Goal: Task Accomplishment & Management: Manage account settings

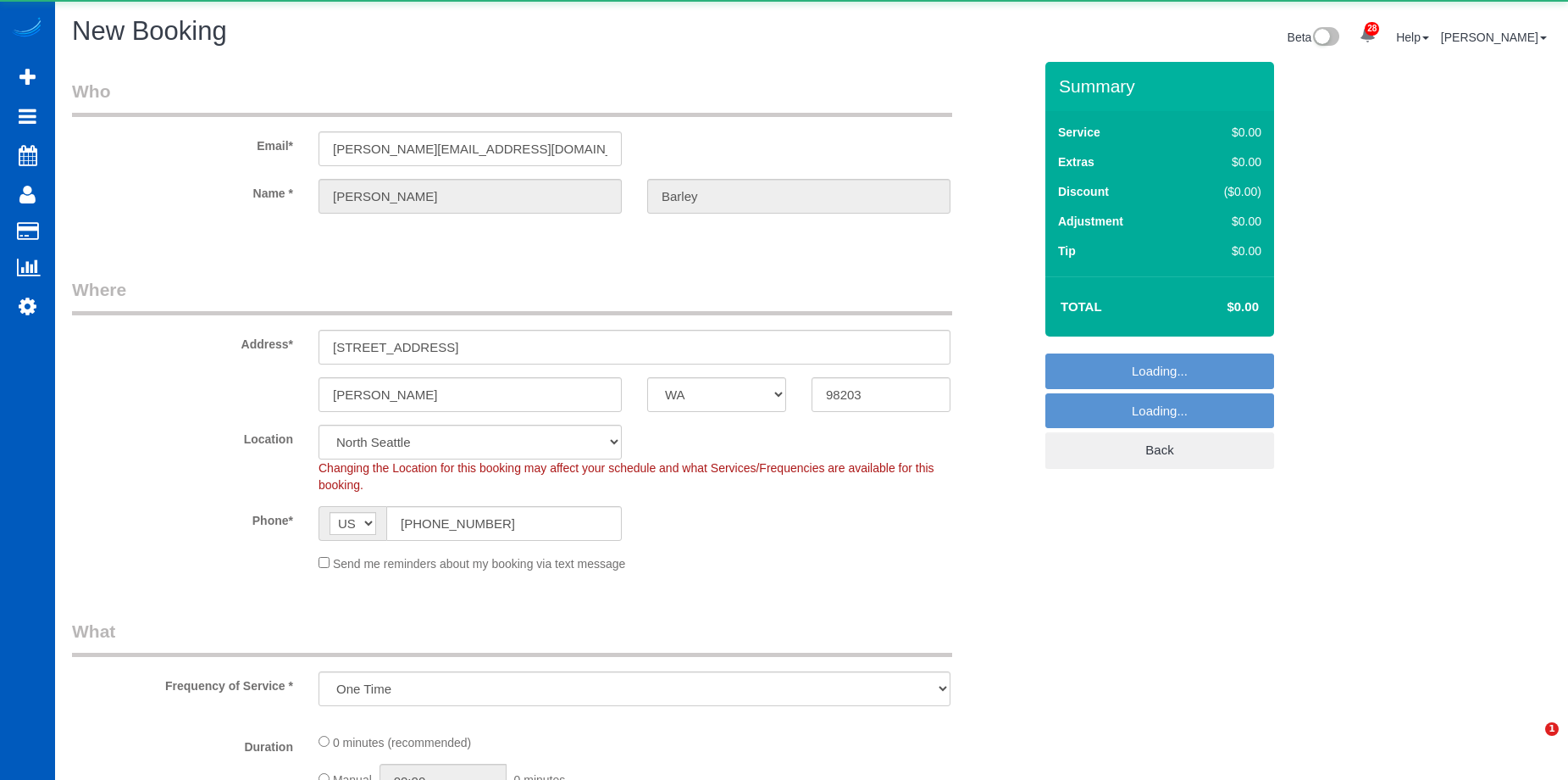
select select "WA"
select select "199"
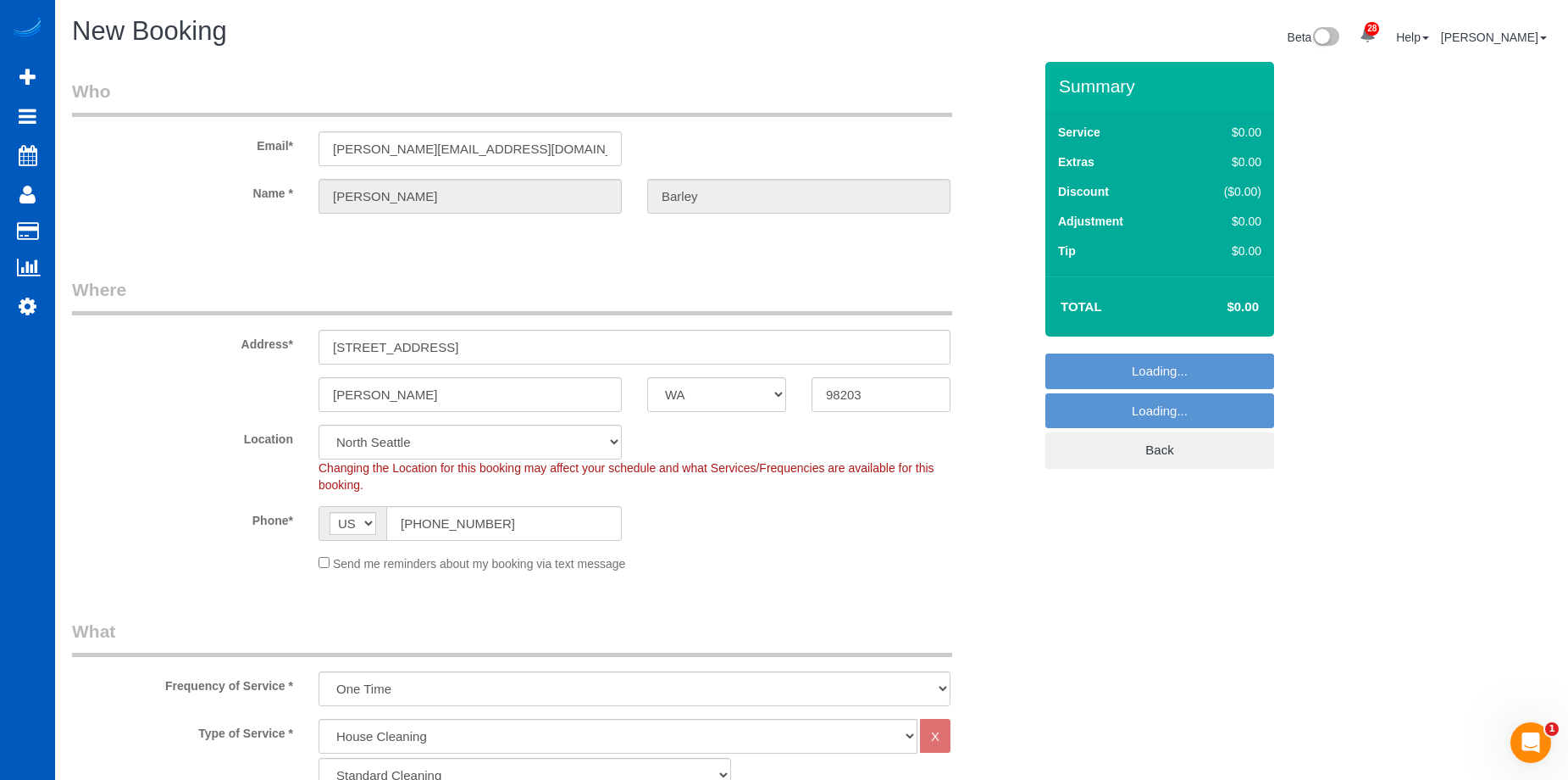
select select "7"
select select "object:5572"
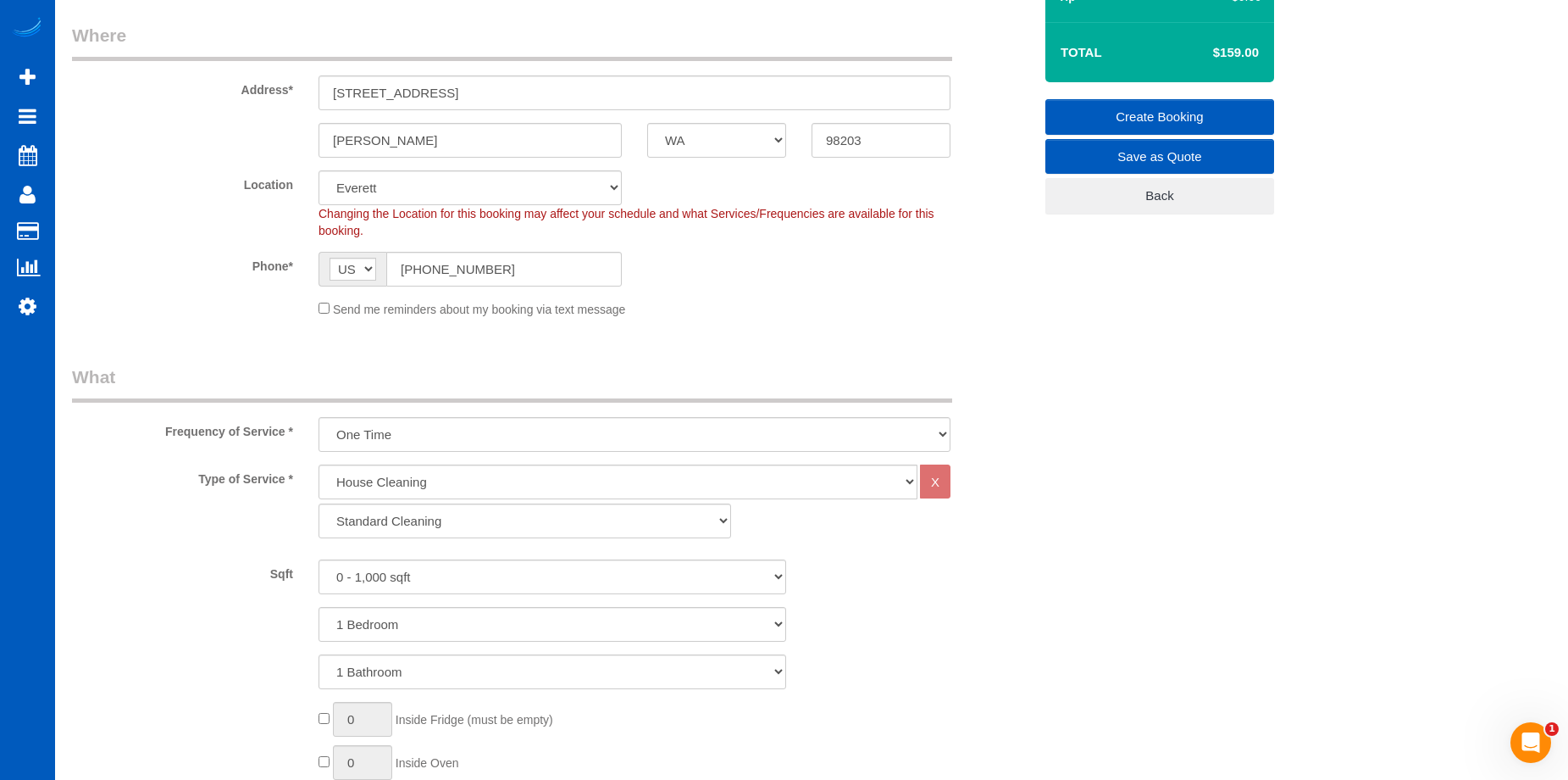
scroll to position [339, 0]
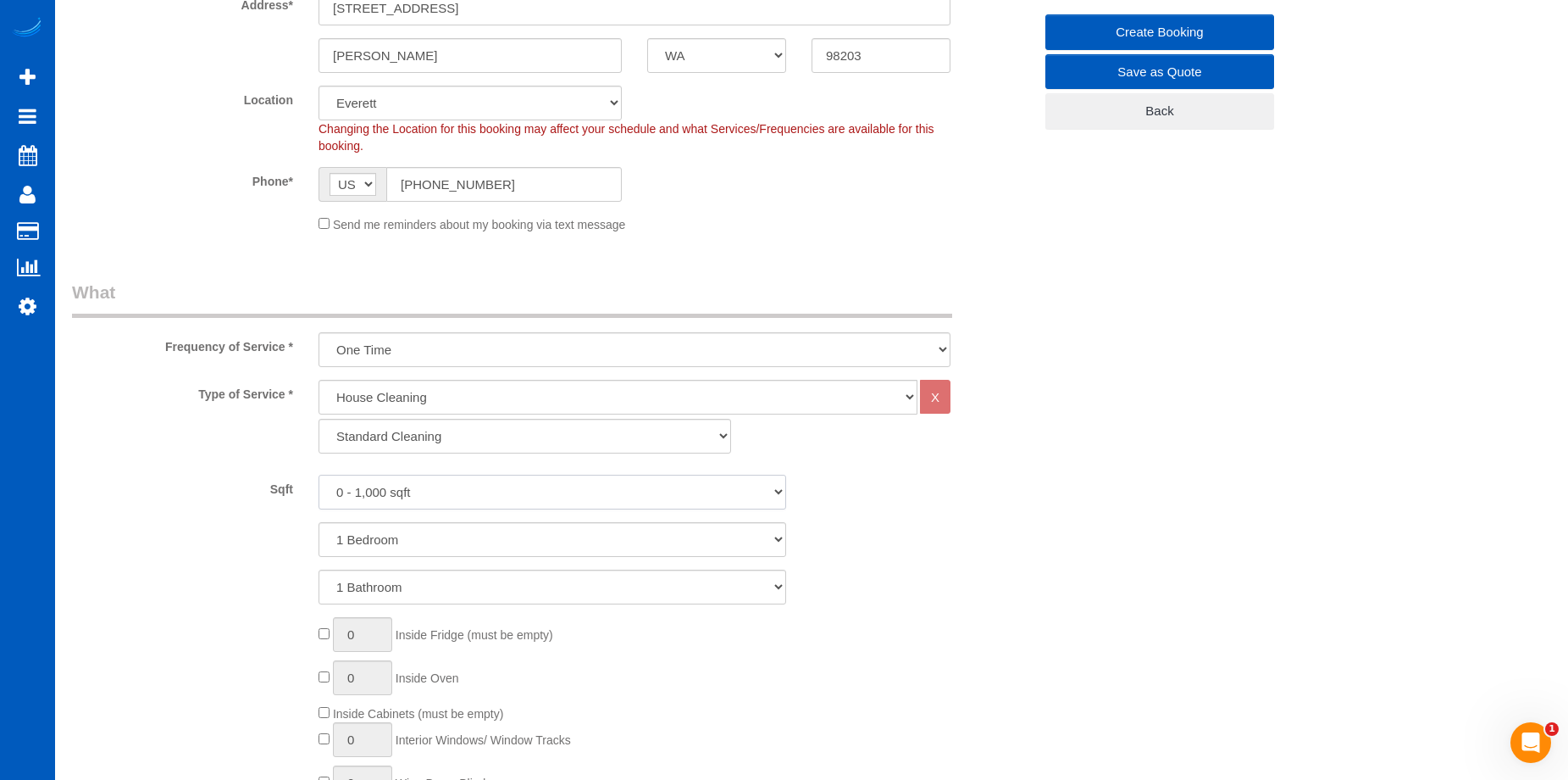
click at [537, 485] on select "0 - 1,000 sqft 1,001 - 1,500 sqft 1,501 - 2,000 sqft 2,001 - 2,500 sqft 2,501 -…" at bounding box center [553, 492] width 468 height 35
select select "2501"
click at [319, 475] on select "0 - 1,000 sqft 1,001 - 1,500 sqft 1,501 - 2,000 sqft 2,001 - 2,500 sqft 2,501 -…" at bounding box center [553, 492] width 468 height 35
drag, startPoint x: 559, startPoint y: 530, endPoint x: 558, endPoint y: 540, distance: 10.0
click at [559, 530] on select "1 Bedroom 2 Bedrooms 3 Bedrooms 4 Bedrooms 5 Bedrooms 6 Bedrooms 7 Bedrooms" at bounding box center [553, 539] width 468 height 35
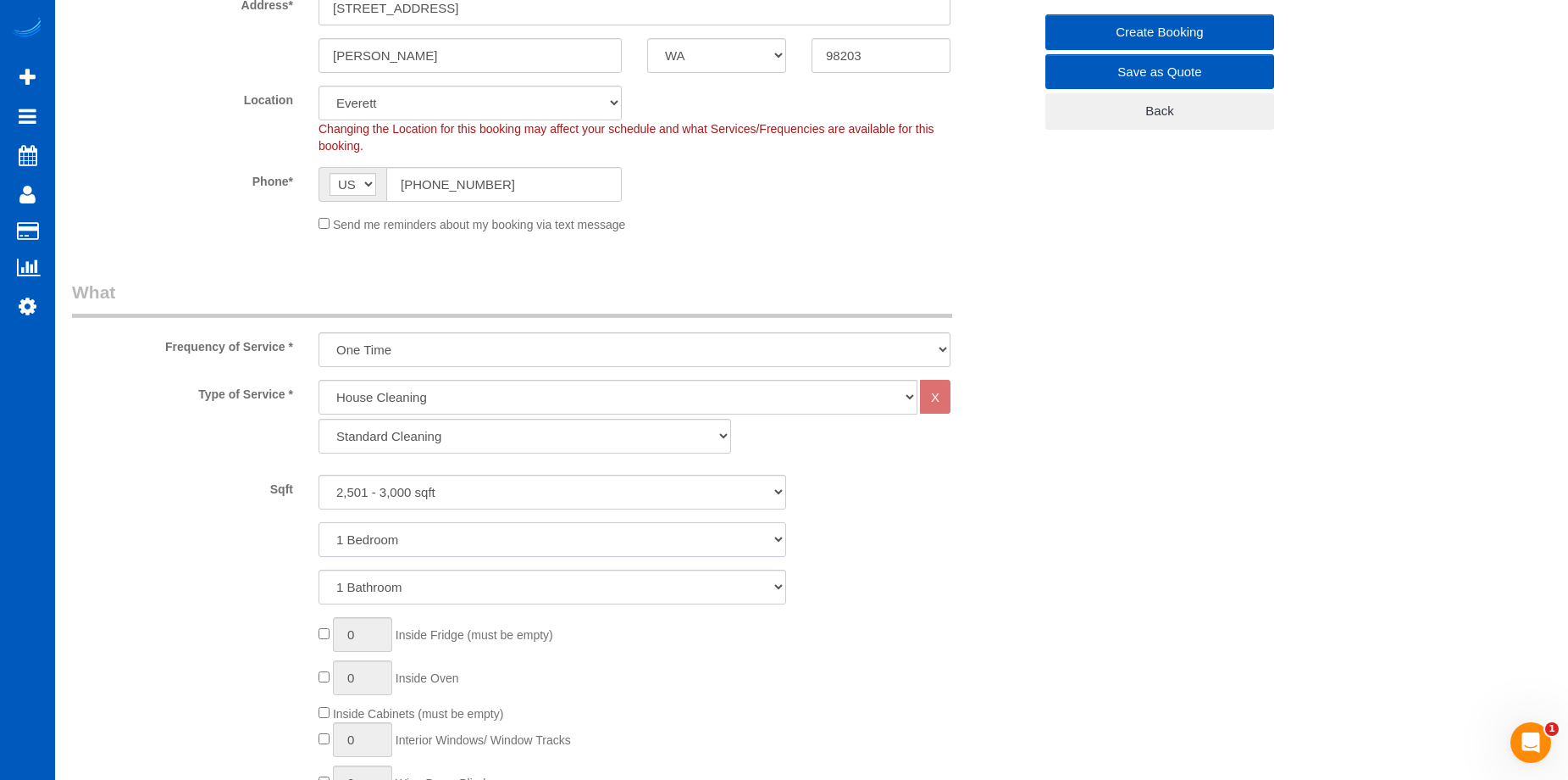
select select "5"
click at [319, 522] on select "1 Bedroom 2 Bedrooms 3 Bedrooms 4 Bedrooms 5 Bedrooms 6 Bedrooms 7 Bedrooms" at bounding box center [553, 539] width 468 height 35
click at [561, 588] on select "1 Bathroom 2 Bathrooms 3 Bathrooms 4 Bathrooms 5 Bathrooms 6 Bathrooms 7 Bathro…" at bounding box center [553, 587] width 468 height 35
select select "4"
click at [319, 570] on select "1 Bathroom 2 Bathrooms 3 Bathrooms 4 Bathrooms 5 Bathrooms 6 Bathrooms 7 Bathro…" at bounding box center [553, 587] width 468 height 35
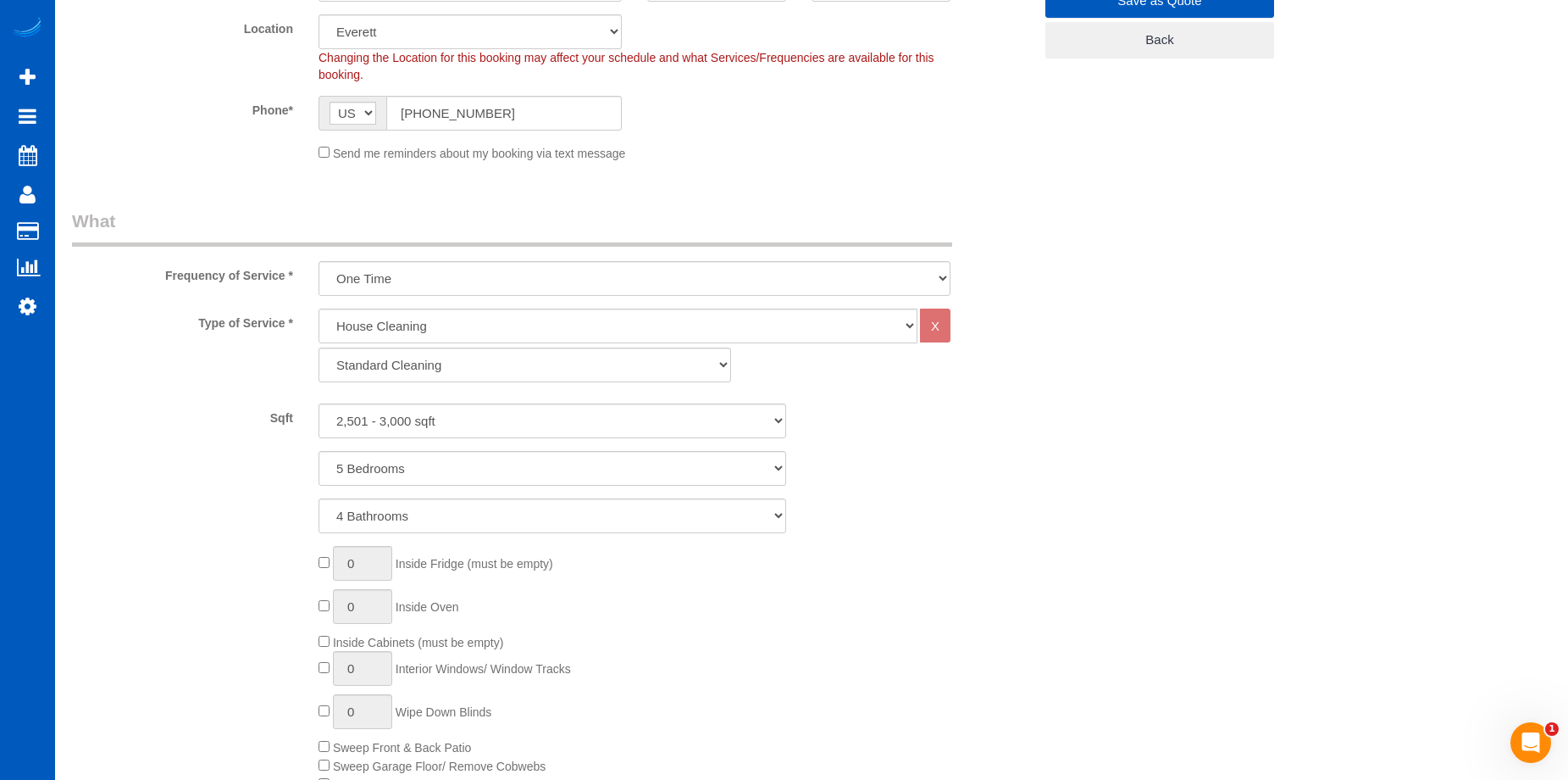
scroll to position [509, 0]
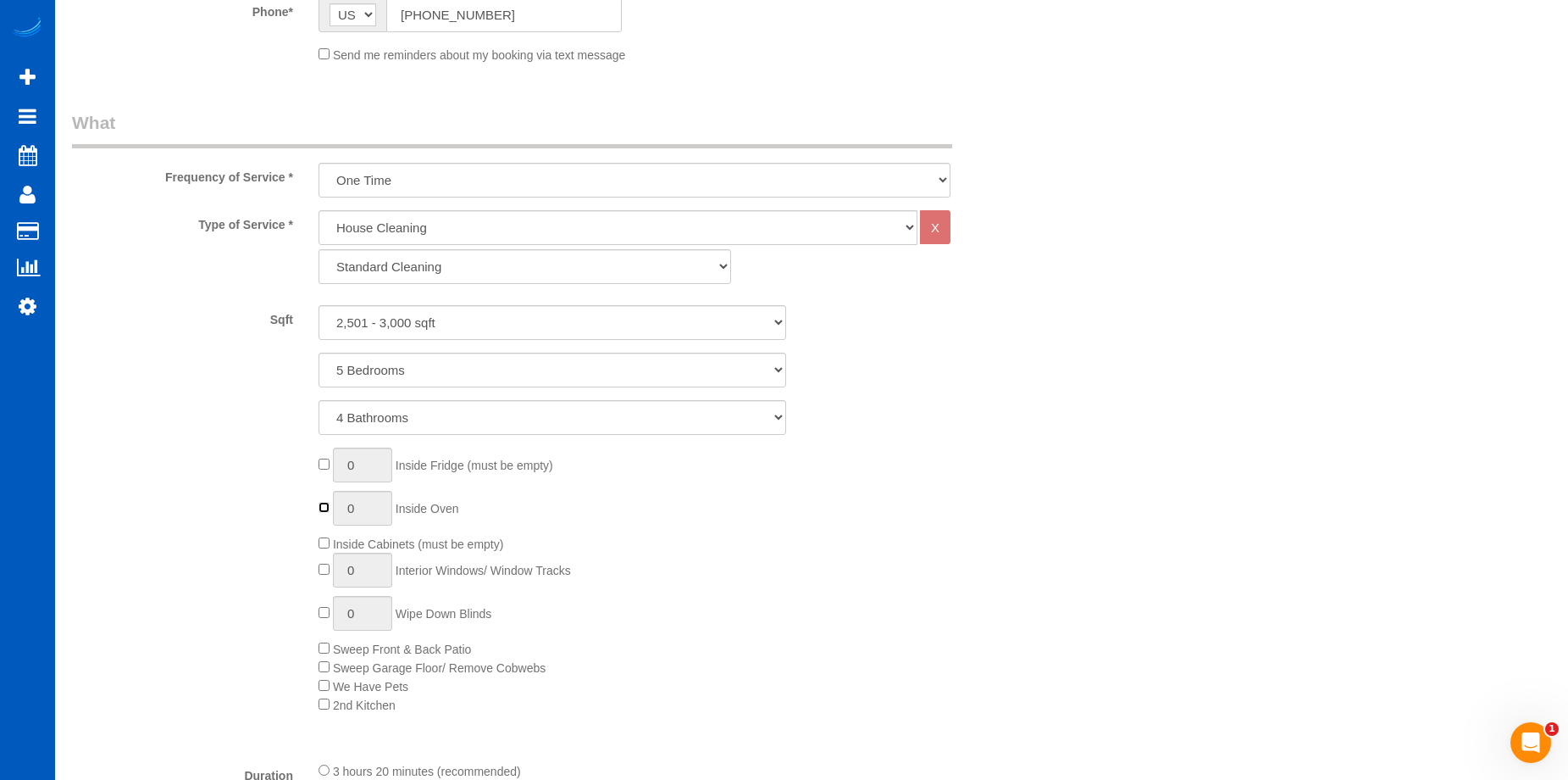
type input "1"
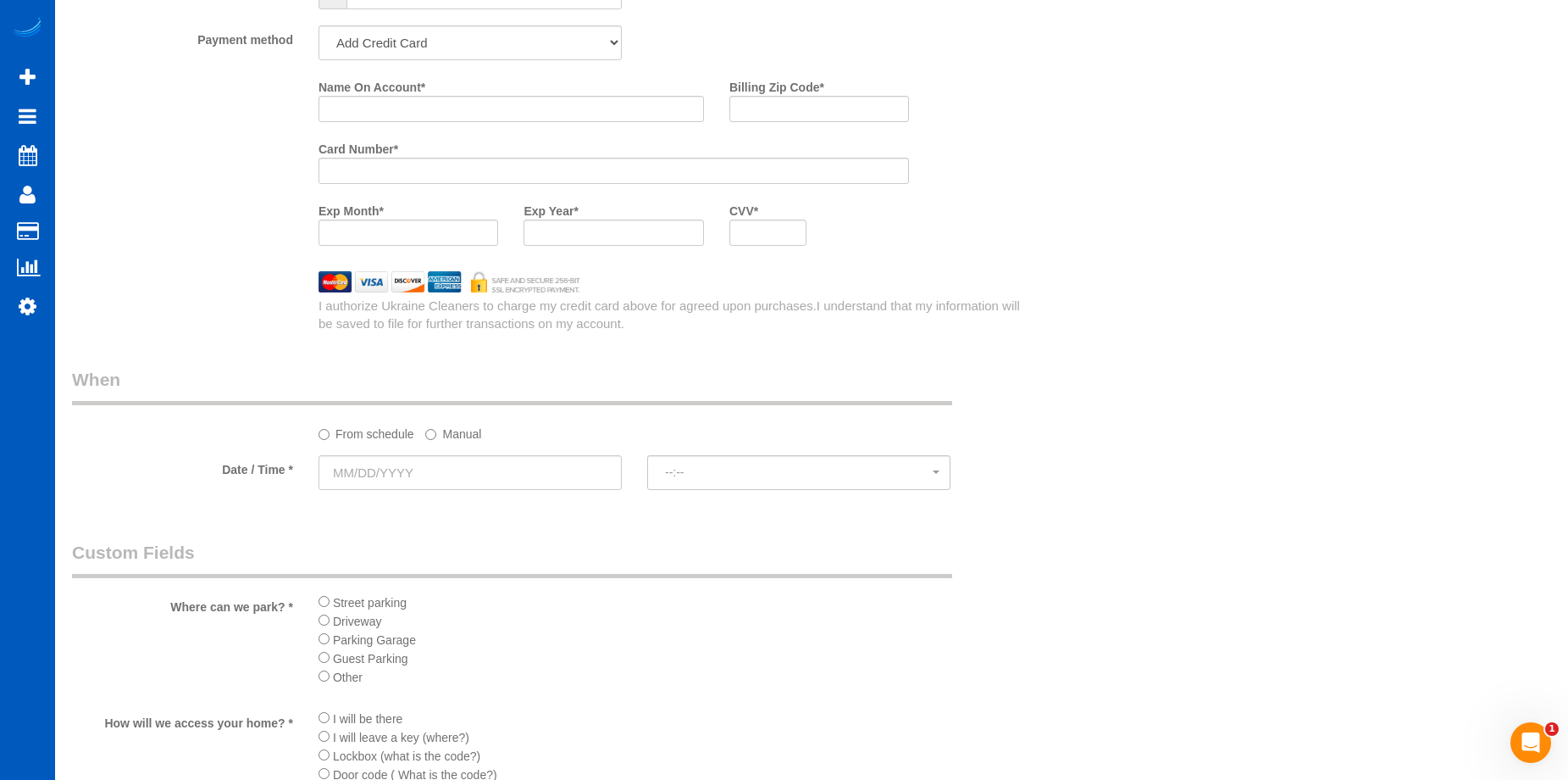
scroll to position [1864, 0]
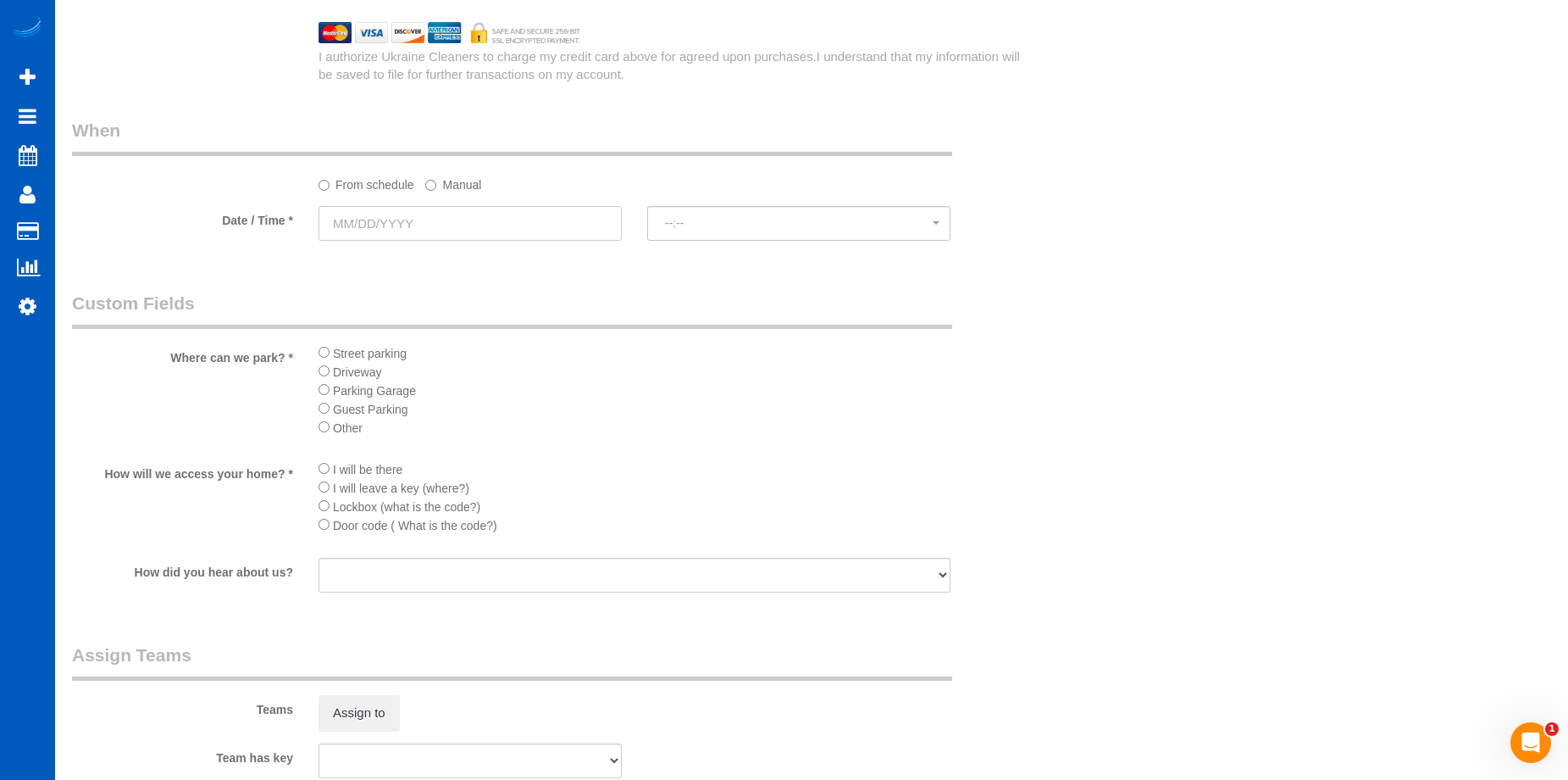
click at [553, 222] on input "text" at bounding box center [470, 223] width 303 height 35
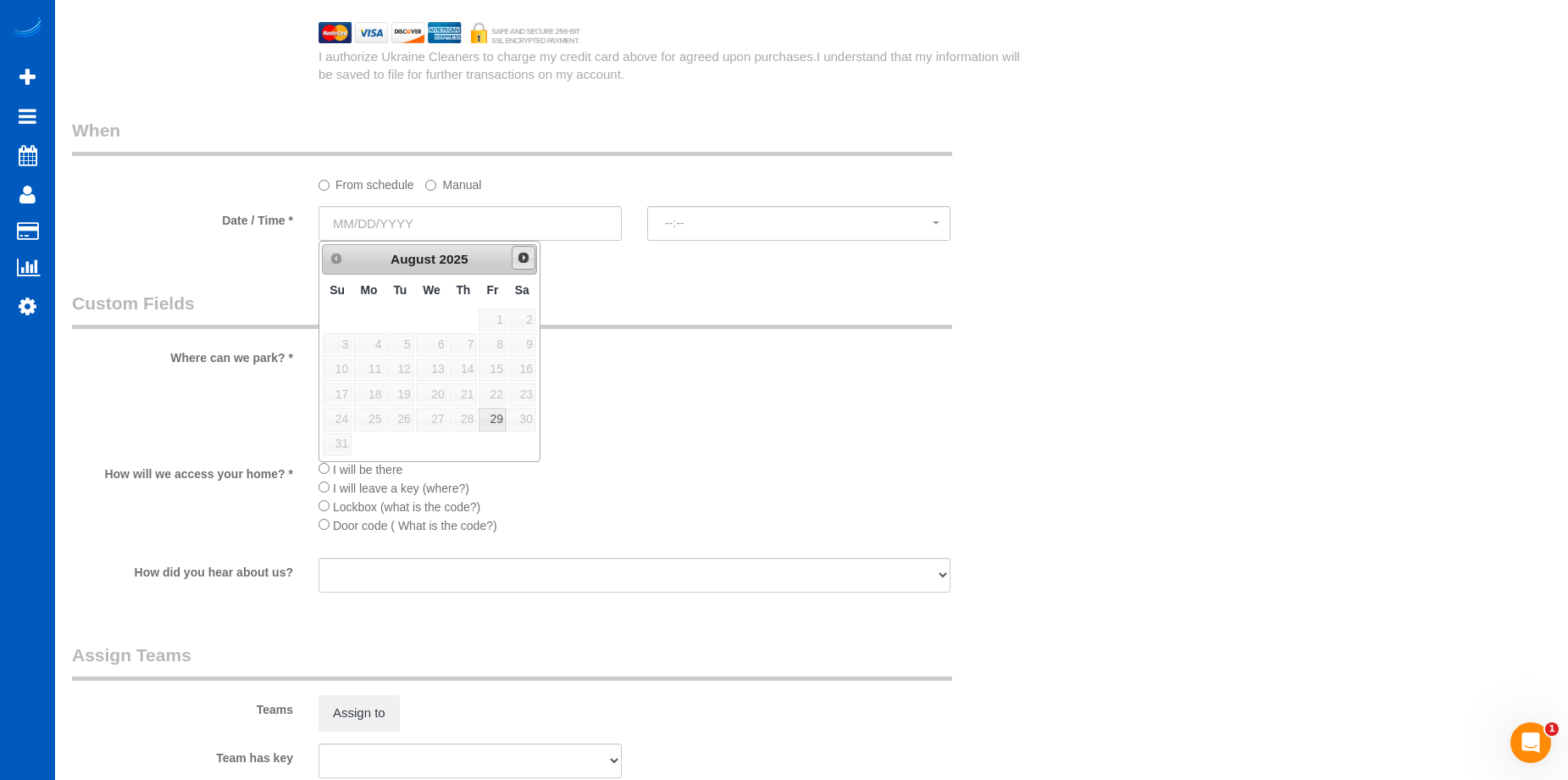
click at [531, 261] on link "Next" at bounding box center [524, 258] width 24 height 24
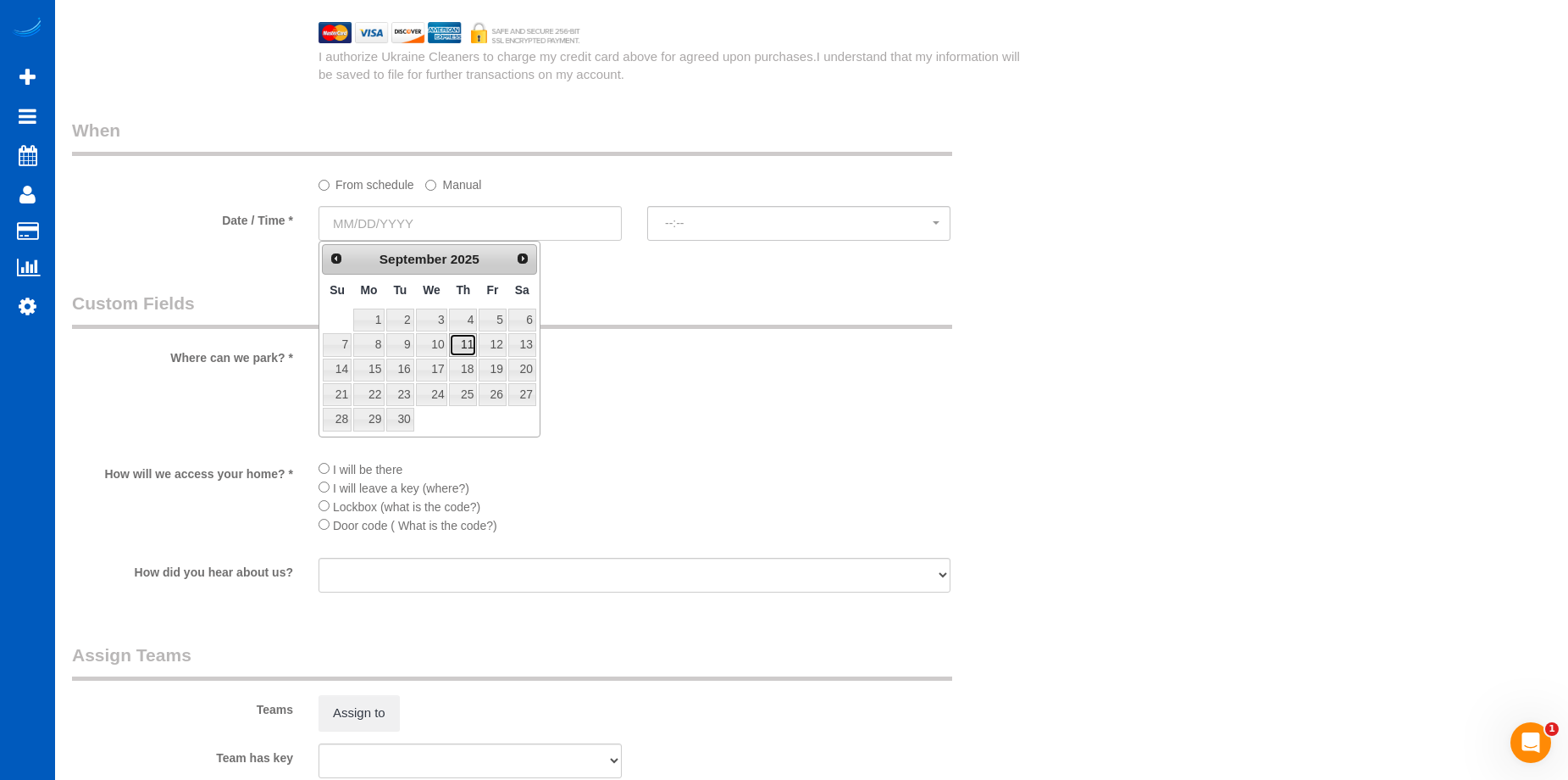
click at [467, 340] on link "11" at bounding box center [463, 344] width 28 height 23
type input "09/11/2025"
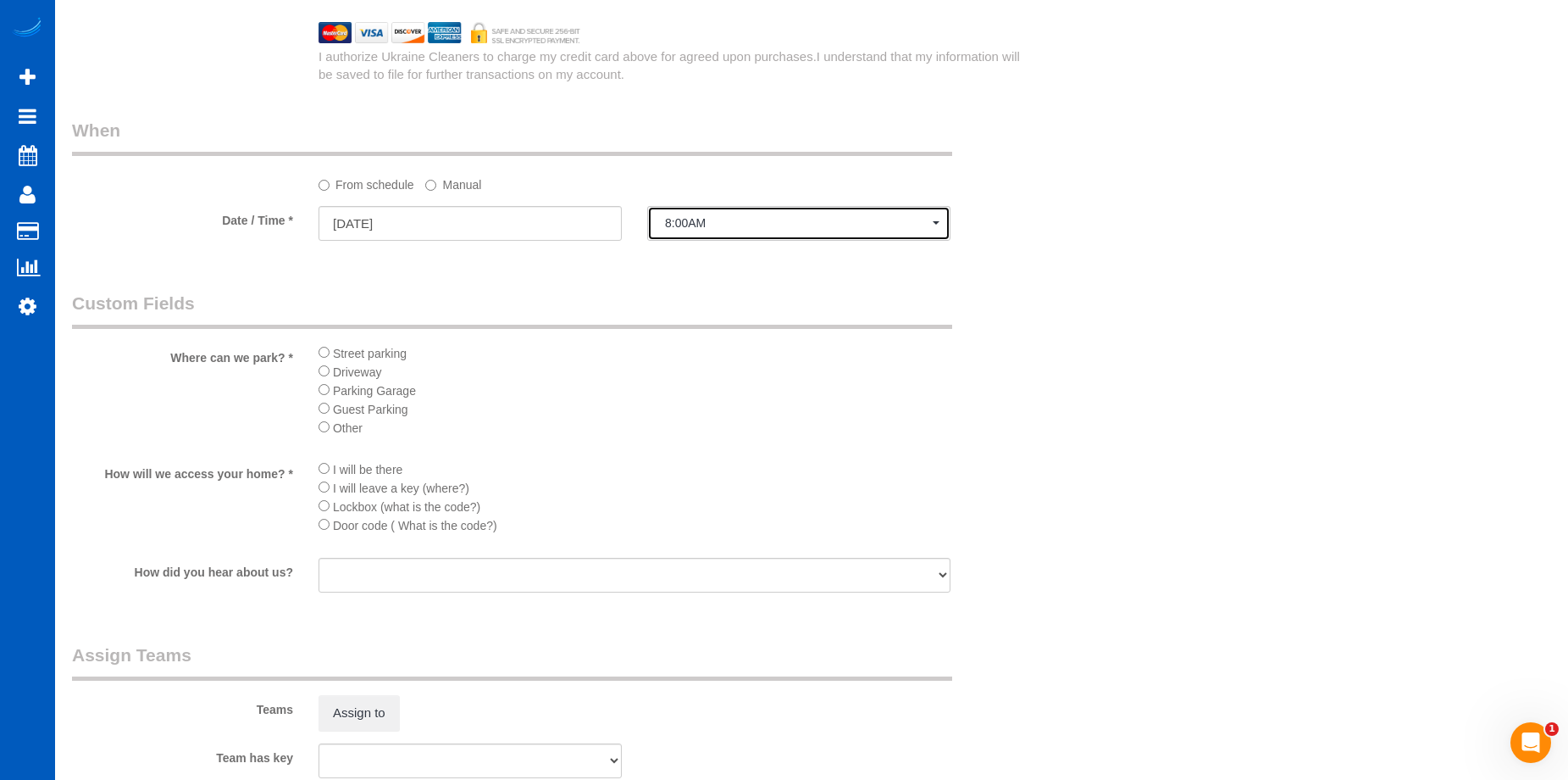
click at [732, 219] on span "8:00AM" at bounding box center [799, 223] width 268 height 14
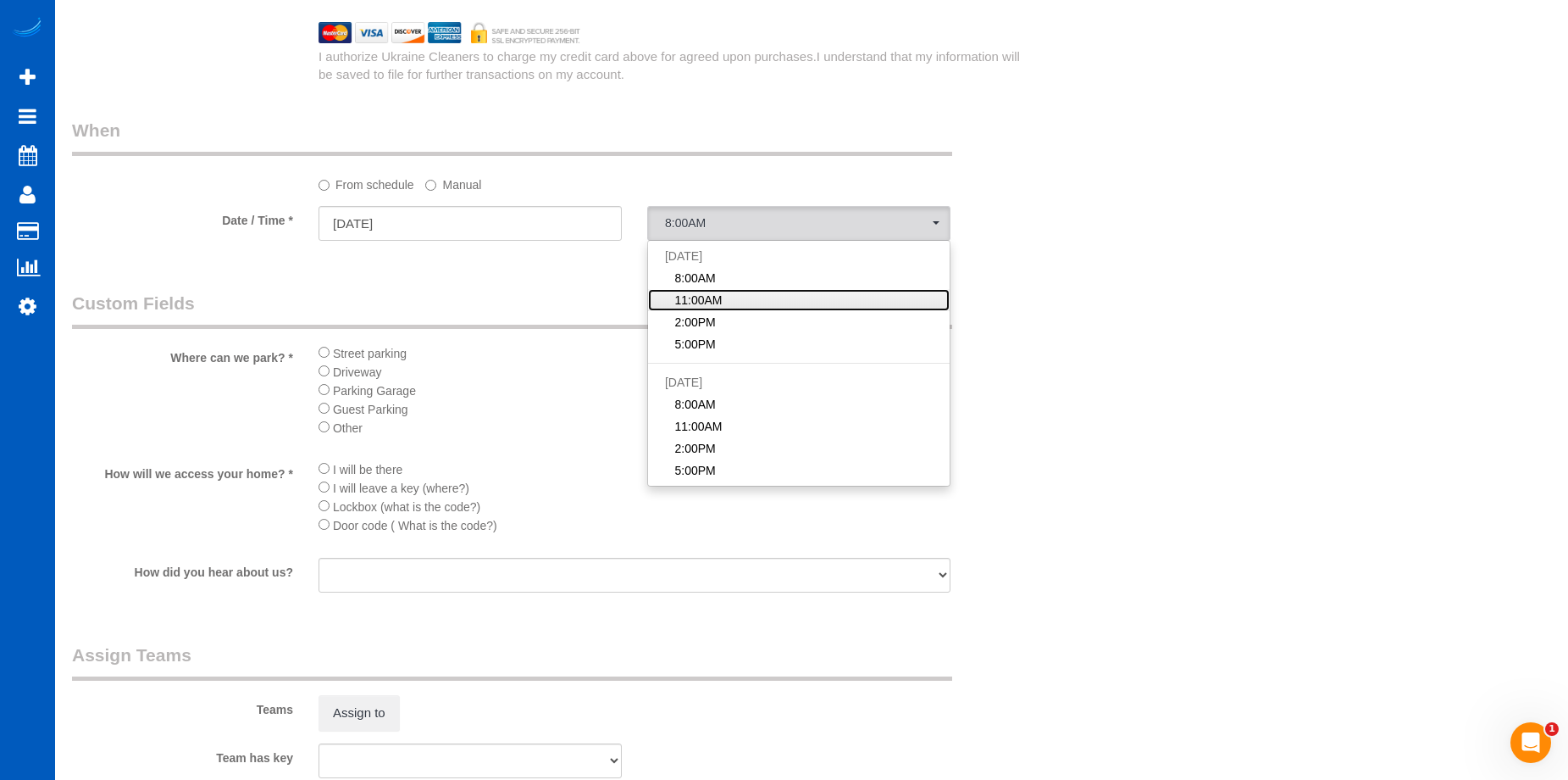
click at [720, 299] on span "11:00AM" at bounding box center [698, 300] width 47 height 17
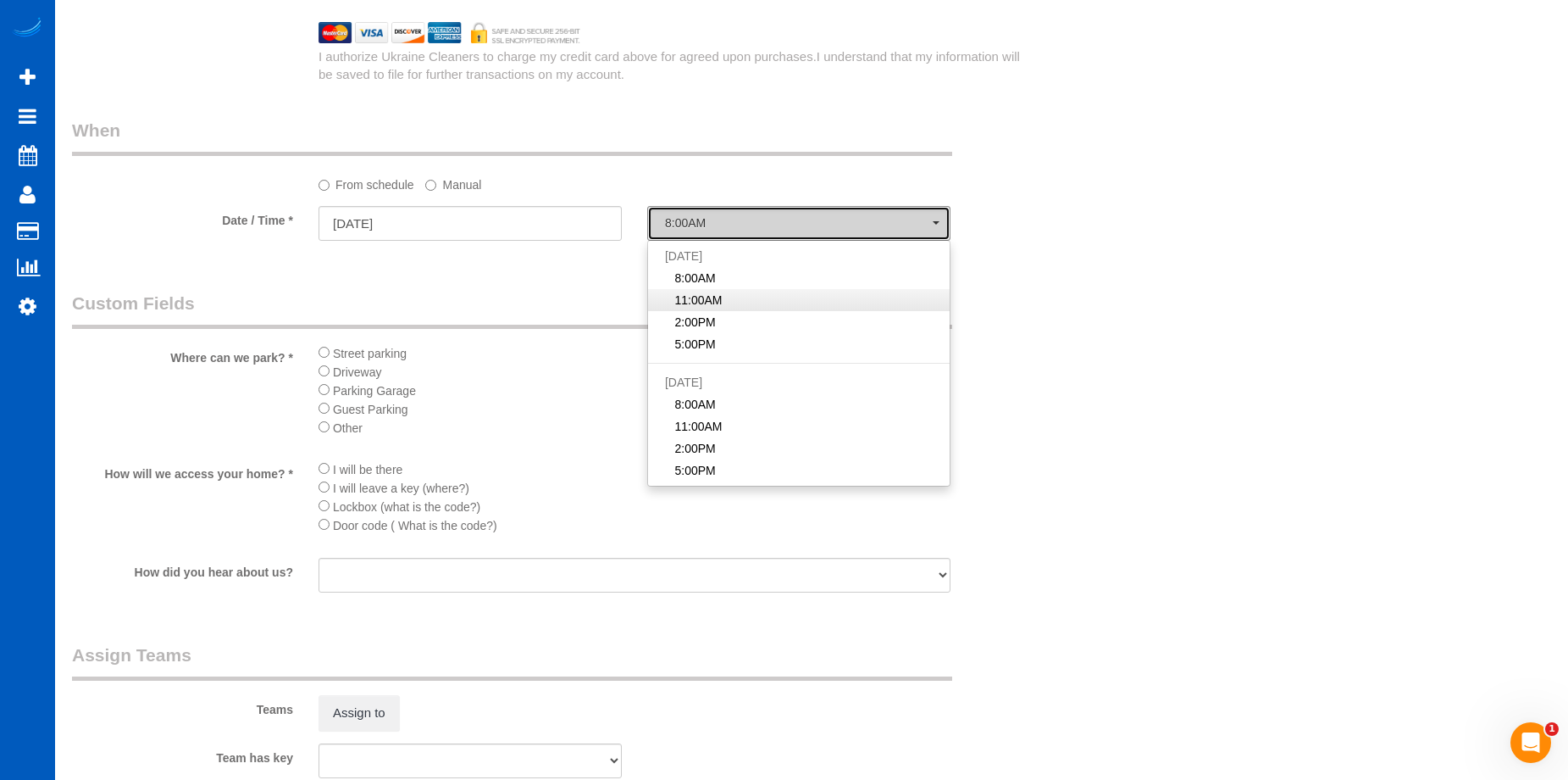
select select "spot21"
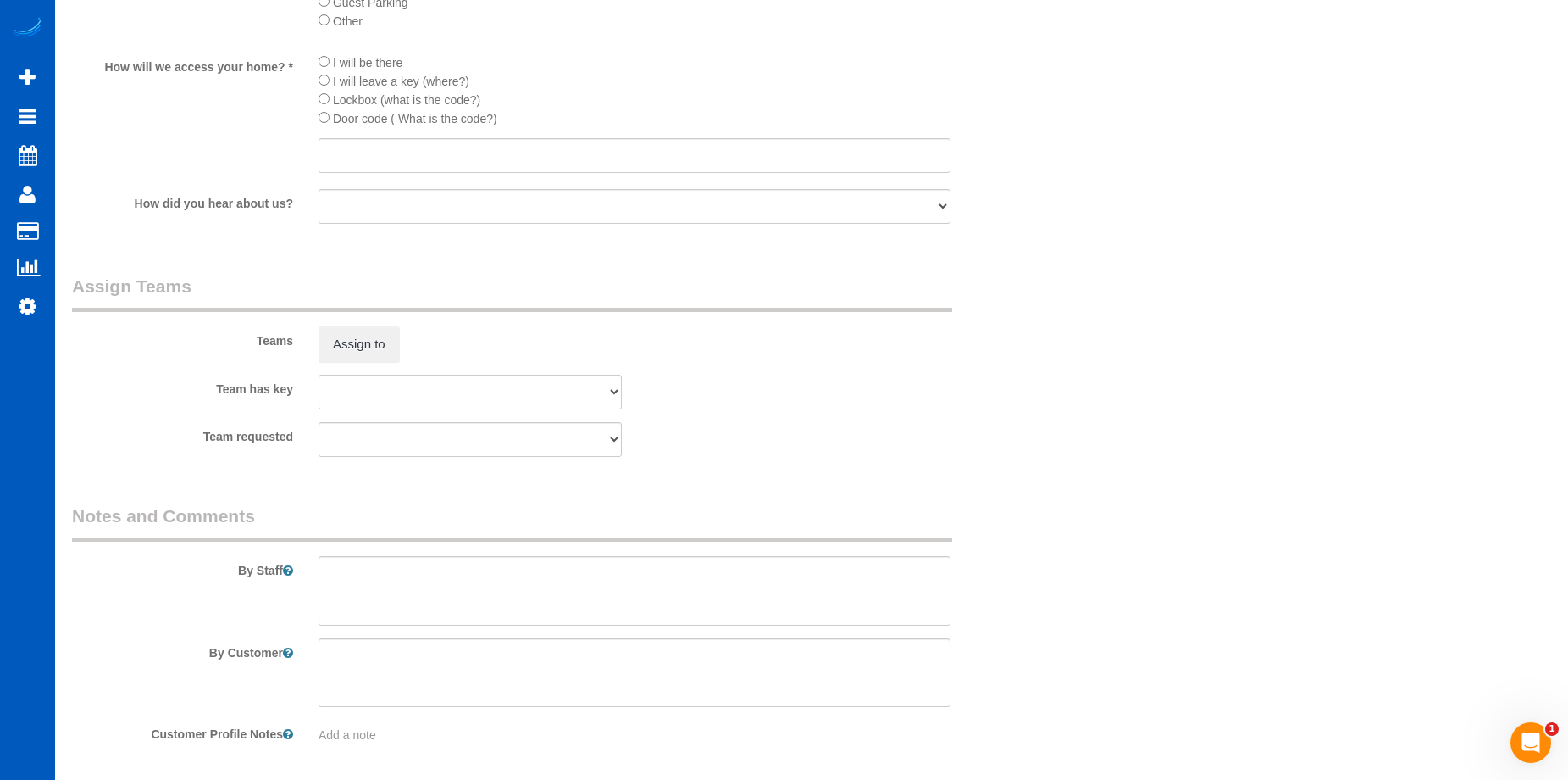
scroll to position [2341, 0]
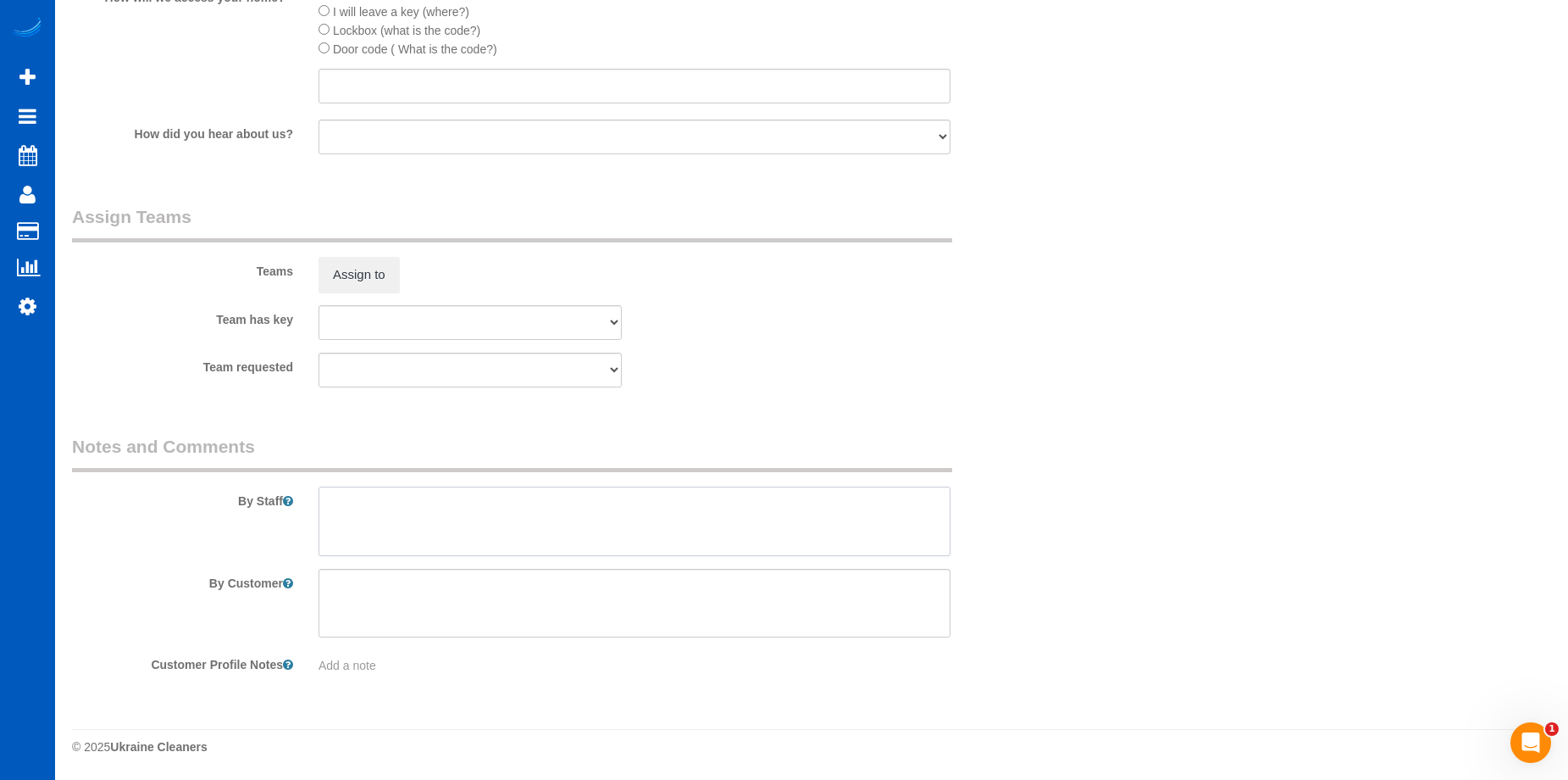
click at [520, 504] on textarea at bounding box center [635, 521] width 632 height 70
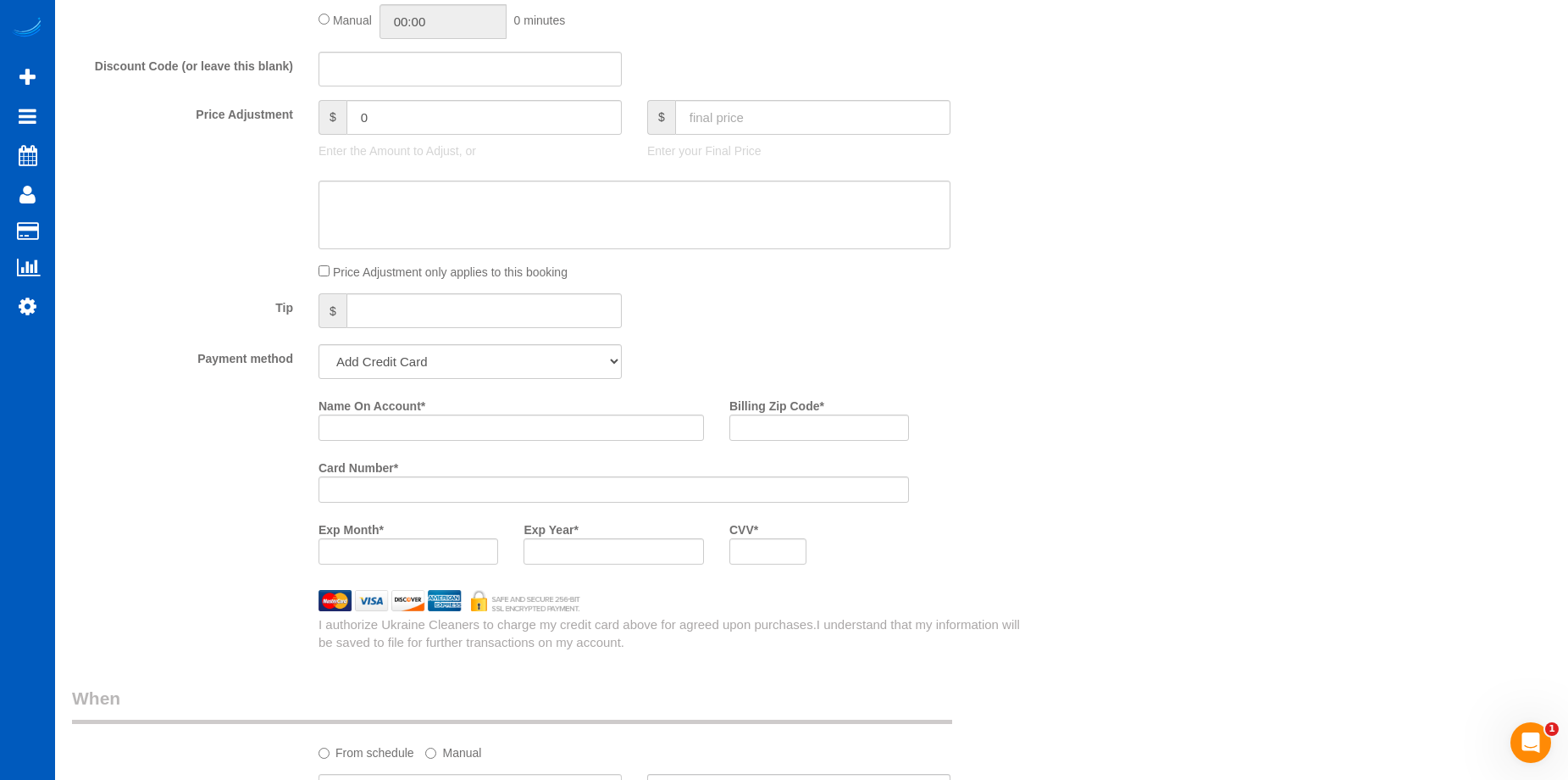
scroll to position [1154, 0]
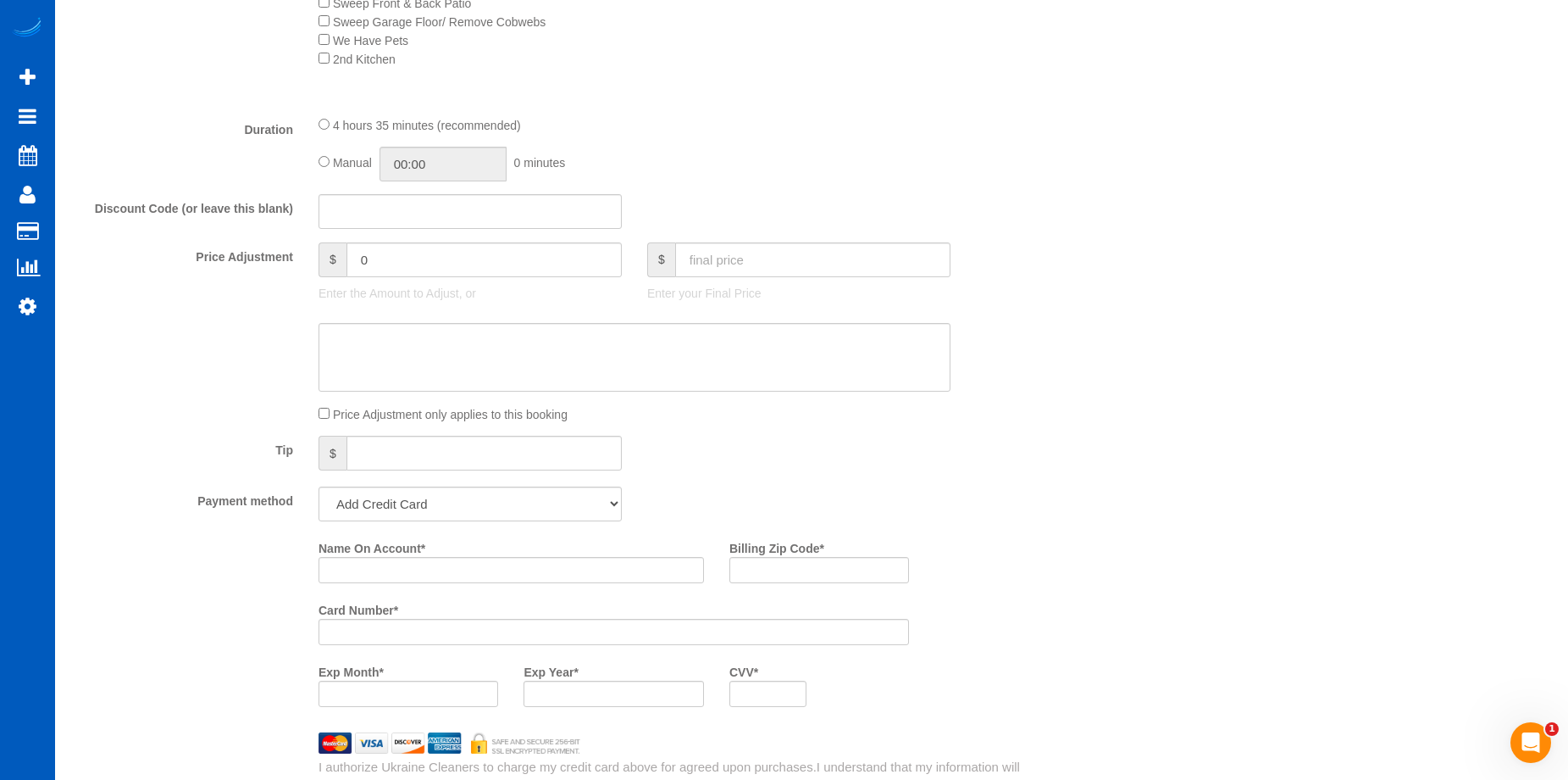
type textarea "Booked by Florencia."
click at [764, 254] on input "text" at bounding box center [813, 259] width 275 height 35
type input "349"
click at [678, 351] on textarea at bounding box center [635, 358] width 632 height 70
type input "-40"
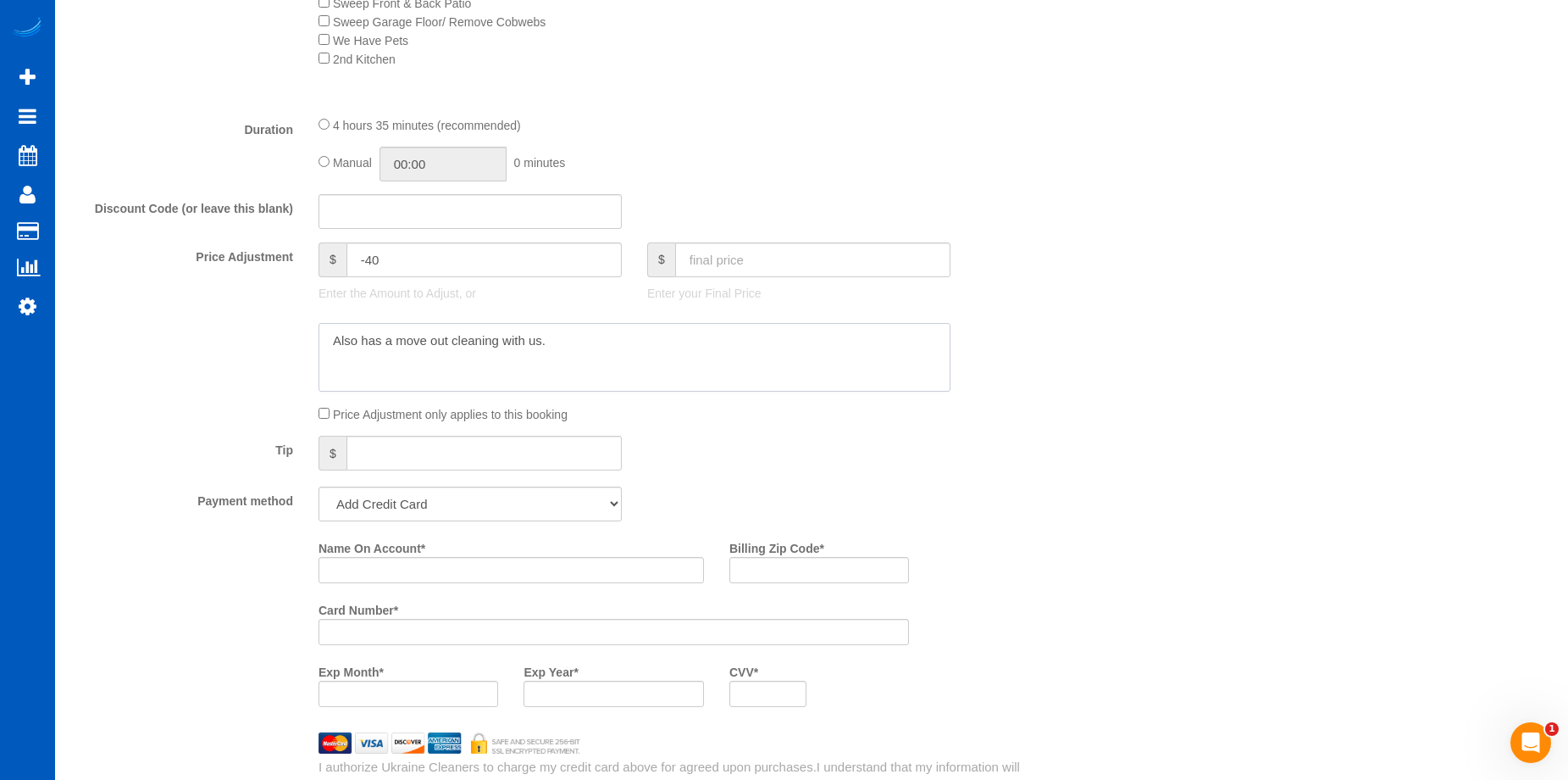
type textarea "Also has a move out cleaning with us."
click at [559, 507] on select "Add Credit Card Cash Check Paypal" at bounding box center [470, 504] width 303 height 35
select select "string:cash"
click at [319, 487] on select "Add Credit Card Cash Check Paypal" at bounding box center [470, 504] width 303 height 35
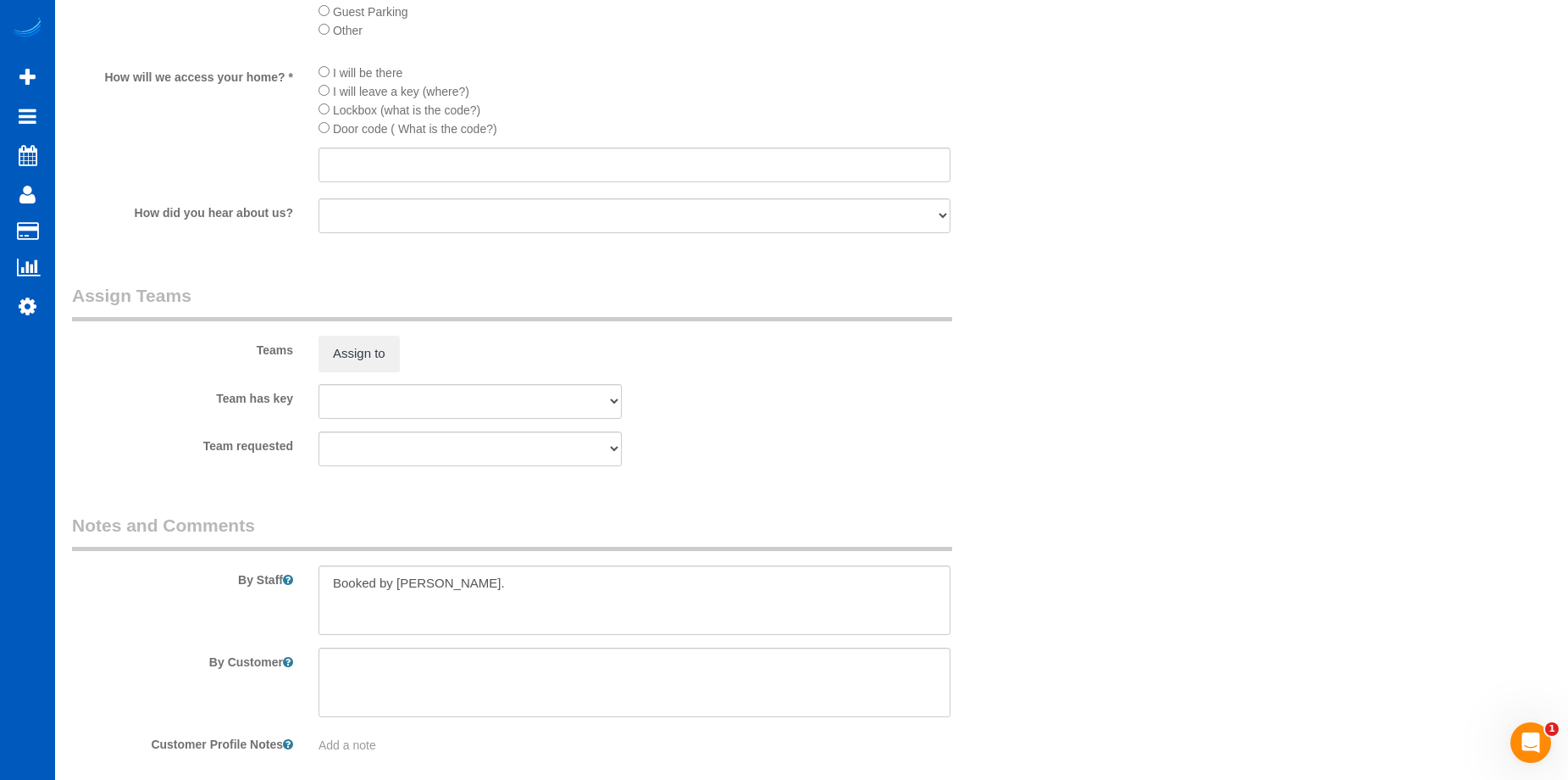
scroll to position [2081, 0]
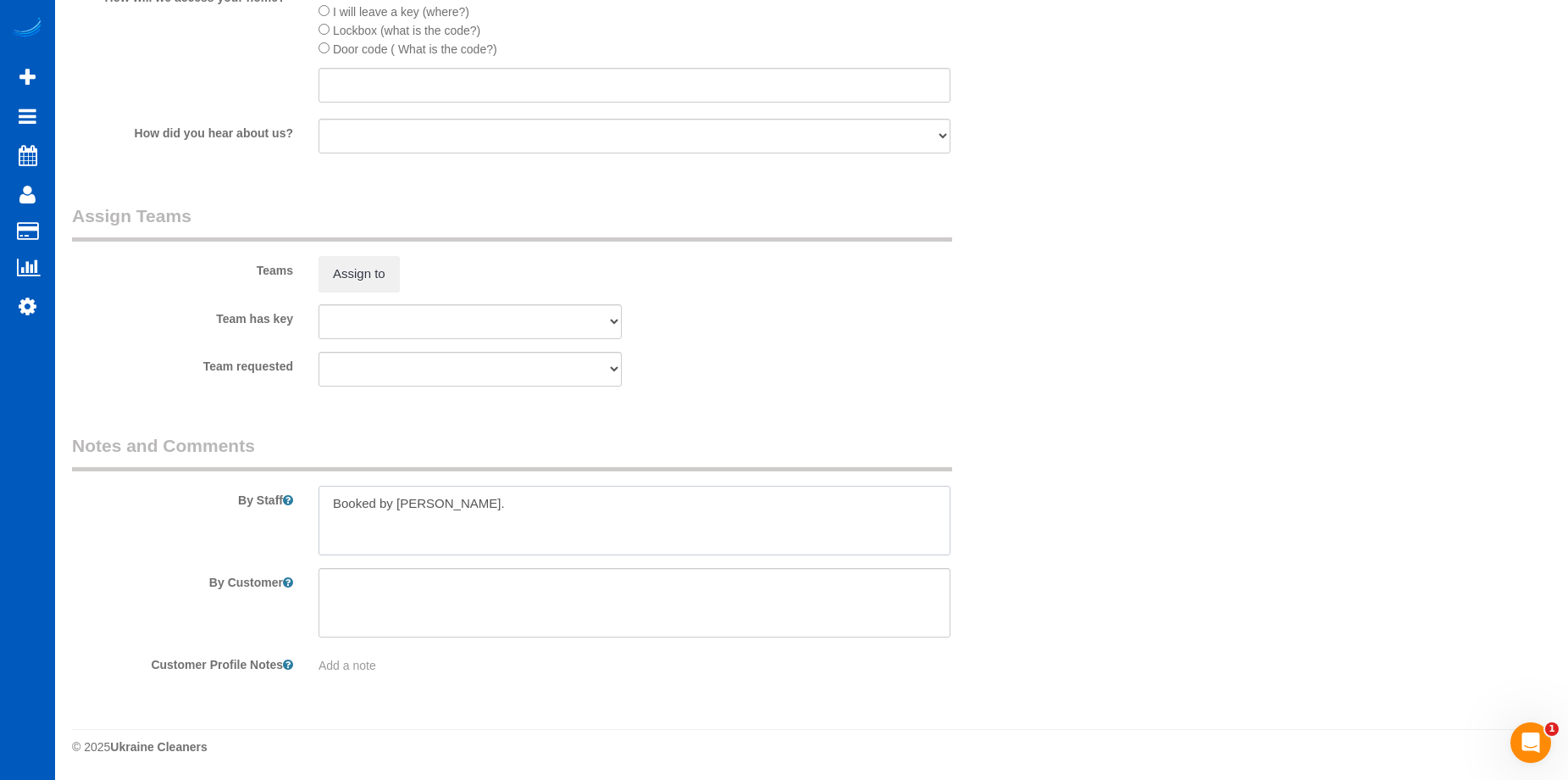
click at [581, 513] on textarea at bounding box center [635, 521] width 632 height 70
click at [455, 499] on textarea at bounding box center [635, 521] width 632 height 70
click at [498, 534] on textarea at bounding box center [635, 521] width 632 height 70
click at [332, 538] on textarea at bounding box center [635, 521] width 632 height 70
click at [499, 541] on textarea at bounding box center [635, 521] width 632 height 70
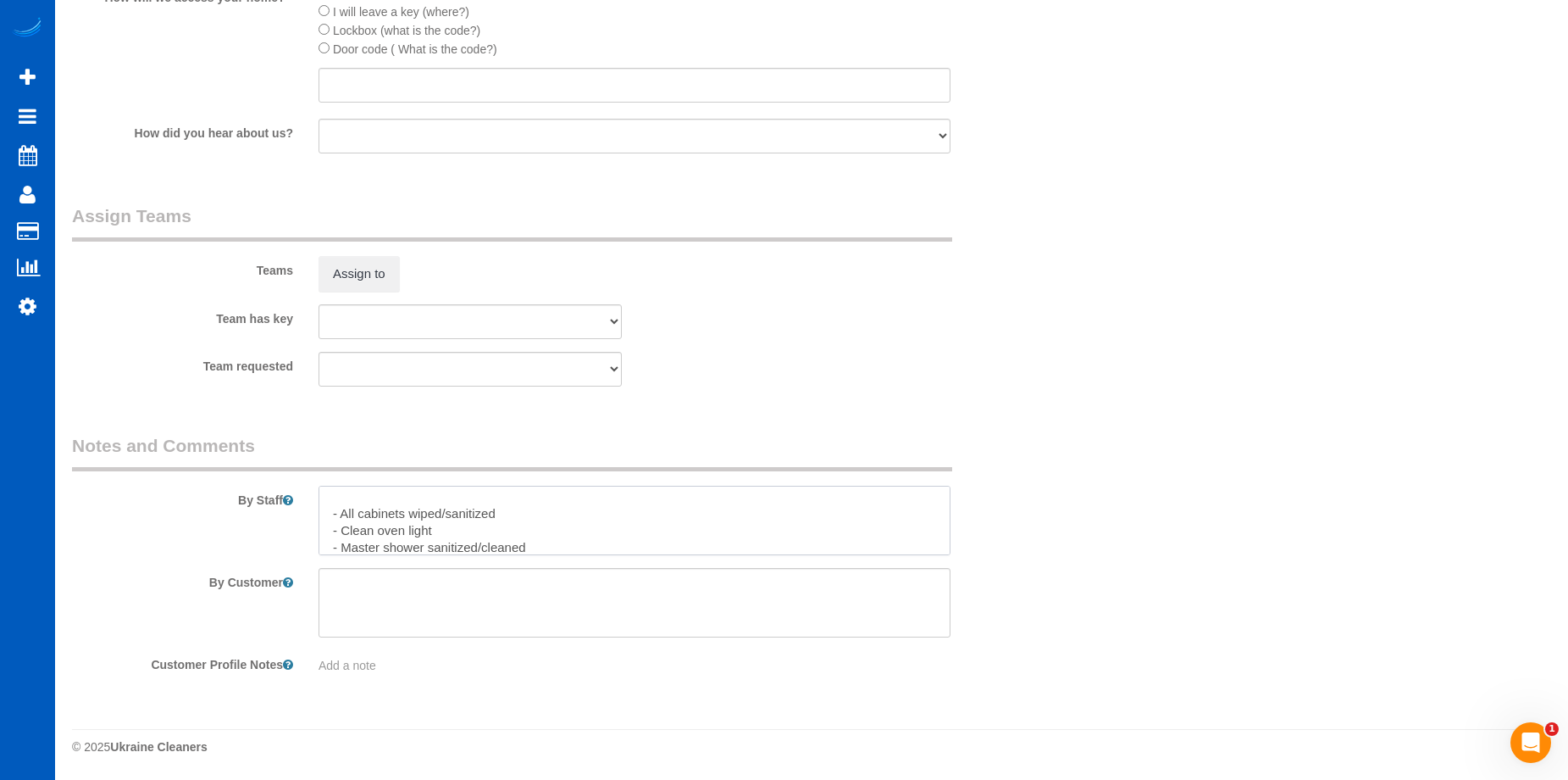
scroll to position [0, 0]
click at [524, 496] on textarea at bounding box center [635, 521] width 632 height 70
click at [581, 501] on textarea at bounding box center [635, 521] width 632 height 70
click at [800, 505] on textarea at bounding box center [635, 521] width 632 height 70
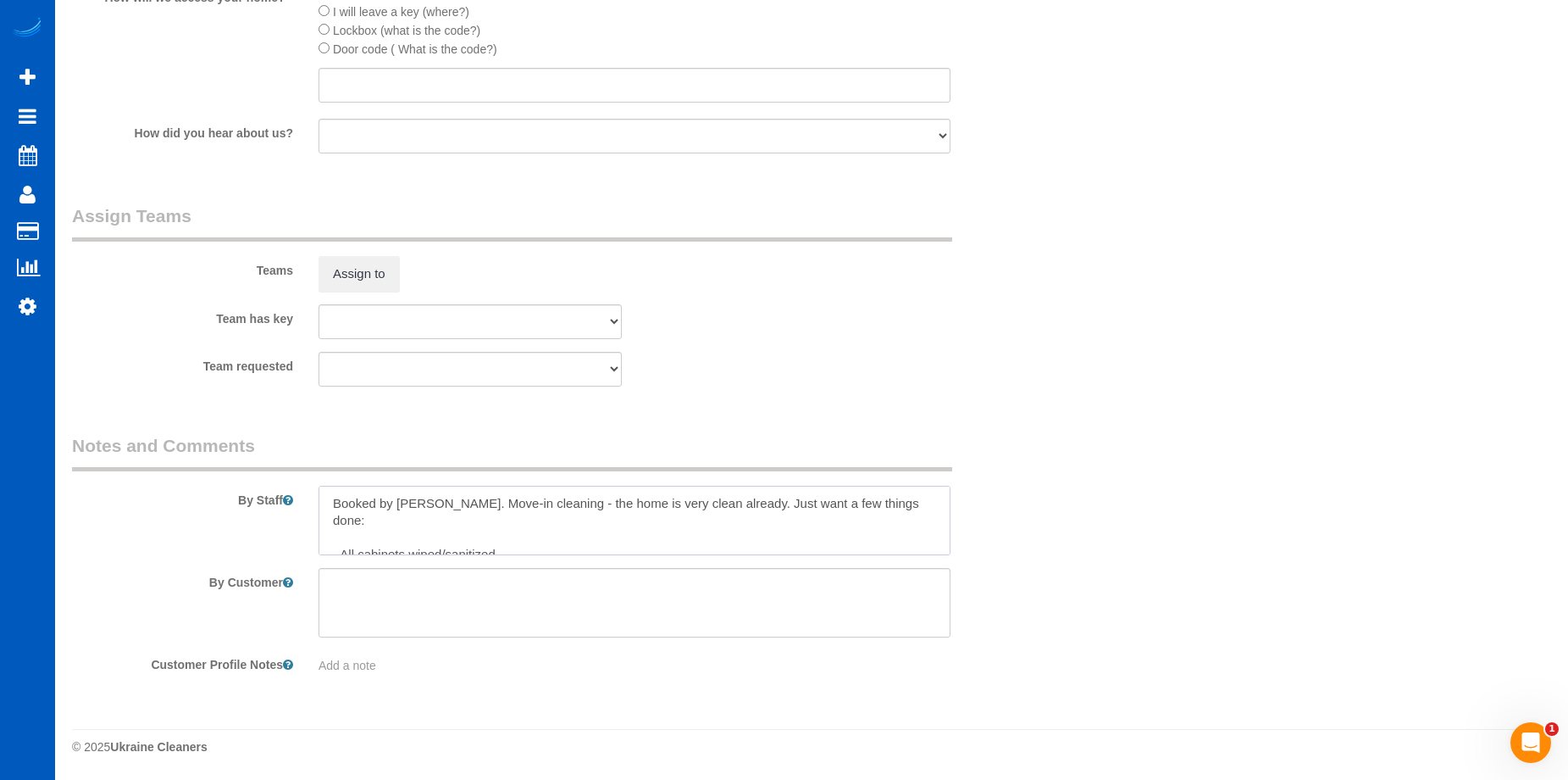
click at [738, 502] on textarea at bounding box center [635, 521] width 632 height 70
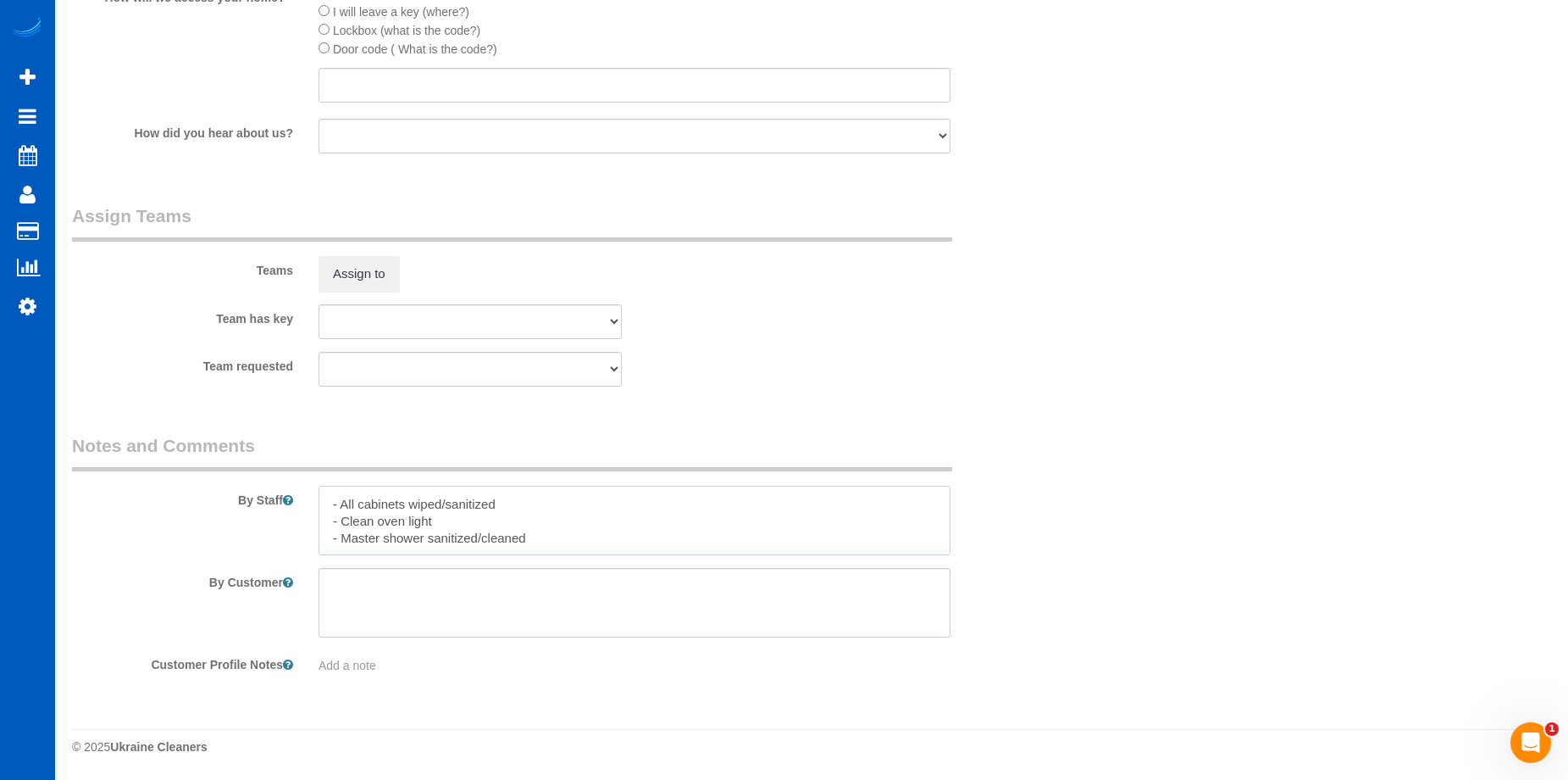
scroll to position [51, 0]
click at [601, 537] on textarea at bounding box center [635, 521] width 632 height 70
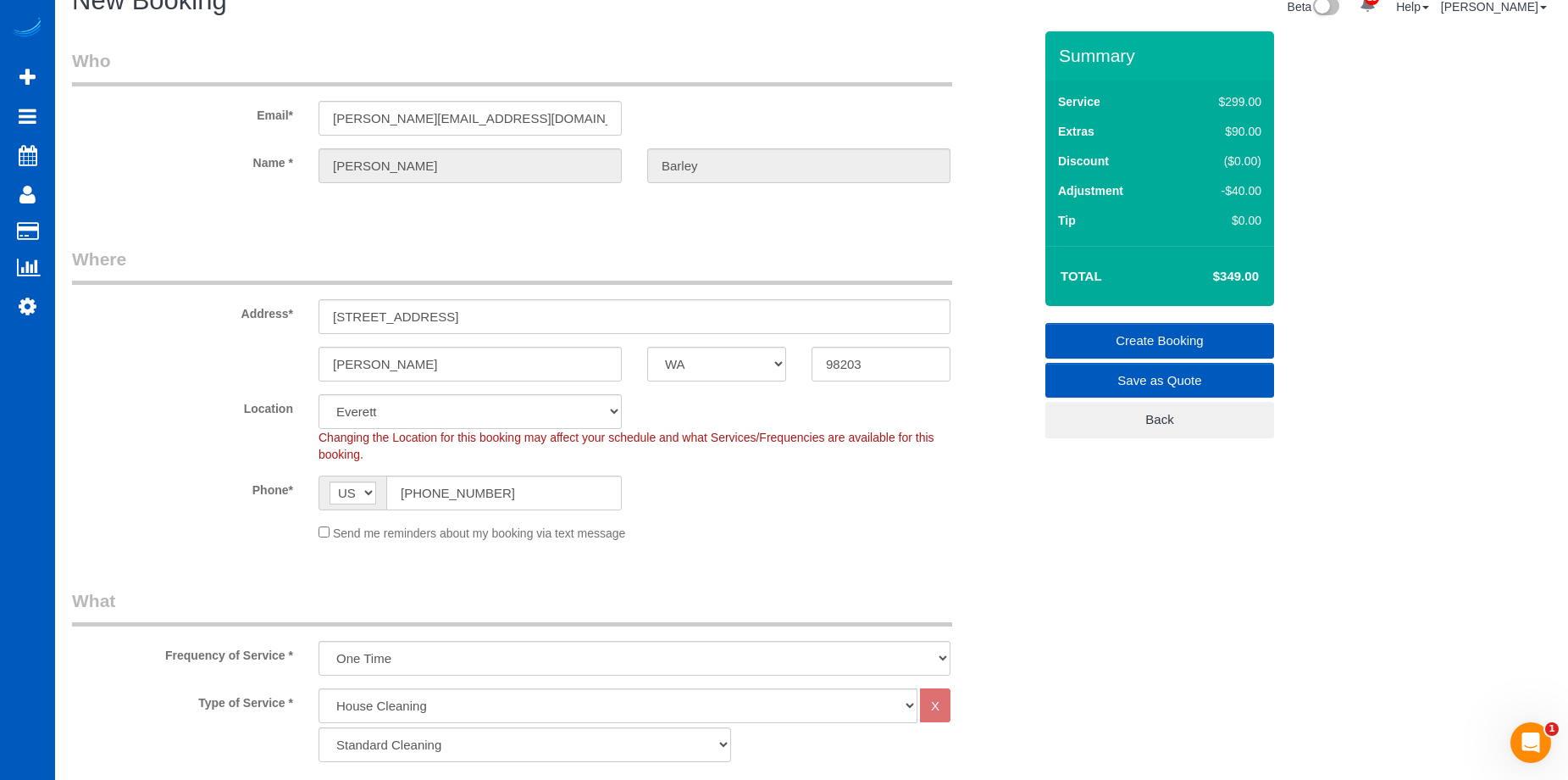
scroll to position [0, 0]
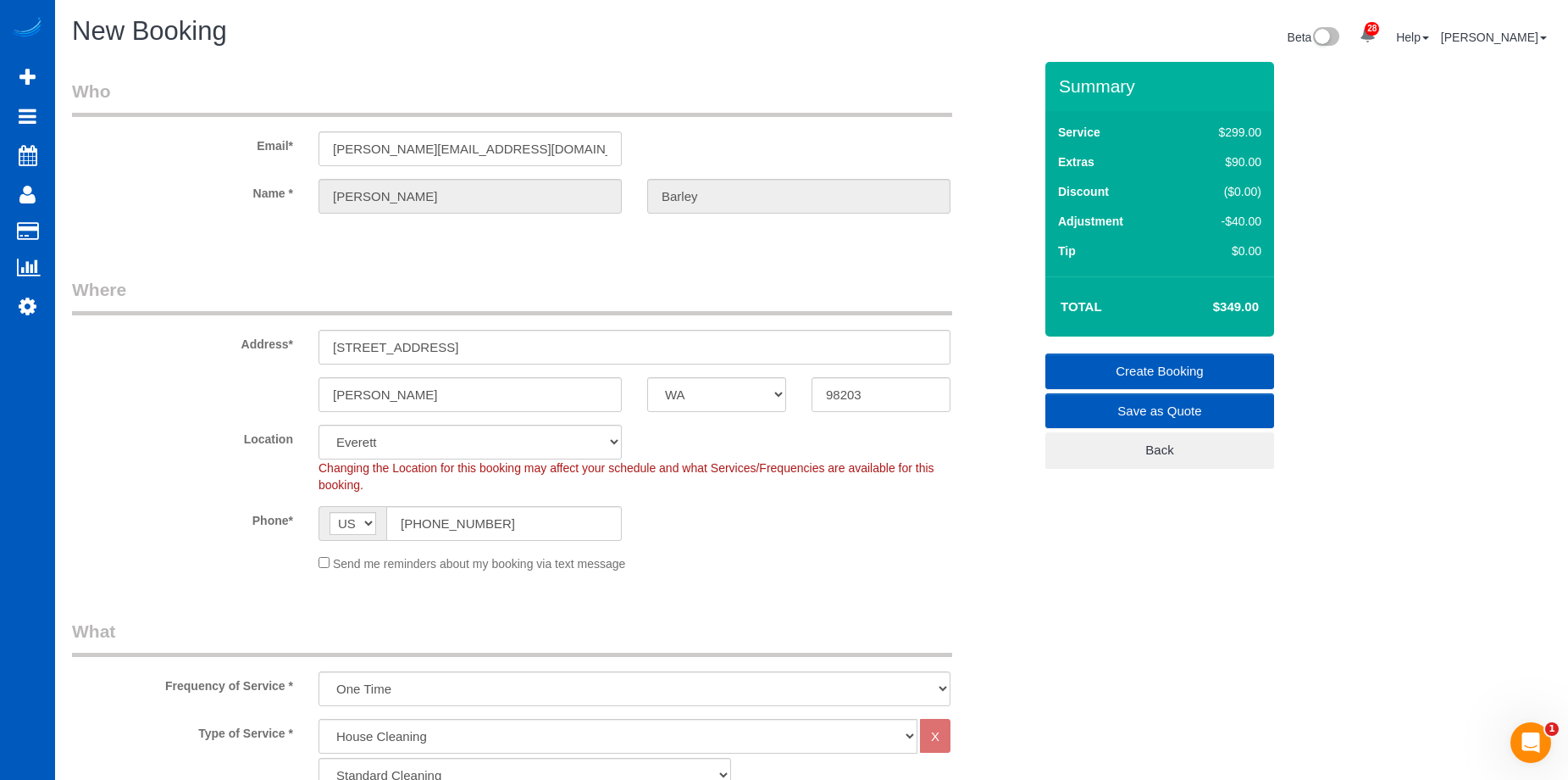
type textarea "Booked by Florencia. Move-in cleaning - the home is very clean already. No need…"
click at [1102, 362] on link "Create Booking" at bounding box center [1160, 371] width 229 height 36
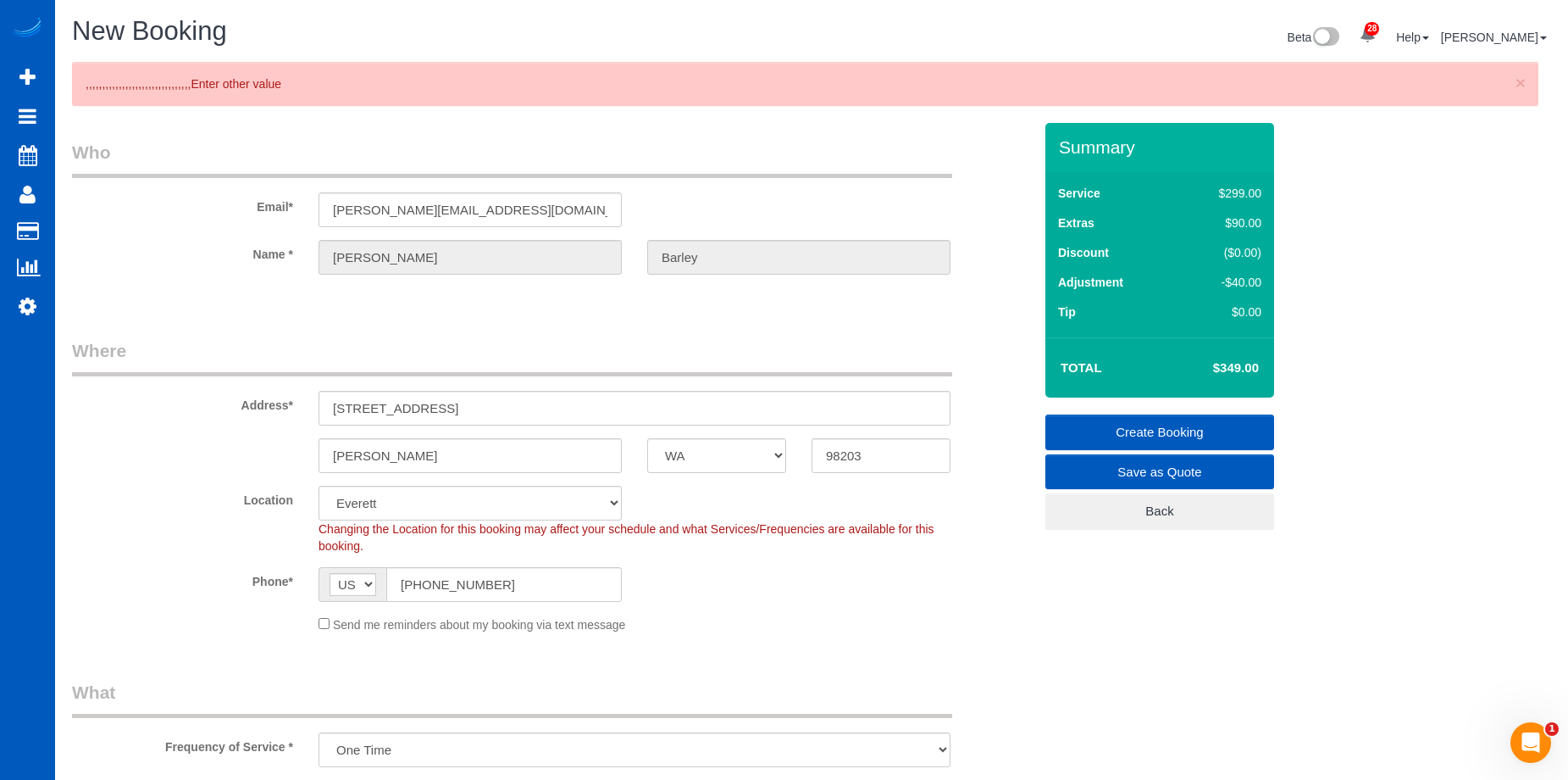
scroll to position [1956, 0]
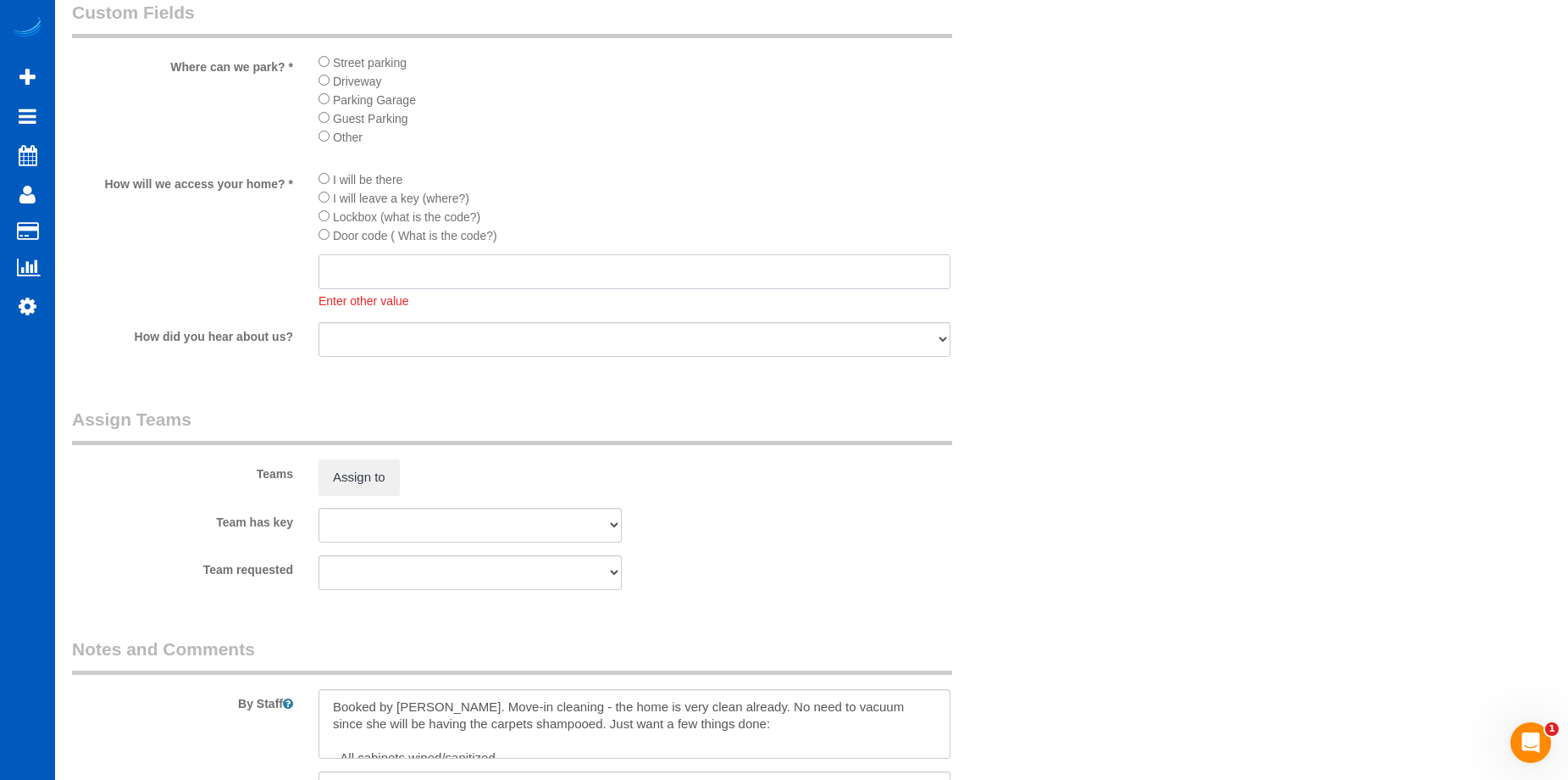
click at [626, 265] on input "text" at bounding box center [635, 271] width 632 height 35
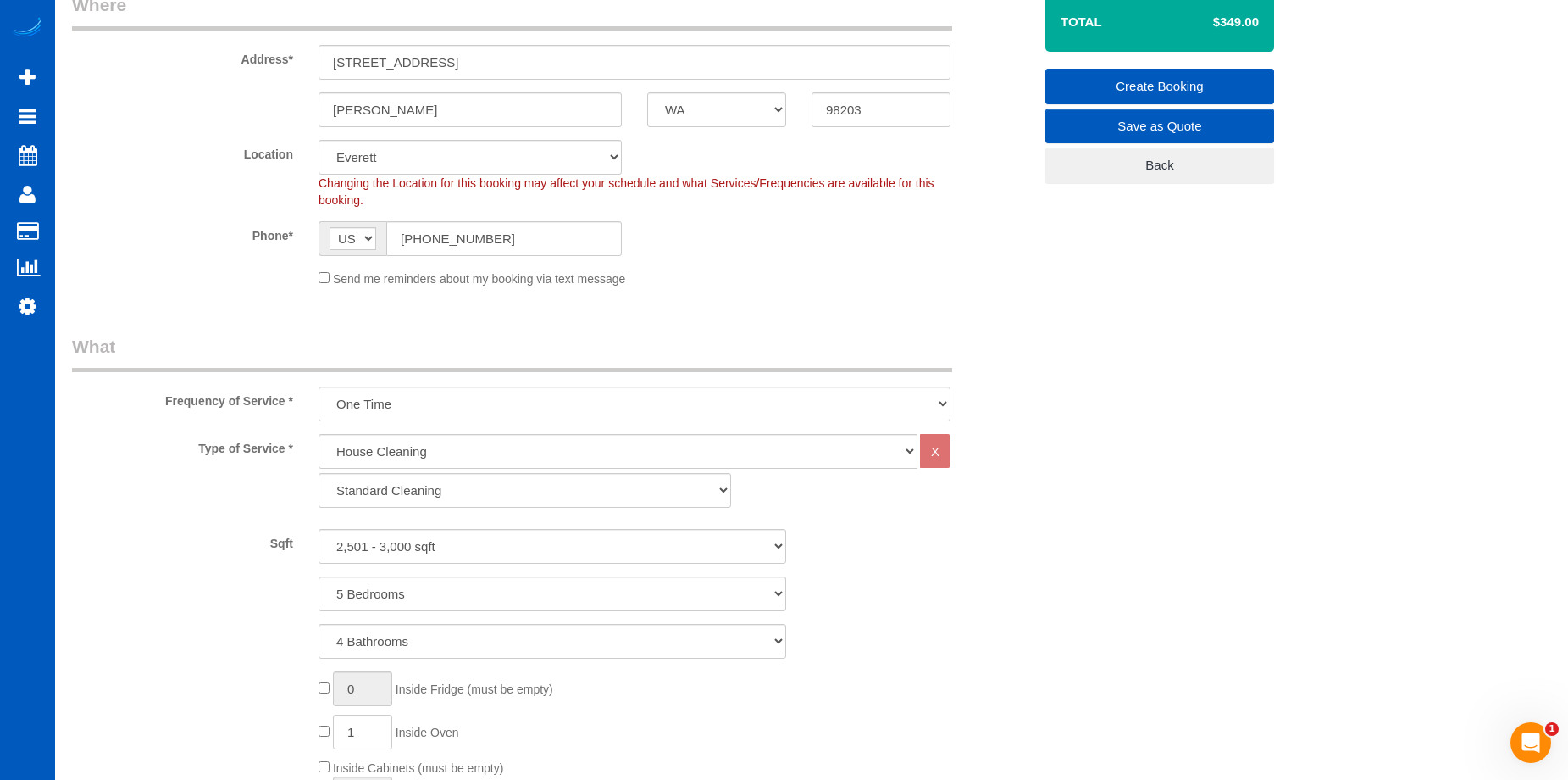
scroll to position [92, 0]
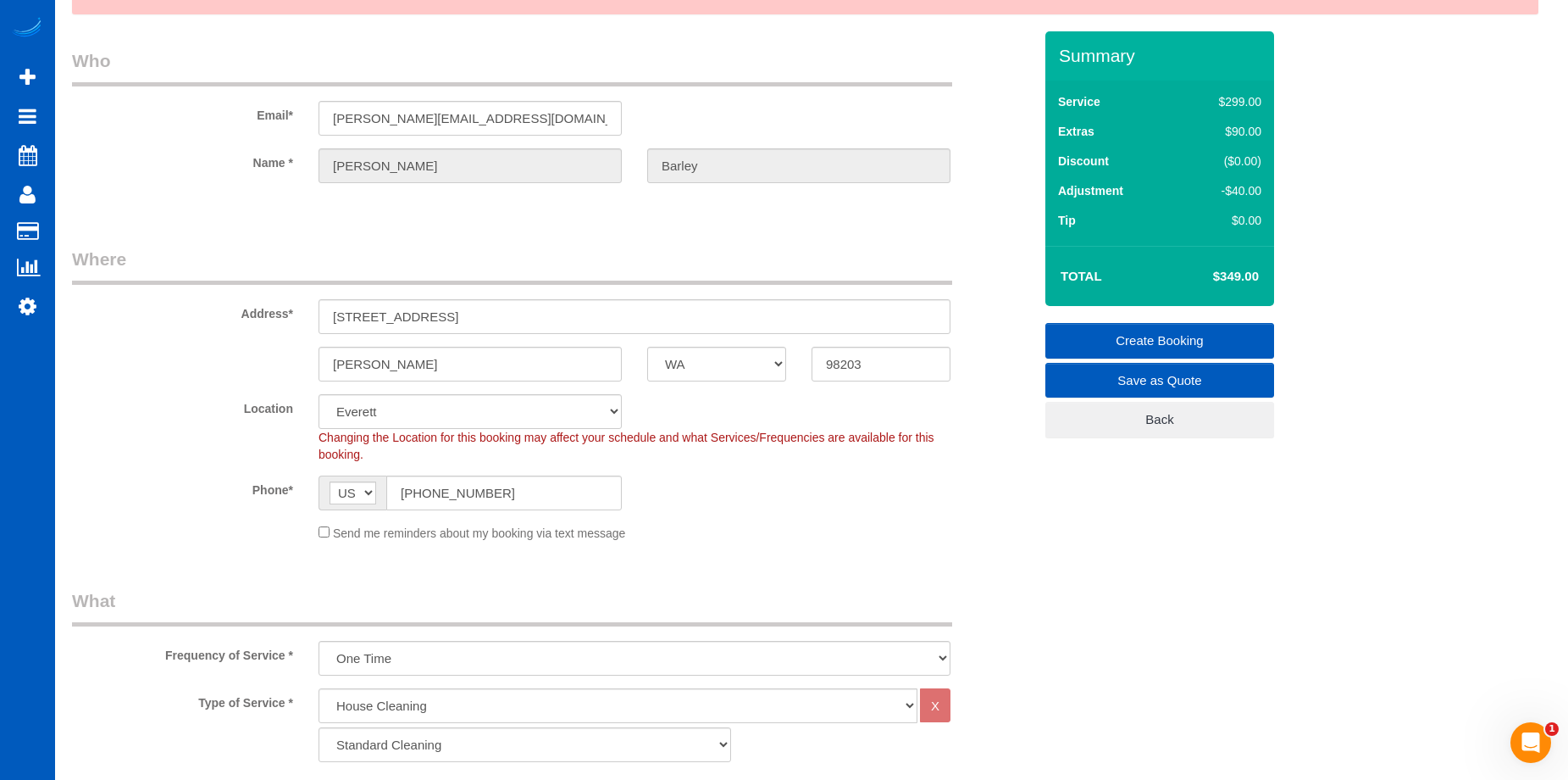
type input "Will send code on the 8th"
click at [1179, 330] on link "Create Booking" at bounding box center [1160, 341] width 229 height 36
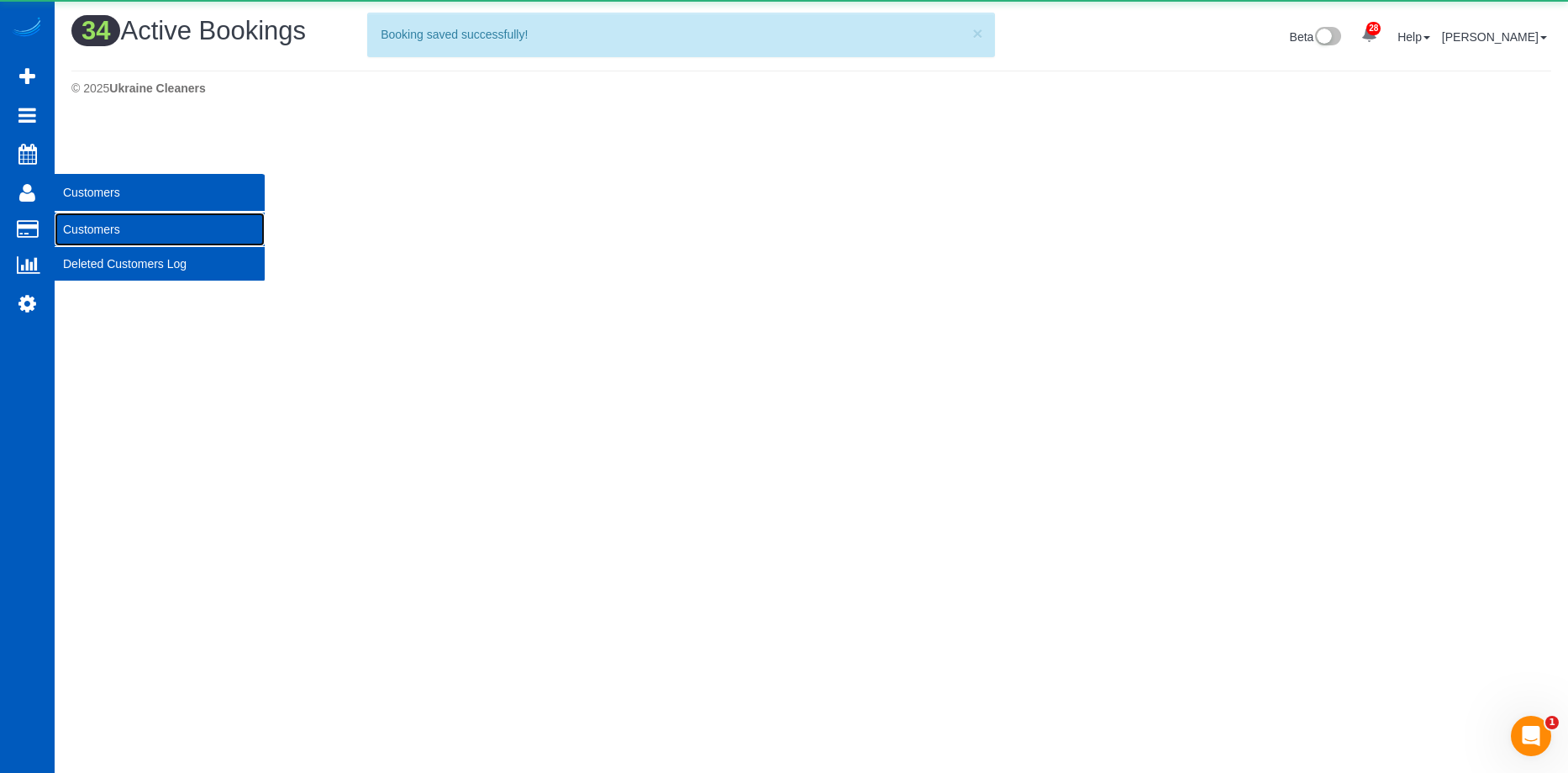
click at [119, 228] on link "Customers" at bounding box center [160, 229] width 210 height 34
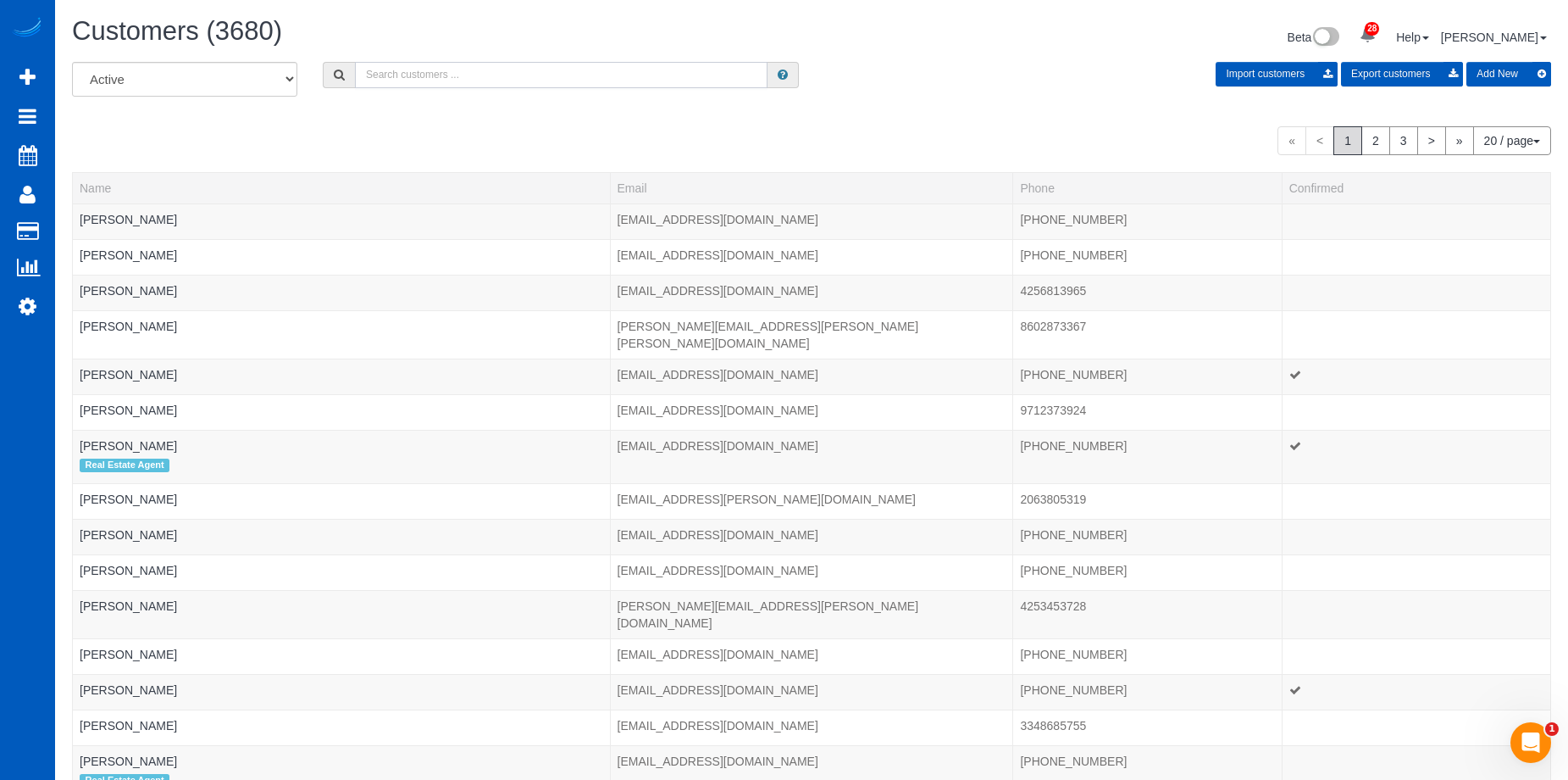
click at [459, 69] on input "text" at bounding box center [561, 75] width 413 height 26
paste input "Deanna Barley"
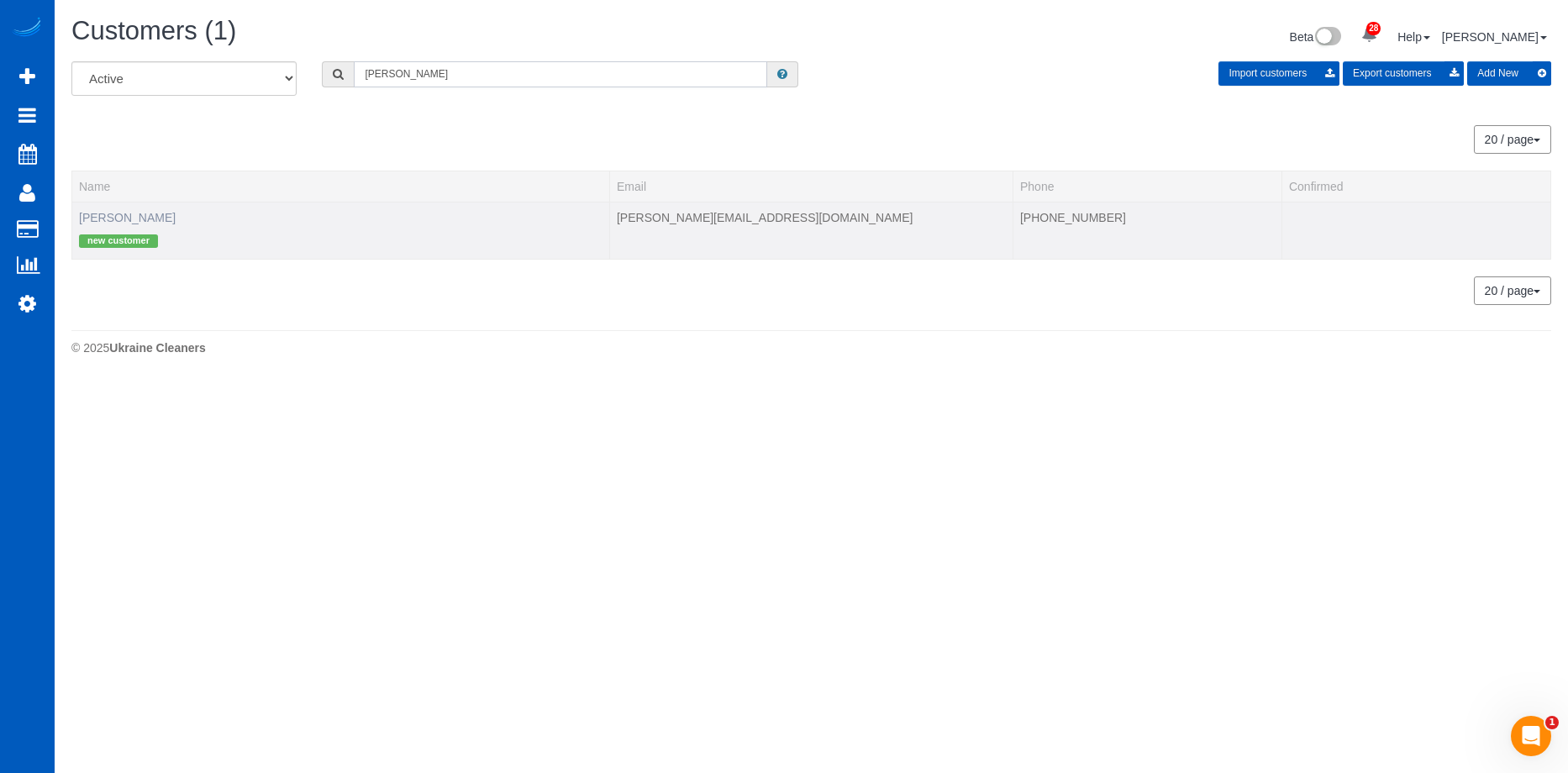
type input "Deanna Barley"
click at [126, 211] on link "Deanna Barley" at bounding box center [127, 218] width 97 height 13
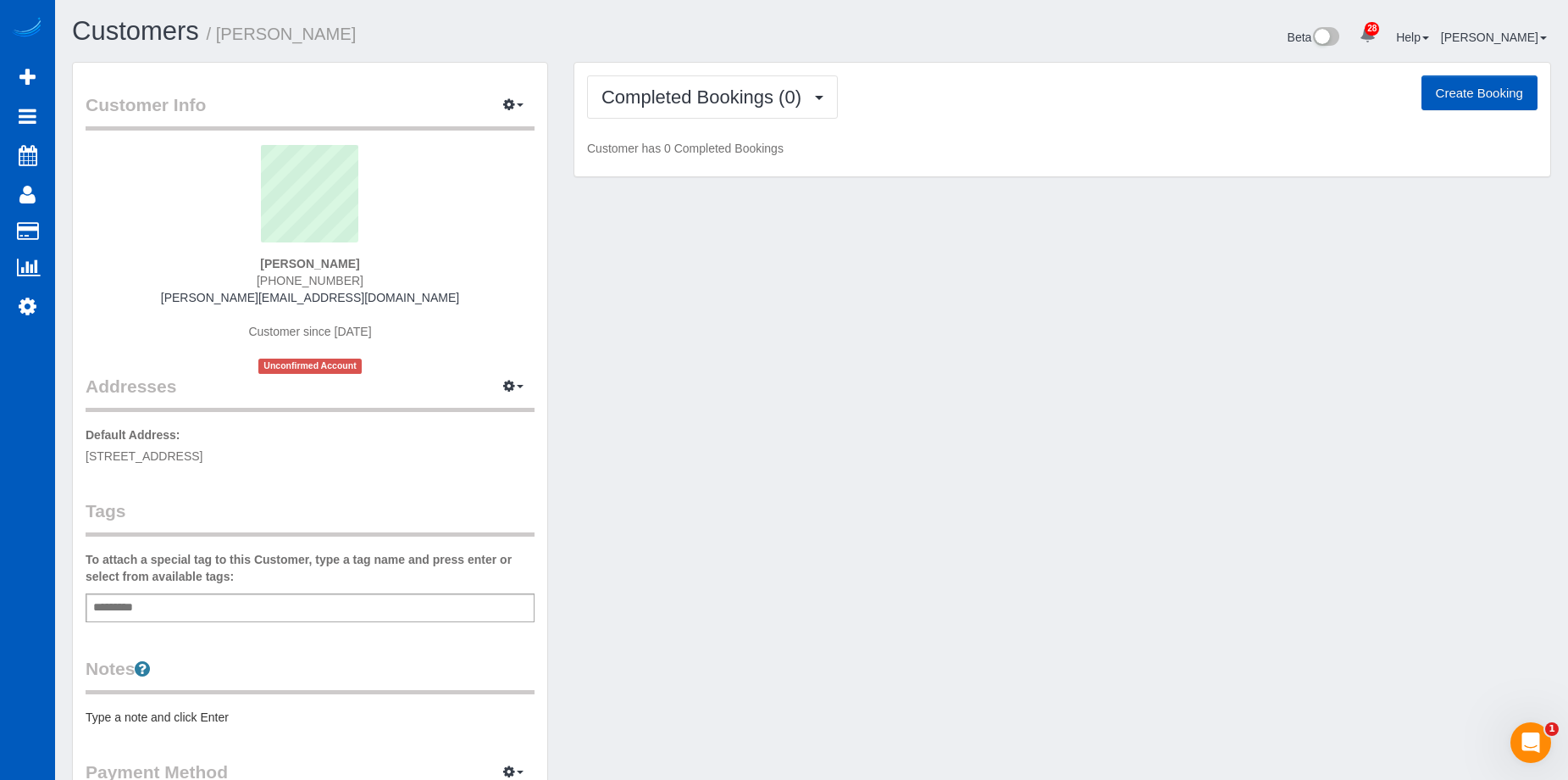
click at [297, 615] on div "Add a tag" at bounding box center [310, 608] width 449 height 29
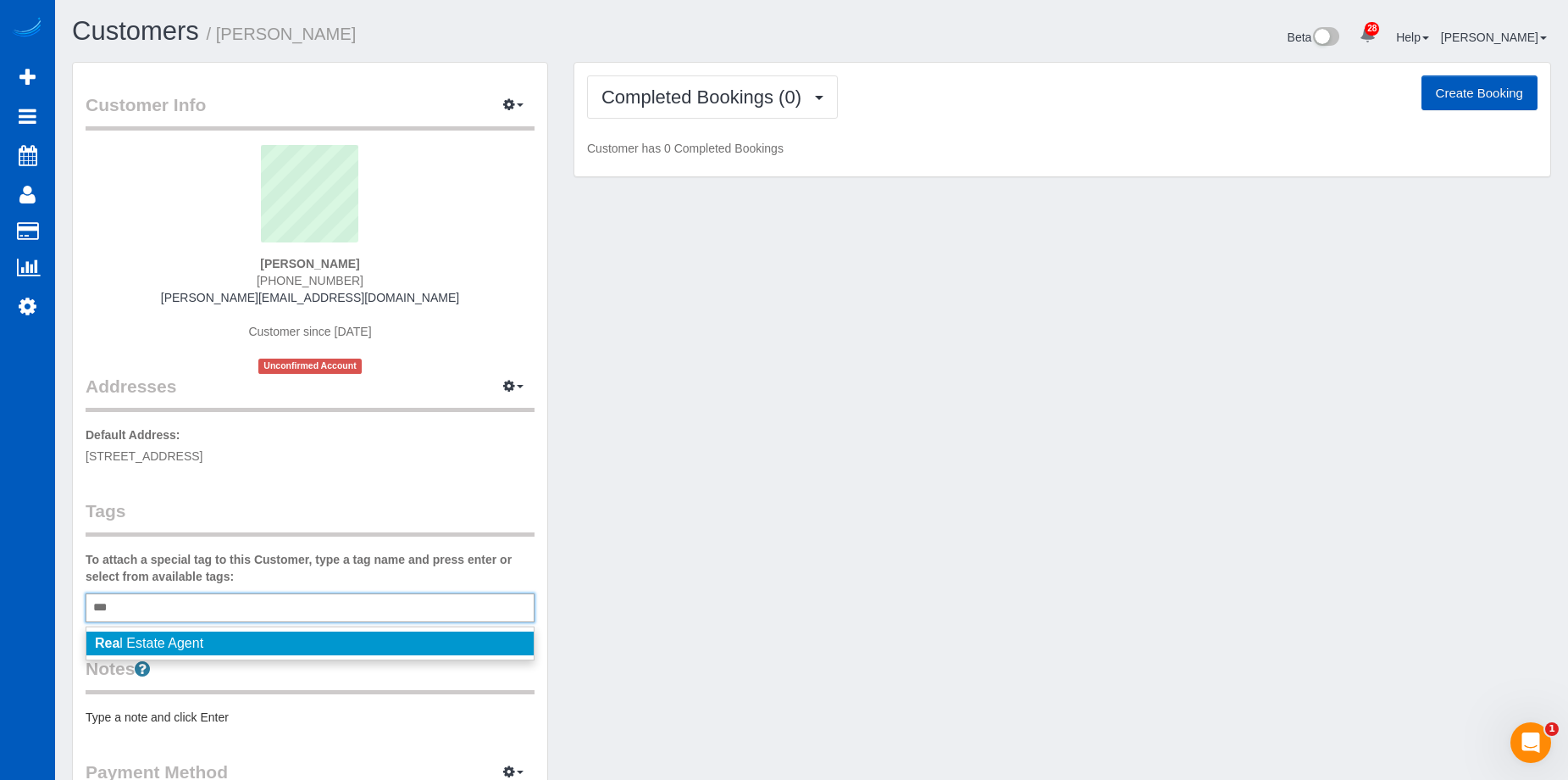
type input "***"
click at [238, 646] on li "Rea l Estate Agent" at bounding box center [310, 644] width 448 height 24
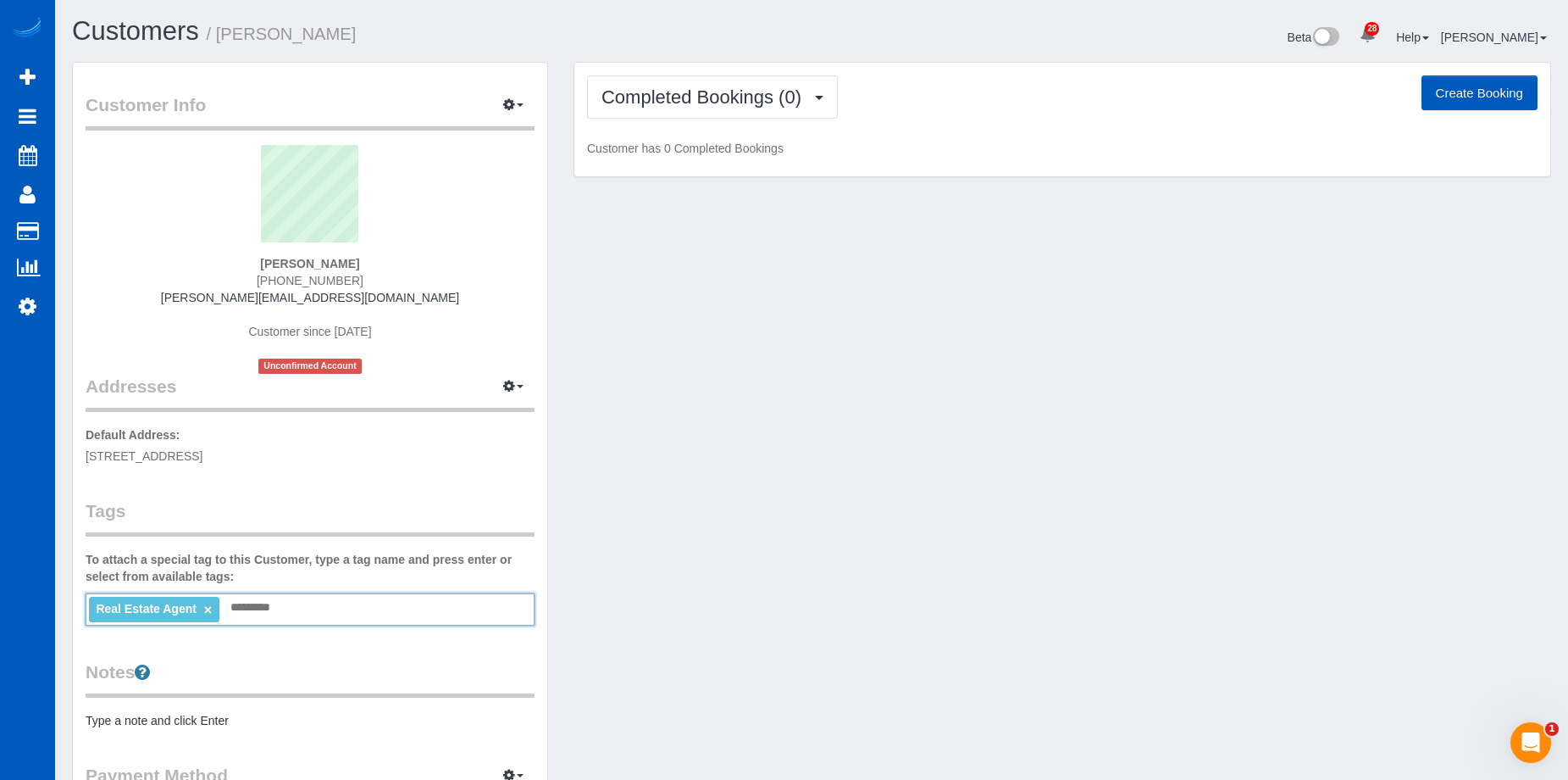
click at [688, 538] on div "Customer Info Edit Contact Info Send Message Email Preferences Special Sales Ta…" at bounding box center [811, 479] width 1504 height 835
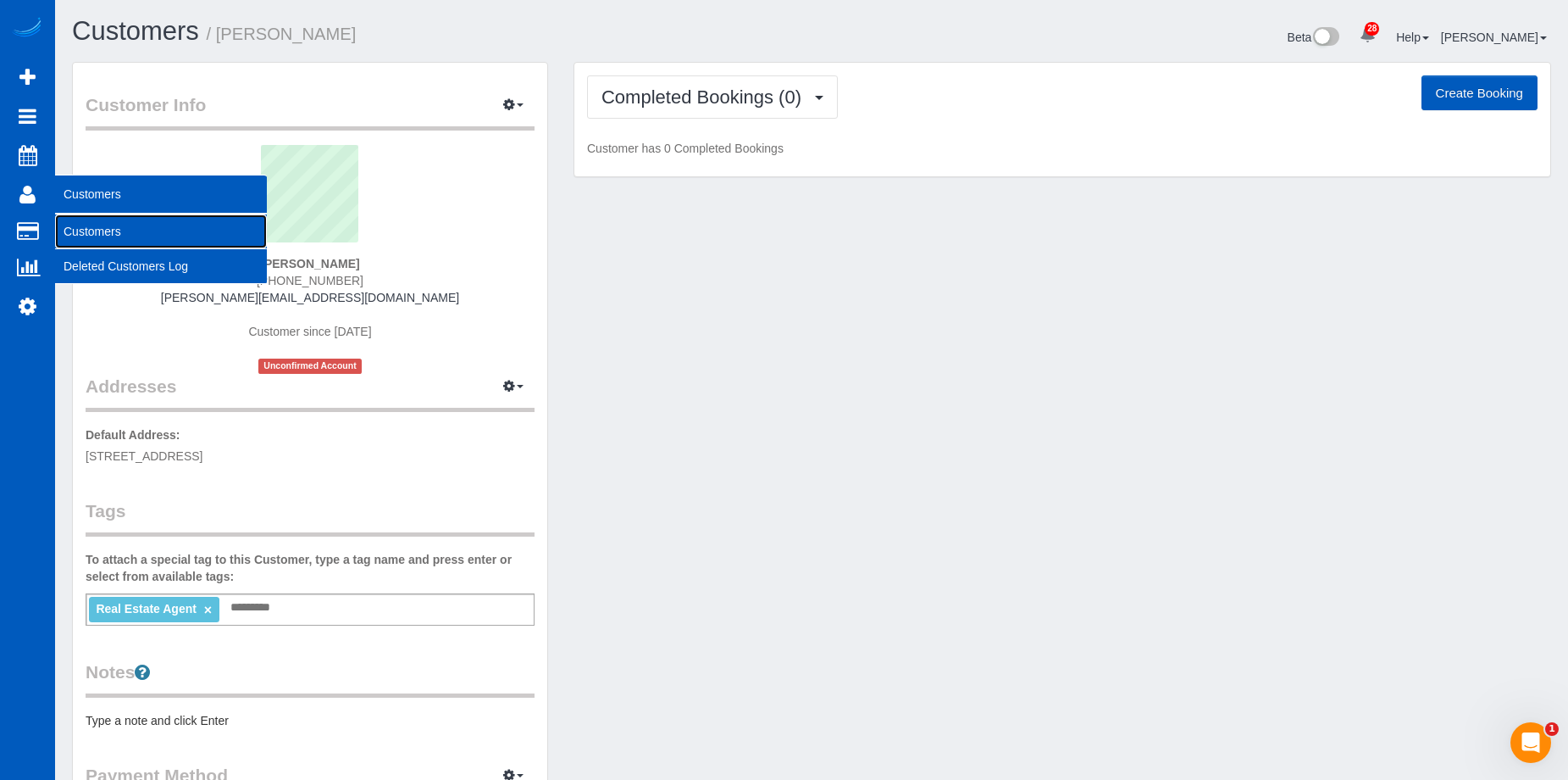
click at [84, 225] on link "Customers" at bounding box center [161, 231] width 212 height 34
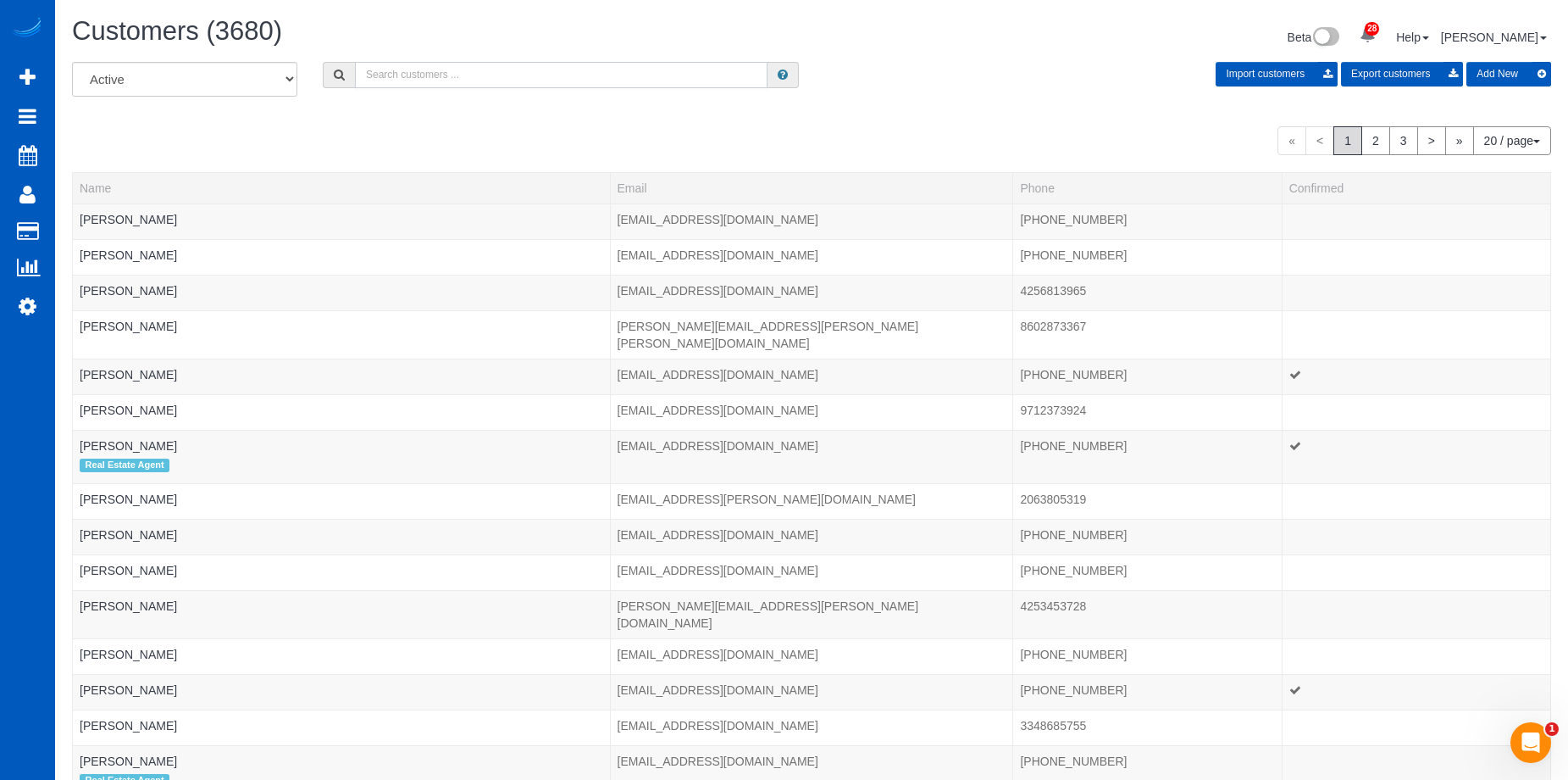
click at [476, 68] on input "text" at bounding box center [561, 75] width 413 height 26
paste input "deanna.barley@kw.com"
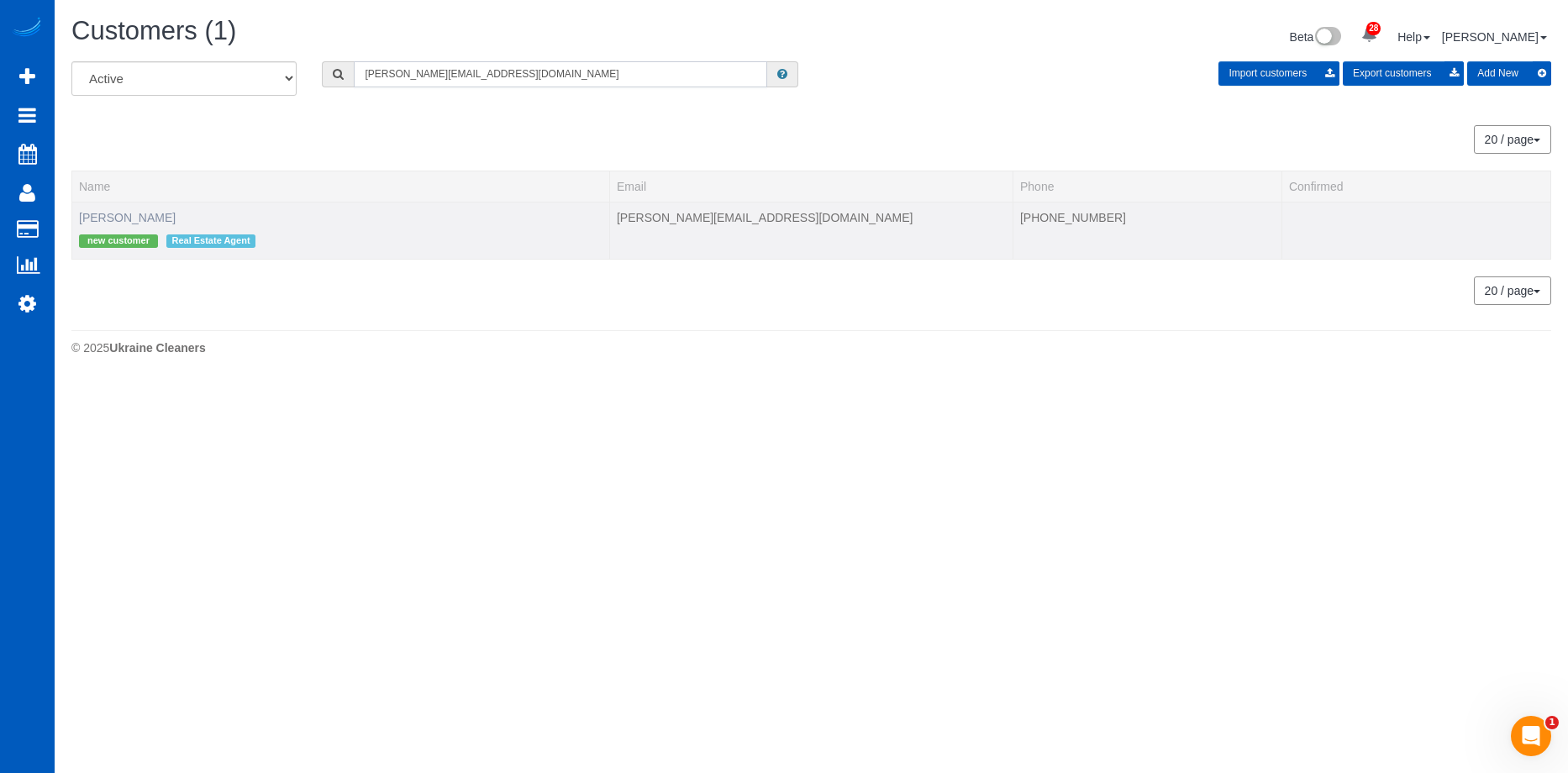
type input "deanna.barley@kw.com"
click at [132, 217] on link "Deanna Barley" at bounding box center [127, 218] width 97 height 13
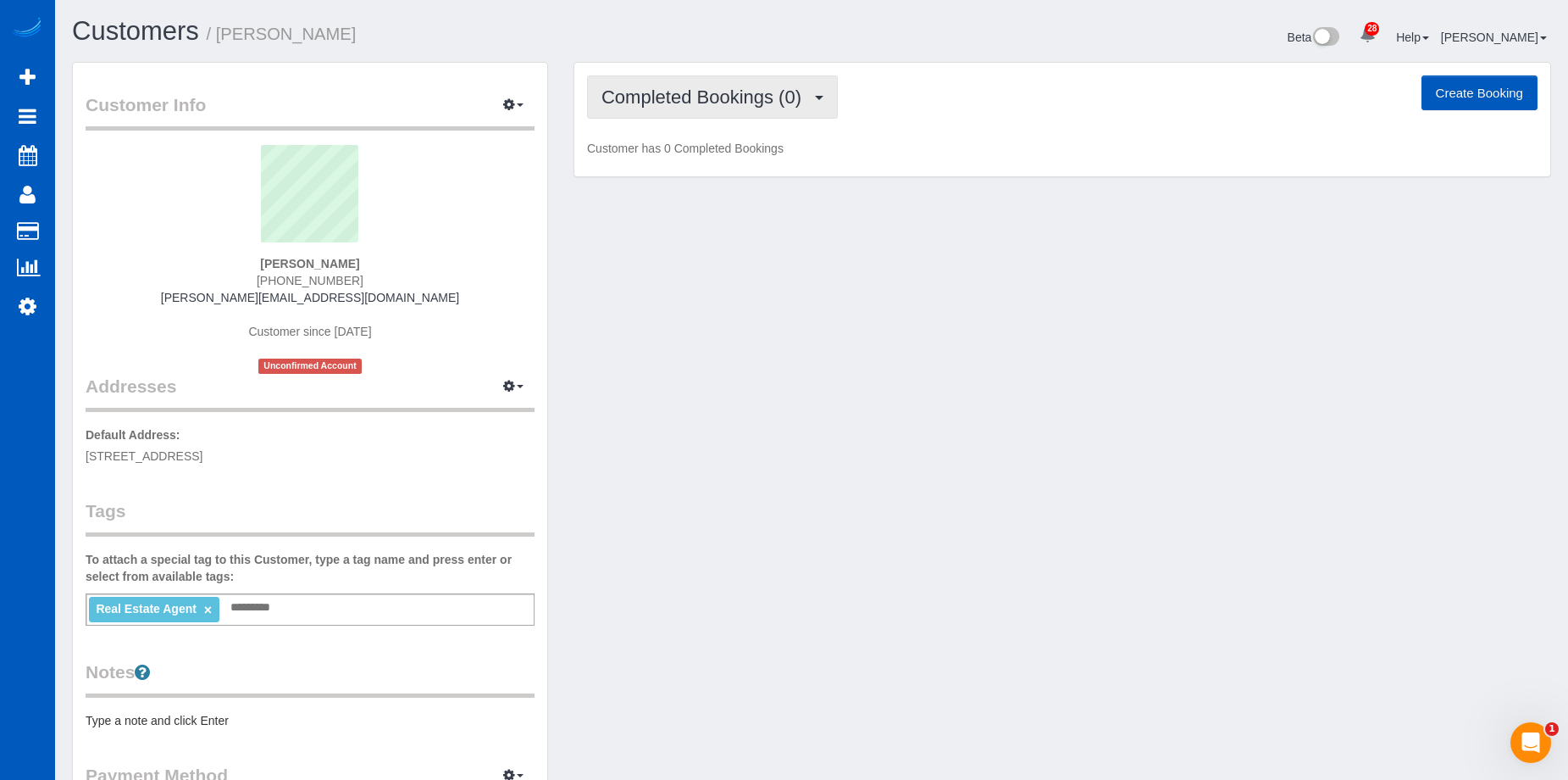
click at [783, 109] on button "Completed Bookings (0)" at bounding box center [713, 97] width 251 height 43
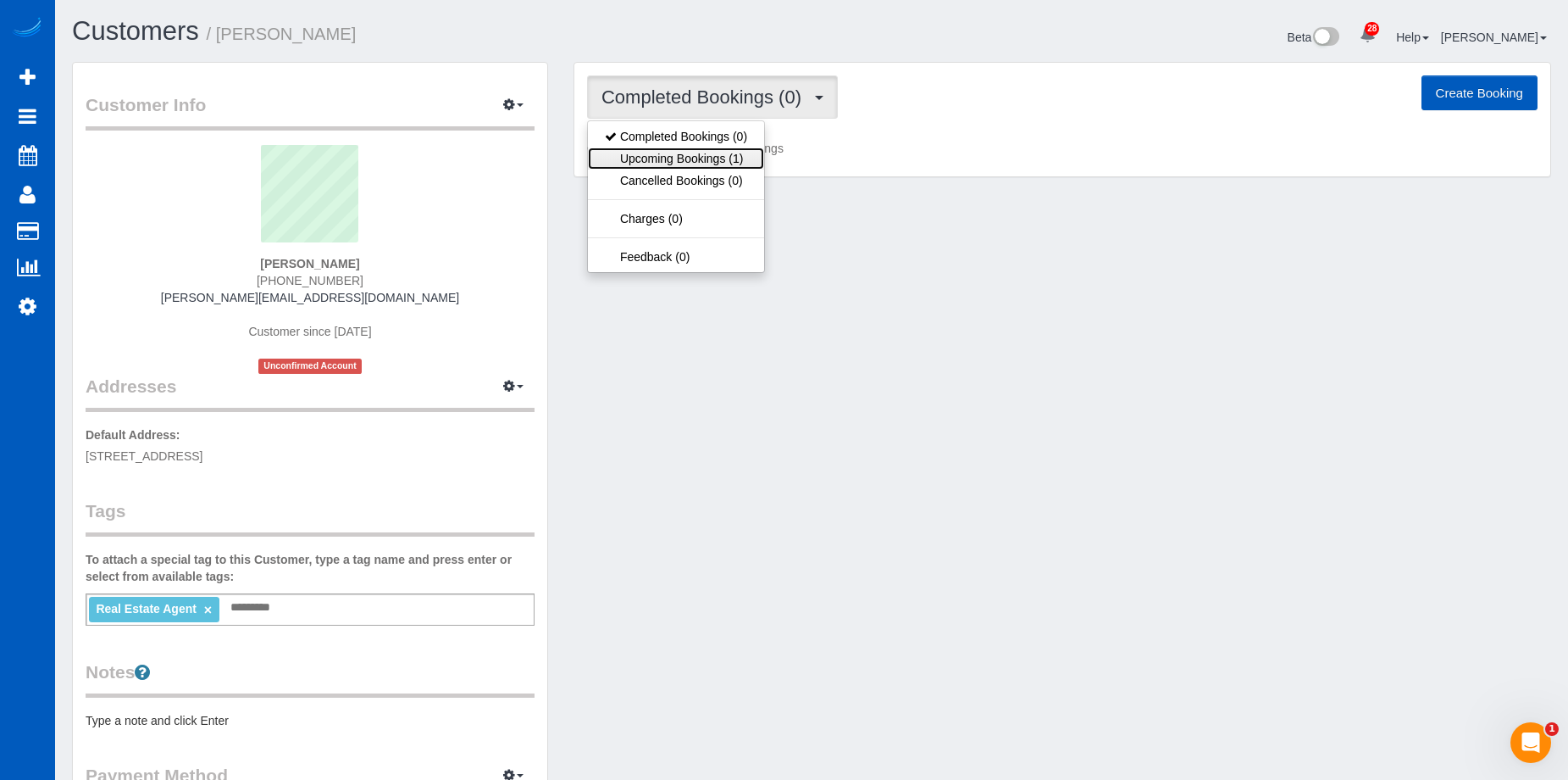
click at [727, 153] on link "Upcoming Bookings (1)" at bounding box center [676, 159] width 176 height 22
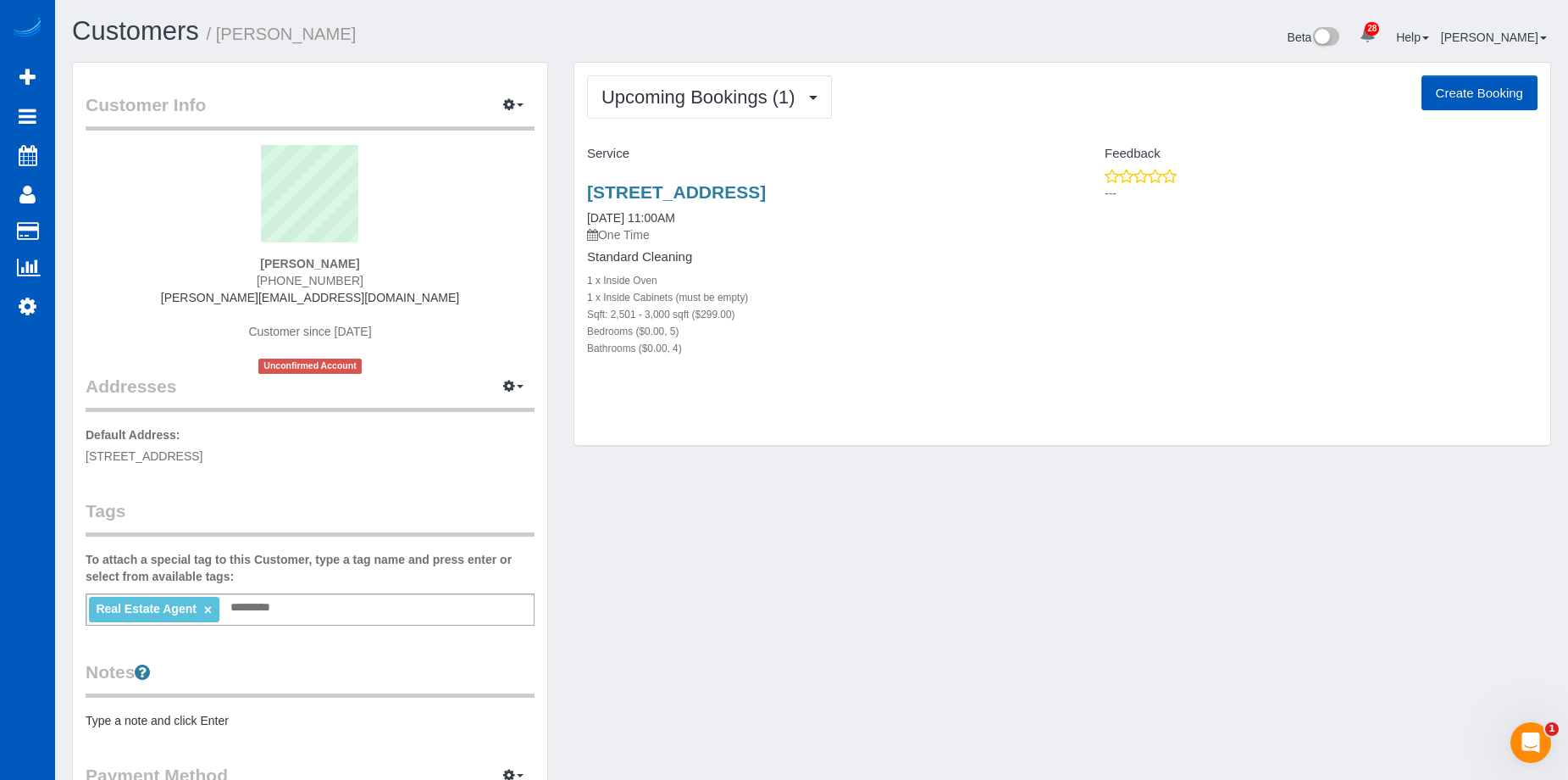
click at [1443, 80] on button "Create Booking" at bounding box center [1479, 93] width 116 height 36
select select "WA"
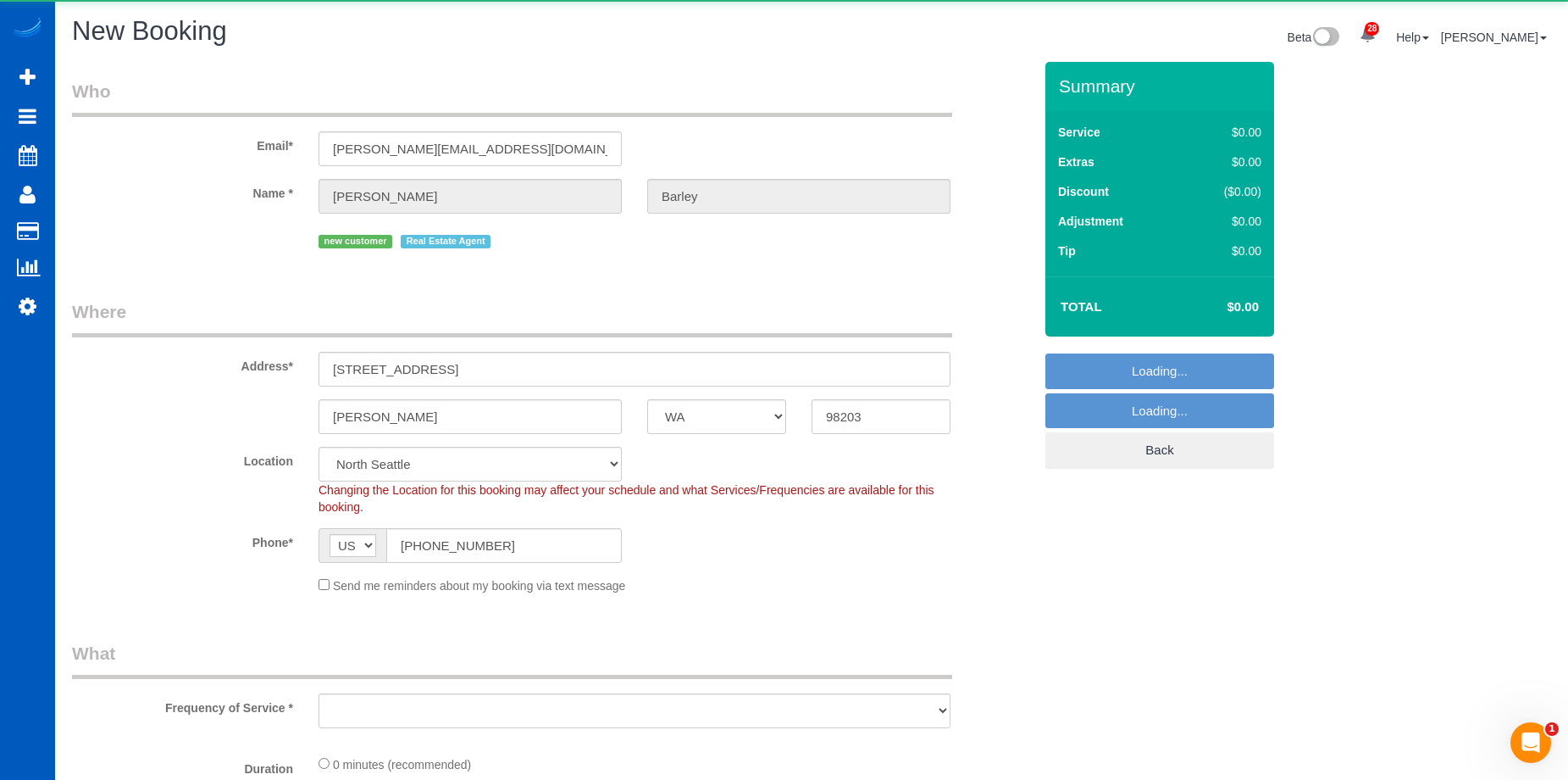
select select "199"
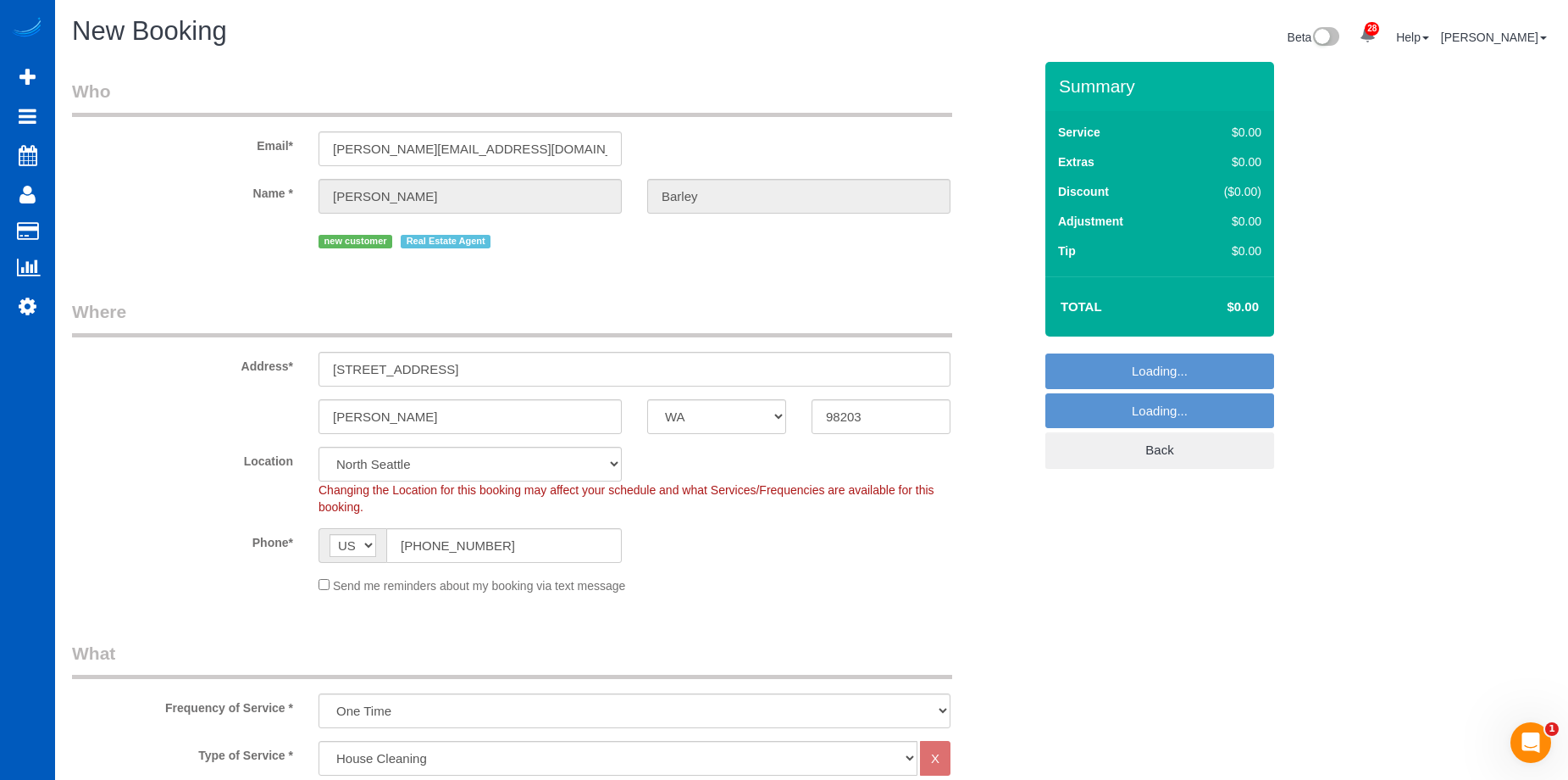
select select "object:7937"
select select "7"
select select "object:7942"
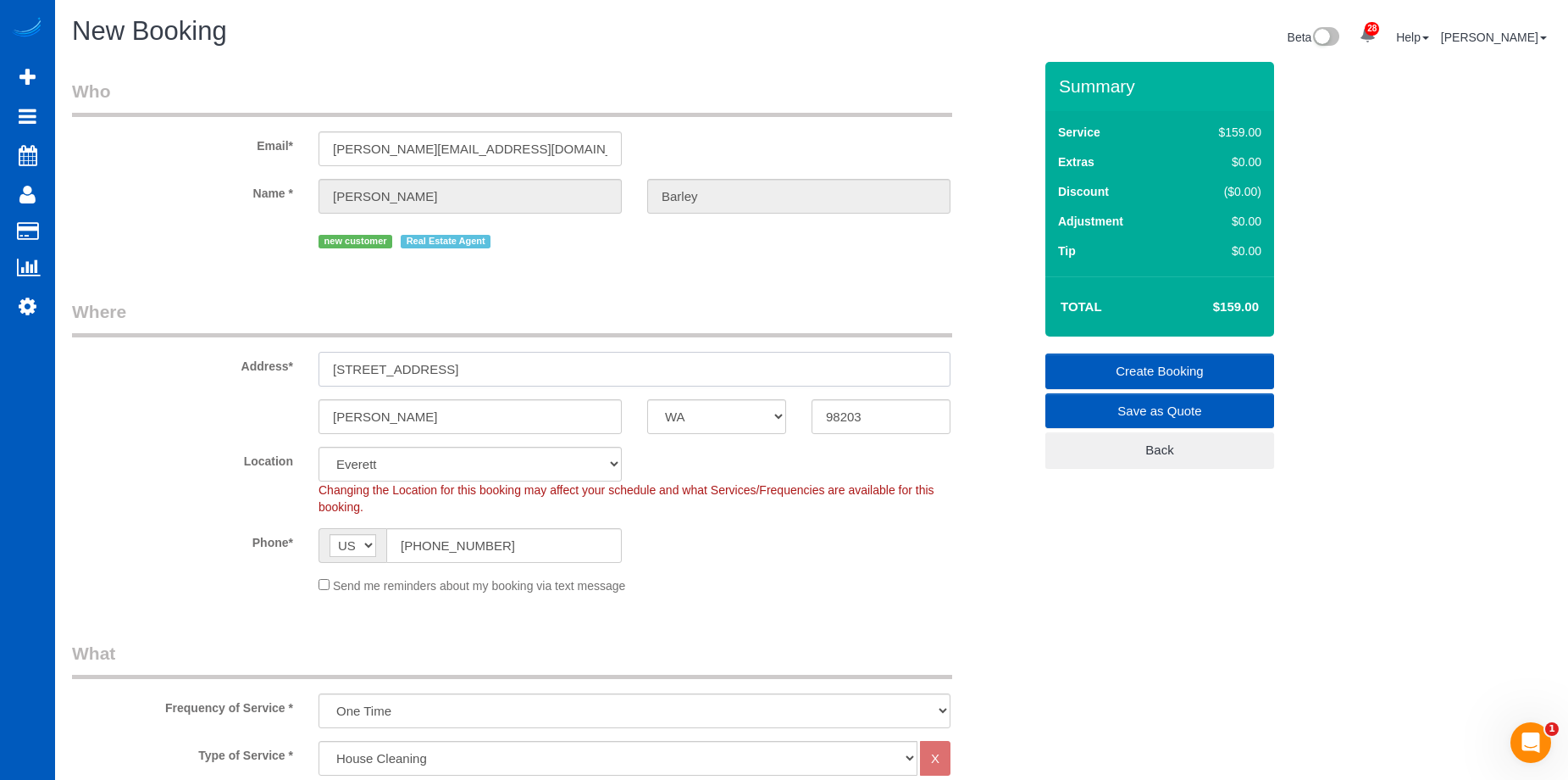
drag, startPoint x: 479, startPoint y: 365, endPoint x: 465, endPoint y: 372, distance: 15.7
click at [479, 365] on input "2601 59th St SW" at bounding box center [635, 369] width 632 height 35
drag, startPoint x: 452, startPoint y: 376, endPoint x: 164, endPoint y: 376, distance: 288.0
click at [164, 376] on div "Address* 2601 59th St SW" at bounding box center [553, 343] width 987 height 87
paste input "3521 159th Pl SW, Lynnwood, WA 98087"
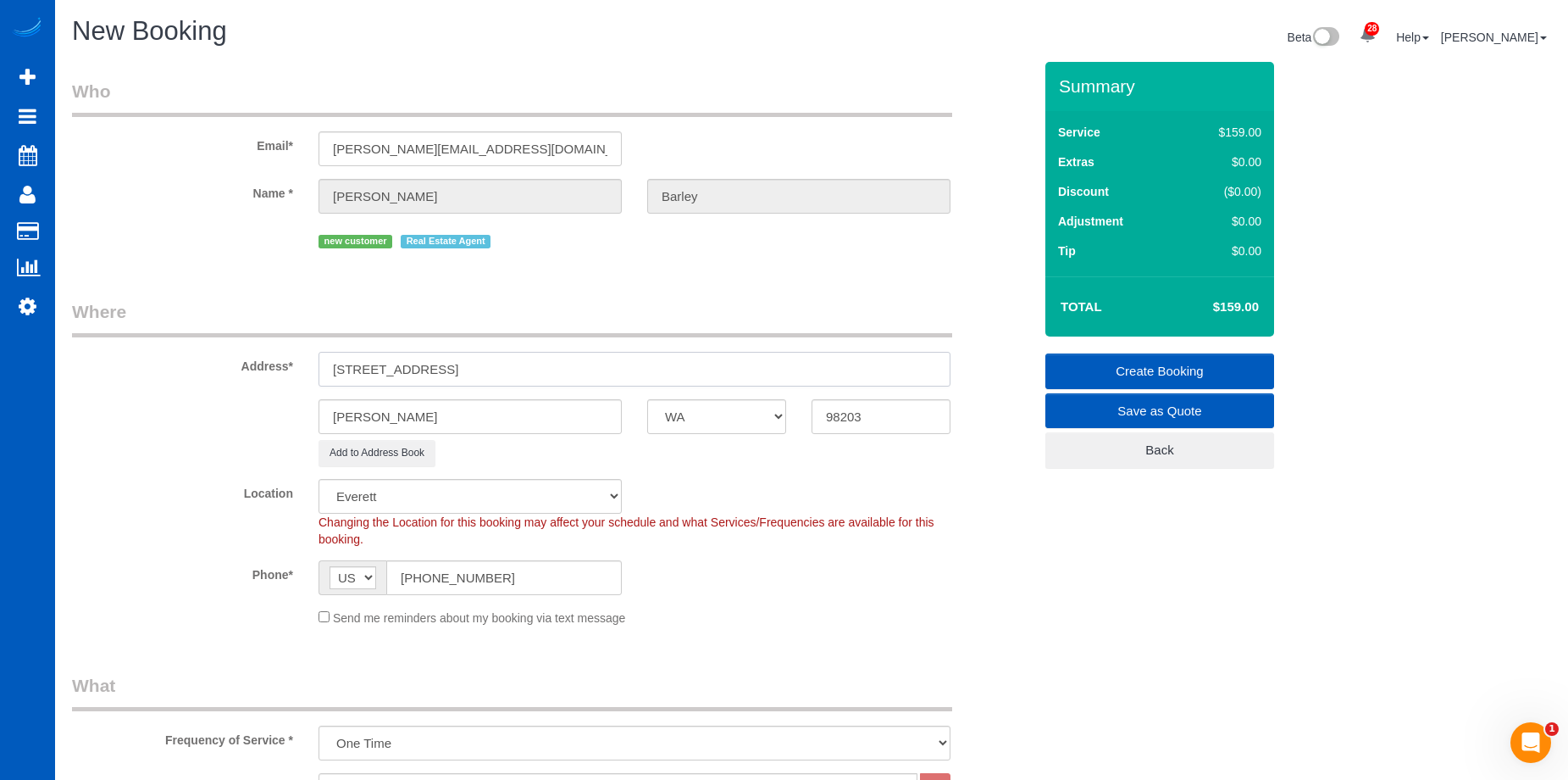
drag, startPoint x: 530, startPoint y: 370, endPoint x: 759, endPoint y: 395, distance: 230.4
click at [693, 370] on input "3521 159th Pl SW, Lynnwood, WA 98087" at bounding box center [635, 369] width 632 height 35
type input "3521 159th Pl SW, Lynnwood, WA"
click at [875, 424] on input "98203" at bounding box center [881, 416] width 139 height 35
drag, startPoint x: 884, startPoint y: 418, endPoint x: 692, endPoint y: 415, distance: 192.0
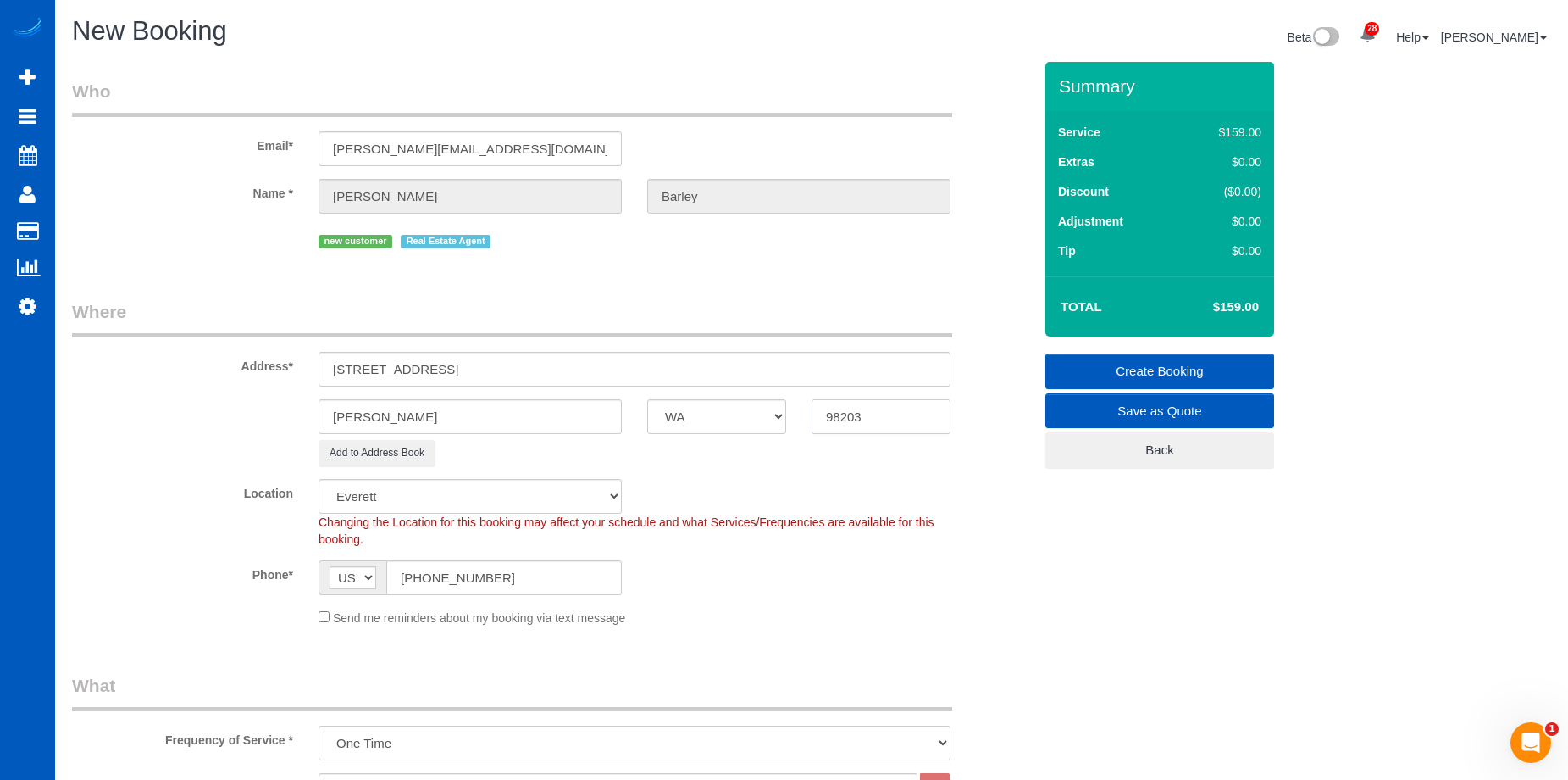
click at [701, 415] on div "Everett AK AL AR AZ CA CO CT DC DE FL GA HI IA ID IL IN KS KY LA MA MD ME MI MN…" at bounding box center [553, 416] width 987 height 35
paste input "087"
type input "98087"
drag, startPoint x: 441, startPoint y: 368, endPoint x: 498, endPoint y: 369, distance: 57.0
click at [498, 369] on input "3521 159th Pl SW, Lynnwood, WA" at bounding box center [635, 369] width 632 height 35
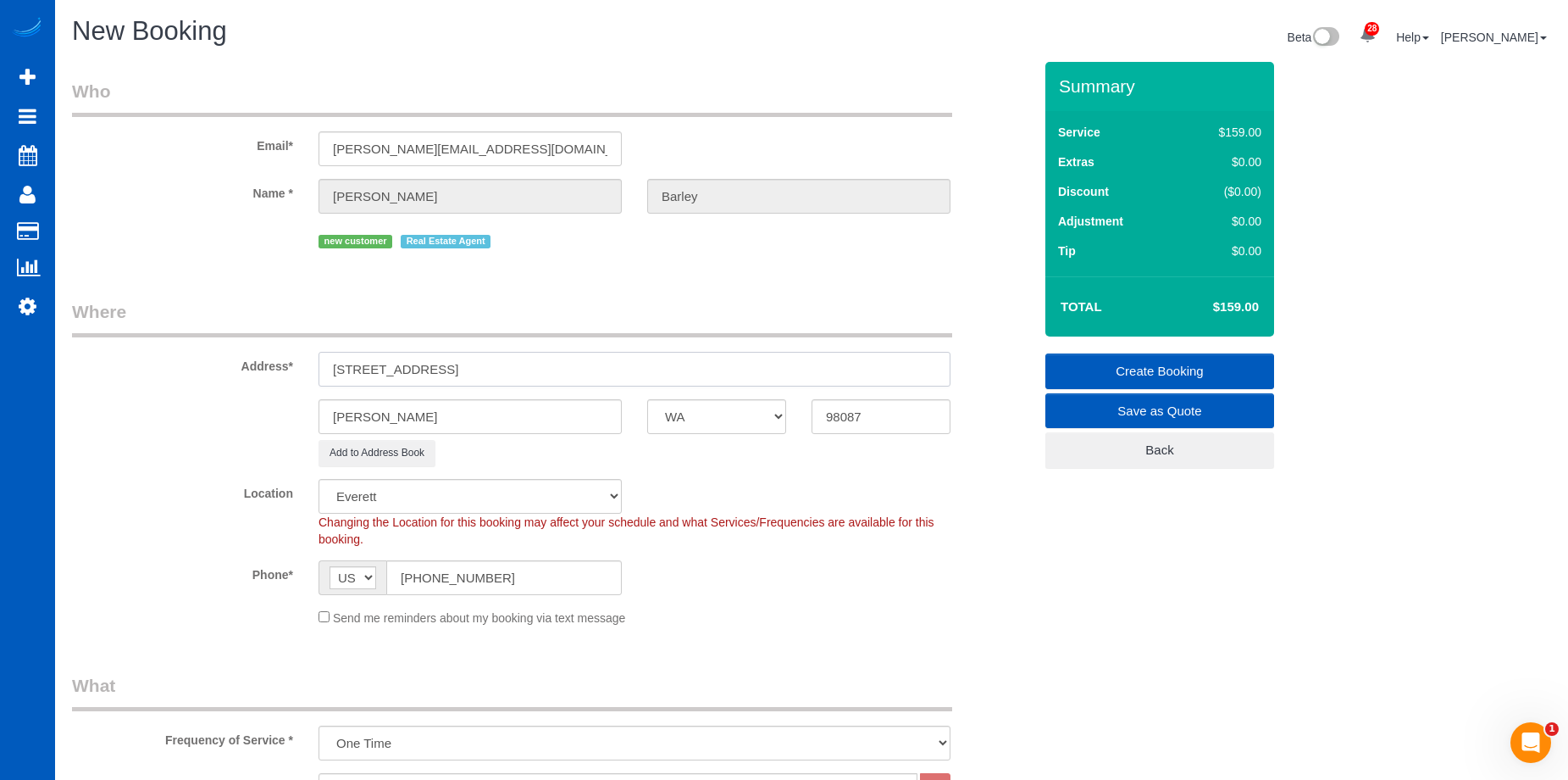
type input "3521 159th Pl SW, , WA"
click at [425, 422] on input "[PERSON_NAME]" at bounding box center [470, 416] width 303 height 35
drag, startPoint x: 316, startPoint y: 420, endPoint x: 248, endPoint y: 412, distance: 68.5
click at [248, 412] on div "Everett AK AL AR AZ CA CO CT DC DE FL GA HI IA ID IL IN KS KY LA MA MD ME MI MN…" at bounding box center [553, 416] width 987 height 35
paste input "Lynnwood"
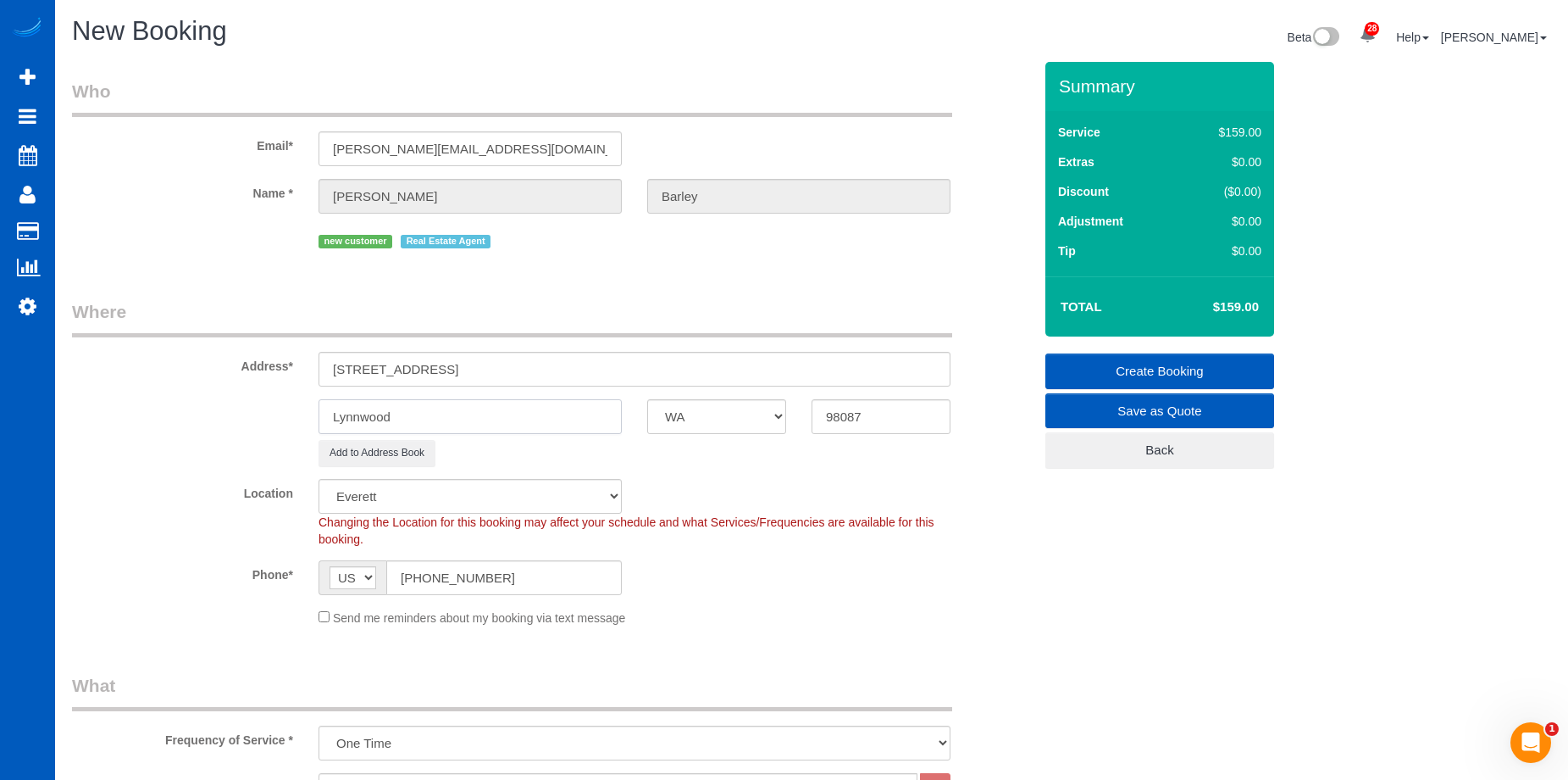
type input "Lynnwood"
drag, startPoint x: 437, startPoint y: 372, endPoint x: 598, endPoint y: 365, distance: 161.2
click at [598, 365] on input "3521 159th Pl SW, , WA" at bounding box center [635, 369] width 632 height 35
type input "3521 159th Pl SW"
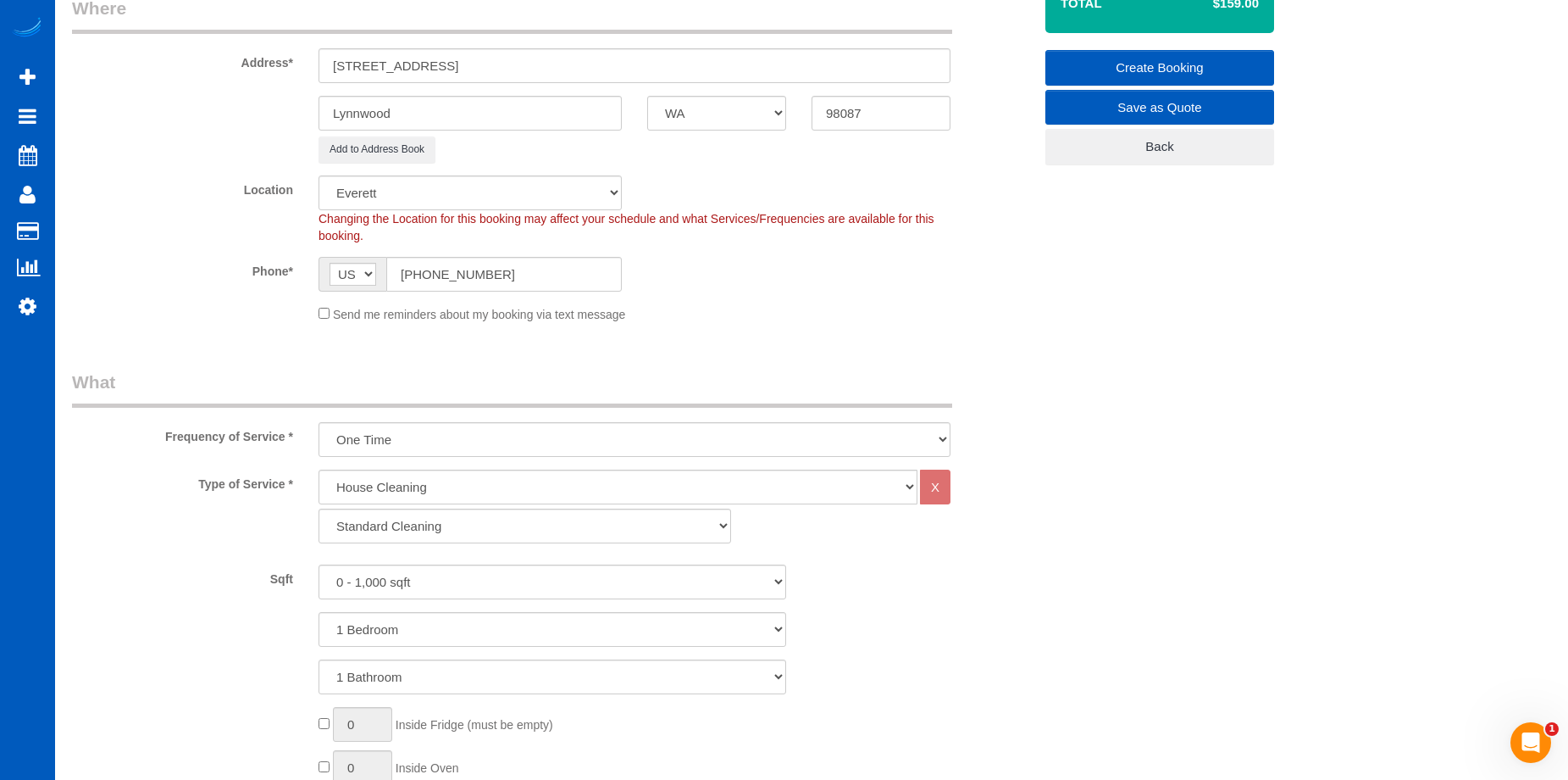
scroll to position [339, 0]
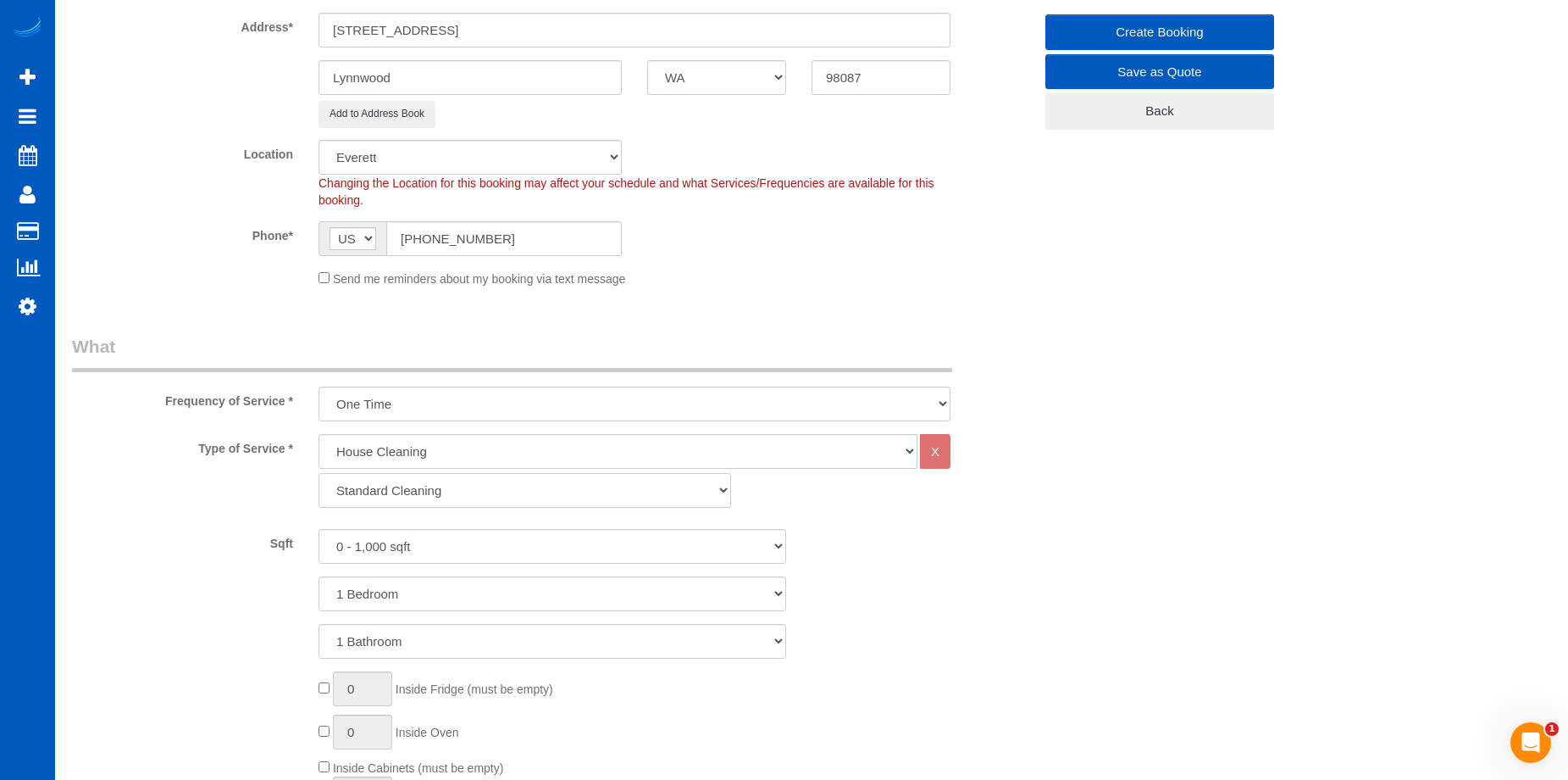
click at [591, 490] on select "Standard Cleaning Deep Cleaning Move In/ Out Cleaning" at bounding box center [525, 490] width 413 height 35
select select "368"
click at [319, 473] on select "Standard Cleaning Deep Cleaning Move In/ Out Cleaning" at bounding box center [525, 490] width 413 height 35
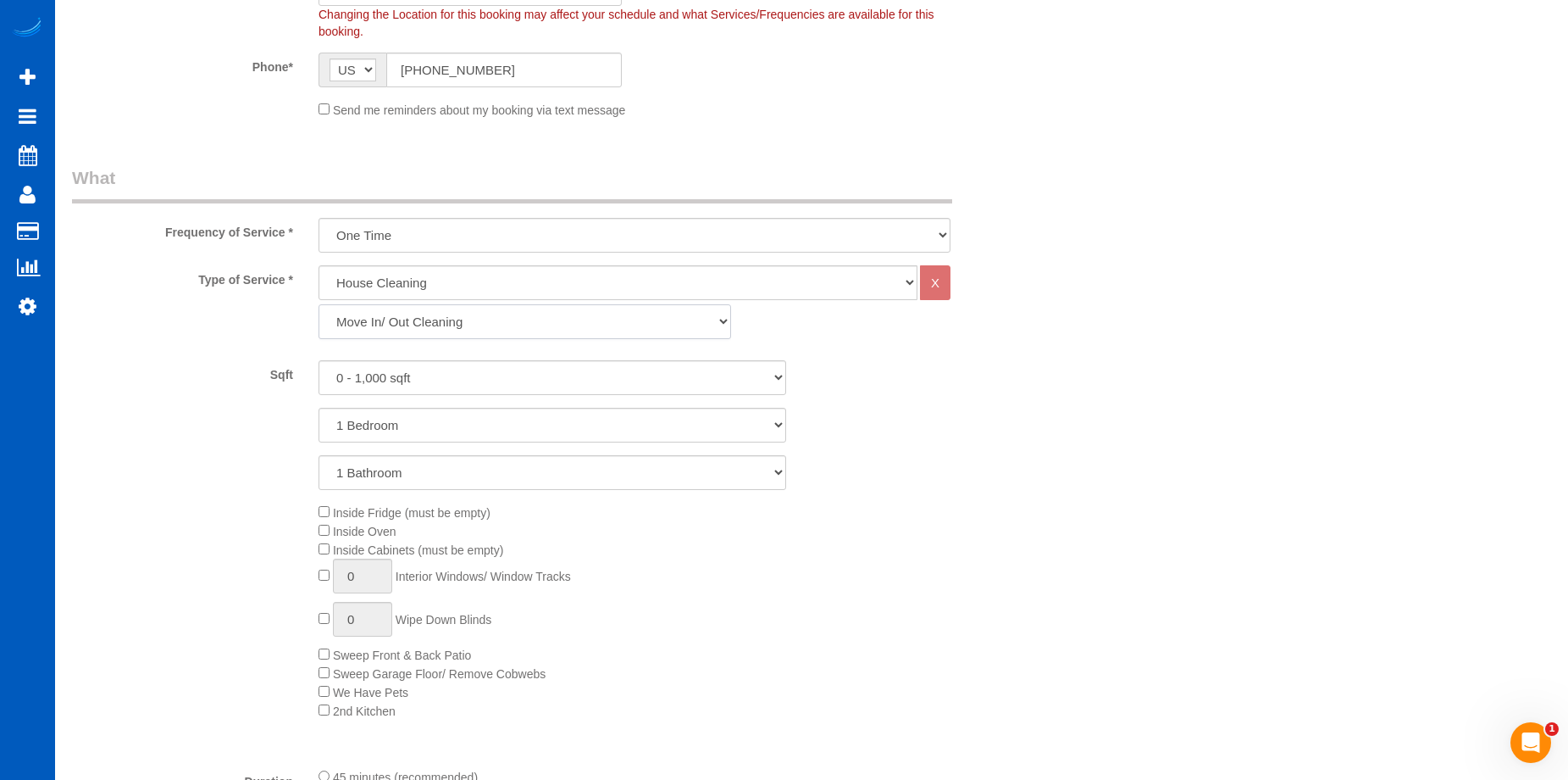
scroll to position [509, 0]
click at [575, 382] on select "0 - 1,000 sqft 1,001 - 1,500 sqft 1,501 - 2,000 sqft 2,001 - 2,500 sqft 2,501 -…" at bounding box center [553, 376] width 468 height 35
select select "2001"
click at [319, 359] on select "0 - 1,000 sqft 1,001 - 1,500 sqft 1,501 - 2,000 sqft 2,001 - 2,500 sqft 2,501 -…" at bounding box center [553, 376] width 468 height 35
click at [577, 413] on select "1 Bedroom 2 Bedrooms 3 Bedrooms 4 Bedrooms 5 Bedrooms 6 Bedrooms 7 Bedrooms" at bounding box center [553, 424] width 468 height 35
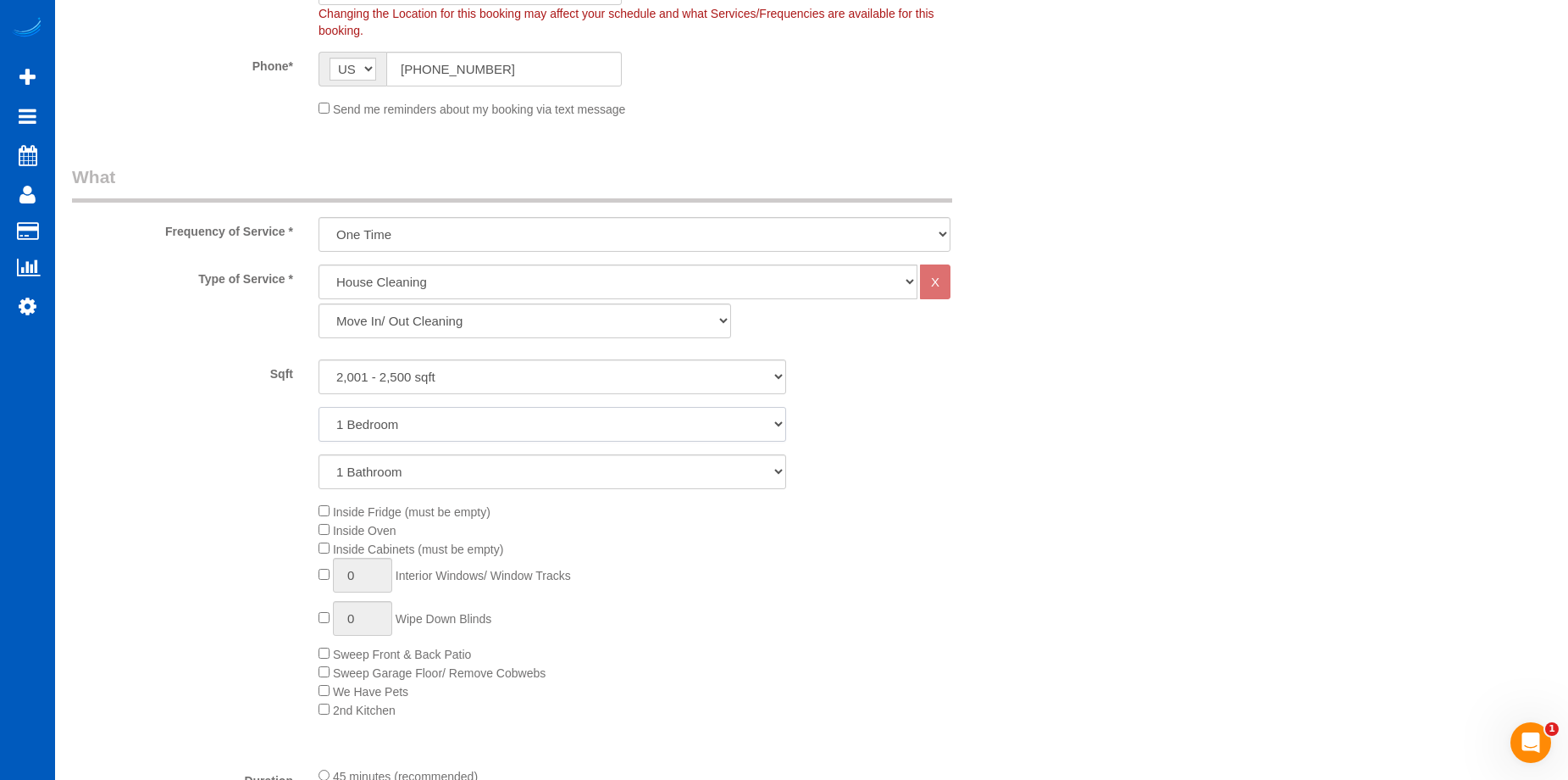
select select "5"
click at [319, 407] on select "1 Bedroom 2 Bedrooms 3 Bedrooms 4 Bedrooms 5 Bedrooms 6 Bedrooms 7 Bedrooms" at bounding box center [553, 424] width 468 height 35
click at [573, 471] on select "1 Bathroom 2 Bathrooms 3 Bathrooms 4 Bathrooms 5 Bathrooms 6 Bathrooms 7 Bathro…" at bounding box center [553, 471] width 468 height 35
select select "3"
click at [319, 454] on select "1 Bathroom 2 Bathrooms 3 Bathrooms 4 Bathrooms 5 Bathrooms 6 Bathrooms 7 Bathro…" at bounding box center [553, 471] width 468 height 35
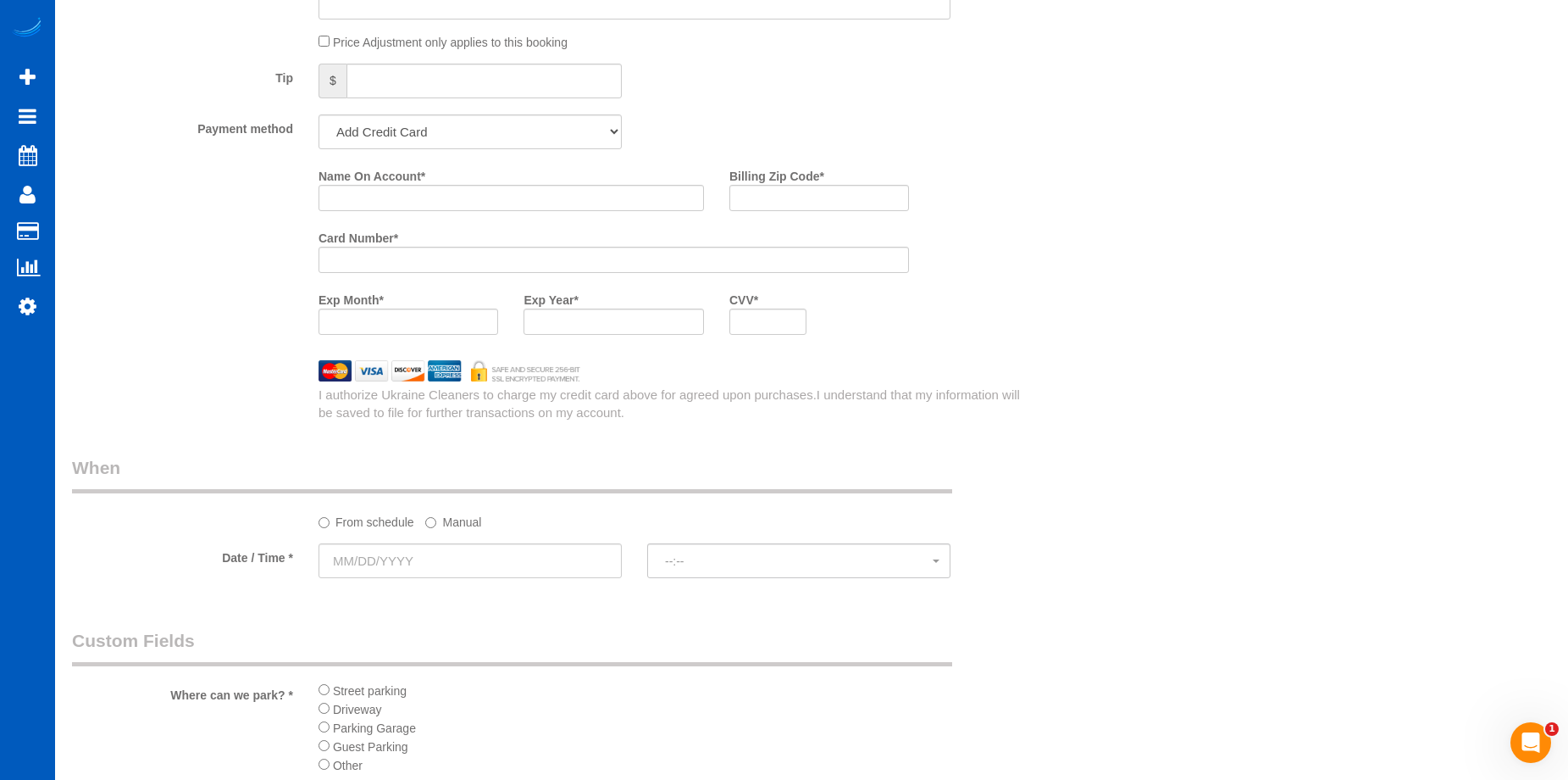
scroll to position [1610, 0]
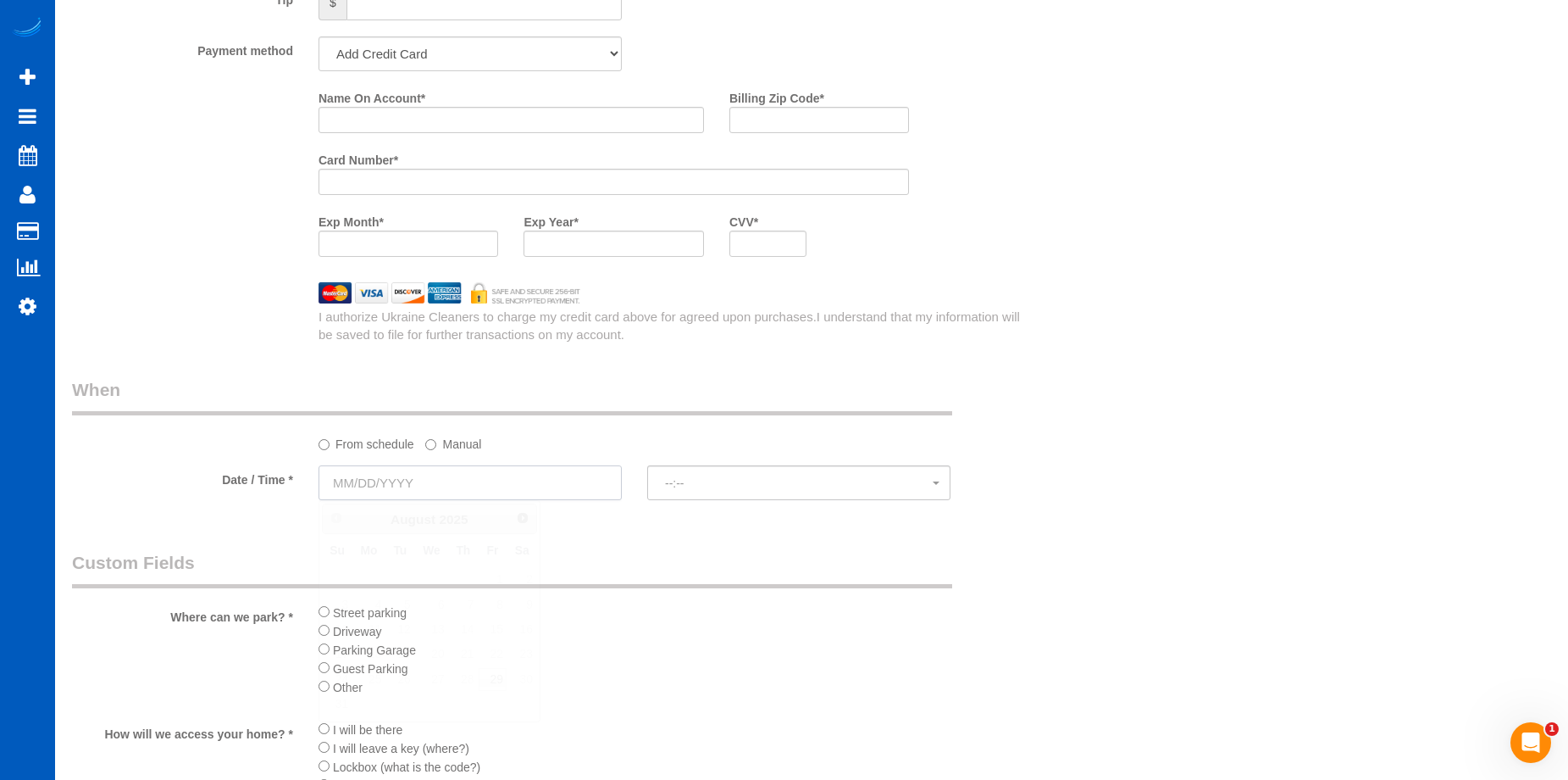
click at [527, 488] on input "text" at bounding box center [470, 482] width 303 height 35
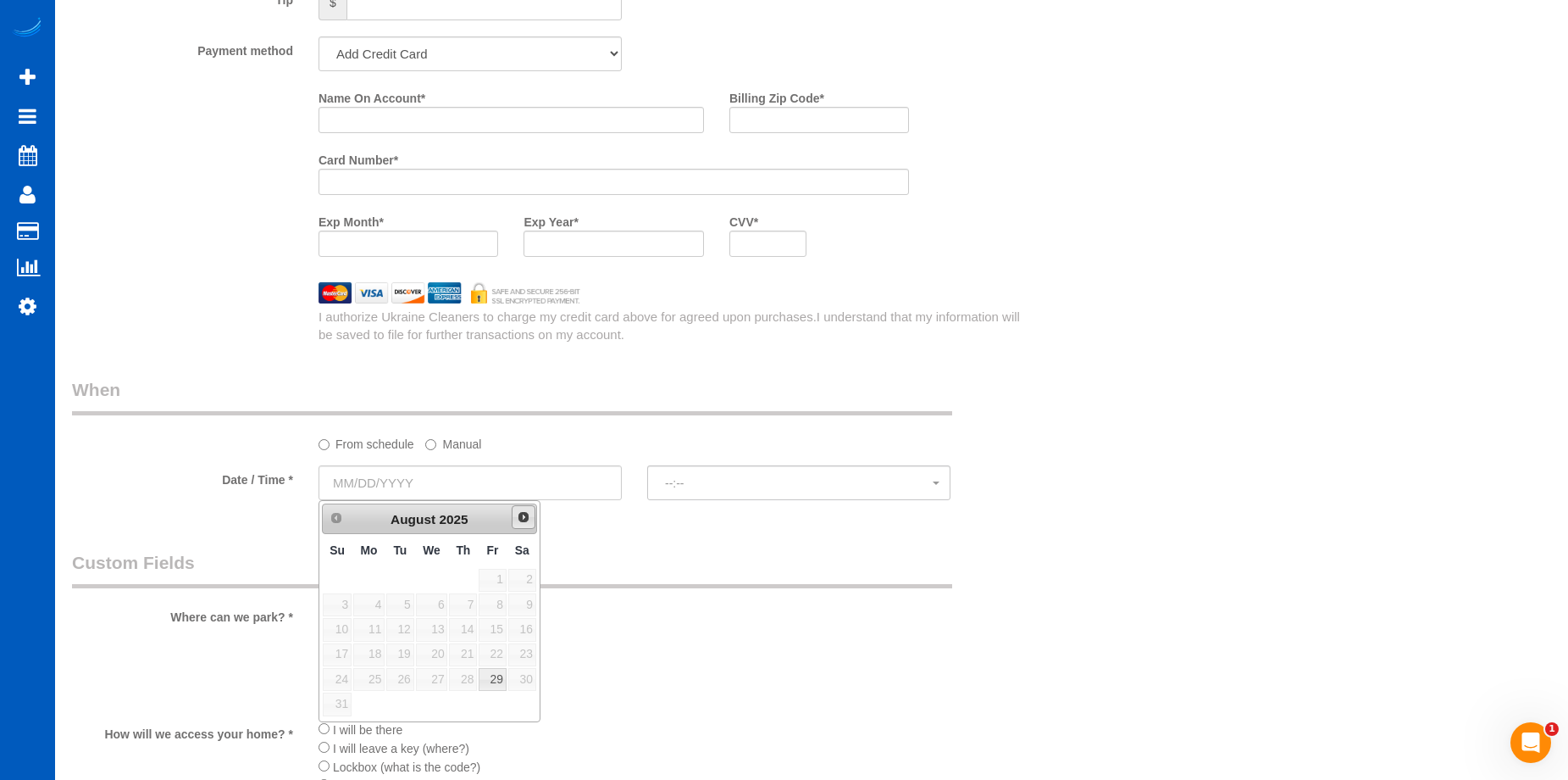
click at [521, 526] on link "Next" at bounding box center [524, 517] width 24 height 24
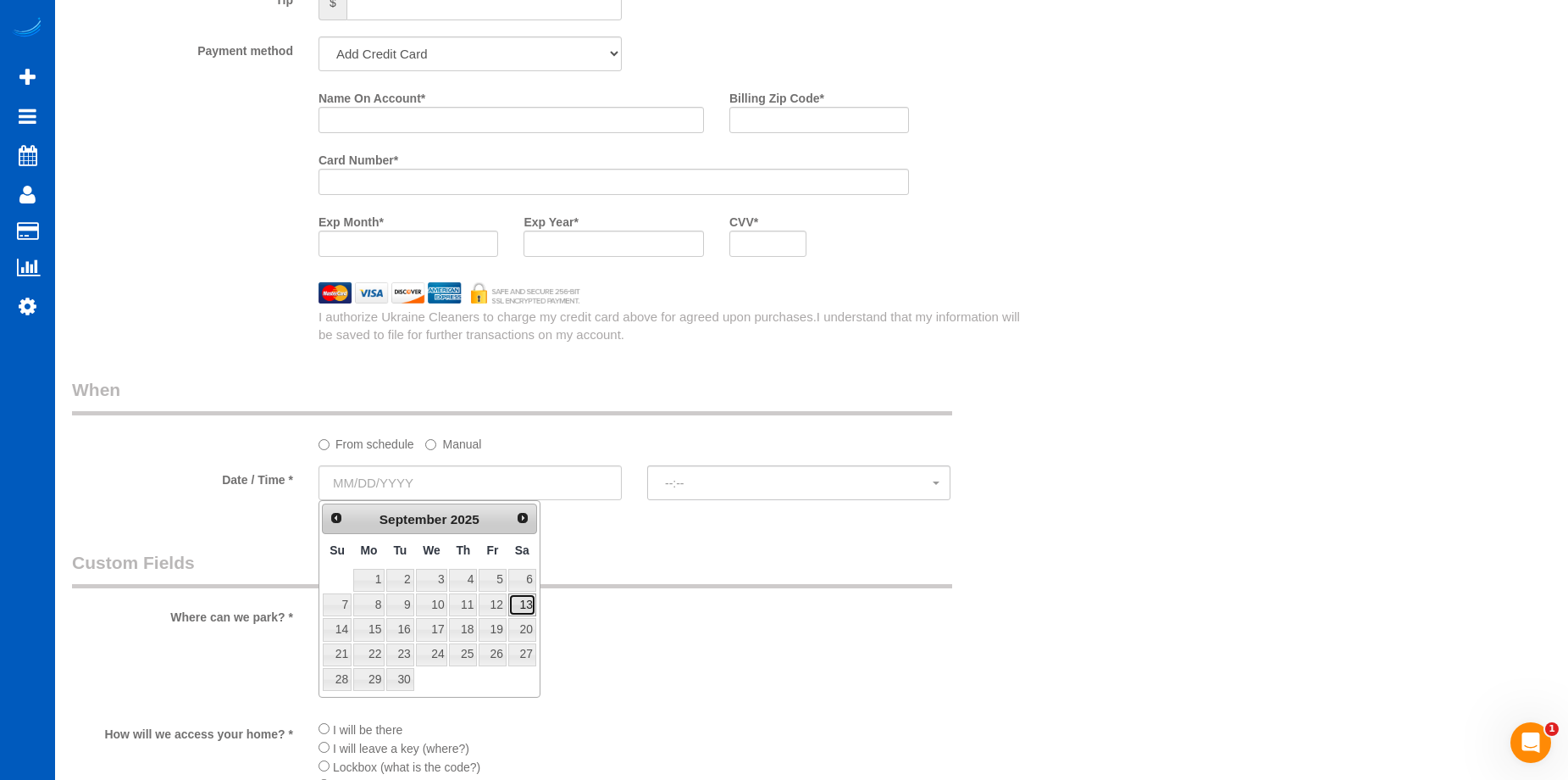
click at [522, 604] on link "13" at bounding box center [522, 604] width 28 height 23
type input "09/13/2025"
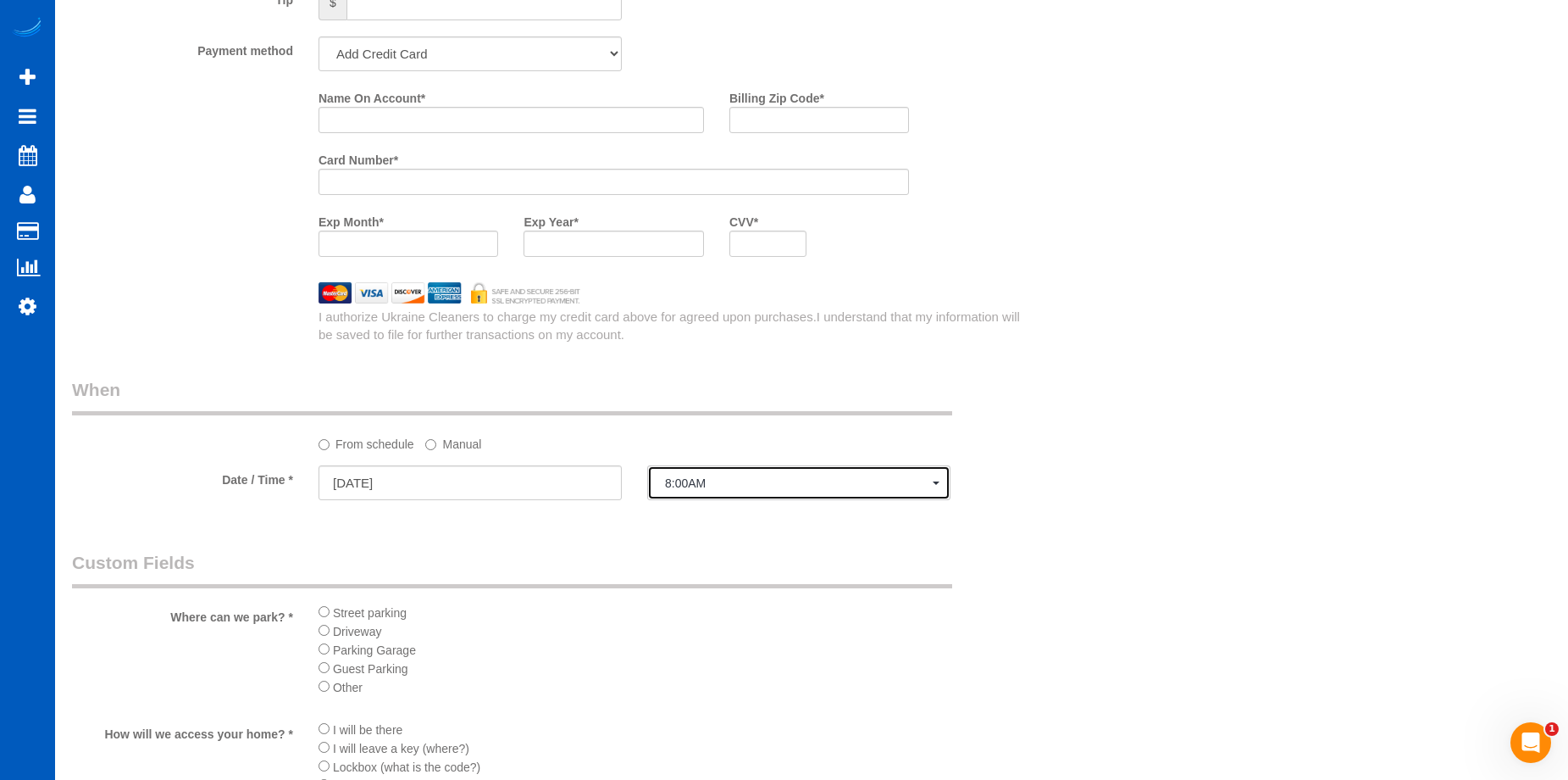
click at [706, 477] on span "8:00AM" at bounding box center [799, 483] width 268 height 14
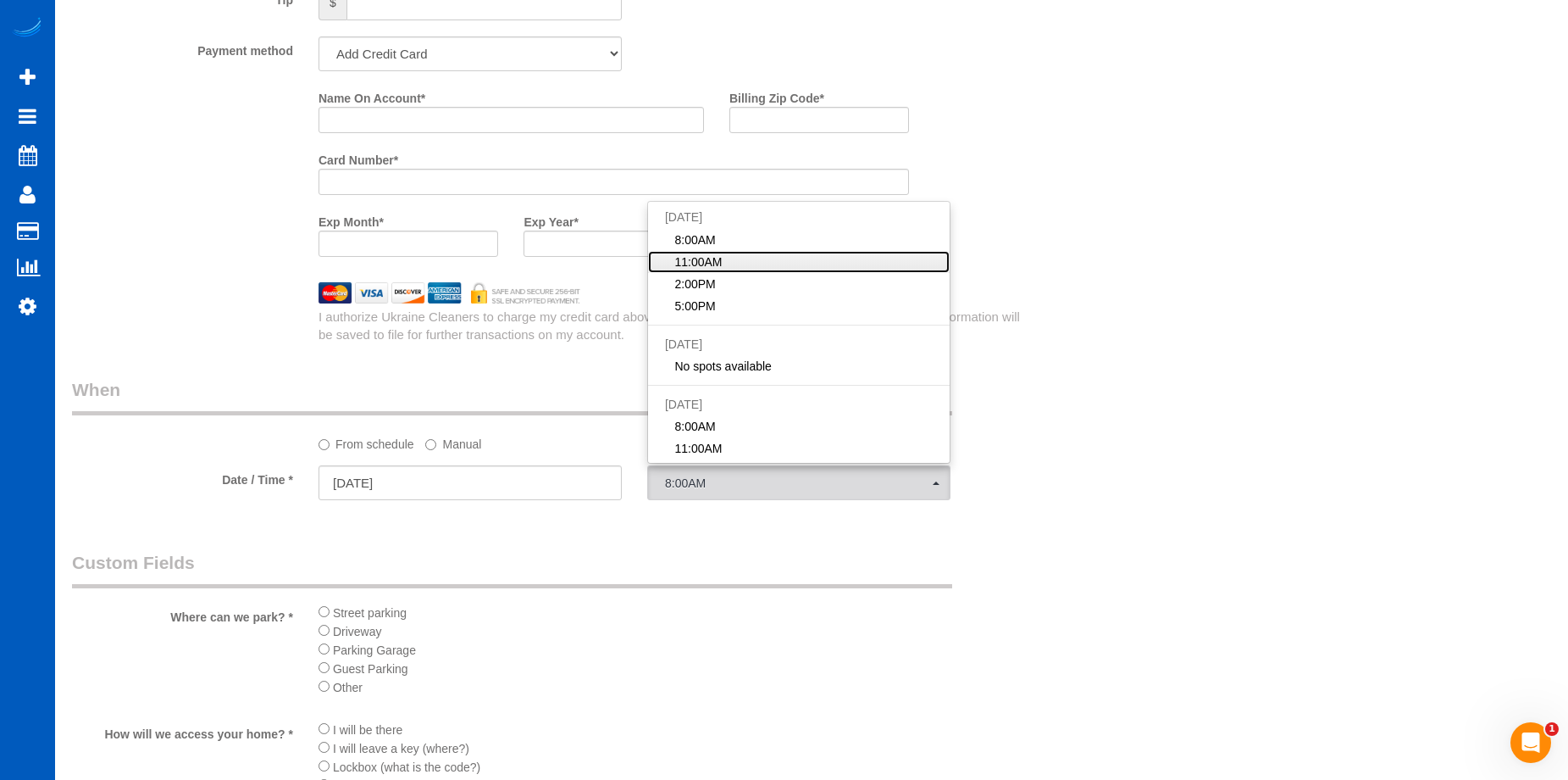
click at [762, 267] on link "11:00AM" at bounding box center [799, 262] width 302 height 22
select select "spot38"
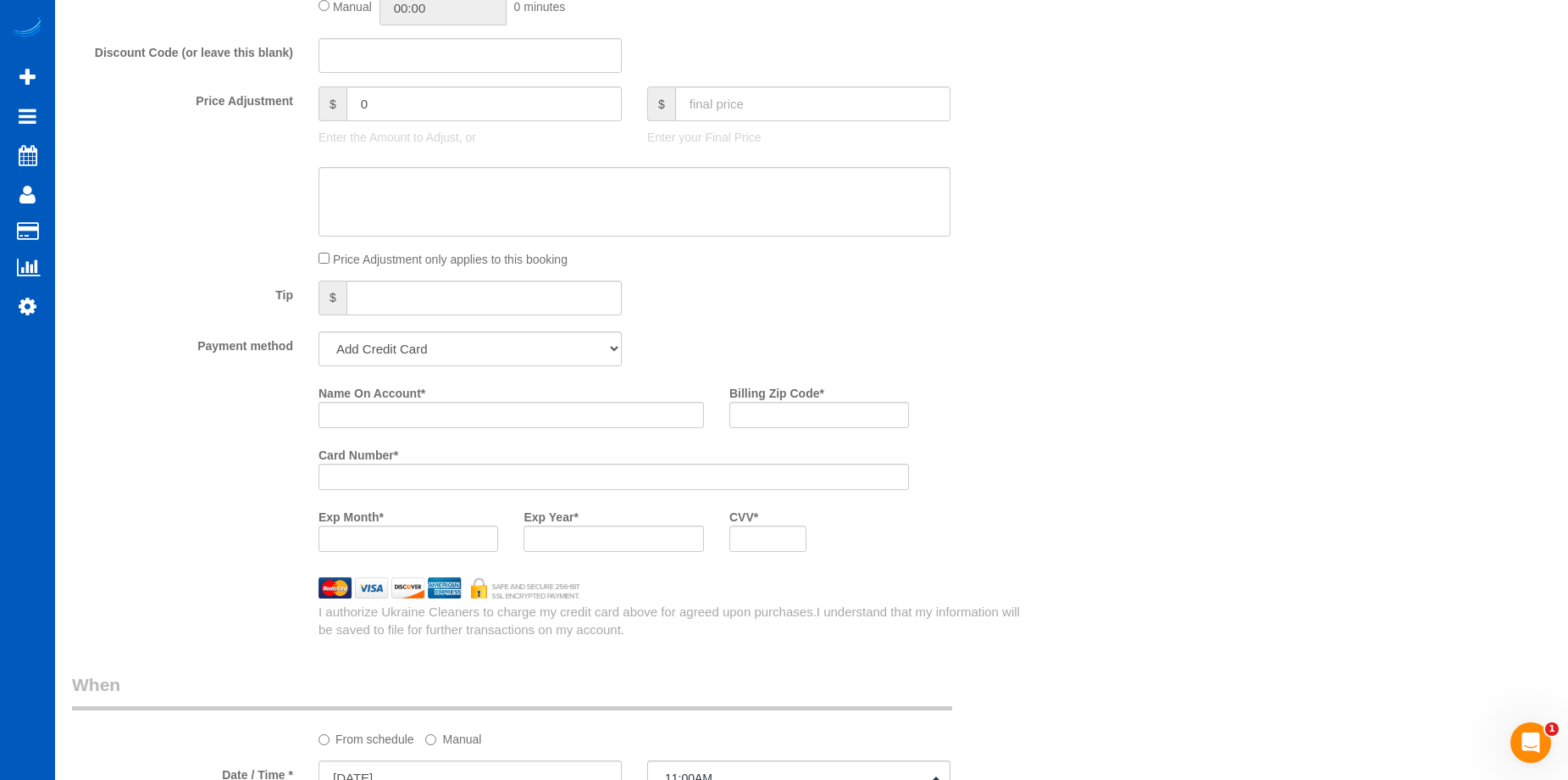
scroll to position [1186, 0]
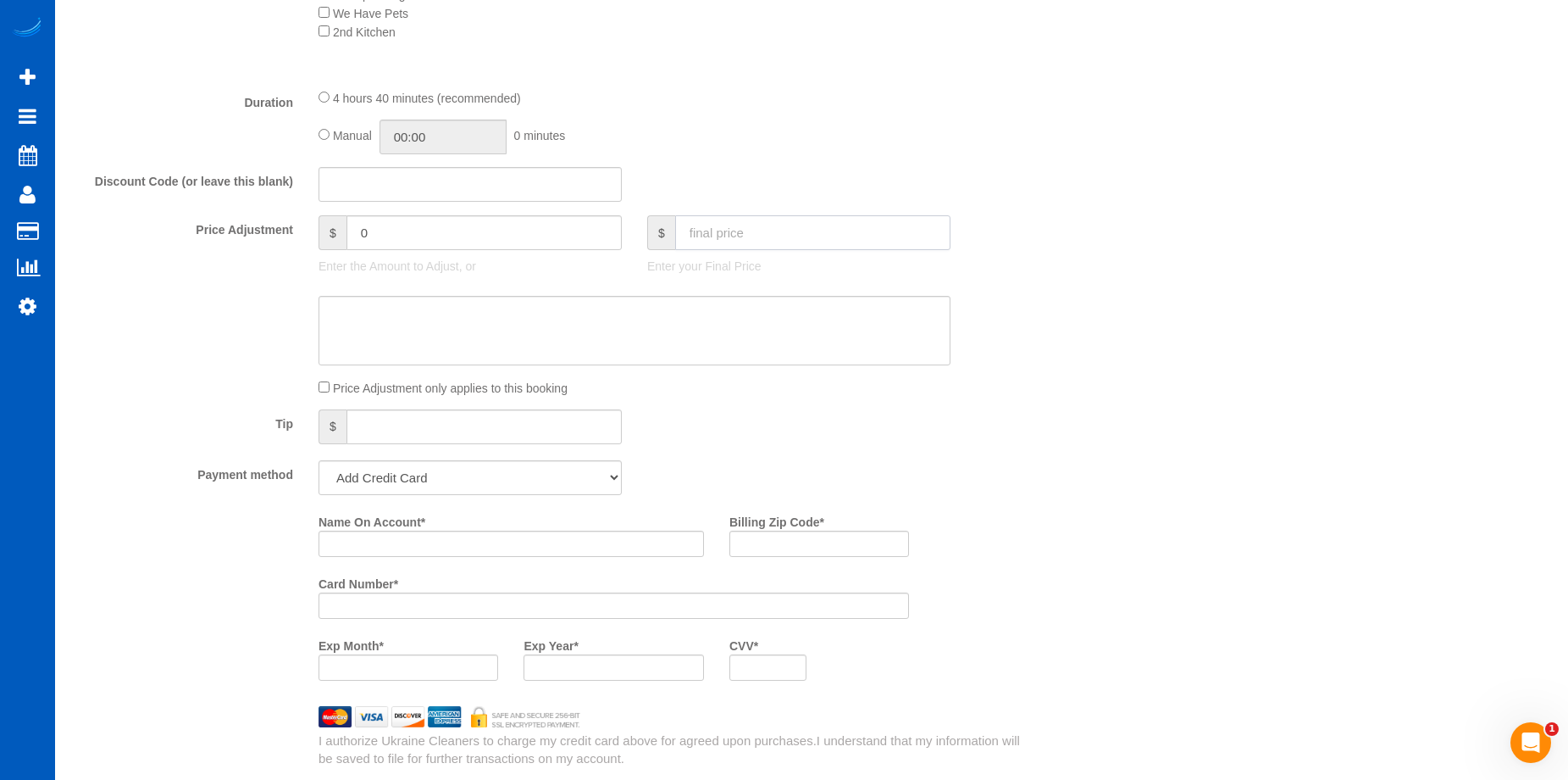
click at [779, 236] on input "text" at bounding box center [813, 232] width 275 height 35
type input "499"
click at [747, 328] on textarea at bounding box center [635, 331] width 632 height 70
type input "-5"
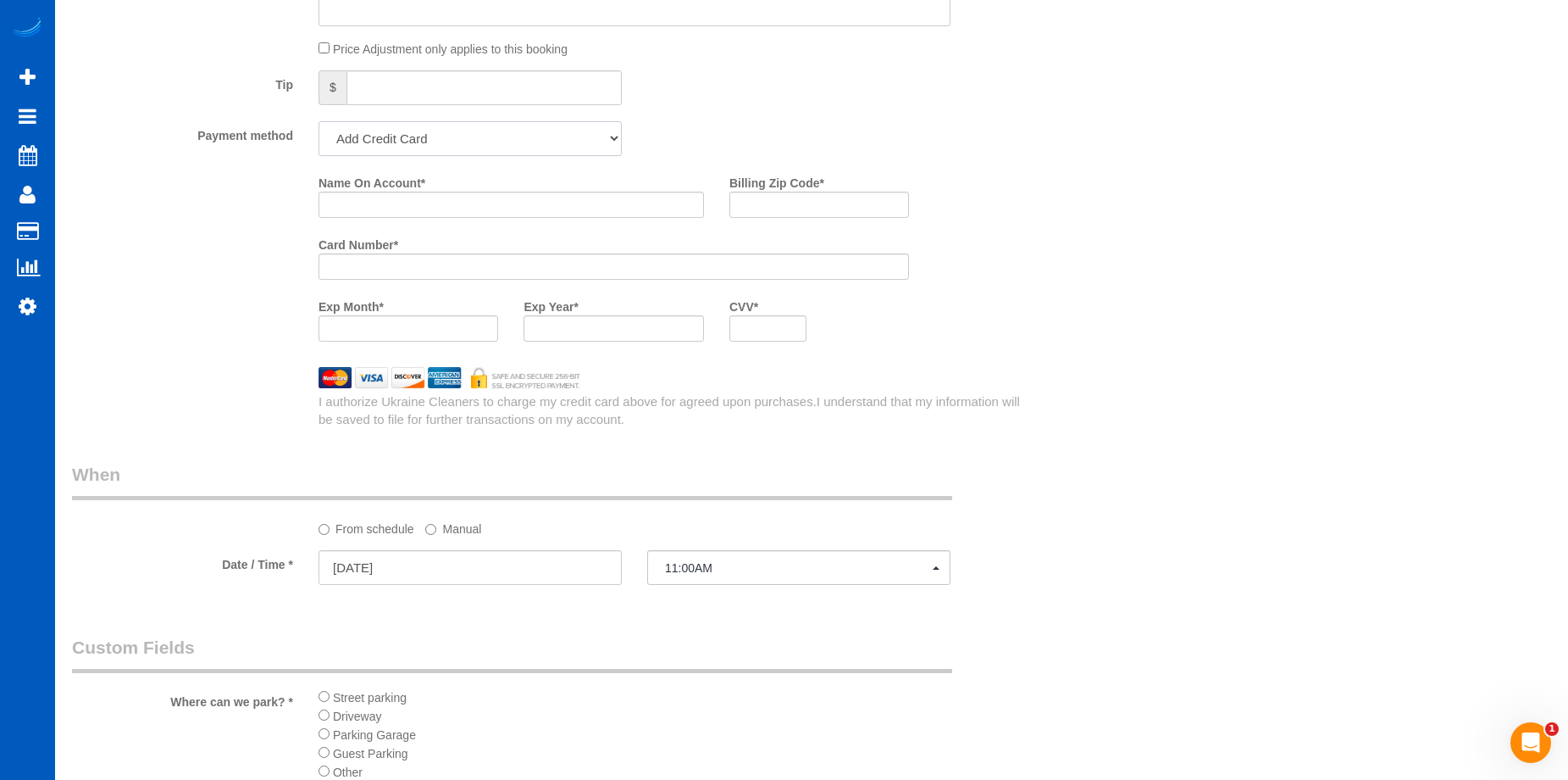
drag, startPoint x: 536, startPoint y: 132, endPoint x: 512, endPoint y: 149, distance: 29.4
click at [536, 132] on select "Add Credit Card Cash Check Paypal" at bounding box center [470, 138] width 303 height 35
select select "string:cash"
click at [319, 121] on select "Add Credit Card Cash Check Paypal" at bounding box center [470, 138] width 303 height 35
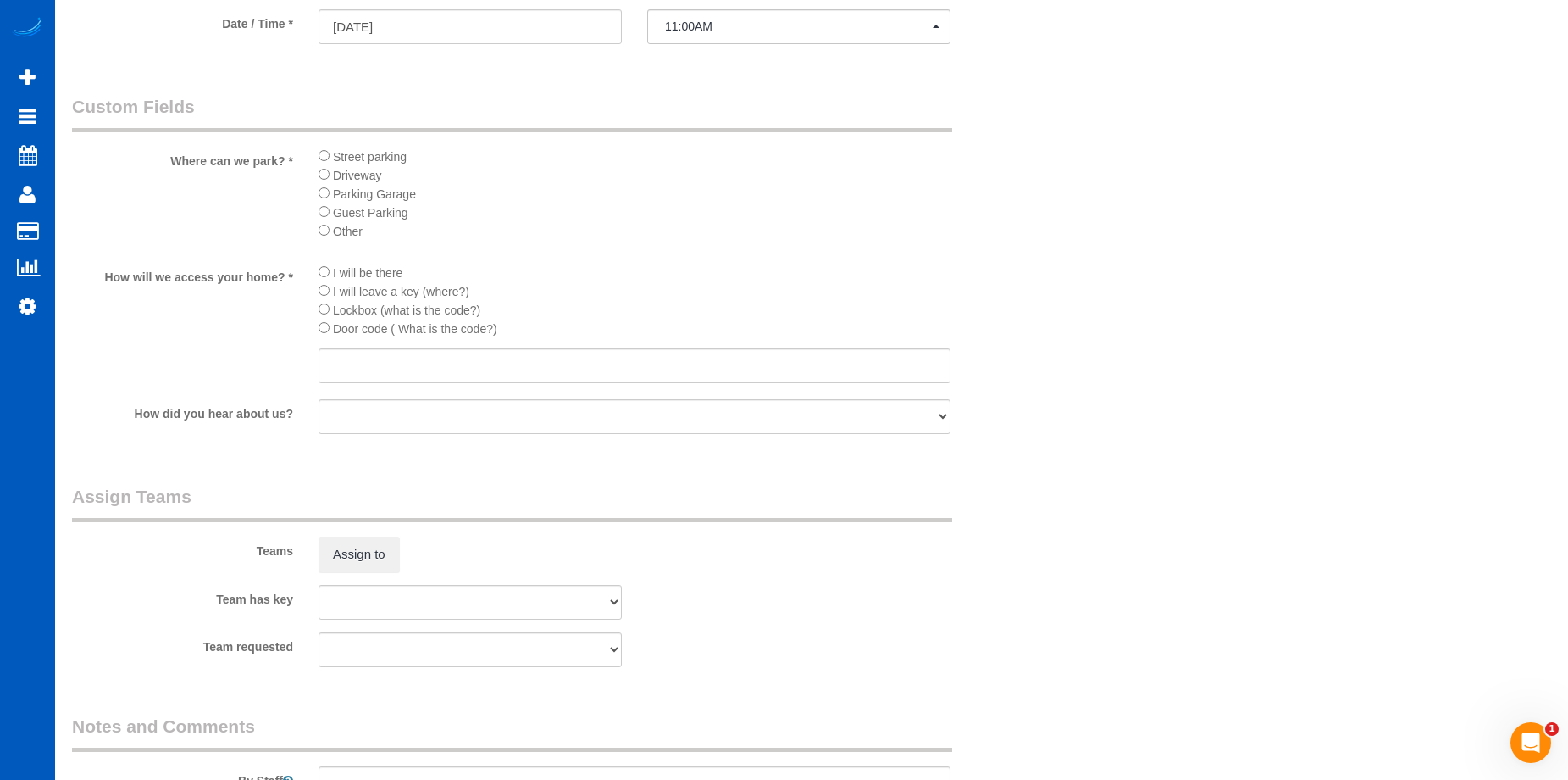
scroll to position [1864, 0]
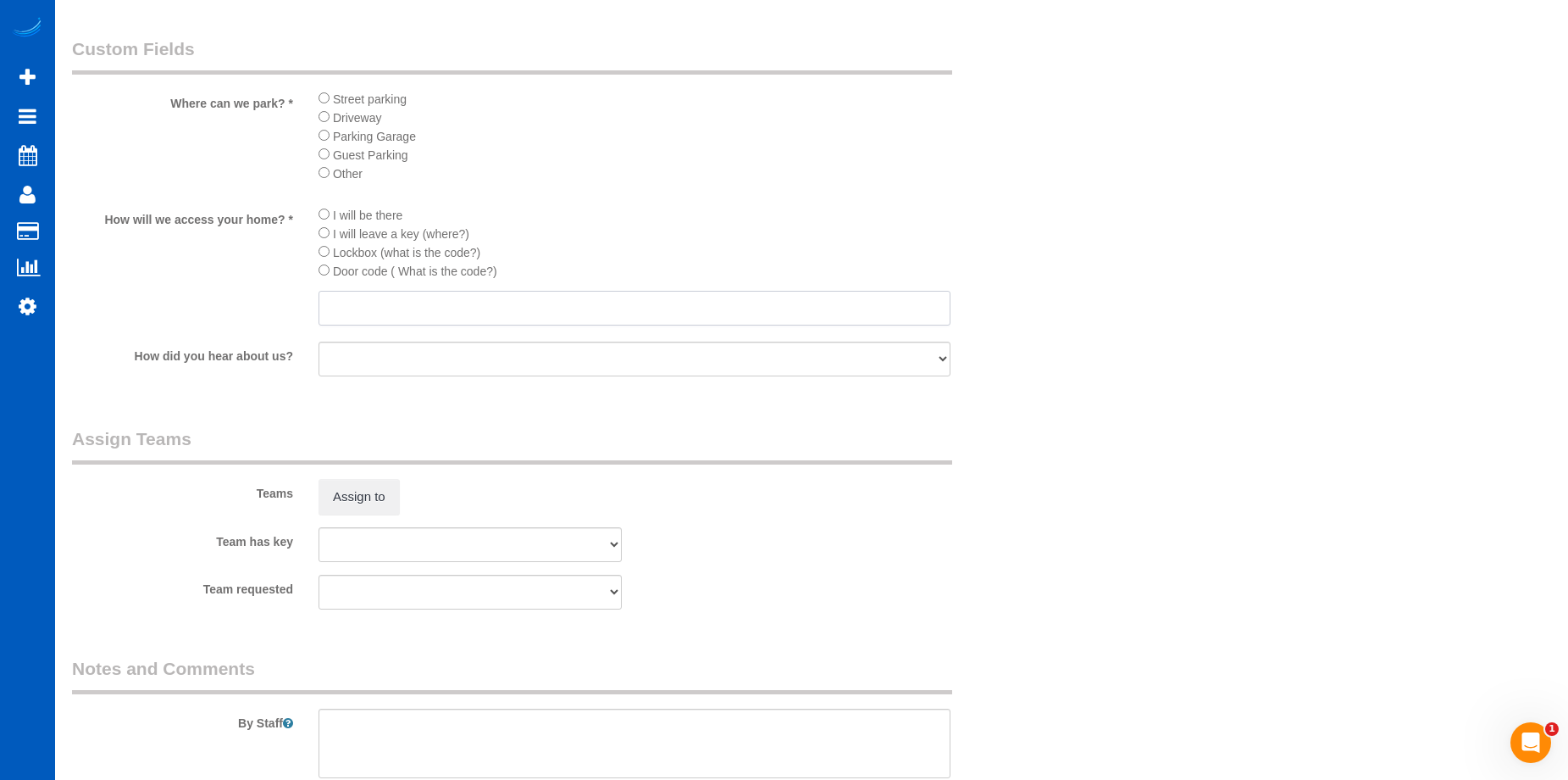
click at [451, 316] on input "text" at bounding box center [635, 308] width 632 height 35
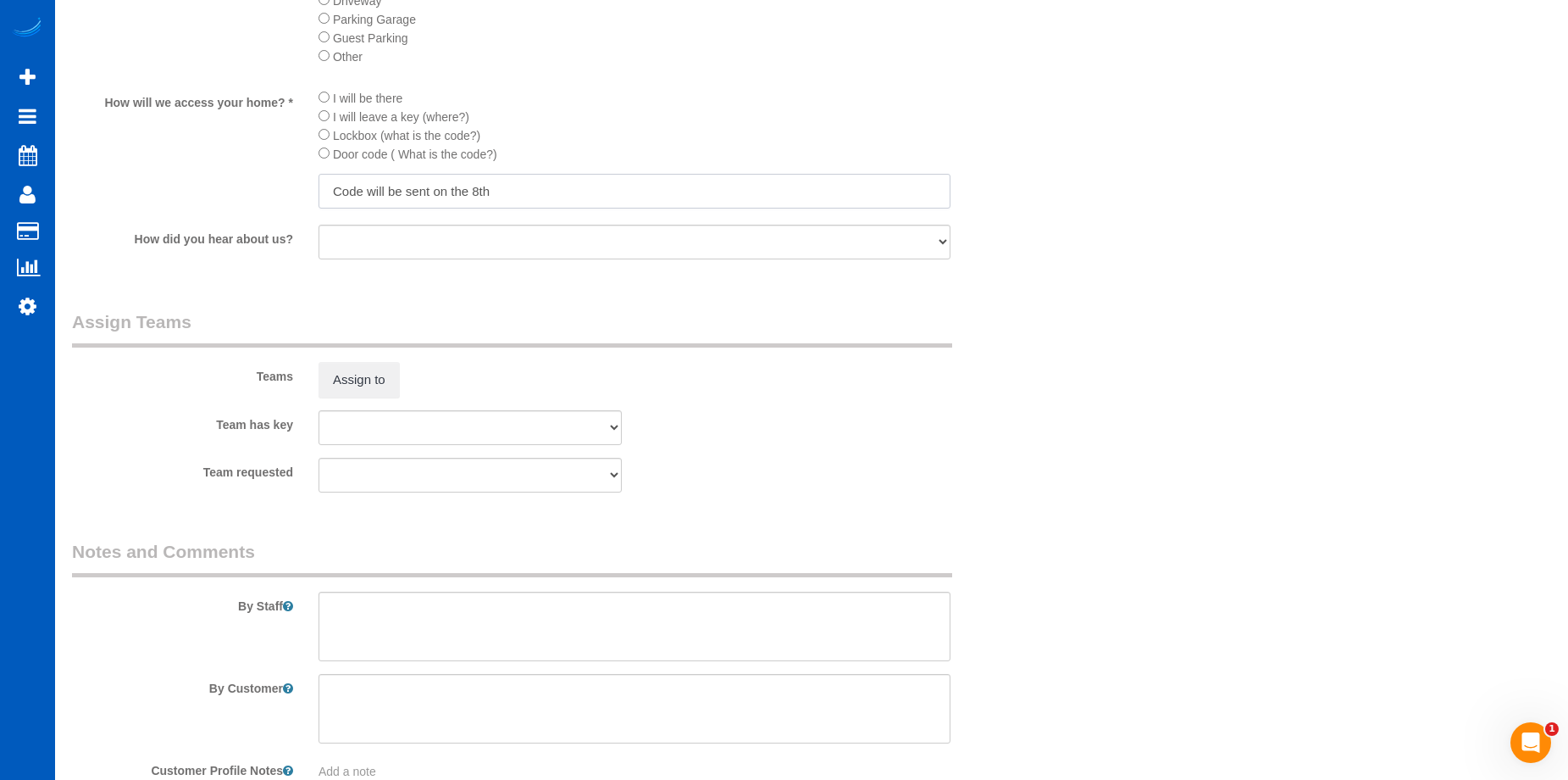
scroll to position [2087, 0]
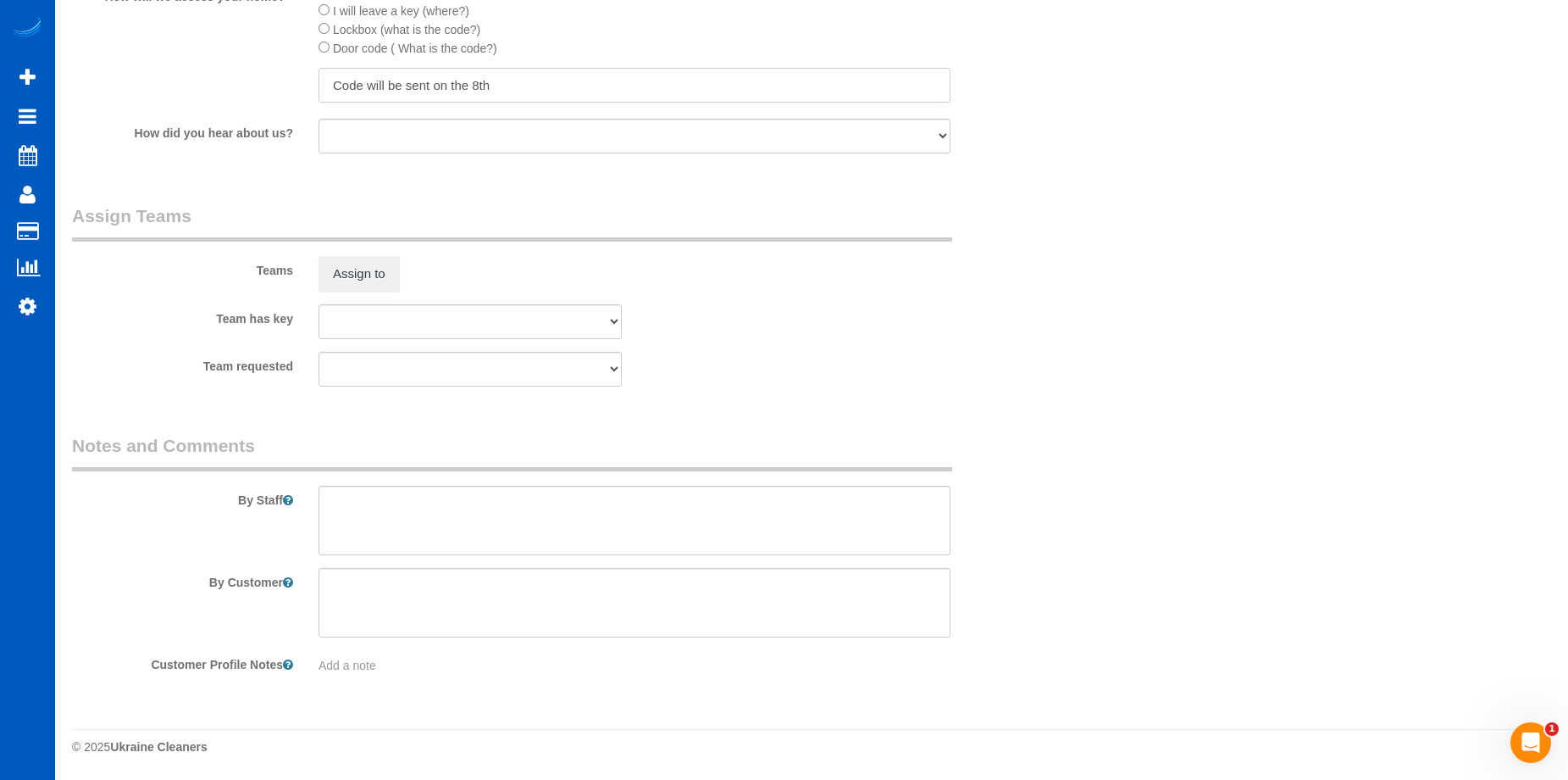
type input "Code will be sent on the 8th"
click at [556, 528] on textarea at bounding box center [635, 521] width 632 height 70
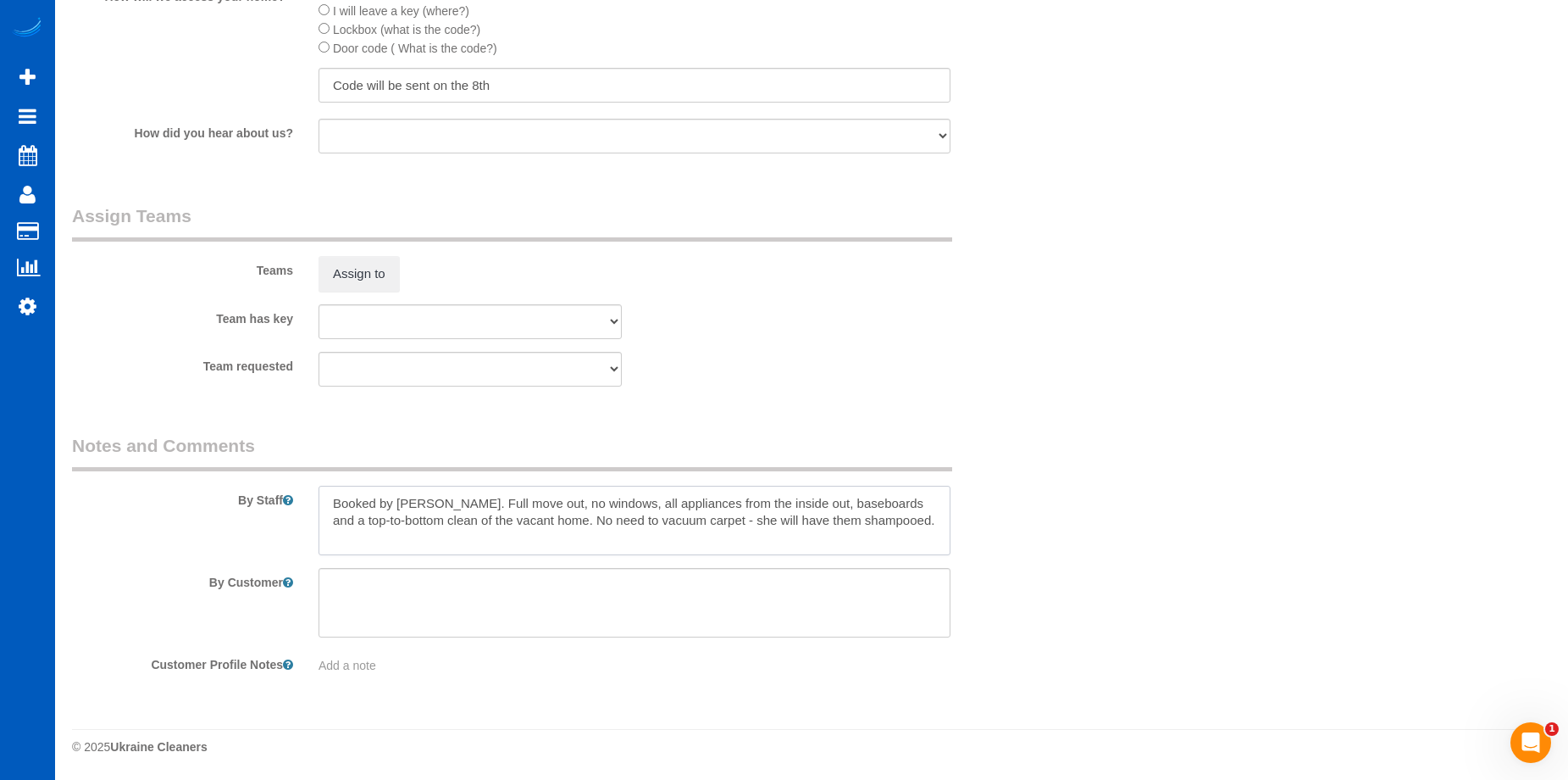
type textarea "Booked by Florencia. Full move out, no windows, all appliances from the inside …"
click at [1040, 366] on div "Team requested Alona Tarasiuk Alona Vikhliaieva Anastasiia Demchenko Anastasiia…" at bounding box center [553, 369] width 987 height 35
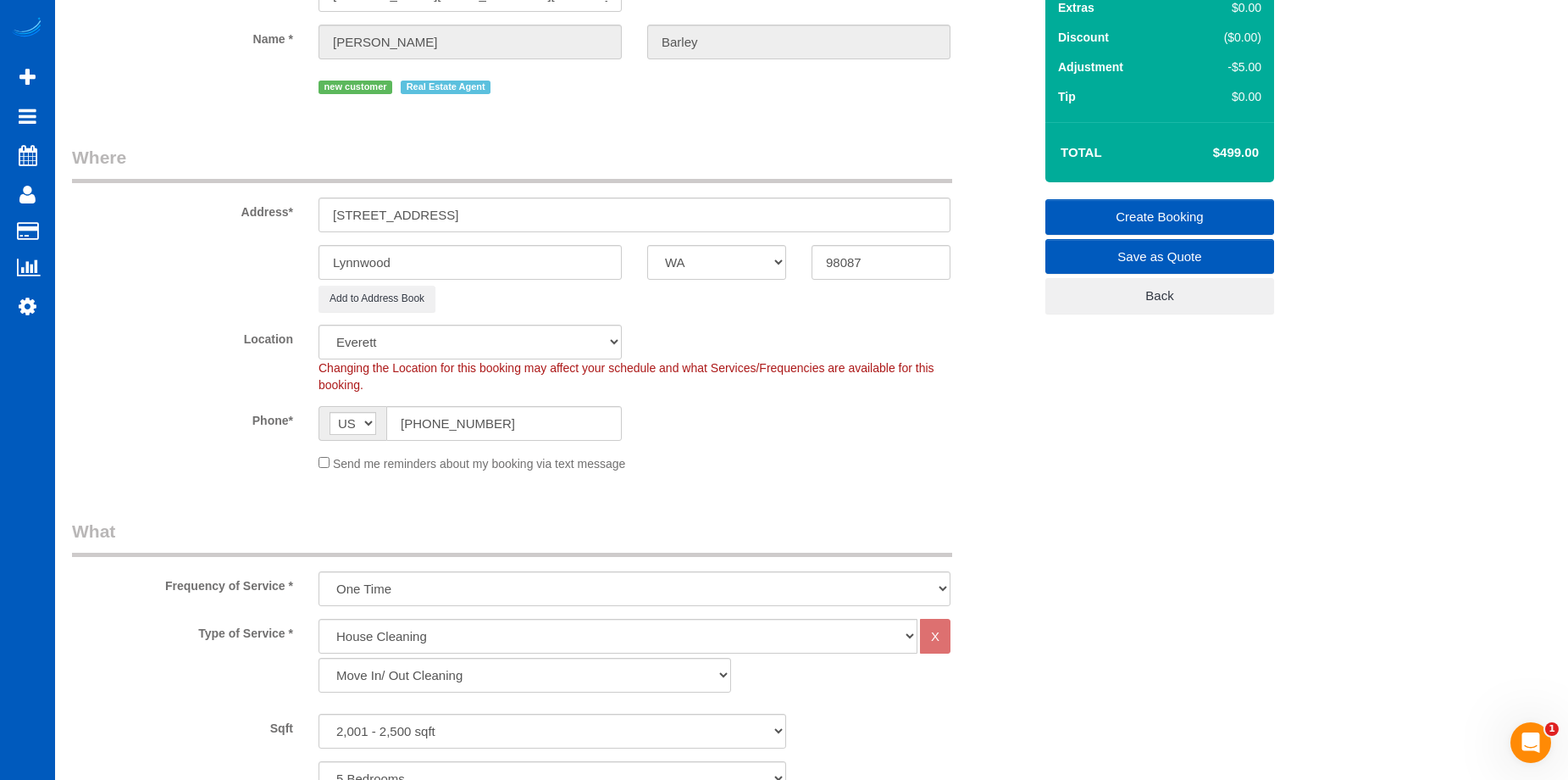
scroll to position [138, 0]
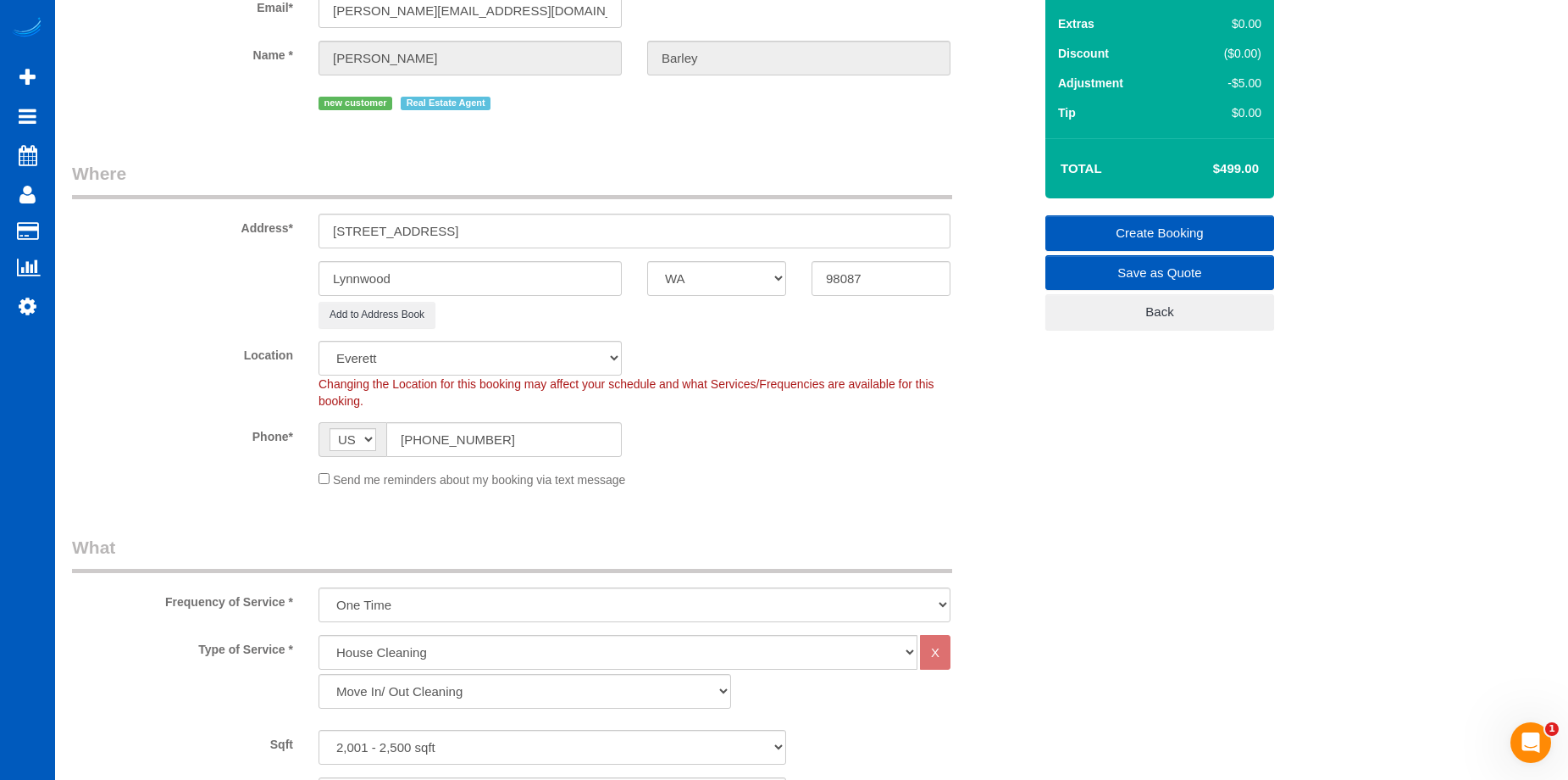
click at [1132, 215] on link "Create Booking" at bounding box center [1160, 233] width 229 height 36
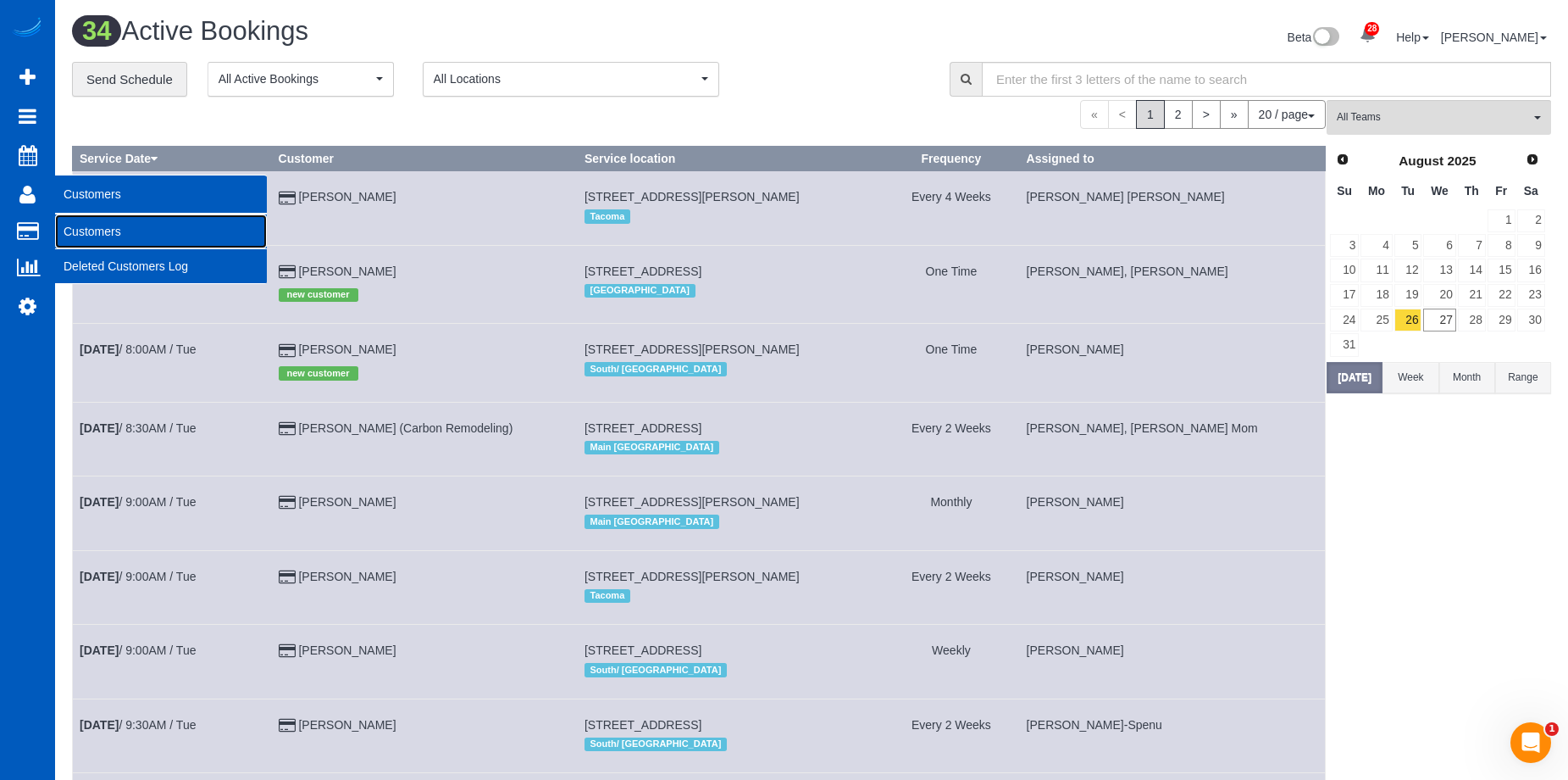
click at [132, 226] on link "Customers" at bounding box center [161, 231] width 212 height 34
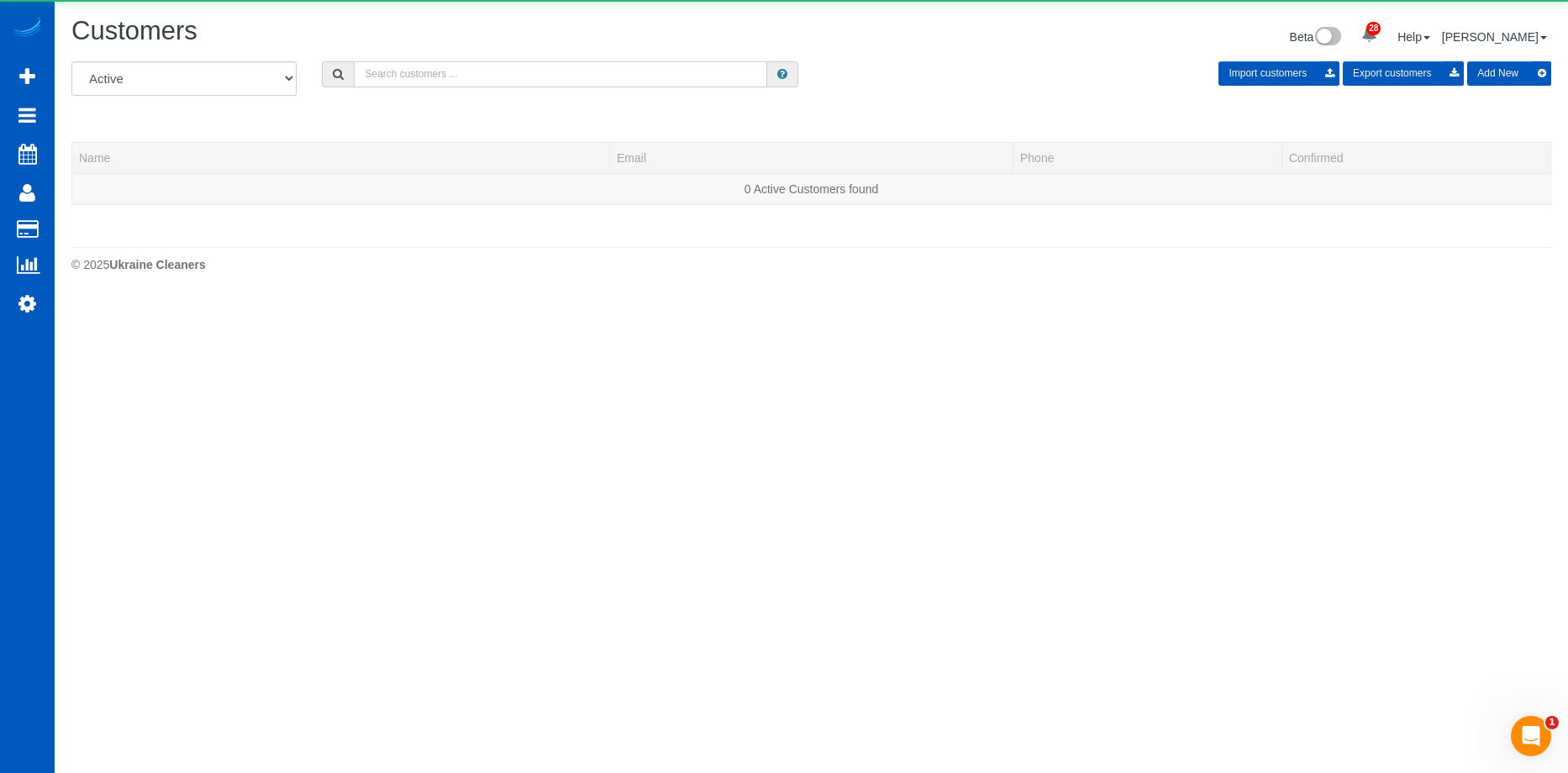
click at [469, 79] on input "text" at bounding box center [561, 74] width 414 height 26
paste input "Jennifermhershey@gmail.com"
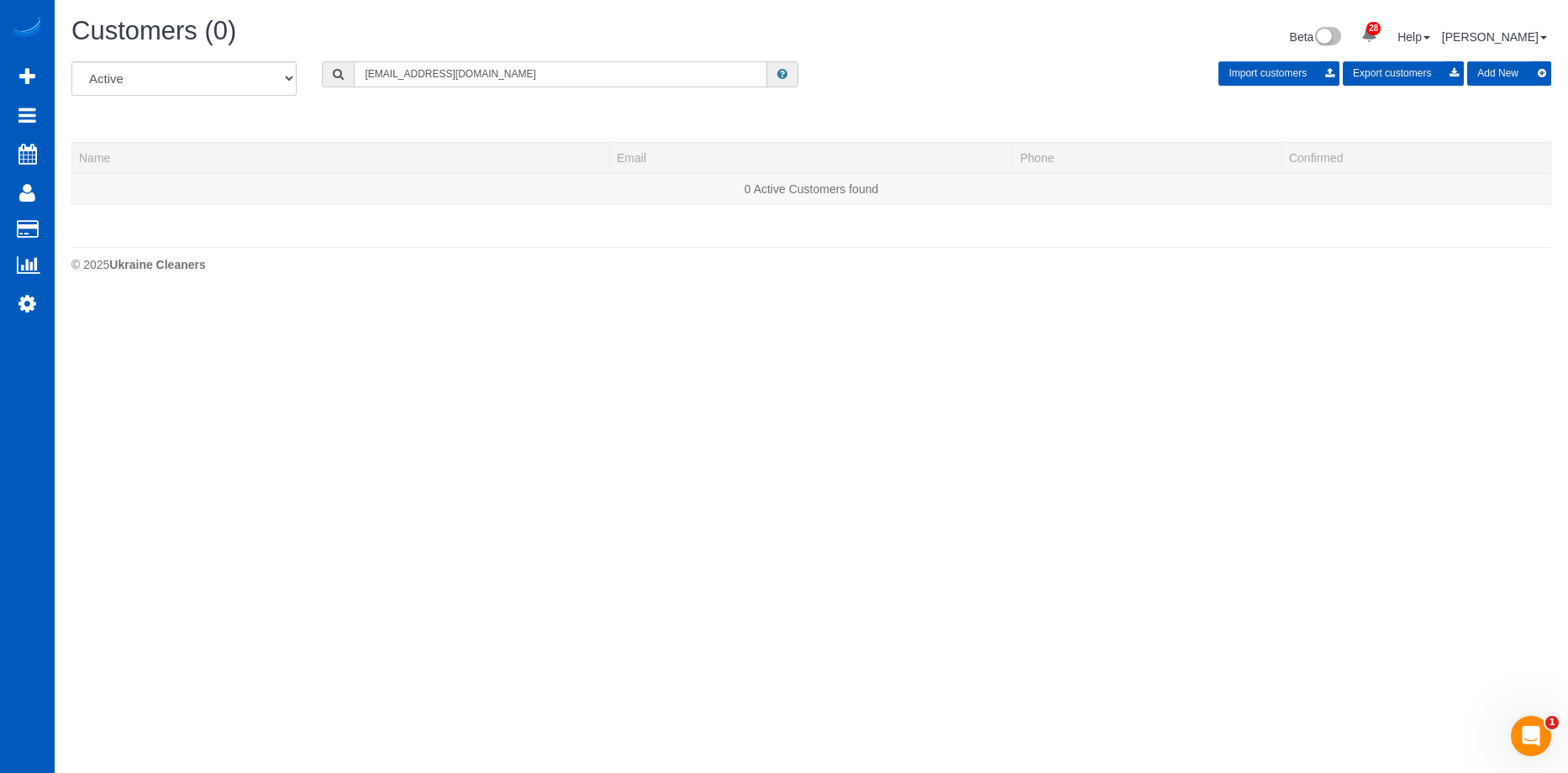
type input "Jennifermhershey@gmail.com"
click at [1504, 72] on button "Add New" at bounding box center [1509, 73] width 84 height 24
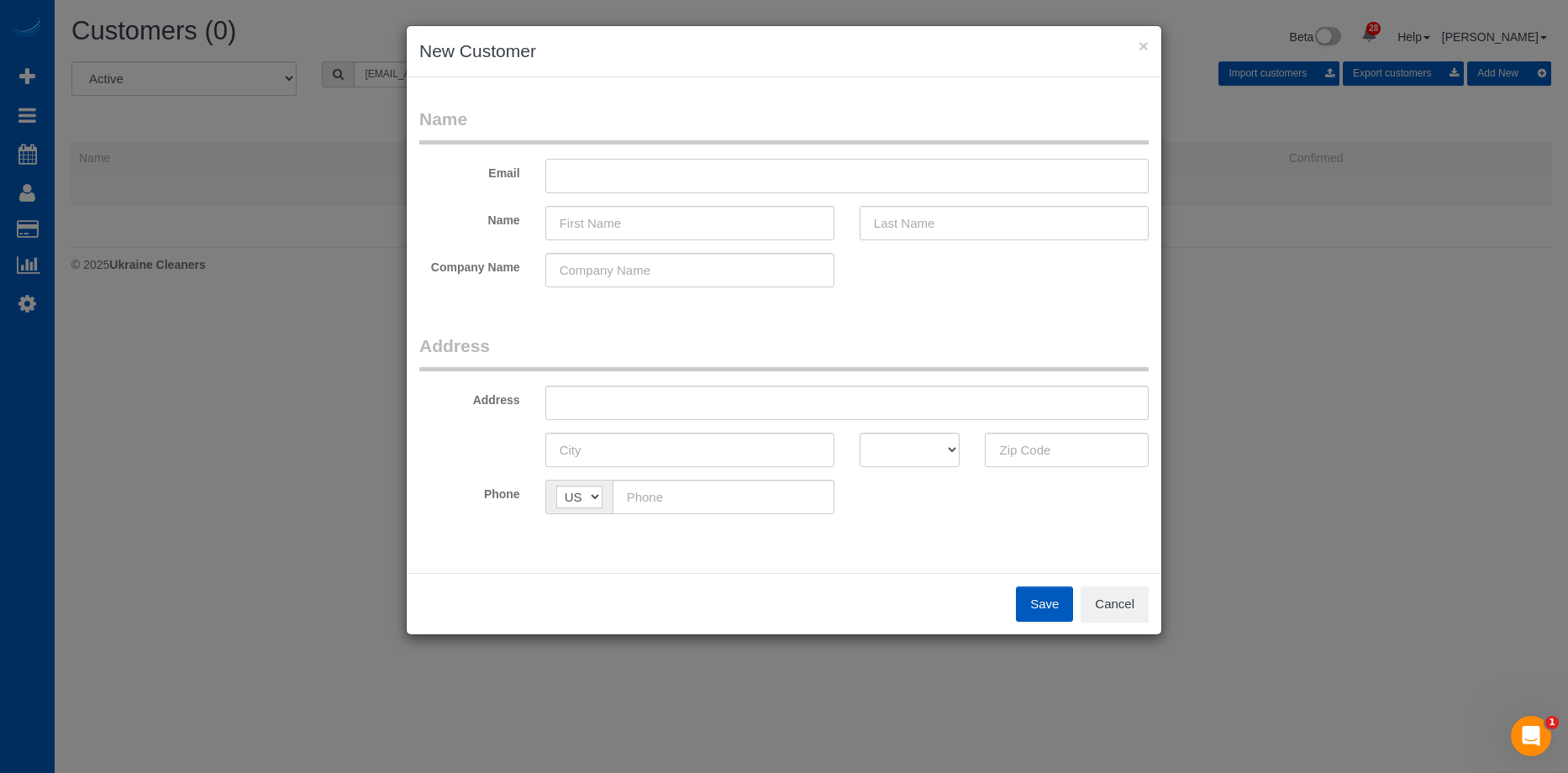
click at [572, 181] on input "text" at bounding box center [847, 176] width 604 height 34
paste input "Jennifermhershey@gmail.com"
type input "Jennifermhershey@gmail.com"
click at [627, 230] on input "text" at bounding box center [690, 223] width 289 height 34
paste input "Jennifer Hershey"
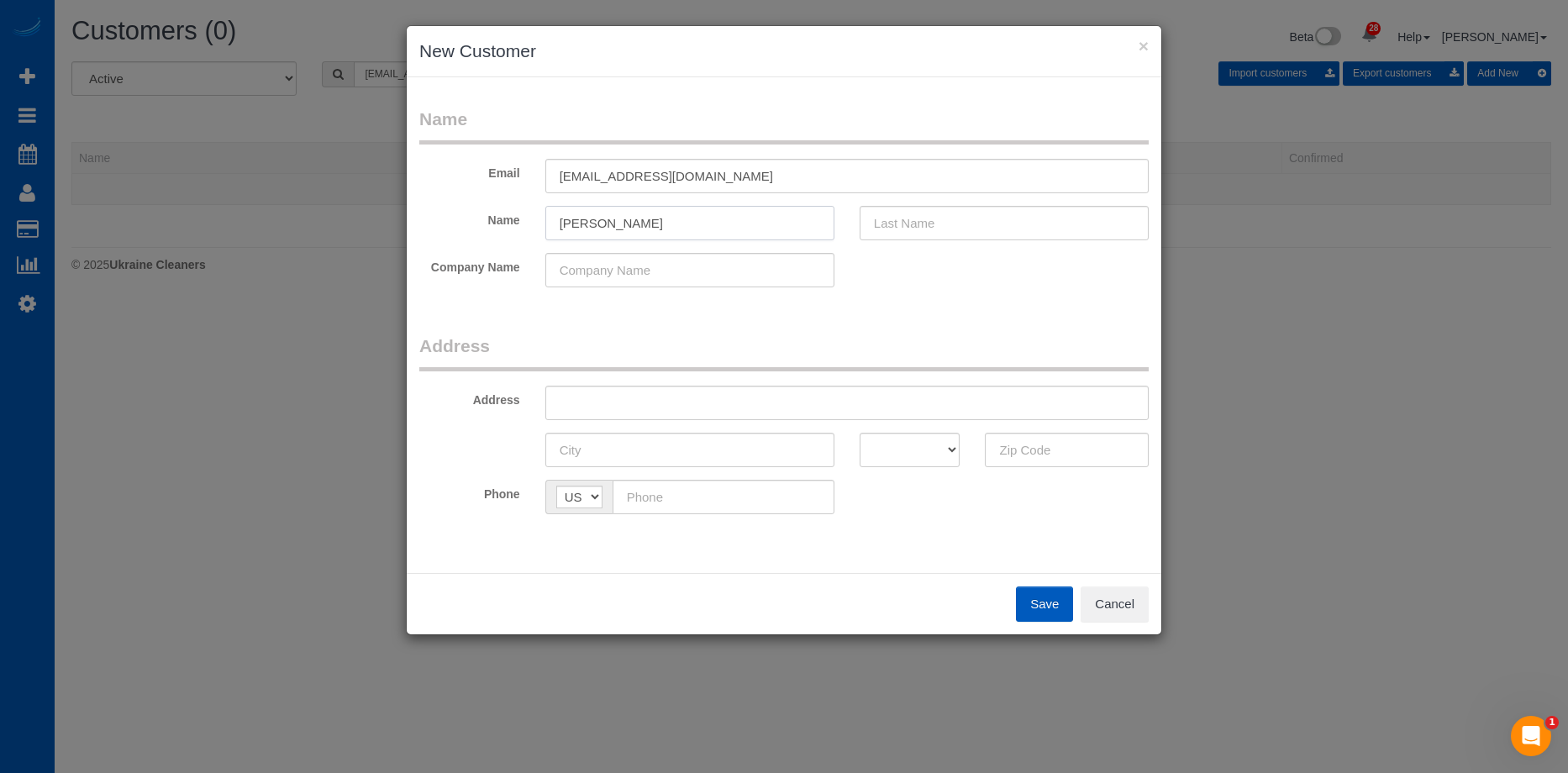
drag, startPoint x: 607, startPoint y: 224, endPoint x: 746, endPoint y: 217, distance: 139.2
click at [704, 218] on input "Jennifer Hershey" at bounding box center [690, 223] width 289 height 34
type input "Jennifer"
drag, startPoint x: 918, startPoint y: 218, endPoint x: 772, endPoint y: 224, distance: 146.1
click at [916, 218] on input "text" at bounding box center [1005, 223] width 289 height 34
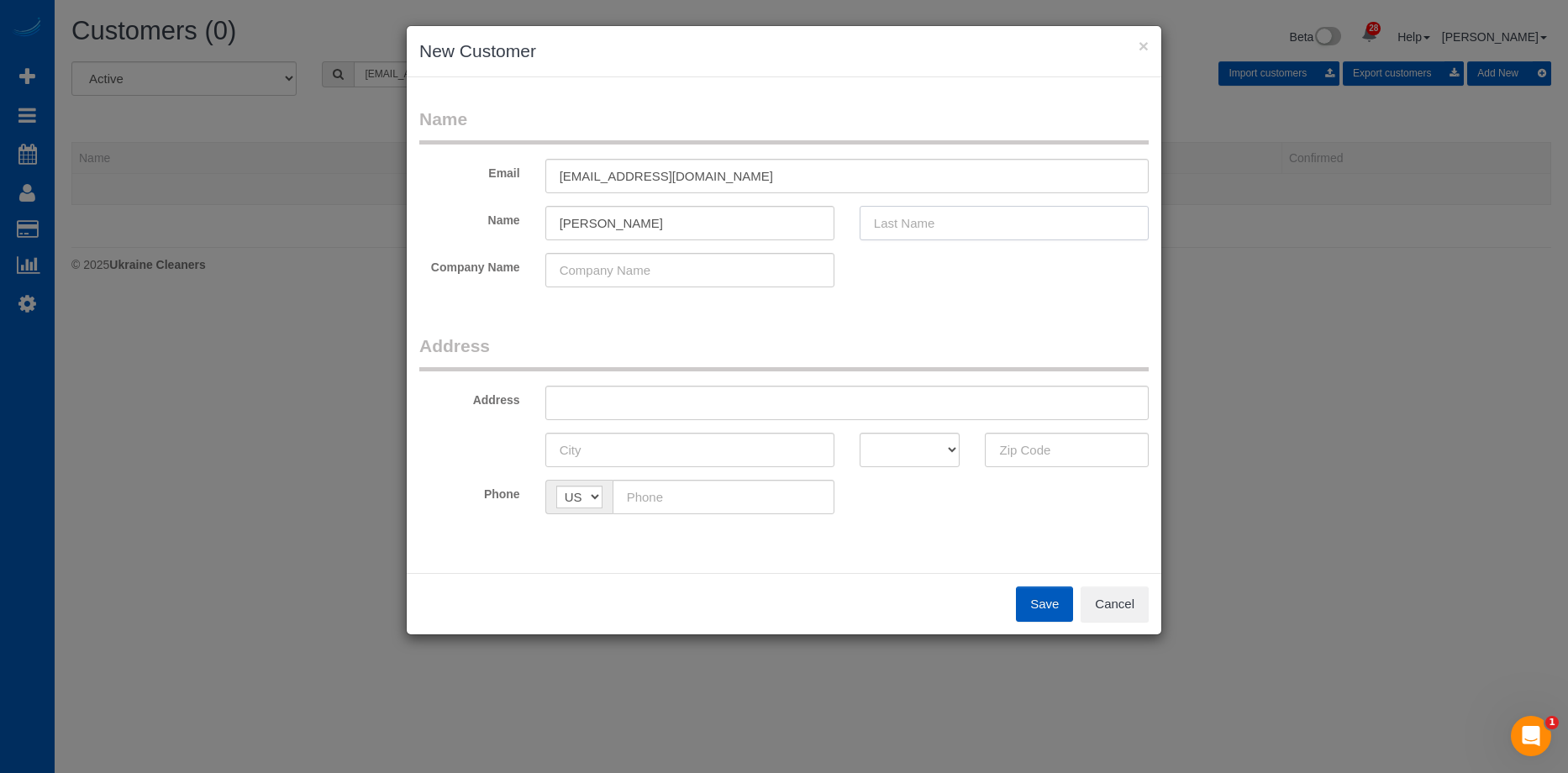
paste input "Hershey"
type input "Hershey"
click at [713, 214] on input "Jennifer" at bounding box center [690, 223] width 289 height 34
type input "Jennifer"
drag, startPoint x: 700, startPoint y: 398, endPoint x: 712, endPoint y: 392, distance: 13.4
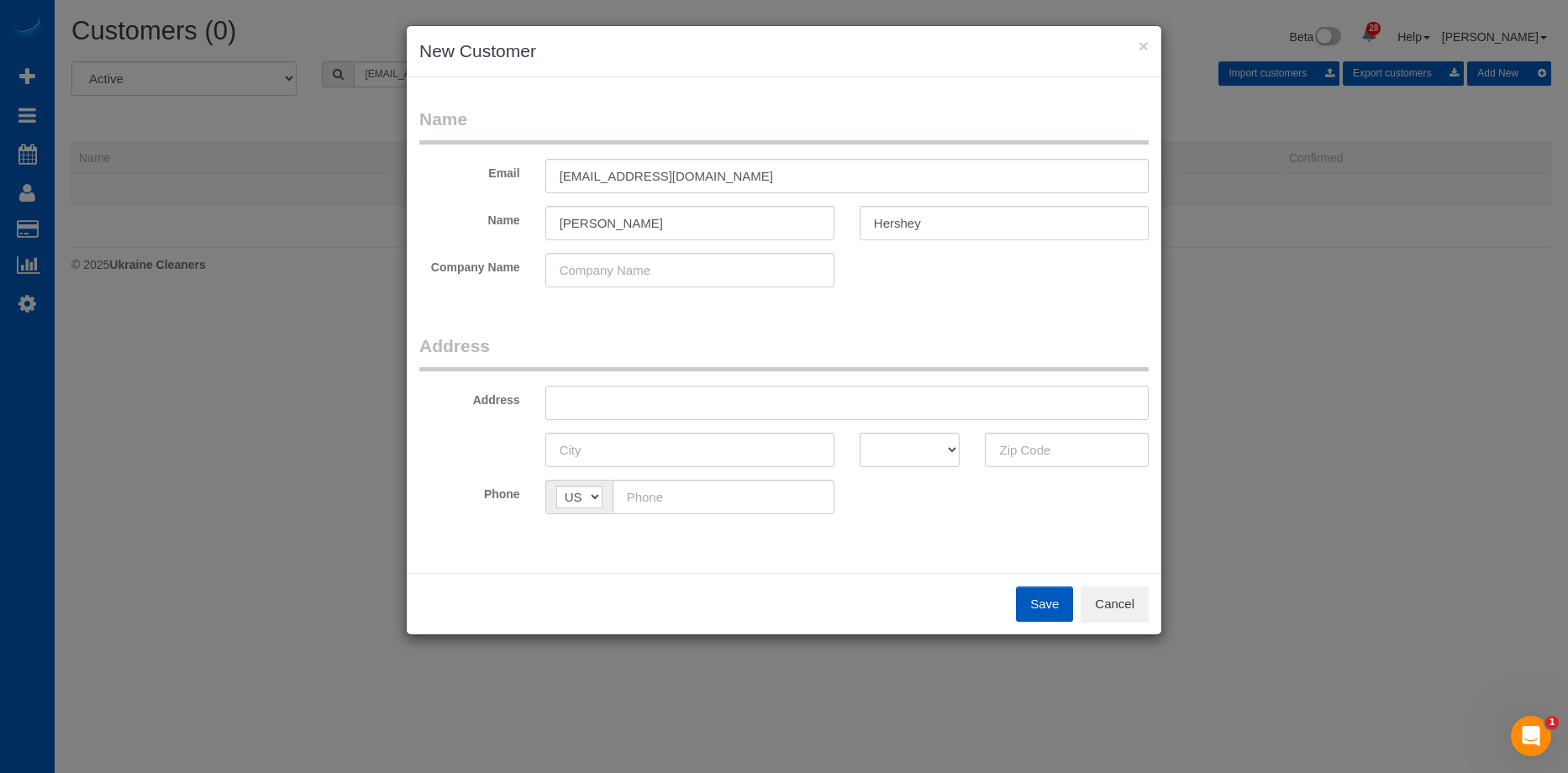
click at [700, 398] on input "text" at bounding box center [847, 402] width 604 height 34
paste input "6261 Monaco St Unit 23 Commerce City,CO 80022"
drag, startPoint x: 812, startPoint y: 397, endPoint x: 1011, endPoint y: 405, distance: 199.2
click at [1011, 405] on input "6261 Monaco St Unit 23 Commerce City,CO 80022" at bounding box center [847, 402] width 604 height 34
type input "6261 Monaco St Unit 23 Commerce City,CO"
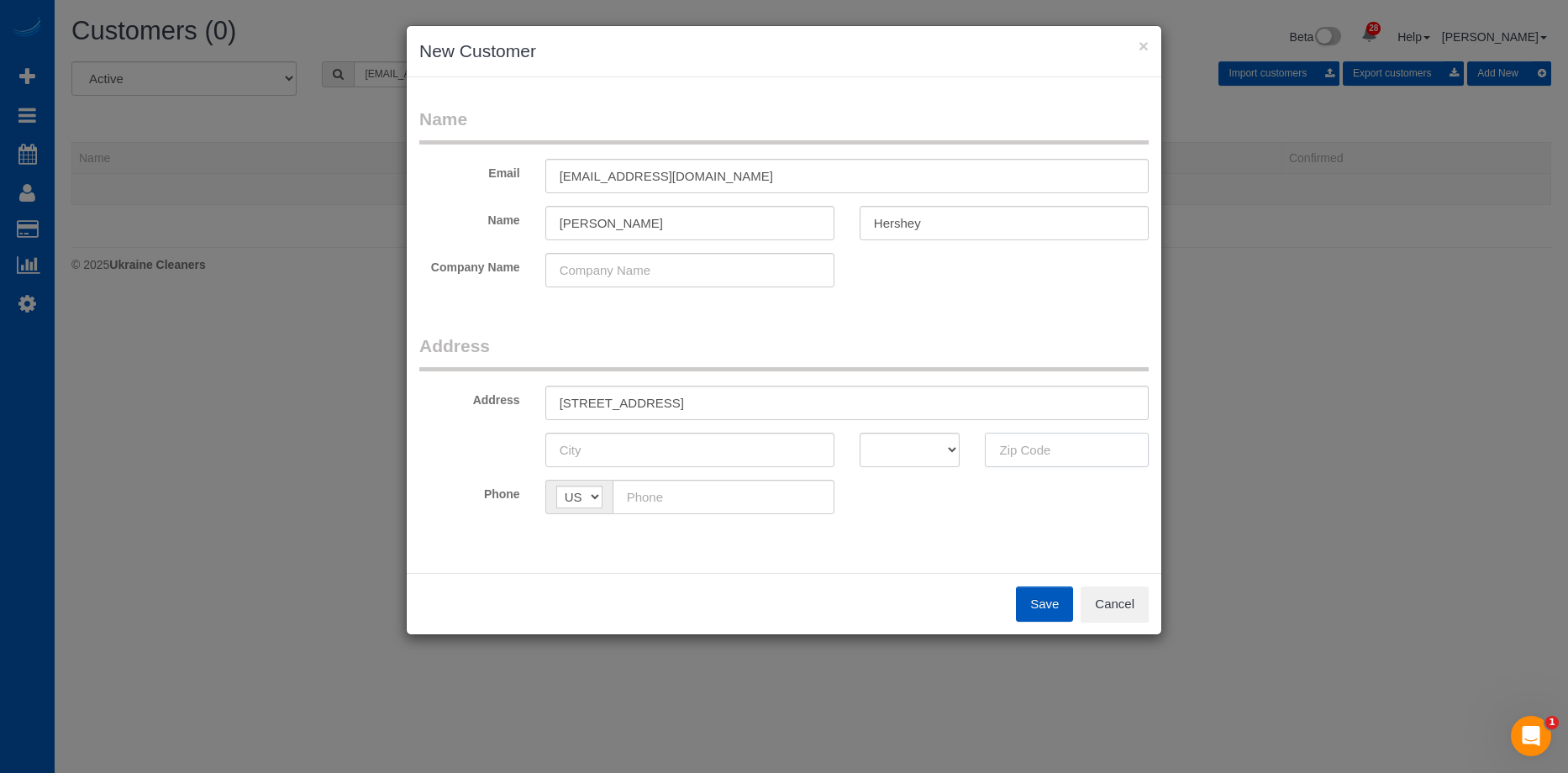
drag, startPoint x: 1025, startPoint y: 451, endPoint x: 919, endPoint y: 461, distance: 106.5
click at [1020, 452] on input "text" at bounding box center [1067, 450] width 164 height 34
paste input "80022"
type input "80022"
click at [916, 457] on select "AK AL AR AZ CA CO CT DC DE FL GA HI IA ID IL IN KS KY LA MA MD ME MI MN MO MS M…" at bounding box center [911, 450] width 101 height 34
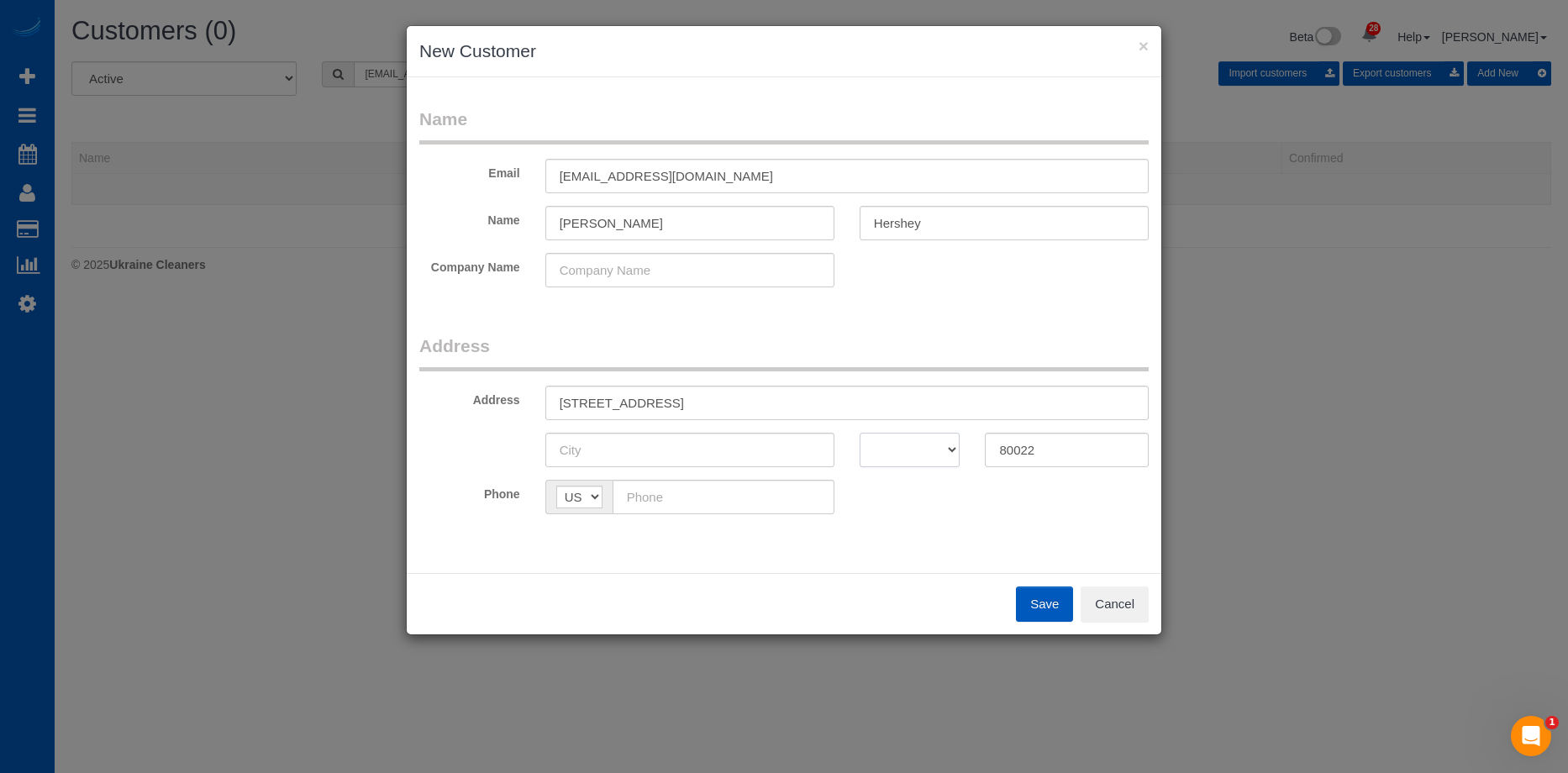
select select "CO"
click at [860, 433] on select "AK AL AR AZ CA CO CT DC DE FL GA HI IA ID IL IN KS KY LA MA MD ME MI MN MO MS M…" at bounding box center [911, 450] width 101 height 34
drag, startPoint x: 700, startPoint y: 399, endPoint x: 784, endPoint y: 402, distance: 84.1
click at [784, 402] on input "6261 Monaco St Unit 23 Commerce City,CO" at bounding box center [847, 402] width 604 height 34
type input "6261 Monaco St Unit 23 ,CO"
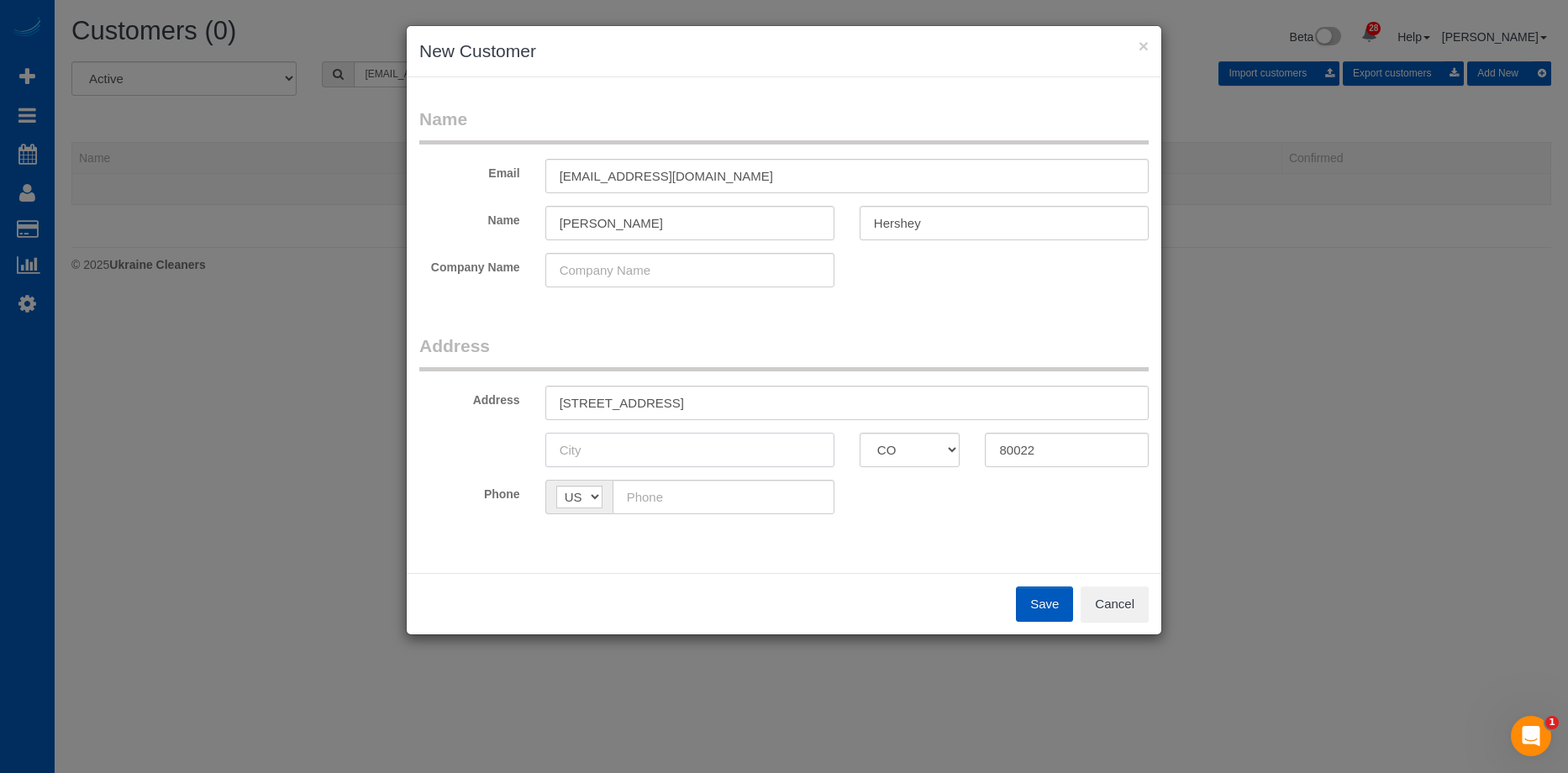
click at [728, 447] on input "text" at bounding box center [690, 450] width 289 height 34
paste input "Commerce City"
type input "Commerce City"
drag, startPoint x: 693, startPoint y: 399, endPoint x: 805, endPoint y: 391, distance: 112.3
click at [805, 391] on input "6261 Monaco St Unit 23 ,CO" at bounding box center [847, 402] width 604 height 34
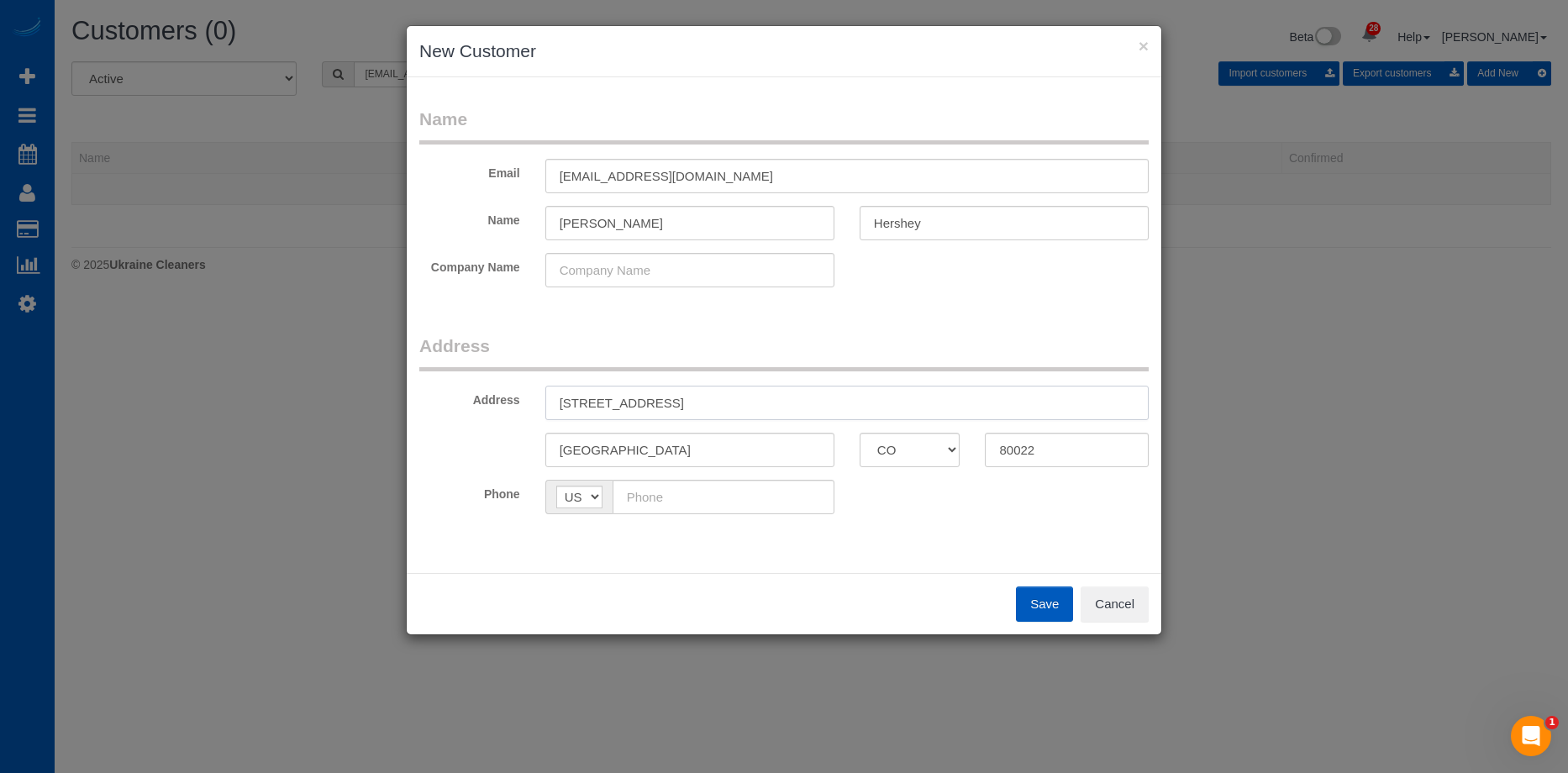
type input "6261 Monaco St Unit 23"
click at [756, 497] on input "text" at bounding box center [724, 497] width 222 height 34
paste input "(303) 523-5981"
type input "(303) 523-5981"
click at [960, 502] on div "Phone AF AL DZ AD AO AI AQ AG AR AM AW AU AT AZ BS BH BD BB BY BE BZ BJ BM BT B…" at bounding box center [784, 497] width 755 height 34
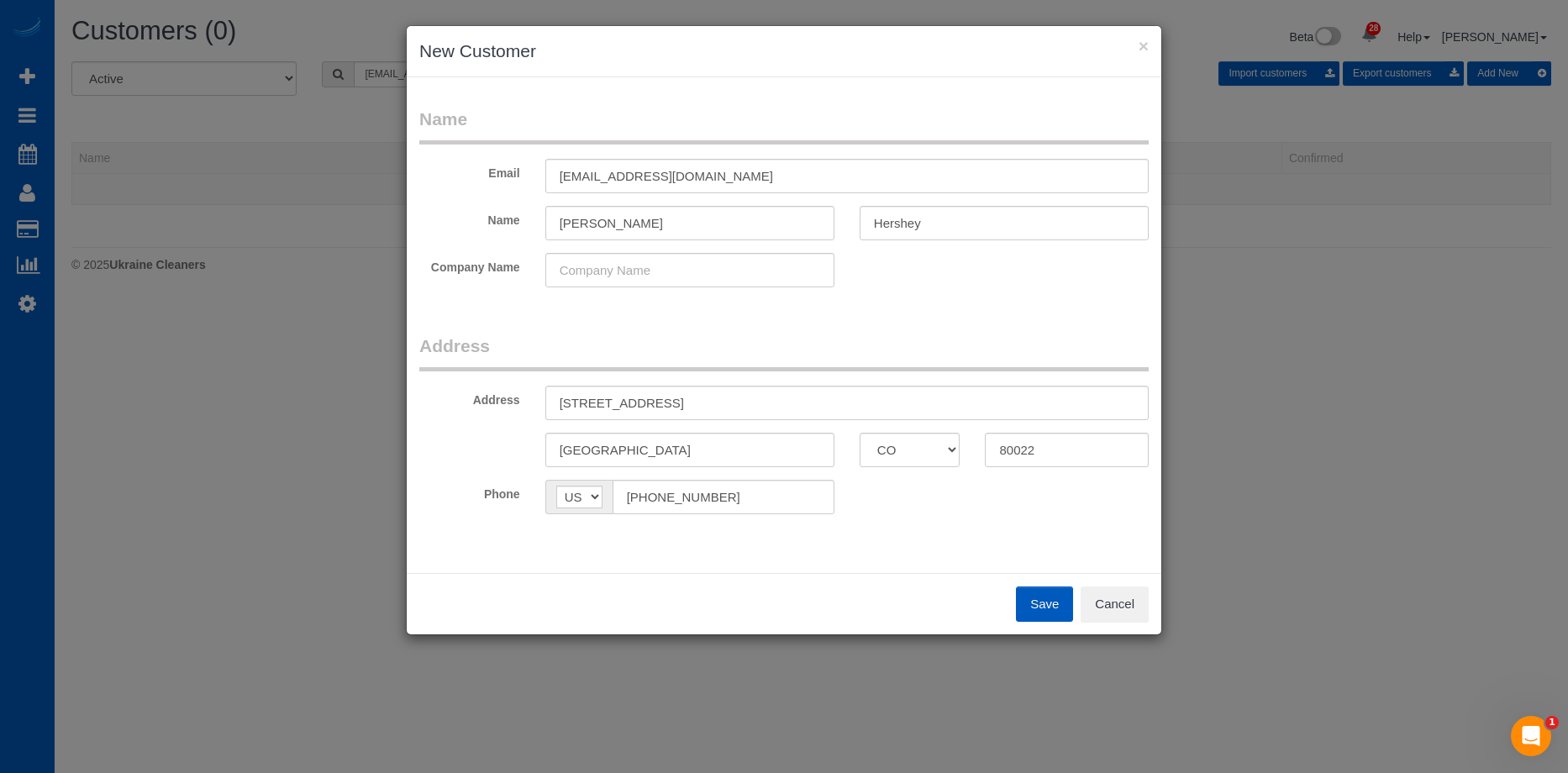
click at [1034, 599] on button "Save" at bounding box center [1045, 604] width 57 height 35
type input "jennifermhershey@gmail.com"
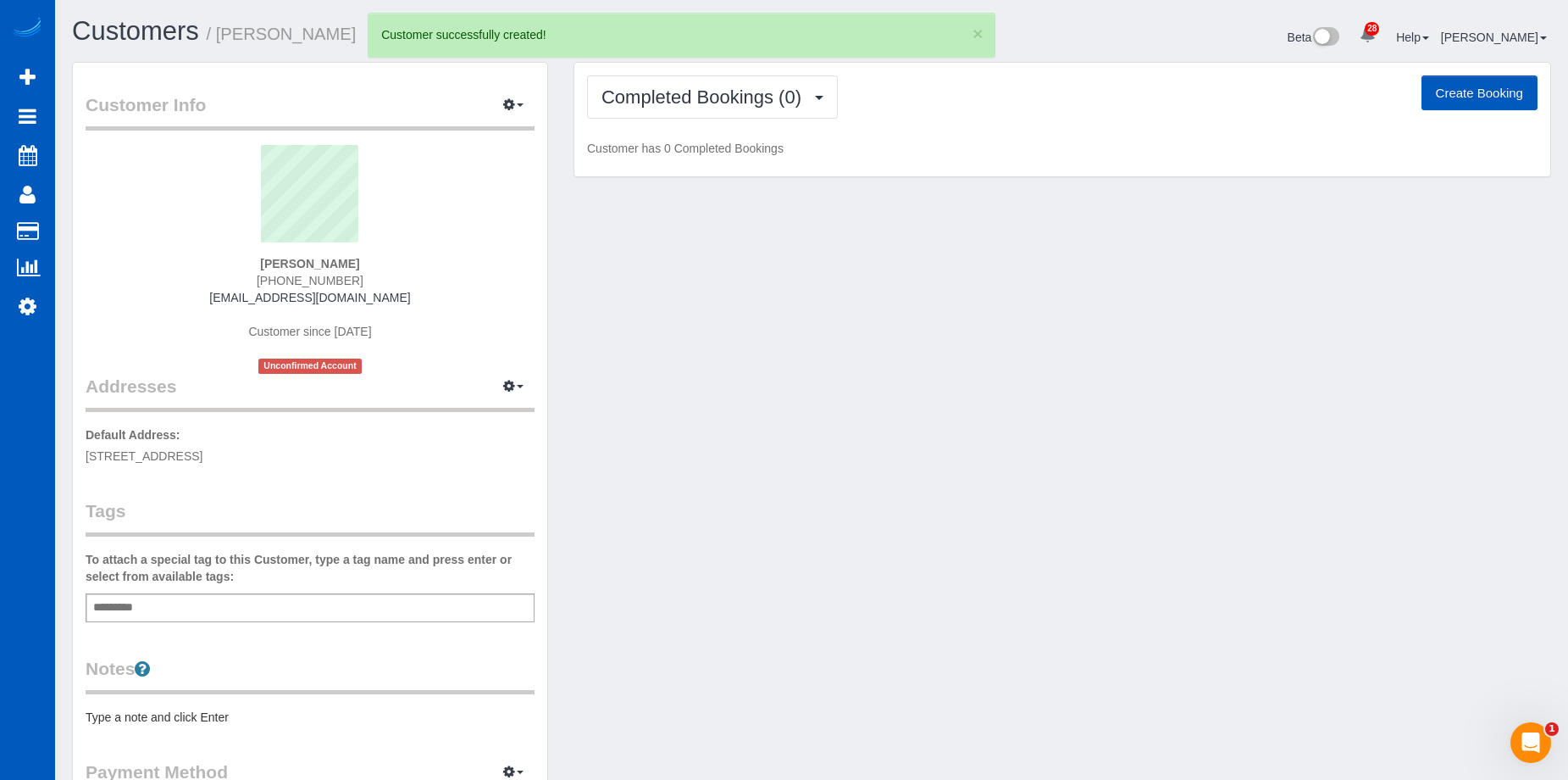
click at [1466, 94] on button "Create Booking" at bounding box center [1479, 93] width 116 height 36
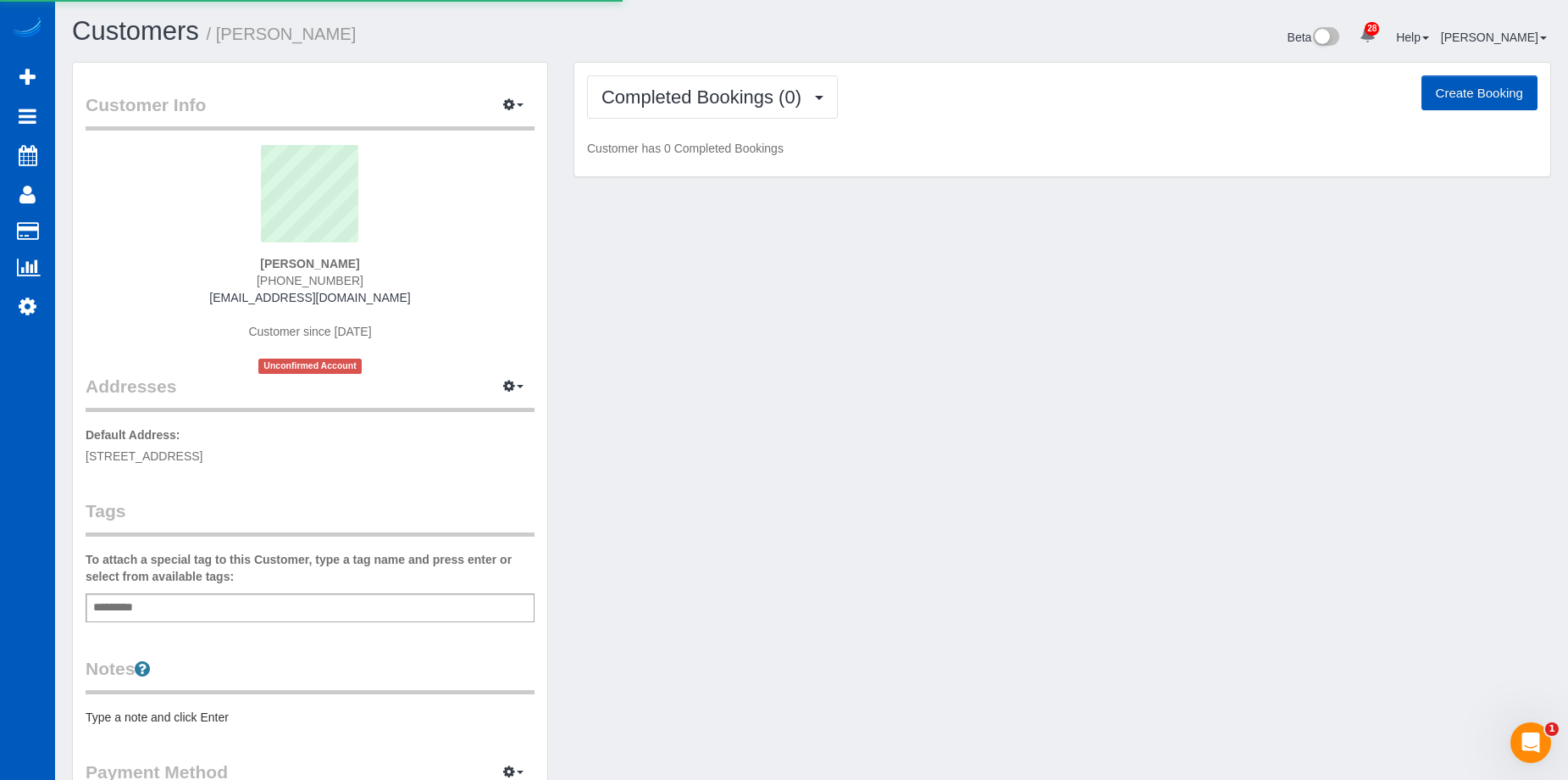
select select "CO"
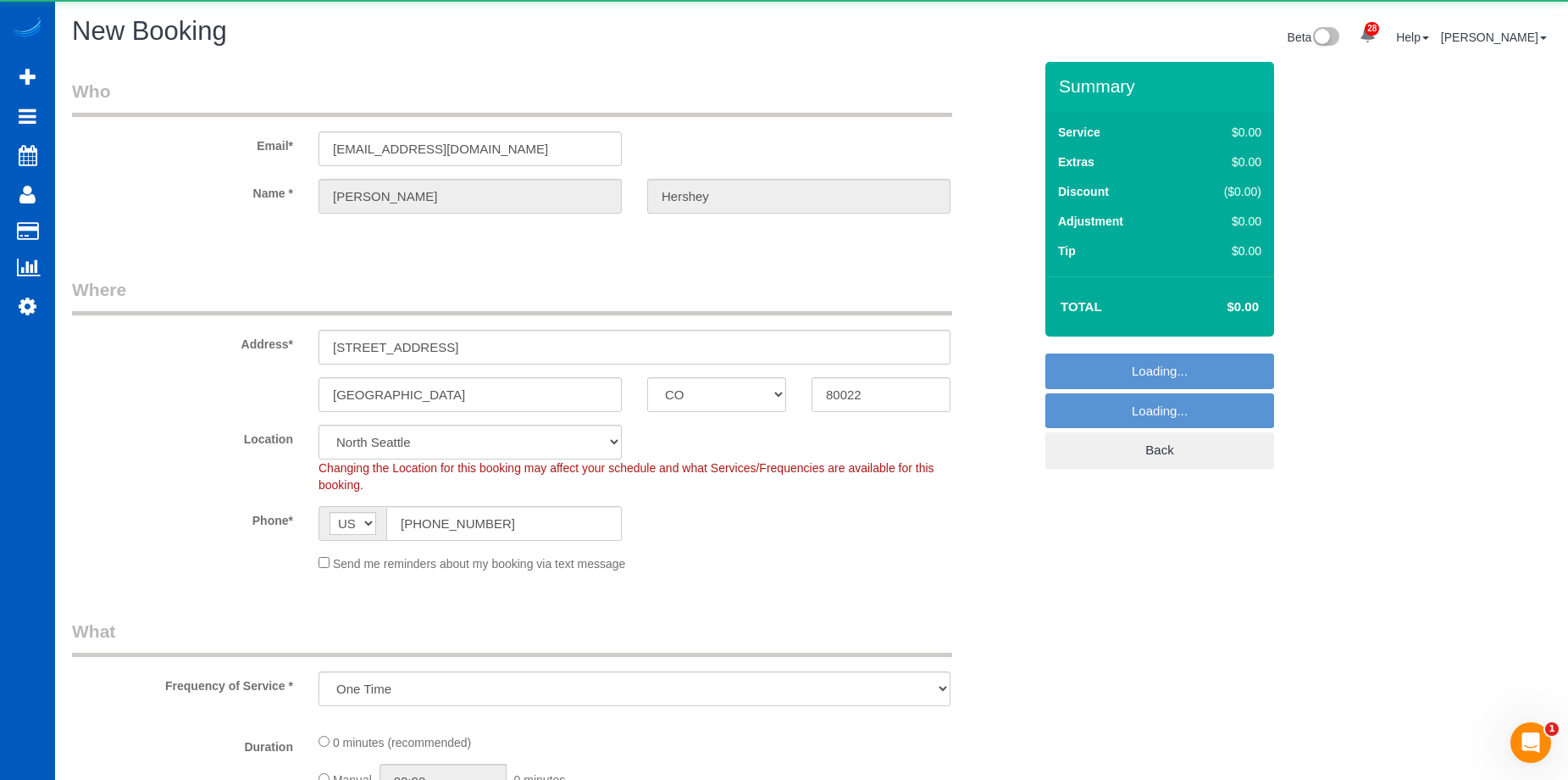
select select "object:9760"
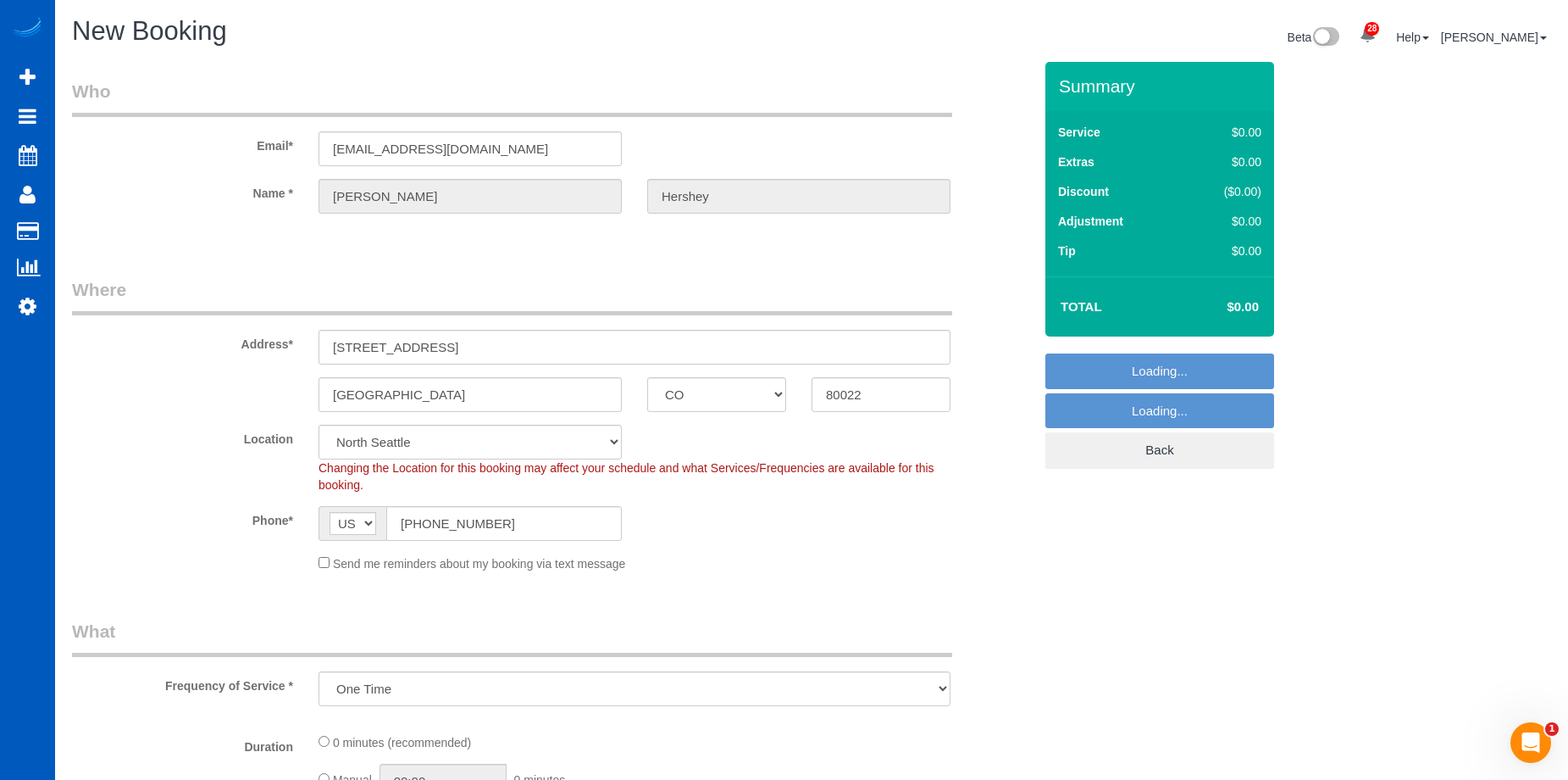
select select "199"
select select "266"
select select "object:10105"
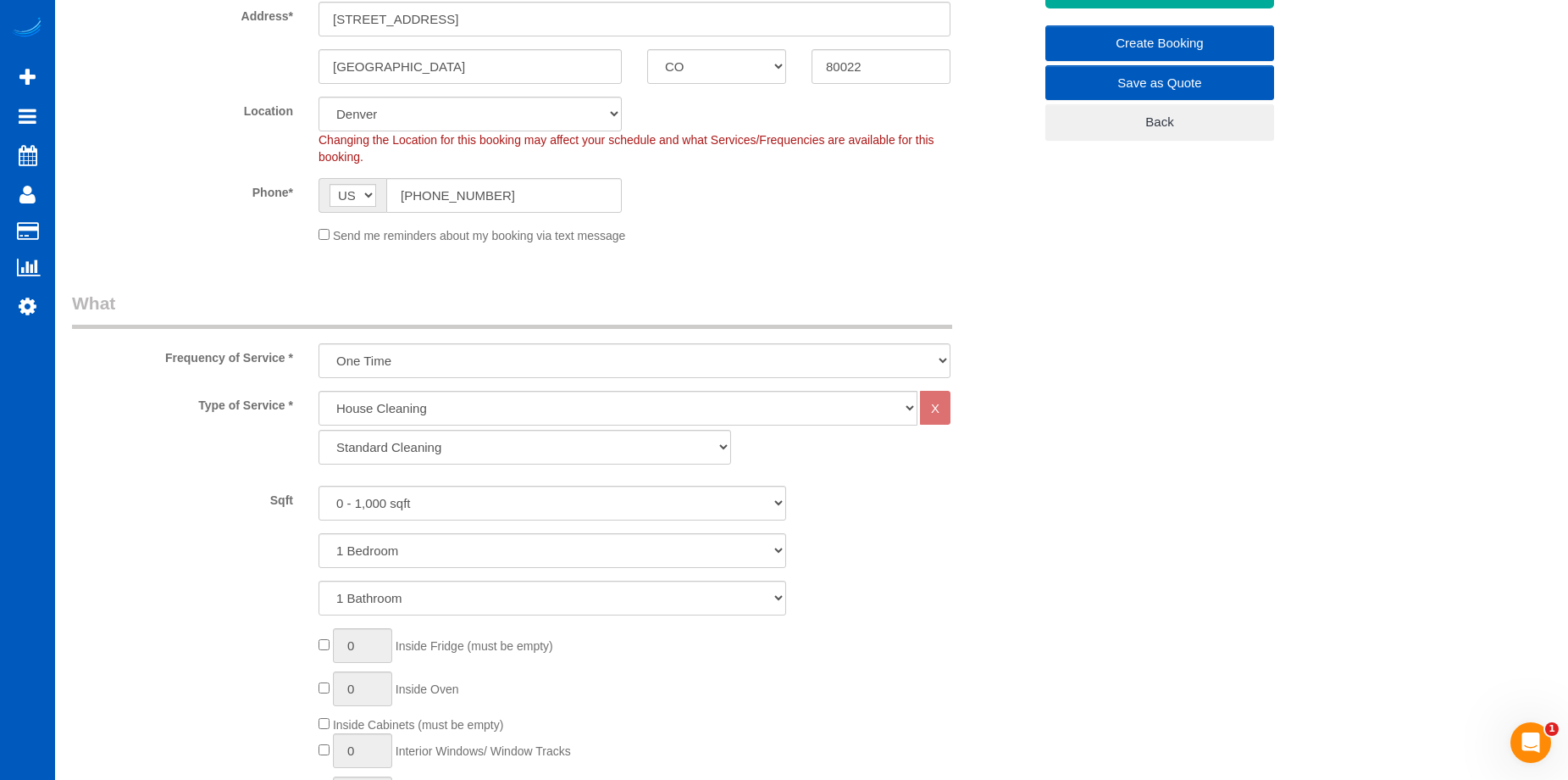
scroll to position [424, 0]
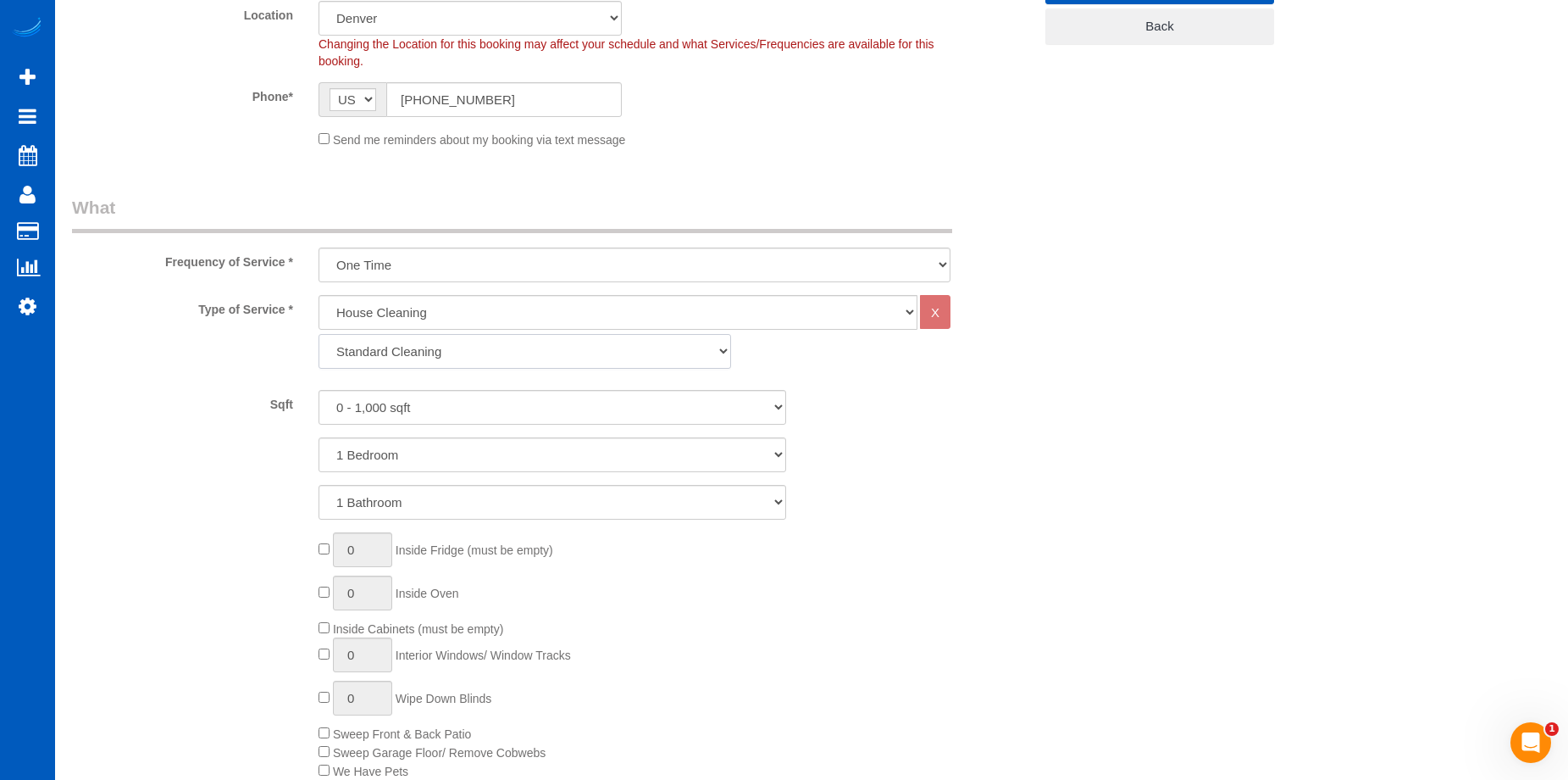
click at [589, 355] on select "Standard Cleaning Deep Cleaning Move In/ Out Cleaning" at bounding box center [525, 351] width 413 height 35
select select "368"
click at [319, 334] on select "Standard Cleaning Deep Cleaning Move In/ Out Cleaning" at bounding box center [525, 351] width 413 height 35
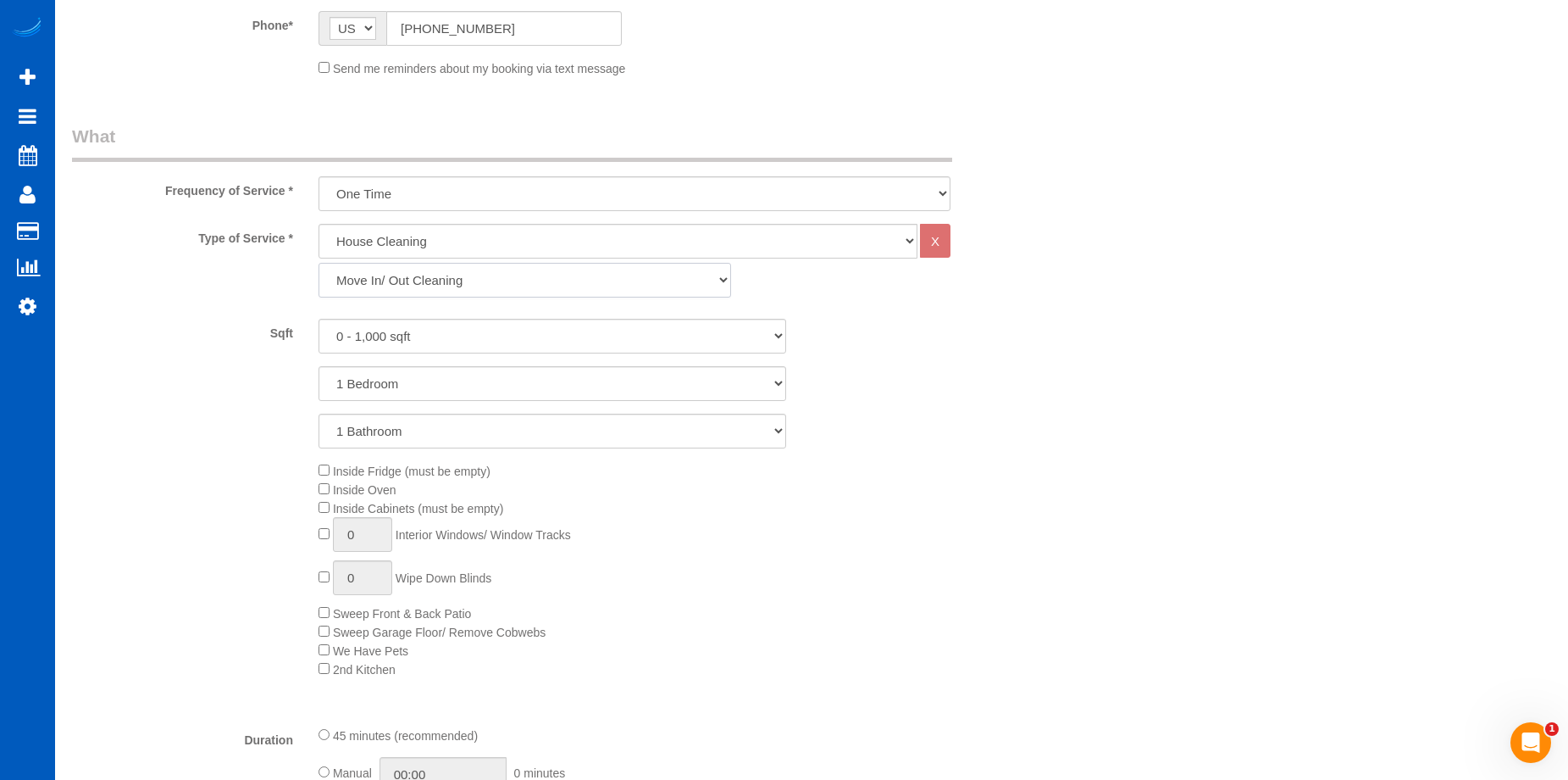
scroll to position [593, 0]
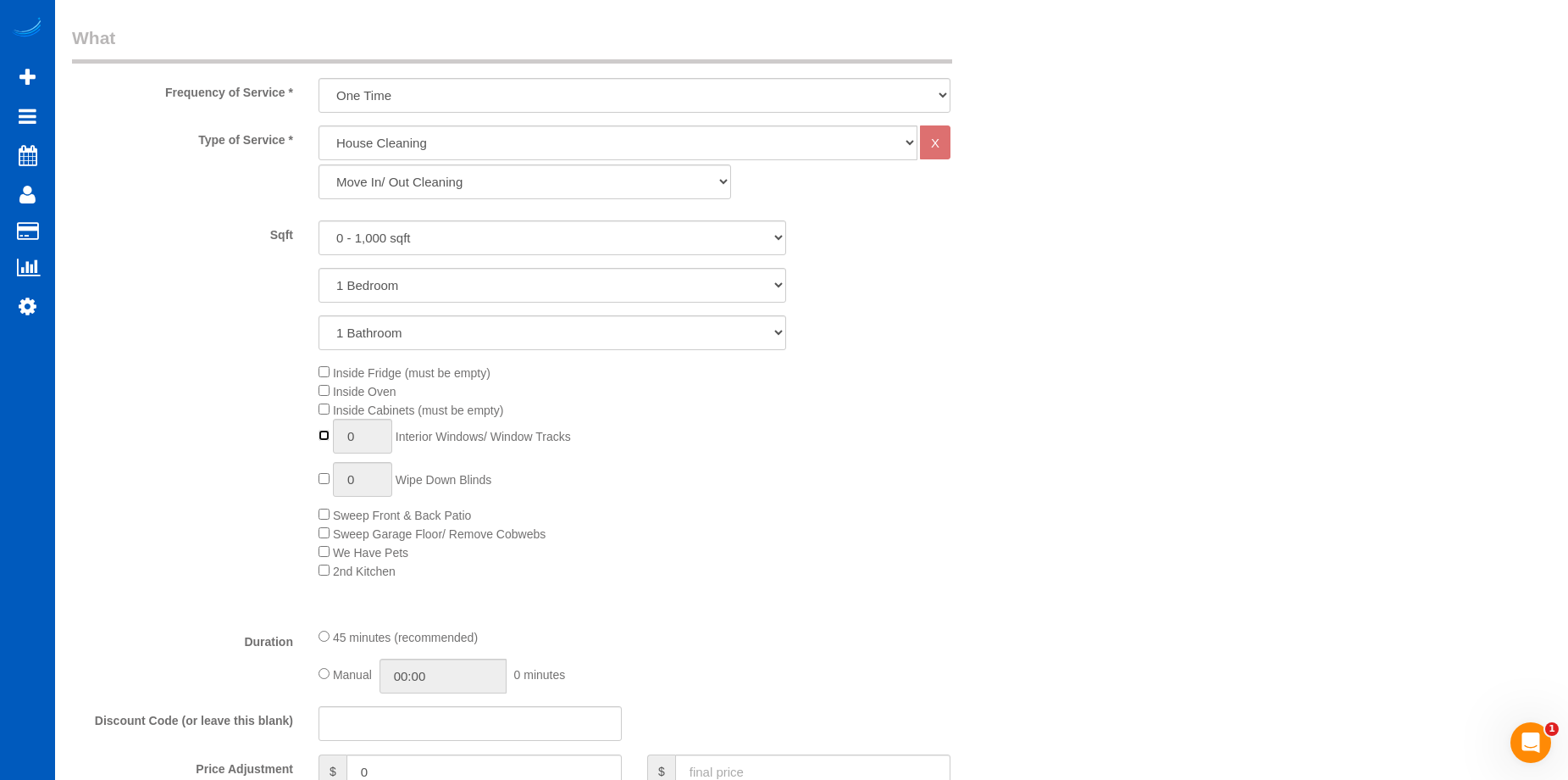
type input "1"
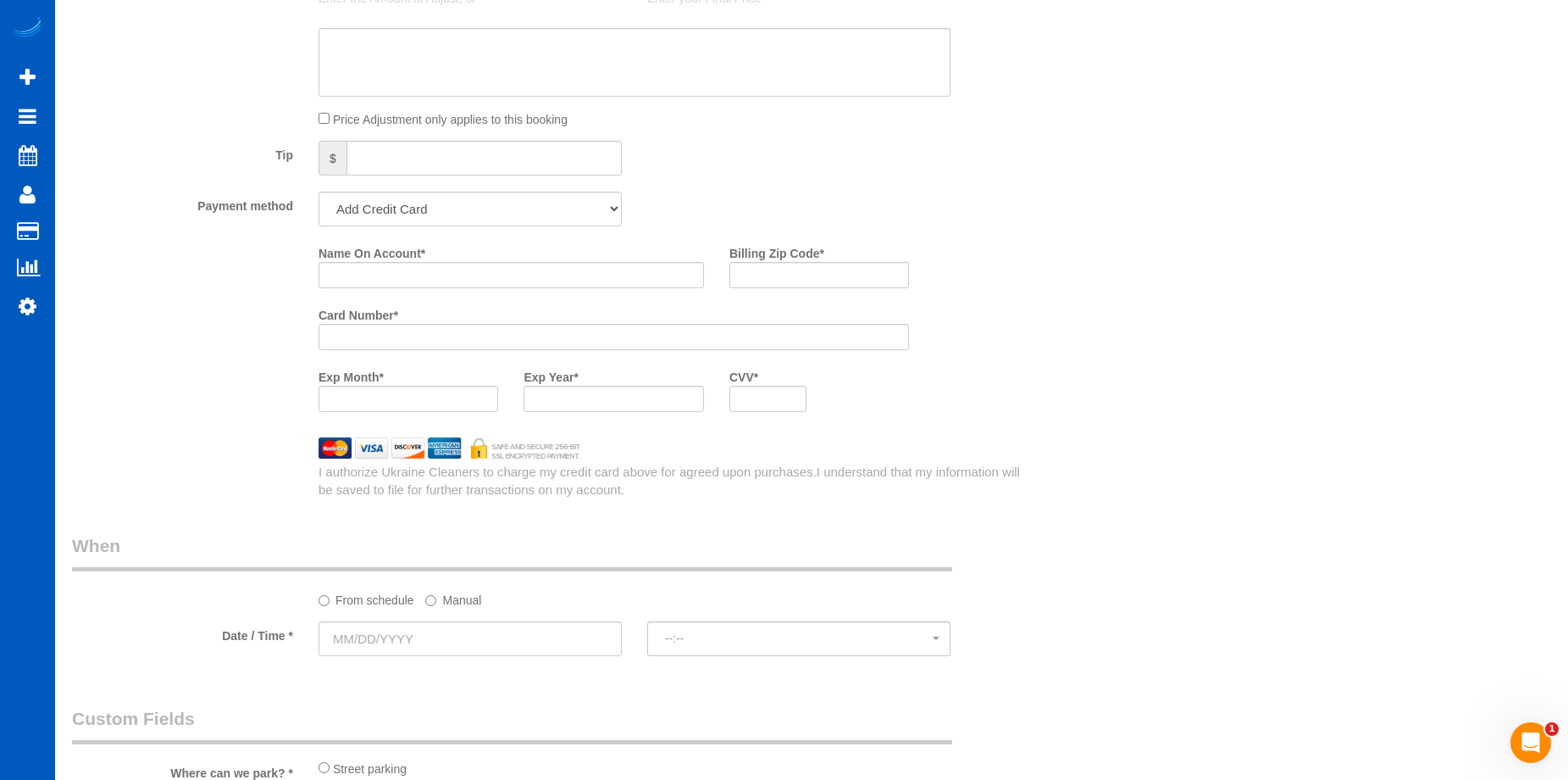
scroll to position [1525, 0]
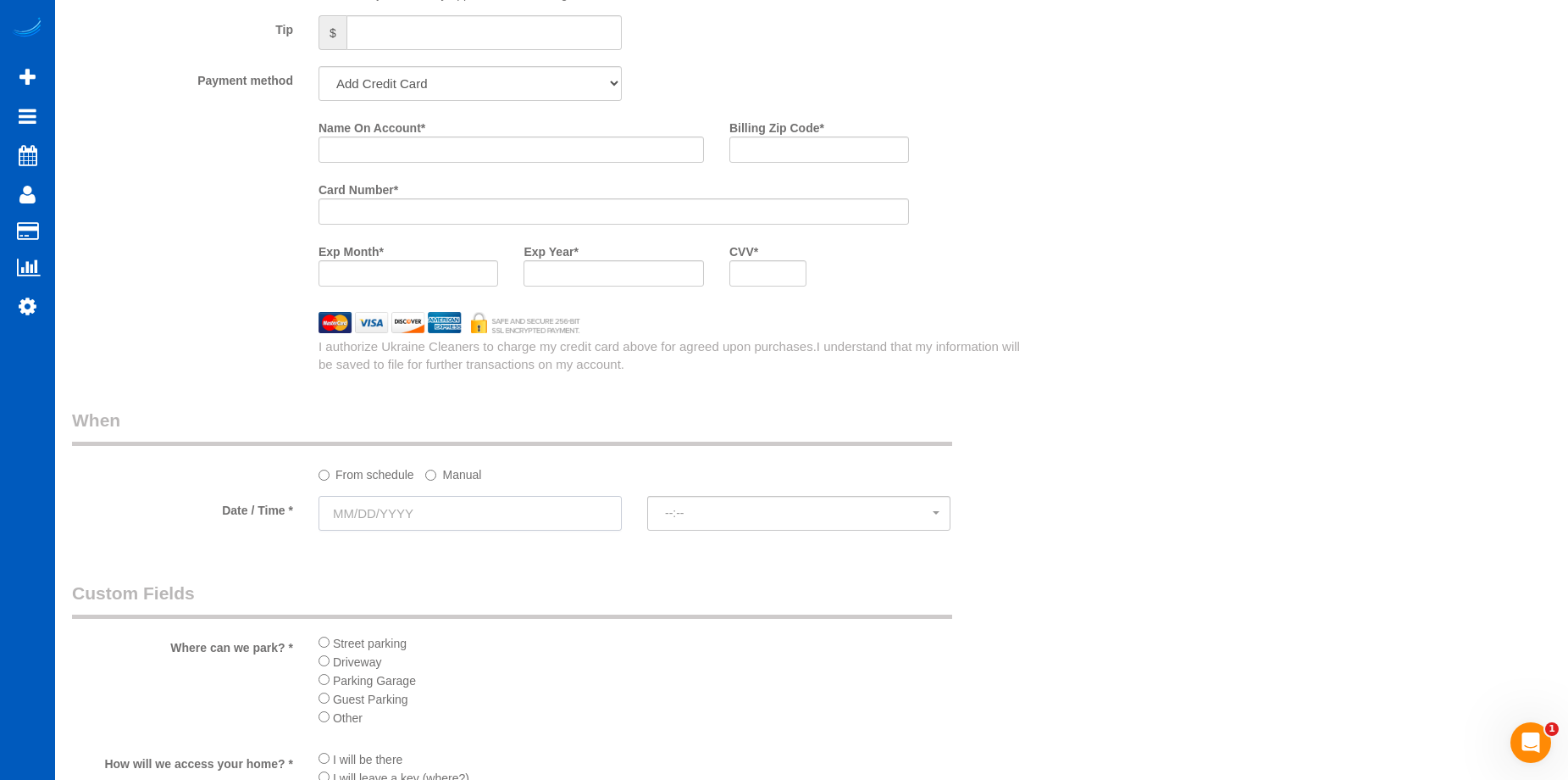
click at [533, 515] on input "text" at bounding box center [470, 513] width 303 height 35
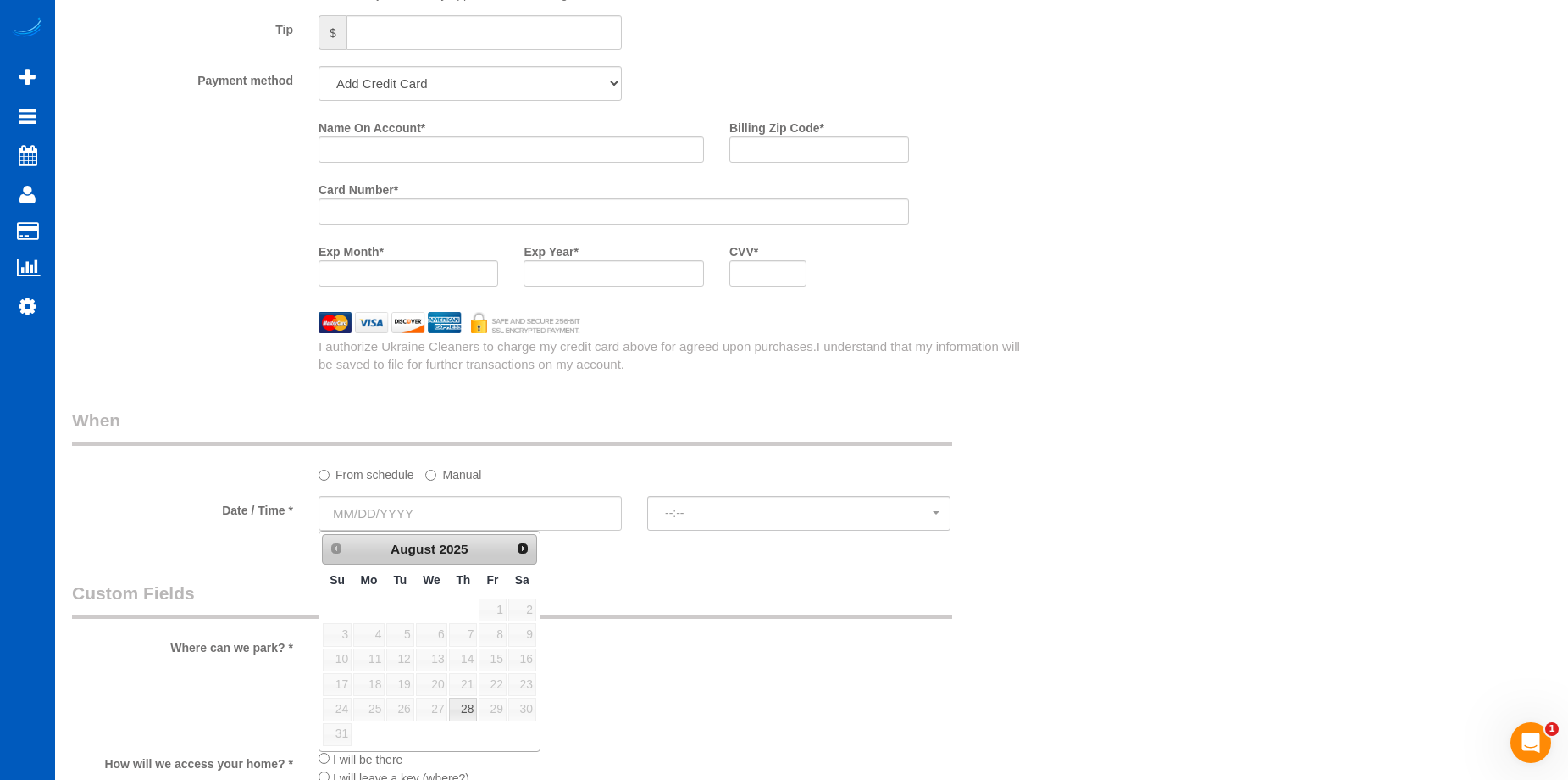
click at [448, 477] on label "Manual" at bounding box center [453, 471] width 56 height 23
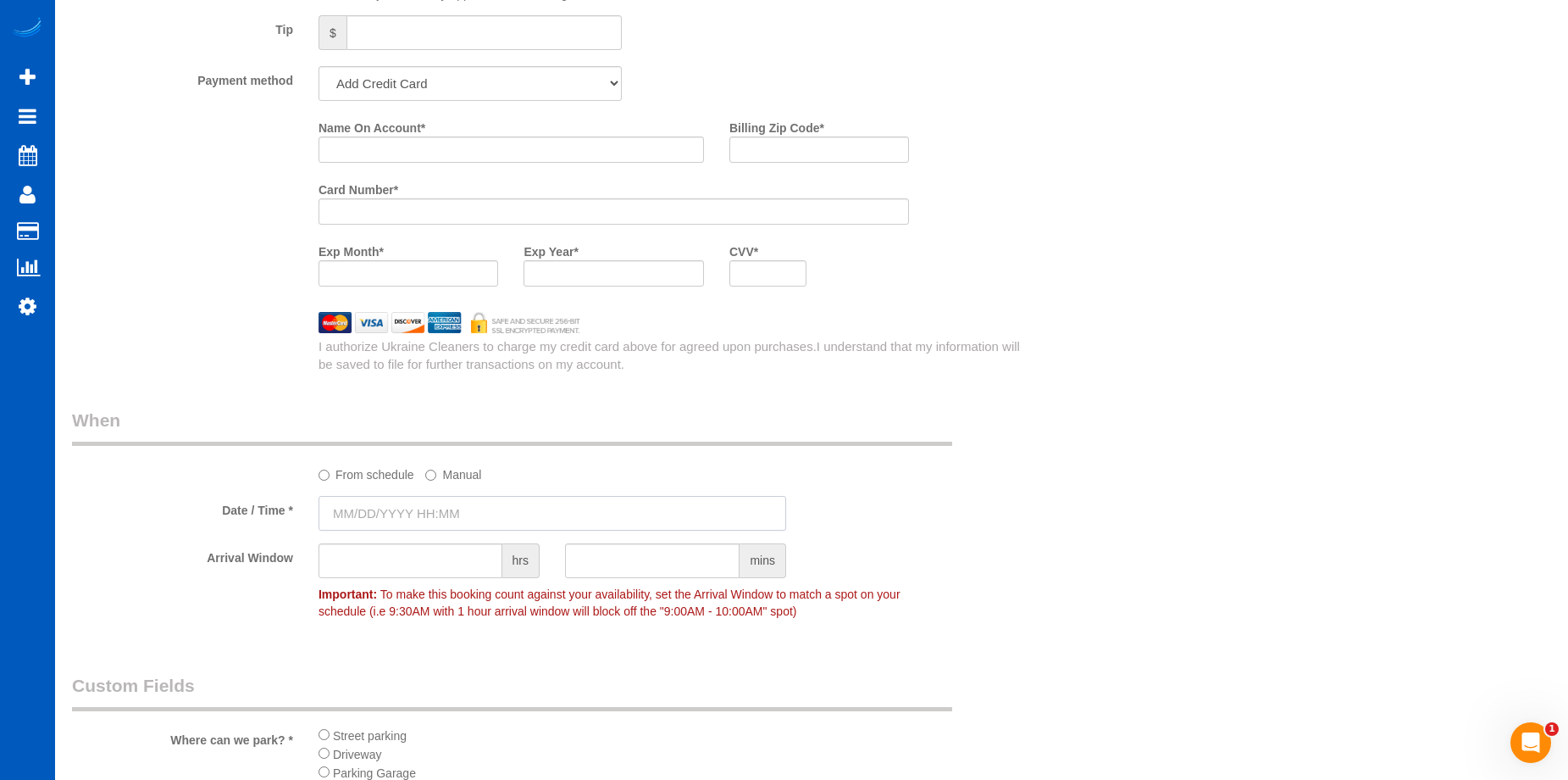
drag, startPoint x: 466, startPoint y: 515, endPoint x: 466, endPoint y: 526, distance: 11.0
click at [466, 515] on input "text" at bounding box center [553, 513] width 468 height 35
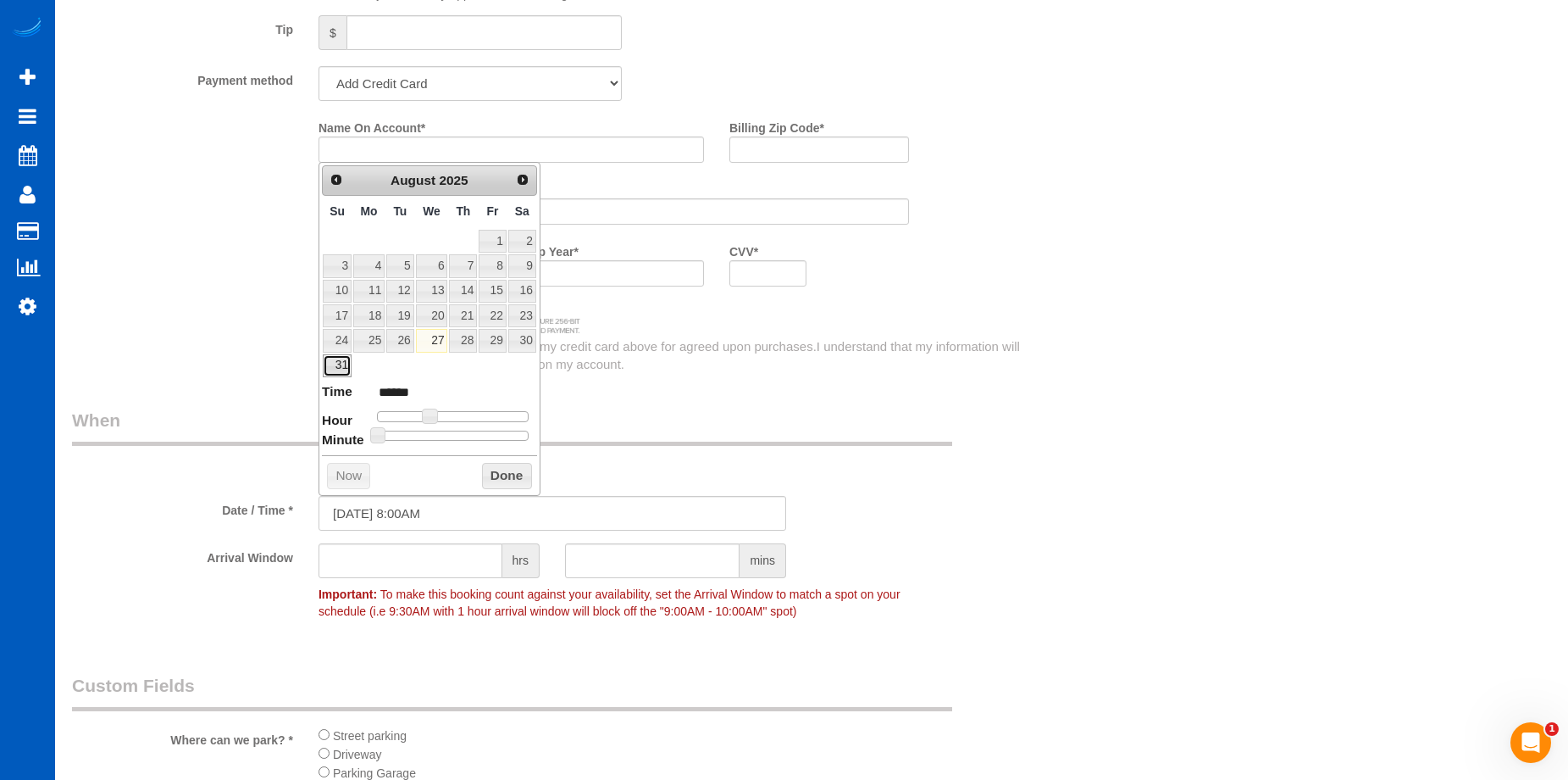
click at [338, 365] on link "31" at bounding box center [337, 365] width 29 height 23
type input "08/31/2025 9:00AM"
type input "******"
type input "08/31/2025 10:00AM"
type input "*******"
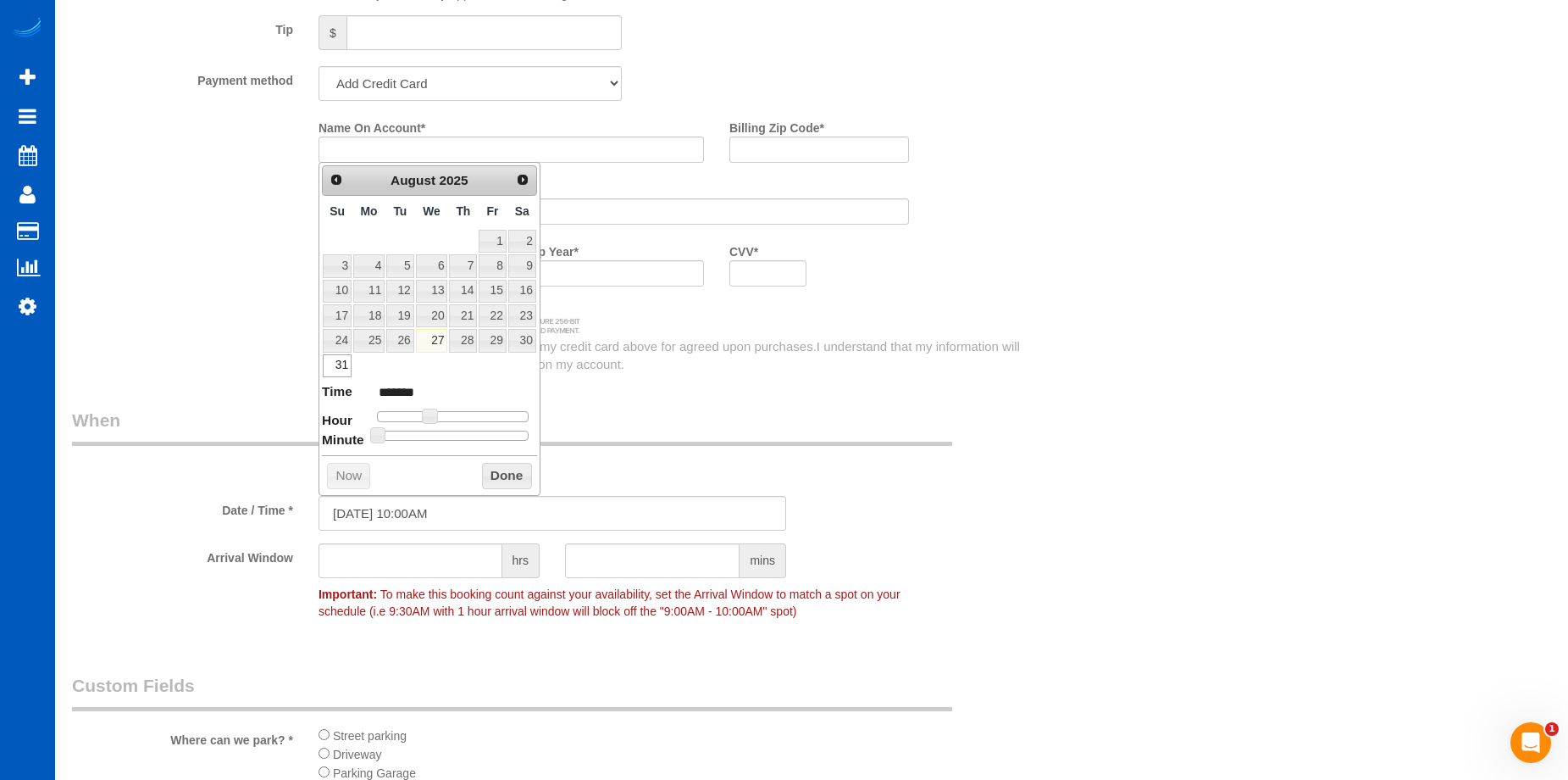
type input "08/31/2025 11:00AM"
type input "*******"
type input "08/31/2025 12:00PM"
type input "*******"
type input "08/31/2025 1:00PM"
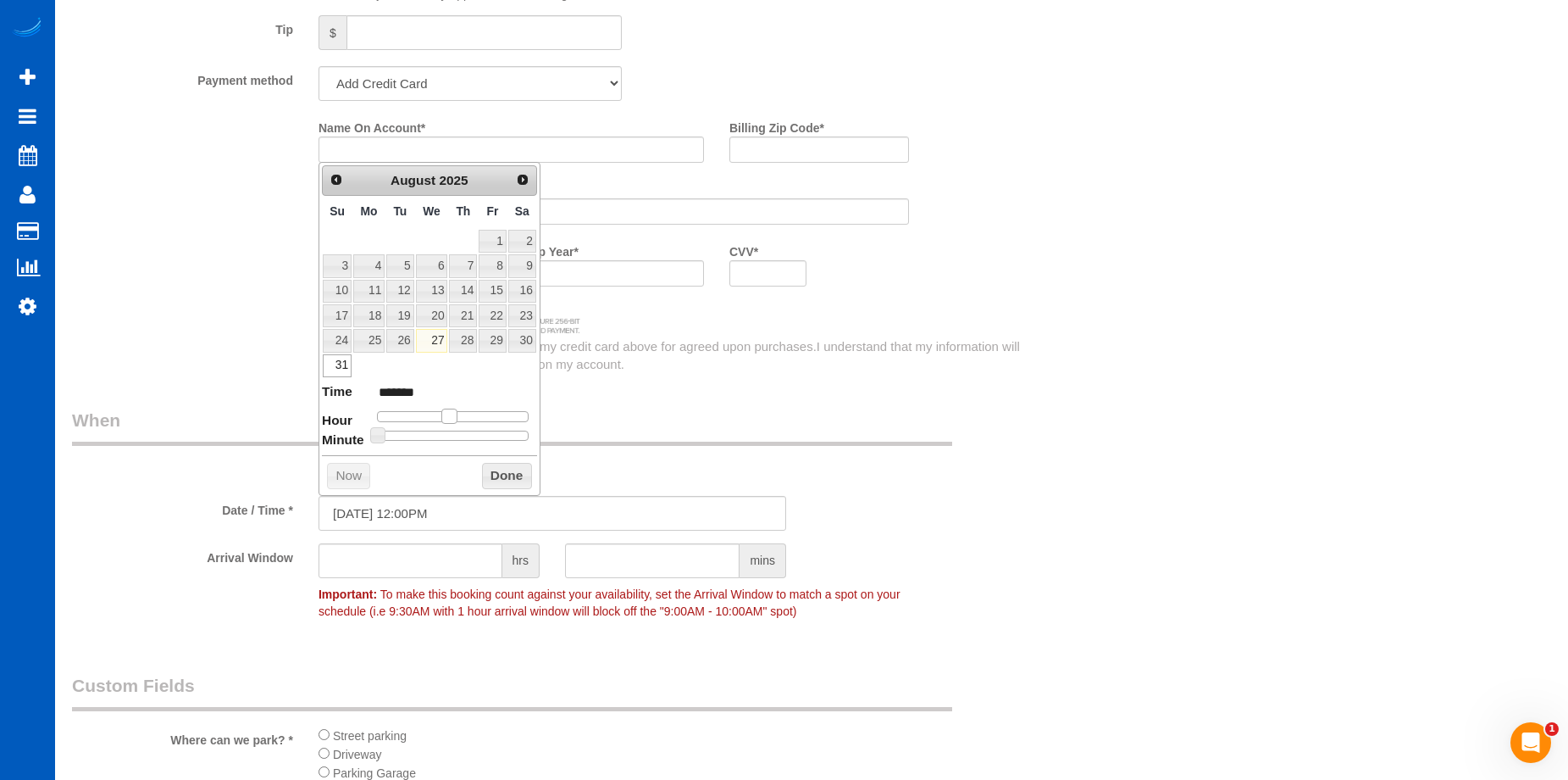
type input "******"
type input "08/31/2025 12:00PM"
type input "*******"
drag, startPoint x: 438, startPoint y: 419, endPoint x: 458, endPoint y: 422, distance: 20.2
click at [458, 421] on div at bounding box center [453, 416] width 152 height 10
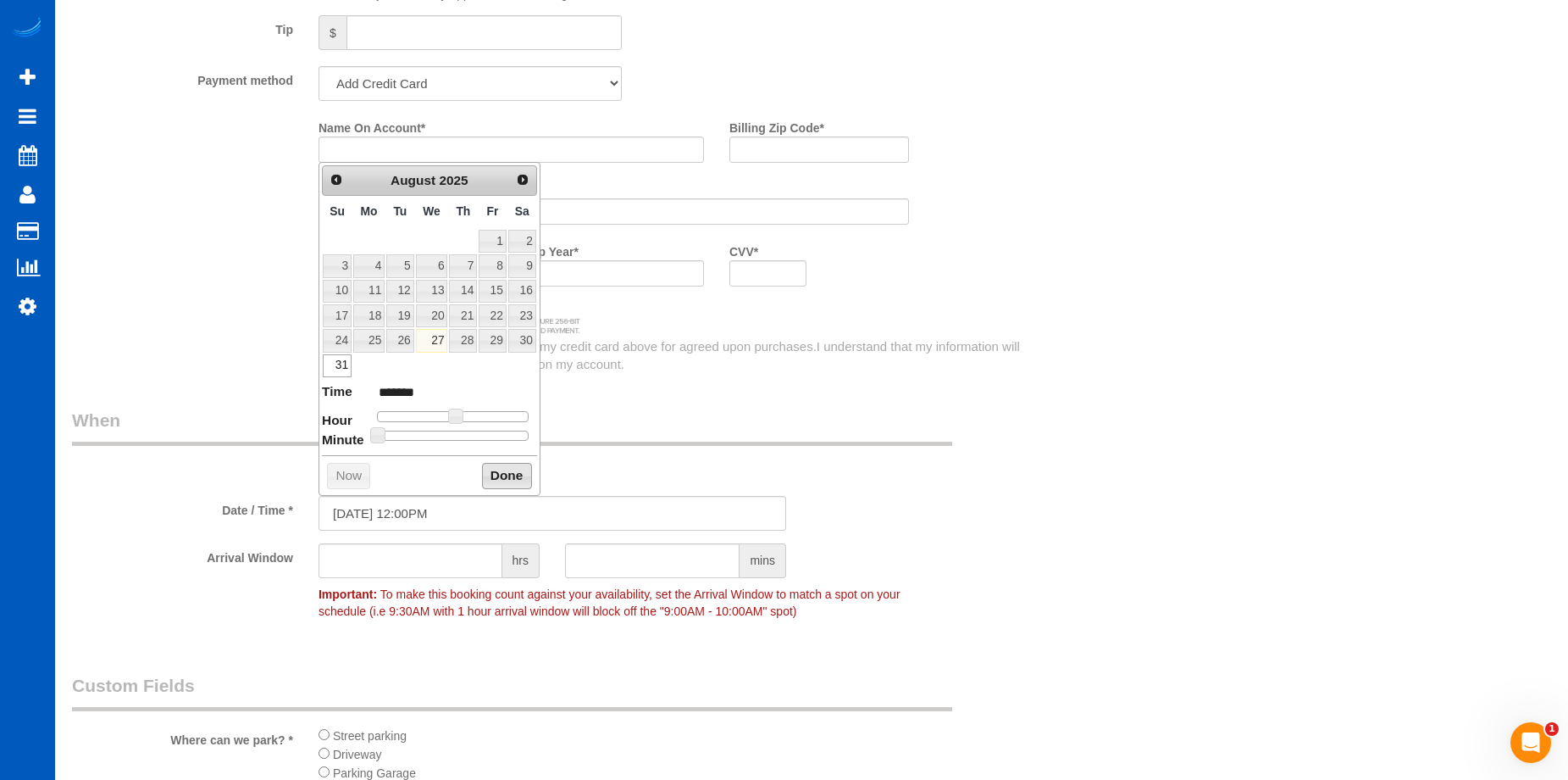
click at [521, 471] on button "Done" at bounding box center [507, 476] width 50 height 27
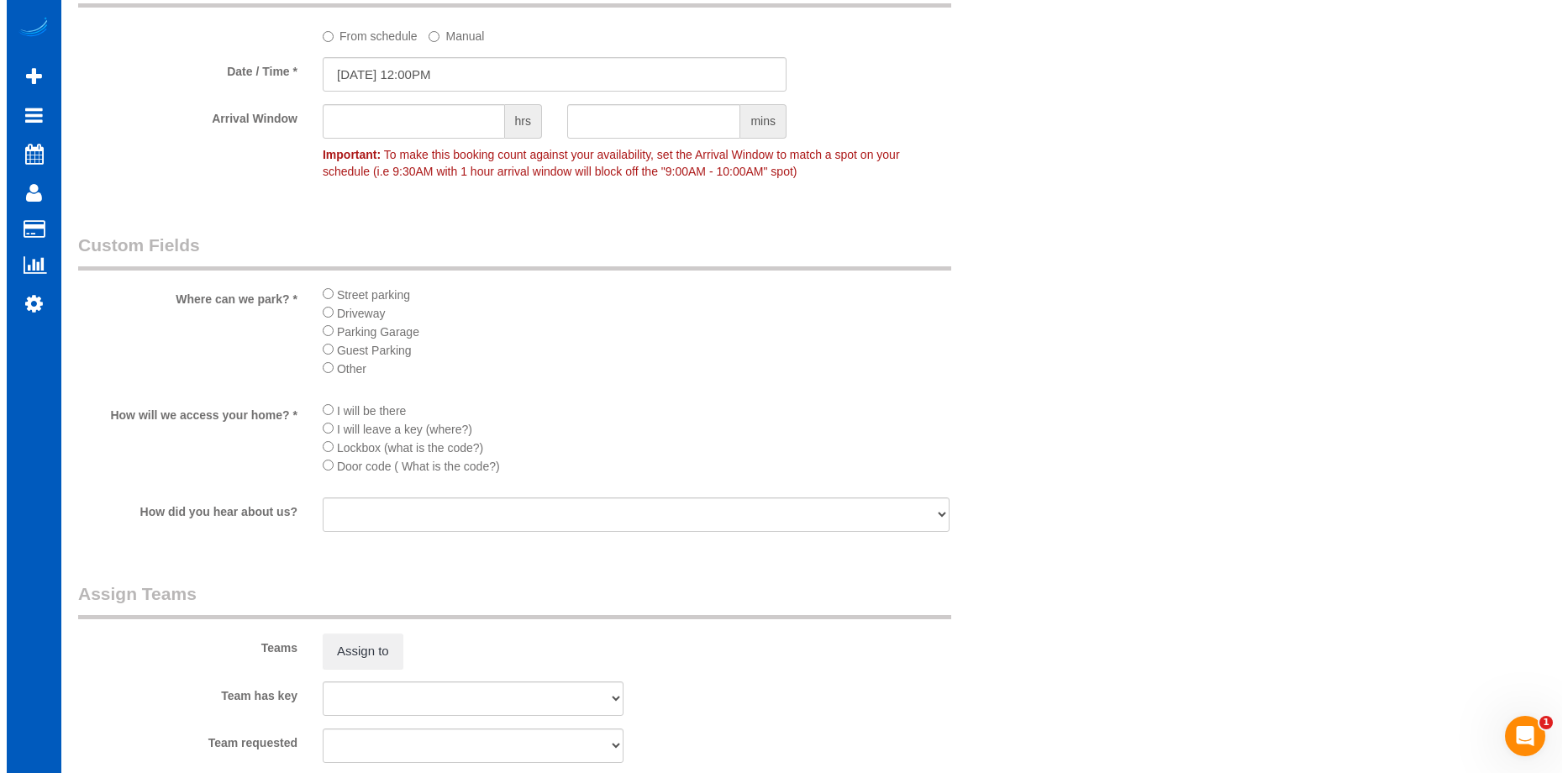
scroll to position [2100, 0]
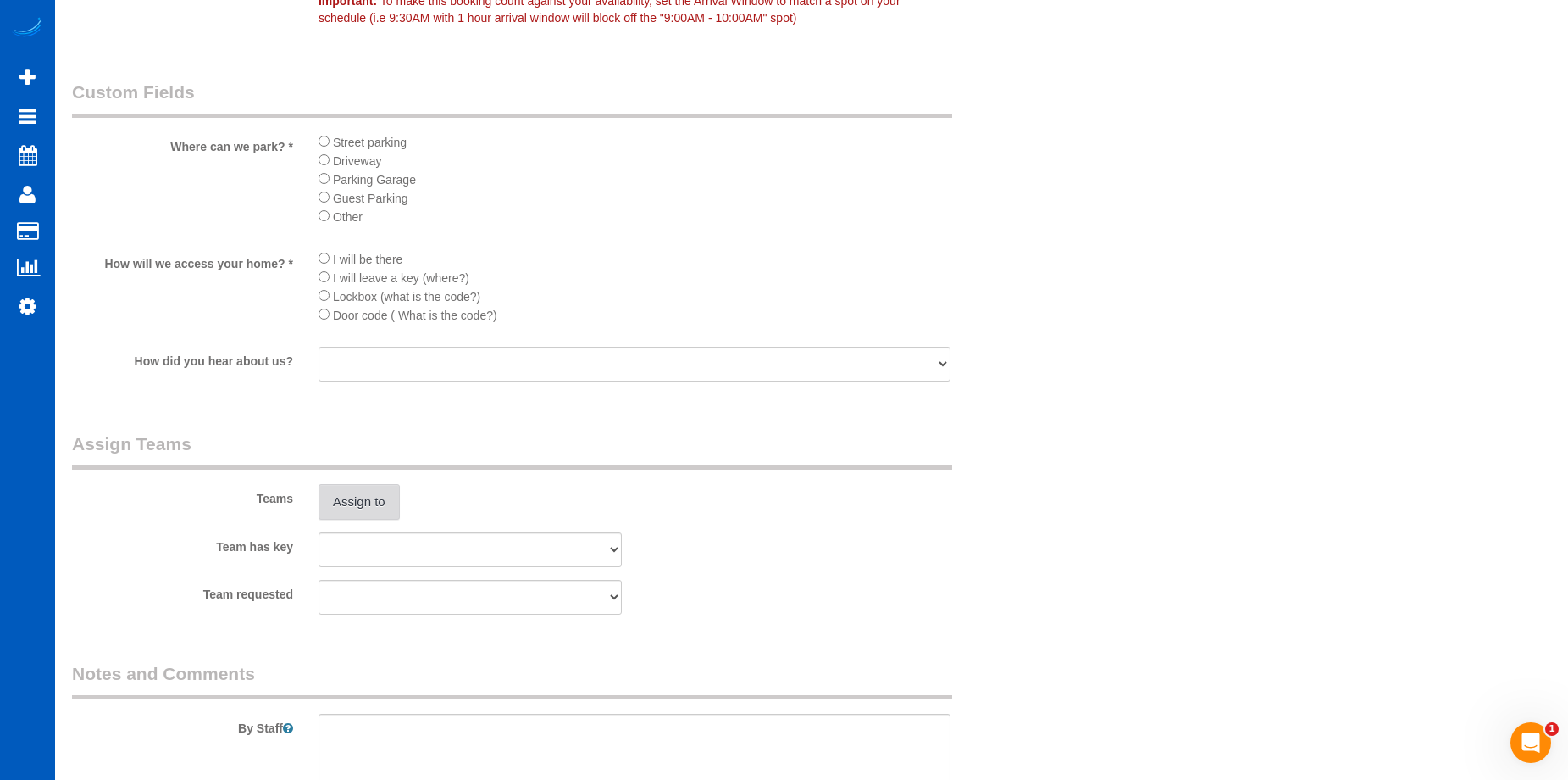
click at [386, 499] on button "Assign to" at bounding box center [359, 502] width 81 height 36
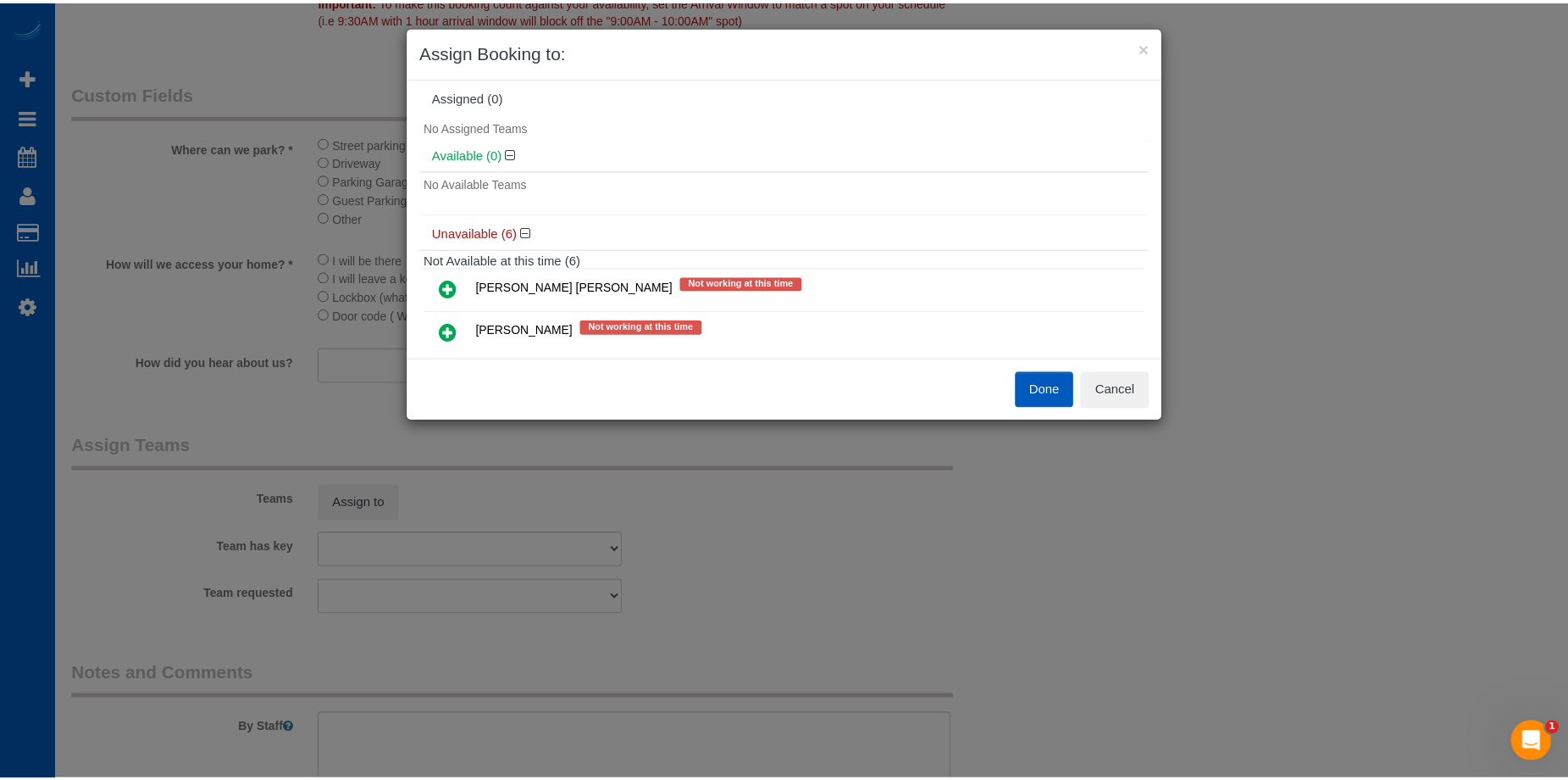
scroll to position [0, 0]
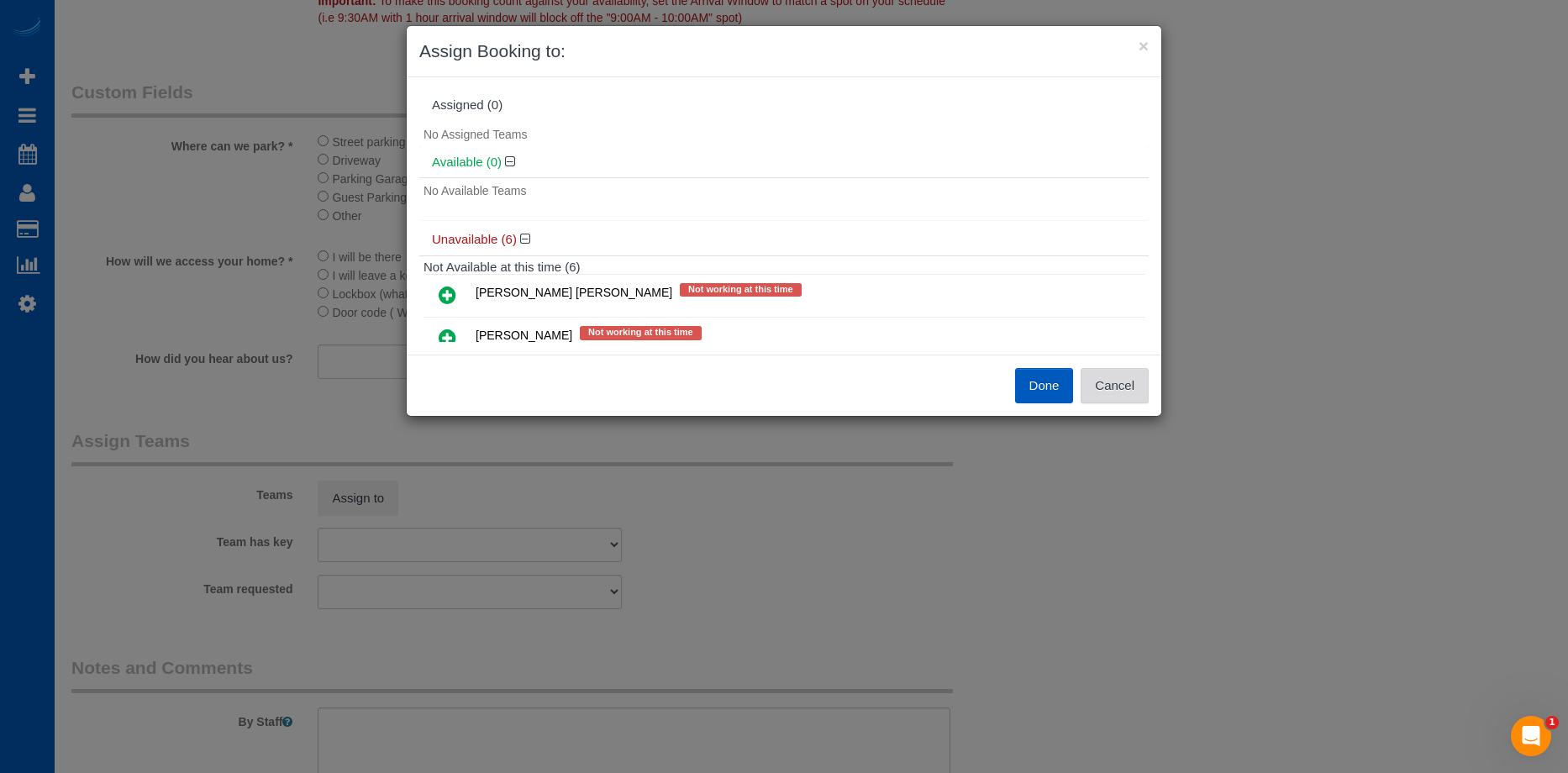
click at [1137, 397] on button "Cancel" at bounding box center [1115, 386] width 68 height 35
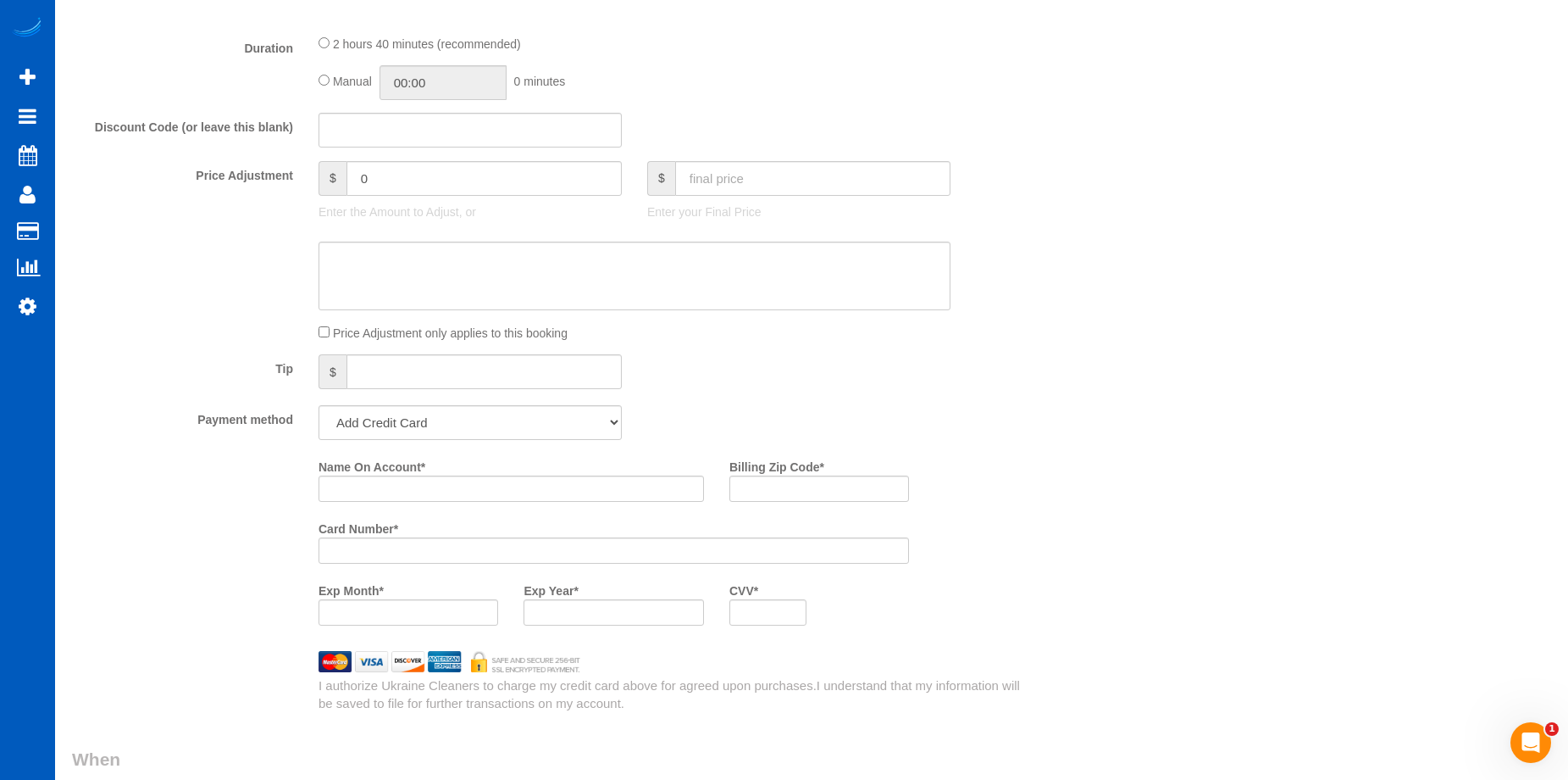
scroll to position [848, 0]
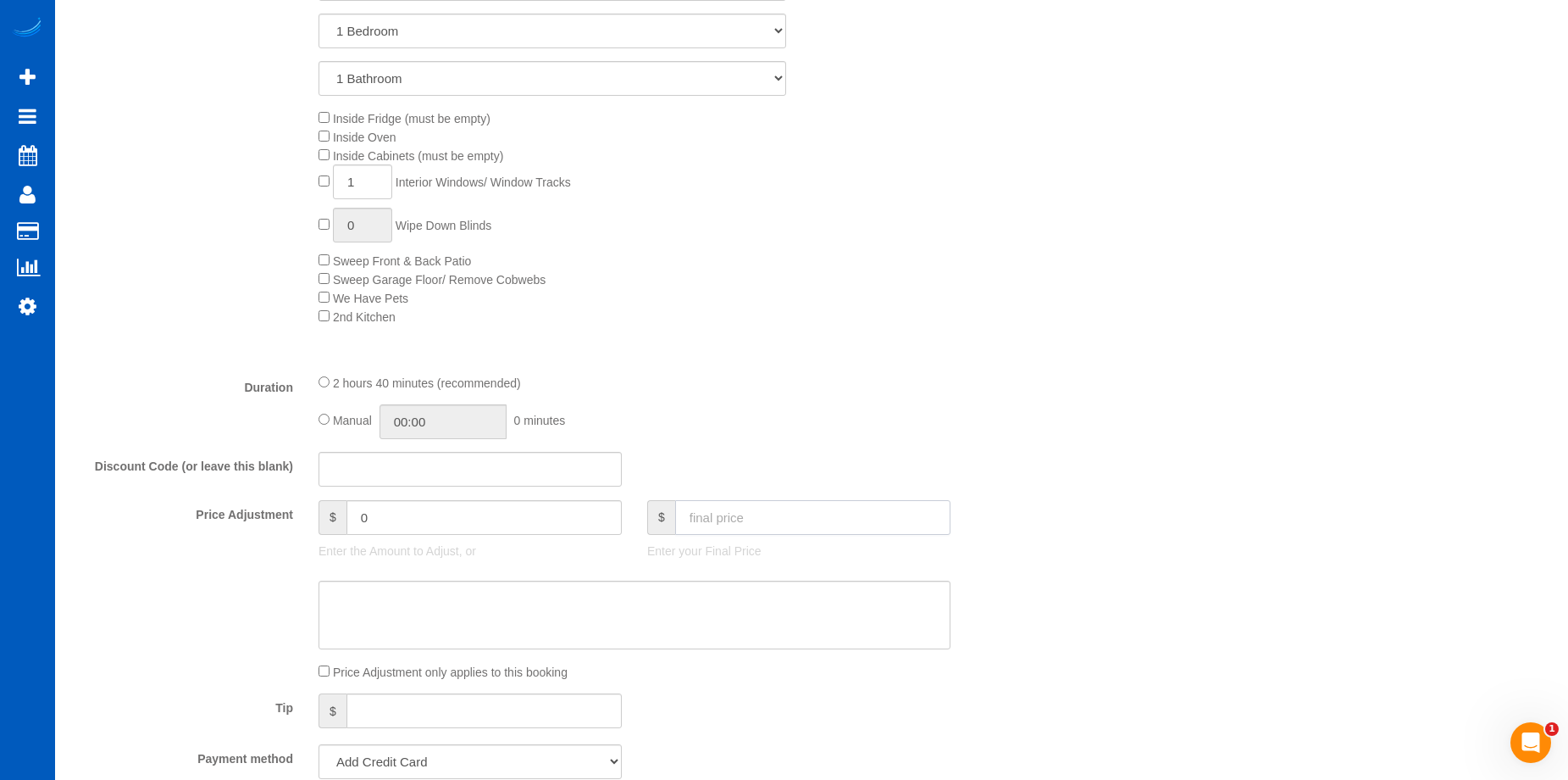
click at [762, 513] on input "text" at bounding box center [813, 517] width 275 height 35
type input "350"
click at [733, 576] on sui-booking-price-adjustment "Price Adjustment $ 0 Enter the Amount to Adjust, or $ 350 Enter your Final Pric…" at bounding box center [553, 591] width 961 height 181
click at [725, 604] on textarea at bounding box center [635, 616] width 632 height 70
type input "-19"
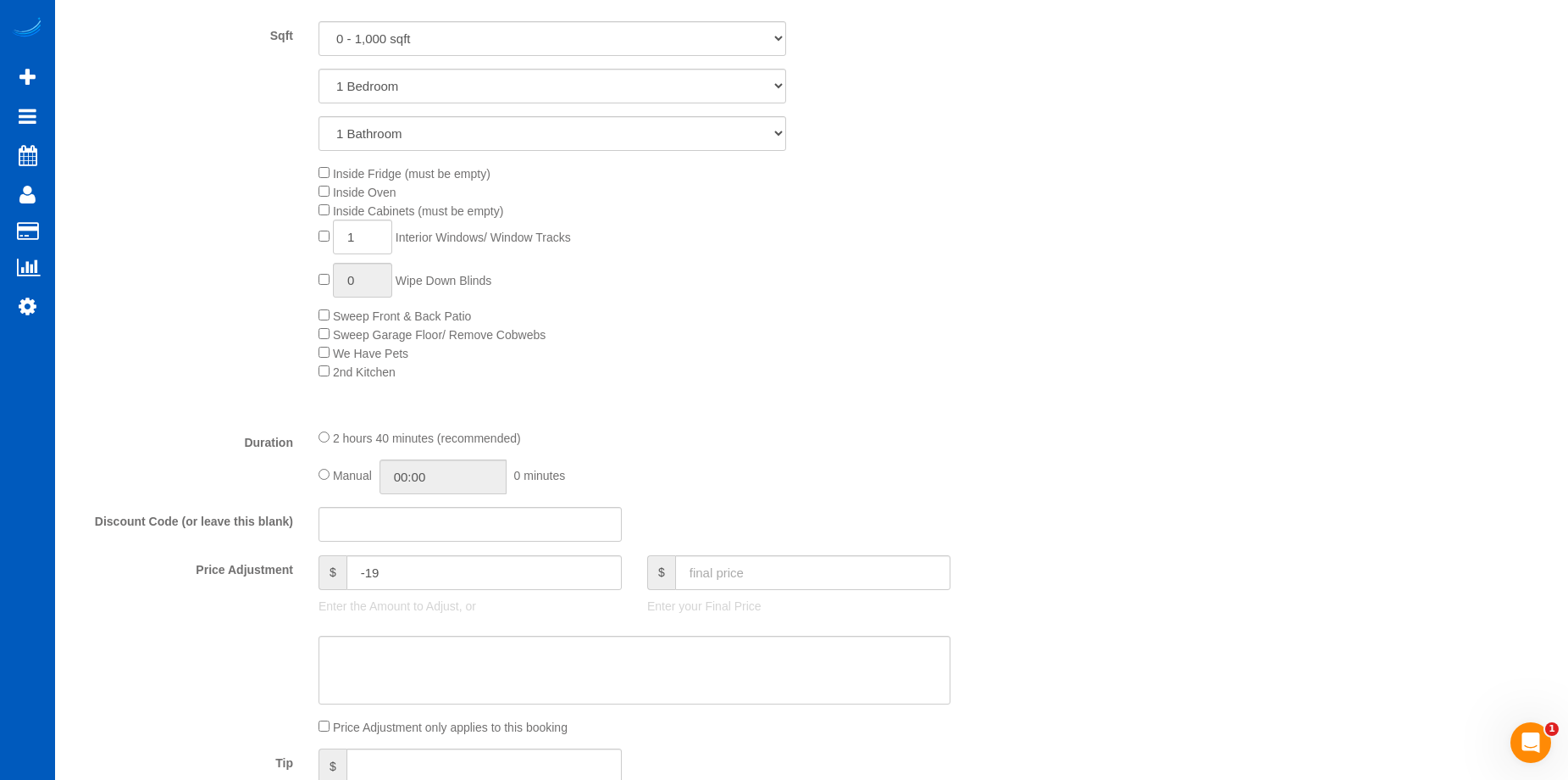
scroll to position [763, 0]
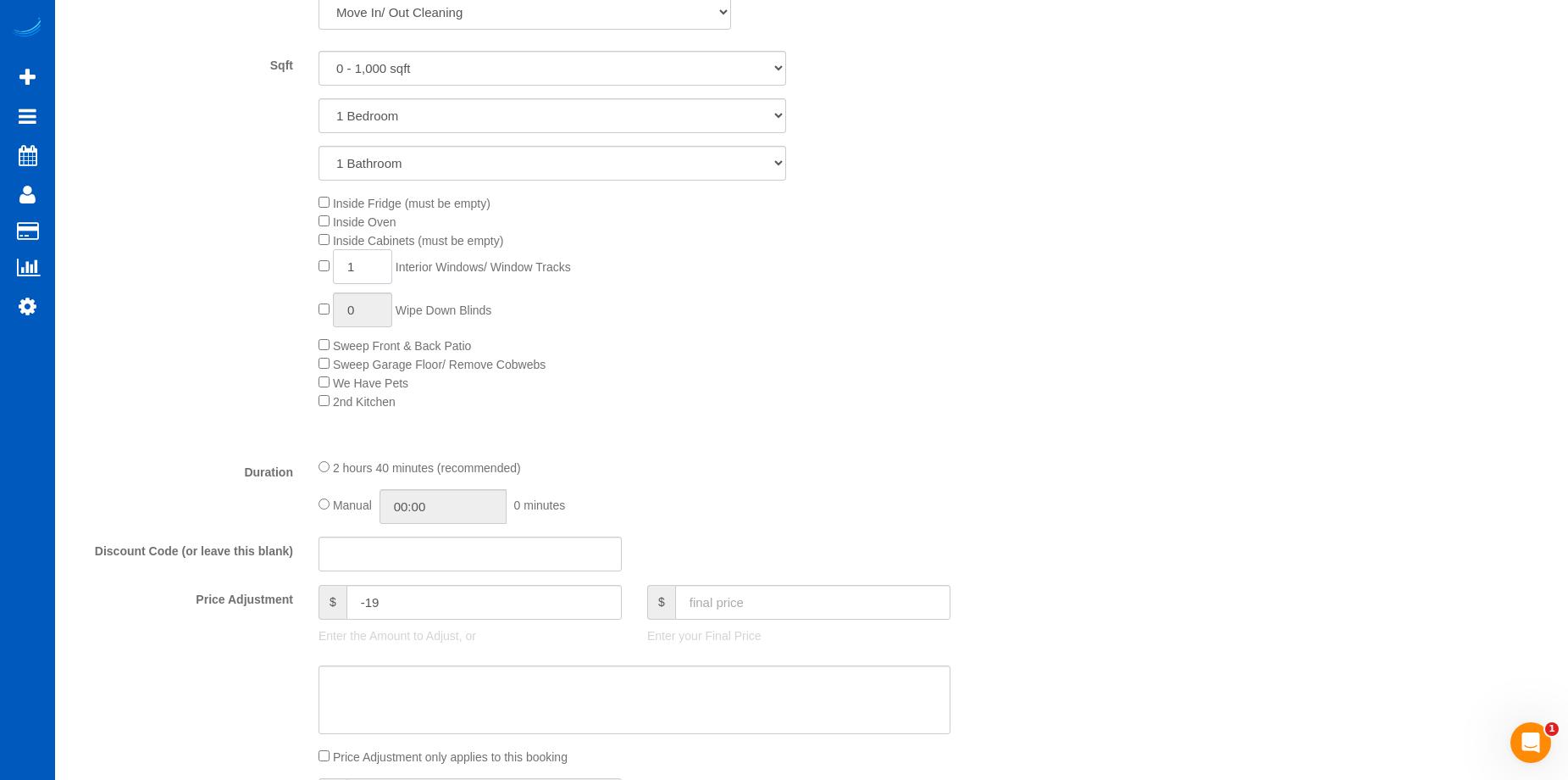
click at [376, 261] on input "1" at bounding box center [363, 266] width 59 height 35
drag, startPoint x: 369, startPoint y: 264, endPoint x: 313, endPoint y: 254, distance: 56.9
click at [313, 254] on div "Inside Fridge (must be empty) Inside Oven Inside Cabinets (must be empty) 1 Int…" at bounding box center [676, 302] width 740 height 217
type input "6"
click at [805, 613] on input "text" at bounding box center [813, 602] width 275 height 35
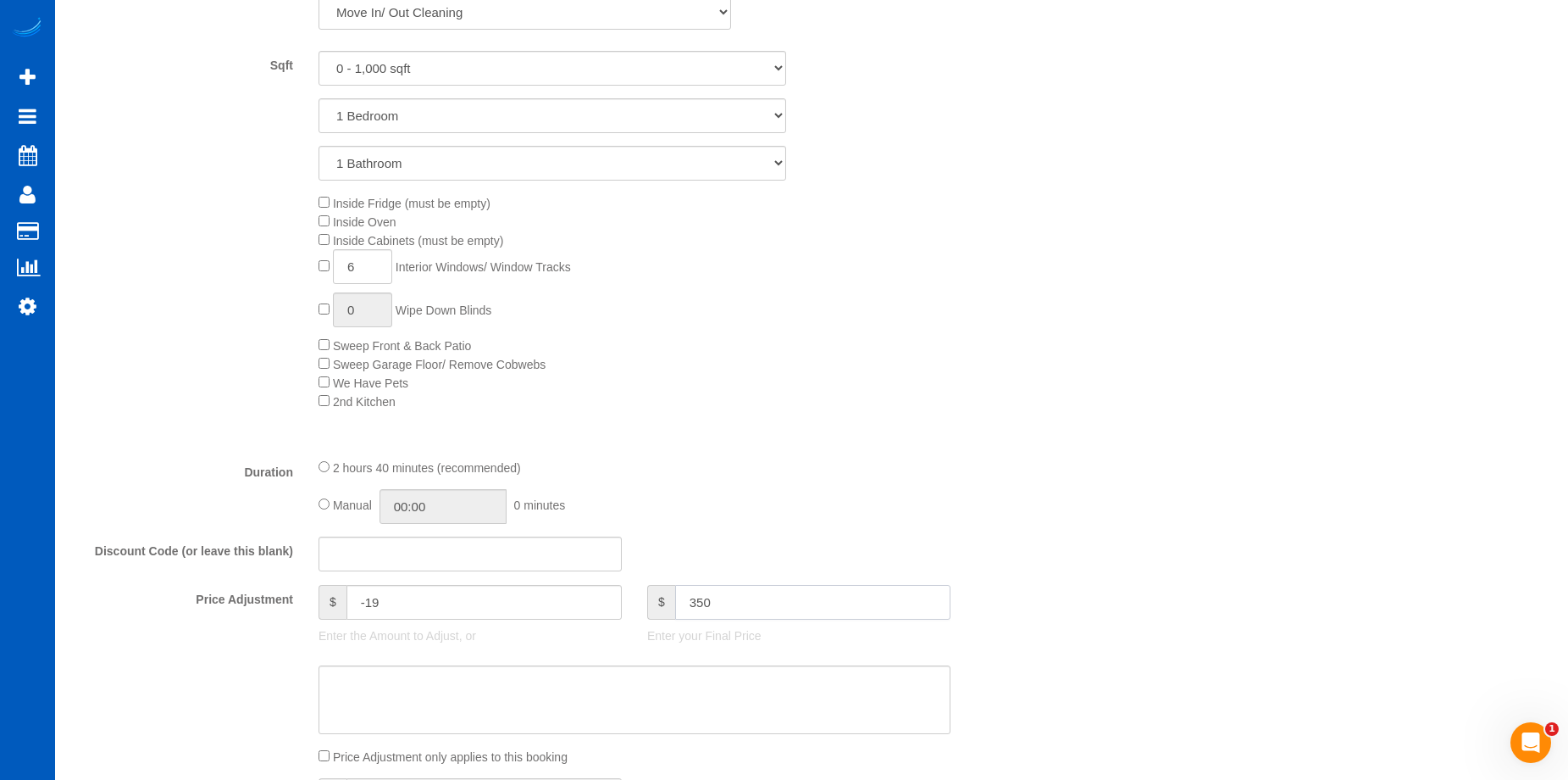
type input "350"
click at [786, 681] on textarea at bounding box center [635, 700] width 632 height 70
type input "-44"
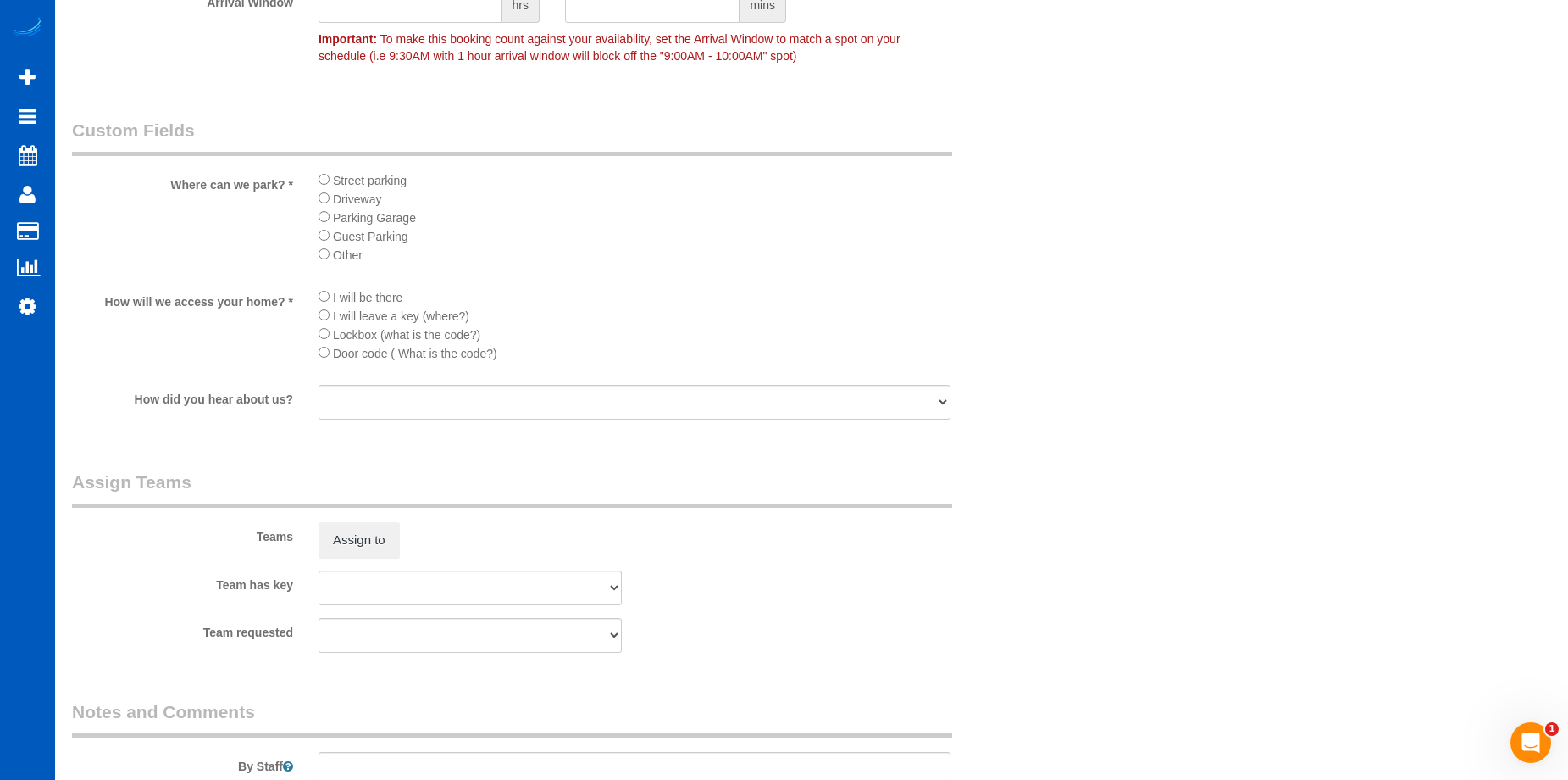
scroll to position [2288, 0]
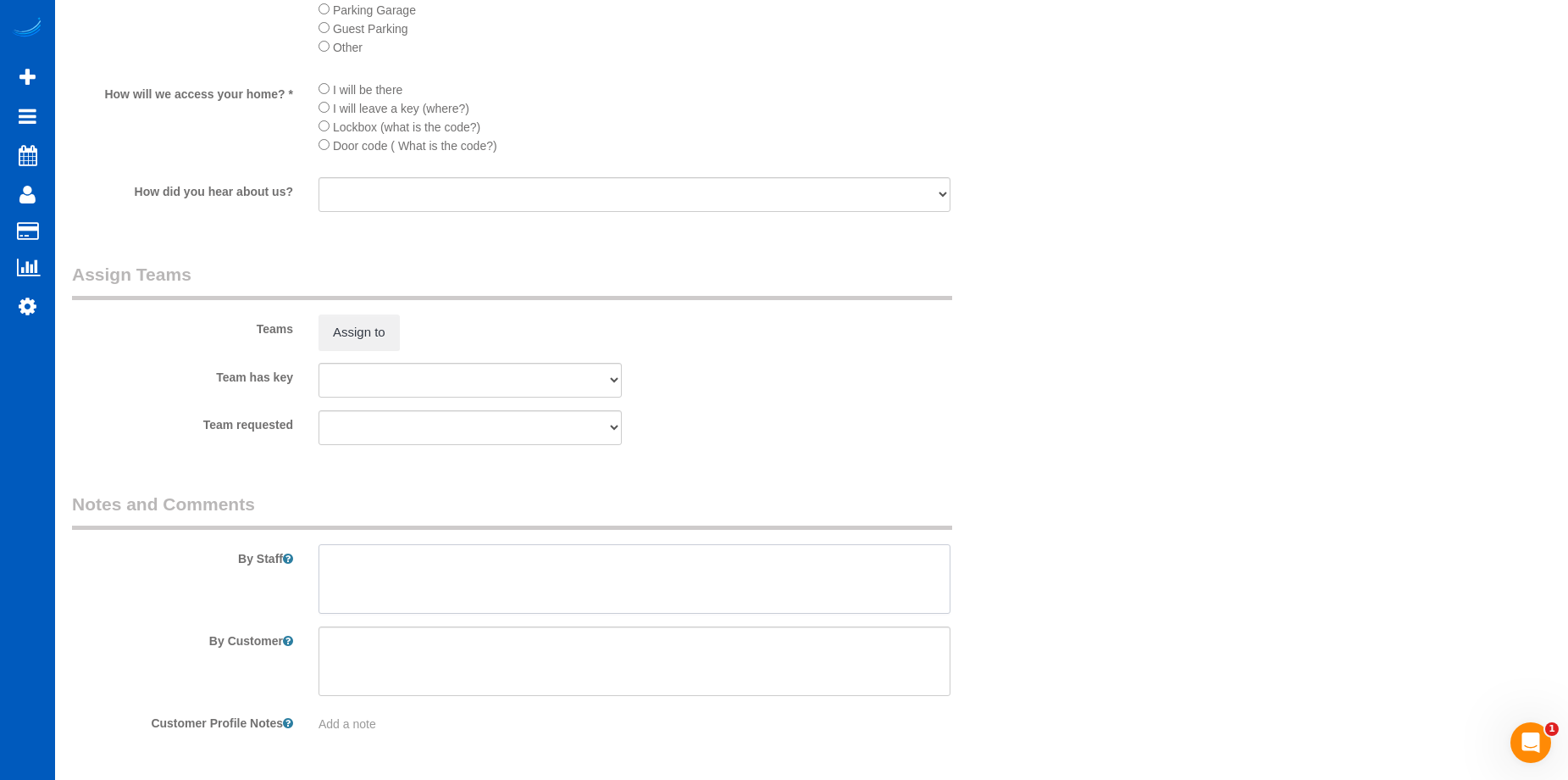
click at [592, 577] on textarea at bounding box center [635, 579] width 632 height 70
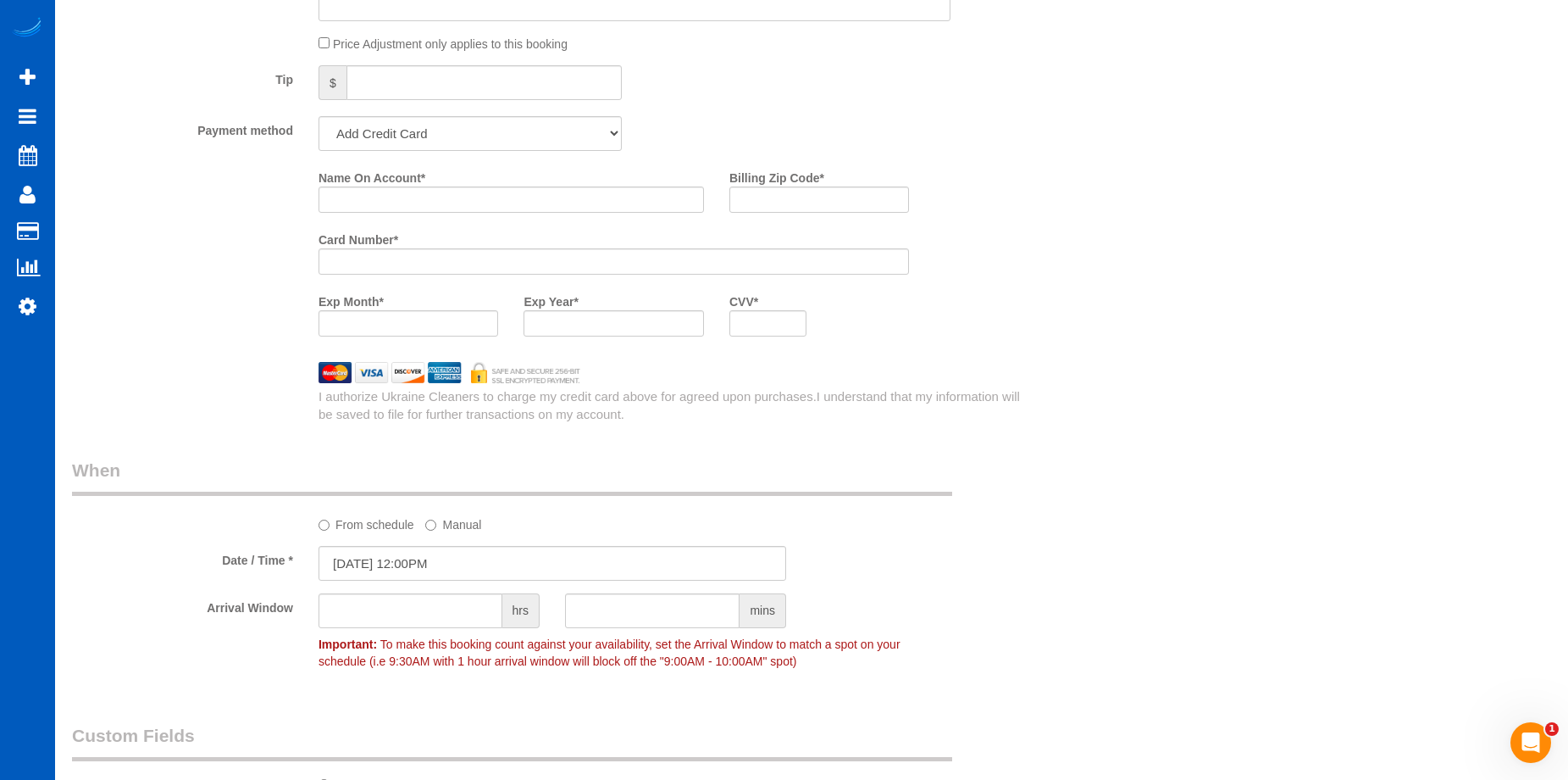
scroll to position [1356, 0]
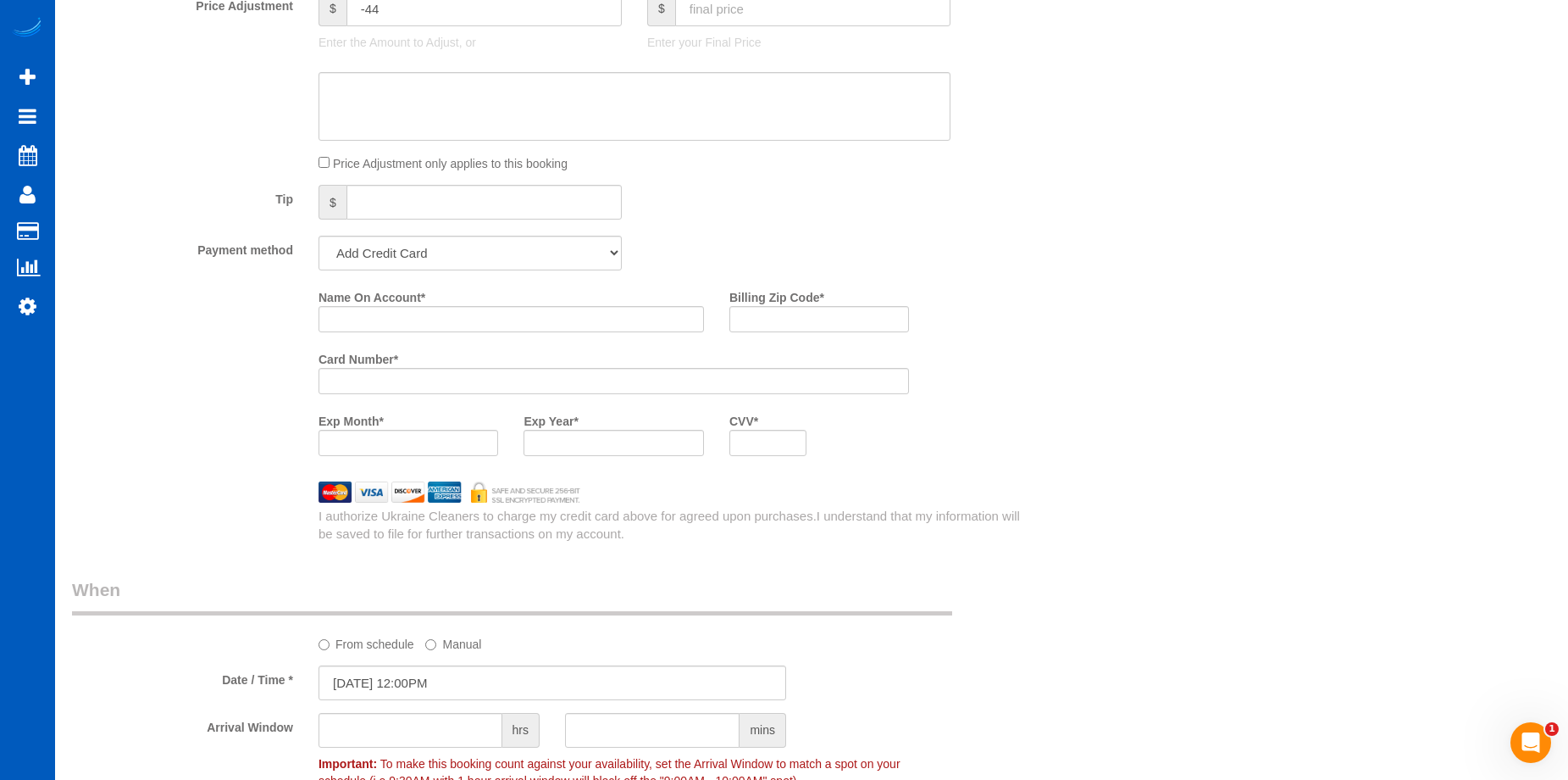
type textarea "Booked by Aaron. About 6 windows, this is for her son Zach."
drag, startPoint x: 445, startPoint y: 318, endPoint x: 427, endPoint y: 318, distance: 18.0
click at [445, 318] on input "Name On Account *" at bounding box center [511, 319] width 386 height 26
paste input "Jennifer Hershey"
type input "Jennifer Hershey"
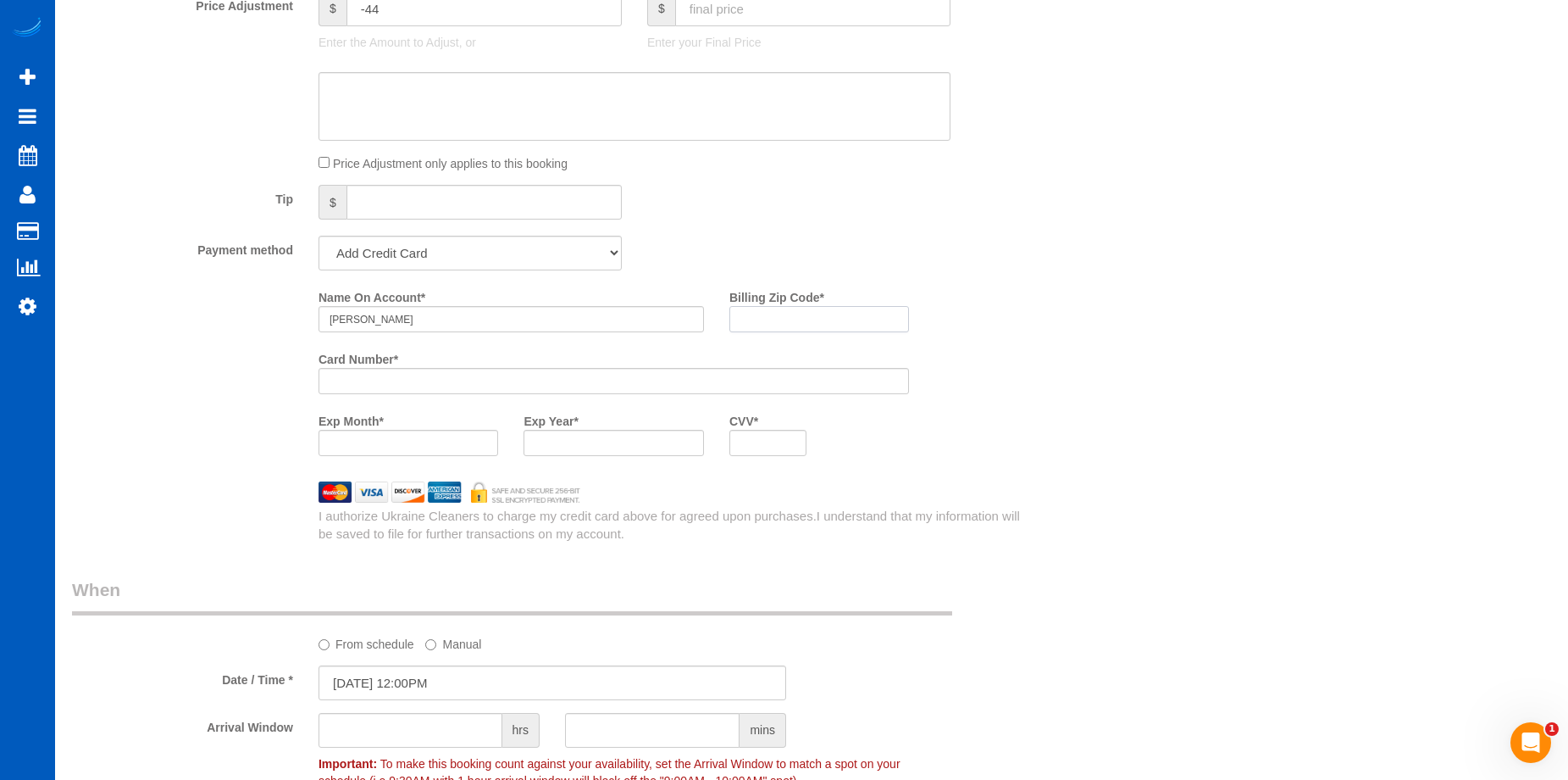
click at [773, 325] on input "Billing Zip Code *" at bounding box center [820, 319] width 180 height 26
paste input "80640"
type input "80640"
click at [1193, 576] on div "Who Email* jennifermhershey@gmail.com Name * Jennifer Hershey Where Address* 62…" at bounding box center [811, 209] width 1479 height 3006
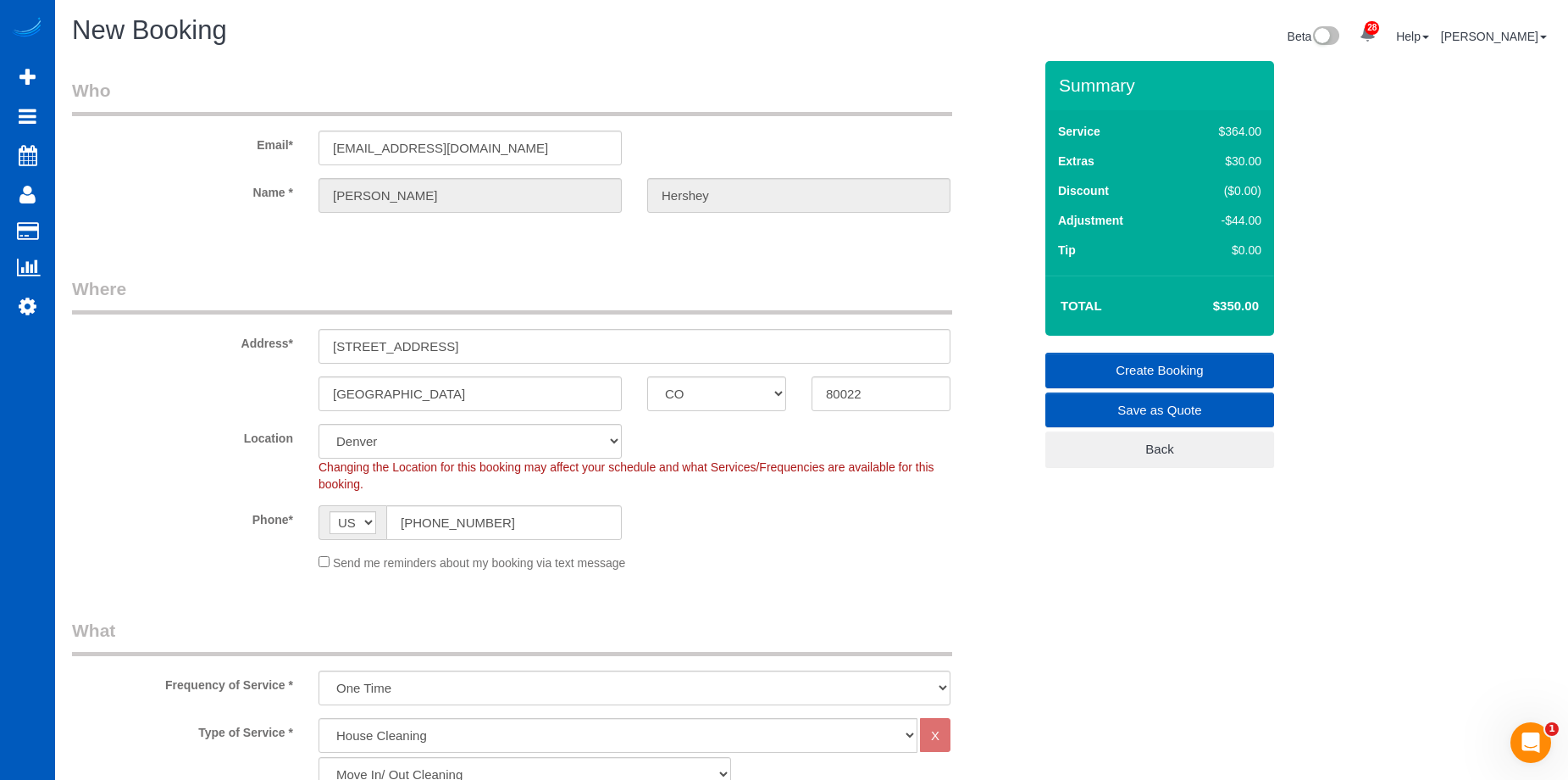
scroll to position [0, 0]
click at [1095, 363] on link "Create Booking" at bounding box center [1160, 371] width 229 height 36
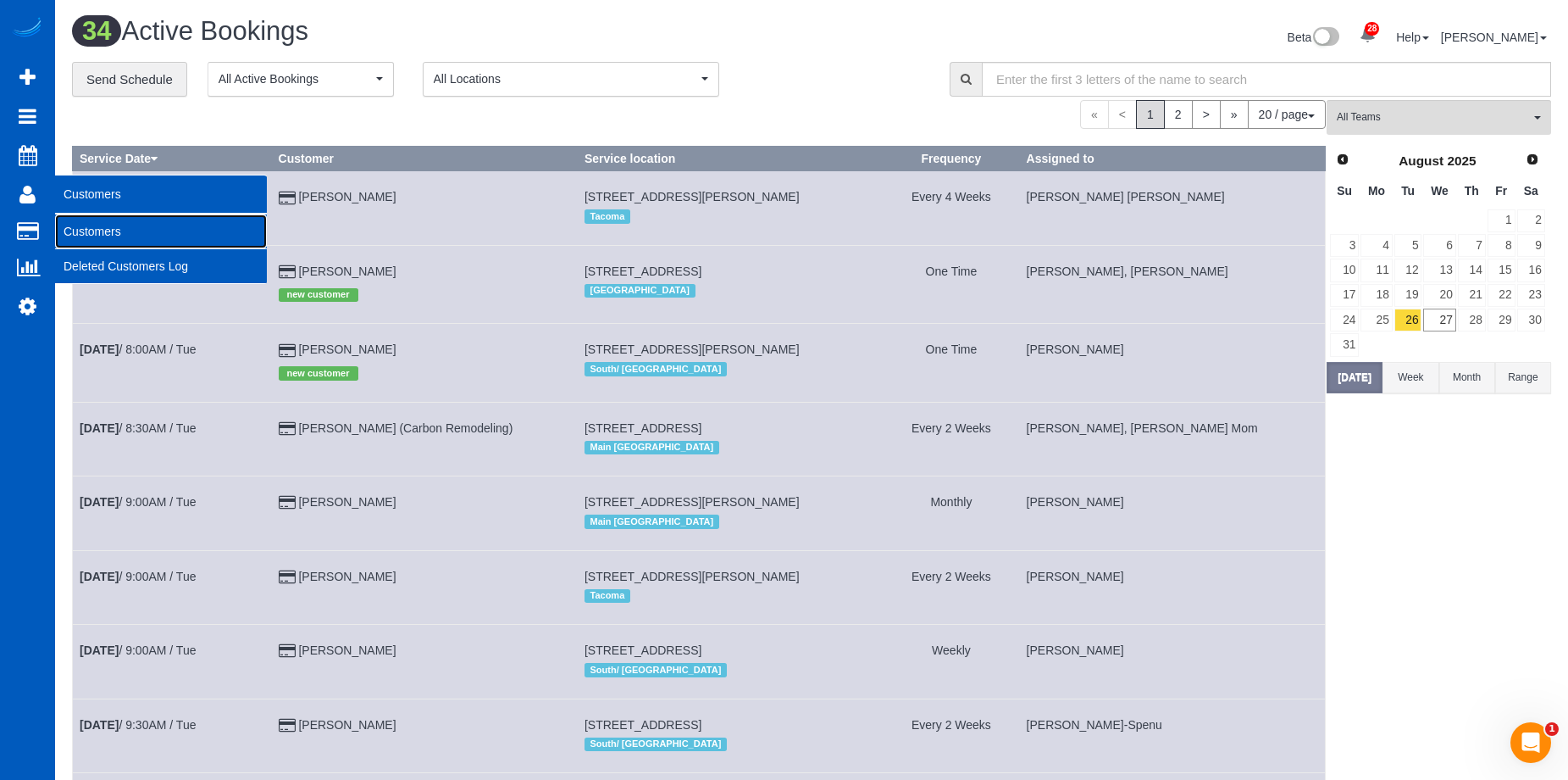
click at [75, 228] on link "Customers" at bounding box center [161, 231] width 212 height 34
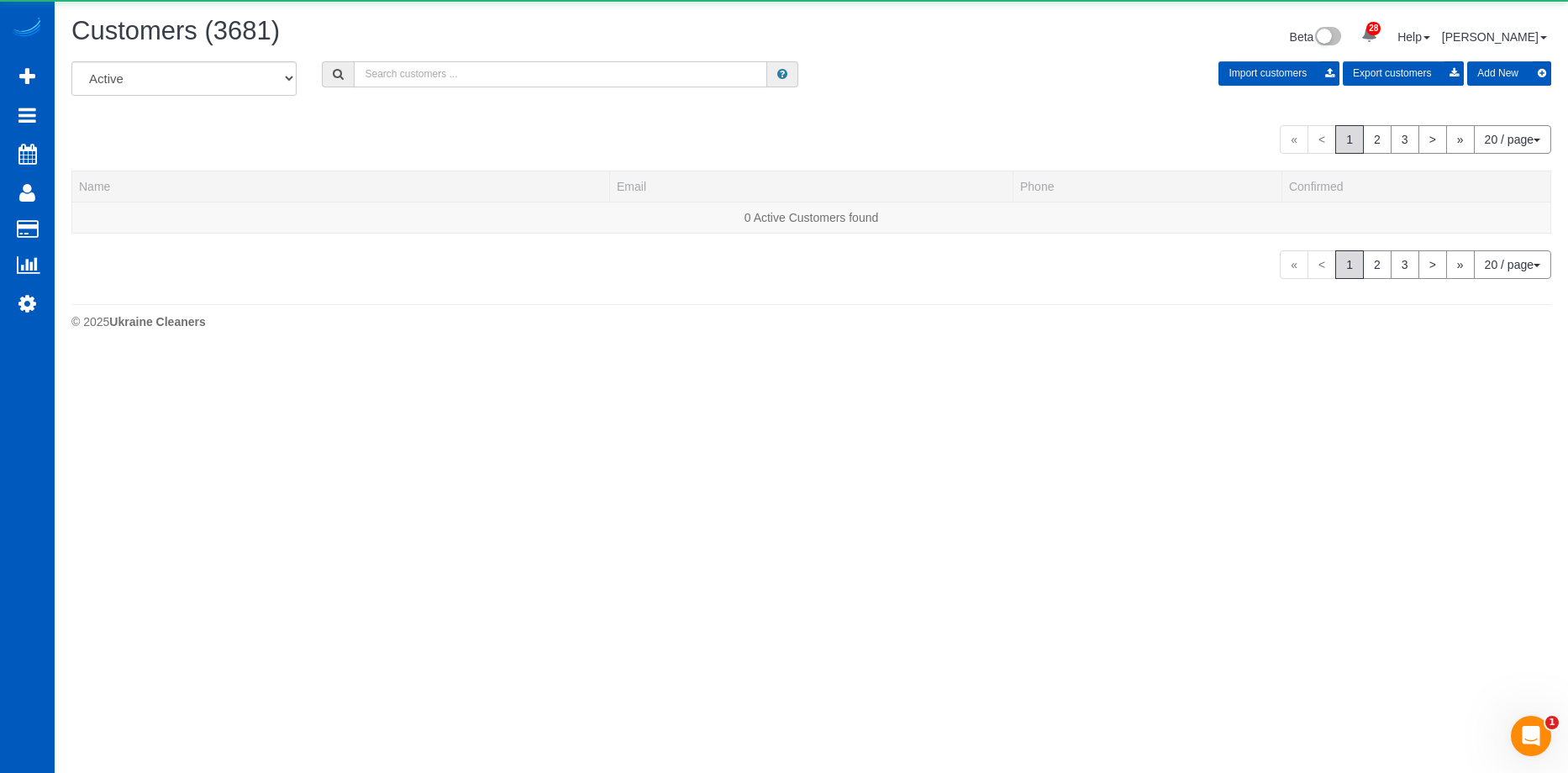
click at [455, 71] on input "text" at bounding box center [561, 74] width 414 height 26
paste input "Sjostrem@gmail.com"
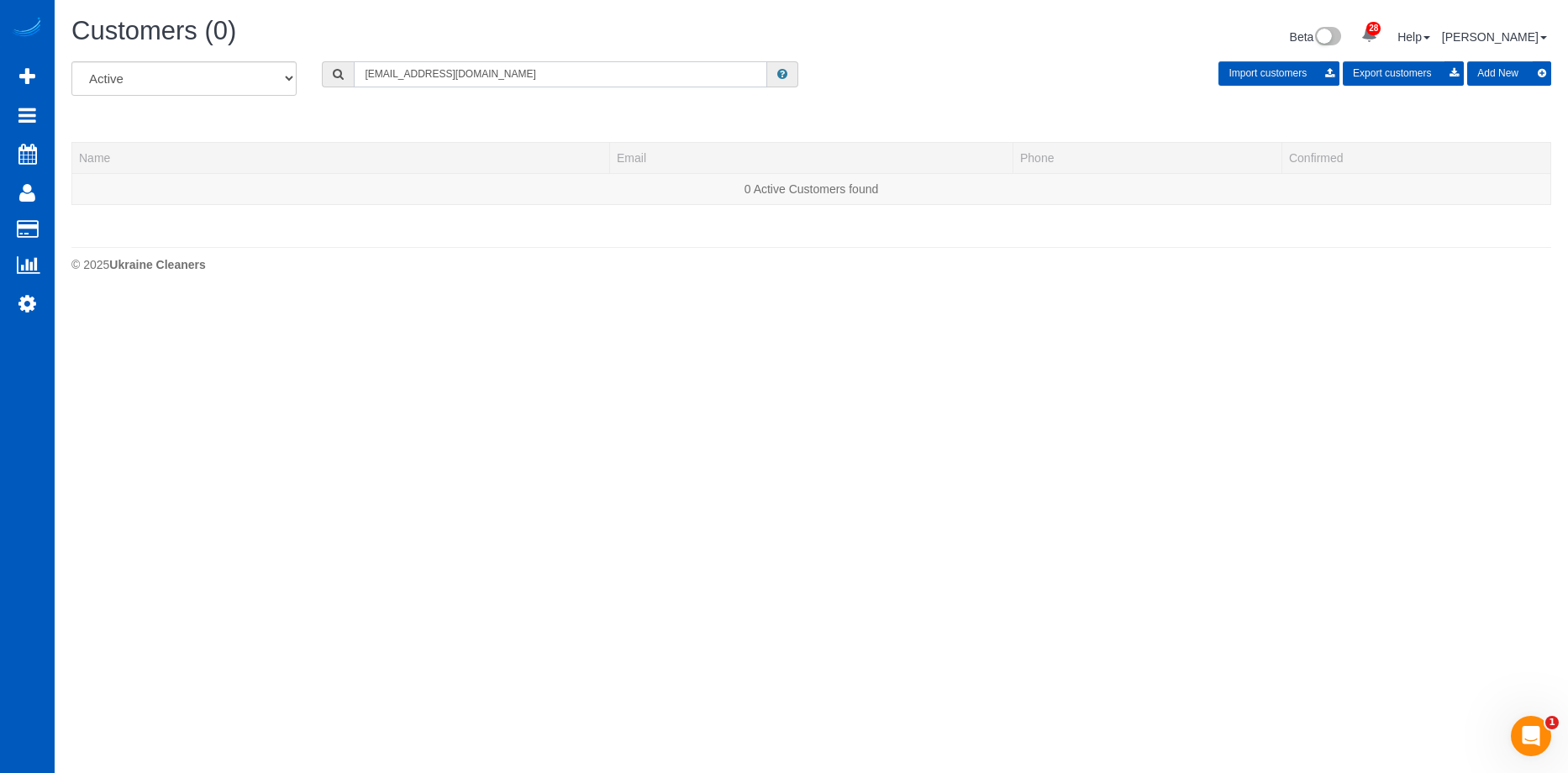
type input "Sjostrem@gmail.com"
click at [1497, 76] on button "Add New" at bounding box center [1509, 73] width 84 height 24
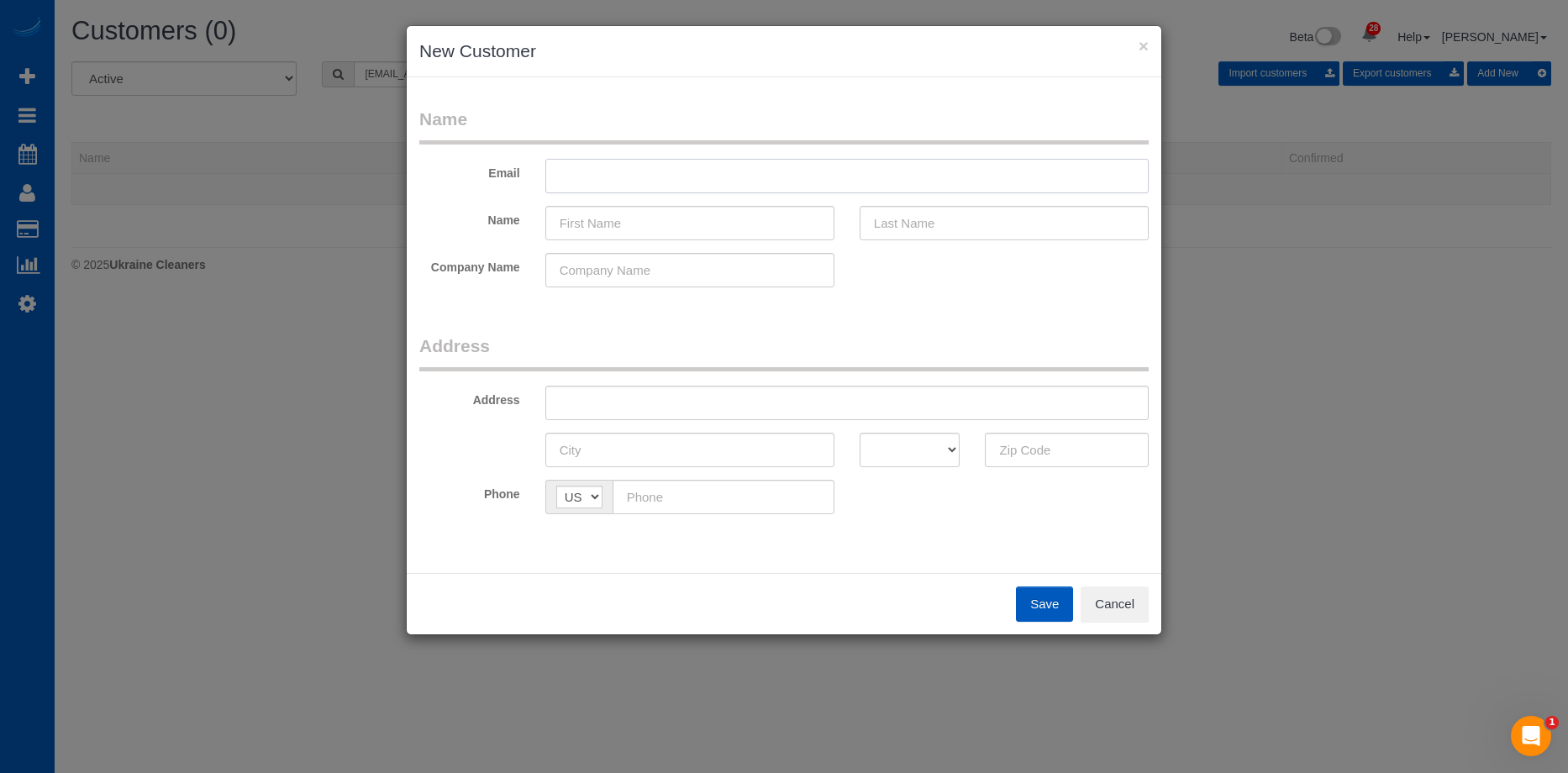
click at [621, 187] on input "text" at bounding box center [847, 176] width 604 height 34
paste input "Sjostrem@gmail.com"
type input "Sjostrem@gmail.com"
drag, startPoint x: 614, startPoint y: 223, endPoint x: 623, endPoint y: 218, distance: 10.3
click at [614, 224] on input "text" at bounding box center [690, 223] width 289 height 34
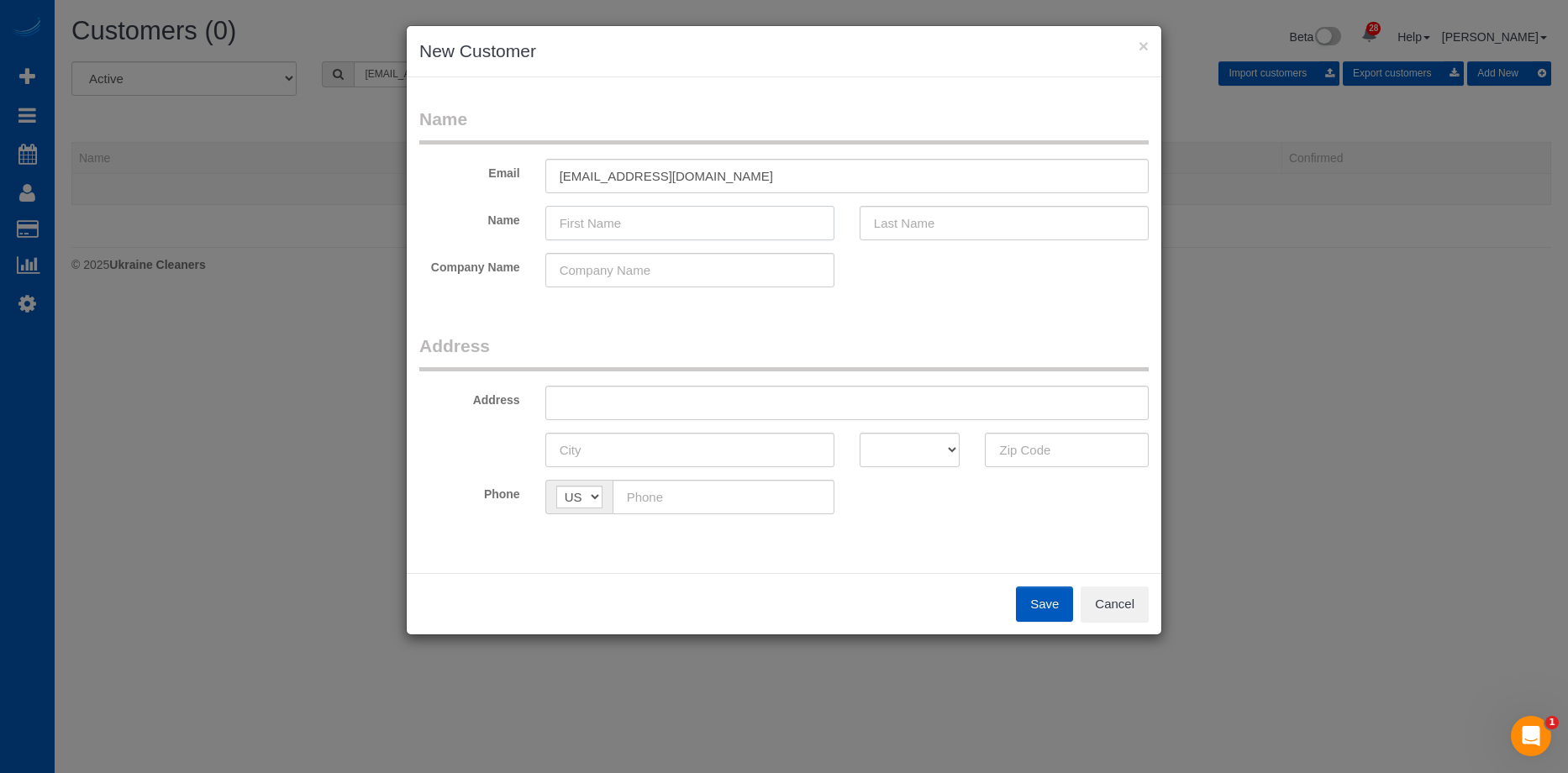
paste input "Spencer Ostrem"
drag, startPoint x: 612, startPoint y: 225, endPoint x: 872, endPoint y: 225, distance: 260.0
click at [727, 226] on input "Spencer Ostrem" at bounding box center [690, 223] width 289 height 34
type input "Spencer"
drag, startPoint x: 933, startPoint y: 223, endPoint x: 906, endPoint y: 227, distance: 27.3
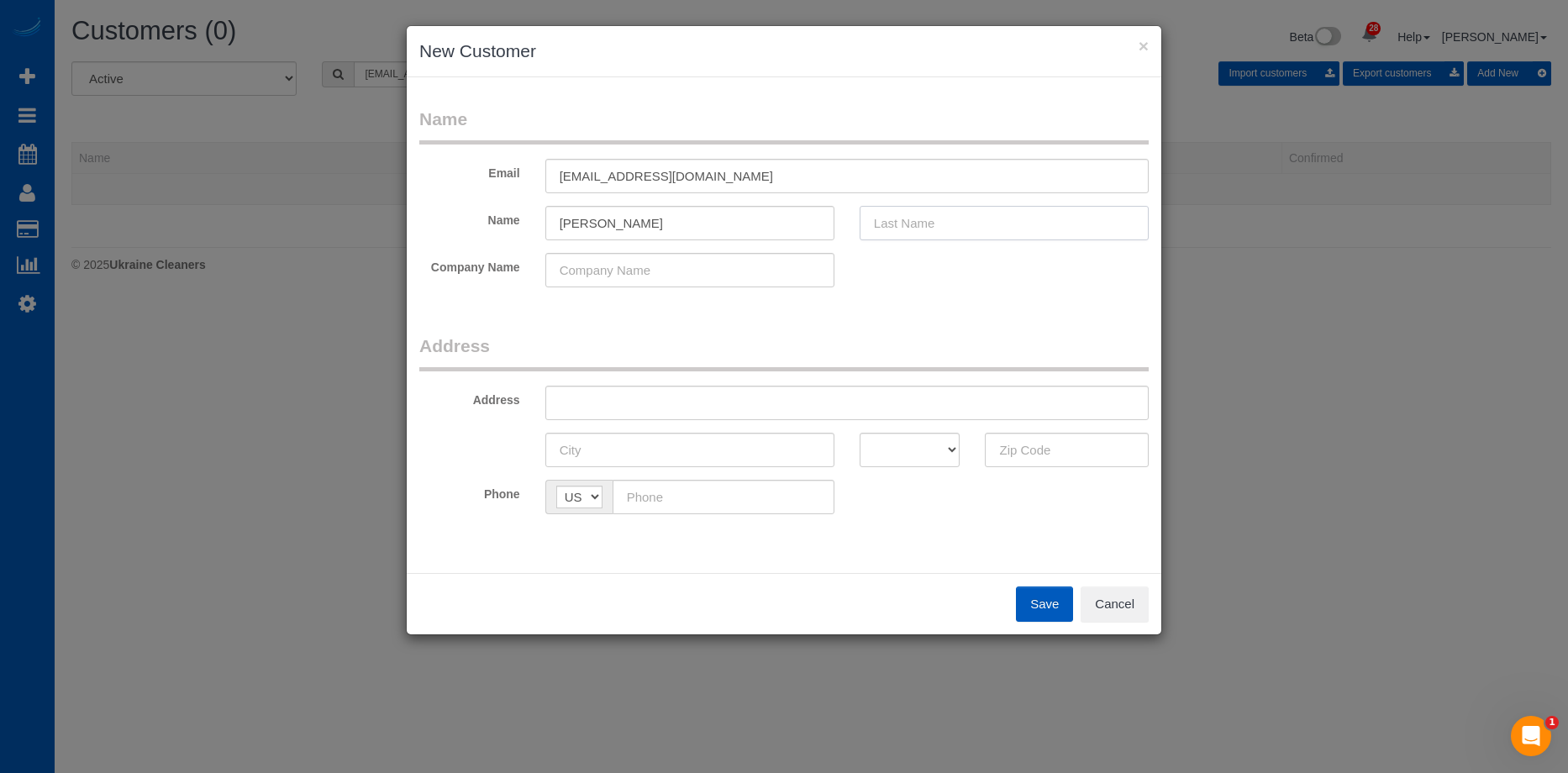
click at [933, 223] on input "text" at bounding box center [1005, 223] width 289 height 34
paste input "Ostrem"
type input "Ostrem"
click at [761, 219] on input "Spencer" at bounding box center [690, 223] width 289 height 34
type input "Spencer"
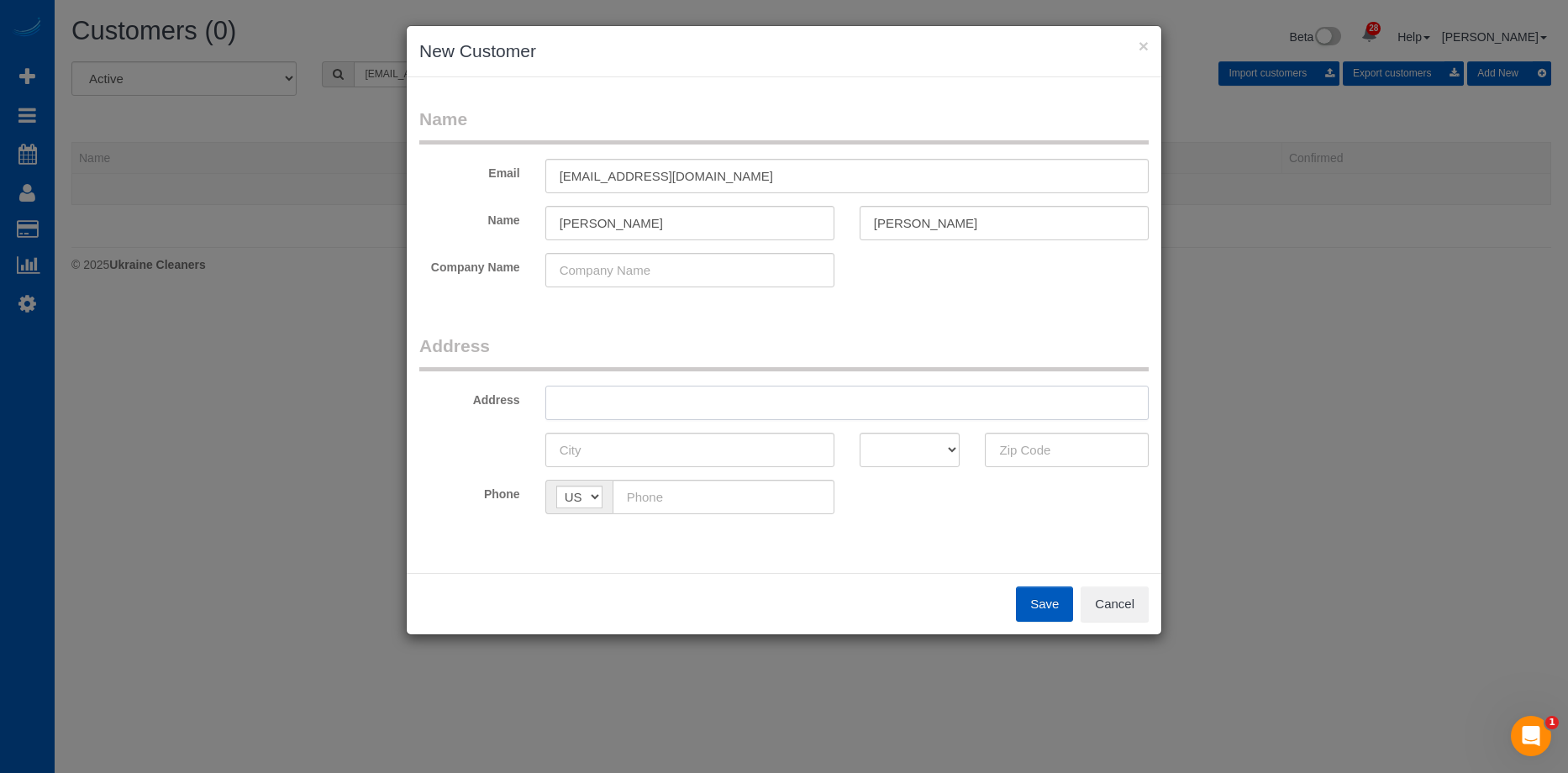
click at [741, 401] on input "text" at bounding box center [847, 402] width 604 height 34
paste input "22917 SE 241st Pl, Maple Valley, WA 98038"
drag, startPoint x: 772, startPoint y: 395, endPoint x: 965, endPoint y: 429, distance: 196.0
click at [907, 409] on input "22917 SE 241st Pl, Maple Valley, WA 98038" at bounding box center [847, 402] width 604 height 34
type input "22917 SE 241st Pl, Maple Valley, WA"
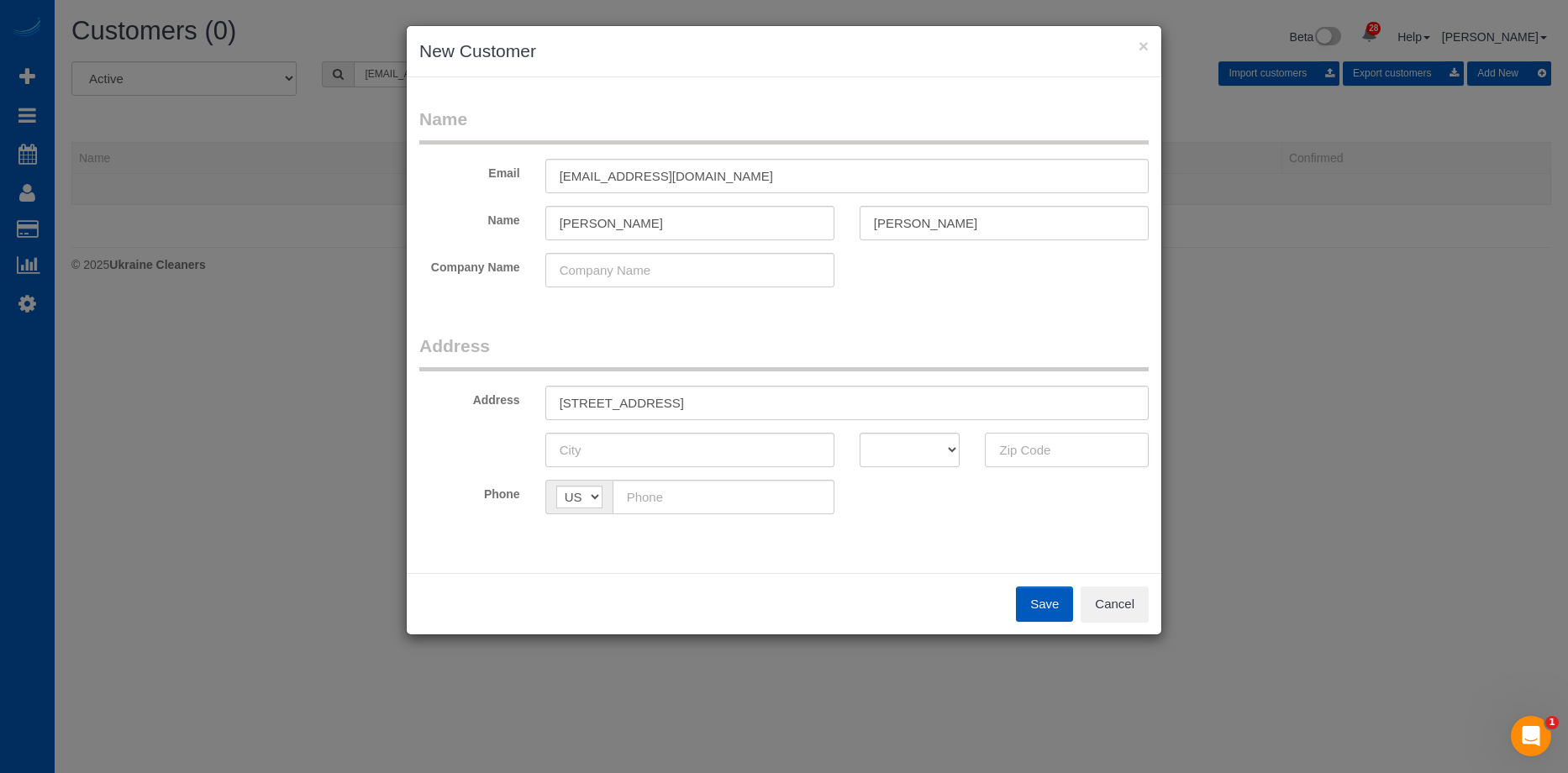
click at [1029, 446] on input "text" at bounding box center [1067, 450] width 164 height 34
paste input "98038"
type input "98038"
click at [882, 447] on select "AK AL AR AZ CA CO CT DC DE FL GA HI IA ID IL IN KS KY LA MA MD ME MI MN MO MS M…" at bounding box center [911, 450] width 101 height 34
select select "WA"
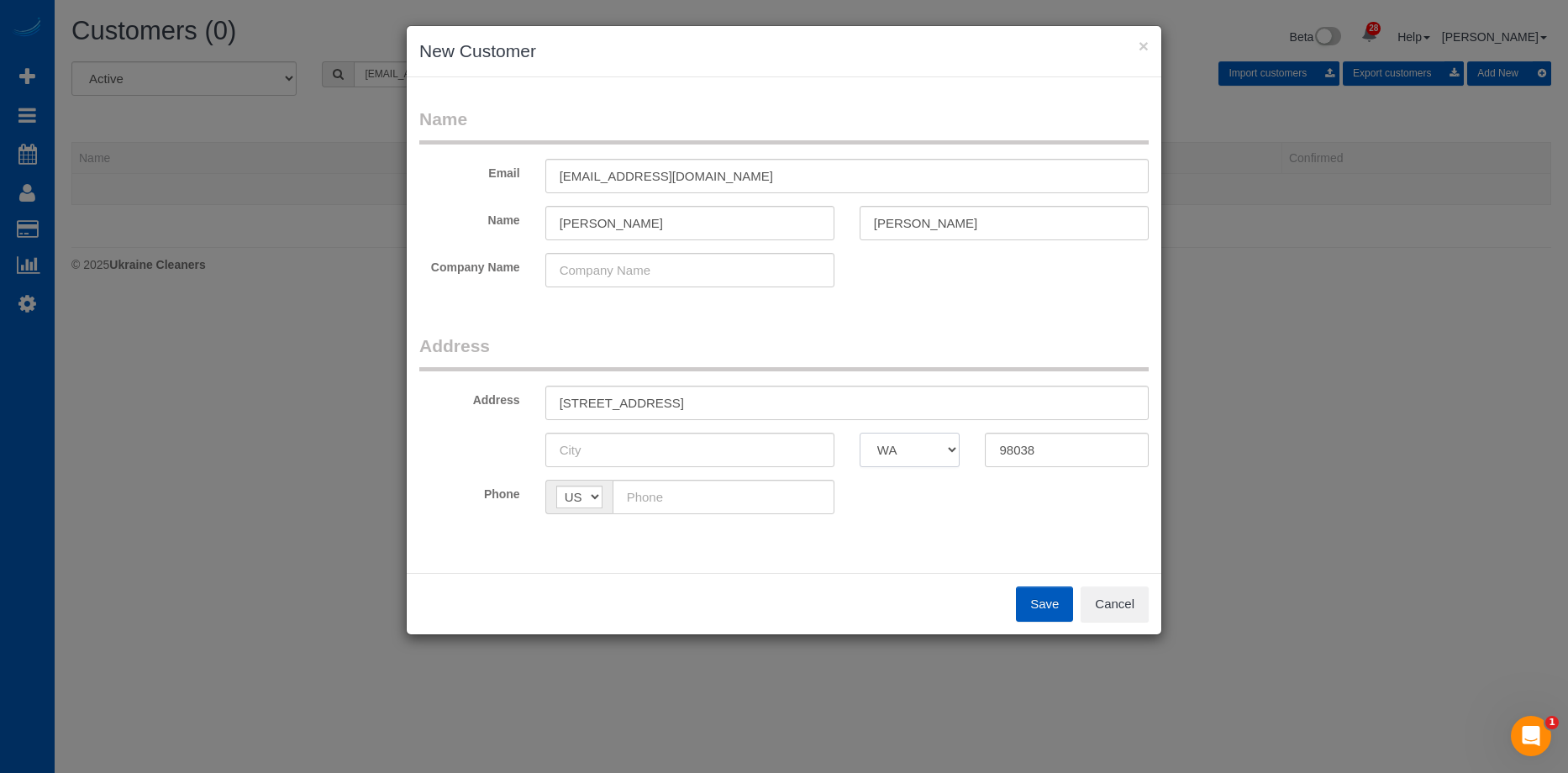
click at [860, 433] on select "AK AL AR AZ CA CO CT DC DE FL GA HI IA ID IL IN KS KY LA MA MD ME MI MN MO MS M…" at bounding box center [911, 450] width 101 height 34
drag, startPoint x: 671, startPoint y: 403, endPoint x: 740, endPoint y: 403, distance: 69.0
click at [740, 403] on input "22917 SE 241st Pl, Maple Valley, WA" at bounding box center [847, 402] width 604 height 34
type input "22917 SE 241st Pl, , WA"
click at [658, 444] on input "text" at bounding box center [690, 450] width 289 height 34
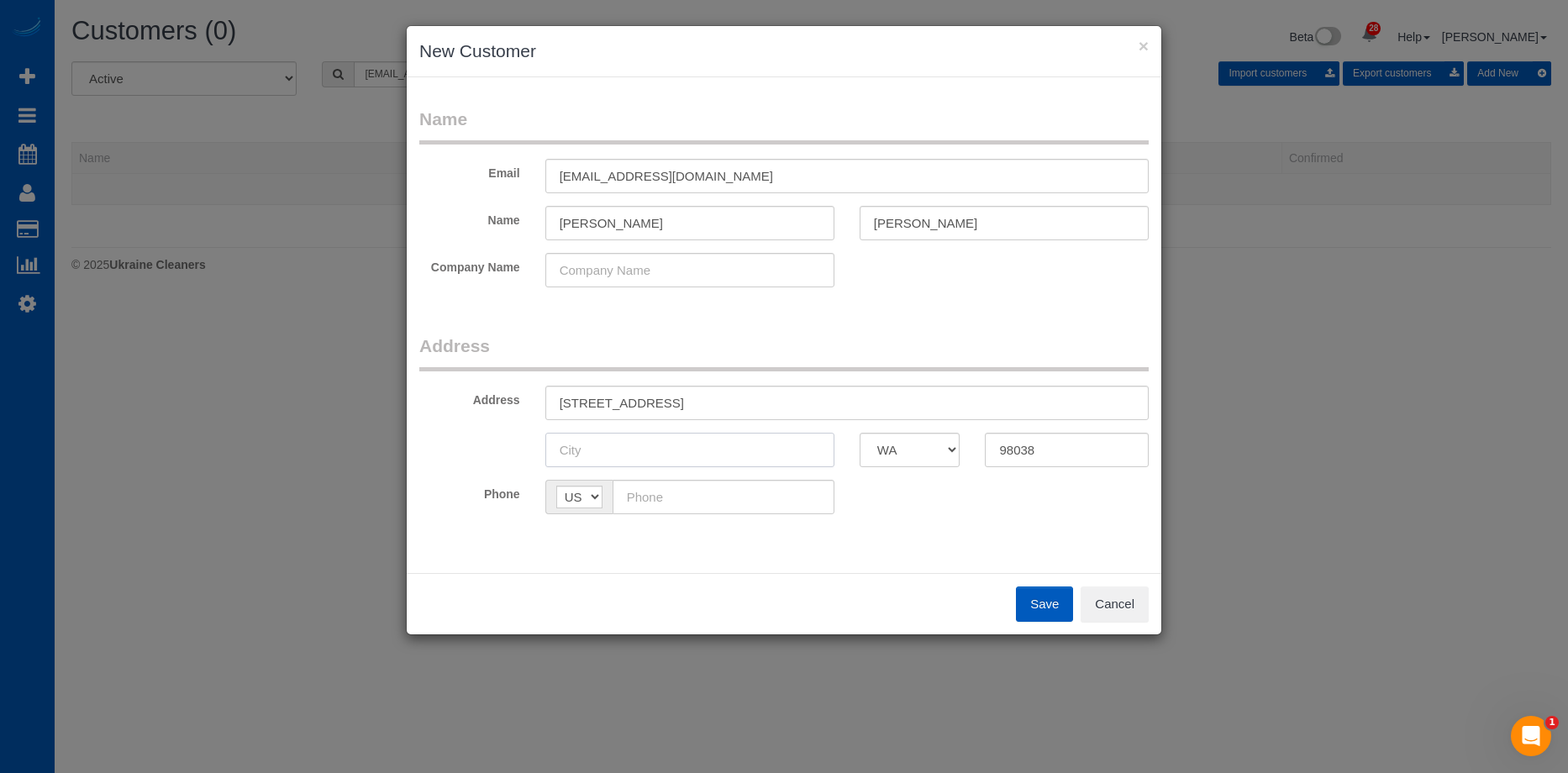
paste input "Maple Valley"
type input "Maple Valley"
drag, startPoint x: 666, startPoint y: 397, endPoint x: 832, endPoint y: 413, distance: 166.8
click at [832, 413] on input "22917 SE 241st Pl, , WA" at bounding box center [847, 402] width 604 height 34
type input "22917 SE 241st Pl"
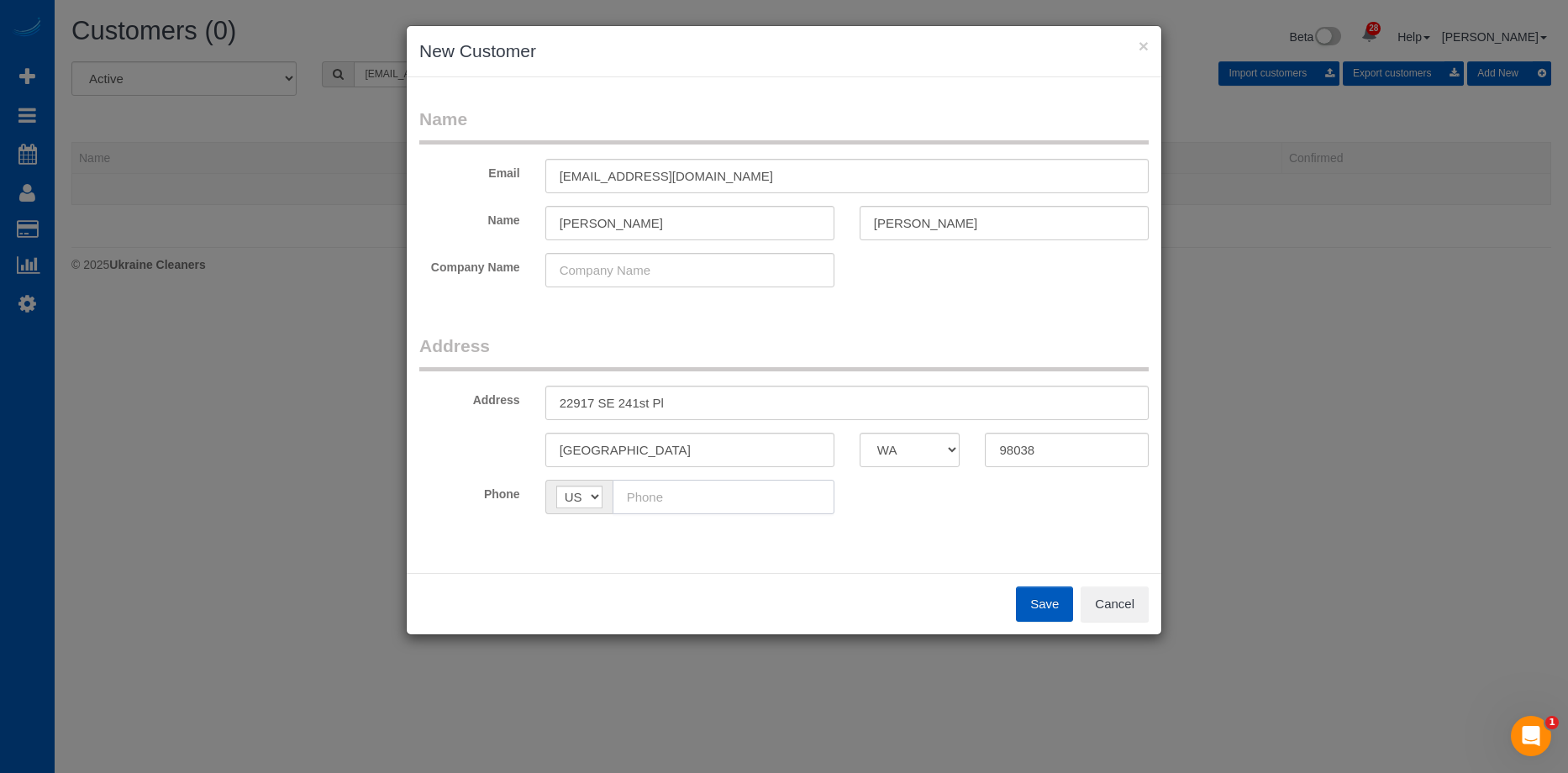
click at [720, 492] on input "text" at bounding box center [724, 497] width 222 height 34
paste input "(206) 670-2135"
type input "(206) 670-2135"
click at [1012, 507] on div "Phone AF AL DZ AD AO AI AQ AG AR AM AW AU AT AZ BS BH BD BB BY BE BZ BJ BM BT B…" at bounding box center [784, 497] width 755 height 34
click at [1059, 603] on button "Save" at bounding box center [1045, 604] width 57 height 35
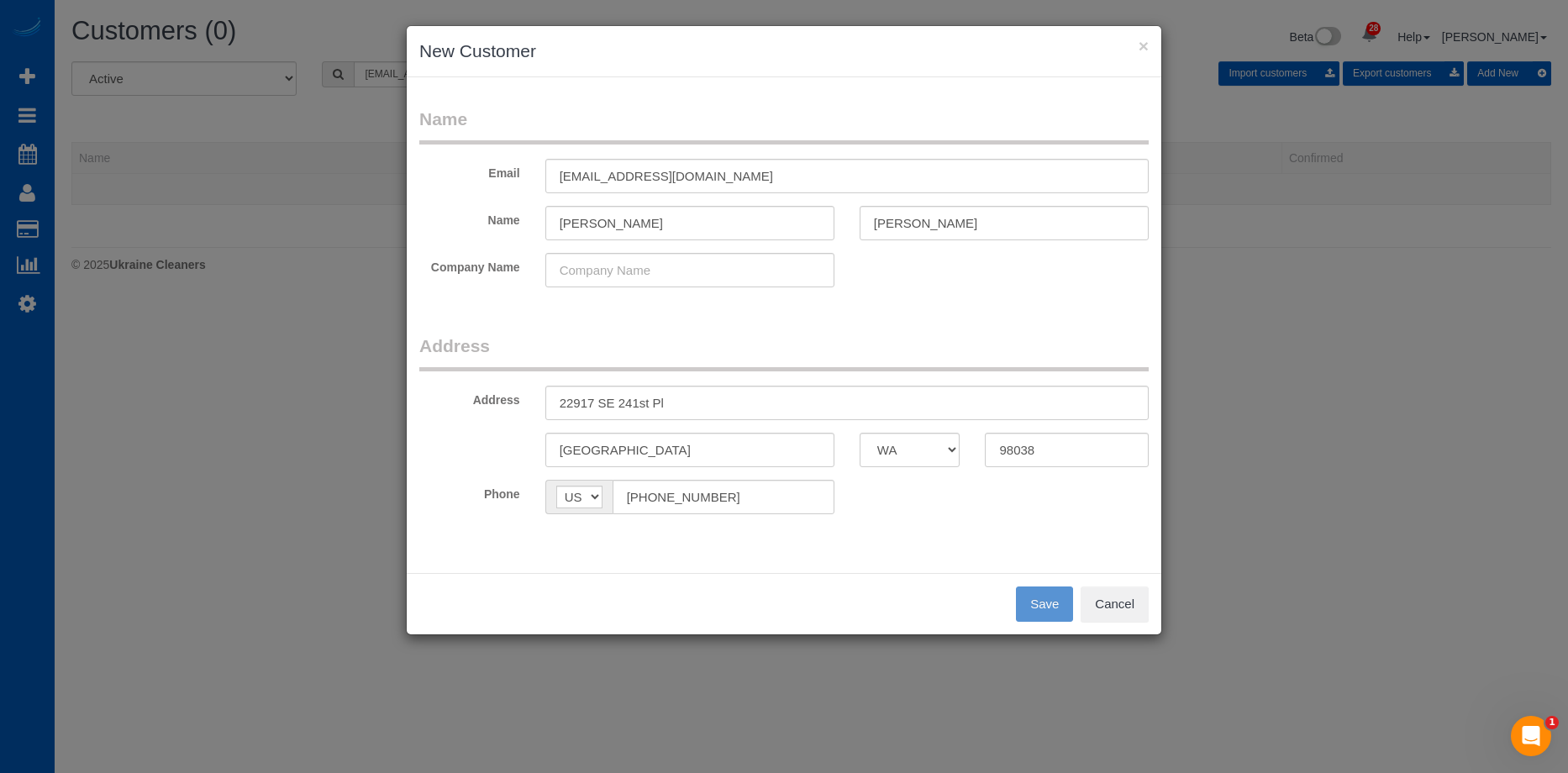
type input "sjostrem@gmail.com"
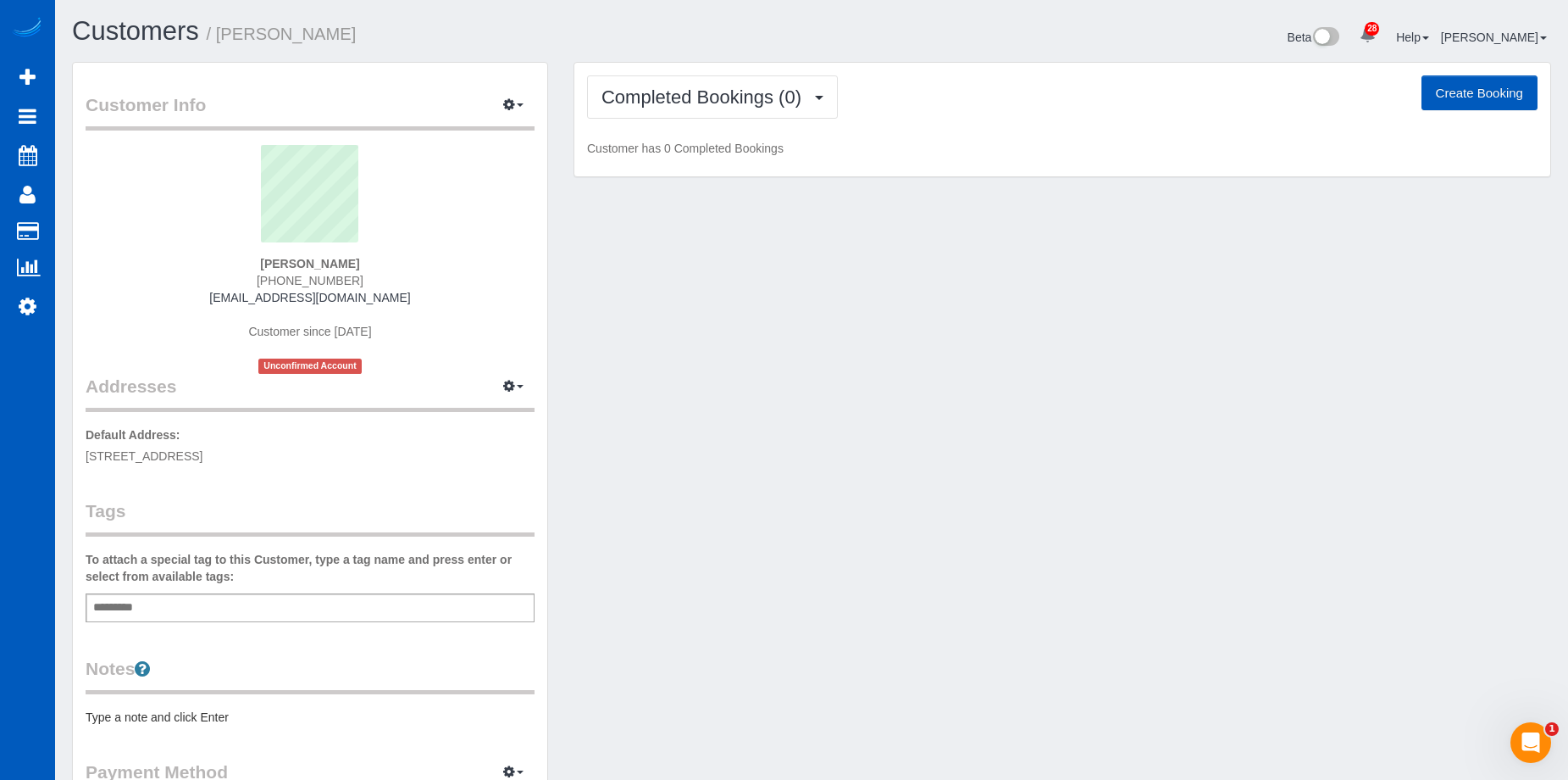
click at [1489, 95] on button "Create Booking" at bounding box center [1479, 93] width 116 height 36
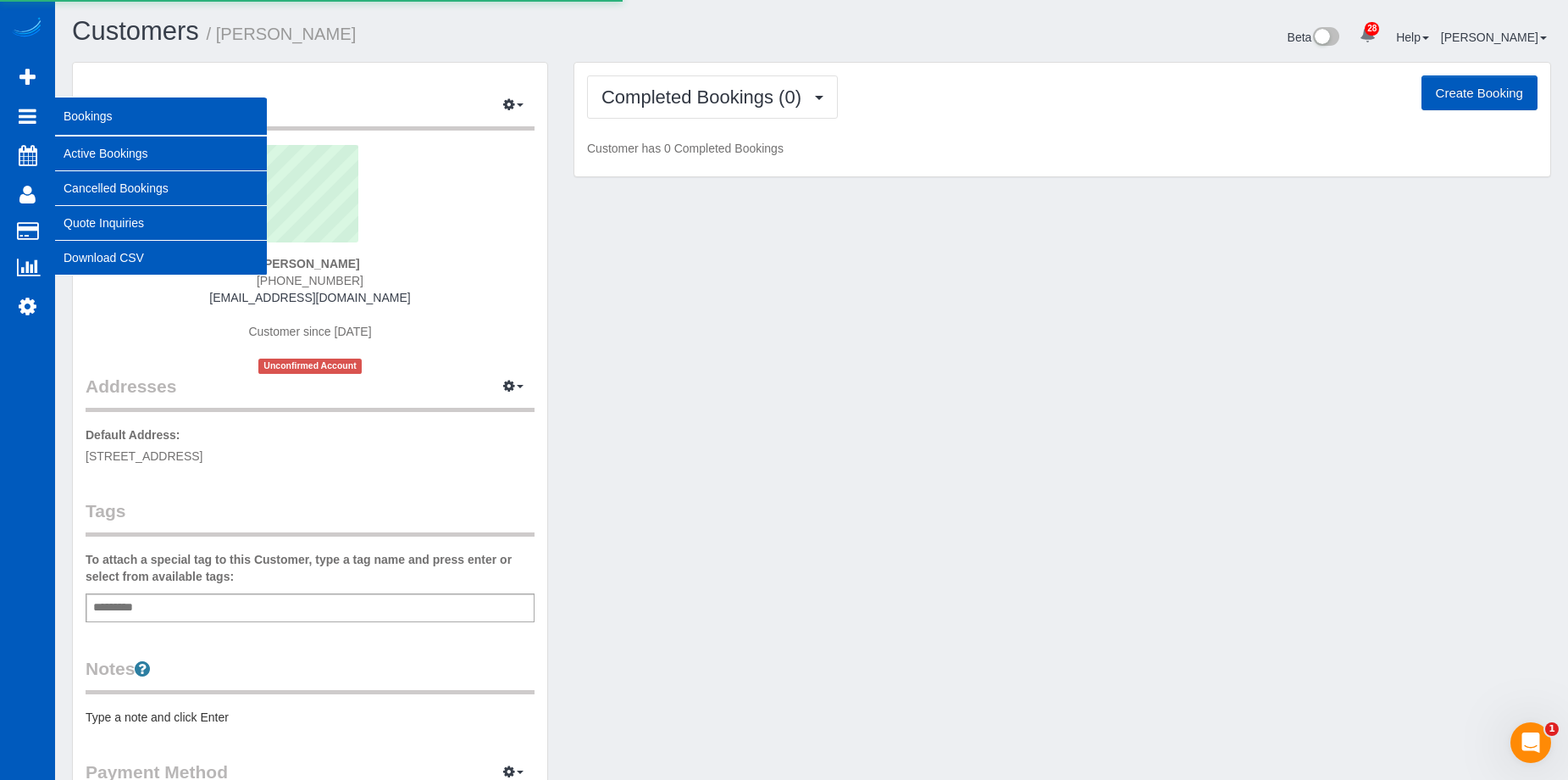
select select "WA"
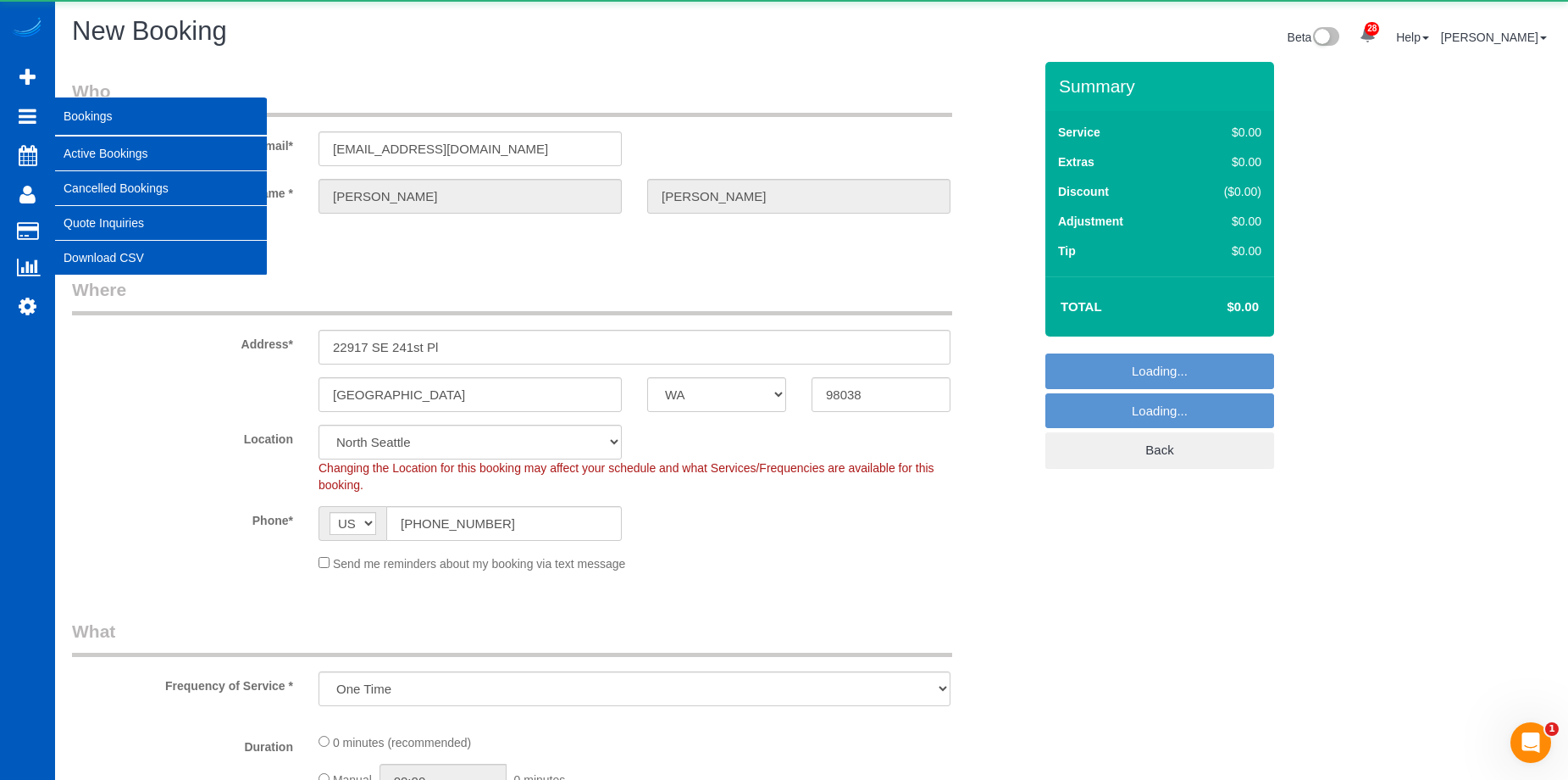
select select "object:11951"
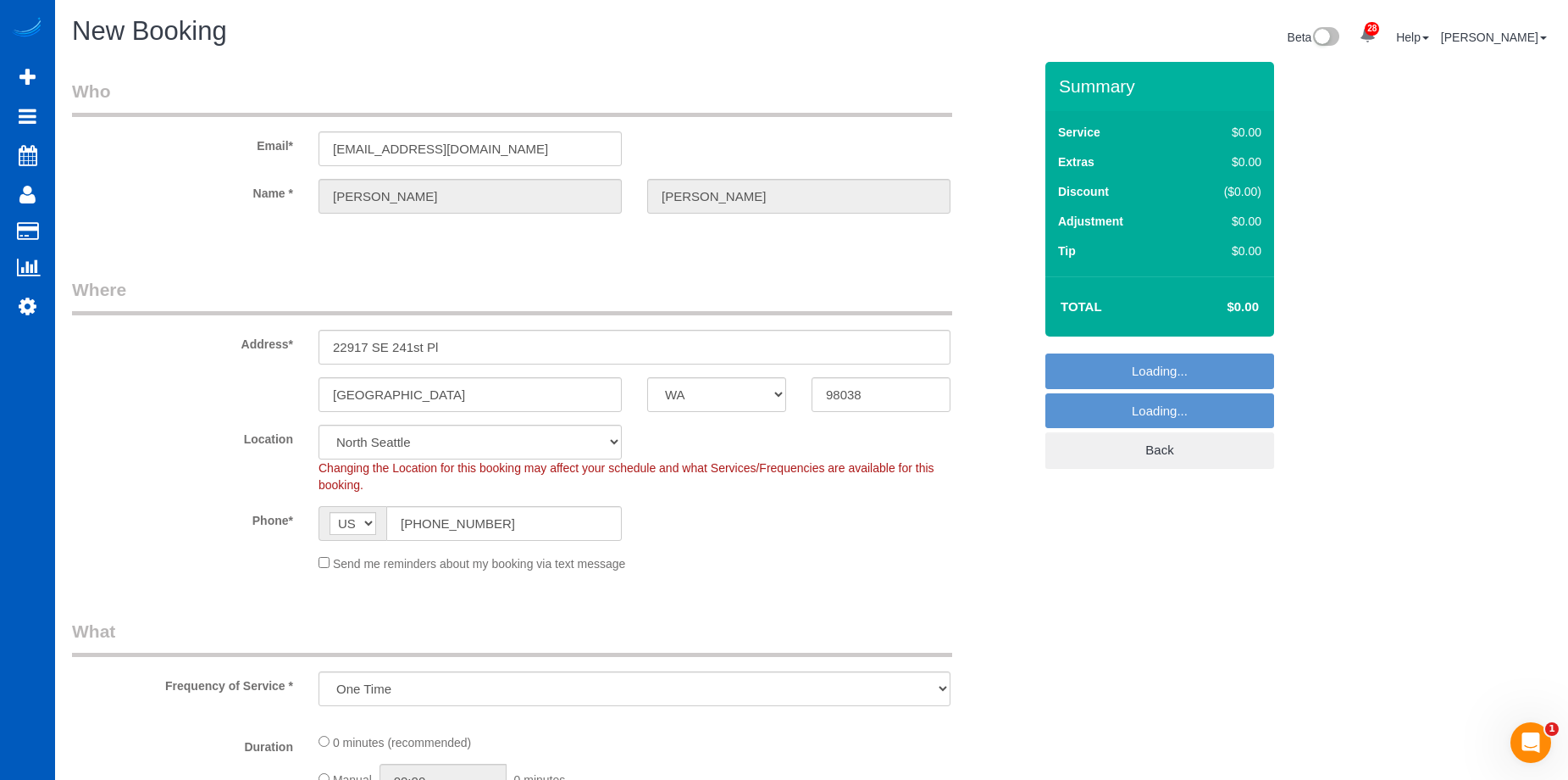
select select "199"
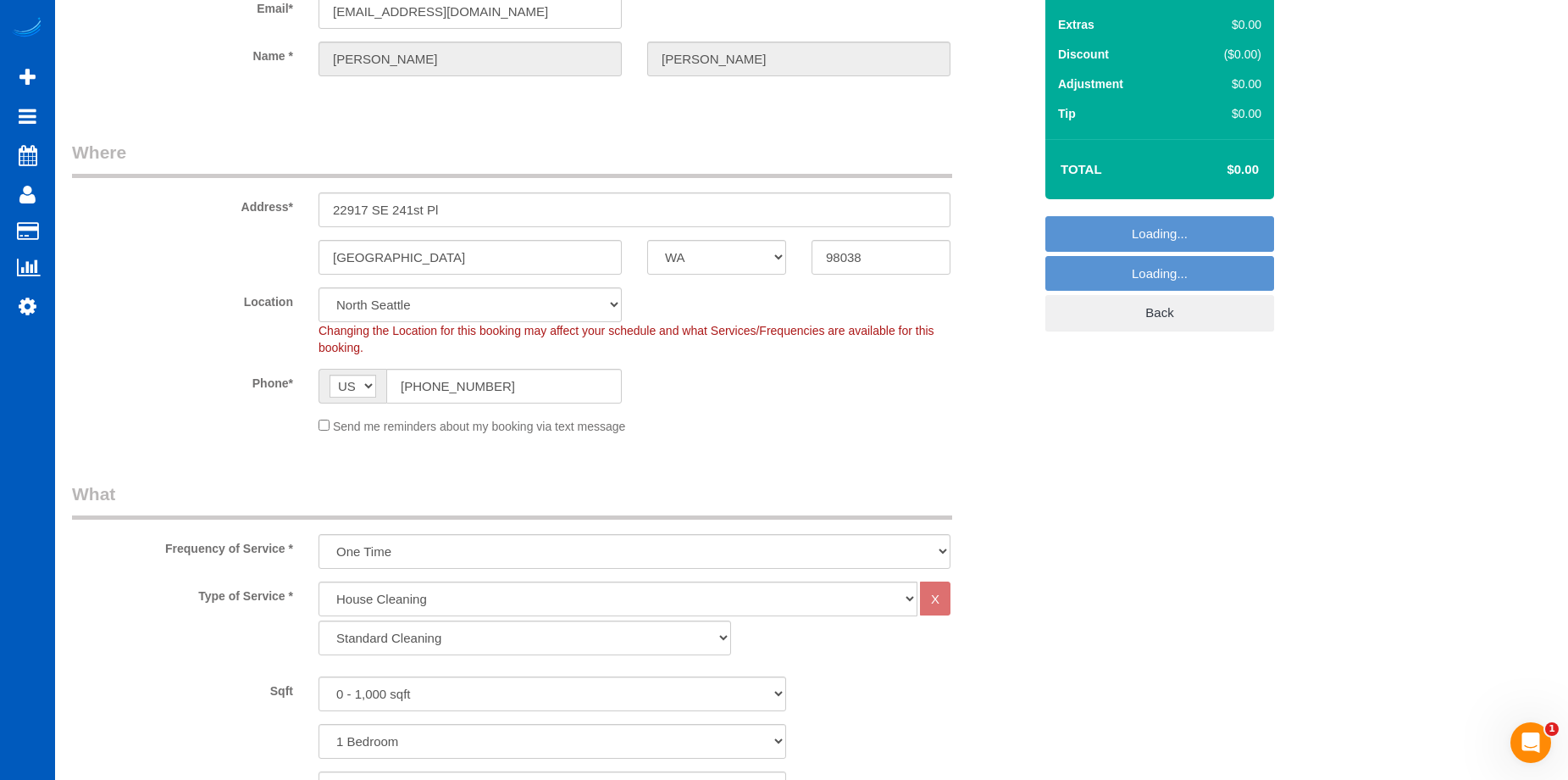
select select "8"
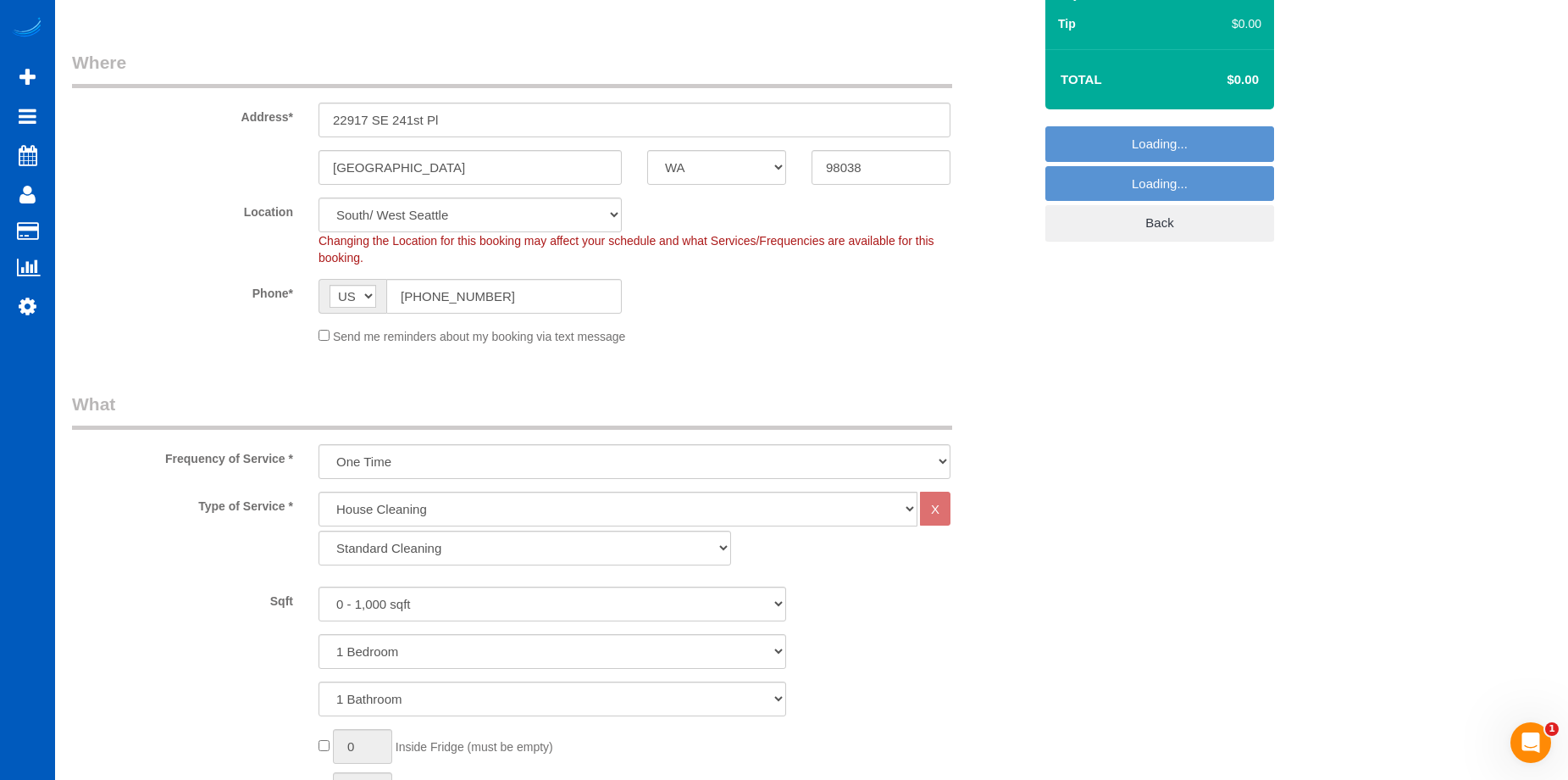
scroll to position [254, 0]
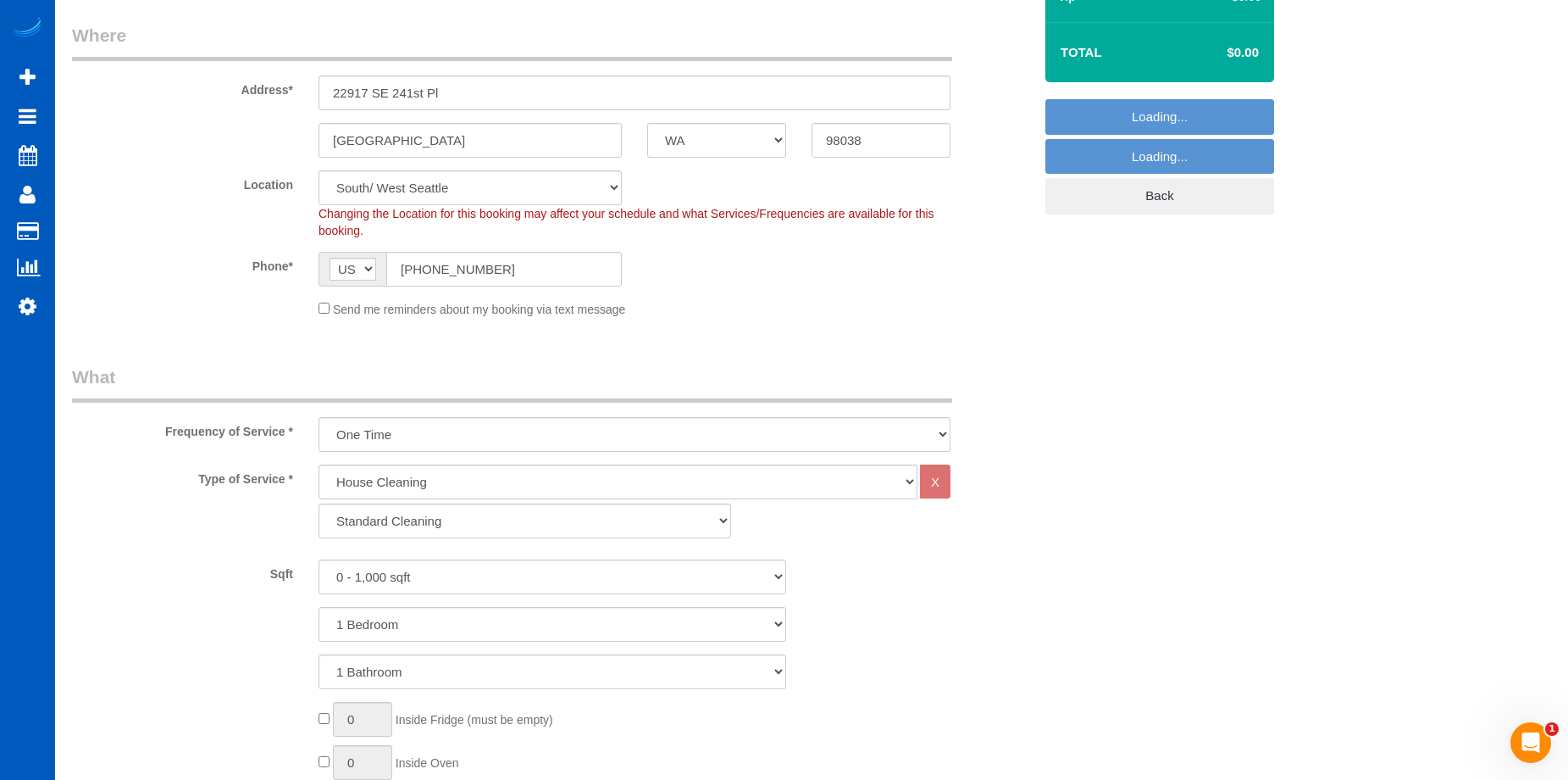
select select "object:12295"
click at [516, 516] on select "Standard Cleaning Deep Cleaning Move In/ Out Cleaning" at bounding box center [525, 521] width 413 height 35
select select "367"
click at [319, 504] on select "Standard Cleaning Deep Cleaning Move In/ Out Cleaning" at bounding box center [525, 521] width 413 height 35
click at [490, 581] on select "0 - 1,000 sqft 1,001 - 1,500 sqft 1,501 - 2,000 sqft 2,001 - 2,500 sqft 2,501 -…" at bounding box center [553, 577] width 468 height 35
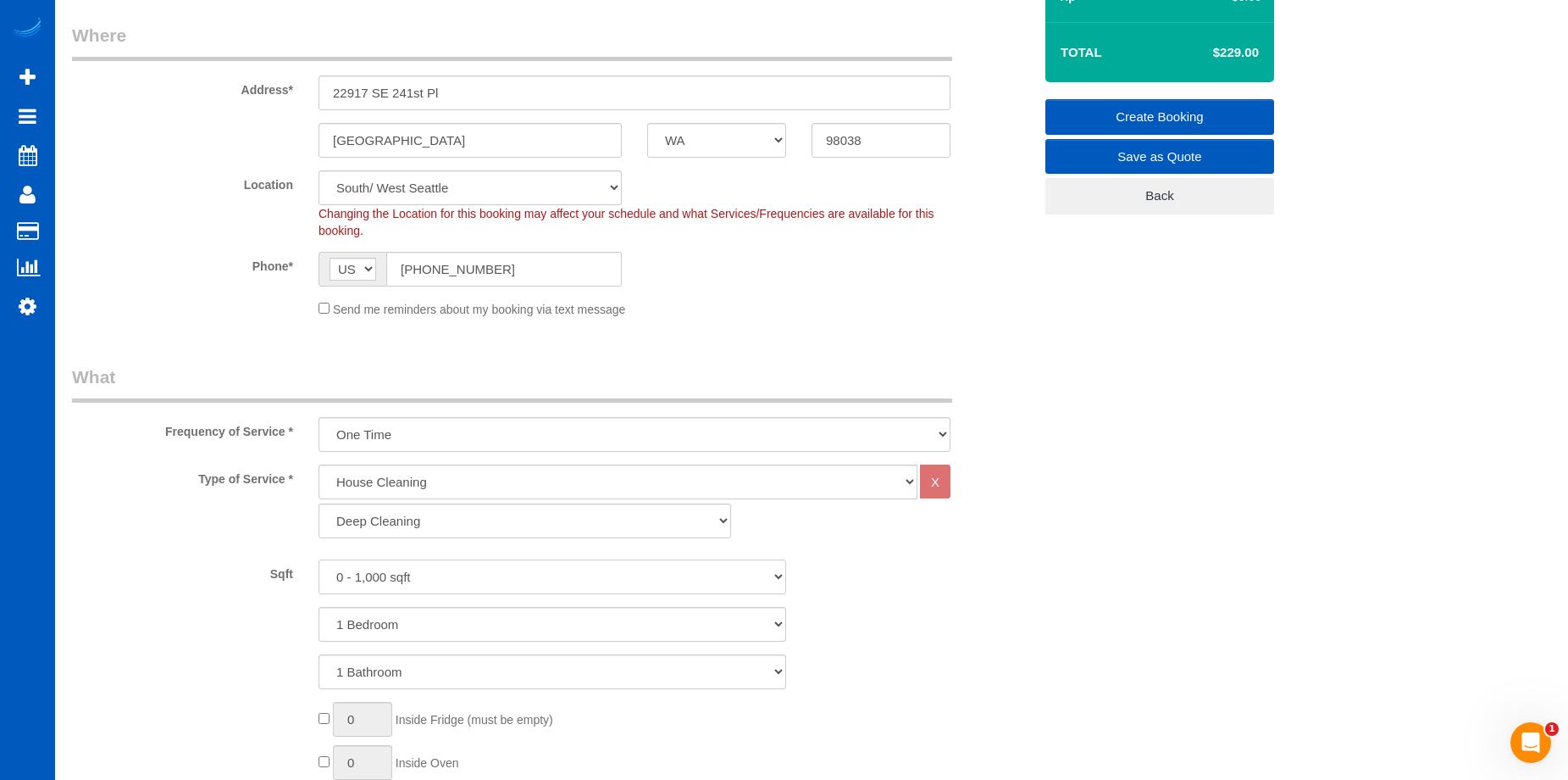
select select "1501"
click at [319, 560] on select "0 - 1,000 sqft 1,001 - 1,500 sqft 1,501 - 2,000 sqft 2,001 - 2,500 sqft 2,501 -…" at bounding box center [553, 577] width 468 height 35
click at [386, 624] on select "1 Bedroom 2 Bedrooms 3 Bedrooms 4 Bedrooms 5 Bedrooms 6 Bedrooms 7 Bedrooms" at bounding box center [553, 624] width 468 height 35
select select "3"
click at [319, 607] on select "1 Bedroom 2 Bedrooms 3 Bedrooms 4 Bedrooms 5 Bedrooms 6 Bedrooms 7 Bedrooms" at bounding box center [553, 624] width 468 height 35
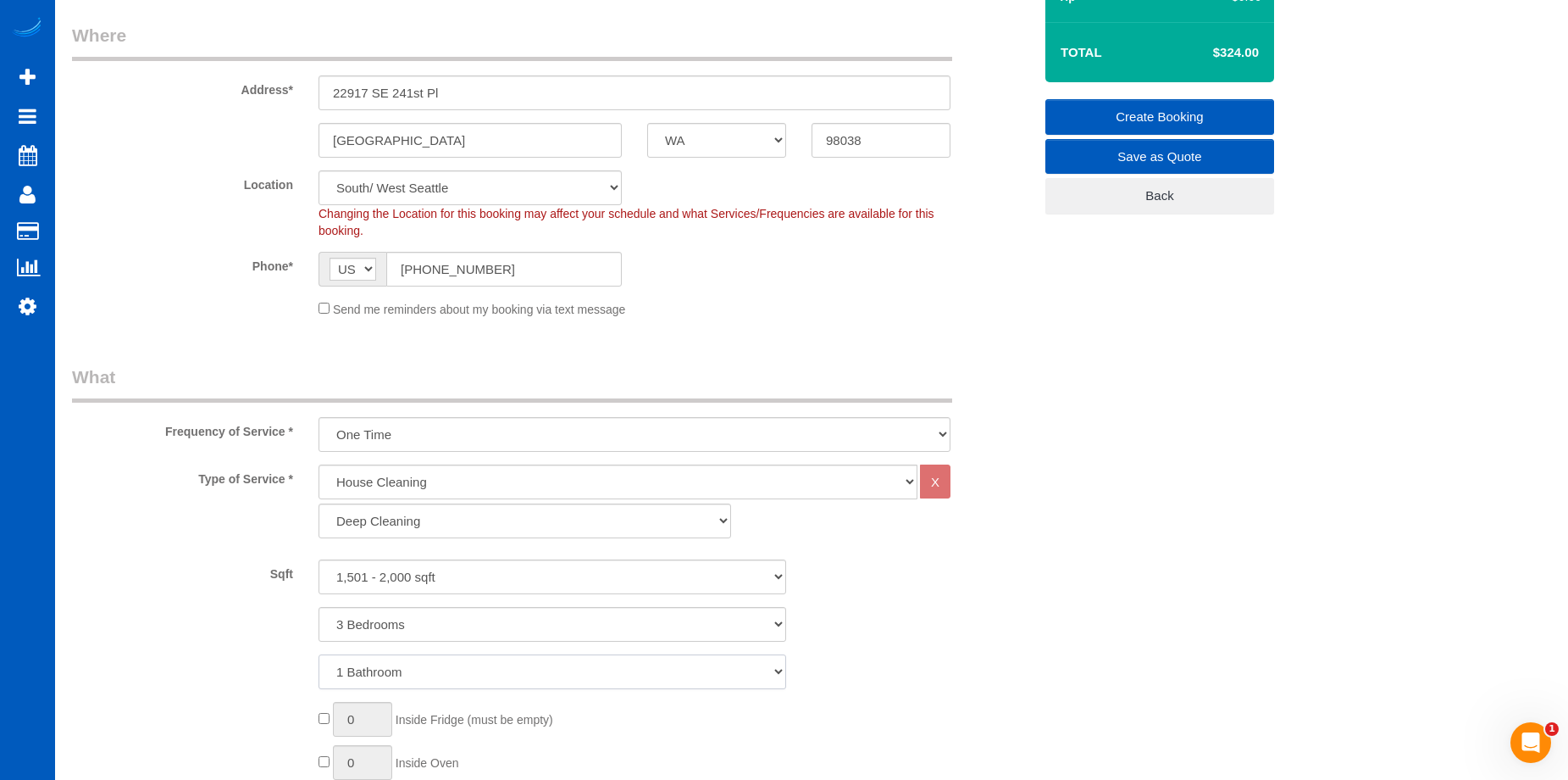
click at [452, 672] on select "1 Bathroom 2 Bathrooms 3 Bathrooms 4 Bathrooms 5 Bathrooms 6 Bathrooms 7 Bathro…" at bounding box center [553, 671] width 468 height 35
select select "2"
click at [319, 655] on select "1 Bathroom 2 Bathrooms 3 Bathrooms 4 Bathrooms 5 Bathrooms 6 Bathrooms 7 Bathro…" at bounding box center [553, 671] width 468 height 35
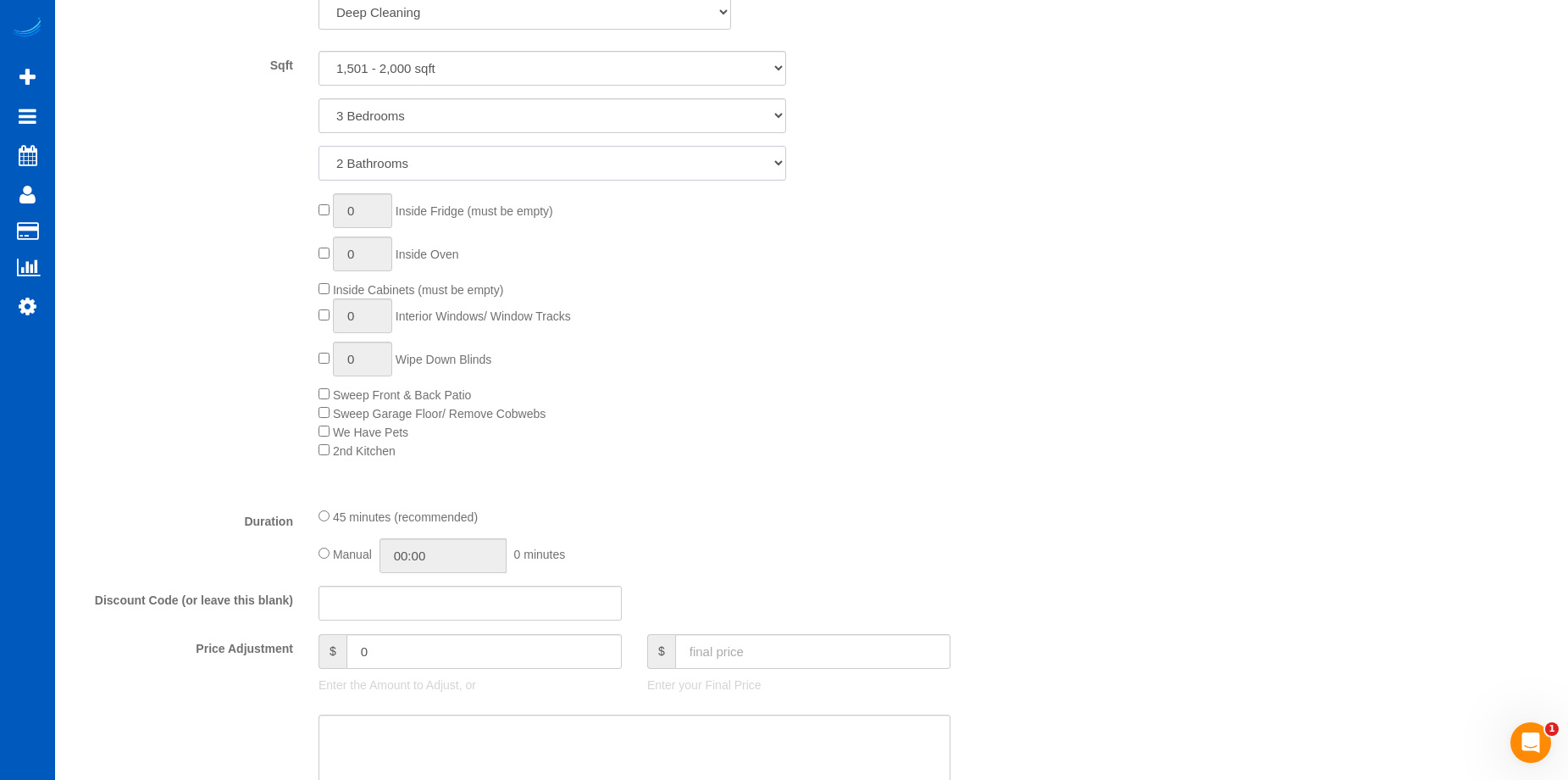
scroll to position [848, 0]
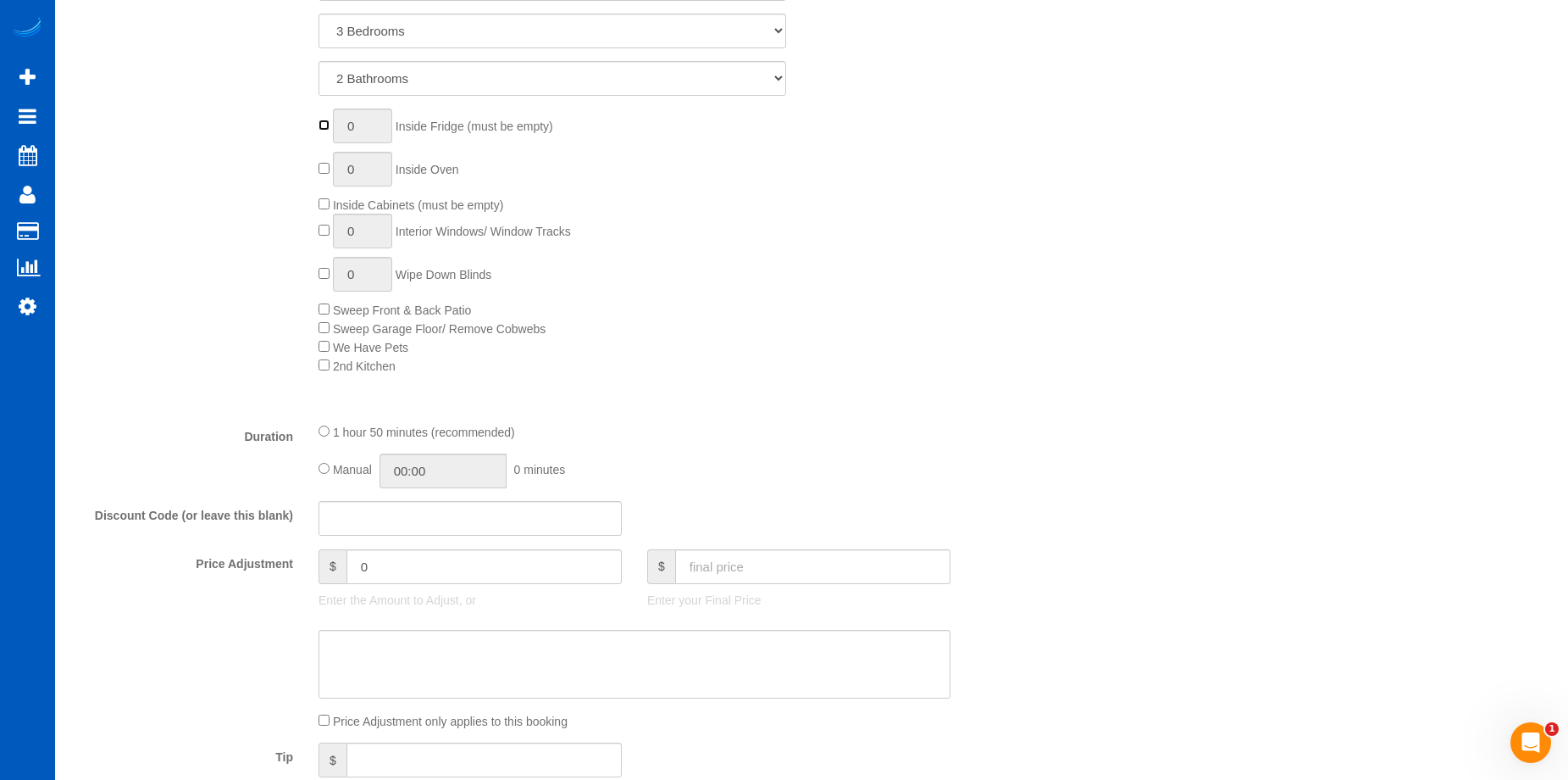
type input "1"
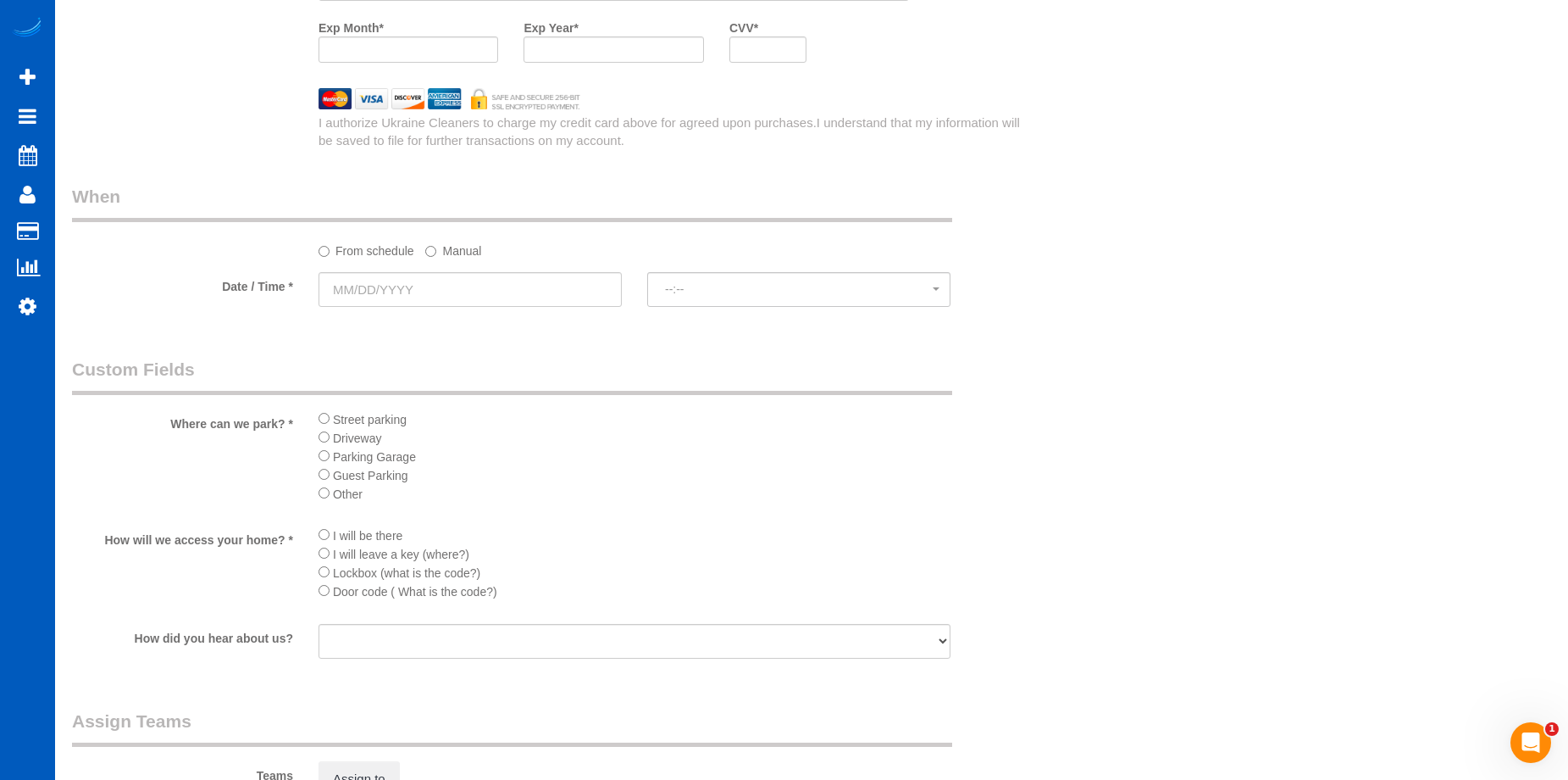
scroll to position [1864, 0]
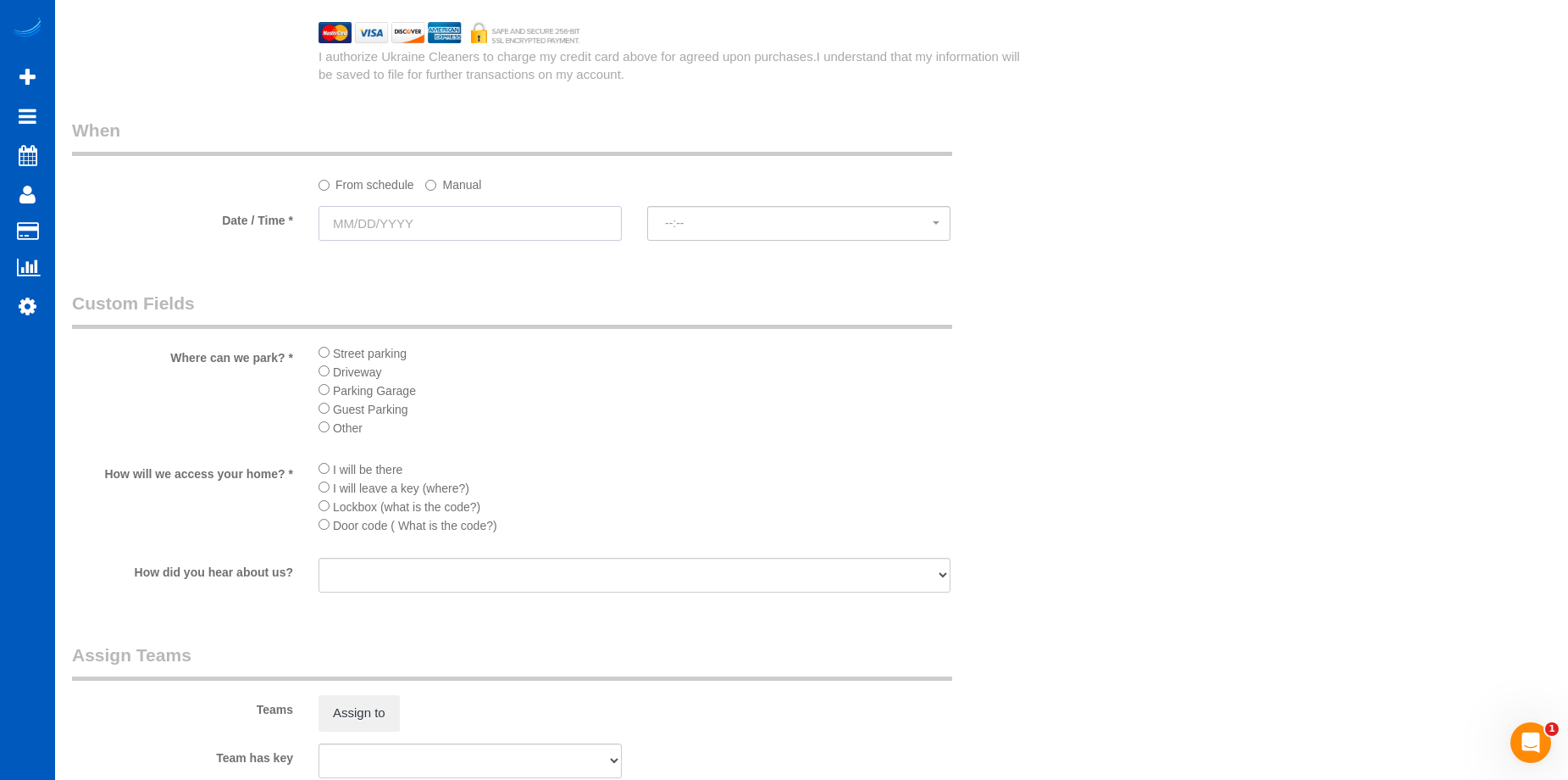
click at [551, 224] on input "text" at bounding box center [470, 223] width 303 height 35
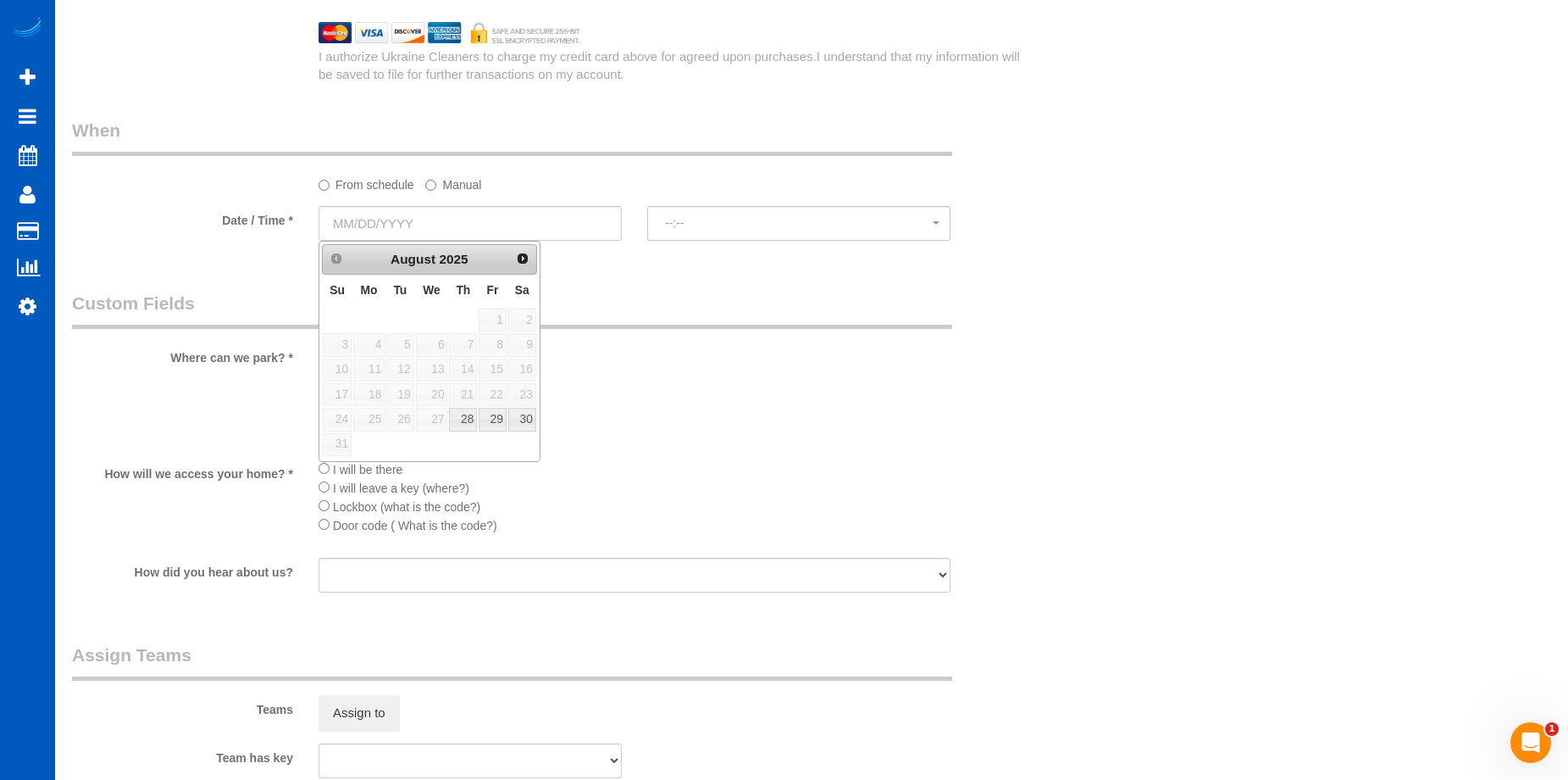
click at [525, 266] on link "Next" at bounding box center [523, 259] width 24 height 24
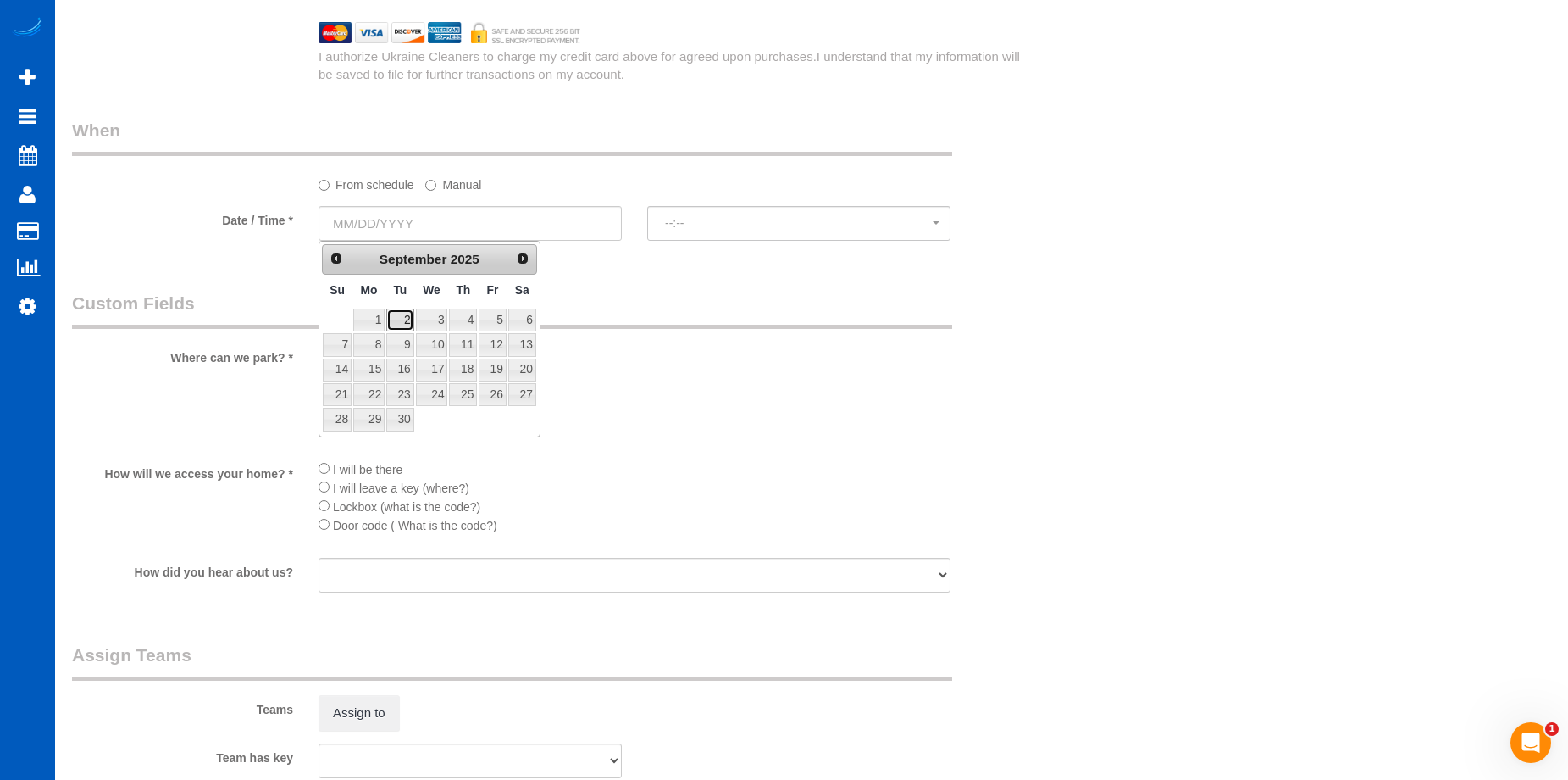
click at [404, 324] on link "2" at bounding box center [400, 320] width 27 height 23
type input "09/02/2025"
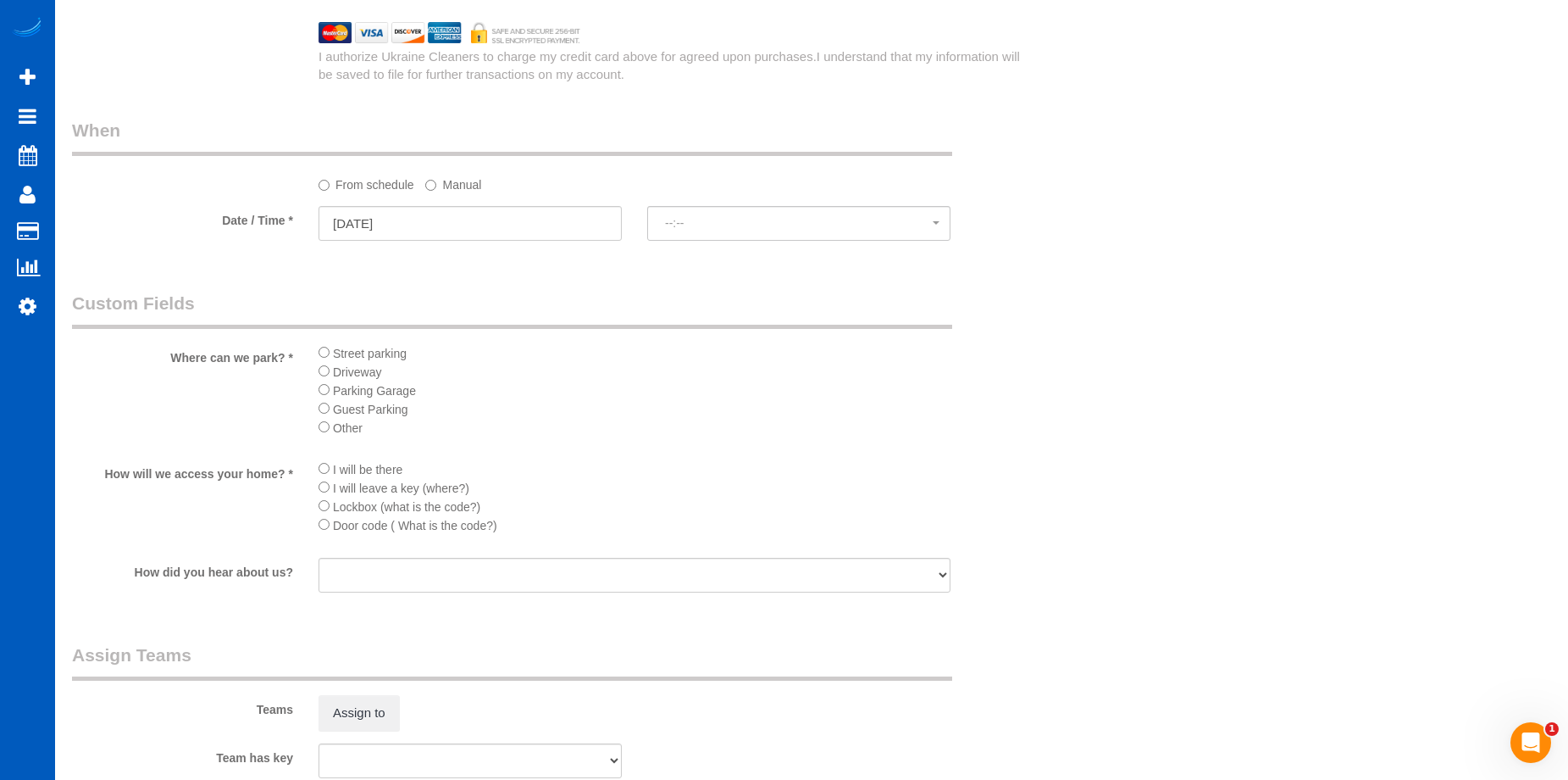
select select "spot54"
click at [466, 191] on label "Manual" at bounding box center [453, 181] width 56 height 23
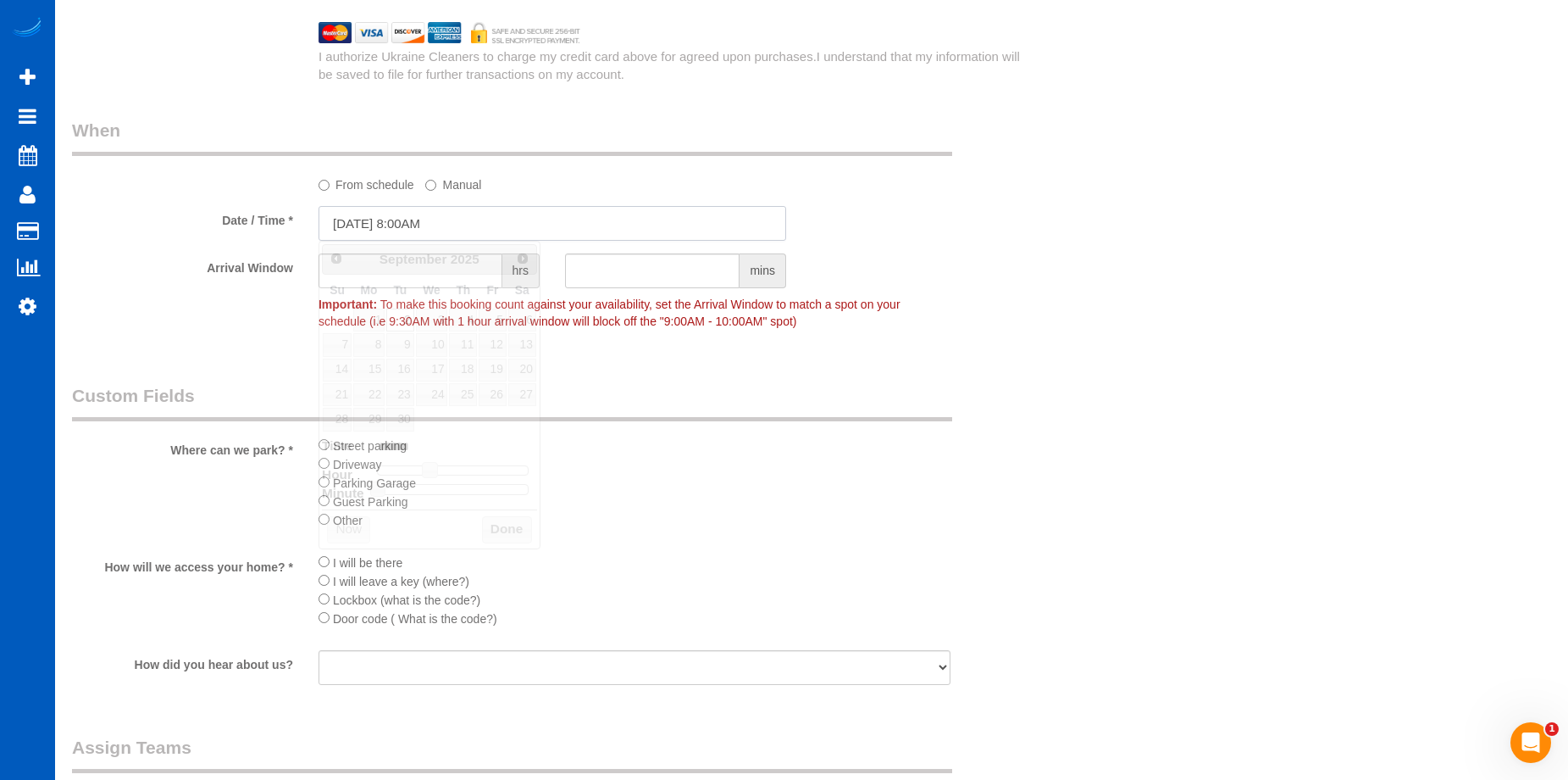
click at [487, 223] on input "09/02/2025 8:00AM" at bounding box center [553, 223] width 468 height 35
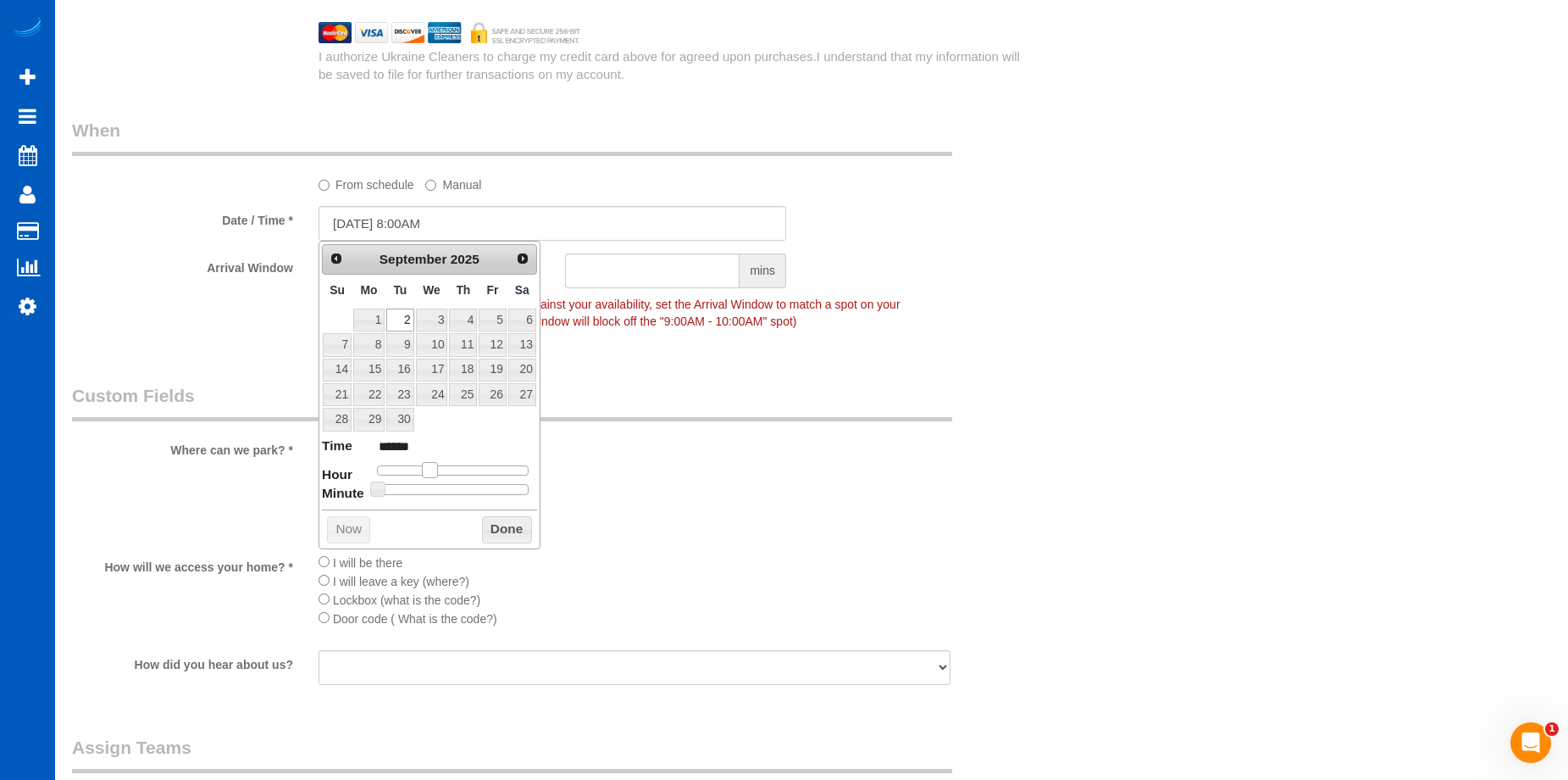
type input "09/02/2025 9:00AM"
type input "******"
click at [444, 468] on span at bounding box center [436, 470] width 15 height 15
click at [499, 521] on button "Done" at bounding box center [507, 530] width 50 height 27
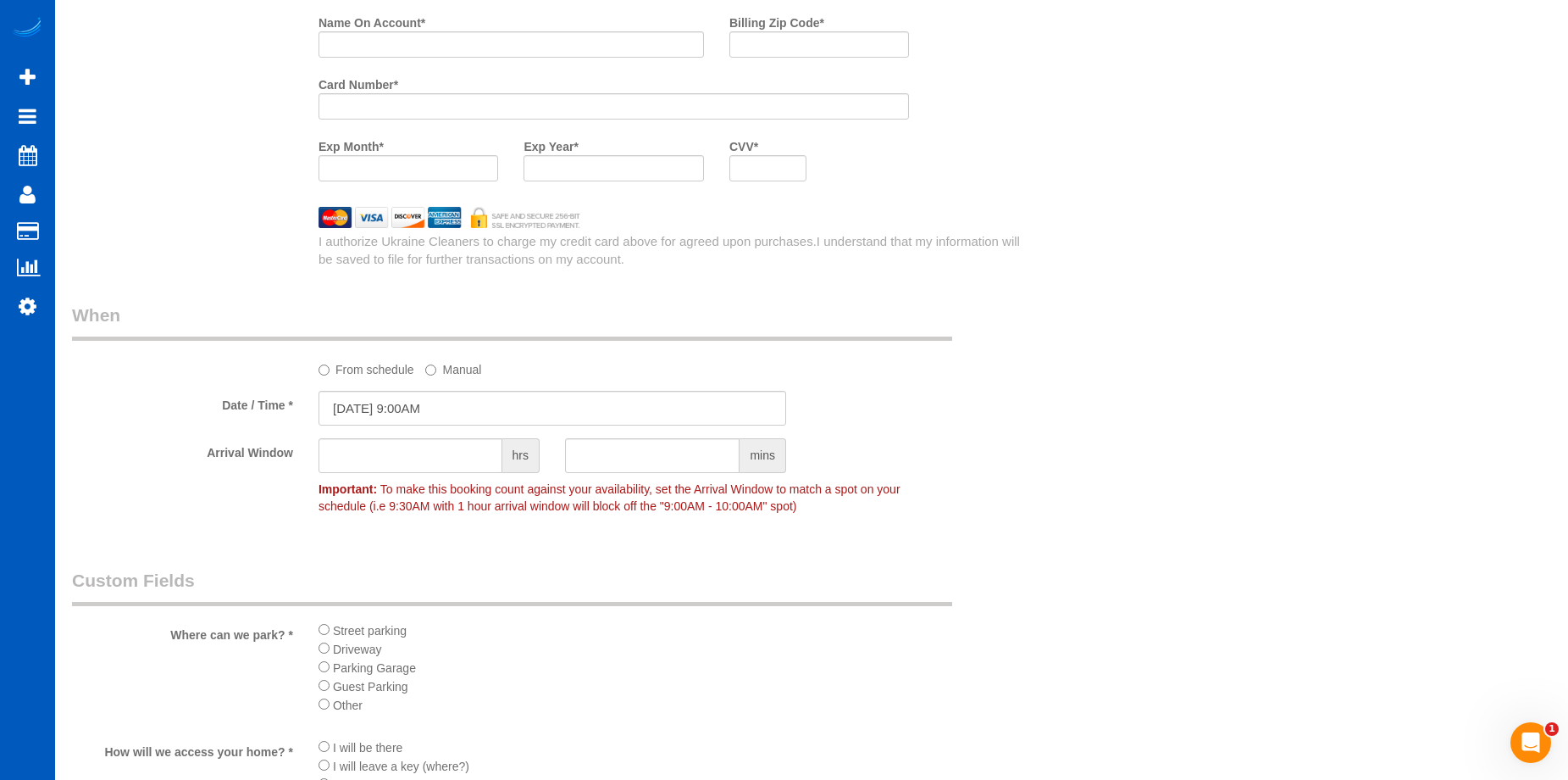
scroll to position [1525, 0]
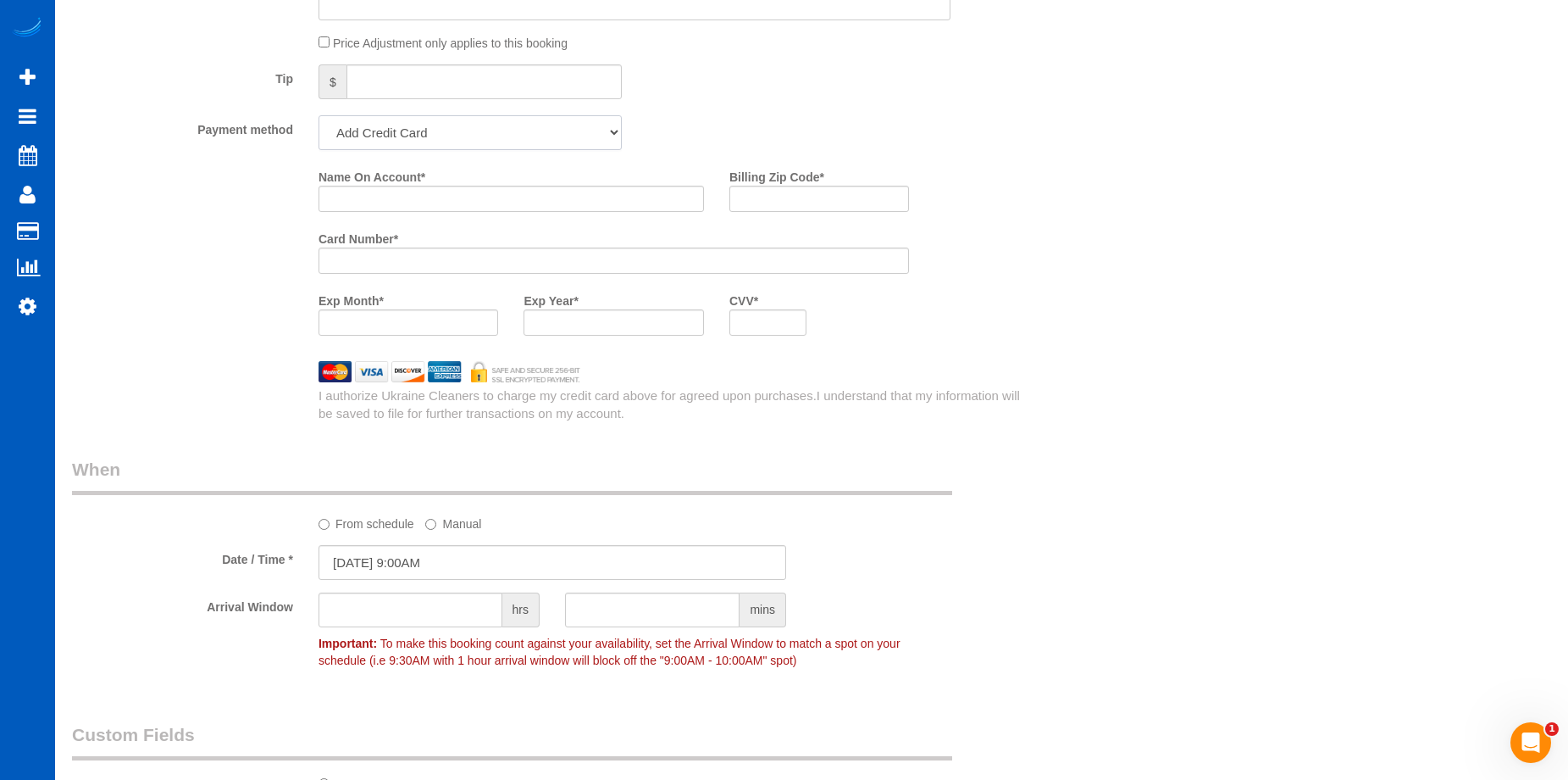
click at [531, 146] on select "Add Credit Card Cash Check Paypal" at bounding box center [470, 132] width 303 height 35
select select "string:cash"
click at [319, 115] on select "Add Credit Card Cash Check Paypal" at bounding box center [470, 132] width 303 height 35
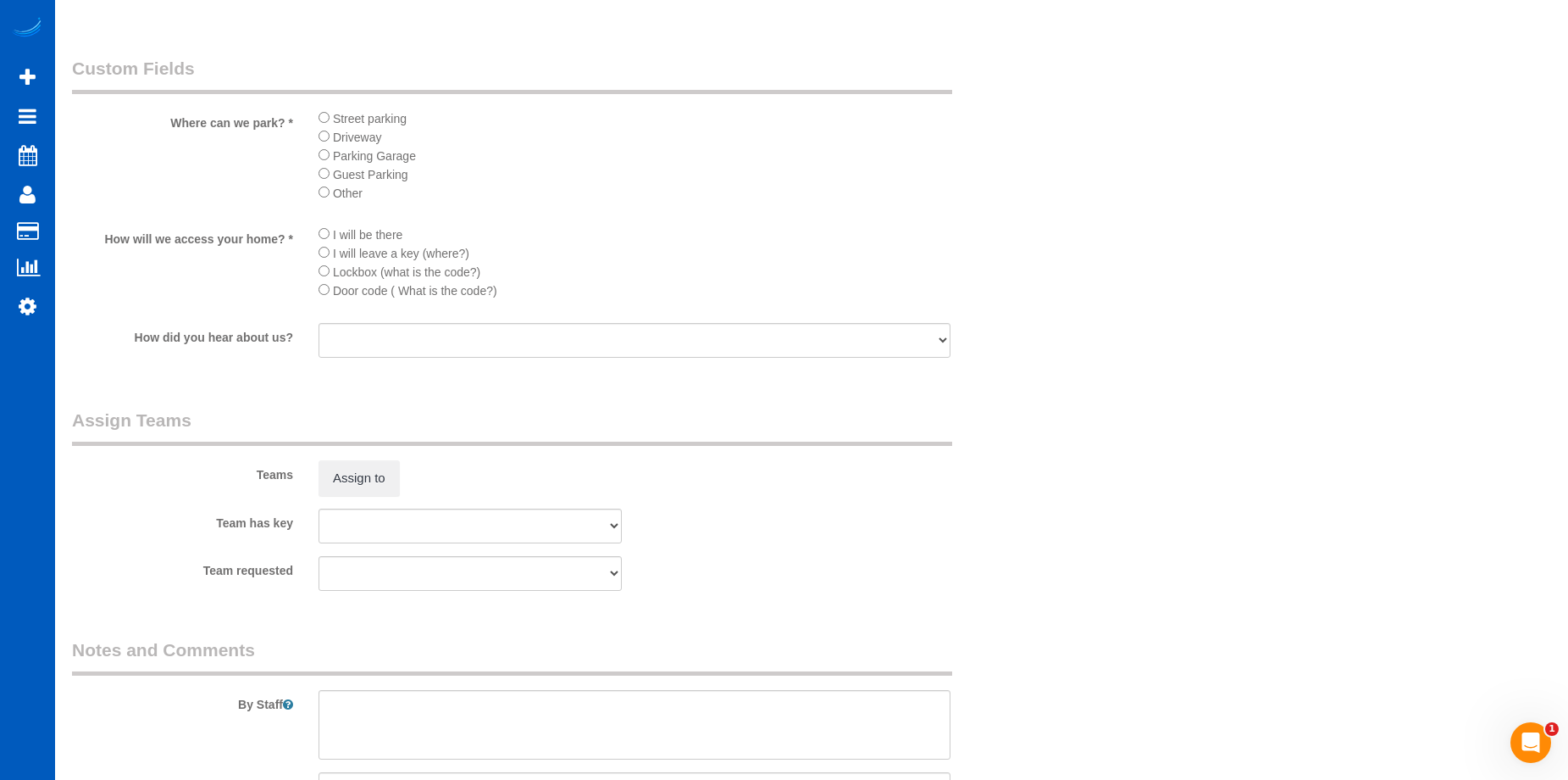
scroll to position [2136, 0]
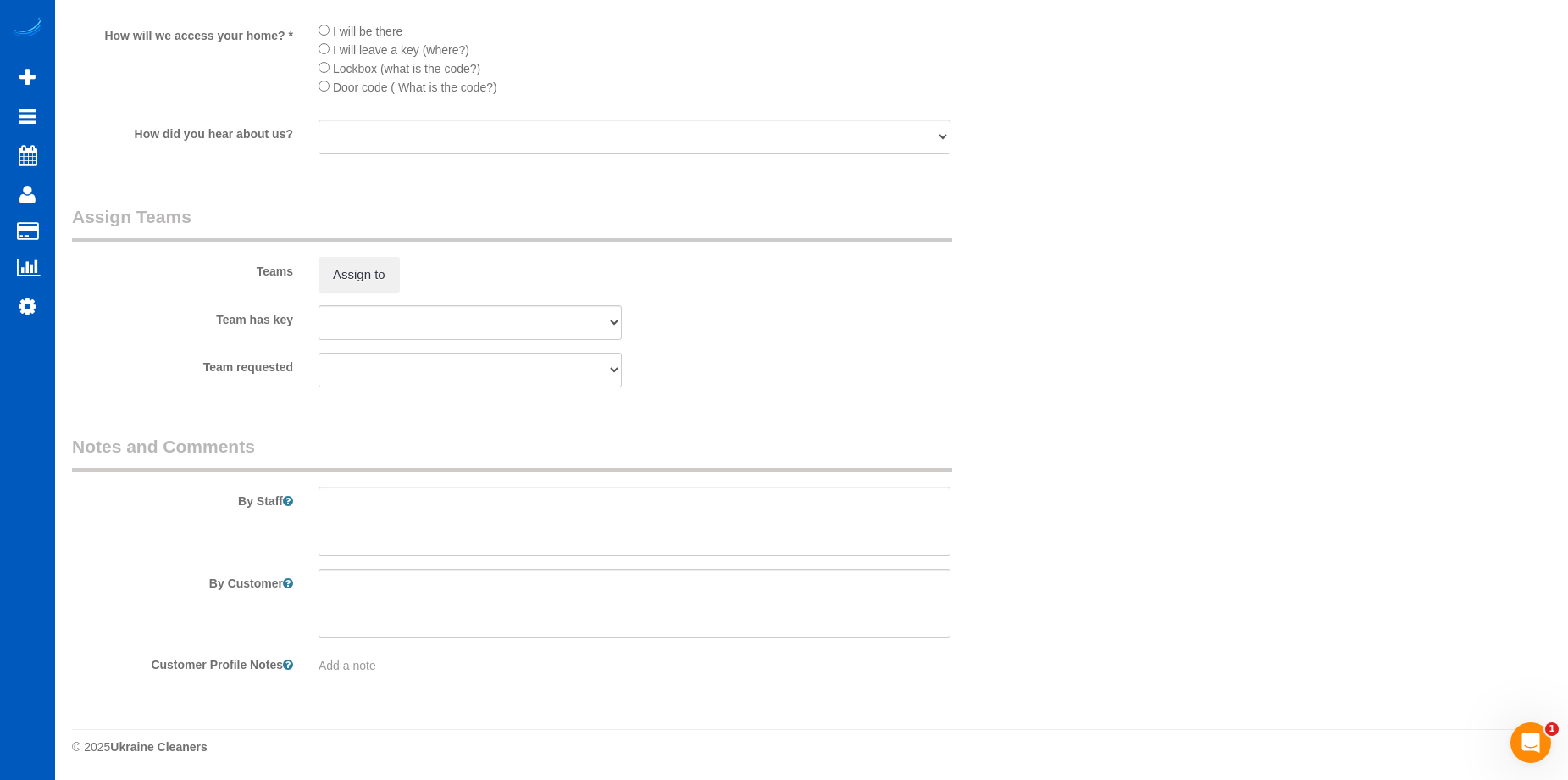
click at [522, 560] on sui-booking-comments "By Staff By Customer Customer Profile Notes Add a note" at bounding box center [553, 554] width 961 height 241
click at [573, 534] on textarea at bounding box center [635, 521] width 632 height 70
click at [554, 514] on textarea at bounding box center [635, 521] width 632 height 70
paste textarea "Deep clean in preparation for photos and to sell the house. They are still livi…"
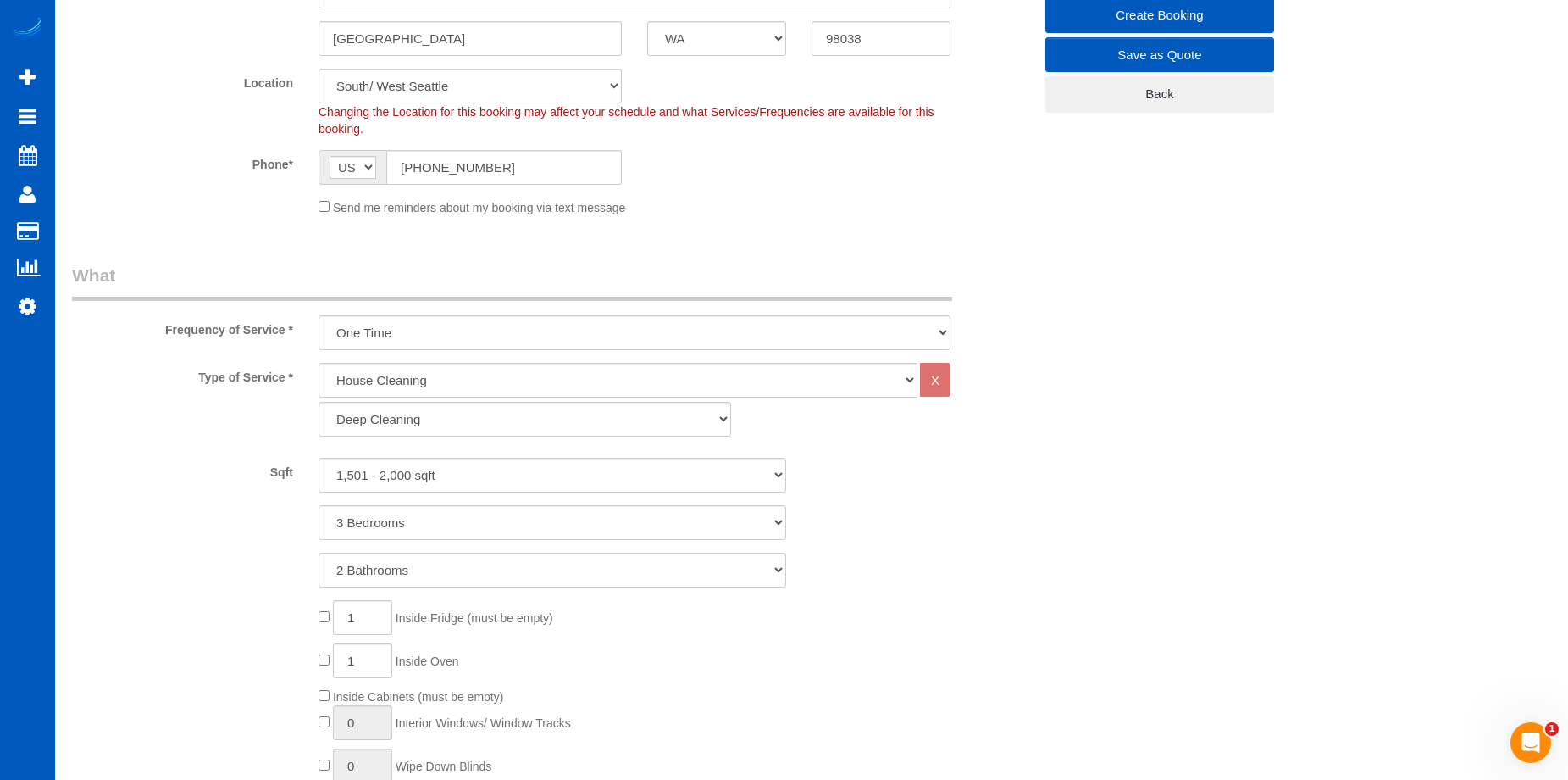
scroll to position [102, 0]
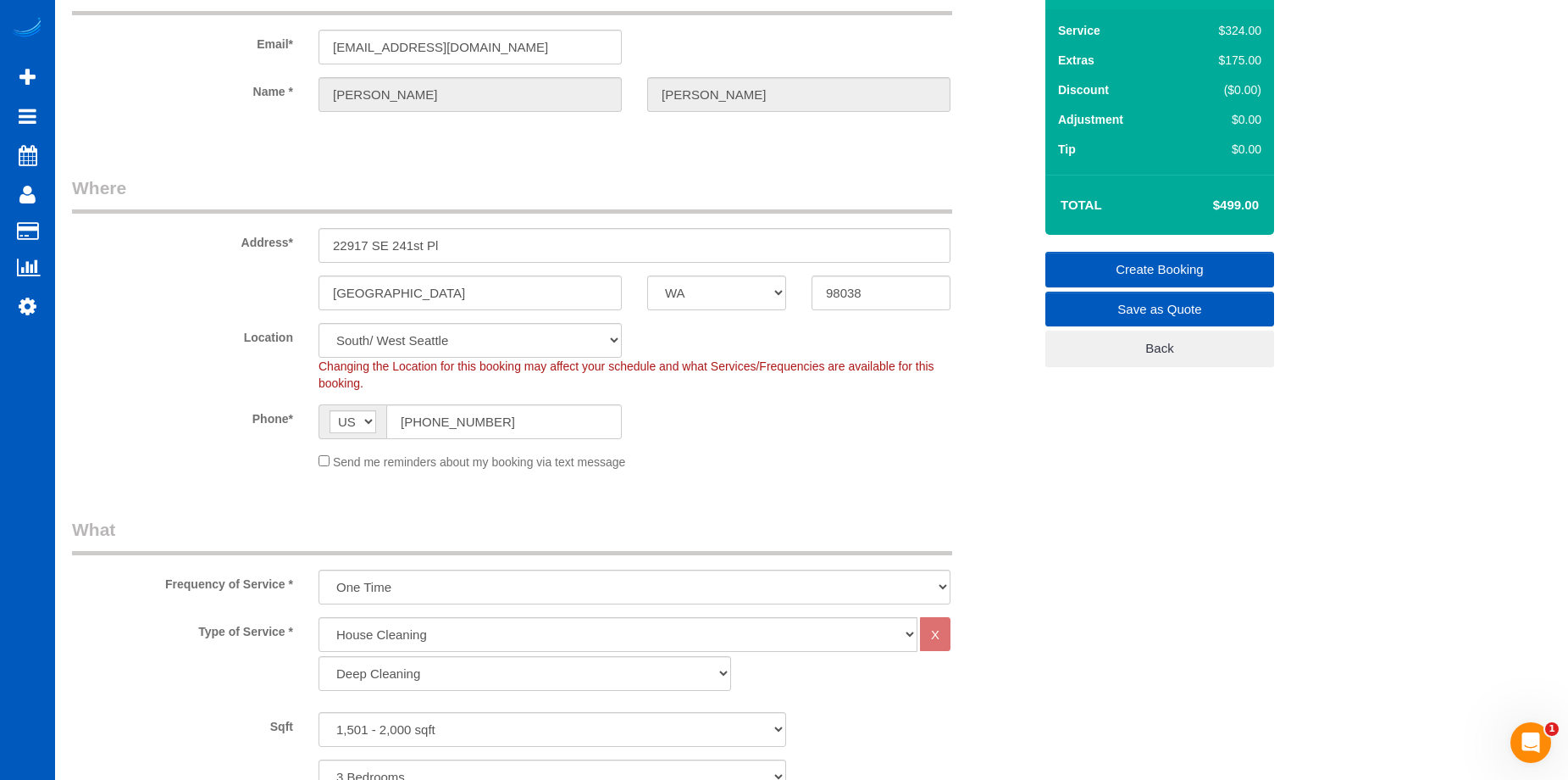
type textarea "Booked by Jade. Deep clean in preparation for photos and to sell the house. The…"
click at [1126, 270] on link "Create Booking" at bounding box center [1160, 270] width 229 height 36
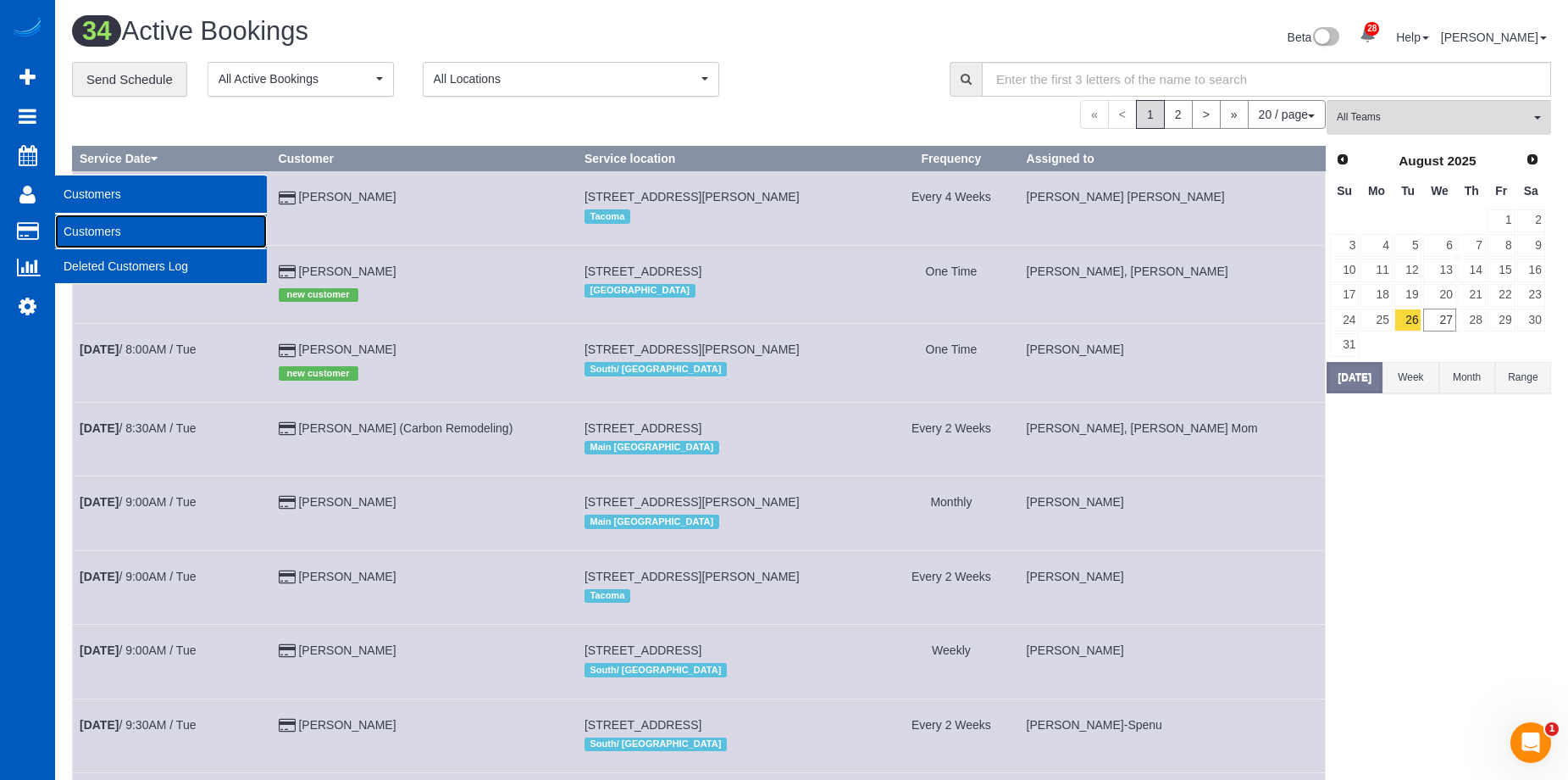
click at [69, 226] on link "Customers" at bounding box center [161, 231] width 212 height 34
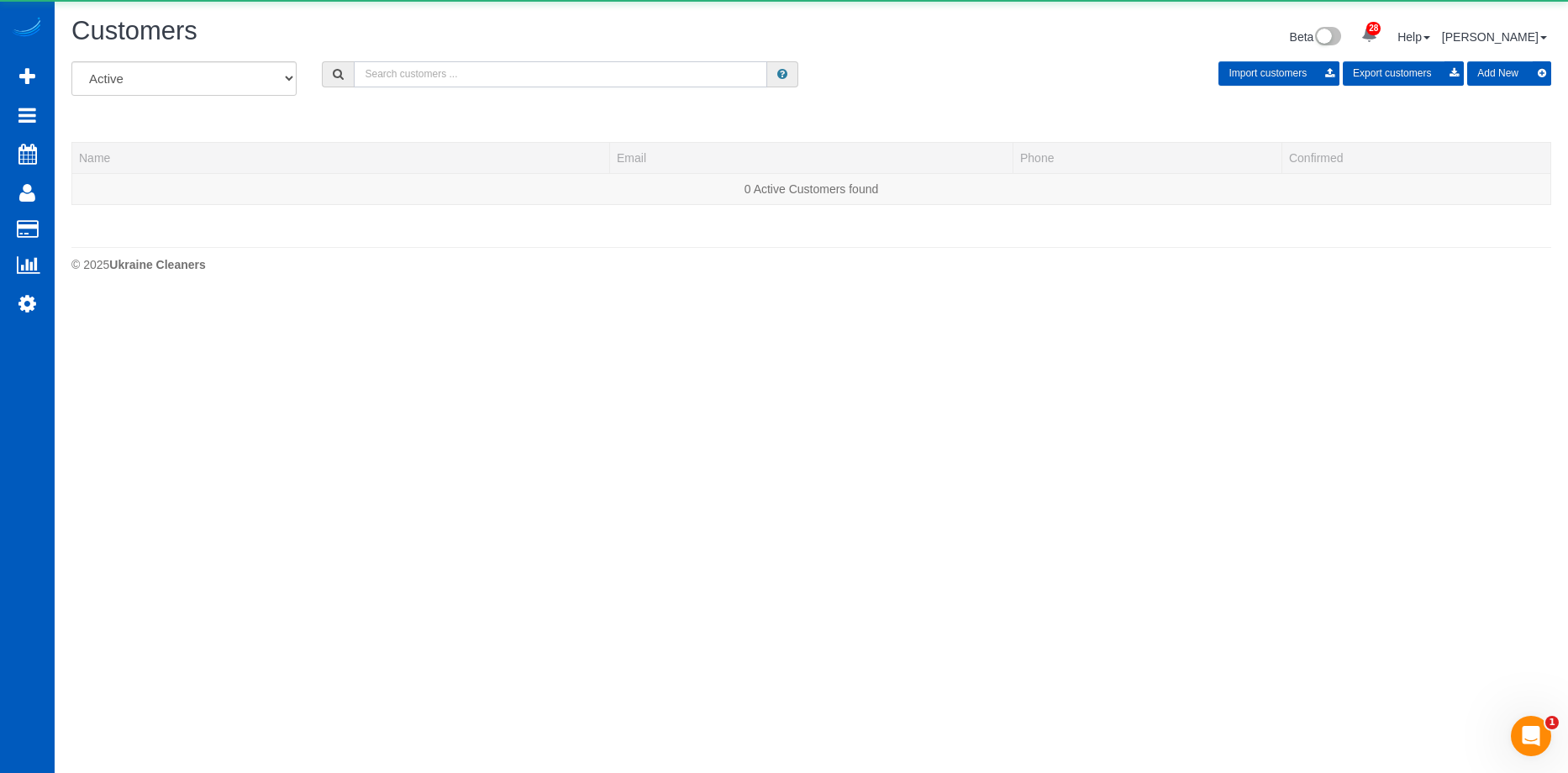
click at [477, 76] on input "text" at bounding box center [561, 74] width 414 height 26
paste input "Sjostrem@gmail.com"
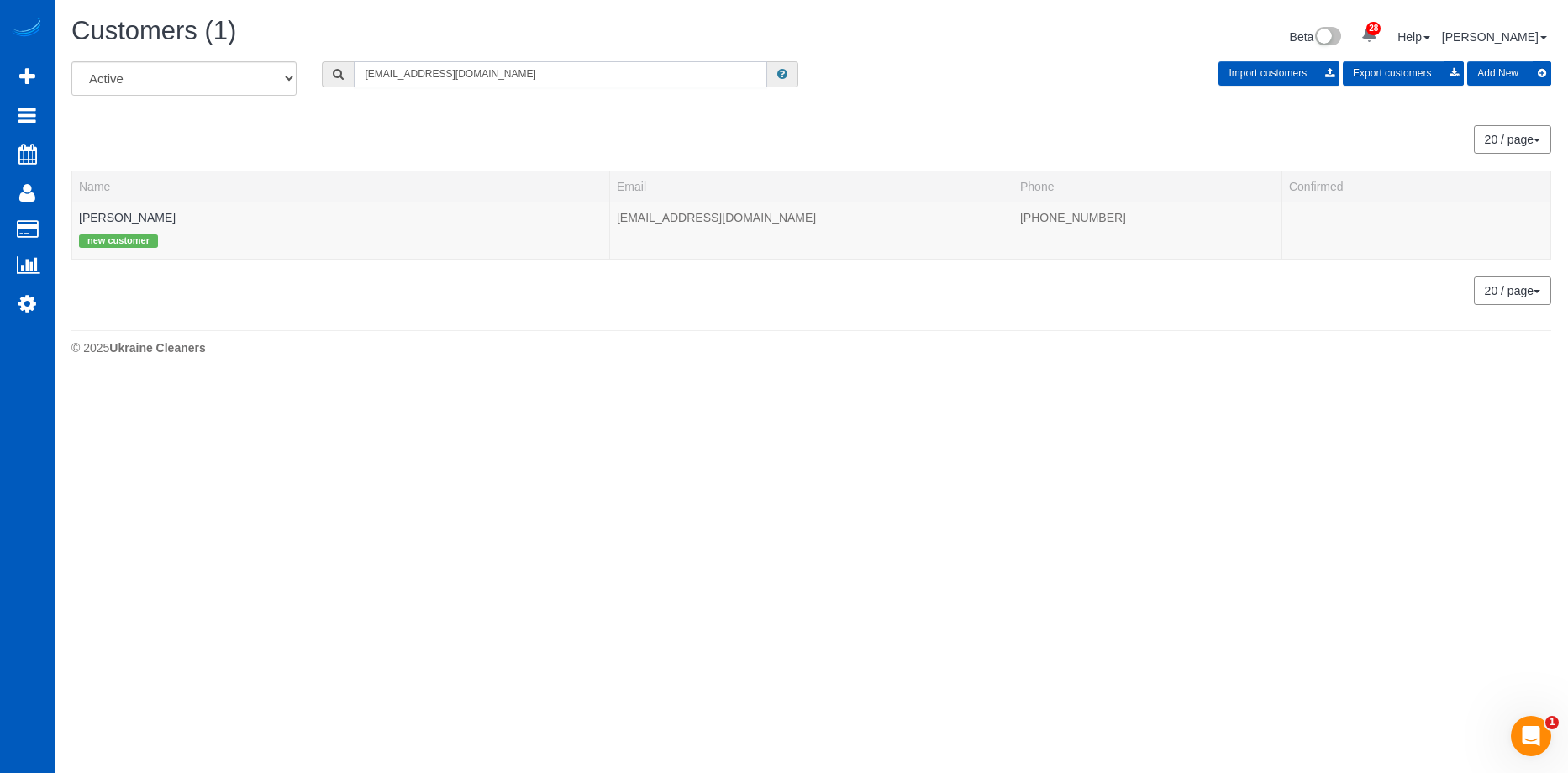
type input "Sjostrem@gmail.com"
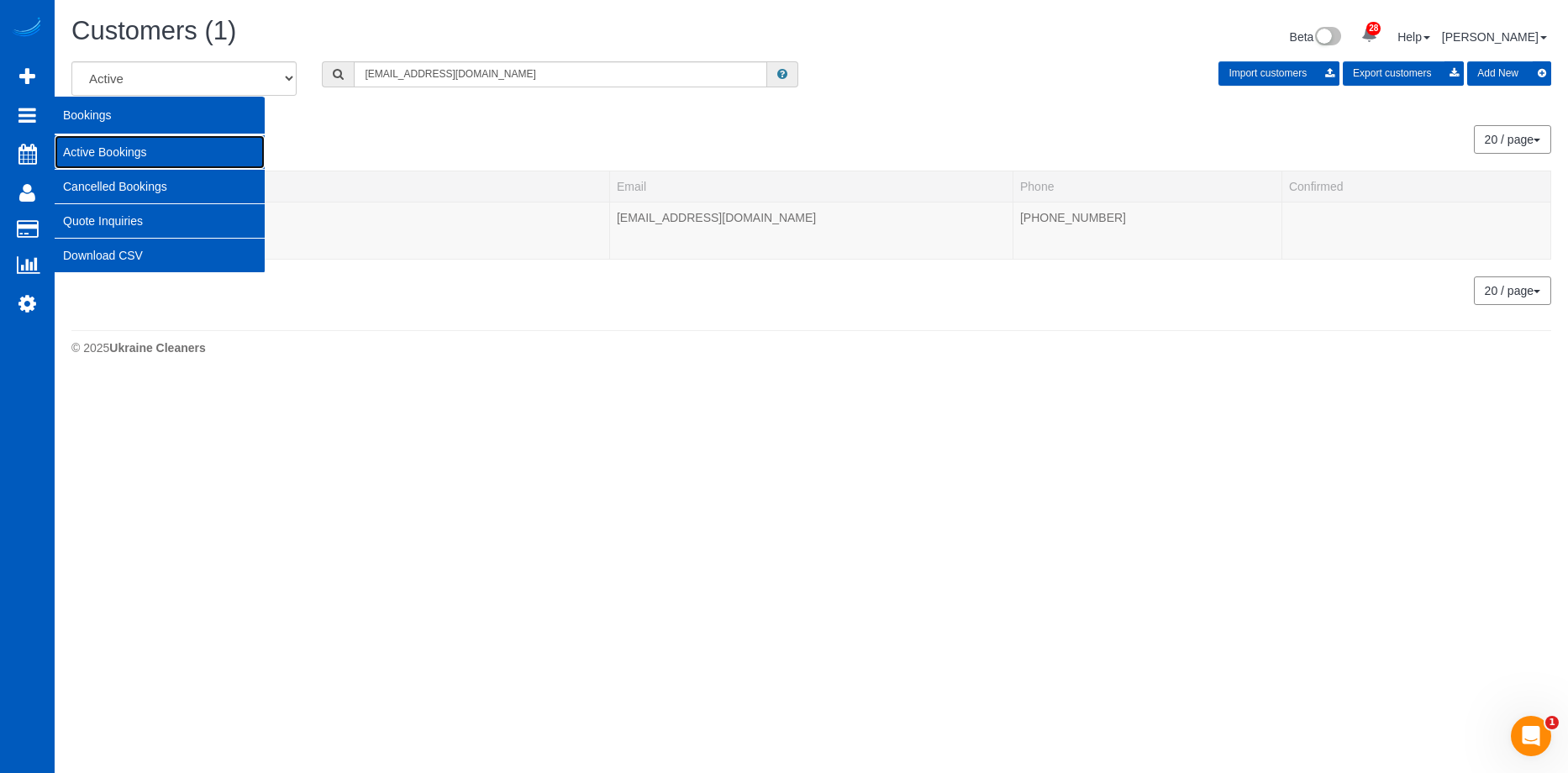
click at [91, 145] on link "Active Bookings" at bounding box center [160, 152] width 210 height 34
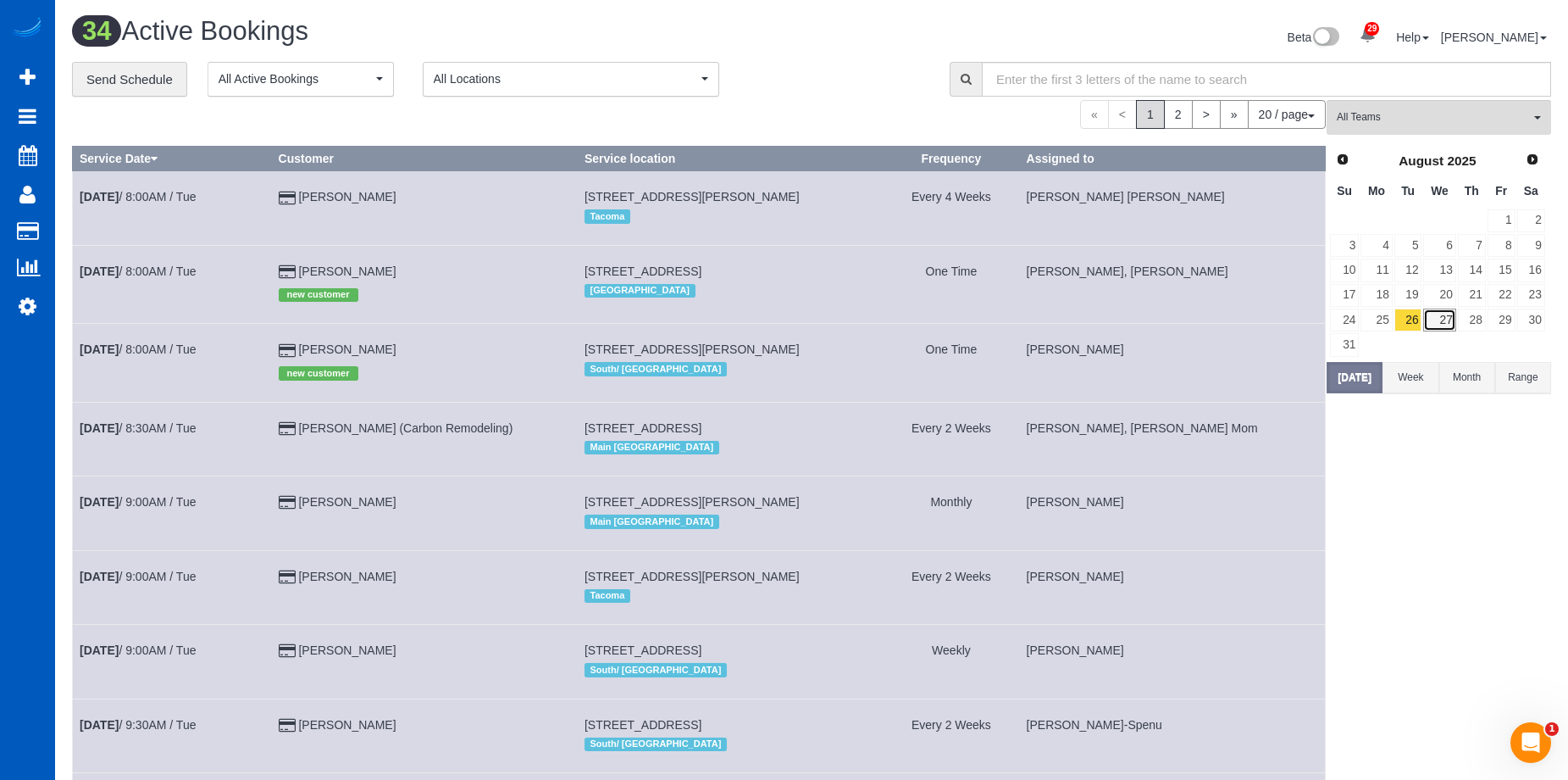
click at [1435, 316] on link "27" at bounding box center [1439, 320] width 32 height 23
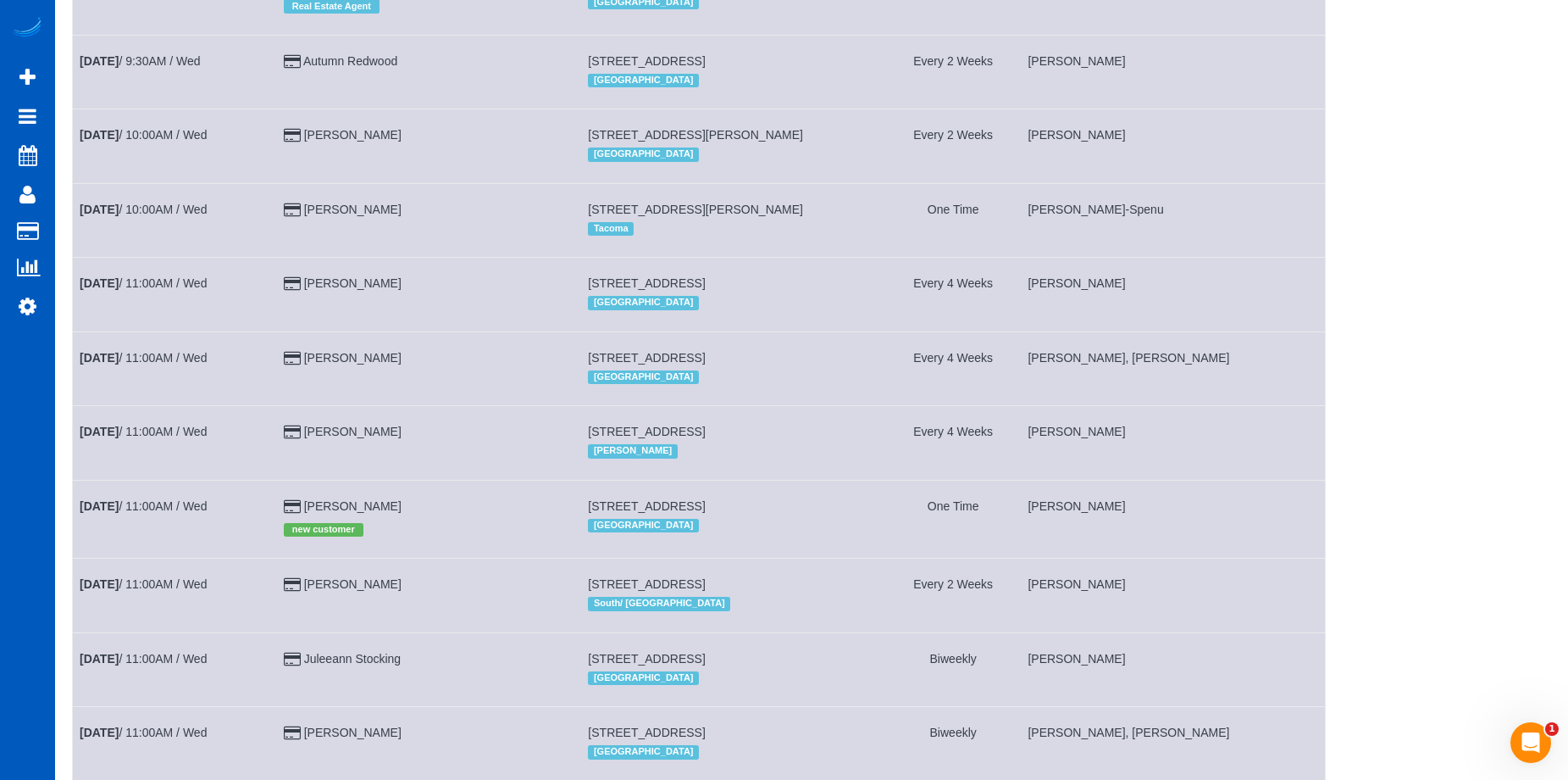
scroll to position [1014, 0]
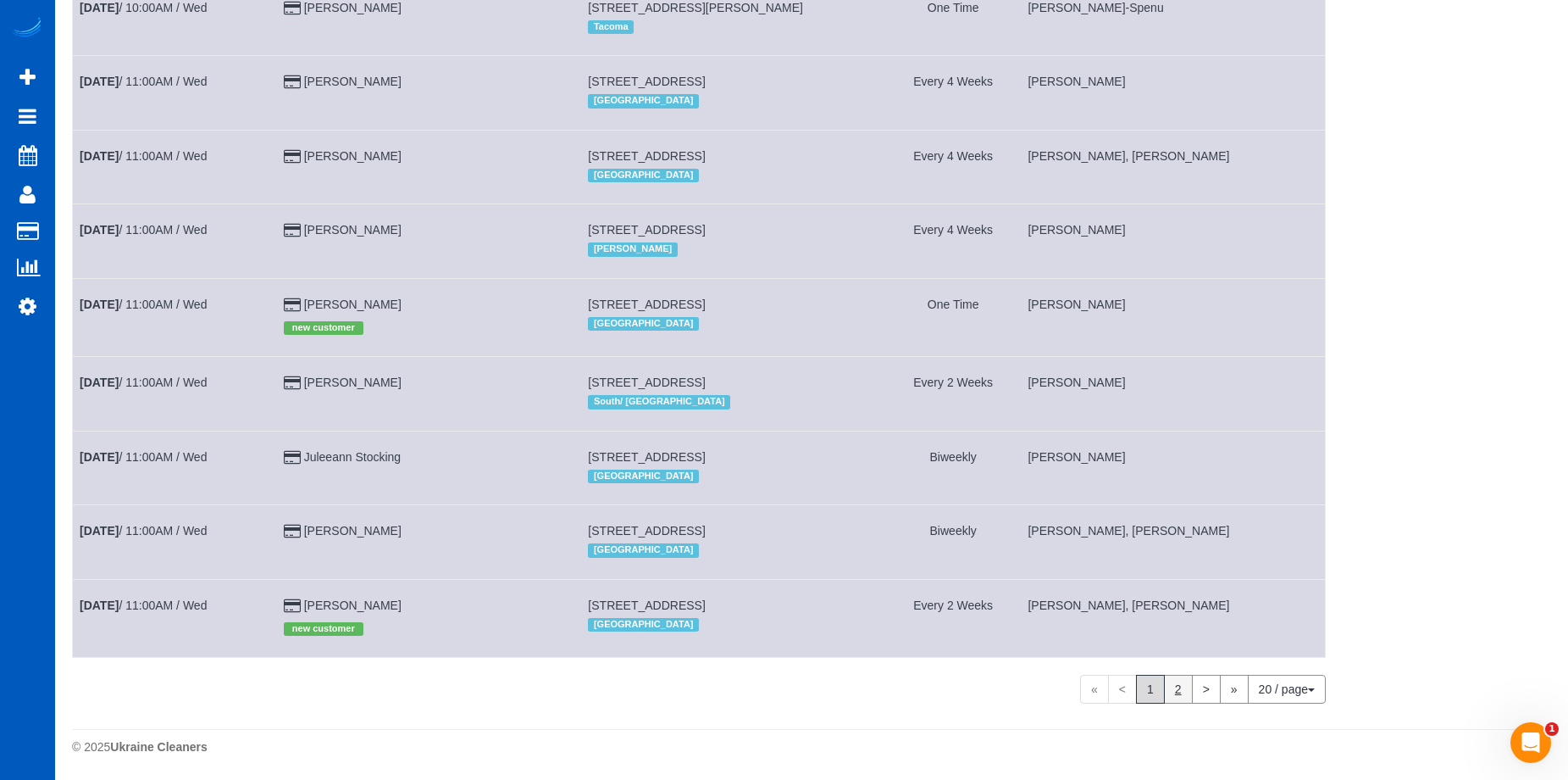
click at [1169, 694] on link "2" at bounding box center [1178, 689] width 29 height 29
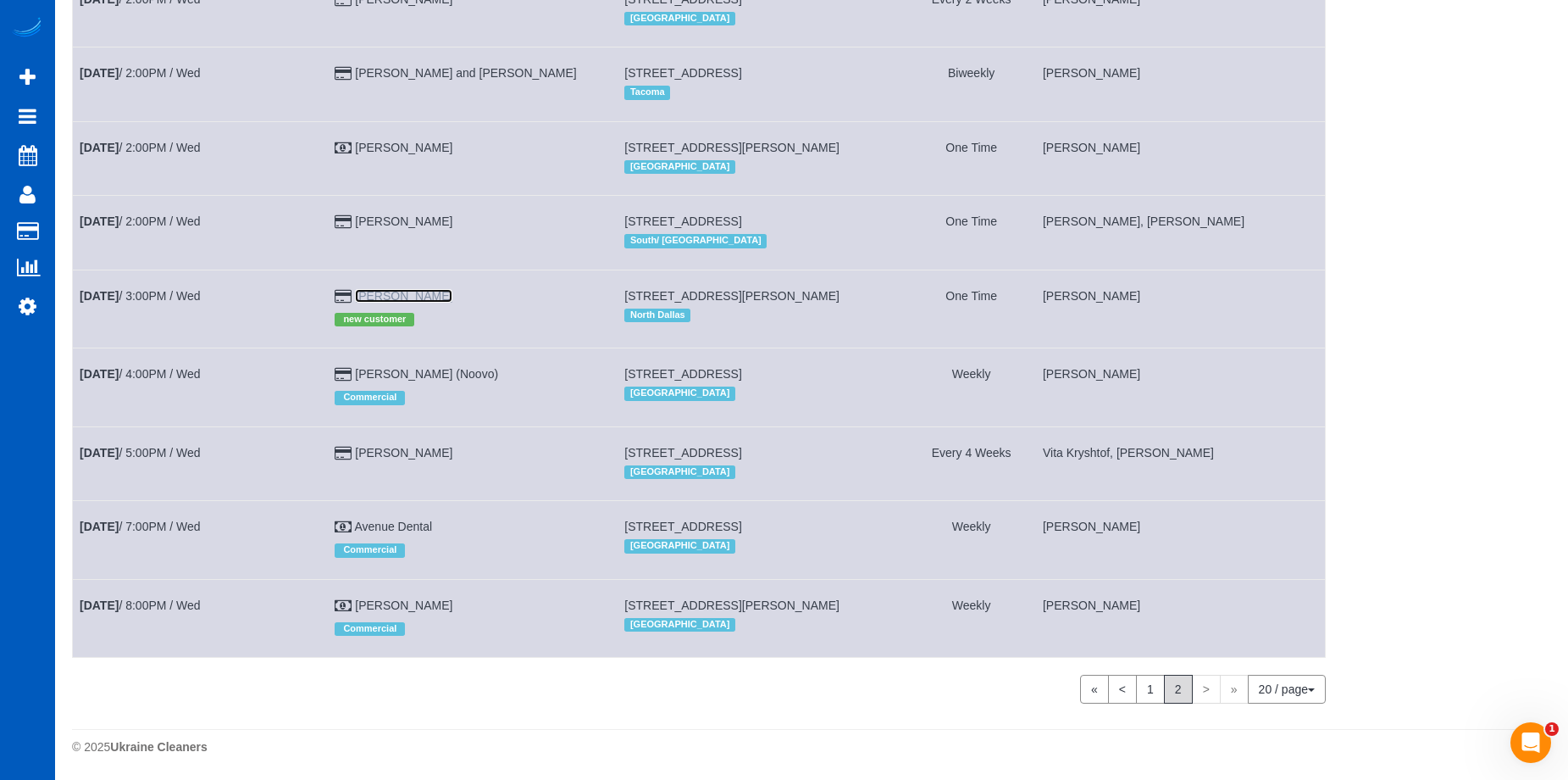
scroll to position [0, 0]
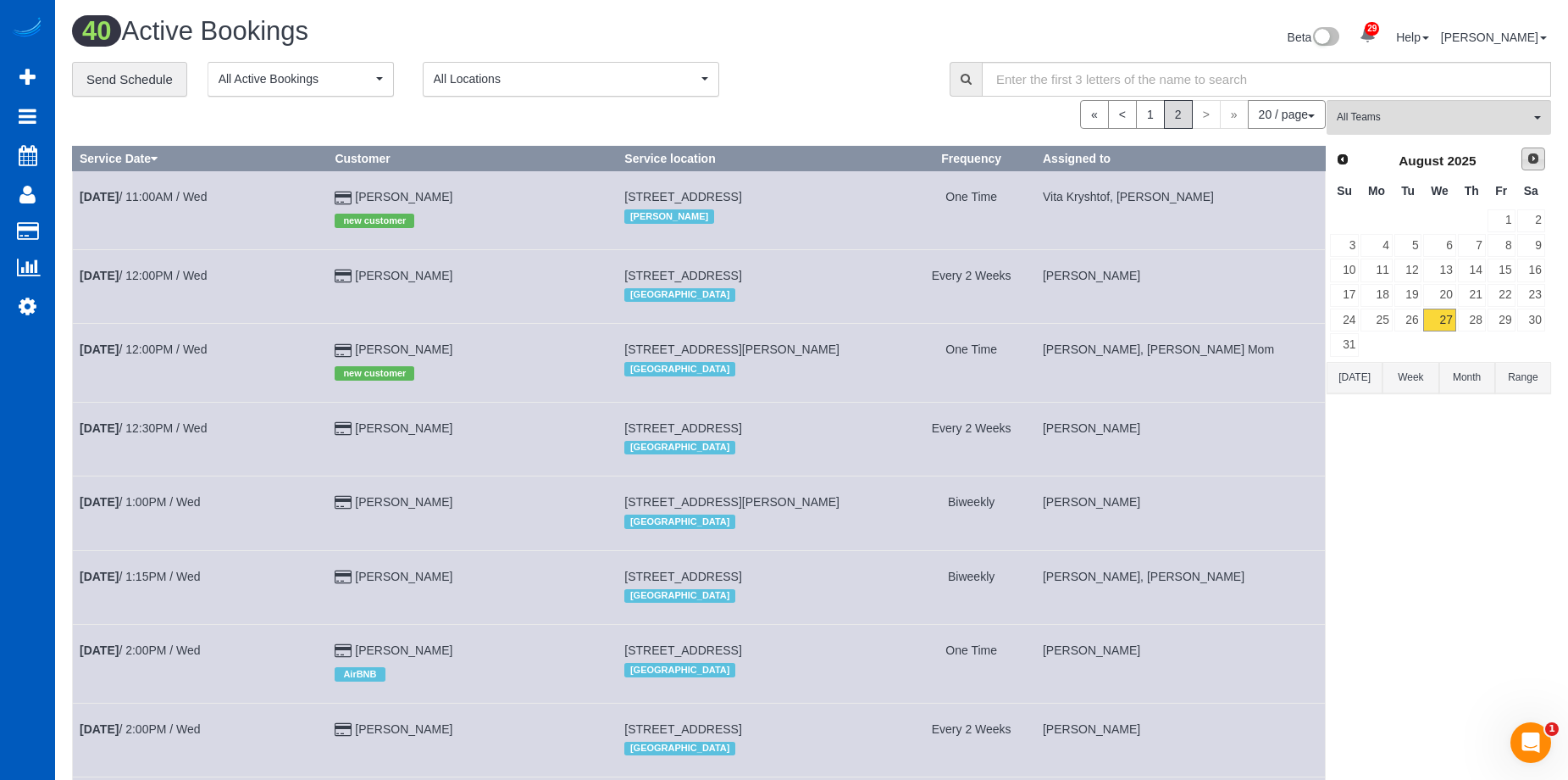
click at [1537, 153] on span "Next" at bounding box center [1533, 159] width 14 height 14
click at [1482, 217] on link "4" at bounding box center [1471, 220] width 28 height 23
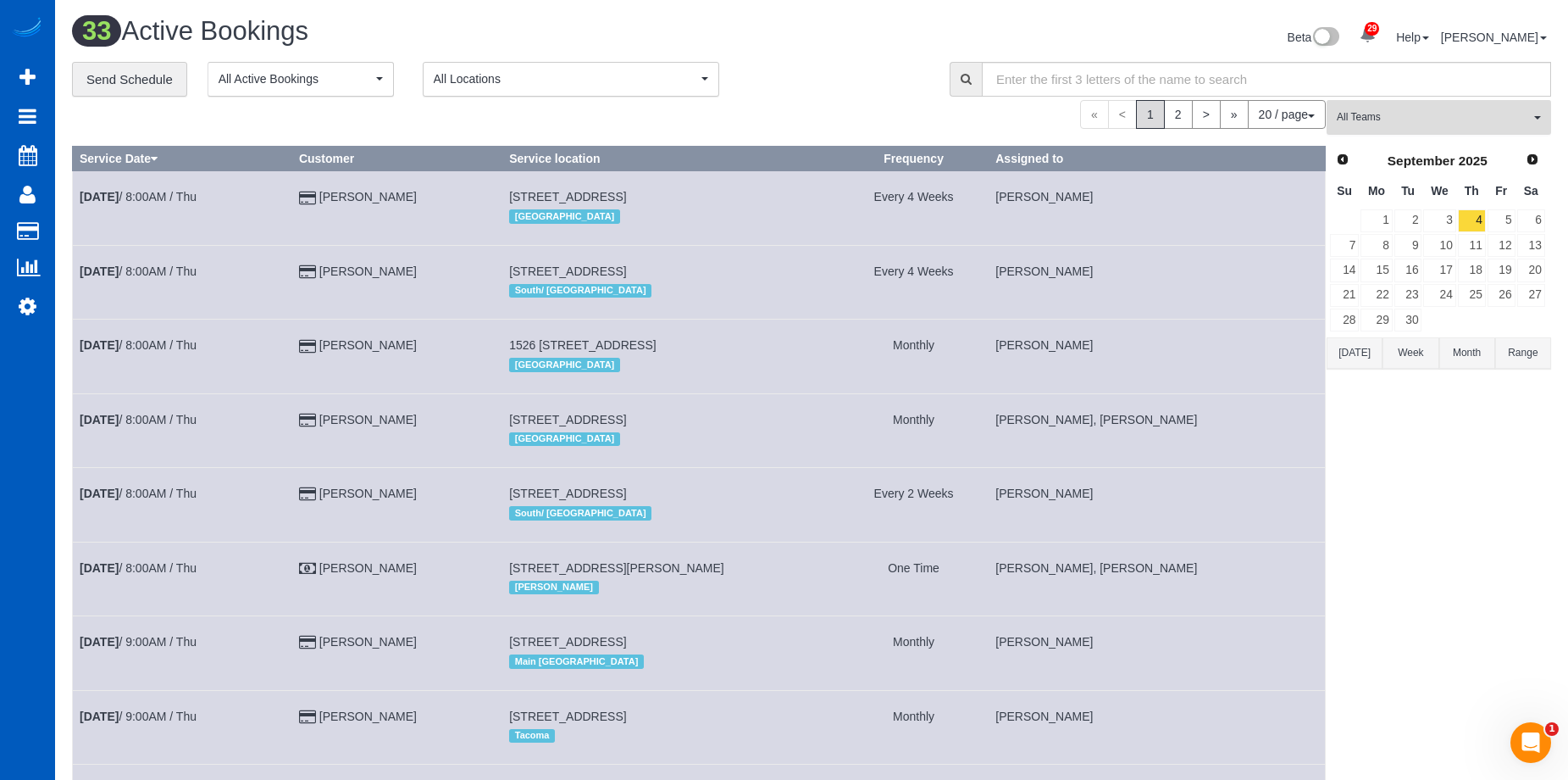
click at [1394, 113] on span "All Teams" at bounding box center [1433, 117] width 193 height 14
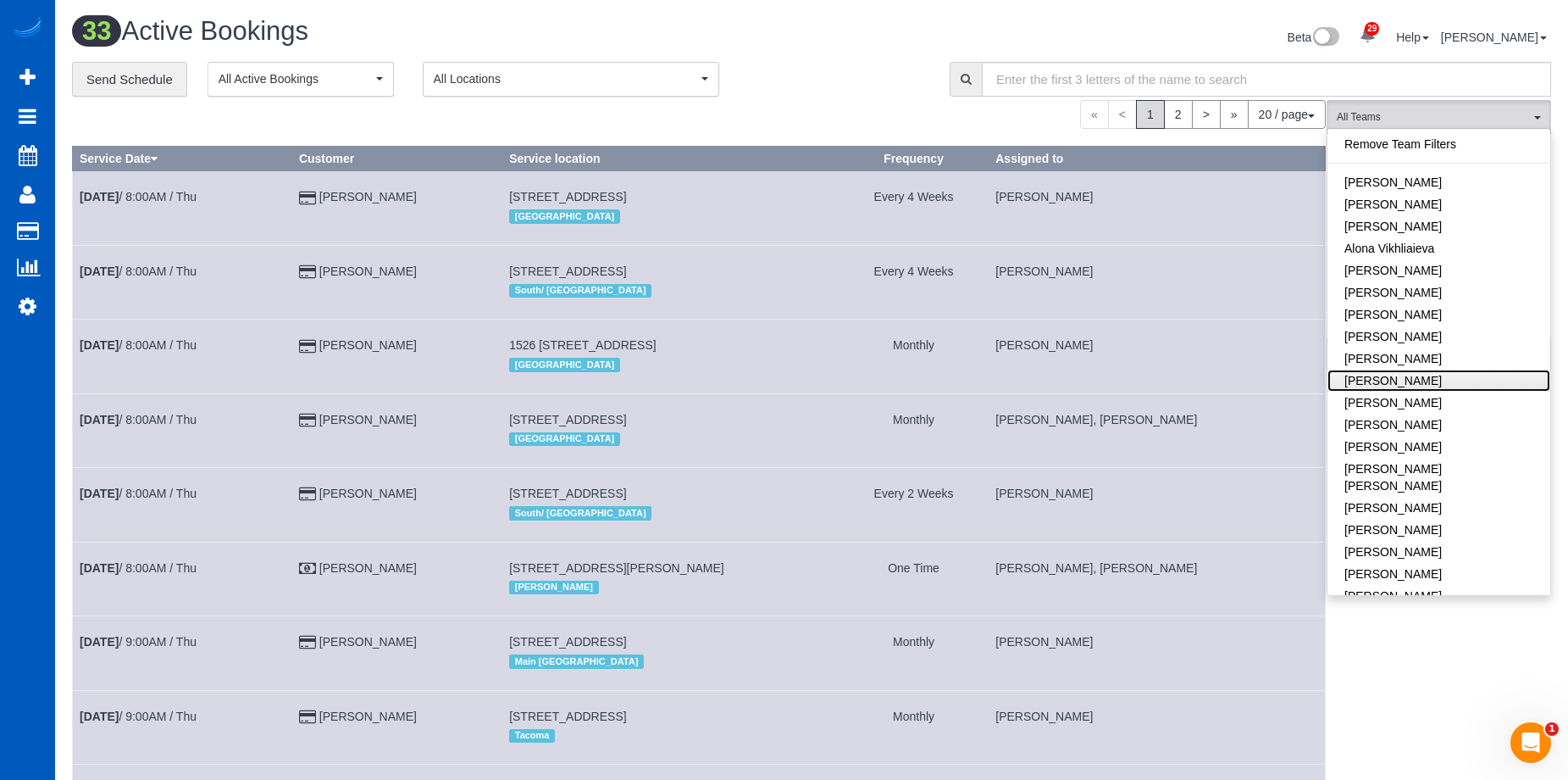
click at [1455, 371] on link "[PERSON_NAME]" at bounding box center [1438, 381] width 223 height 22
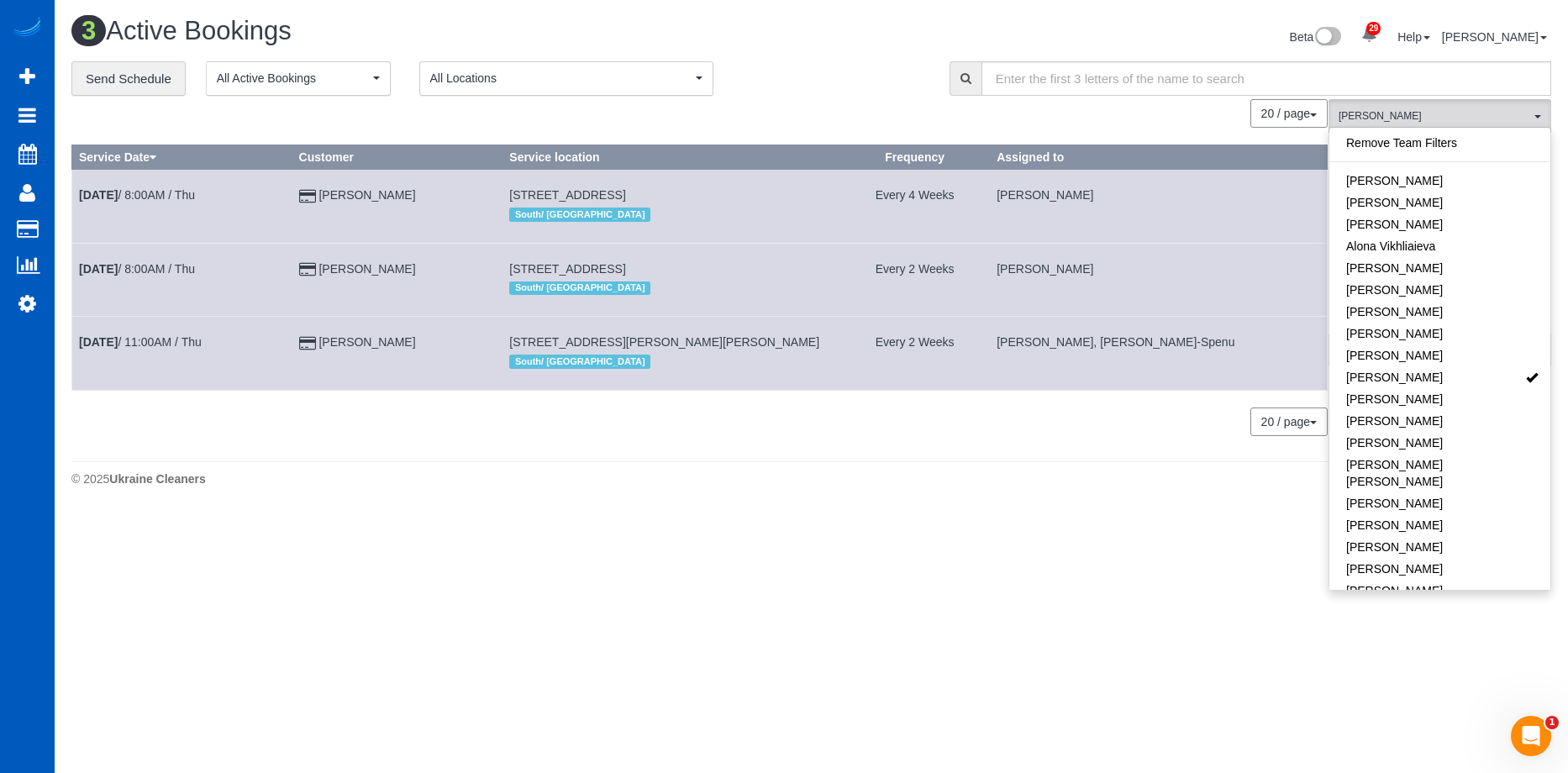
click at [855, 73] on div "**********" at bounding box center [498, 79] width 853 height 35
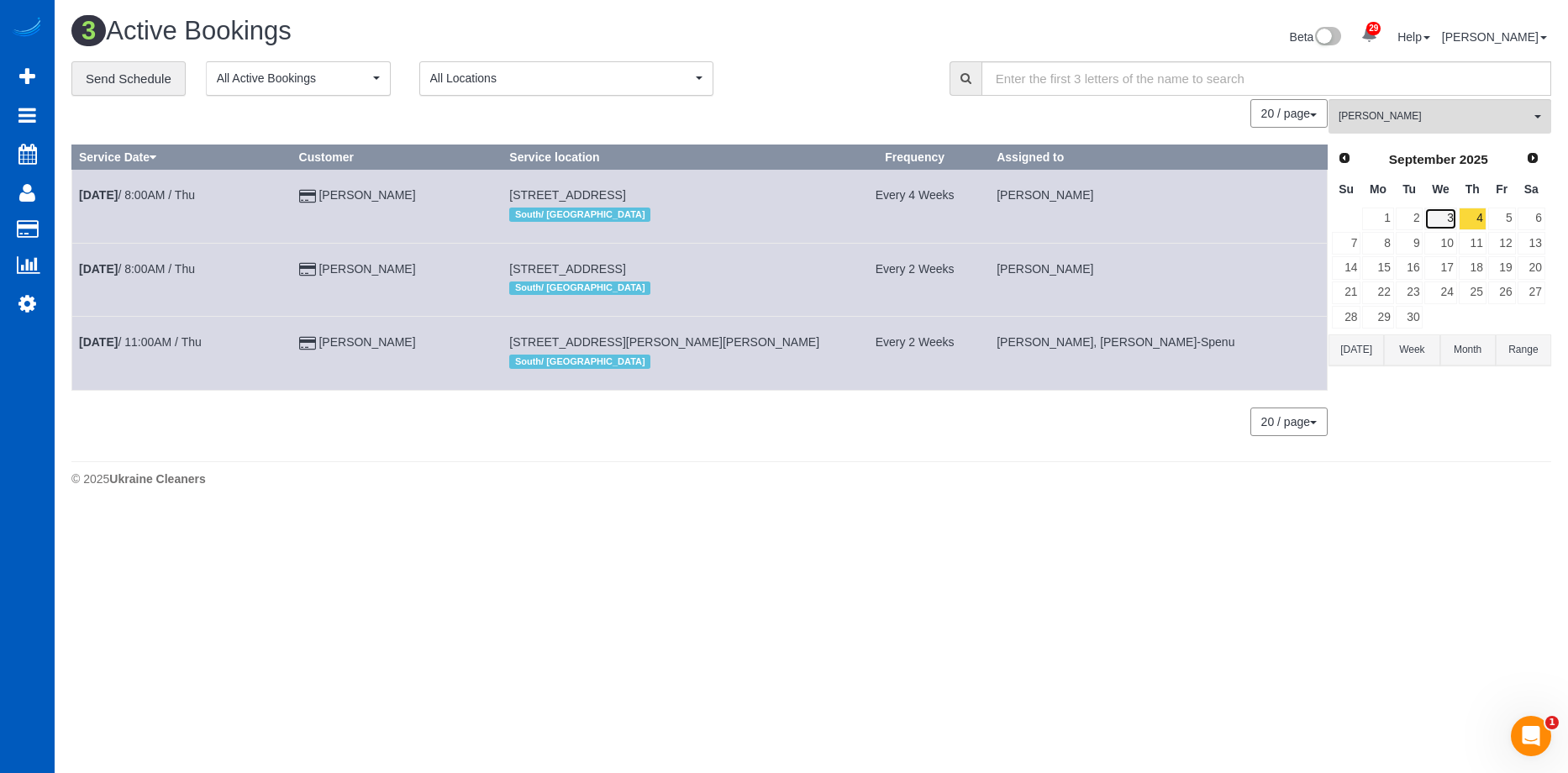
click at [1449, 218] on link "3" at bounding box center [1440, 218] width 32 height 23
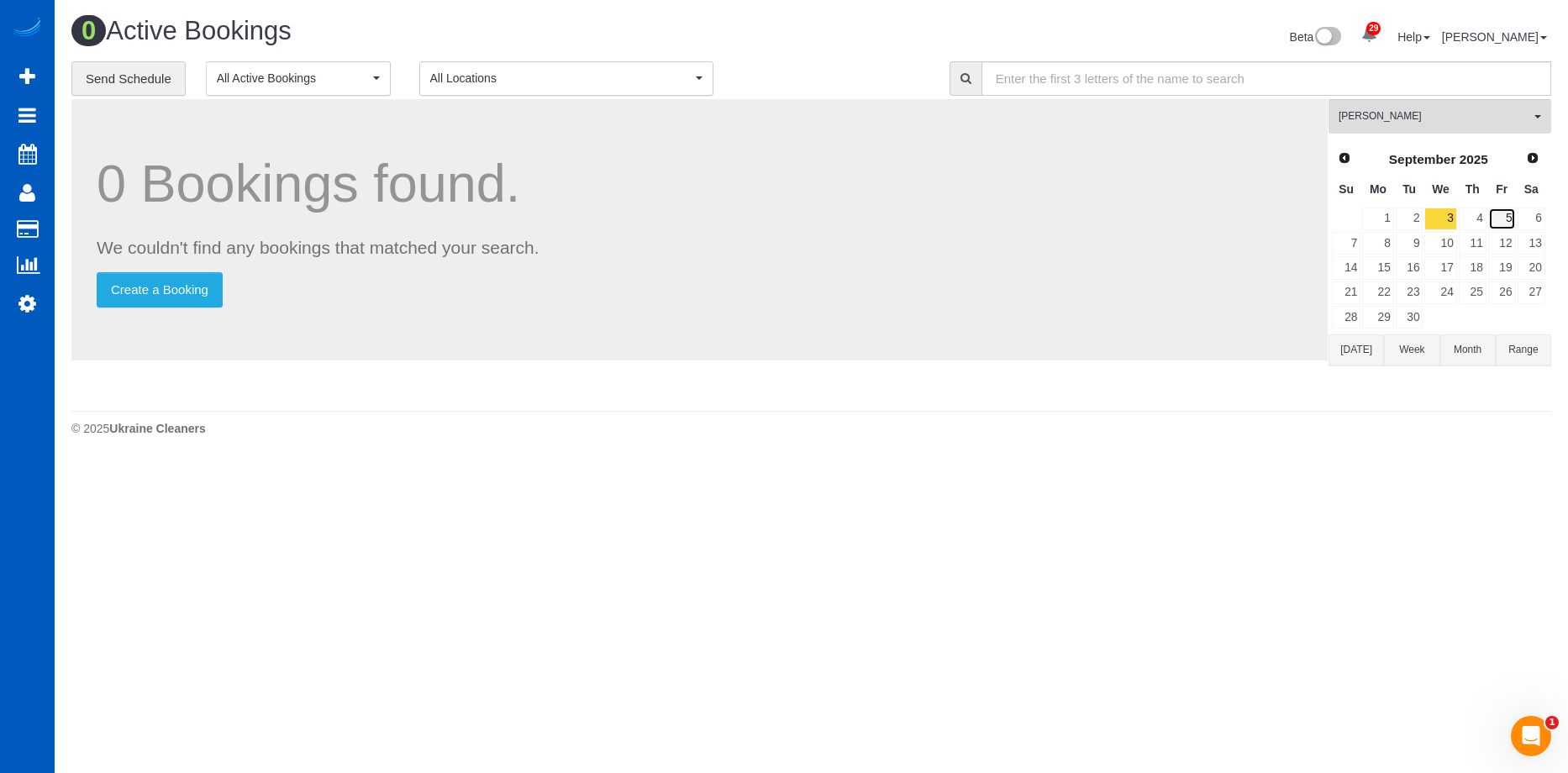
click at [1507, 215] on link "5" at bounding box center [1502, 218] width 28 height 23
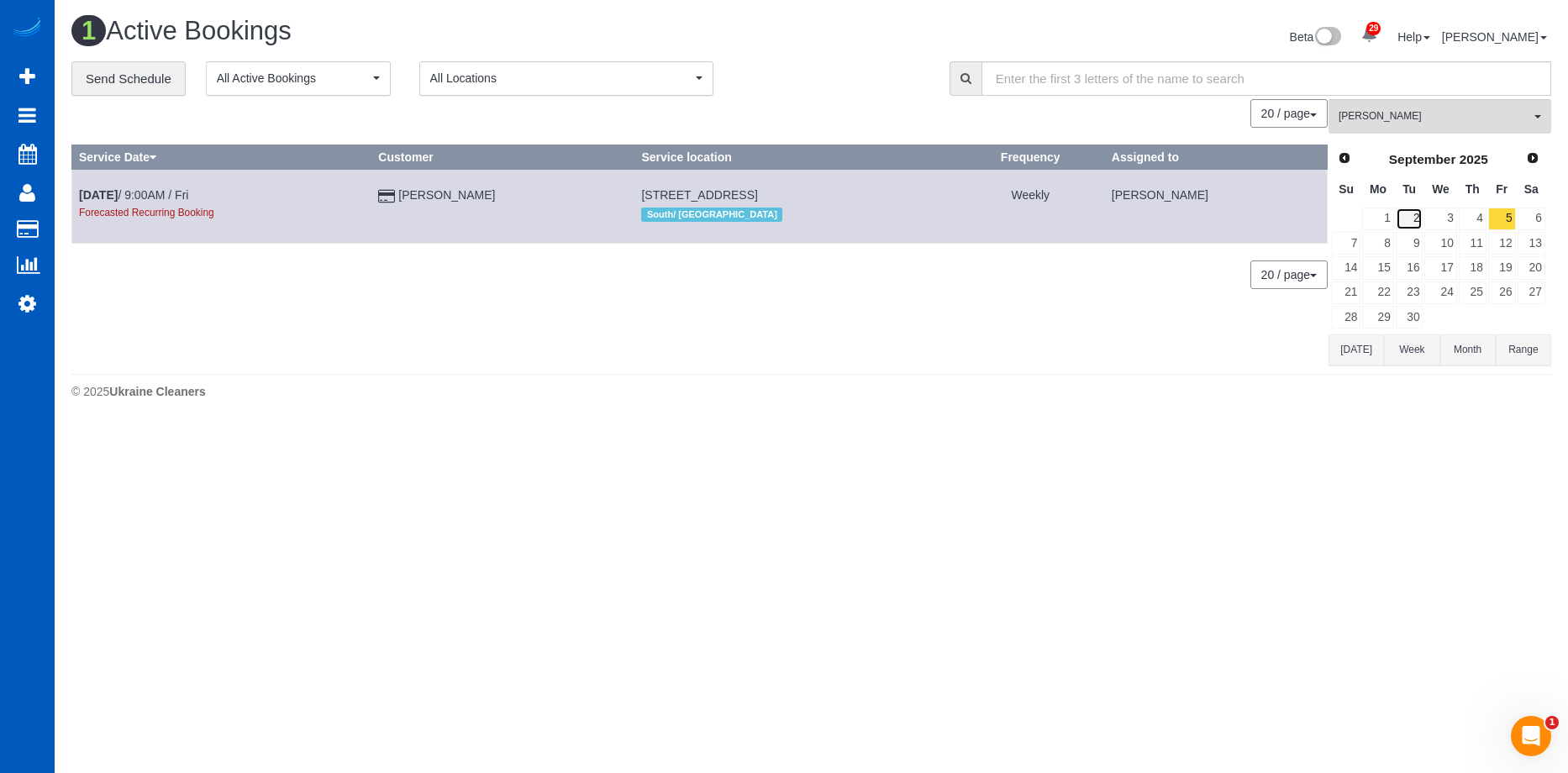
click at [1415, 211] on link "2" at bounding box center [1409, 218] width 28 height 23
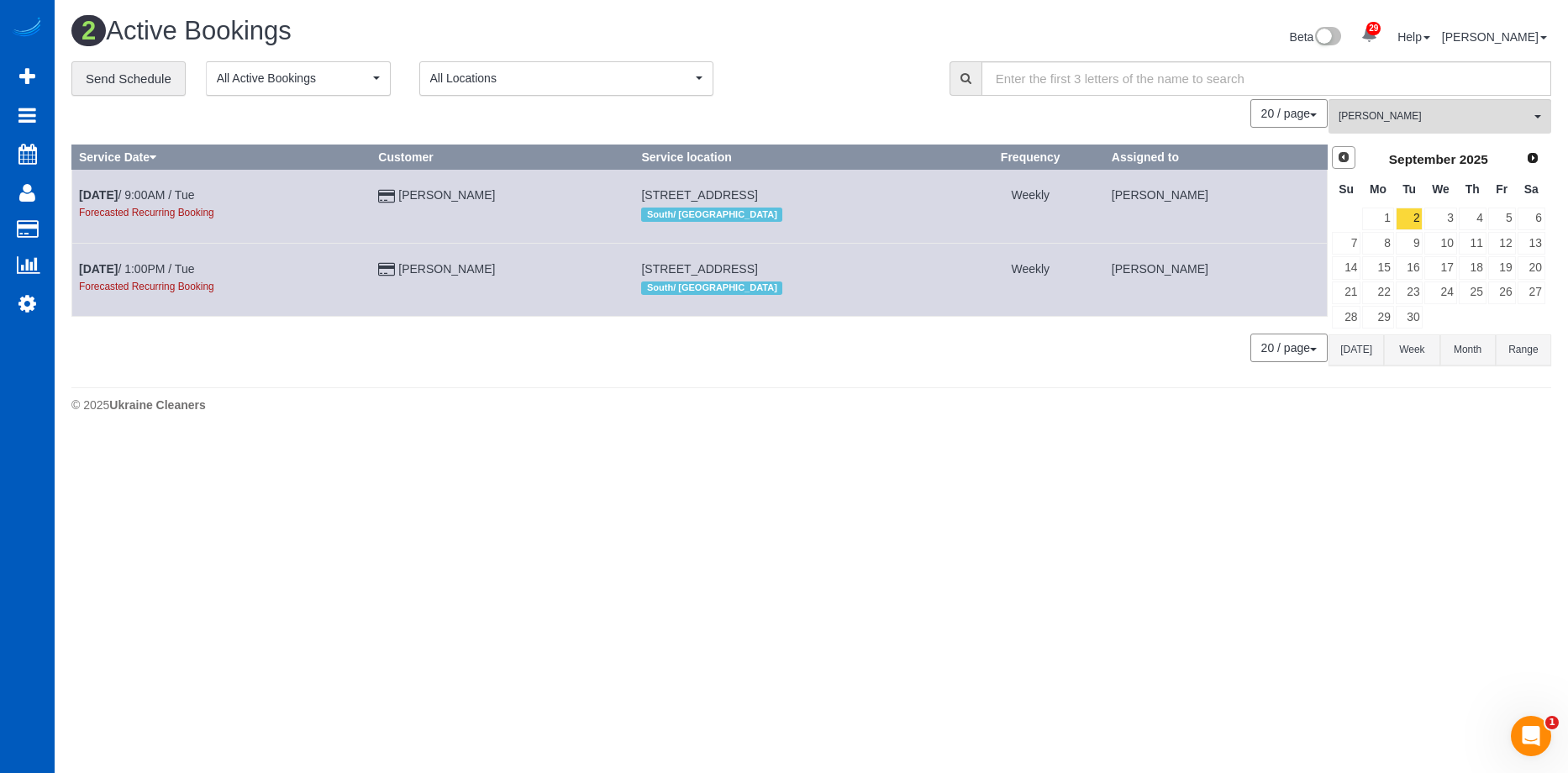
click at [1352, 155] on link "Prev" at bounding box center [1344, 158] width 24 height 24
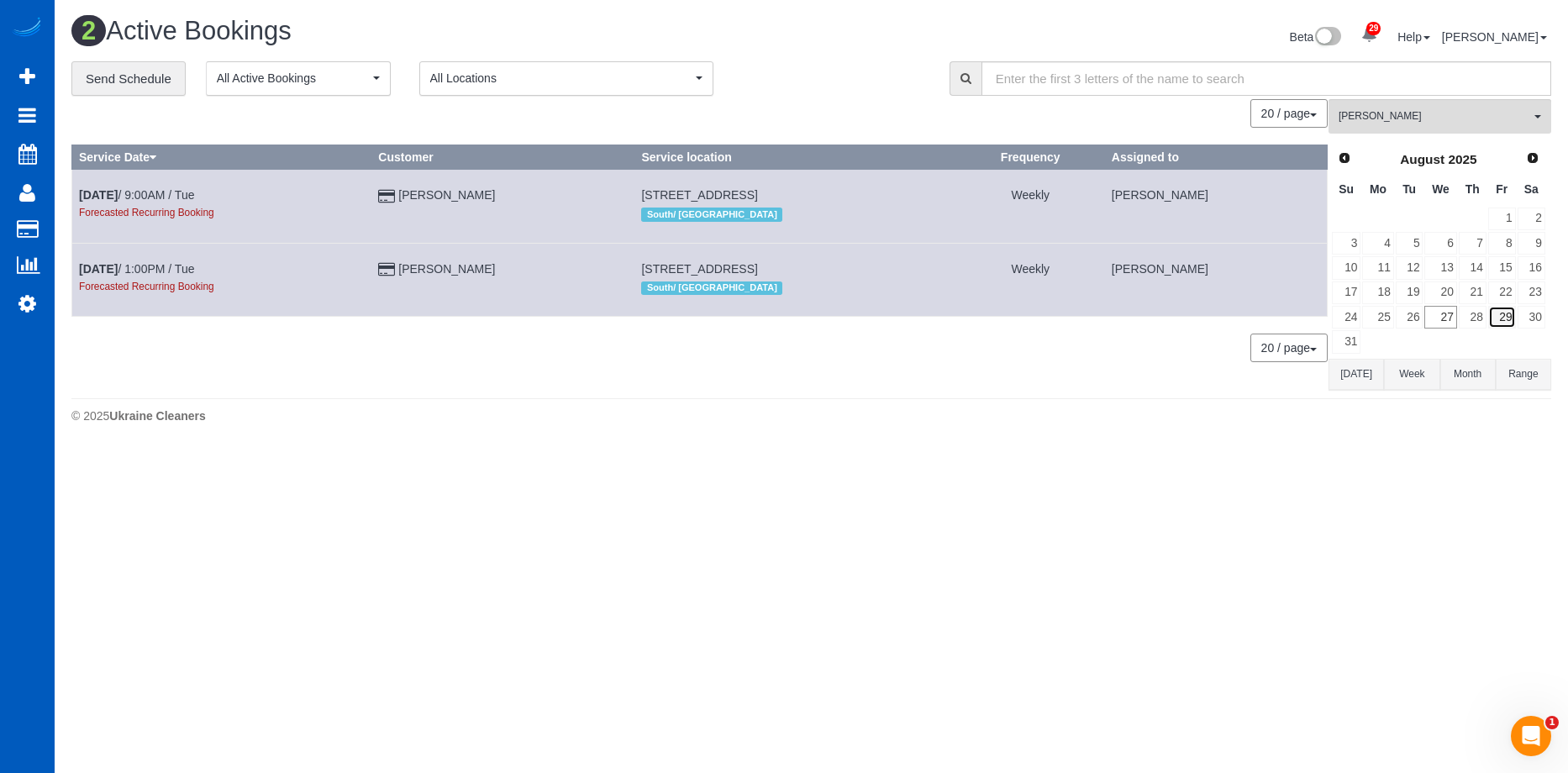
click at [1501, 313] on link "29" at bounding box center [1502, 317] width 28 height 23
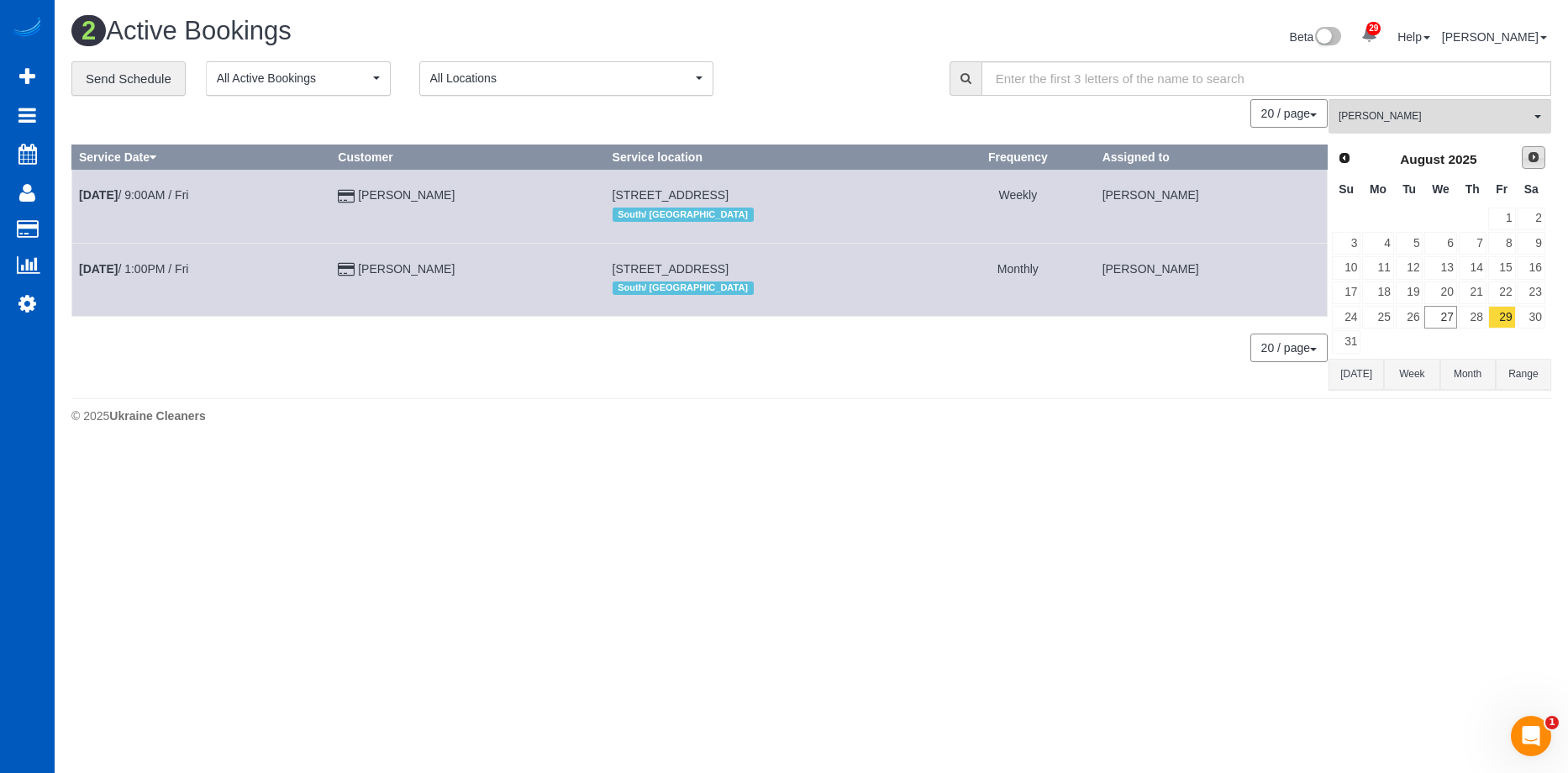
click at [1527, 159] on span "Next" at bounding box center [1534, 157] width 13 height 13
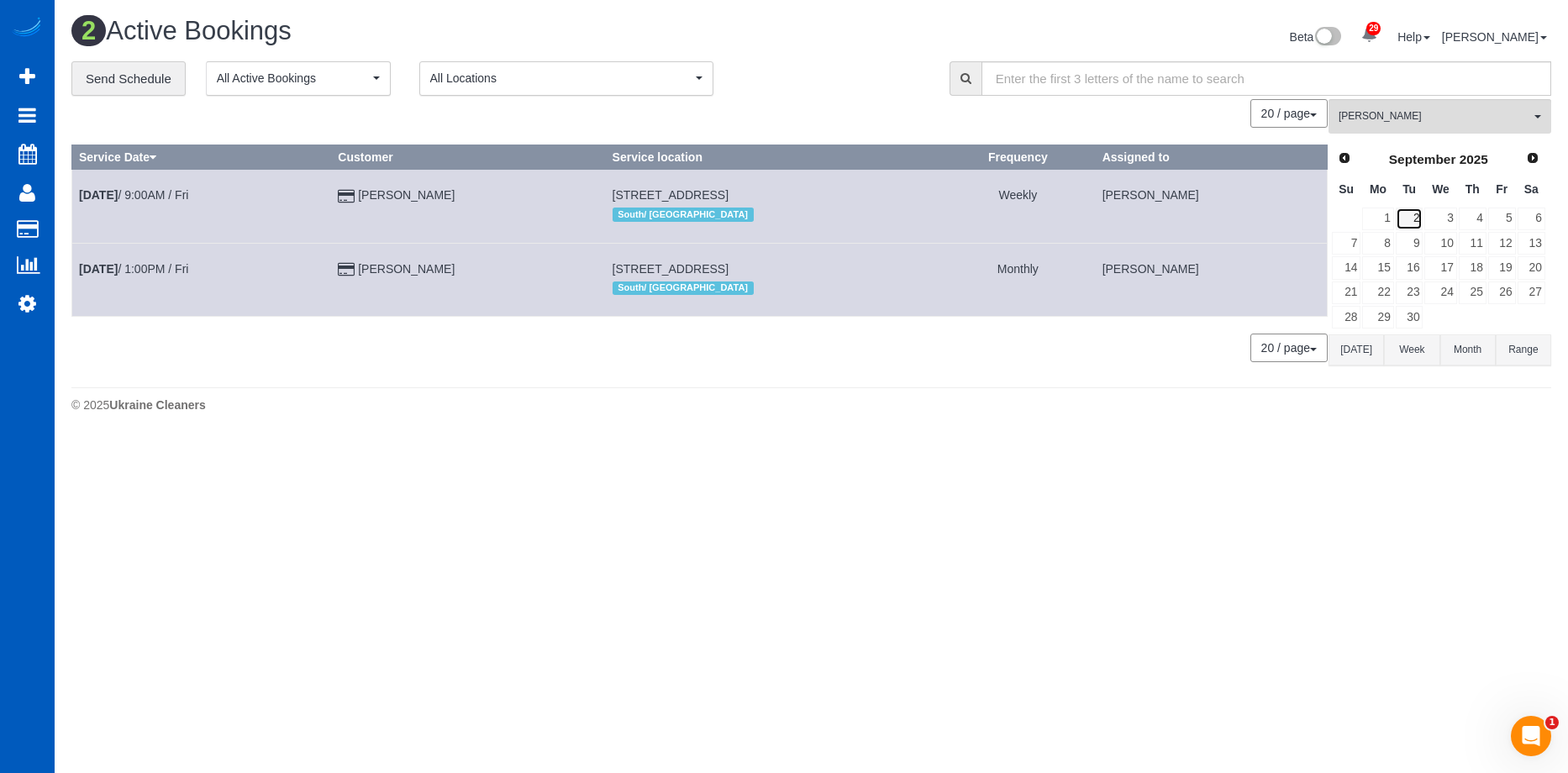
click at [1418, 217] on link "2" at bounding box center [1409, 218] width 28 height 23
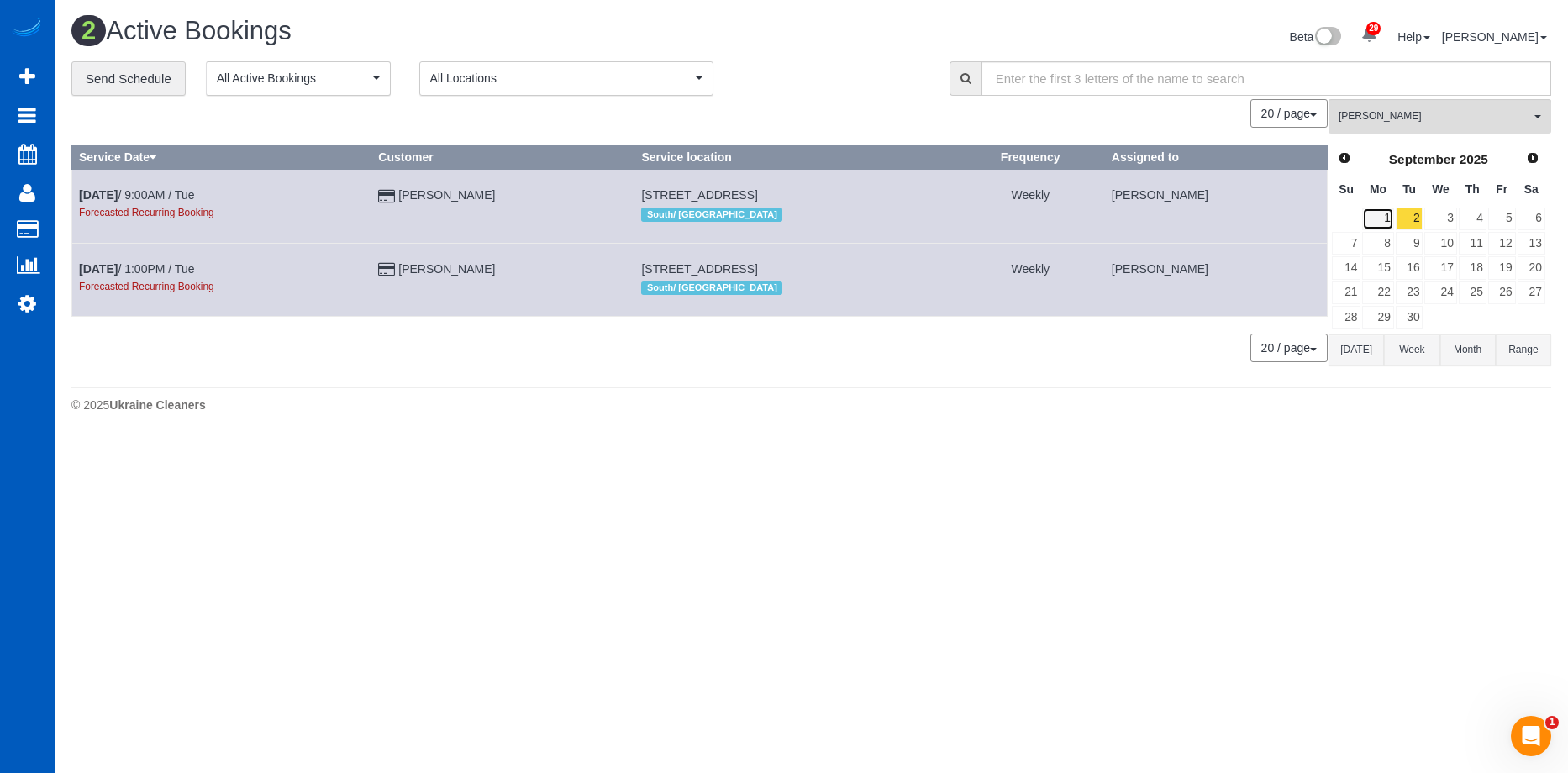
click at [1386, 216] on link "1" at bounding box center [1377, 218] width 31 height 23
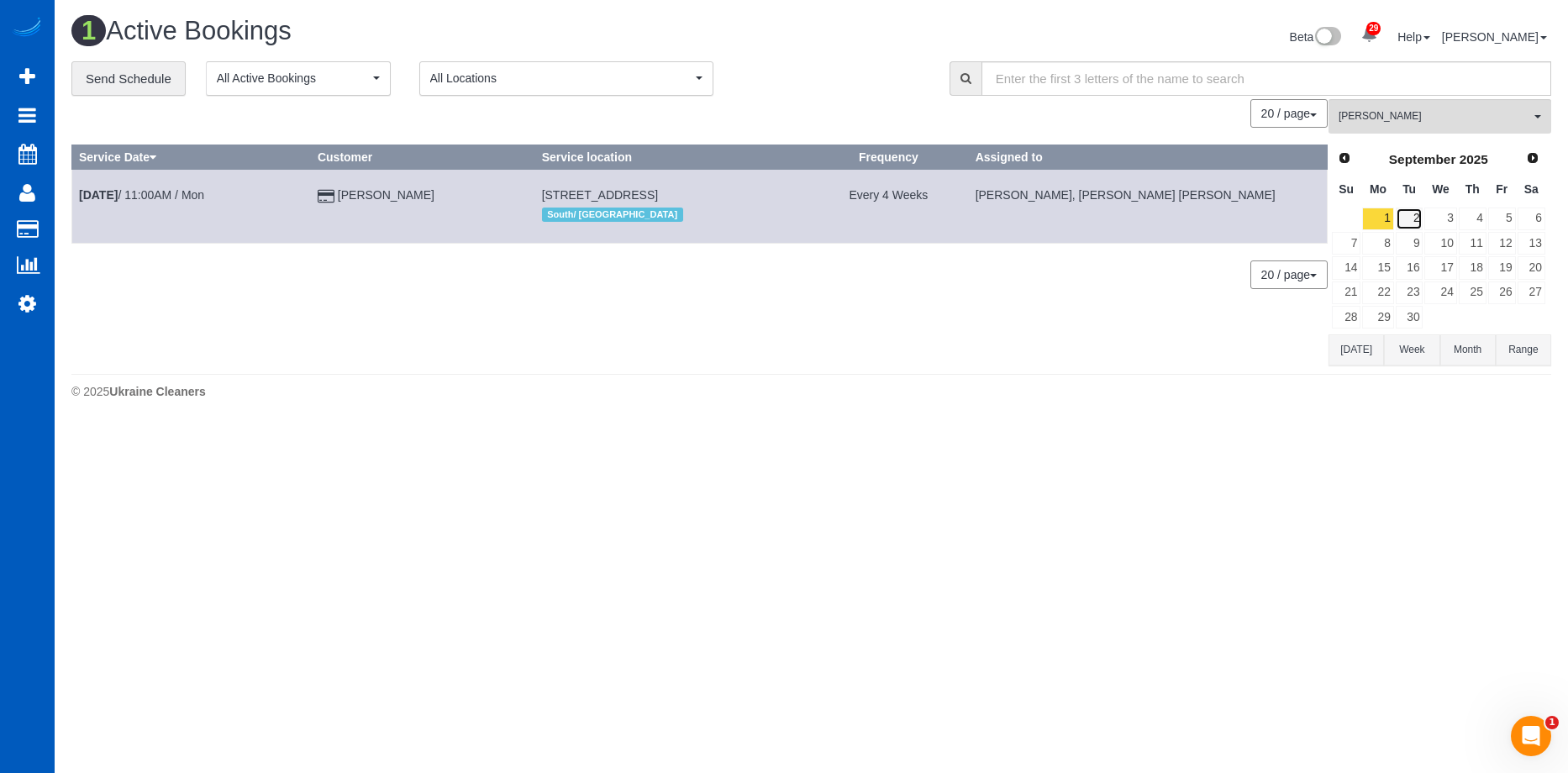
click at [1417, 221] on link "2" at bounding box center [1409, 218] width 28 height 23
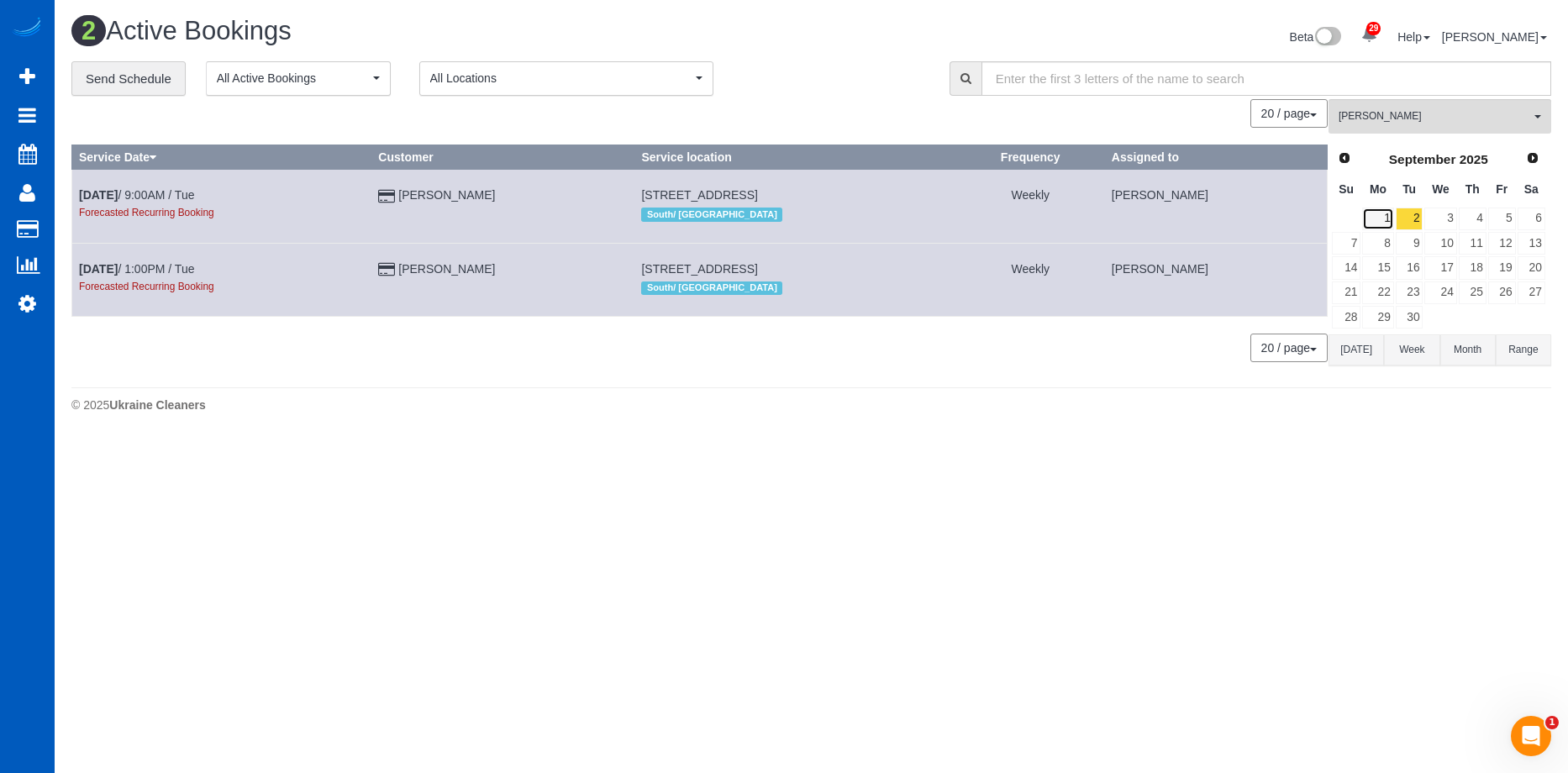
click at [1379, 215] on link "1" at bounding box center [1377, 218] width 31 height 23
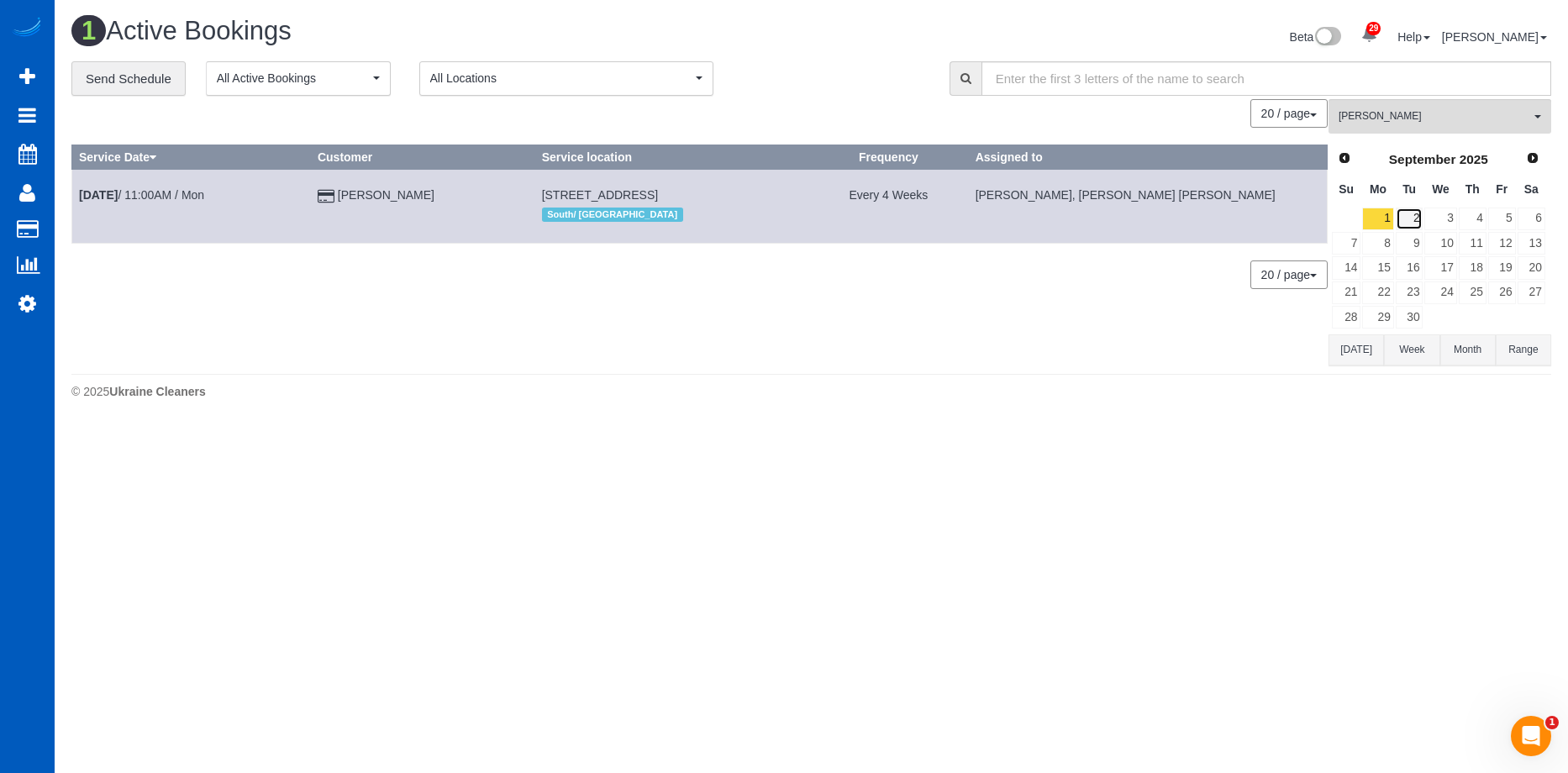
click at [1407, 214] on link "2" at bounding box center [1409, 218] width 28 height 23
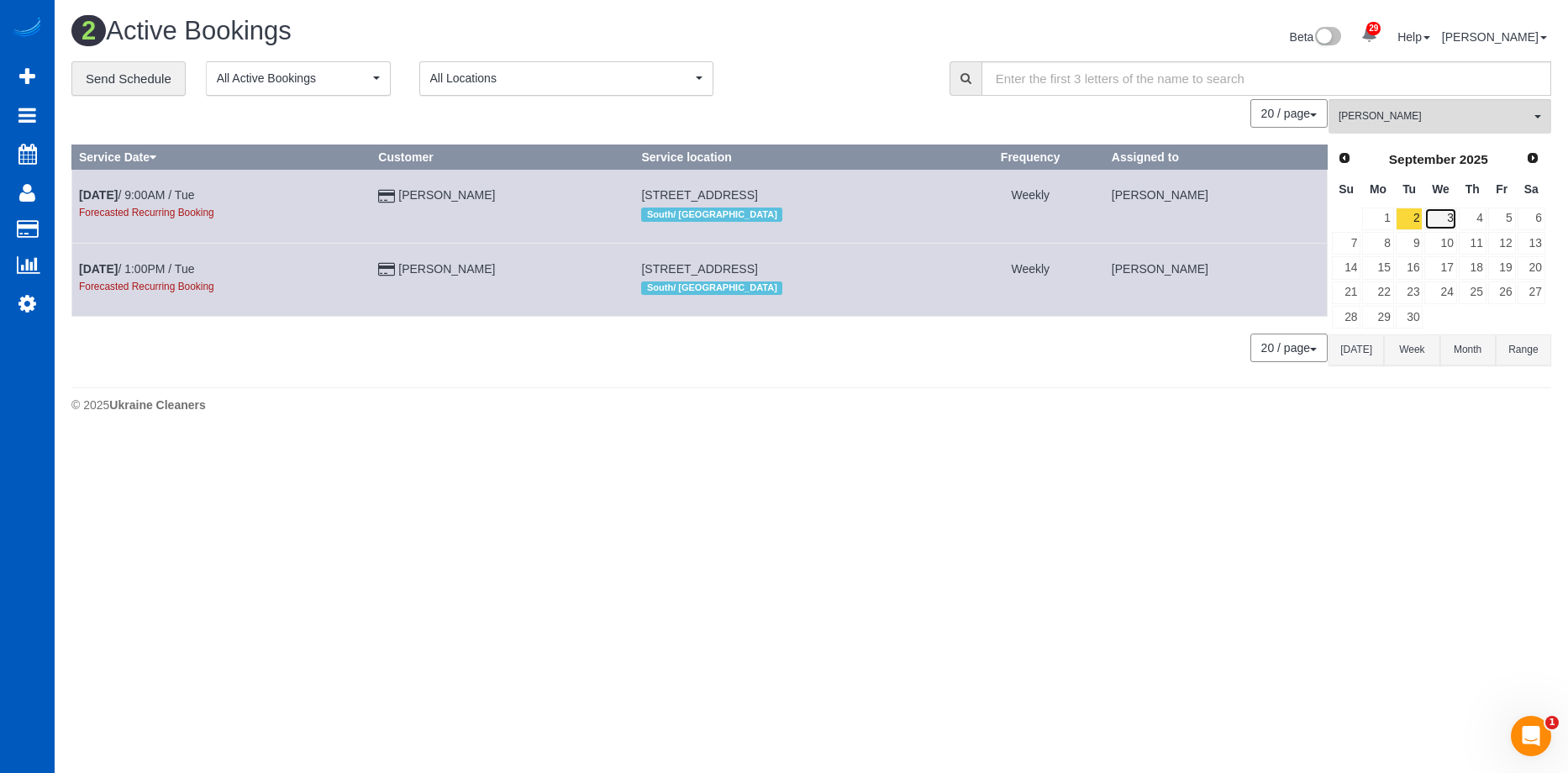
click at [1433, 217] on link "3" at bounding box center [1440, 218] width 32 height 23
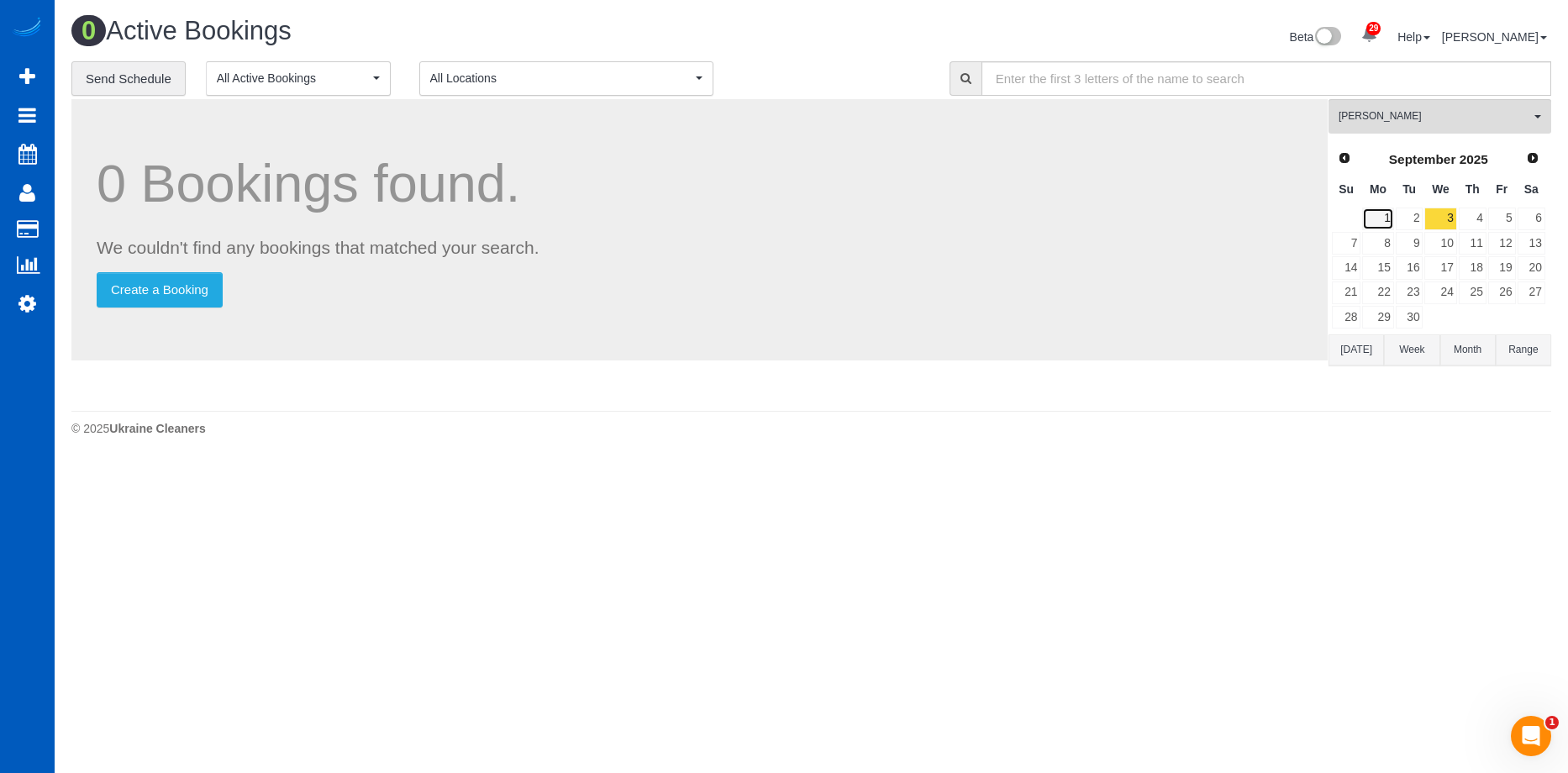
click at [1386, 218] on link "1" at bounding box center [1377, 218] width 31 height 23
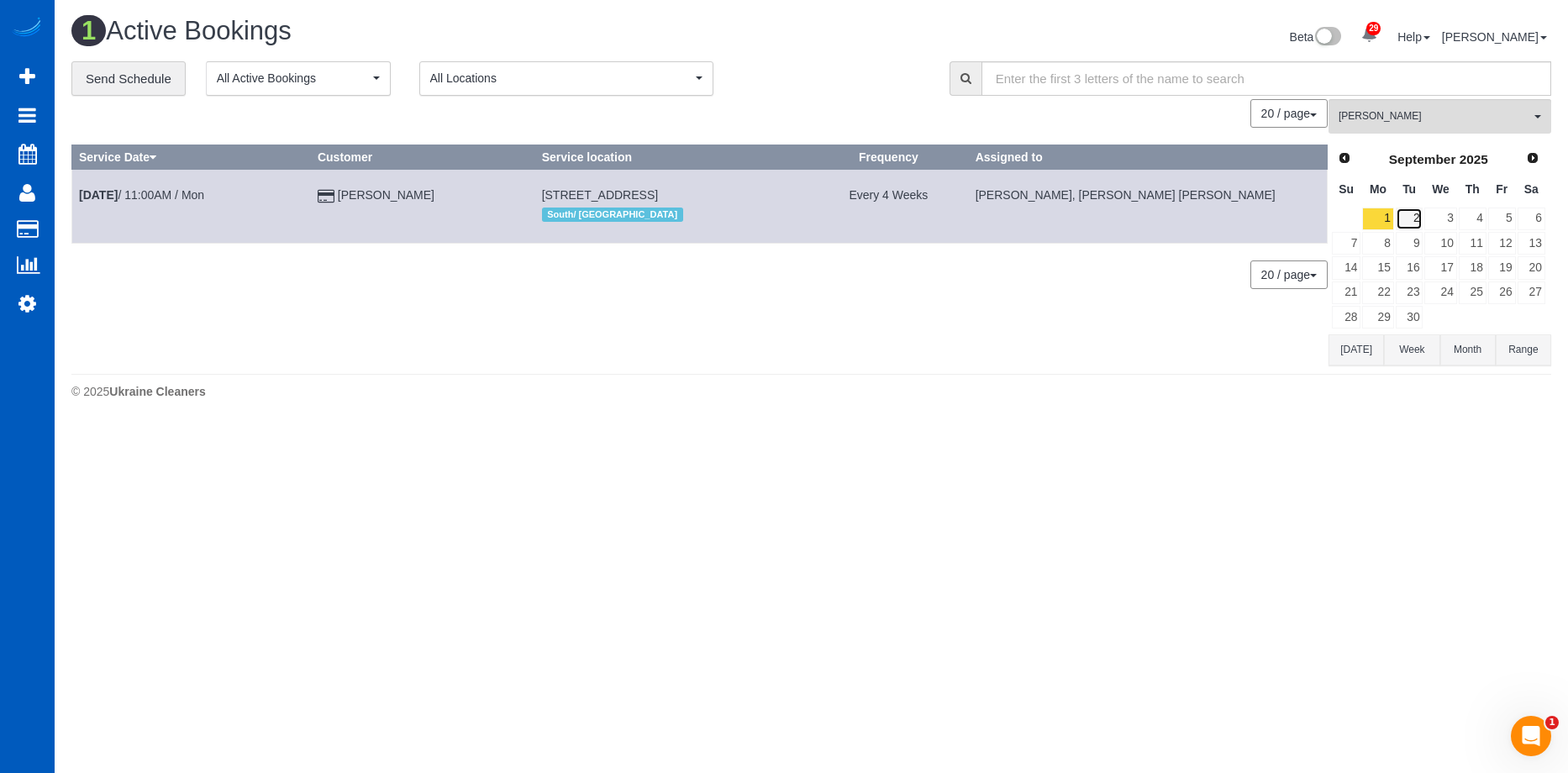
click at [1410, 219] on link "2" at bounding box center [1409, 218] width 28 height 23
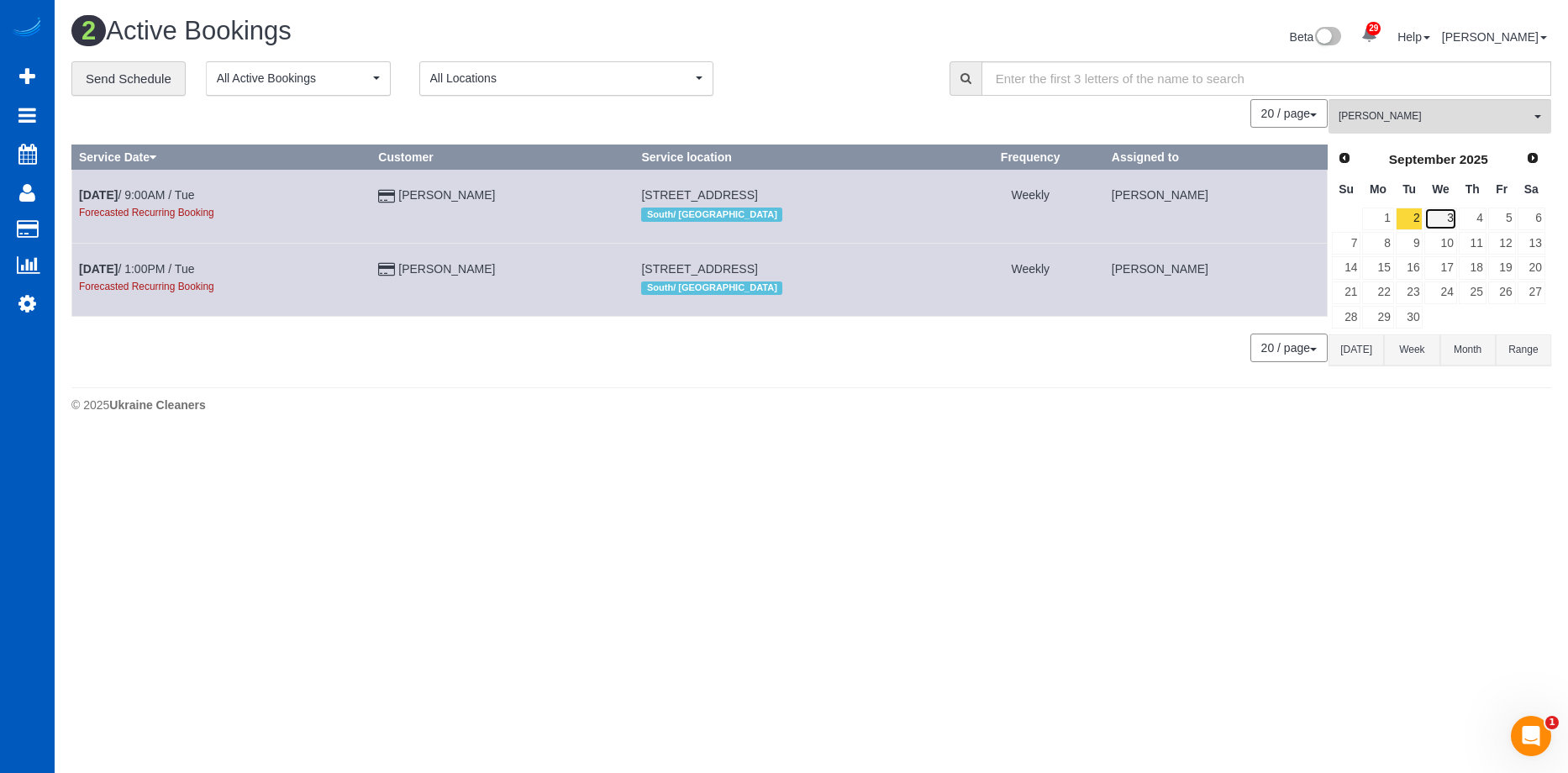
click at [1448, 218] on link "3" at bounding box center [1440, 218] width 32 height 23
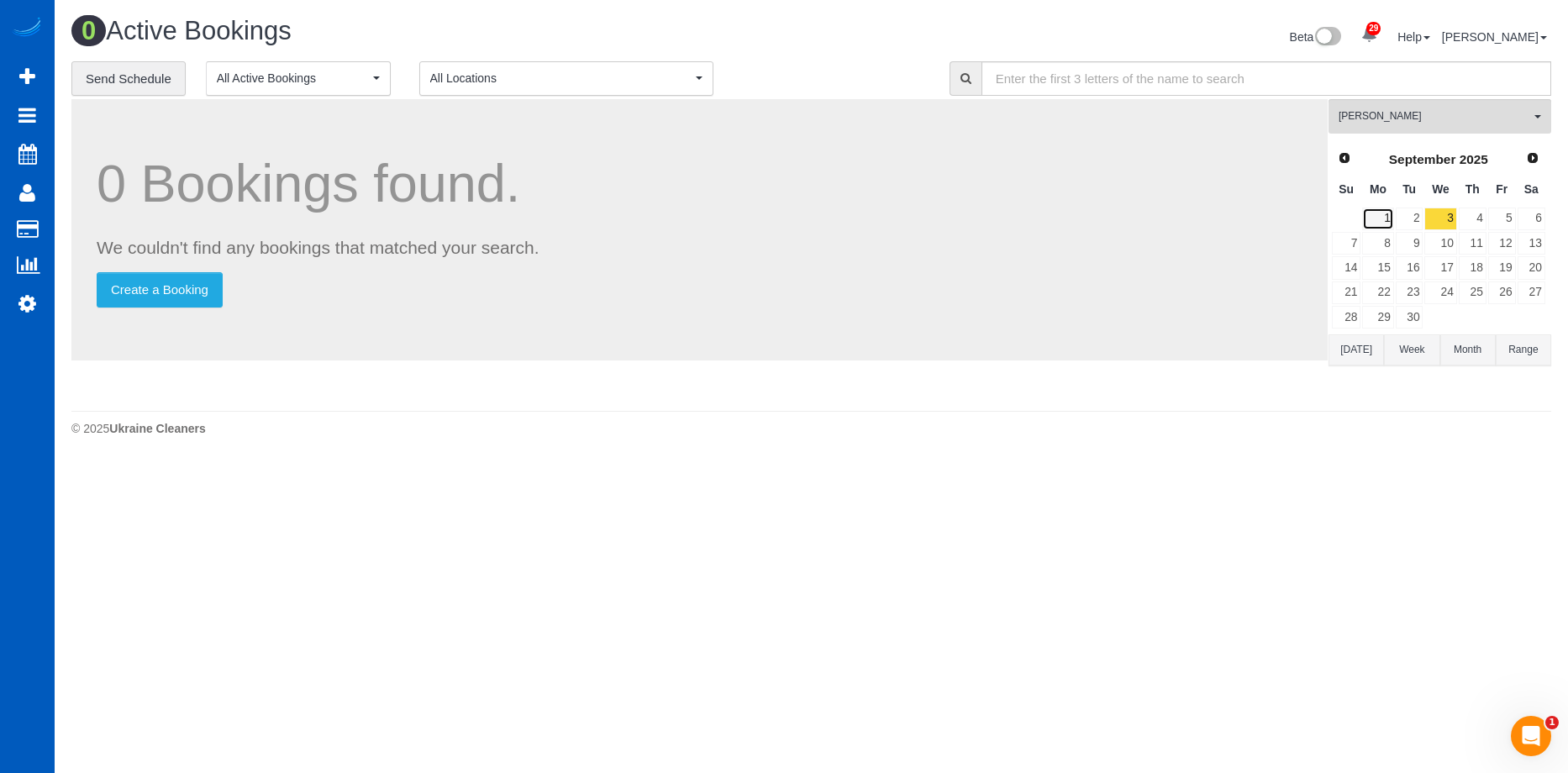
click at [1392, 218] on link "1" at bounding box center [1377, 218] width 31 height 23
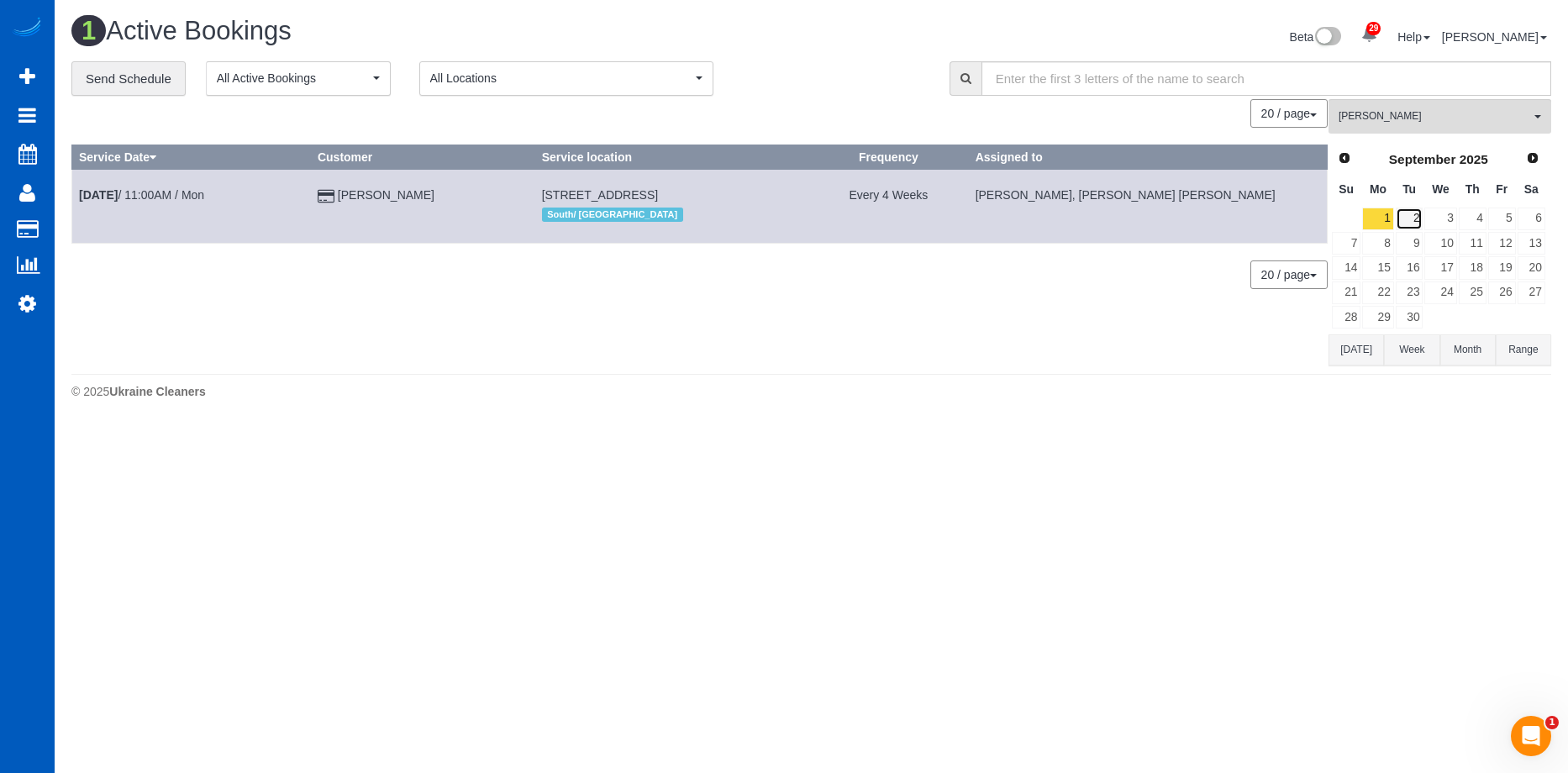
click at [1411, 219] on link "2" at bounding box center [1409, 218] width 28 height 23
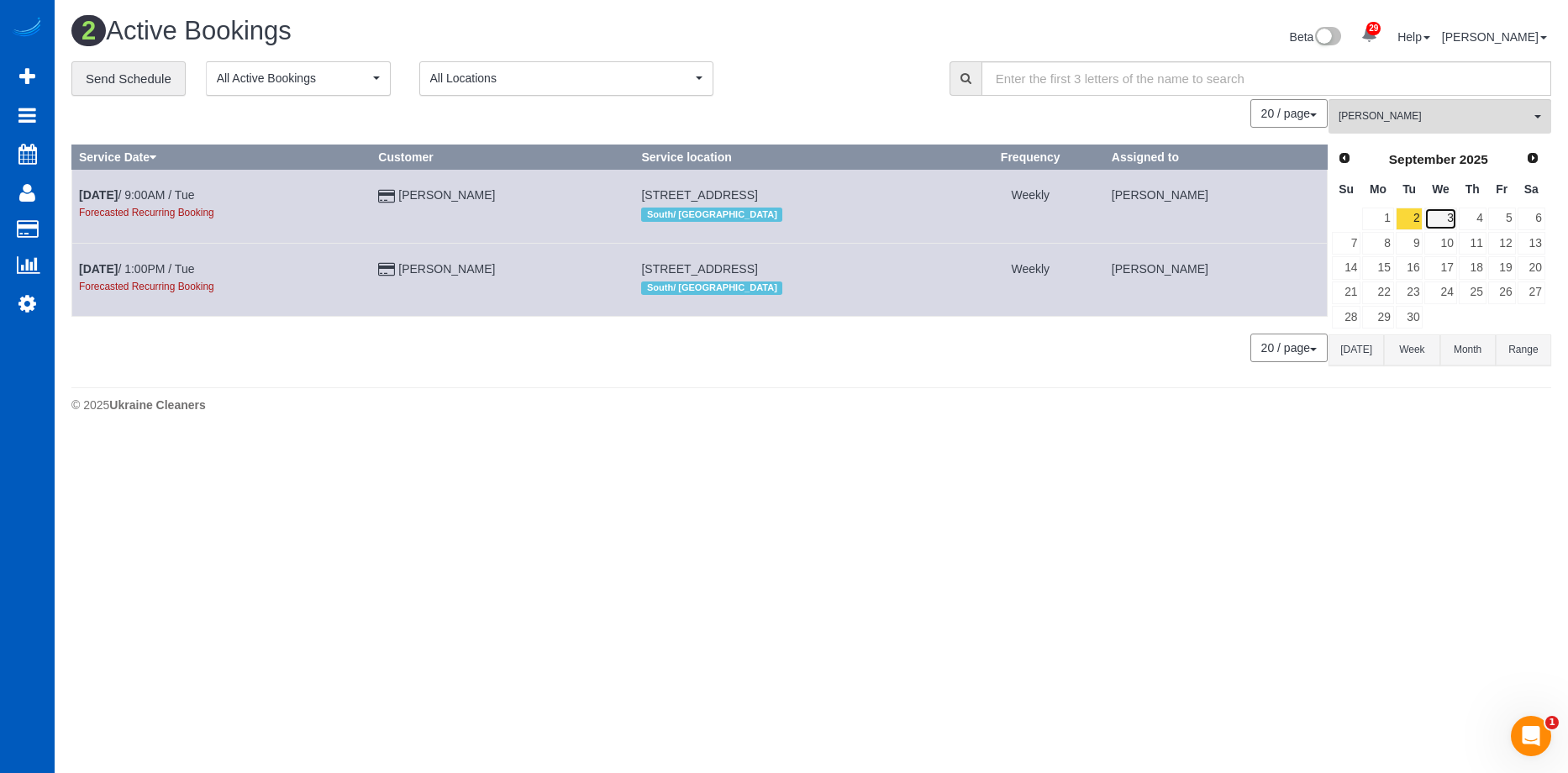
click at [1431, 222] on link "3" at bounding box center [1440, 218] width 32 height 23
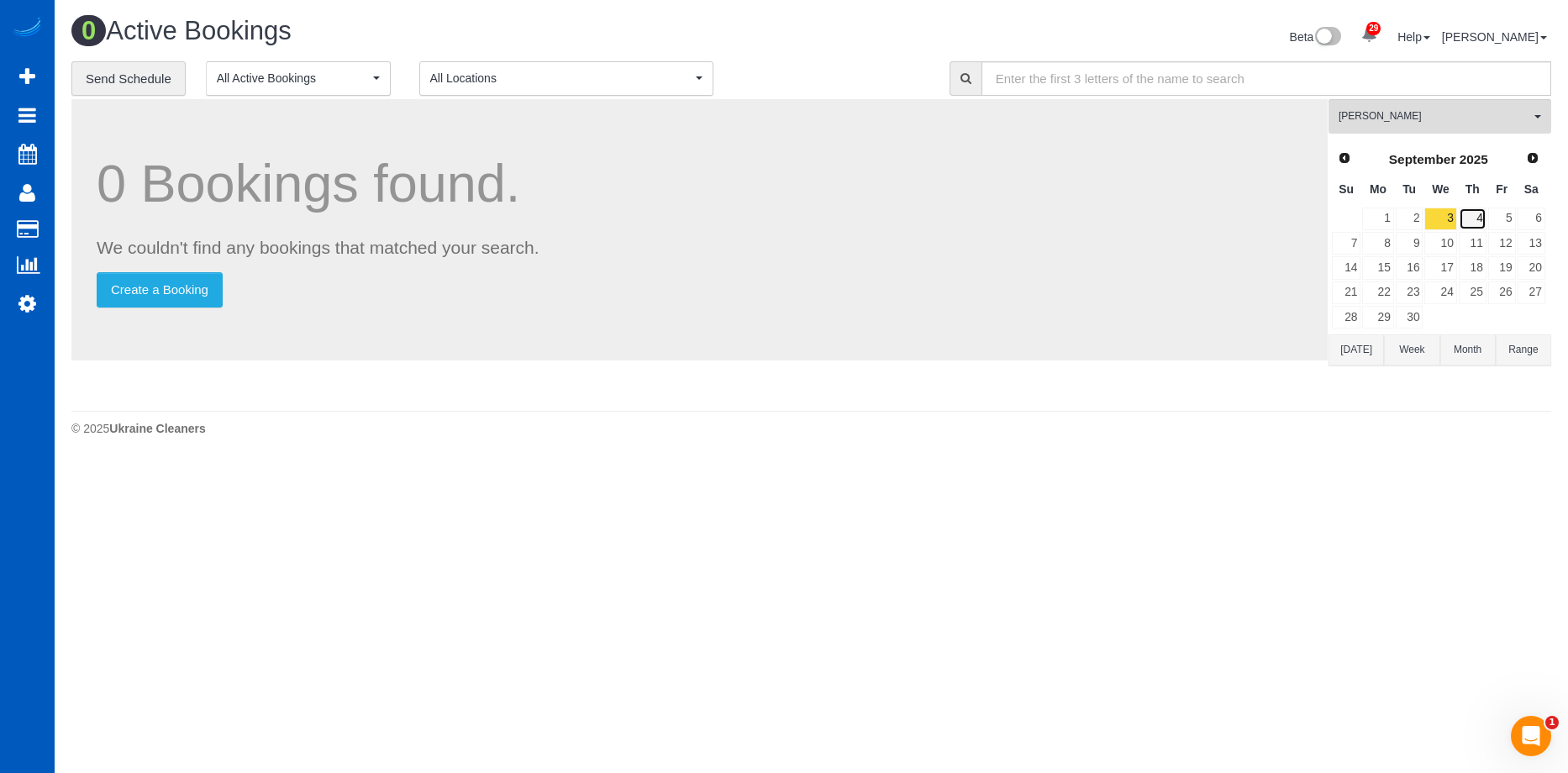
click at [1481, 222] on link "4" at bounding box center [1472, 218] width 28 height 23
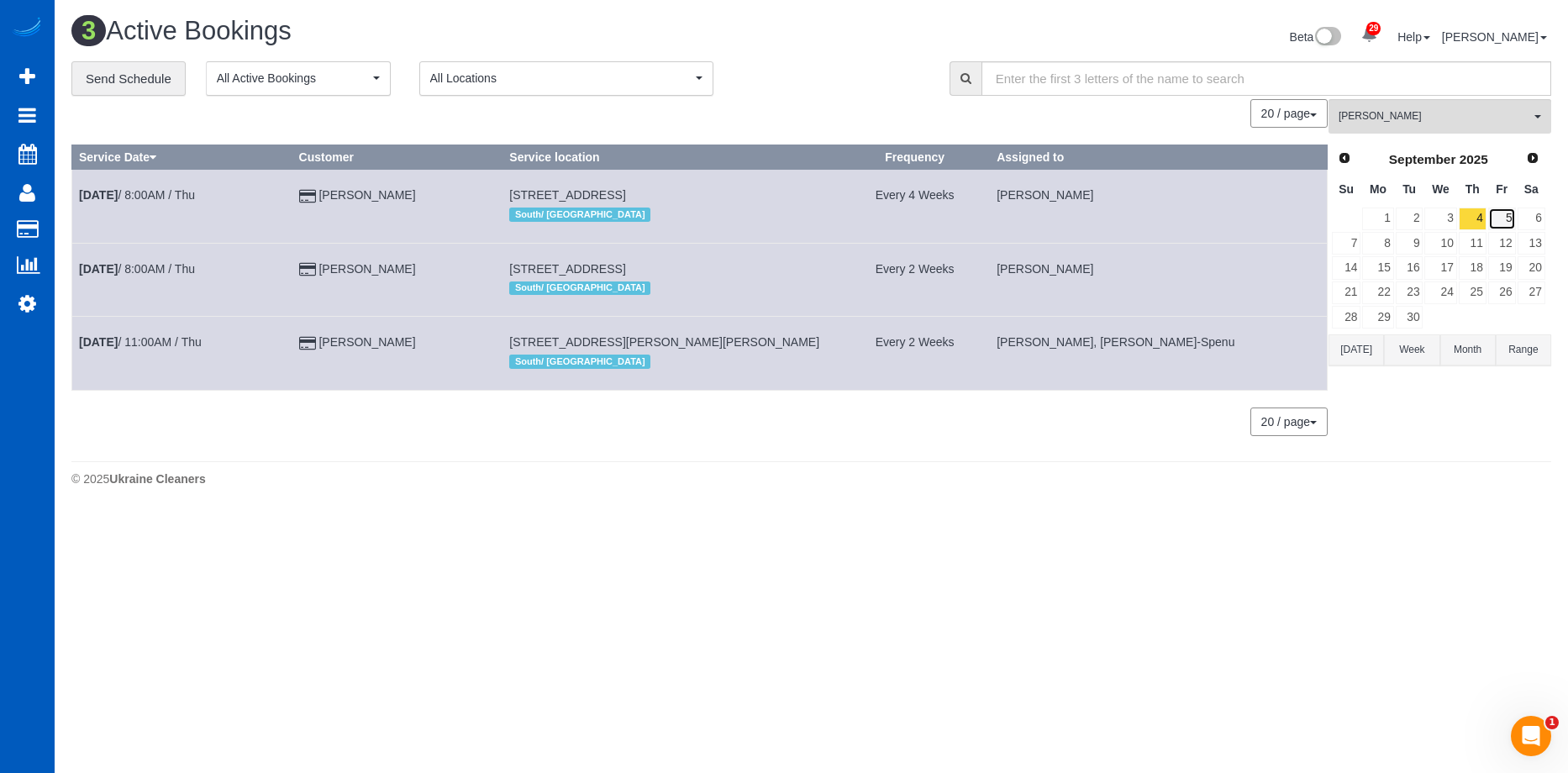
click at [1497, 219] on link "5" at bounding box center [1502, 218] width 28 height 23
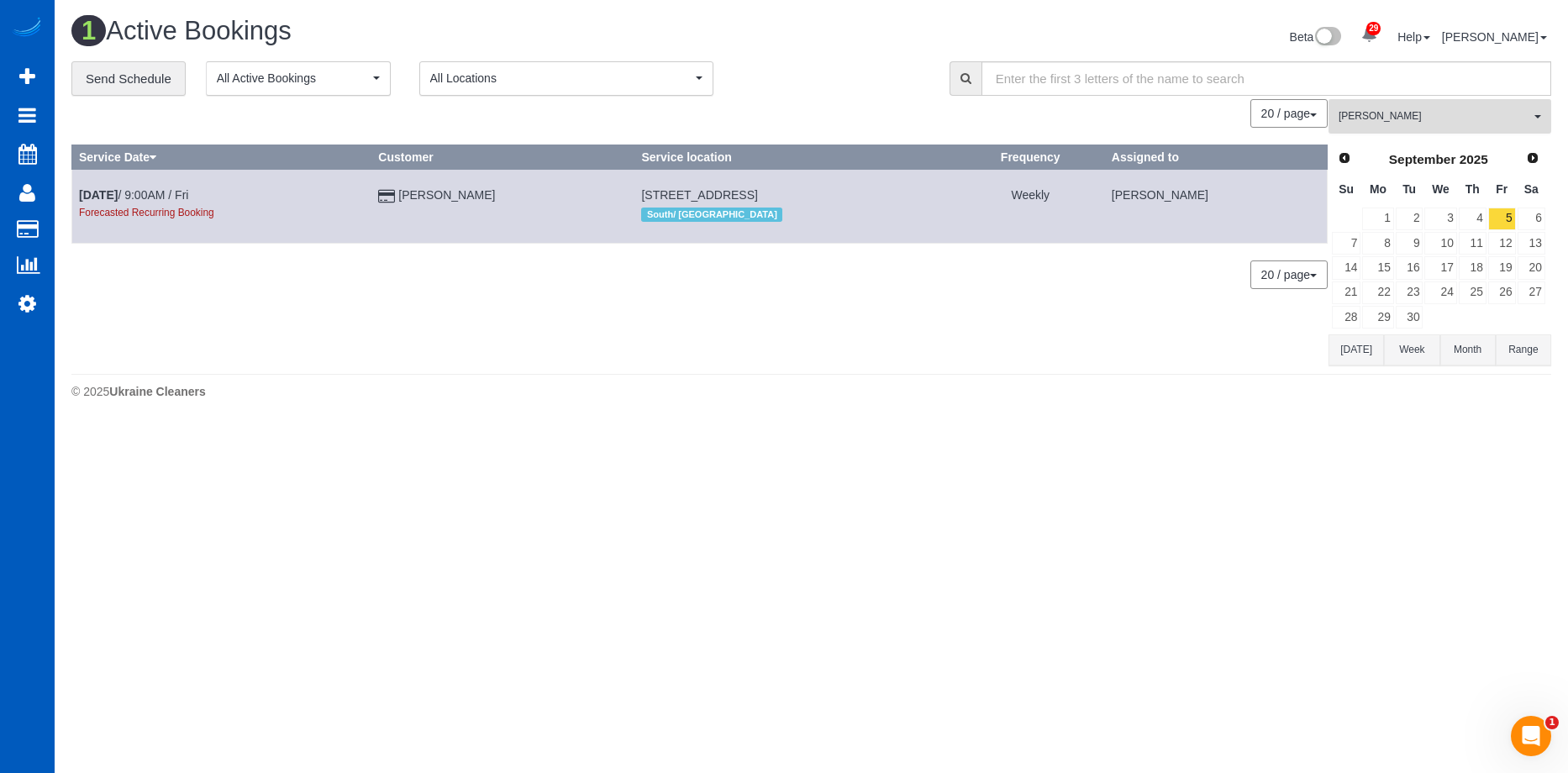
click at [1380, 113] on span "[PERSON_NAME]" at bounding box center [1434, 116] width 192 height 14
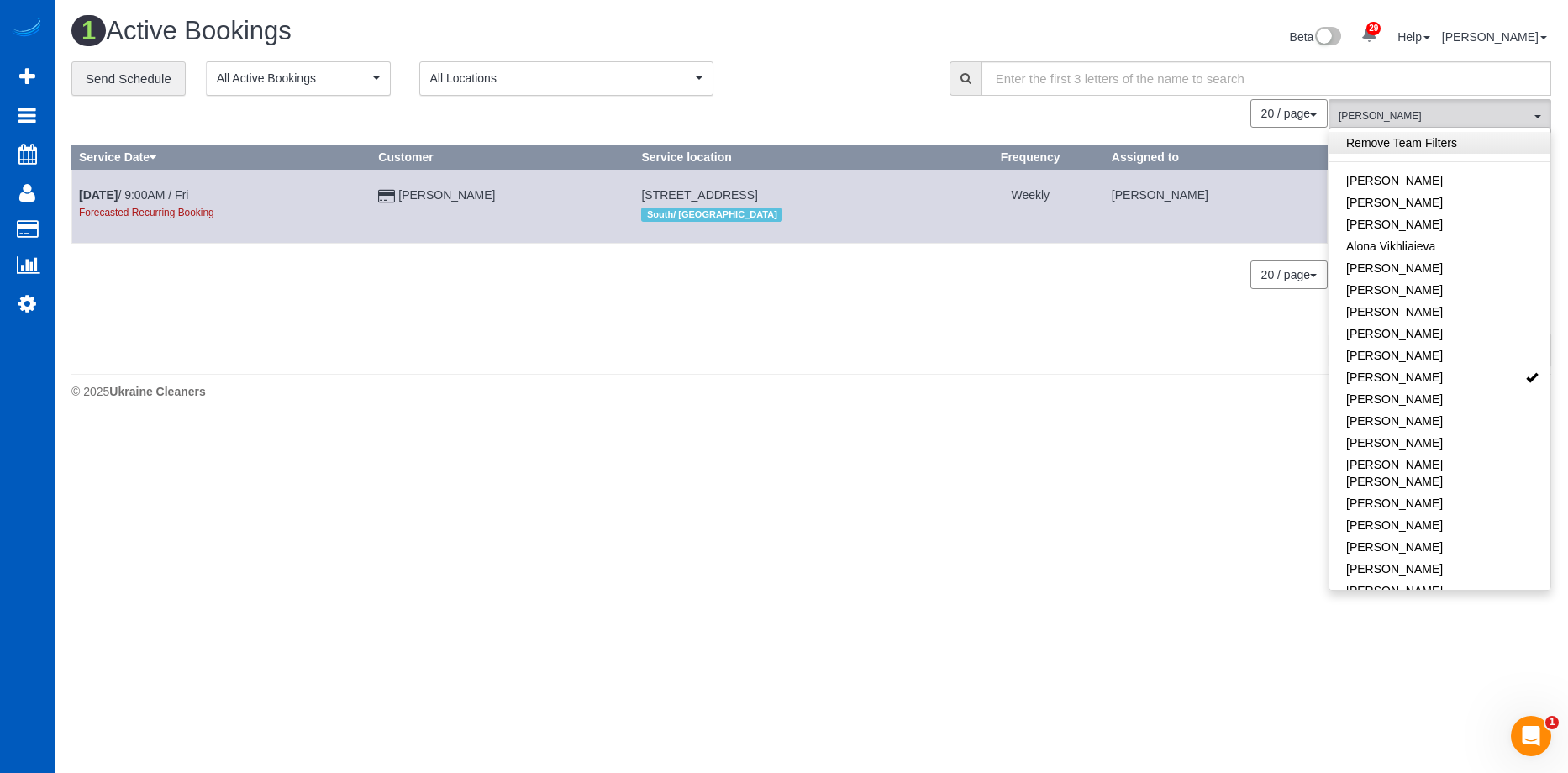
click at [1404, 138] on link "Remove Team Filters" at bounding box center [1439, 143] width 221 height 22
click at [810, 20] on div "31 Active Bookings" at bounding box center [436, 34] width 753 height 36
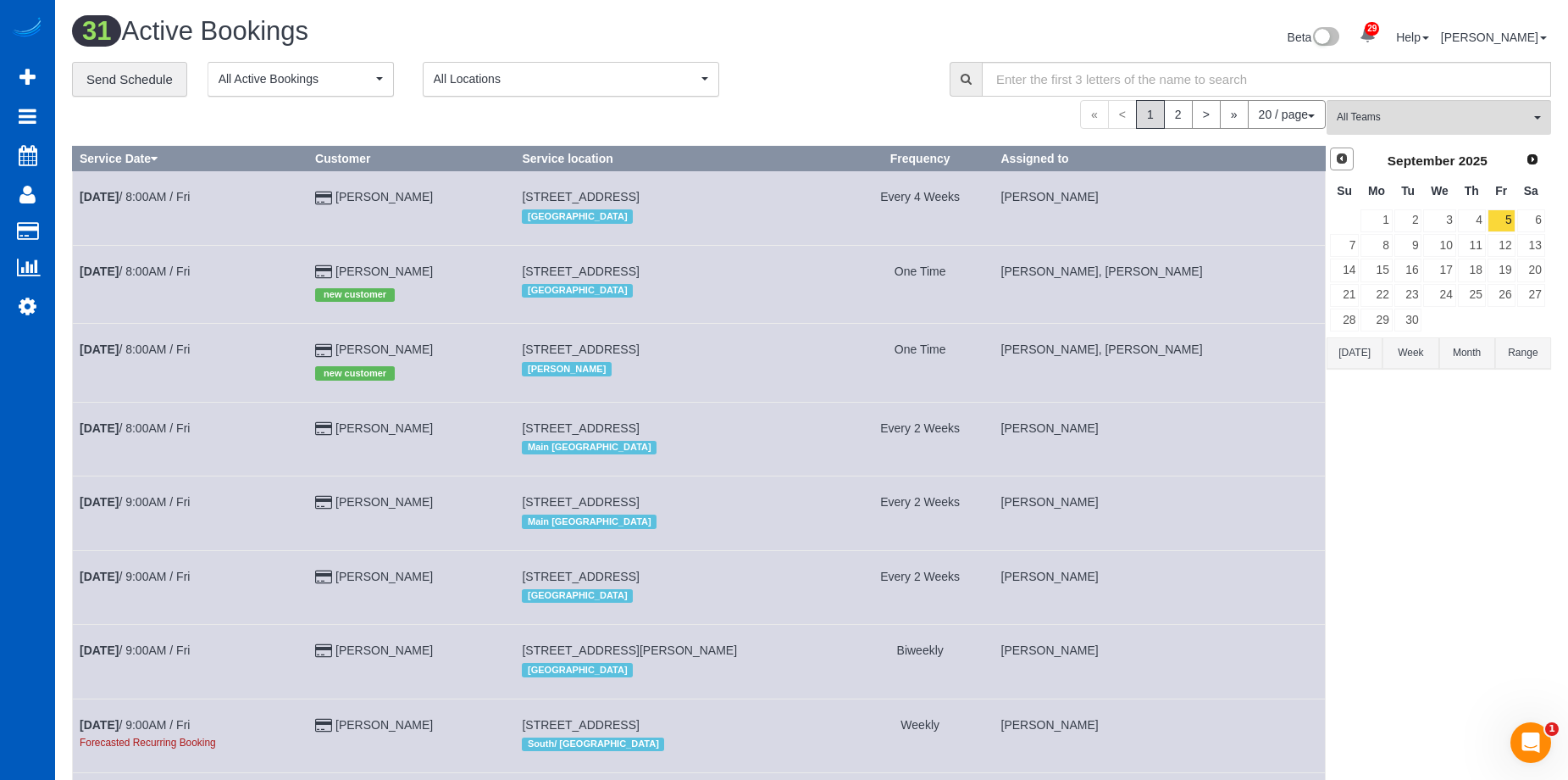
click at [1336, 158] on span "Prev" at bounding box center [1342, 159] width 14 height 14
click at [1481, 320] on link "28" at bounding box center [1471, 320] width 28 height 23
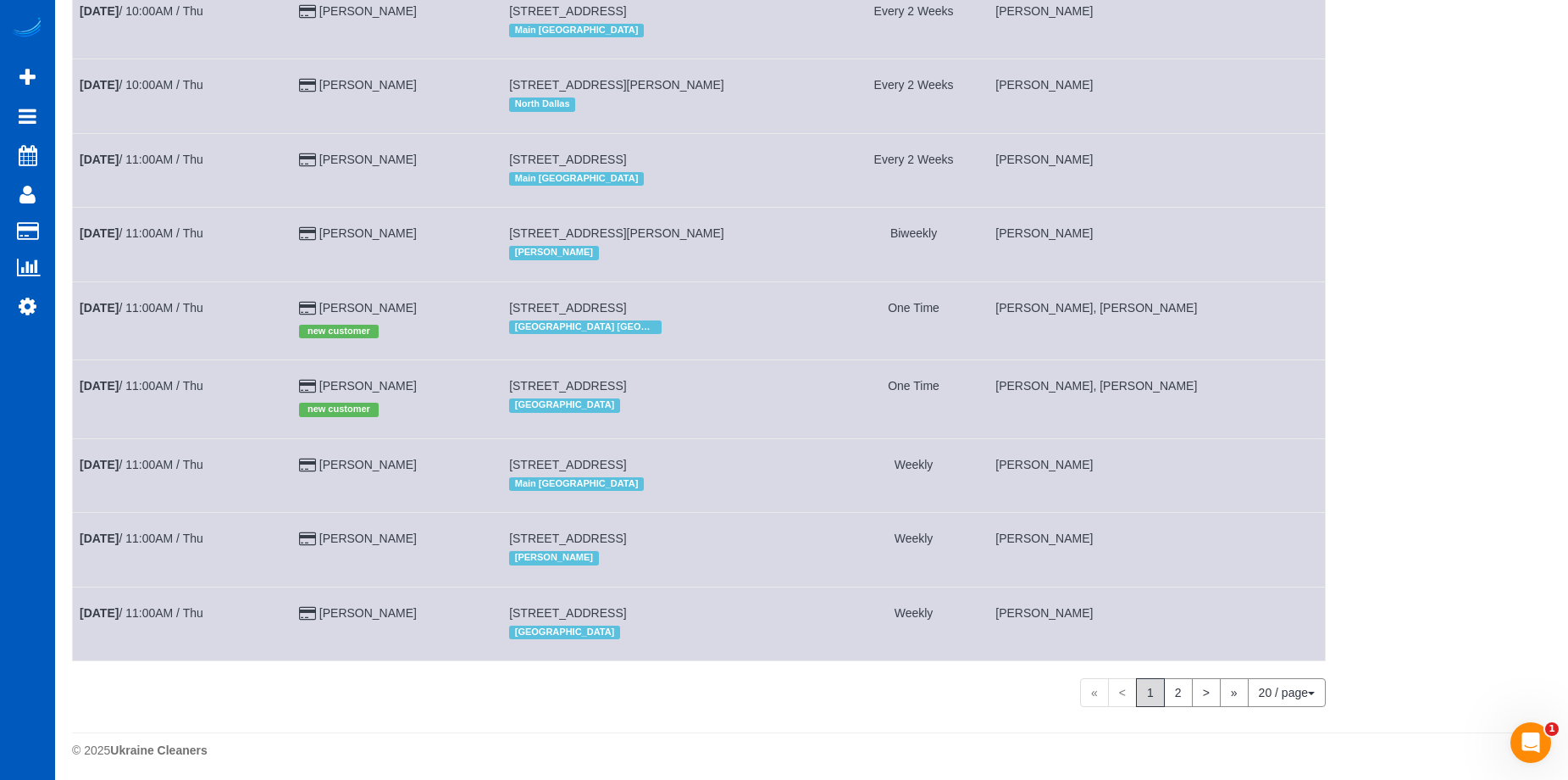
scroll to position [1039, 0]
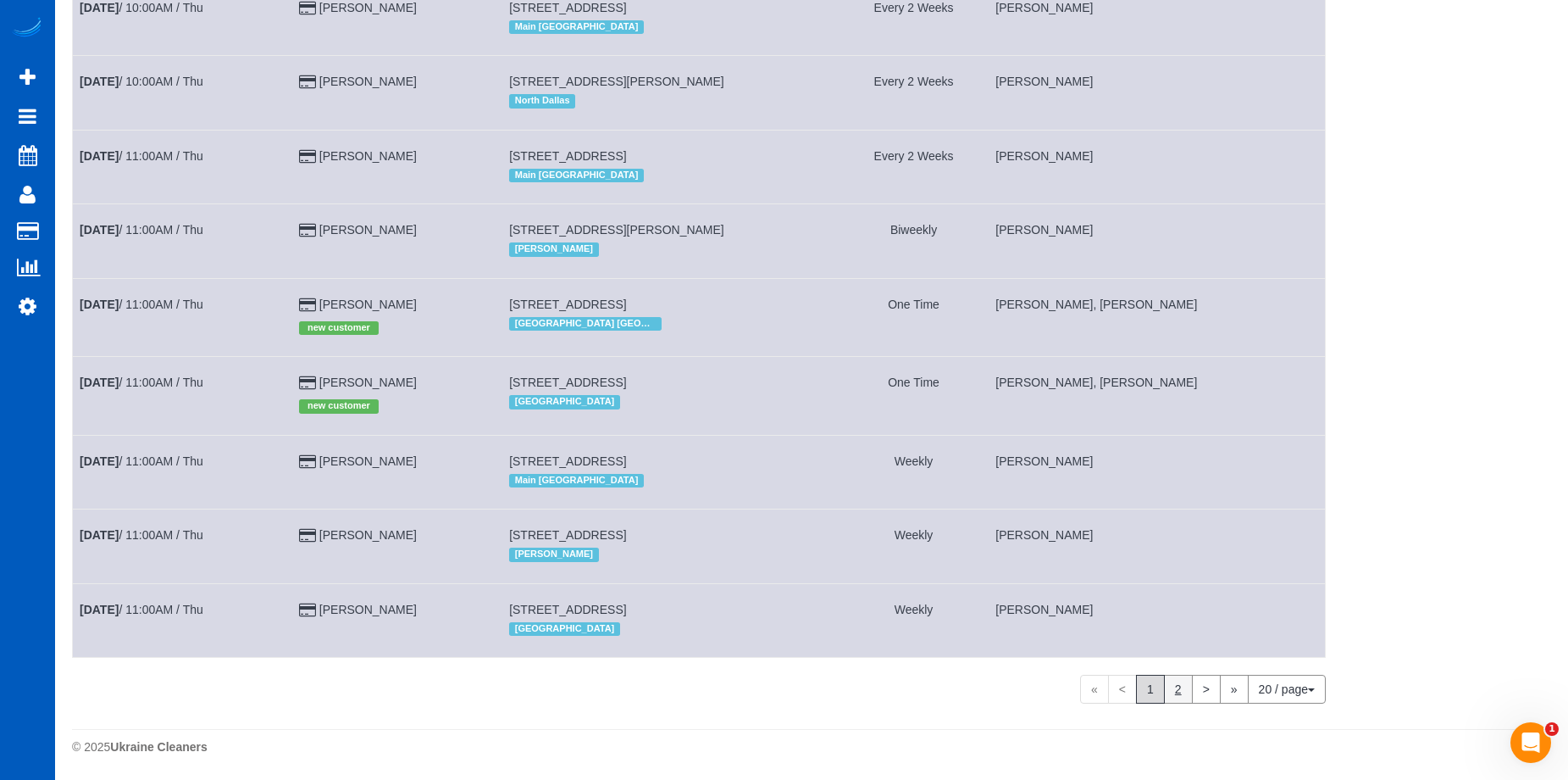
click at [1179, 693] on link "2" at bounding box center [1178, 689] width 29 height 29
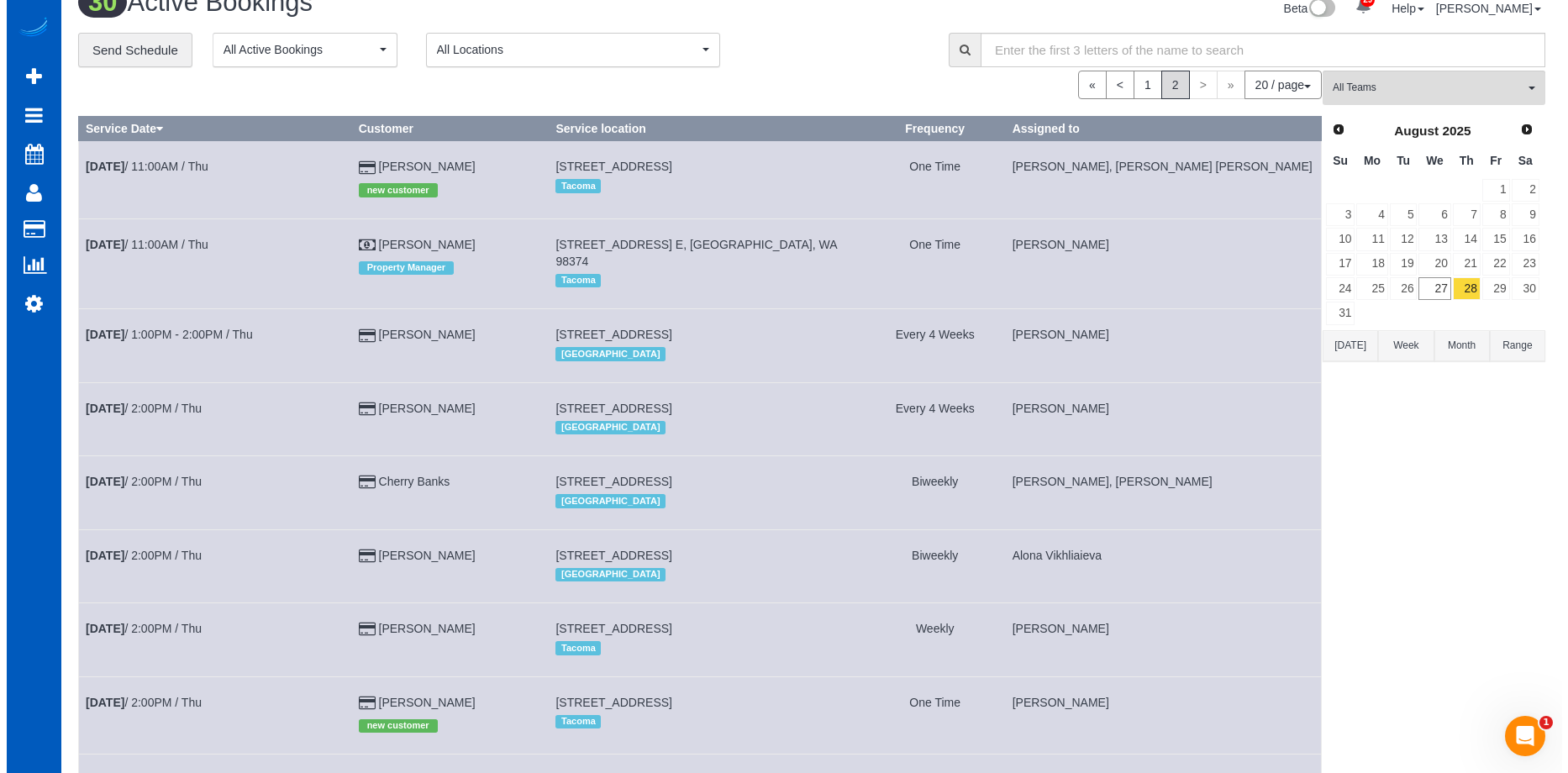
scroll to position [0, 0]
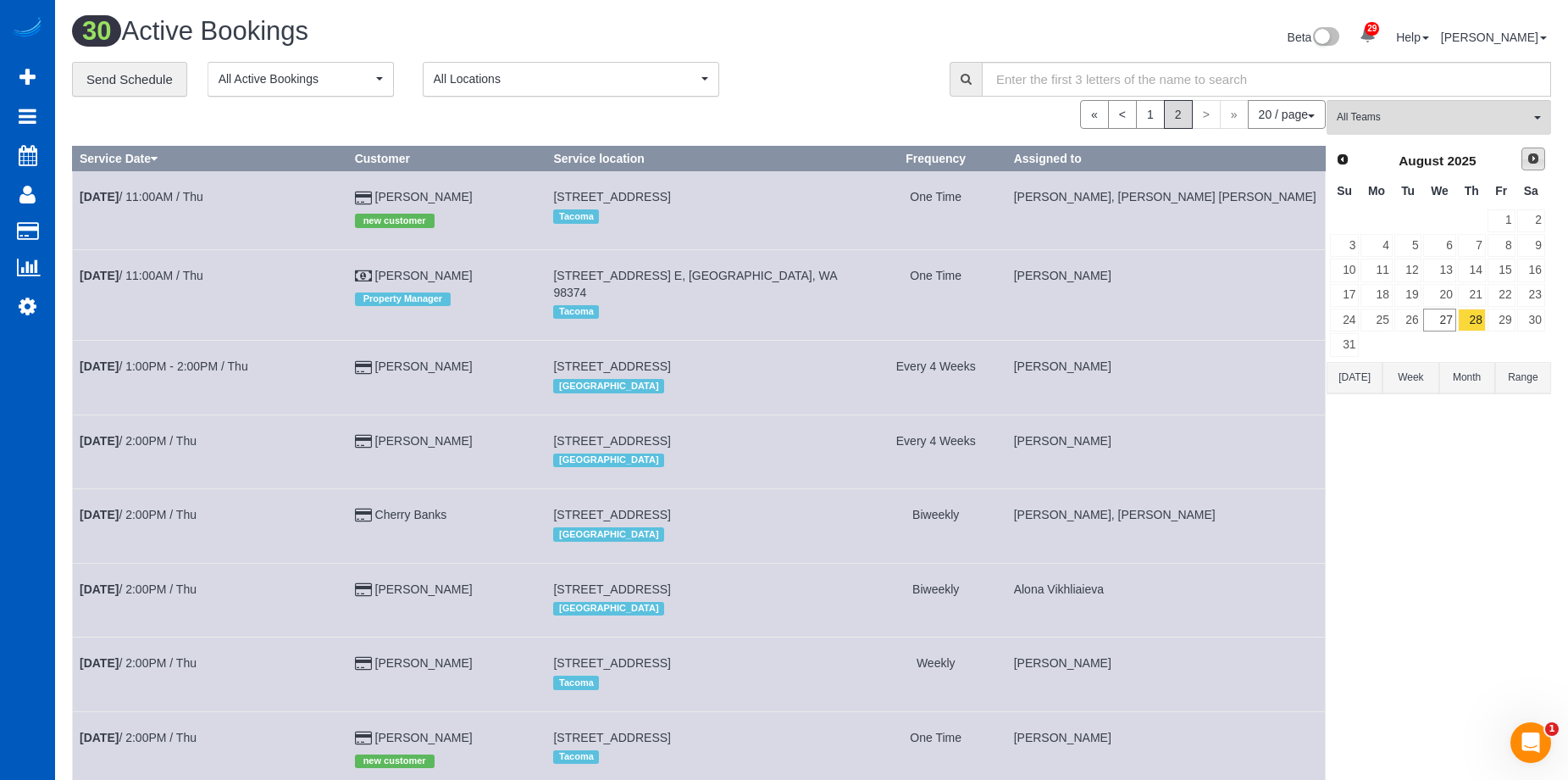
click at [1535, 156] on span "Next" at bounding box center [1533, 159] width 14 height 14
click at [1407, 220] on link "2" at bounding box center [1408, 220] width 28 height 23
click at [1457, 113] on span "All Teams" at bounding box center [1433, 117] width 193 height 14
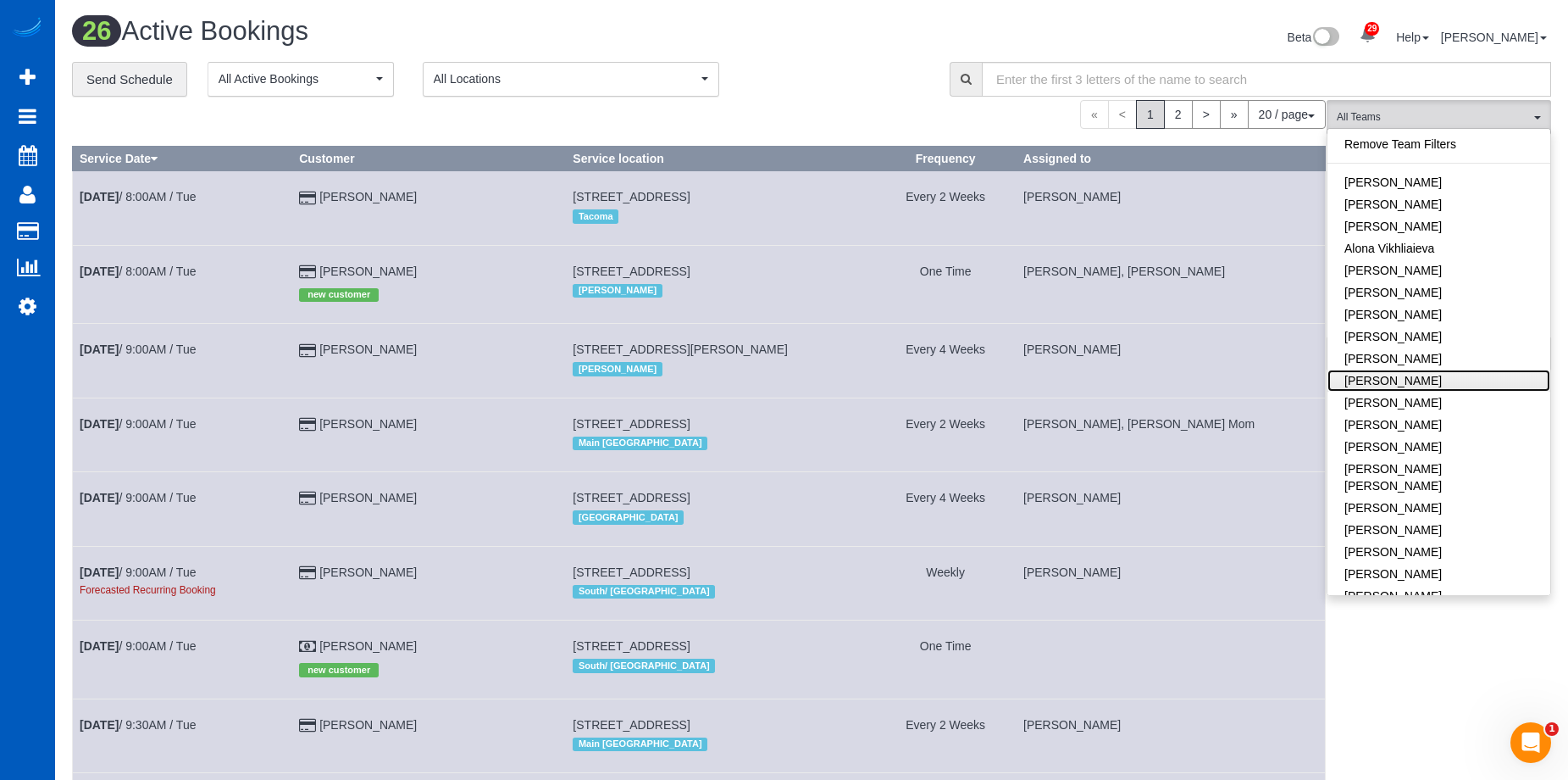
click at [1449, 373] on link "[PERSON_NAME]" at bounding box center [1438, 381] width 223 height 22
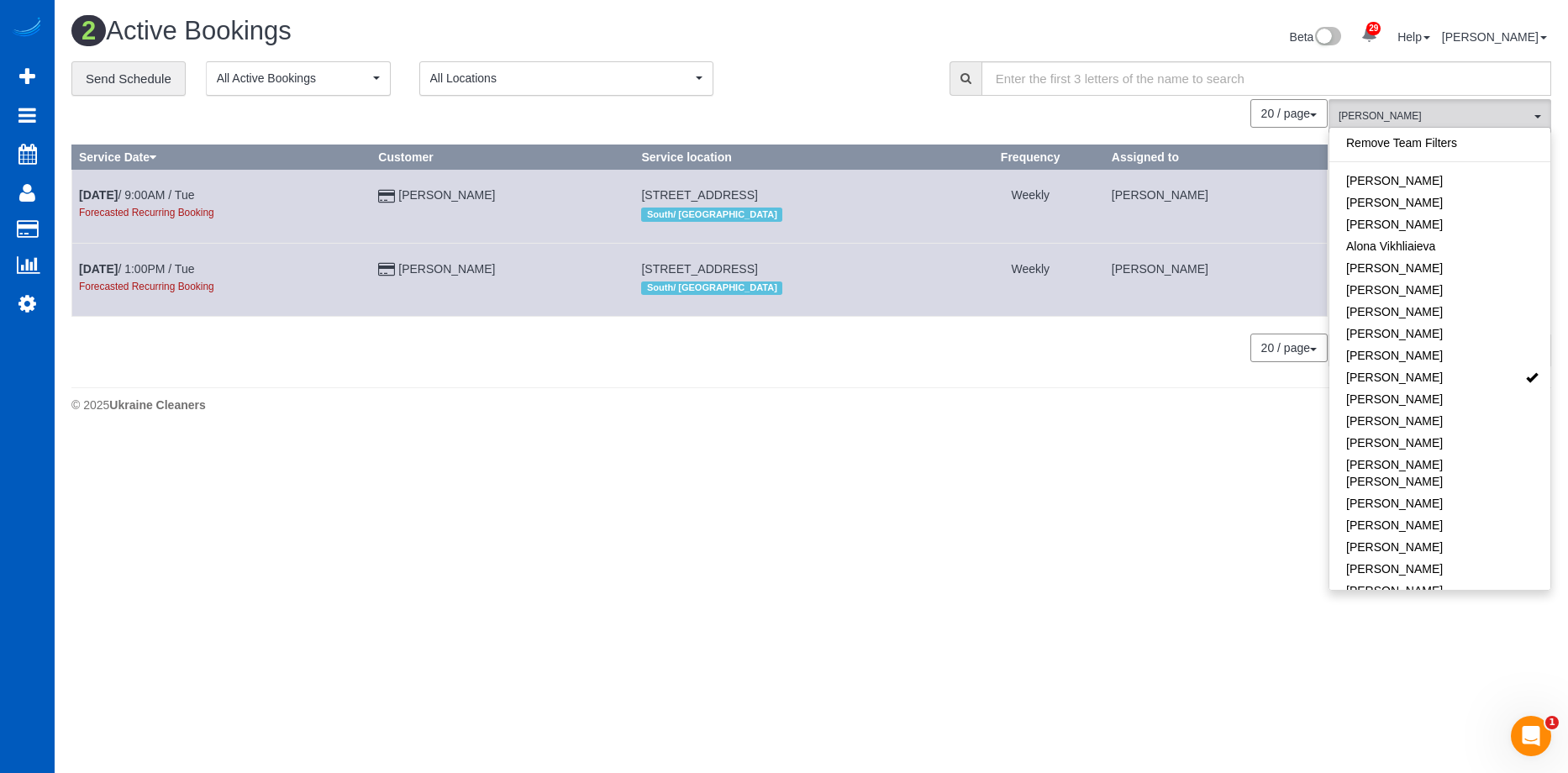
click at [870, 46] on div "Beta 29 Your Notifications You have 0 alerts × You have 7 to charge for 08/25/2…" at bounding box center [1189, 39] width 753 height 45
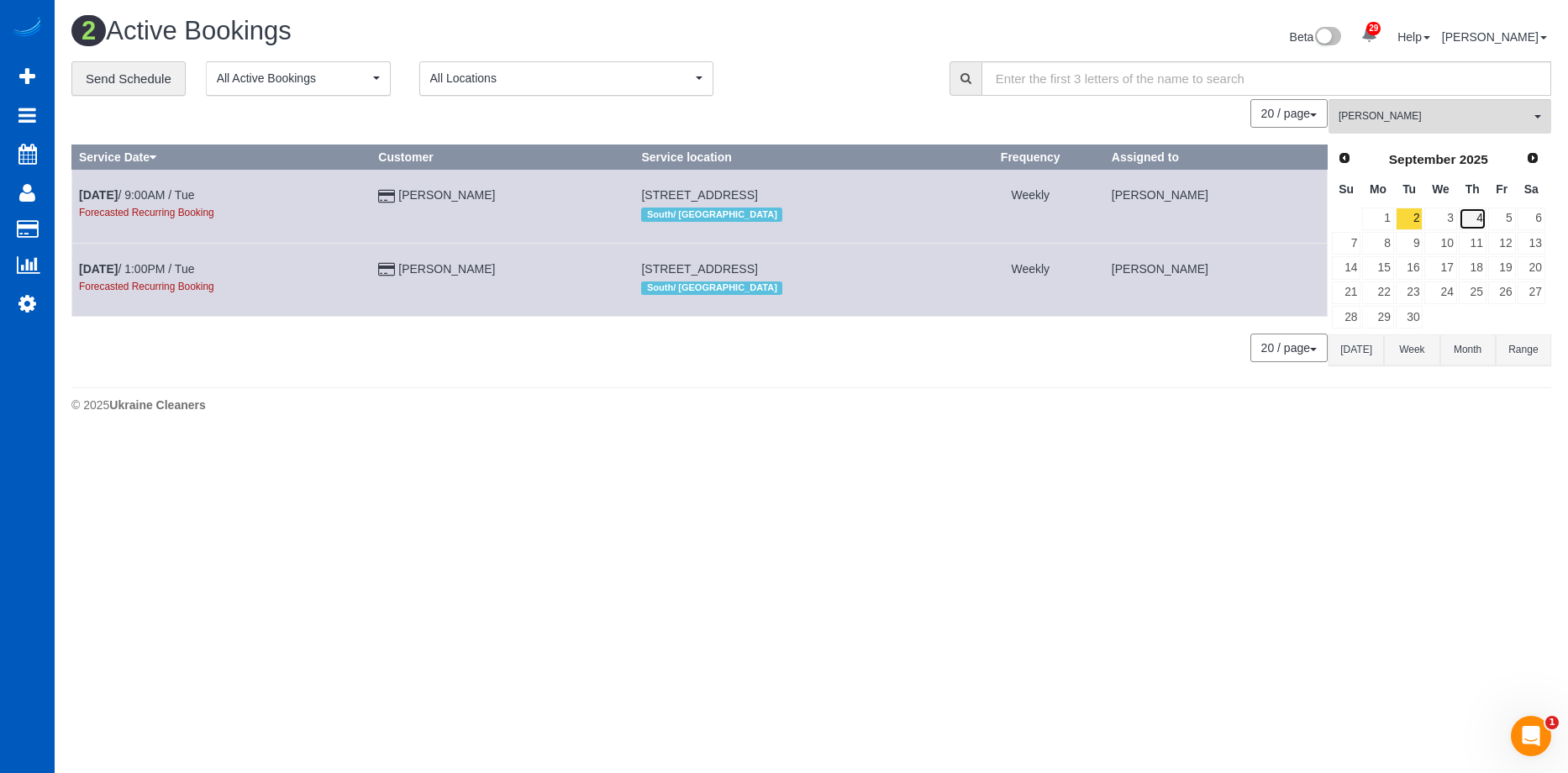
click at [1478, 220] on link "4" at bounding box center [1472, 218] width 28 height 23
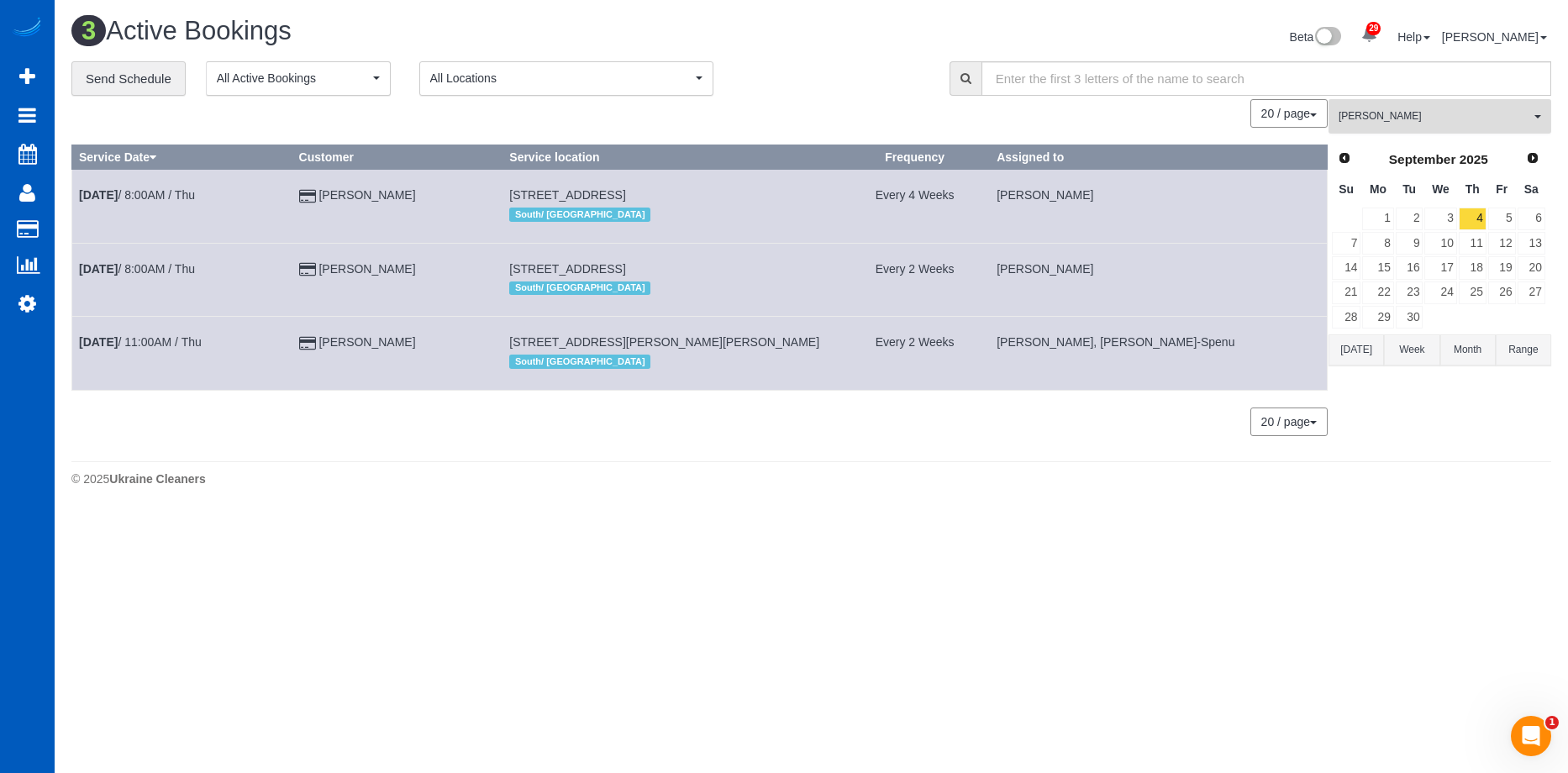
click at [1369, 129] on button "Anzhela Trokhymiuk All Teams" at bounding box center [1439, 116] width 223 height 34
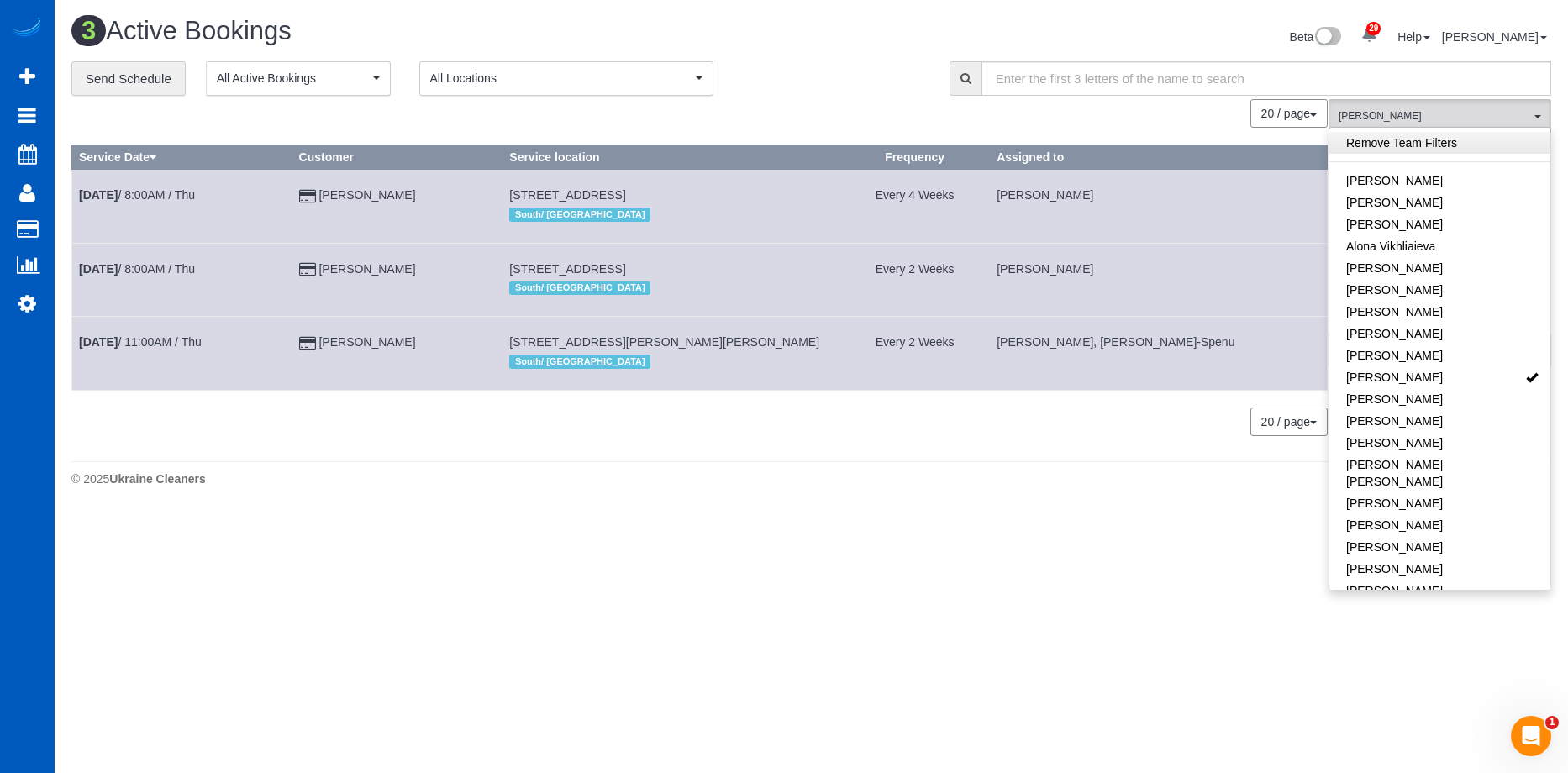
click at [1383, 144] on link "Remove Team Filters" at bounding box center [1439, 143] width 221 height 22
click at [851, 24] on div "Beta 29 Your Notifications You have 0 alerts × You have 7 to charge for 08/25/2…" at bounding box center [1189, 39] width 753 height 45
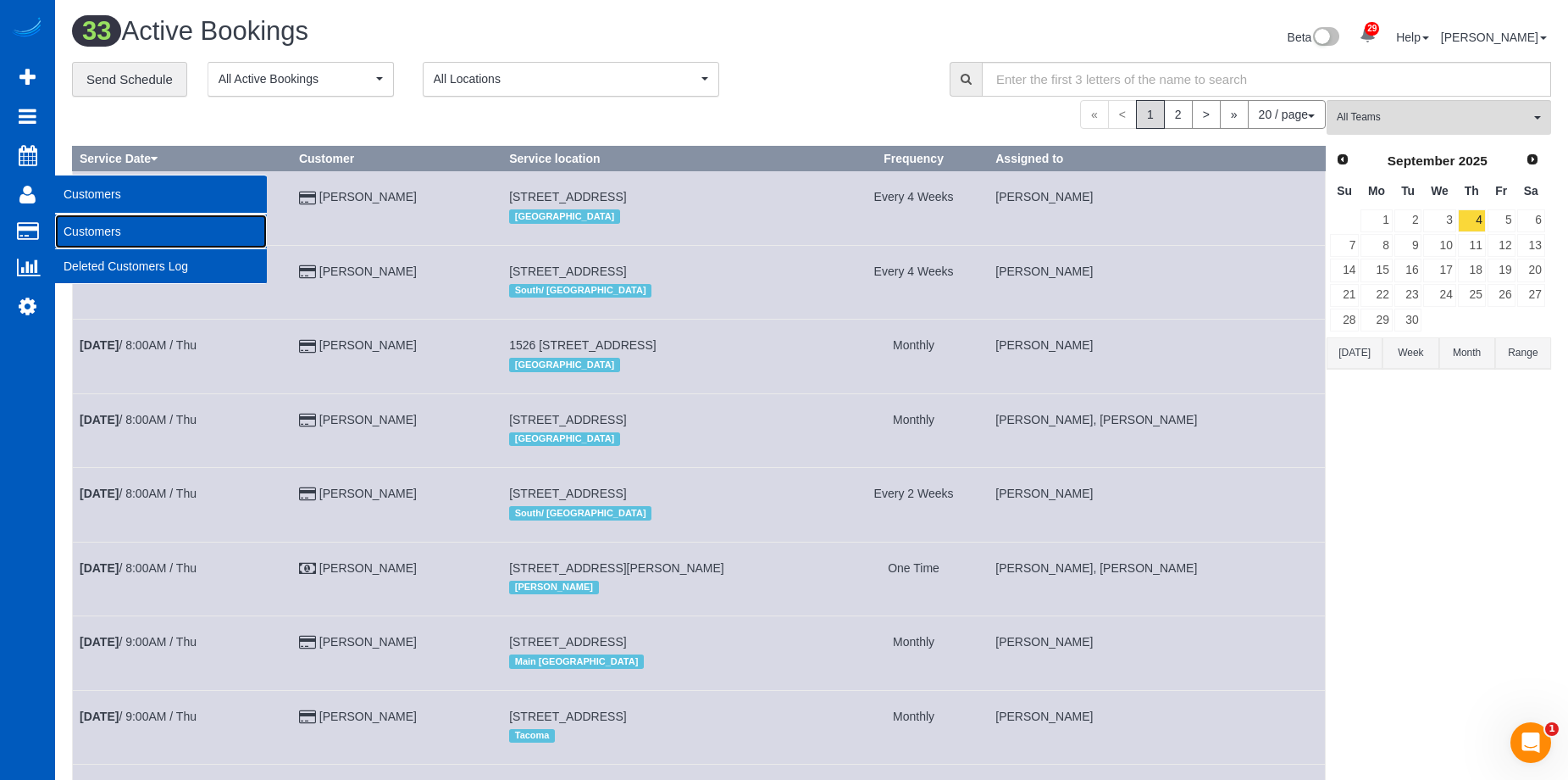
click at [76, 226] on link "Customers" at bounding box center [161, 231] width 212 height 34
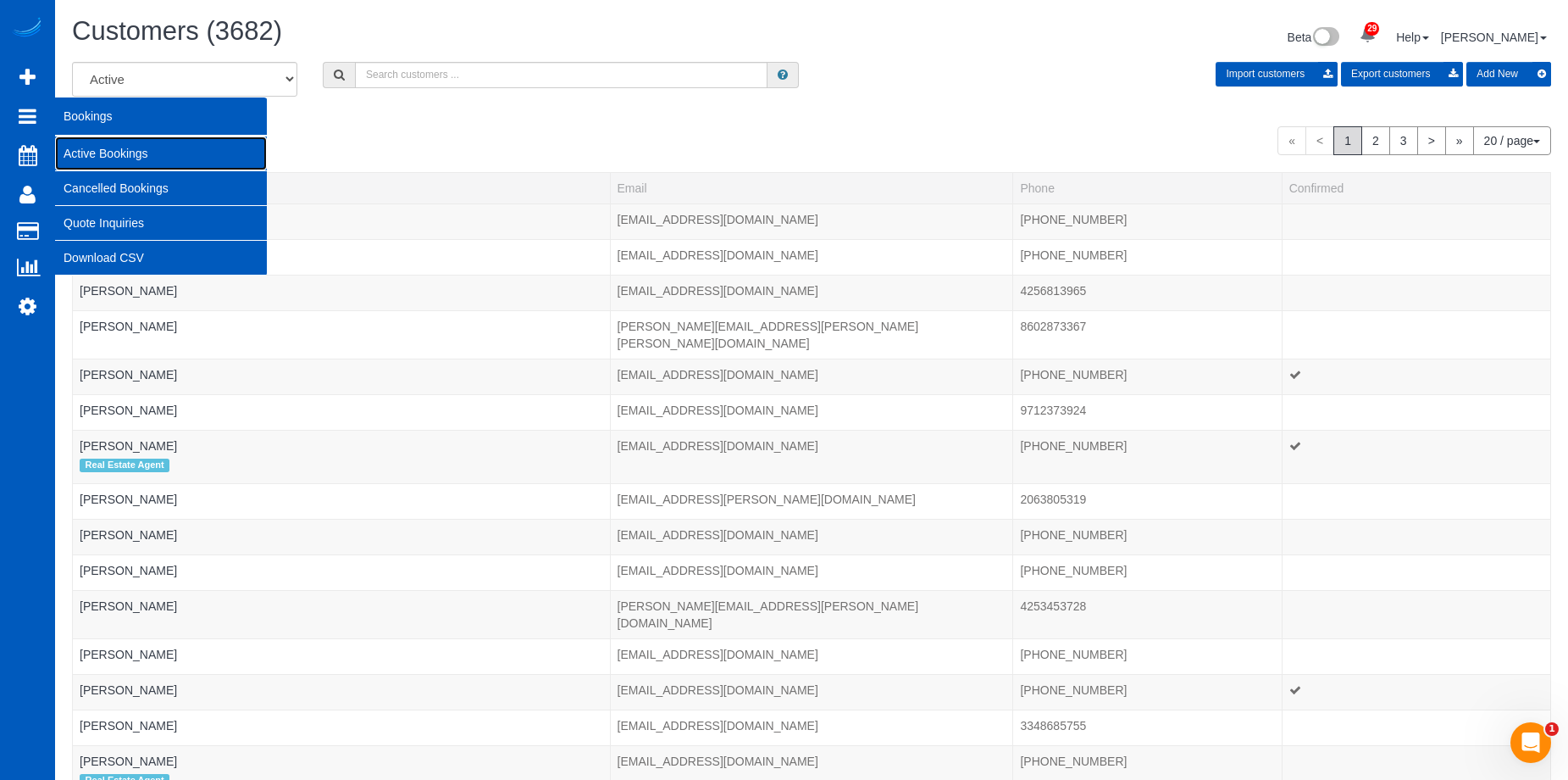
click at [87, 148] on link "Active Bookings" at bounding box center [161, 153] width 212 height 34
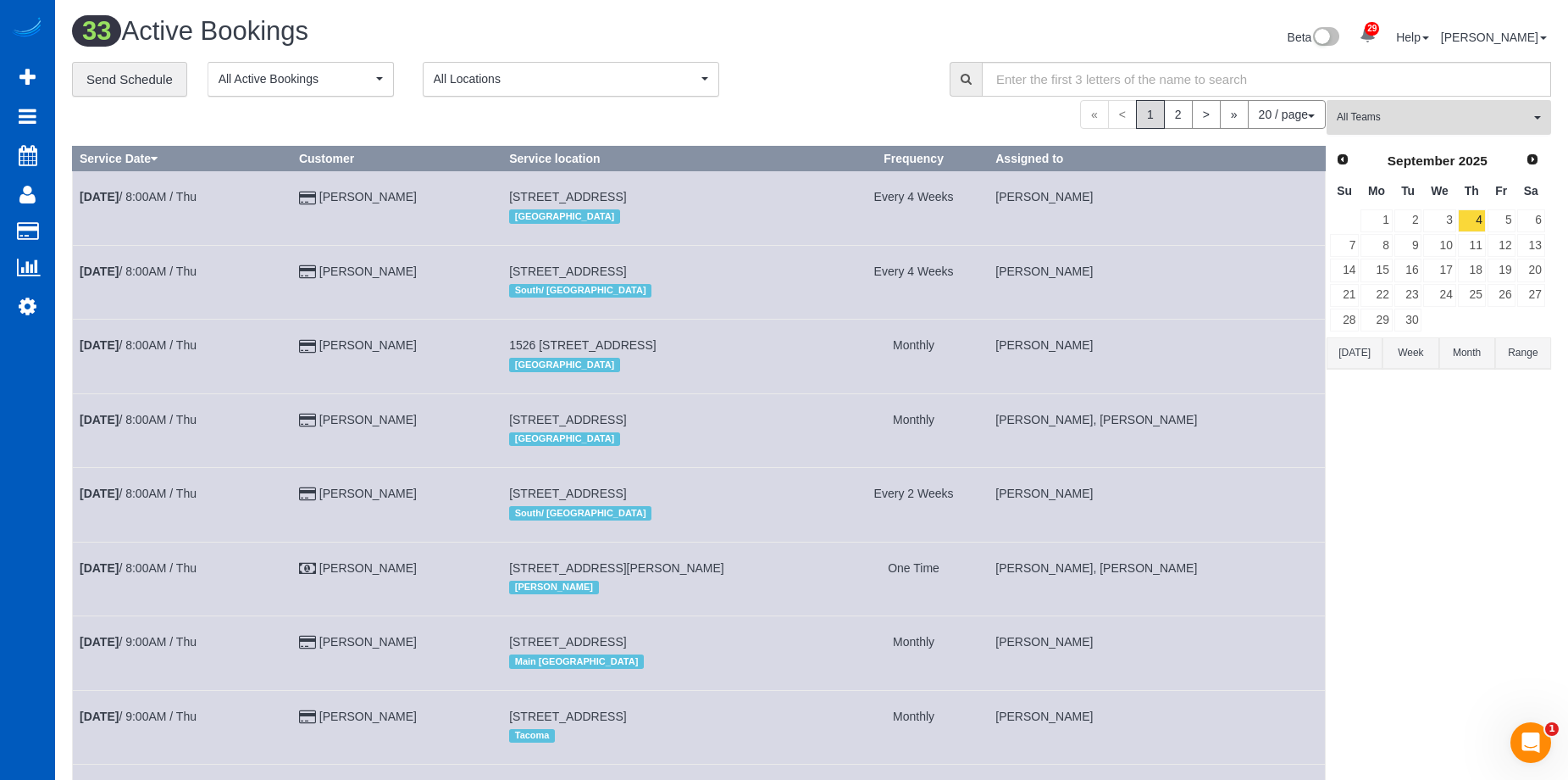
click at [1462, 123] on span "All Teams" at bounding box center [1433, 117] width 193 height 14
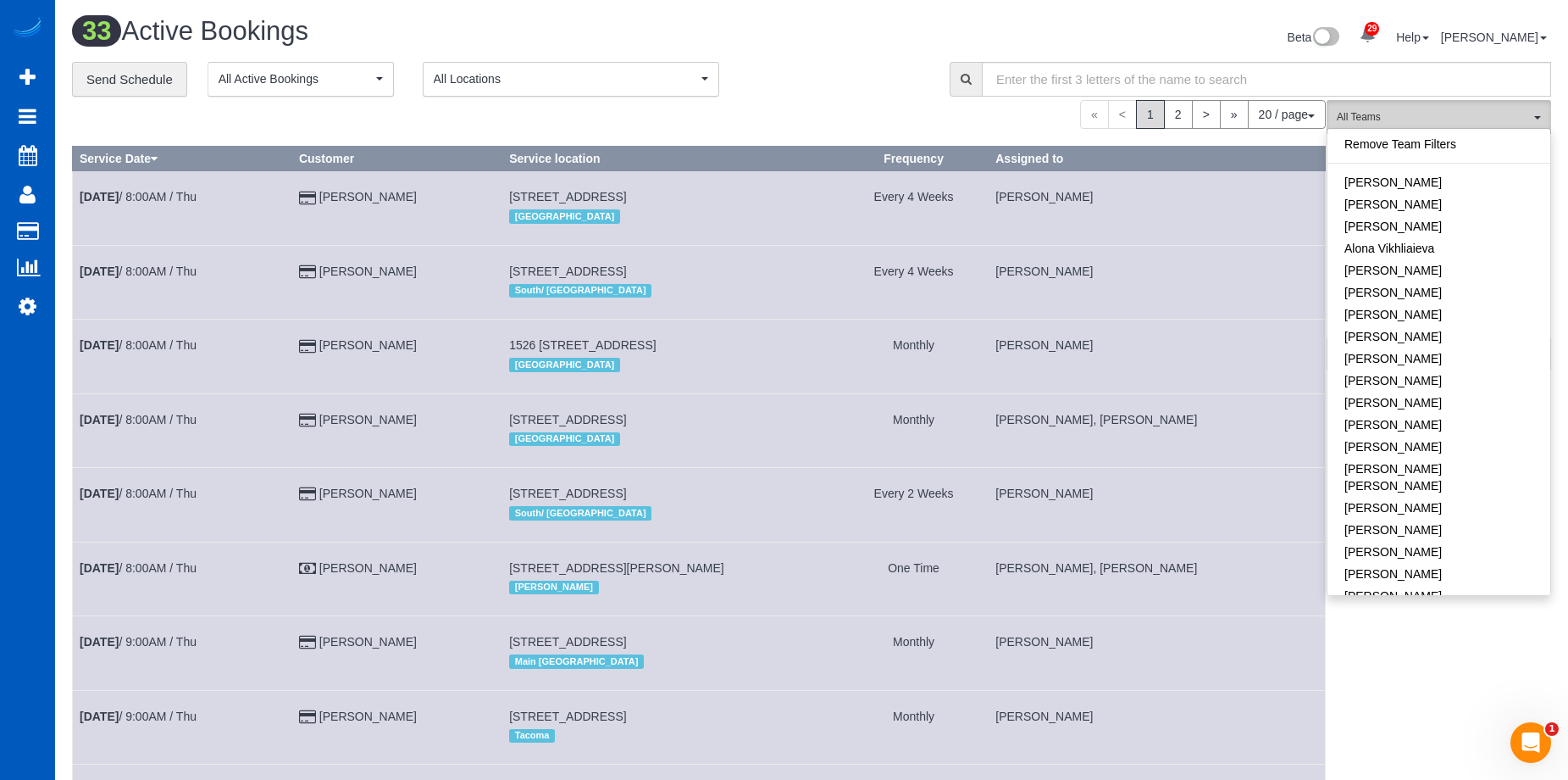
click at [1462, 123] on span "All Teams" at bounding box center [1433, 117] width 193 height 14
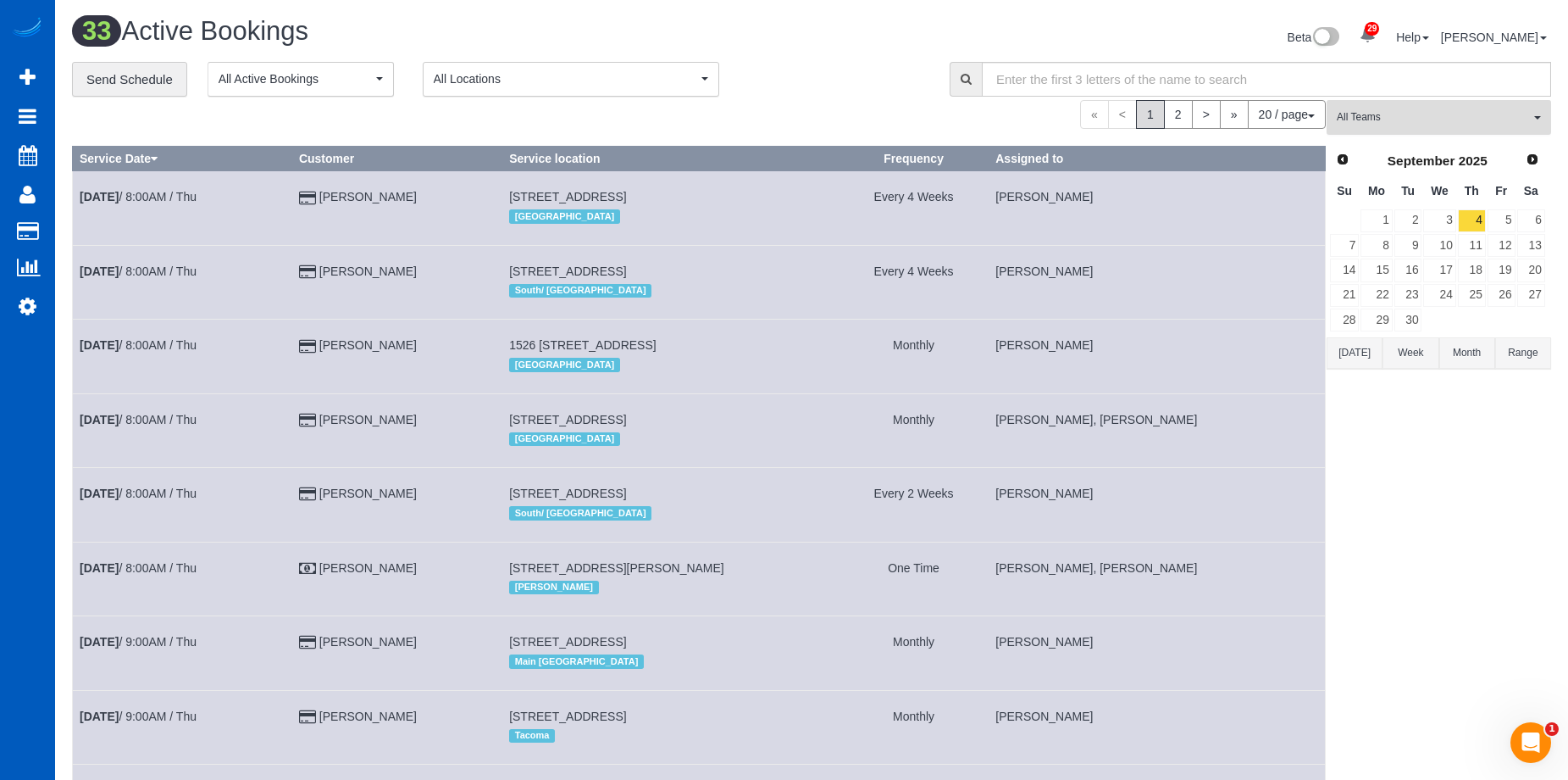
click at [1451, 110] on span "All Teams" at bounding box center [1433, 117] width 193 height 14
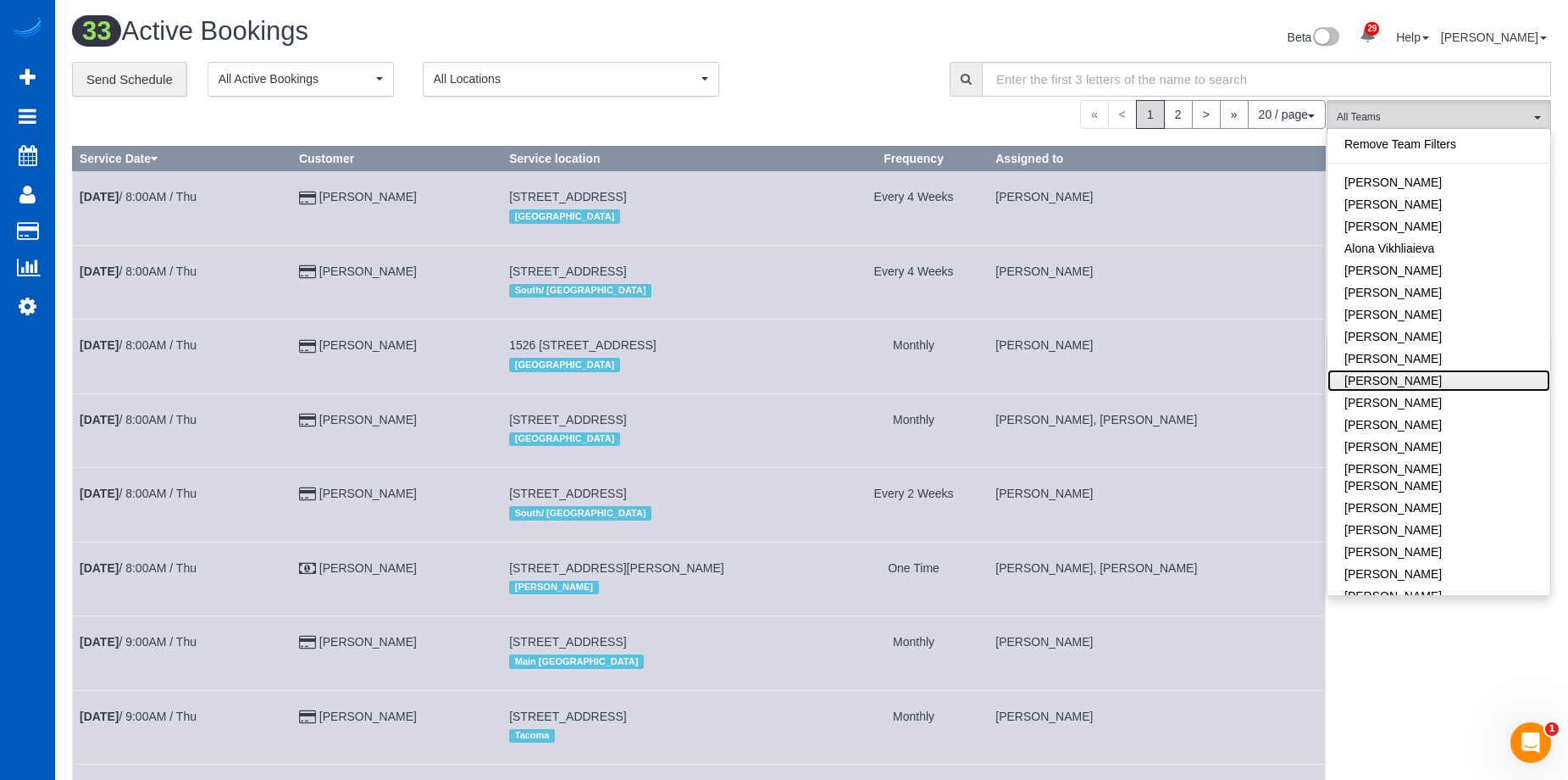
click at [1460, 373] on link "[PERSON_NAME]" at bounding box center [1438, 381] width 223 height 22
click at [861, 66] on div "**********" at bounding box center [498, 80] width 853 height 36
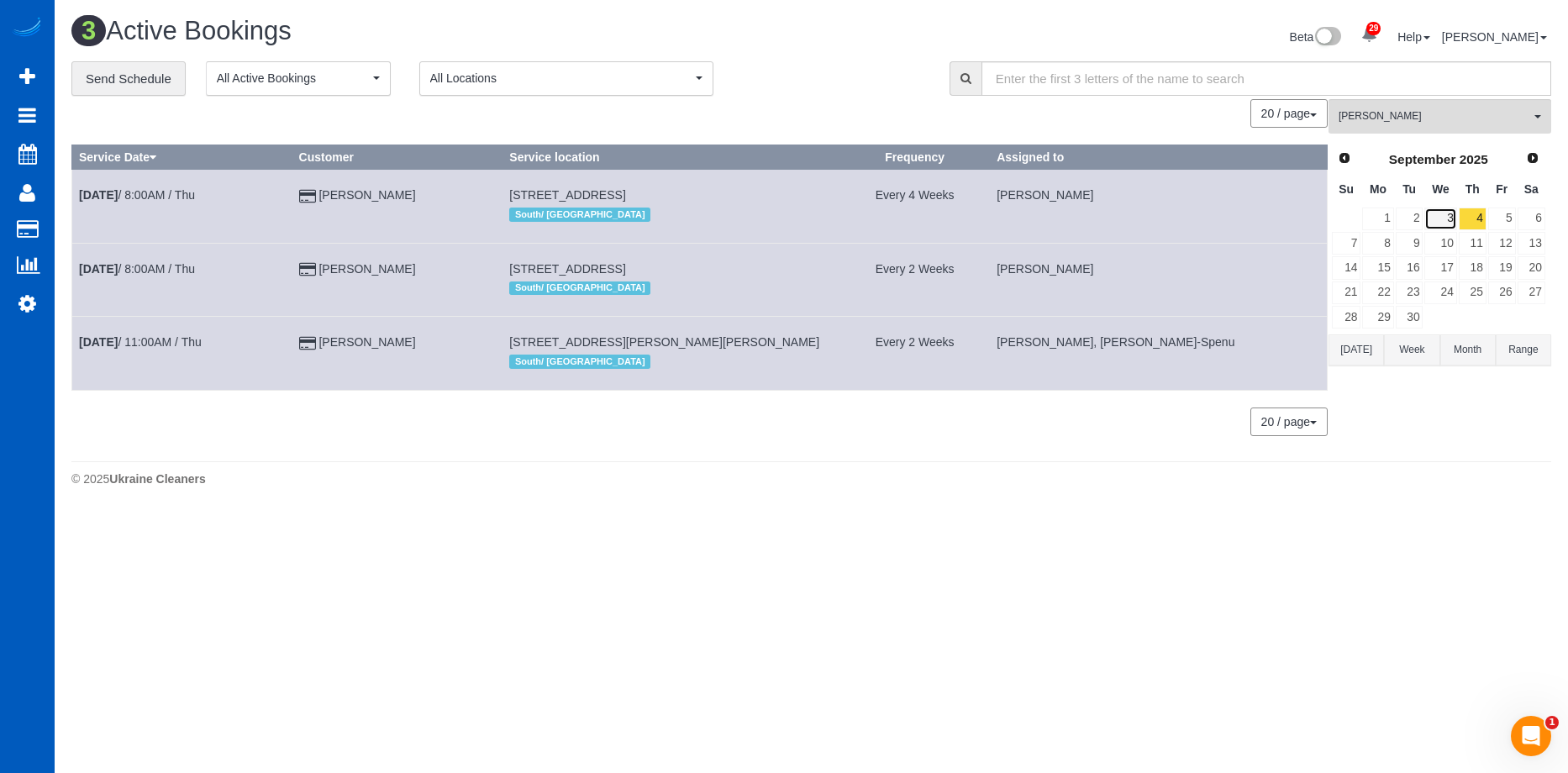
click at [1448, 228] on link "3" at bounding box center [1440, 218] width 32 height 23
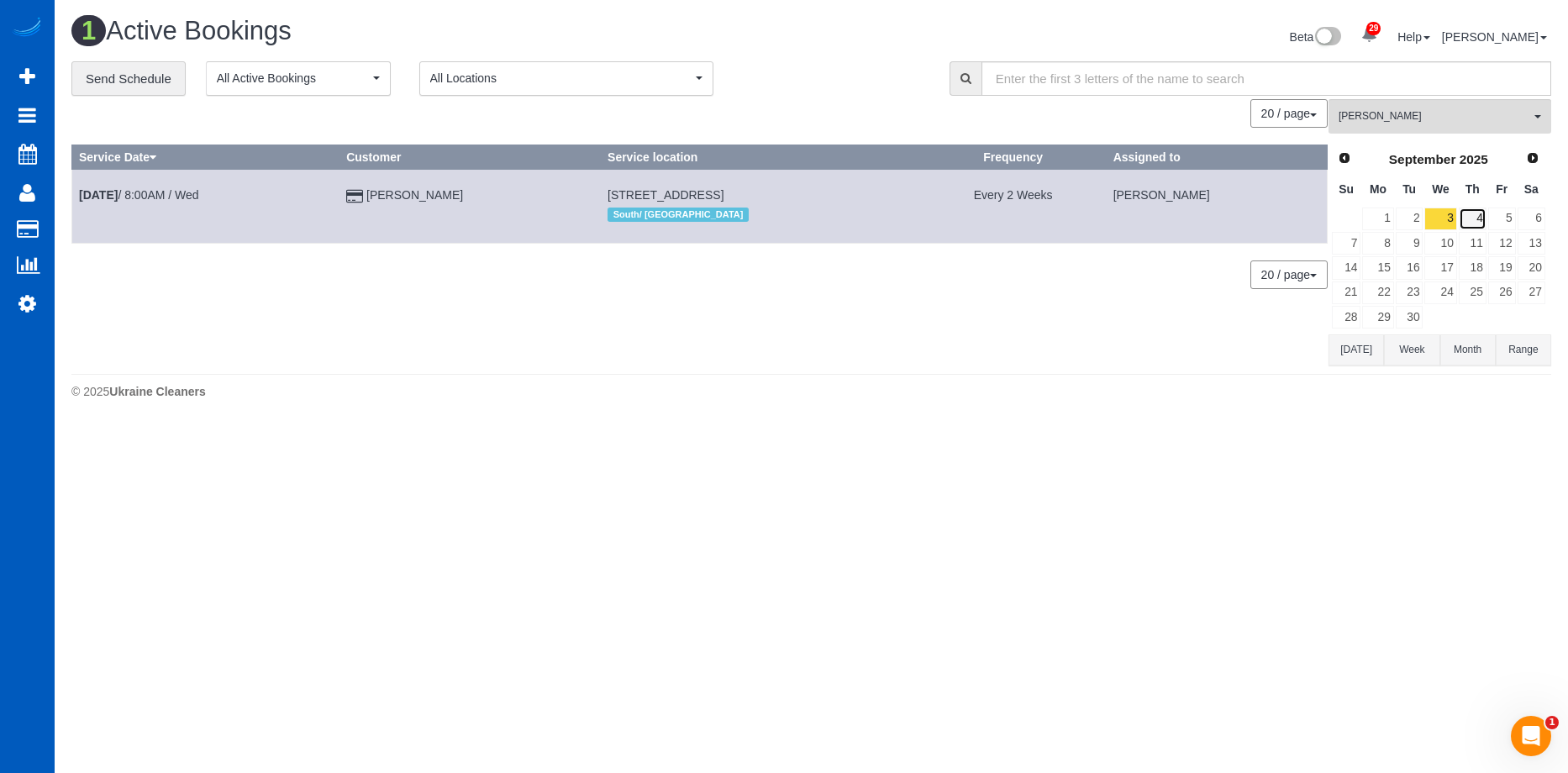
click at [1471, 215] on link "4" at bounding box center [1472, 218] width 28 height 23
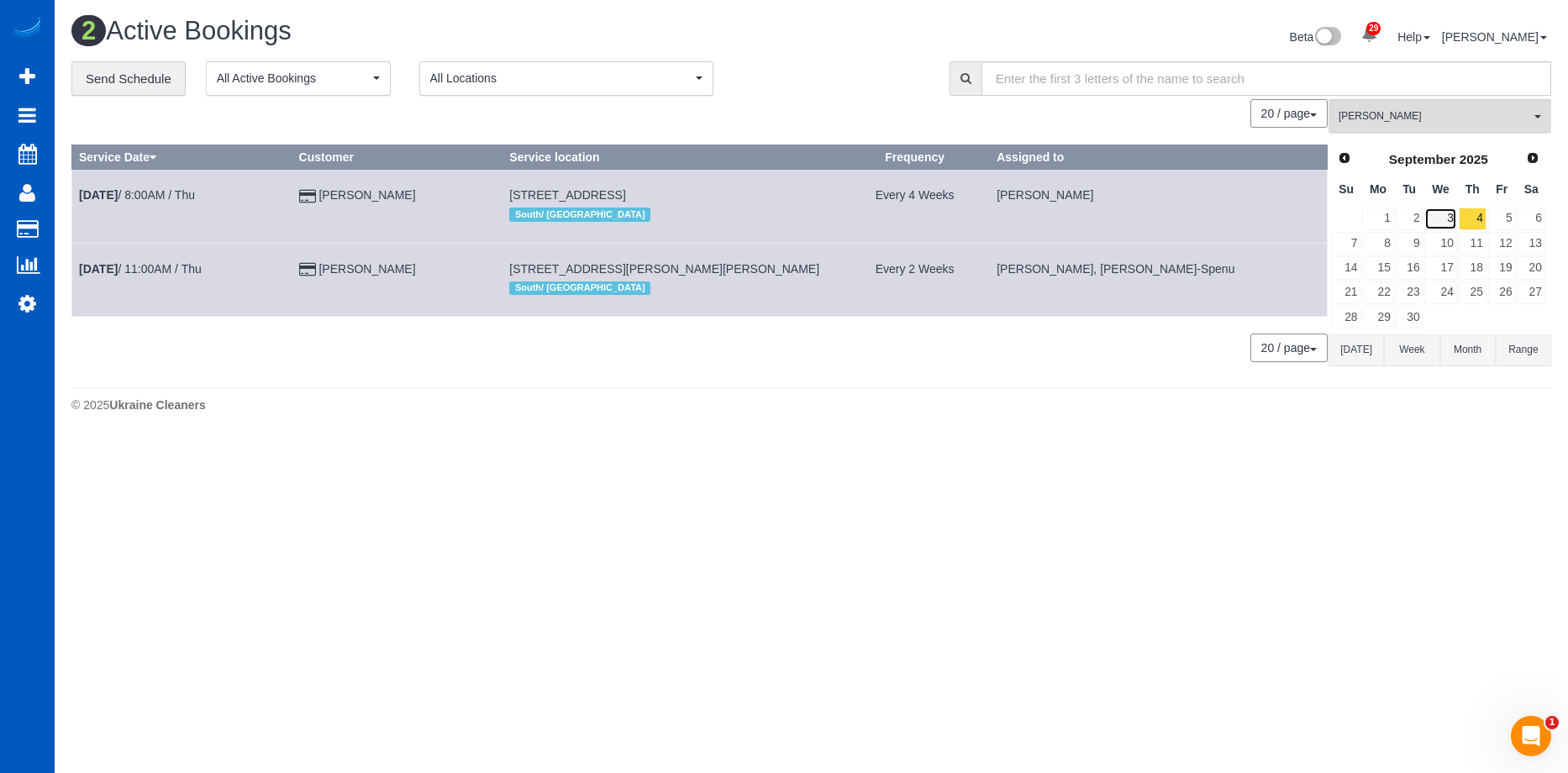
click at [1445, 210] on link "3" at bounding box center [1440, 218] width 32 height 23
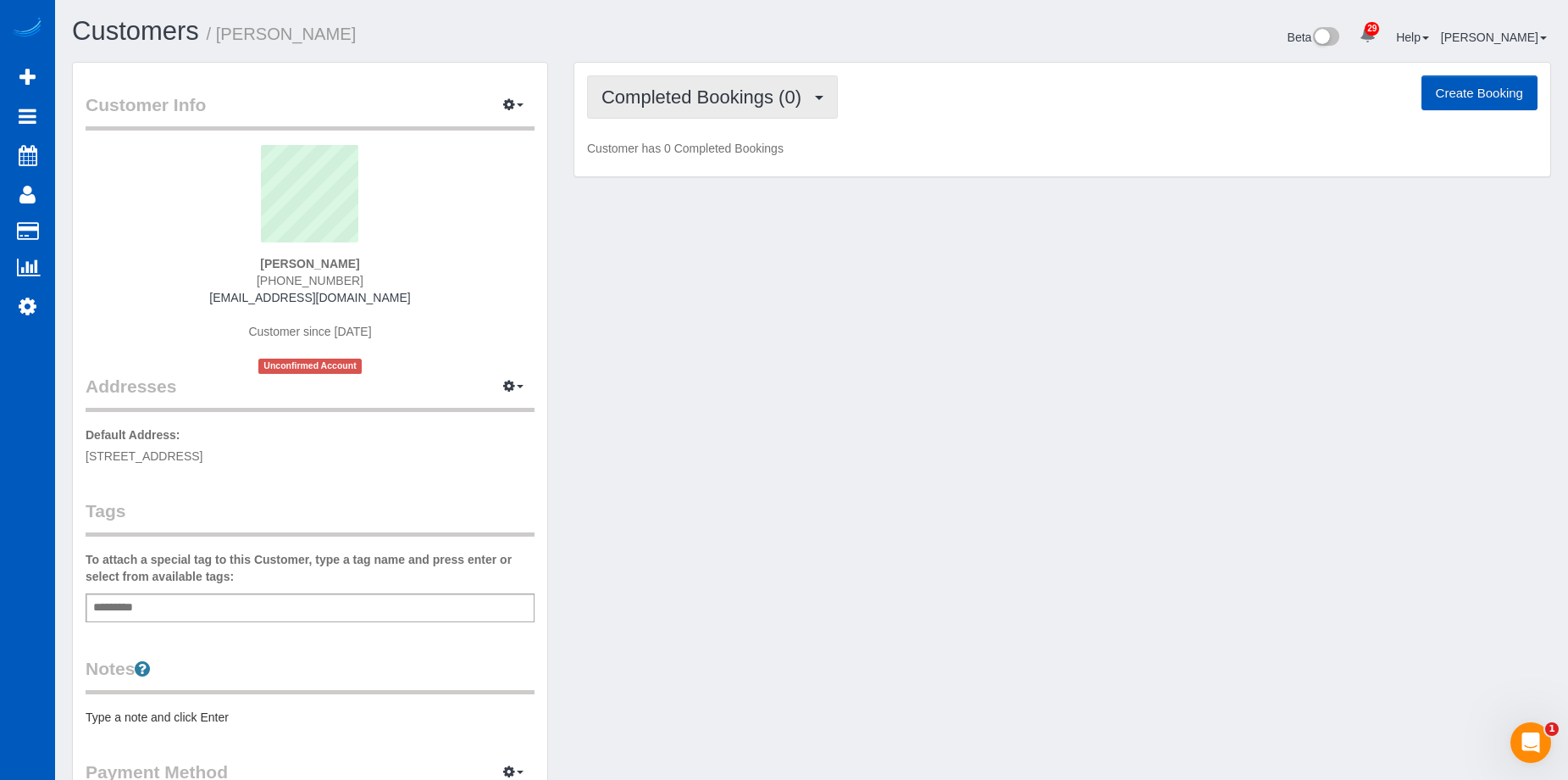
click at [698, 92] on span "Completed Bookings (0)" at bounding box center [706, 97] width 209 height 21
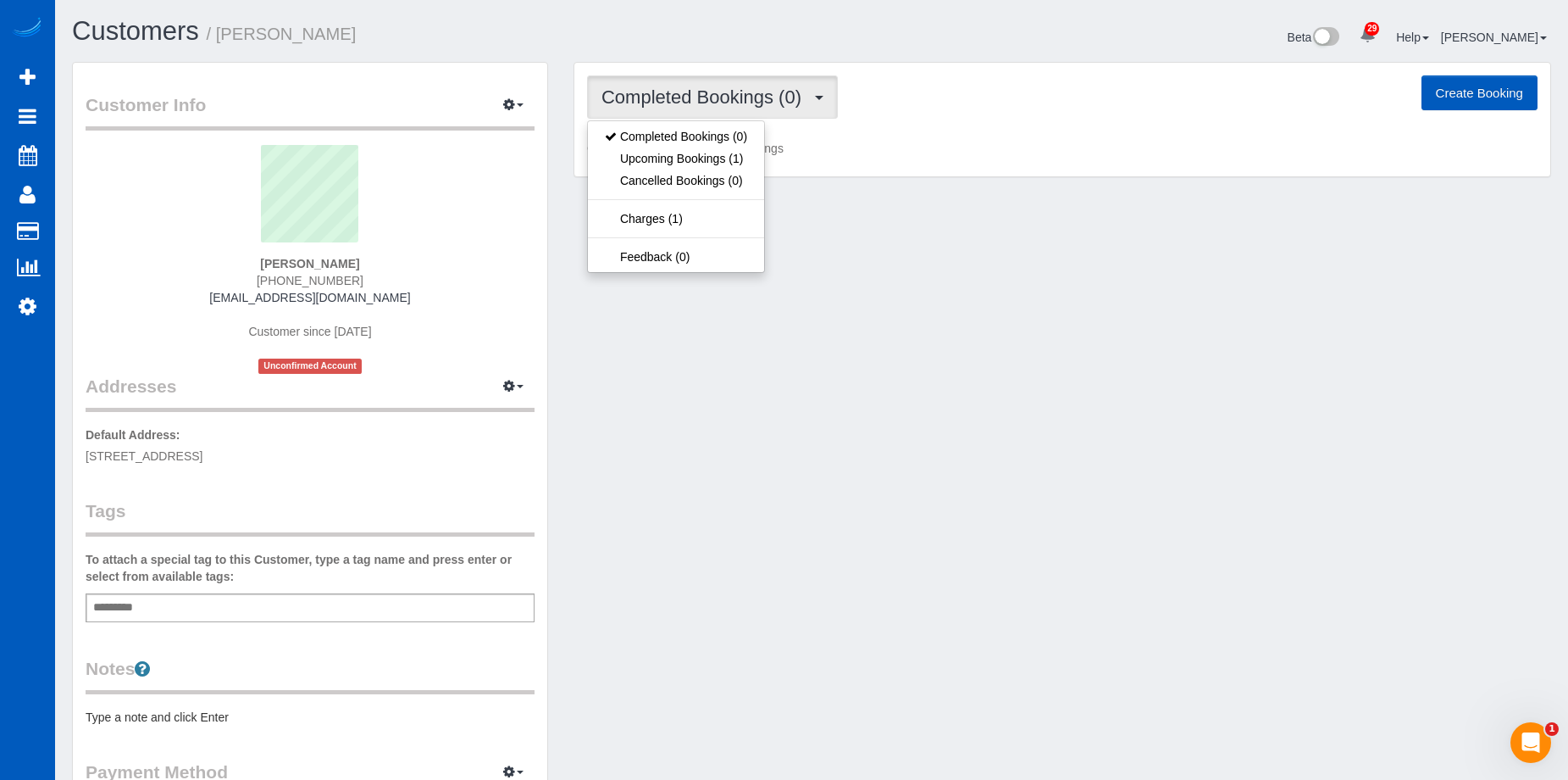
click at [698, 92] on span "Completed Bookings (0)" at bounding box center [706, 97] width 209 height 21
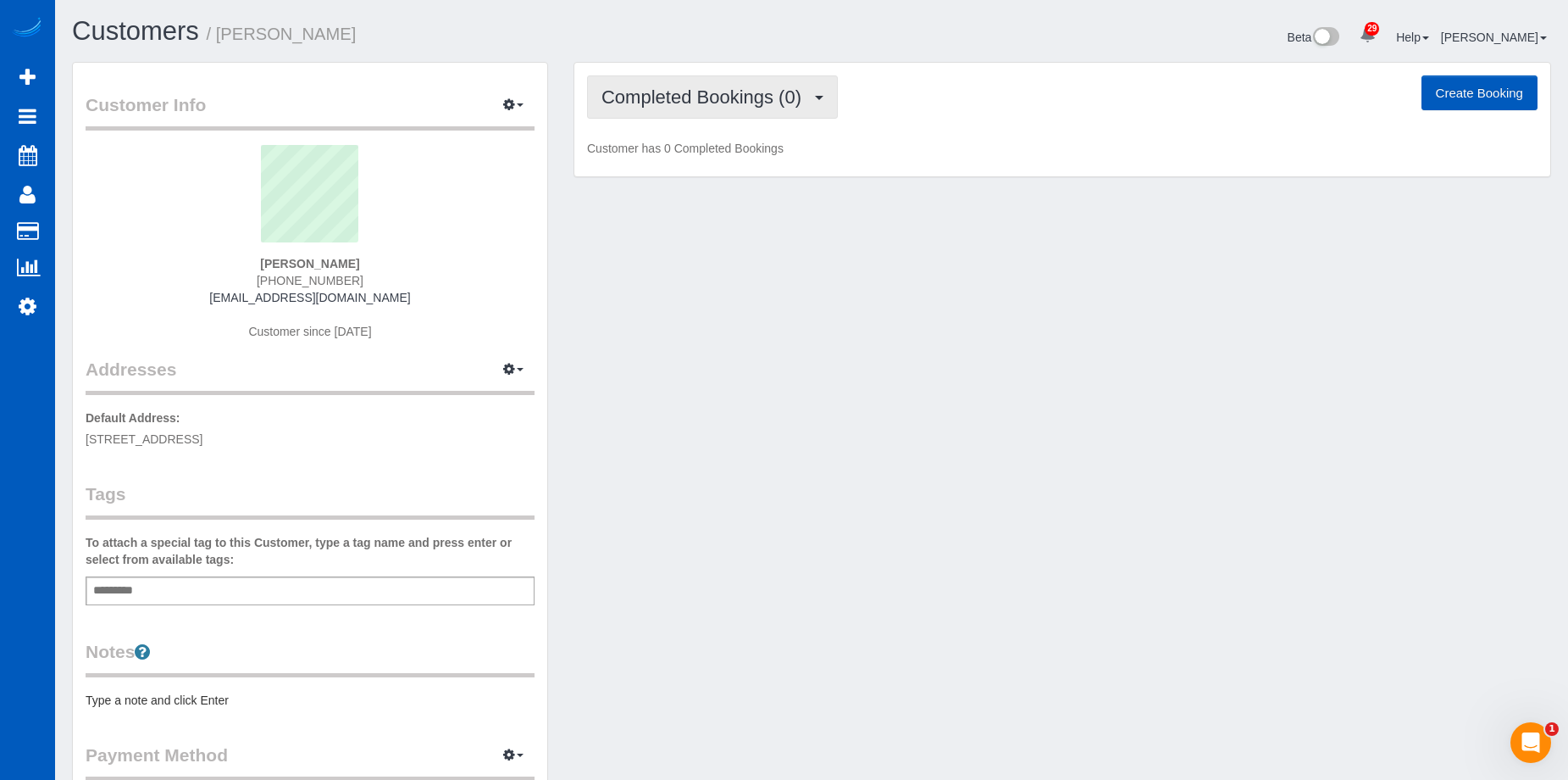
click at [786, 96] on span "Completed Bookings (0)" at bounding box center [706, 97] width 209 height 21
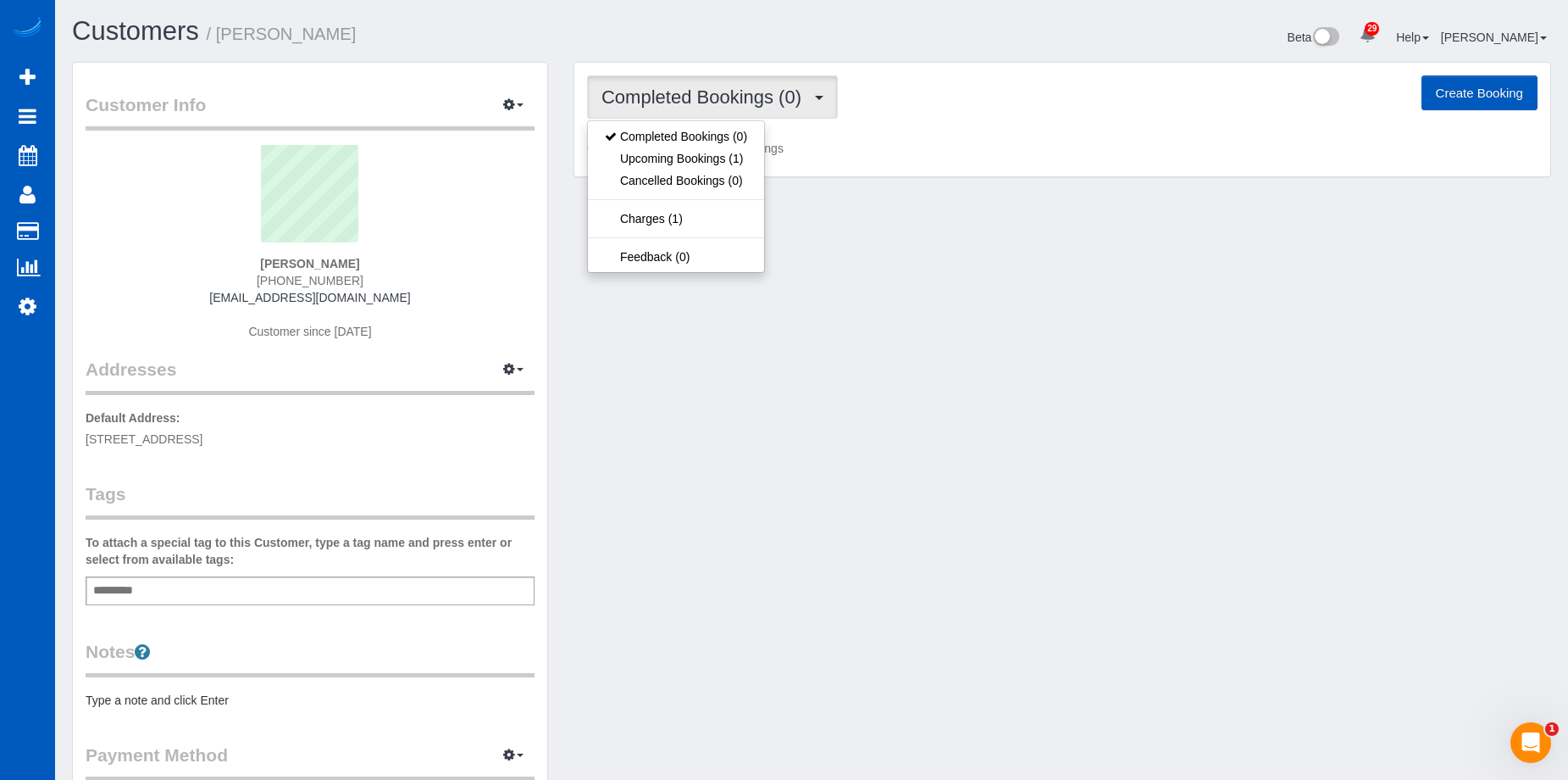
click at [786, 96] on span "Completed Bookings (0)" at bounding box center [706, 97] width 209 height 21
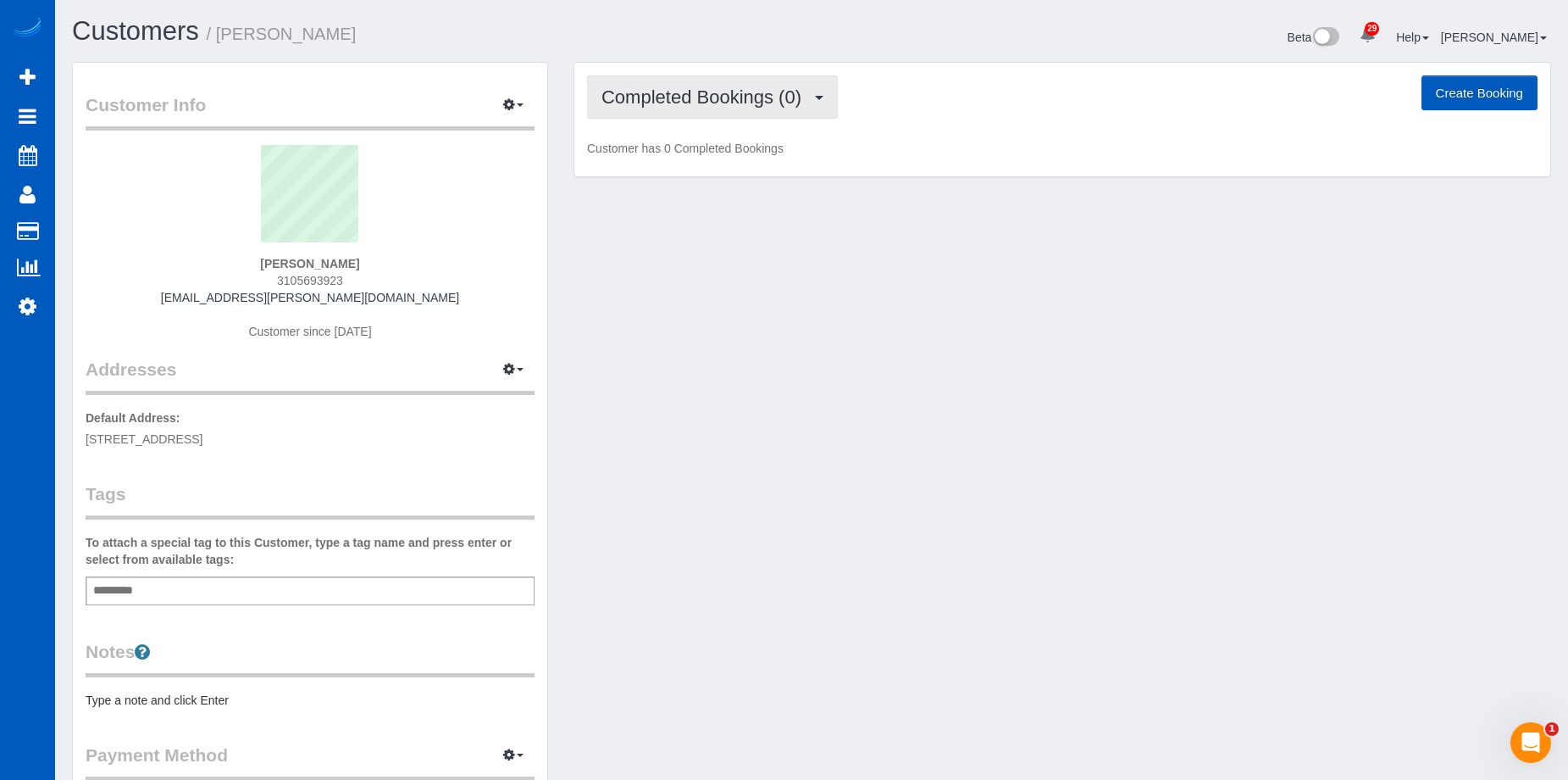
click at [696, 88] on span "Completed Bookings (0)" at bounding box center [706, 97] width 209 height 21
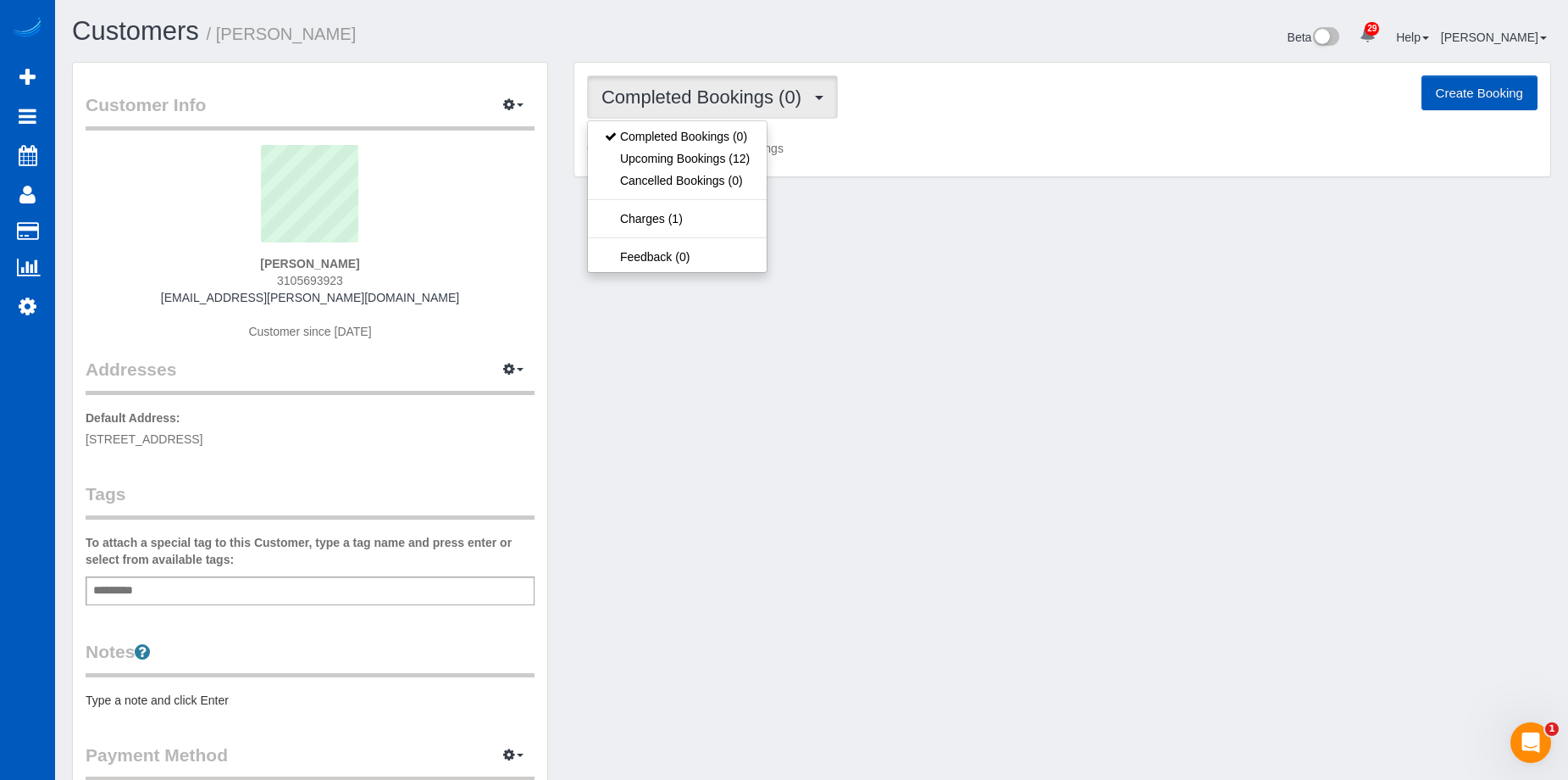
click at [696, 89] on span "Completed Bookings (0)" at bounding box center [706, 97] width 209 height 21
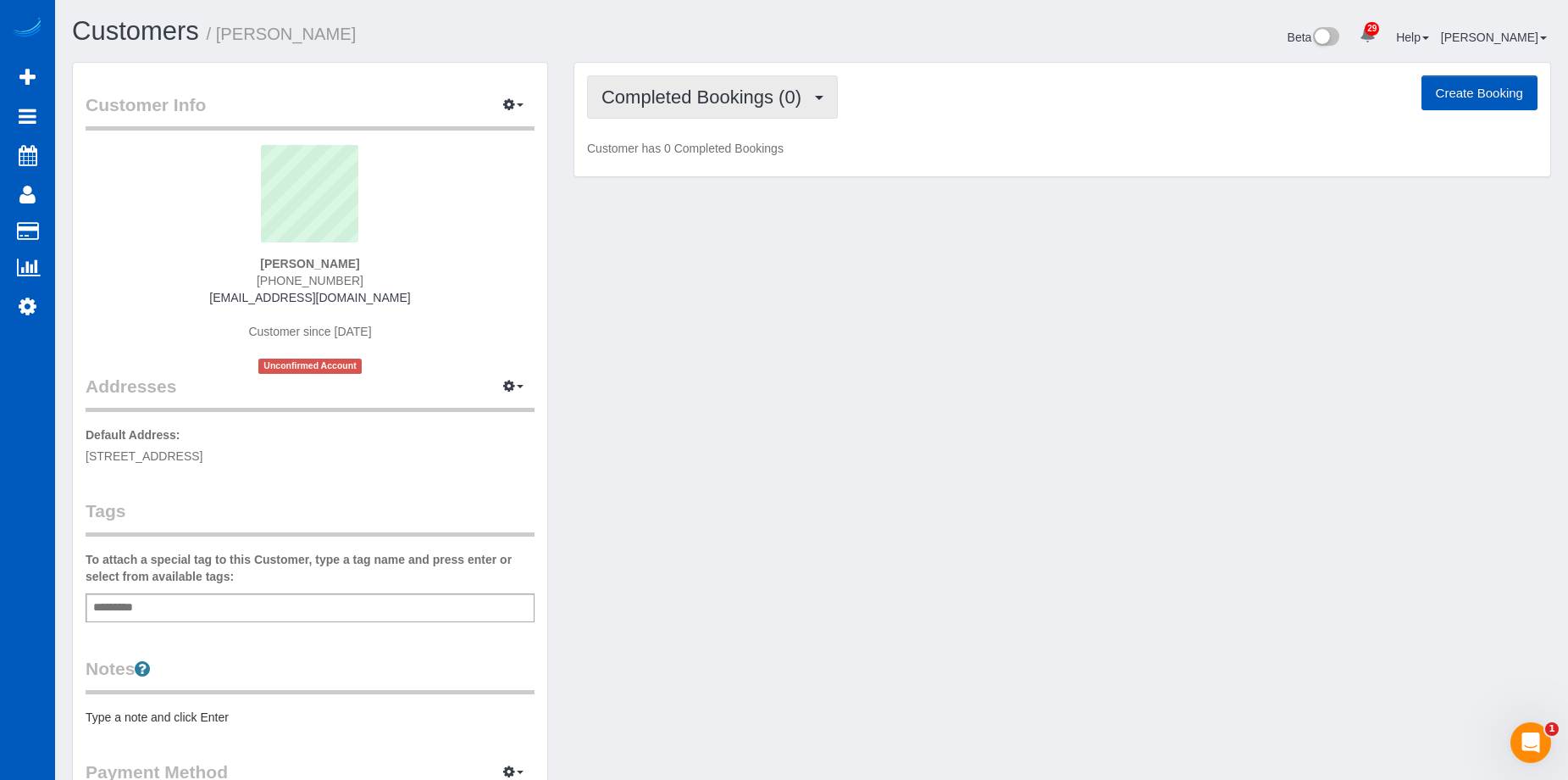
drag, startPoint x: 684, startPoint y: 81, endPoint x: 687, endPoint y: 89, distance: 8.5
click at [684, 83] on button "Completed Bookings (0)" at bounding box center [713, 97] width 251 height 43
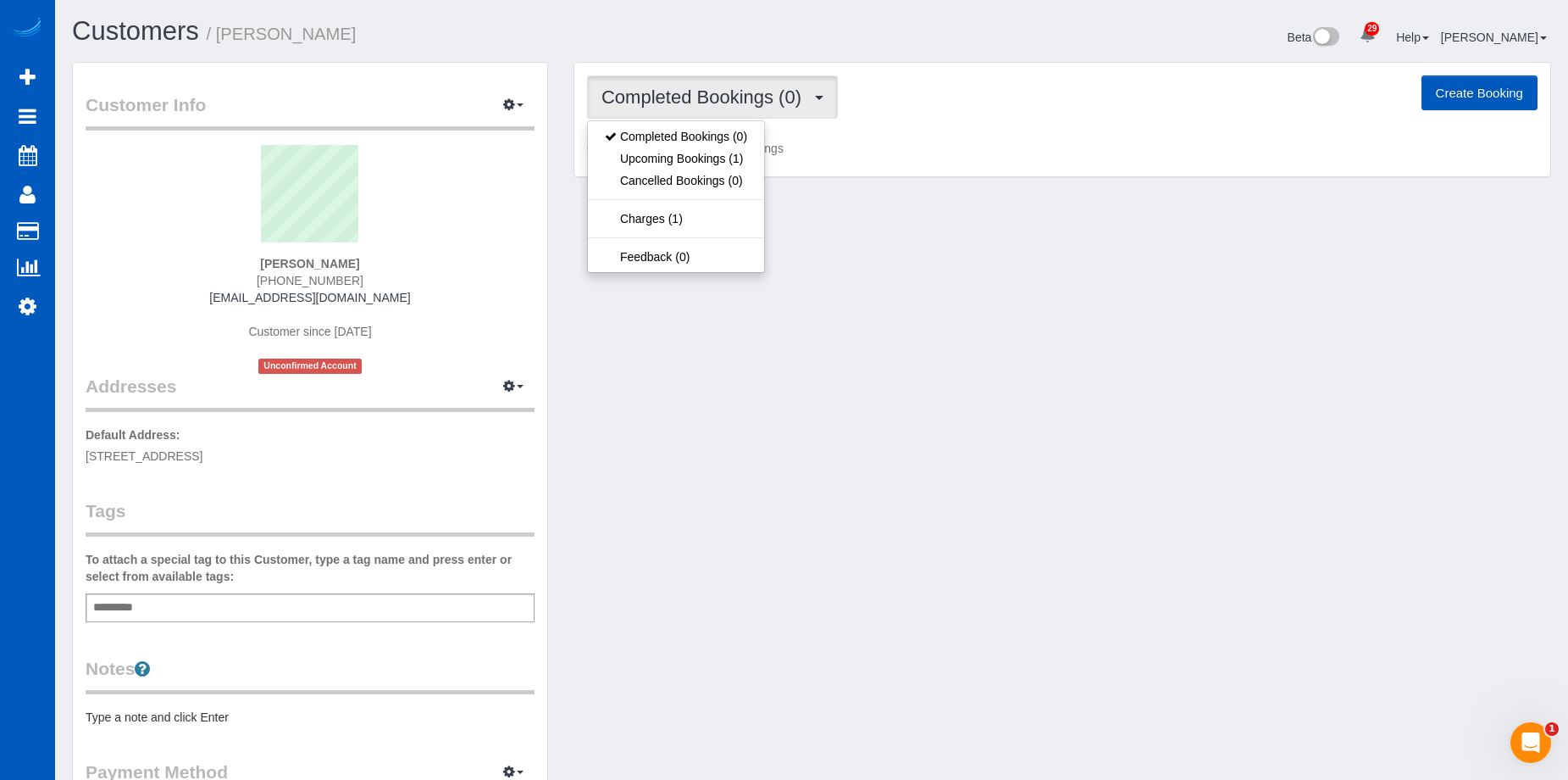
click at [687, 89] on span "Completed Bookings (0)" at bounding box center [706, 97] width 209 height 21
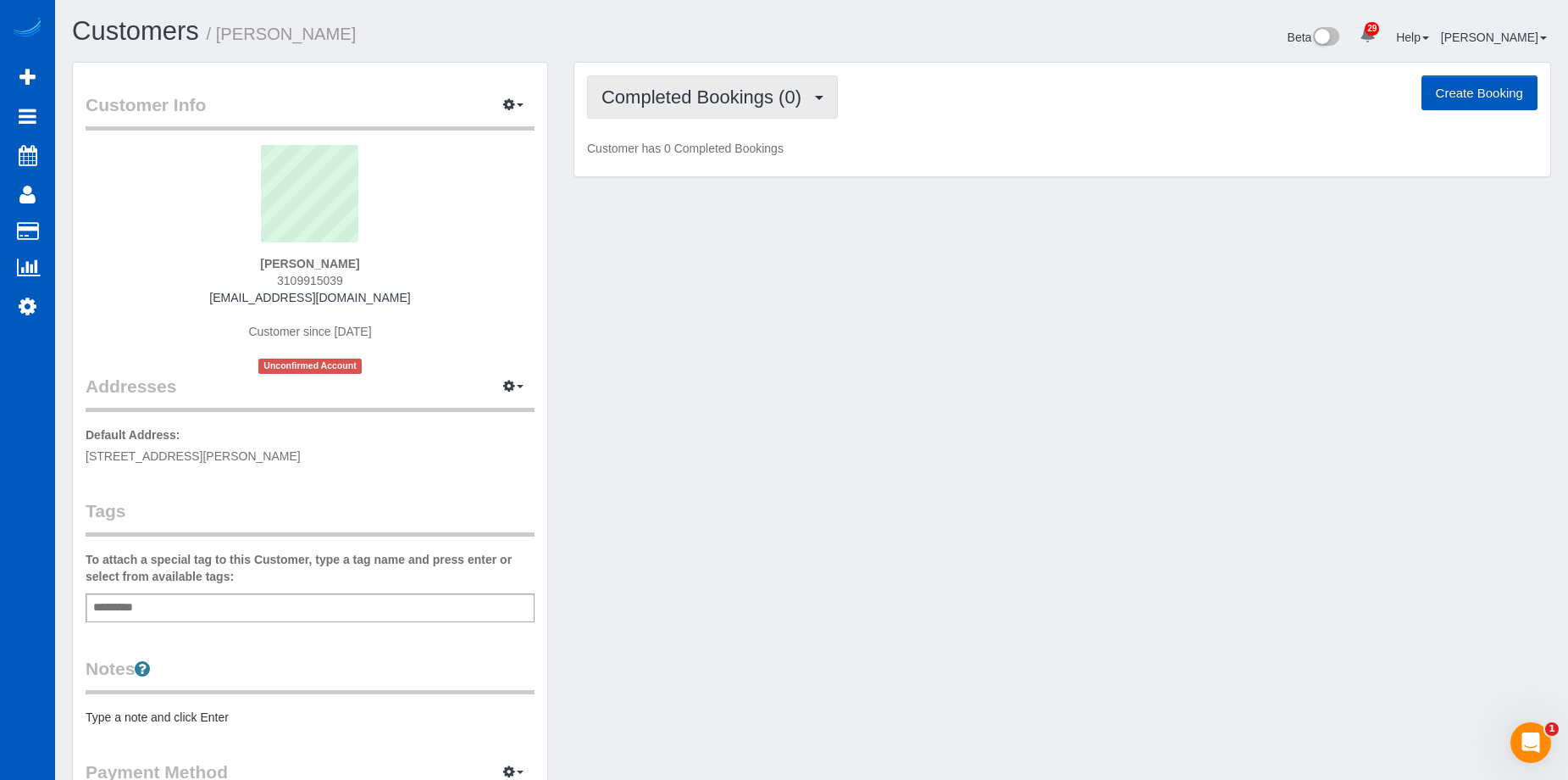
click at [736, 95] on span "Completed Bookings (0)" at bounding box center [706, 97] width 209 height 21
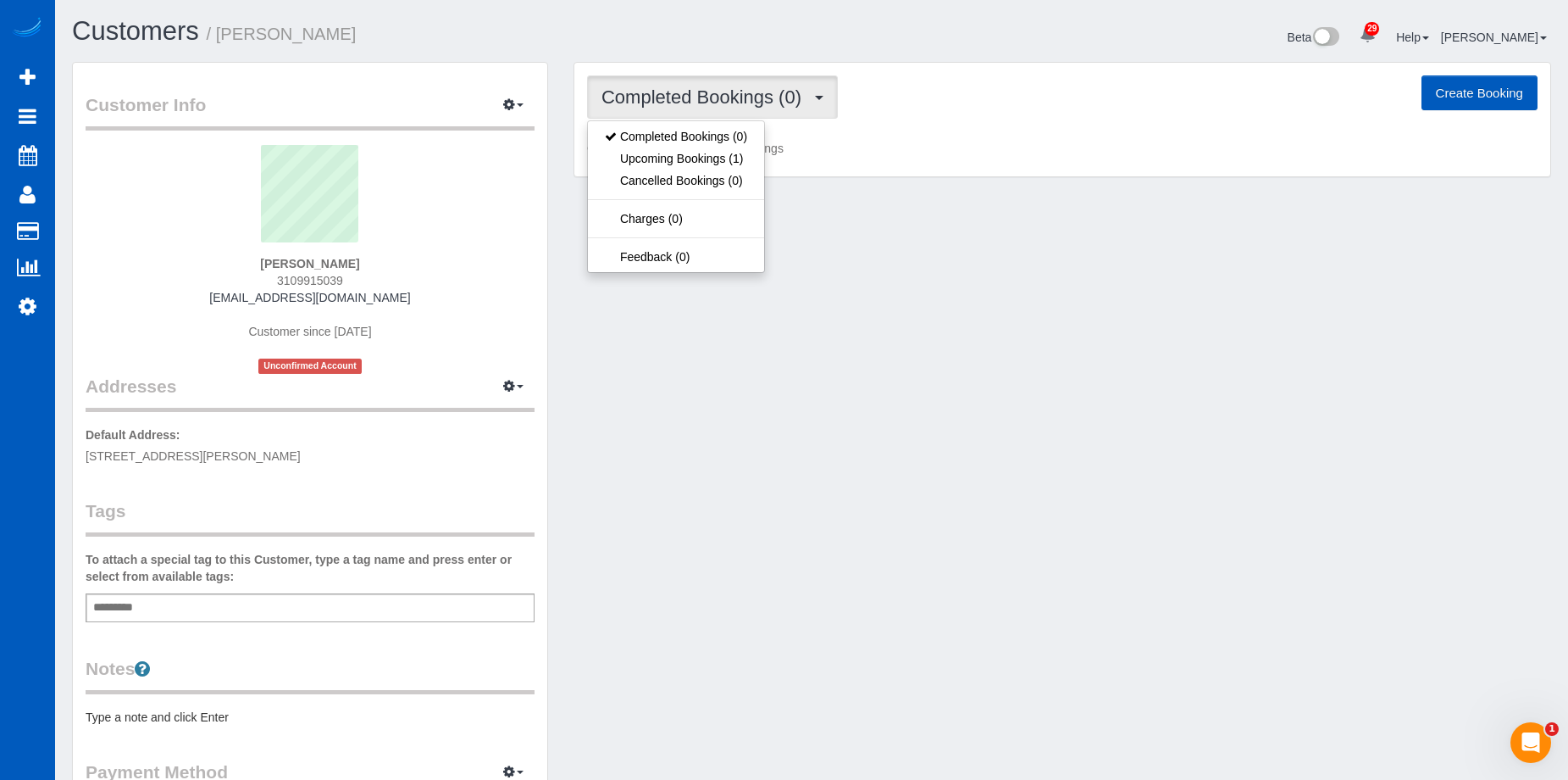
drag, startPoint x: 736, startPoint y: 95, endPoint x: 665, endPoint y: 91, distance: 71.1
click at [735, 95] on span "Completed Bookings (0)" at bounding box center [706, 97] width 209 height 21
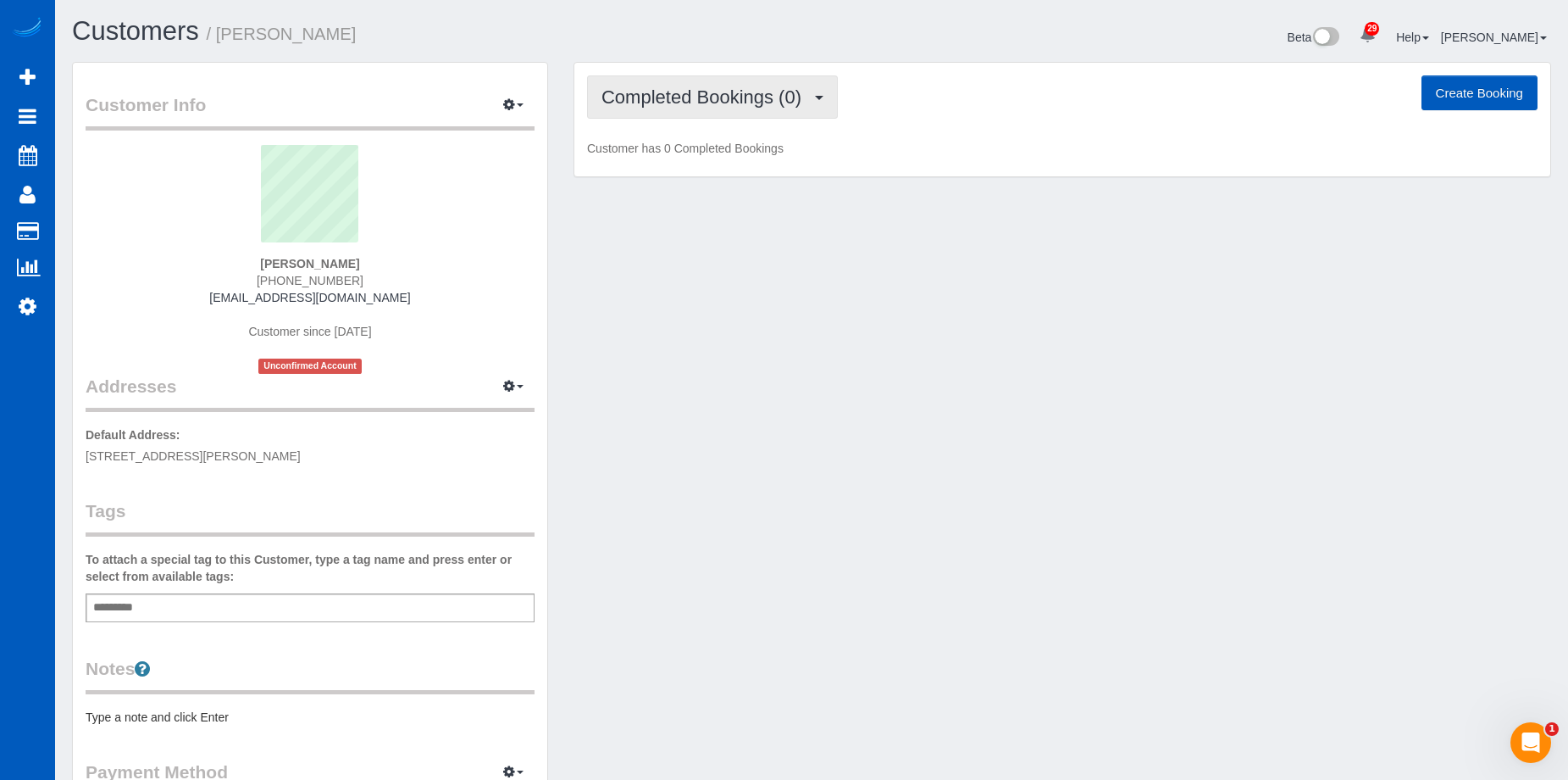
click at [752, 108] on button "Completed Bookings (0)" at bounding box center [713, 97] width 251 height 43
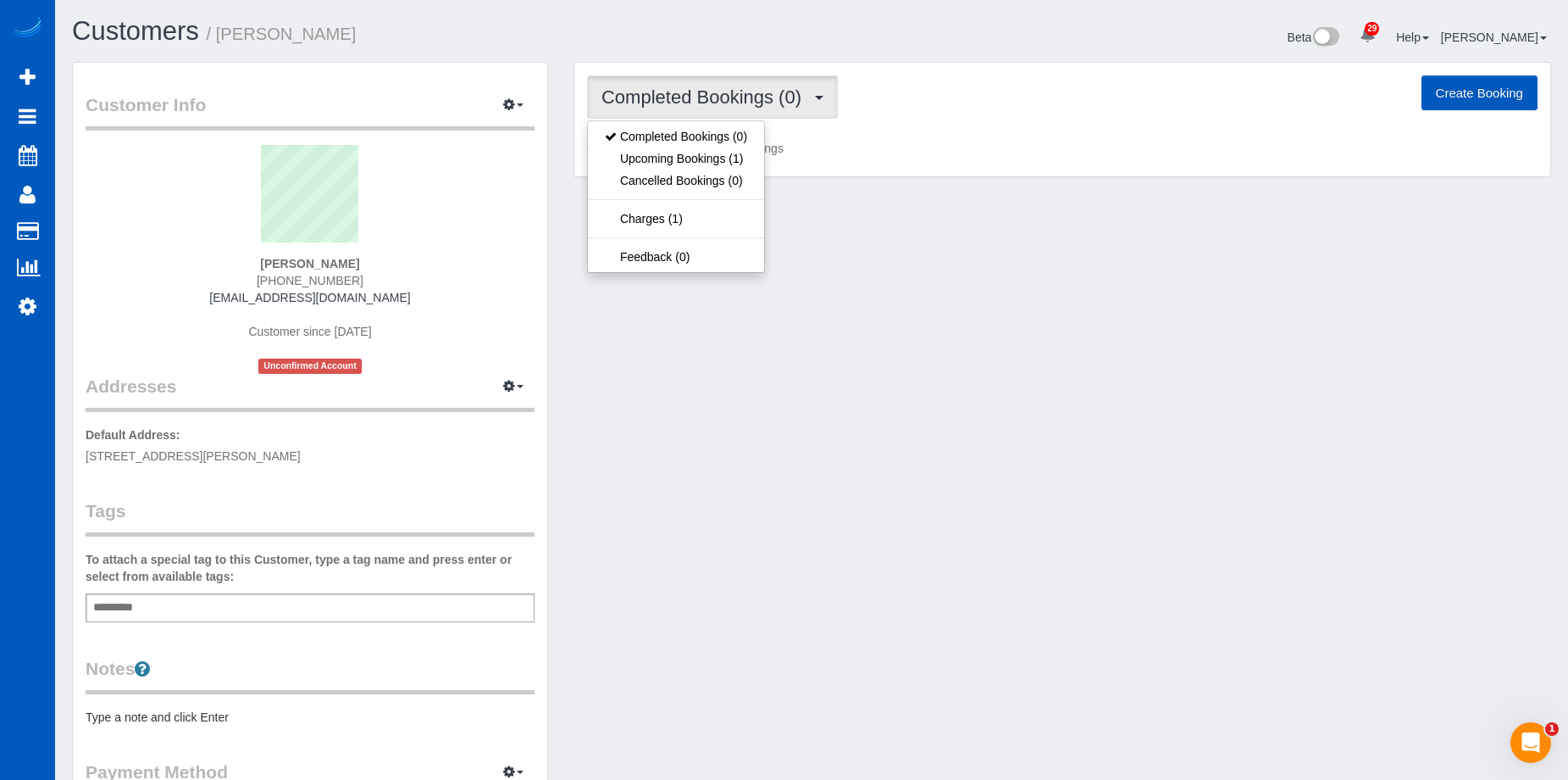
drag, startPoint x: 752, startPoint y: 108, endPoint x: 457, endPoint y: 2, distance: 313.5
click at [748, 108] on button "Completed Bookings (0)" at bounding box center [713, 97] width 251 height 43
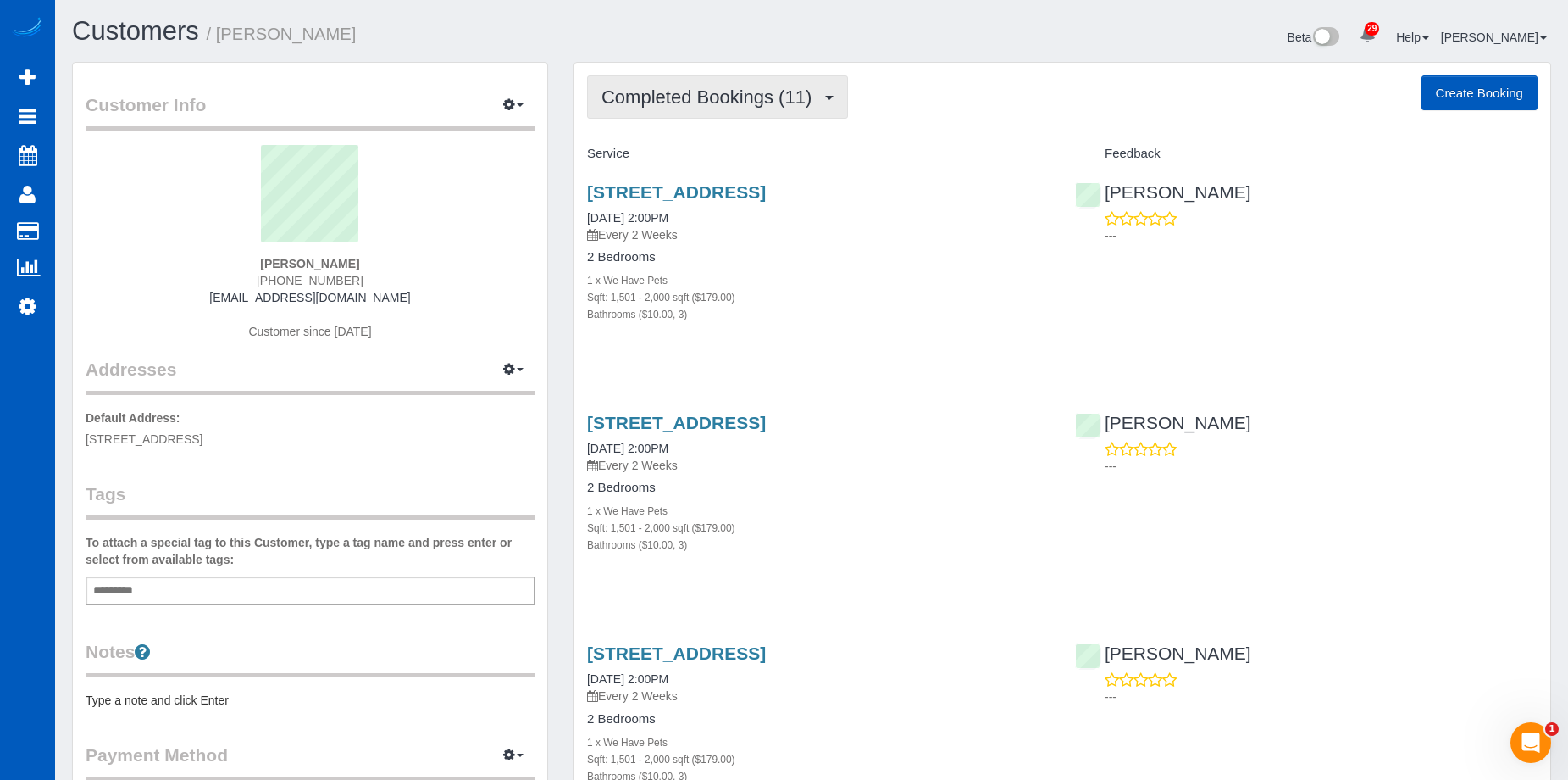
click at [715, 96] on span "Completed Bookings (11)" at bounding box center [711, 97] width 219 height 21
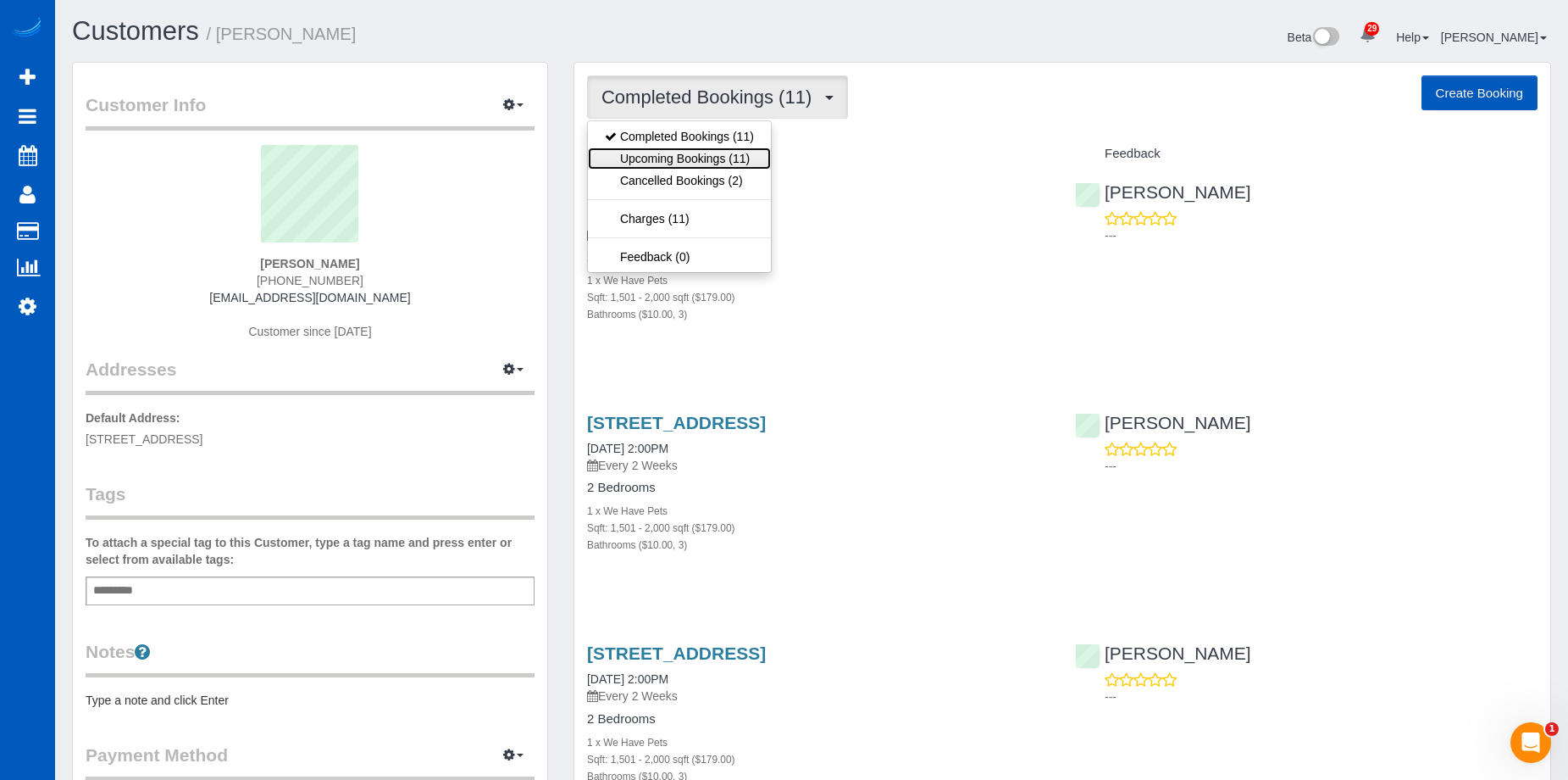
click at [702, 168] on link "Upcoming Bookings (11)" at bounding box center [680, 159] width 183 height 22
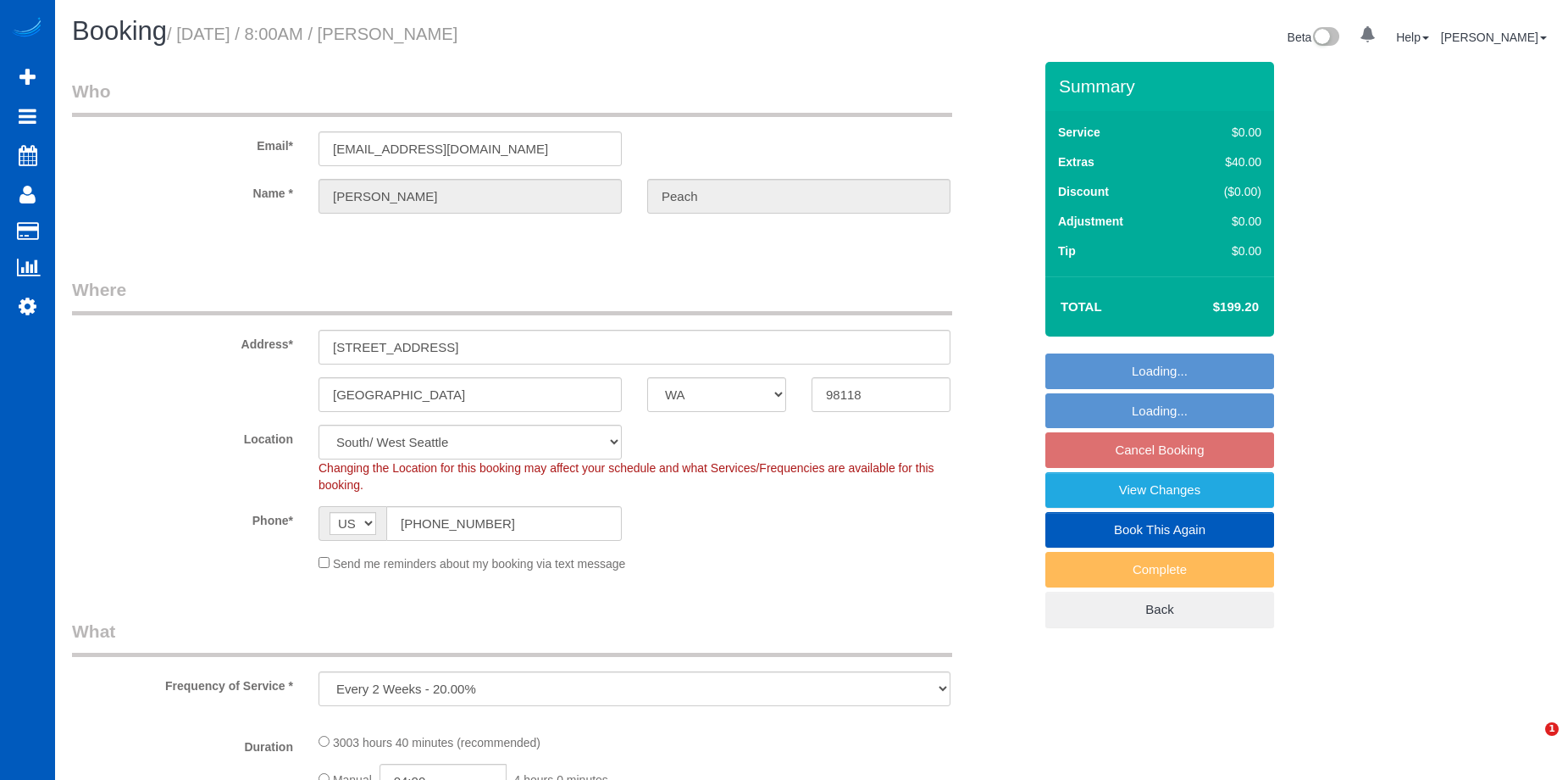
select select "WA"
select select "object:915"
select select "string:fspay-caa4f9e7-3c5c-4ebb-ade3-b39ae859e4f5"
select select "spot1"
select select "1501"
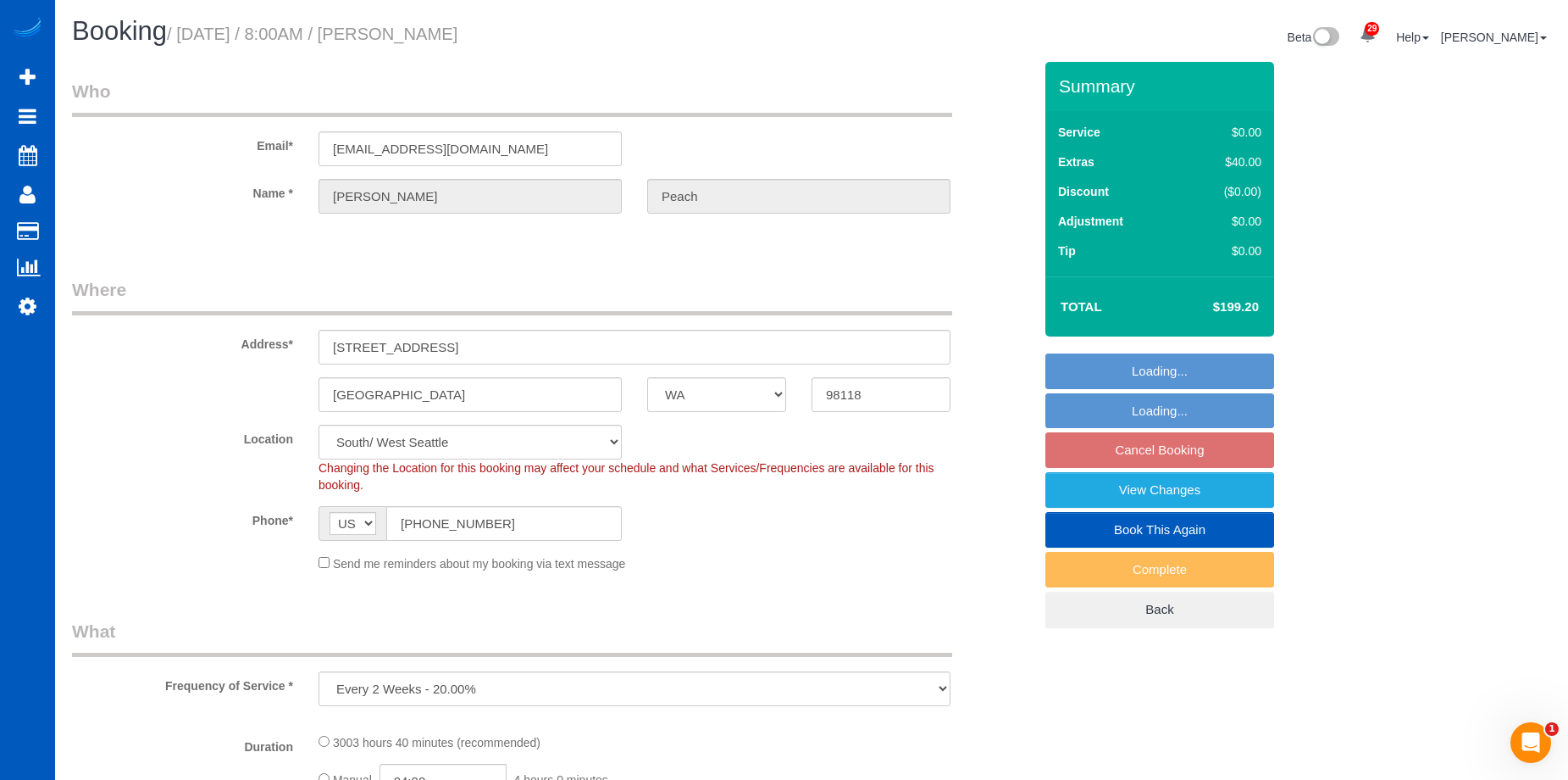
select select "3"
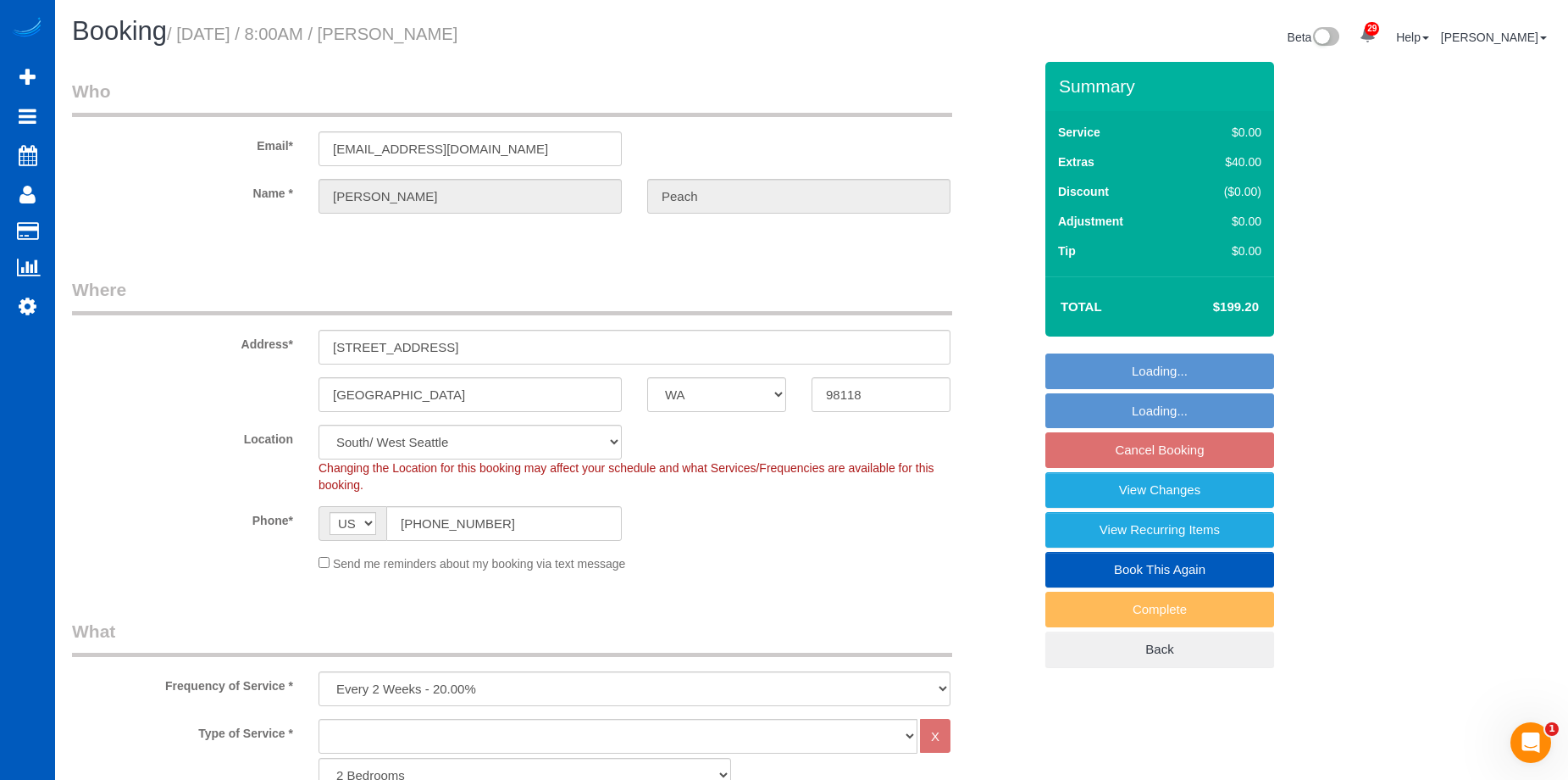
select select "1501"
select select "3"
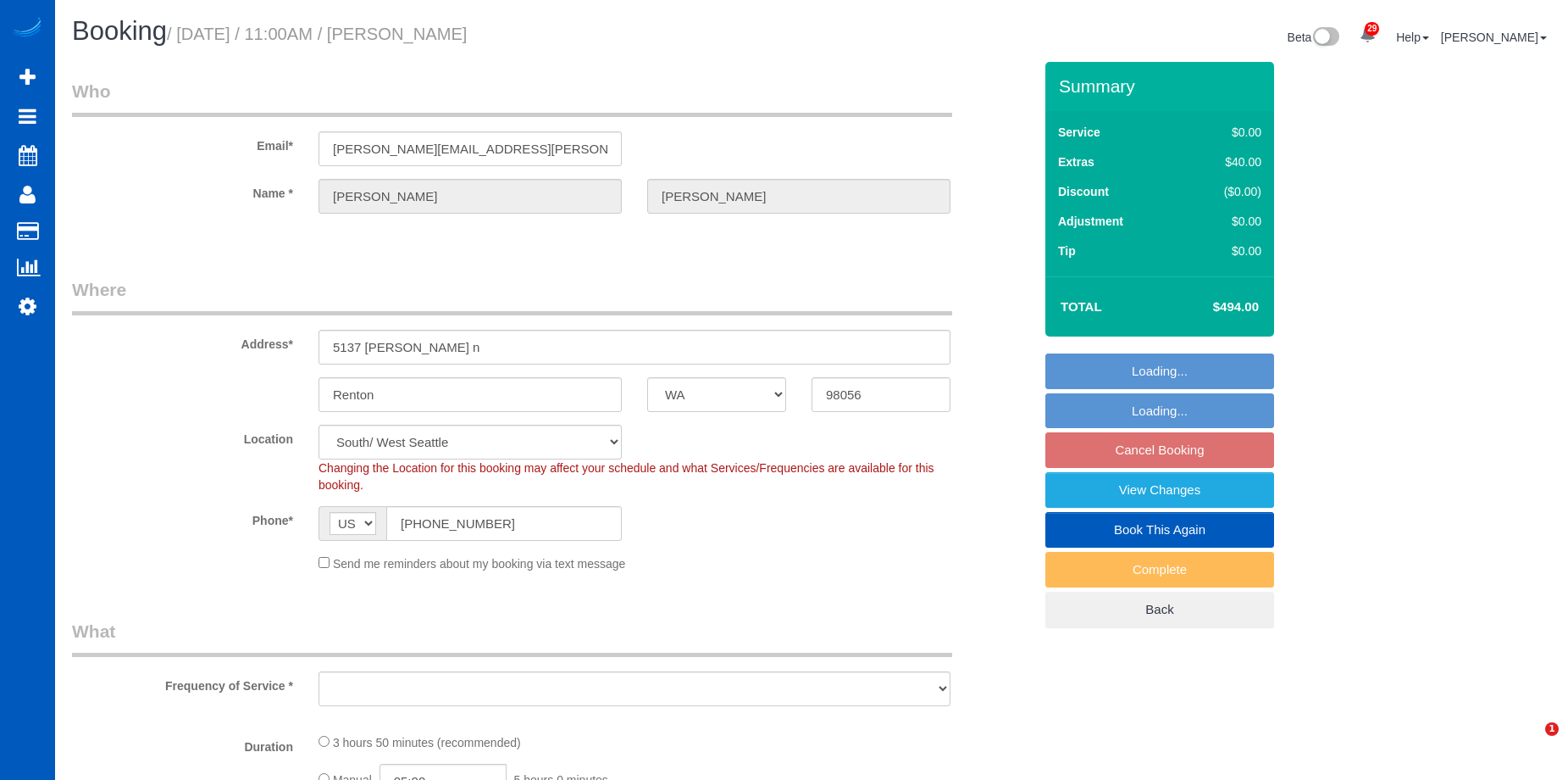
select select "WA"
select select "string:fspay-3c8ba8df-195b-4c0a-aab8-fd2802a373bb"
select select "object:913"
select select "spot1"
select select "object:1115"
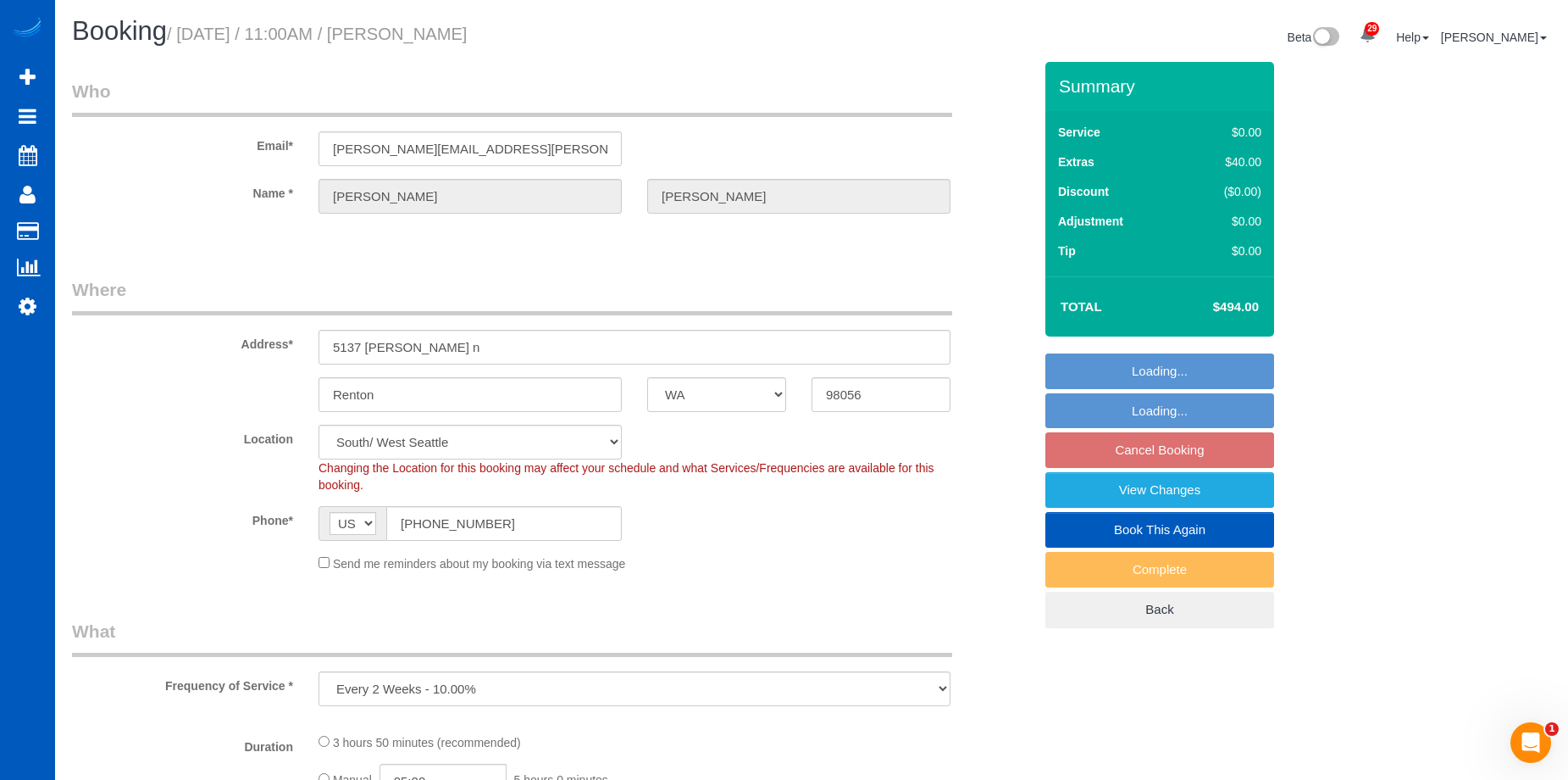
select select "199"
select select "5001"
select select "4"
select select "5"
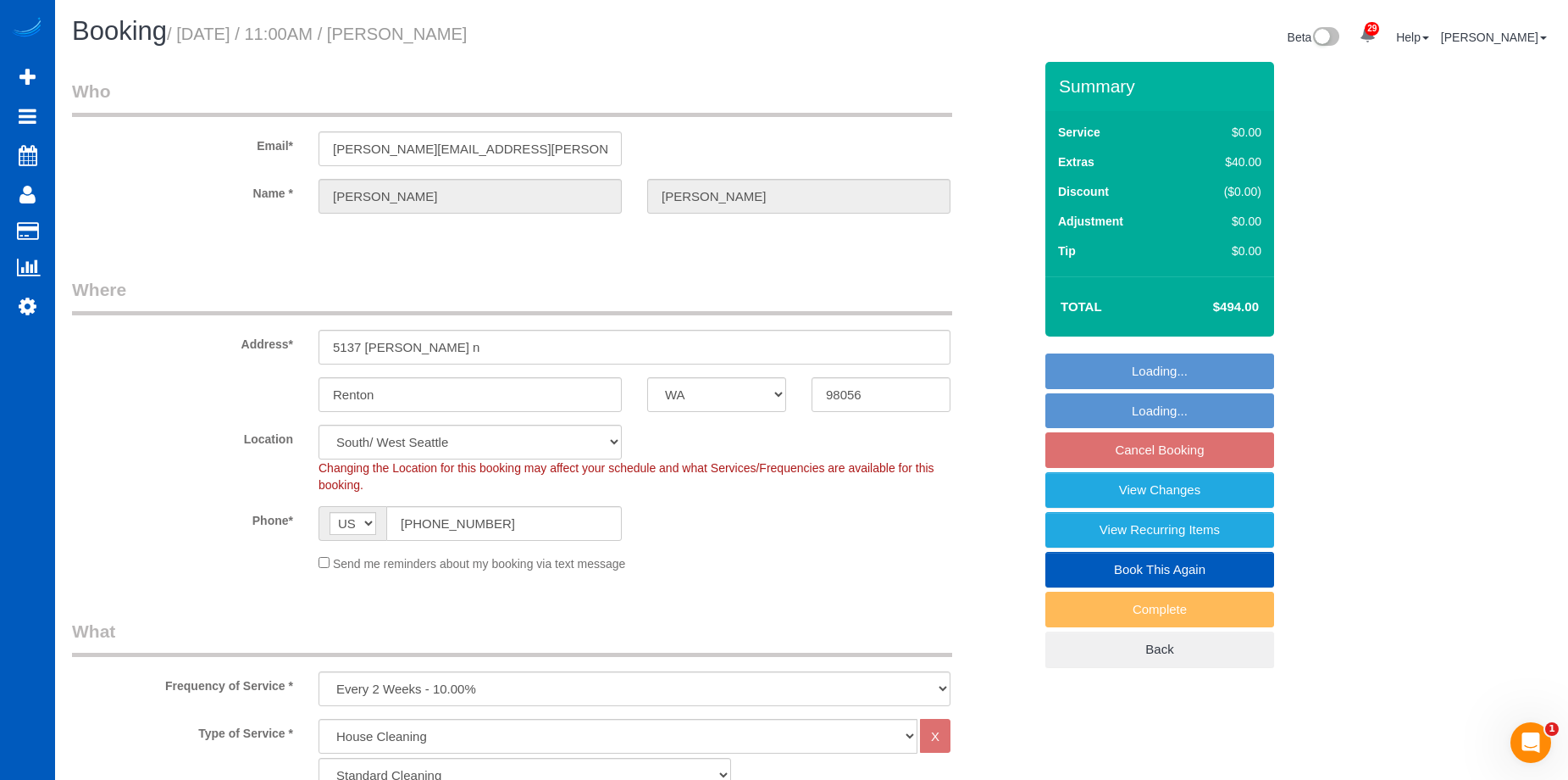
select select "5001"
select select "4"
select select "5"
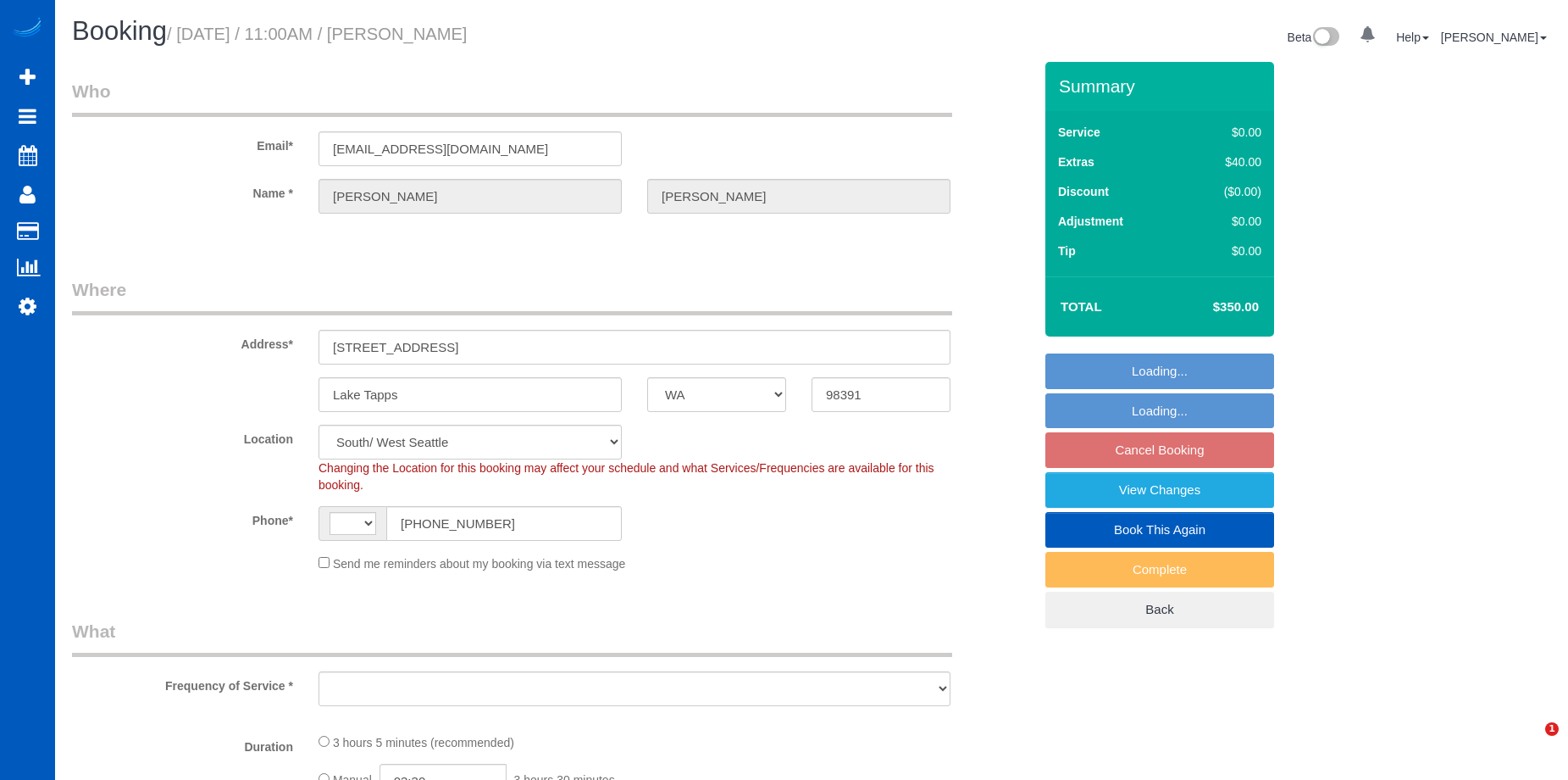
select select "WA"
select select "199"
select select "4001"
select select "3"
select select "4"
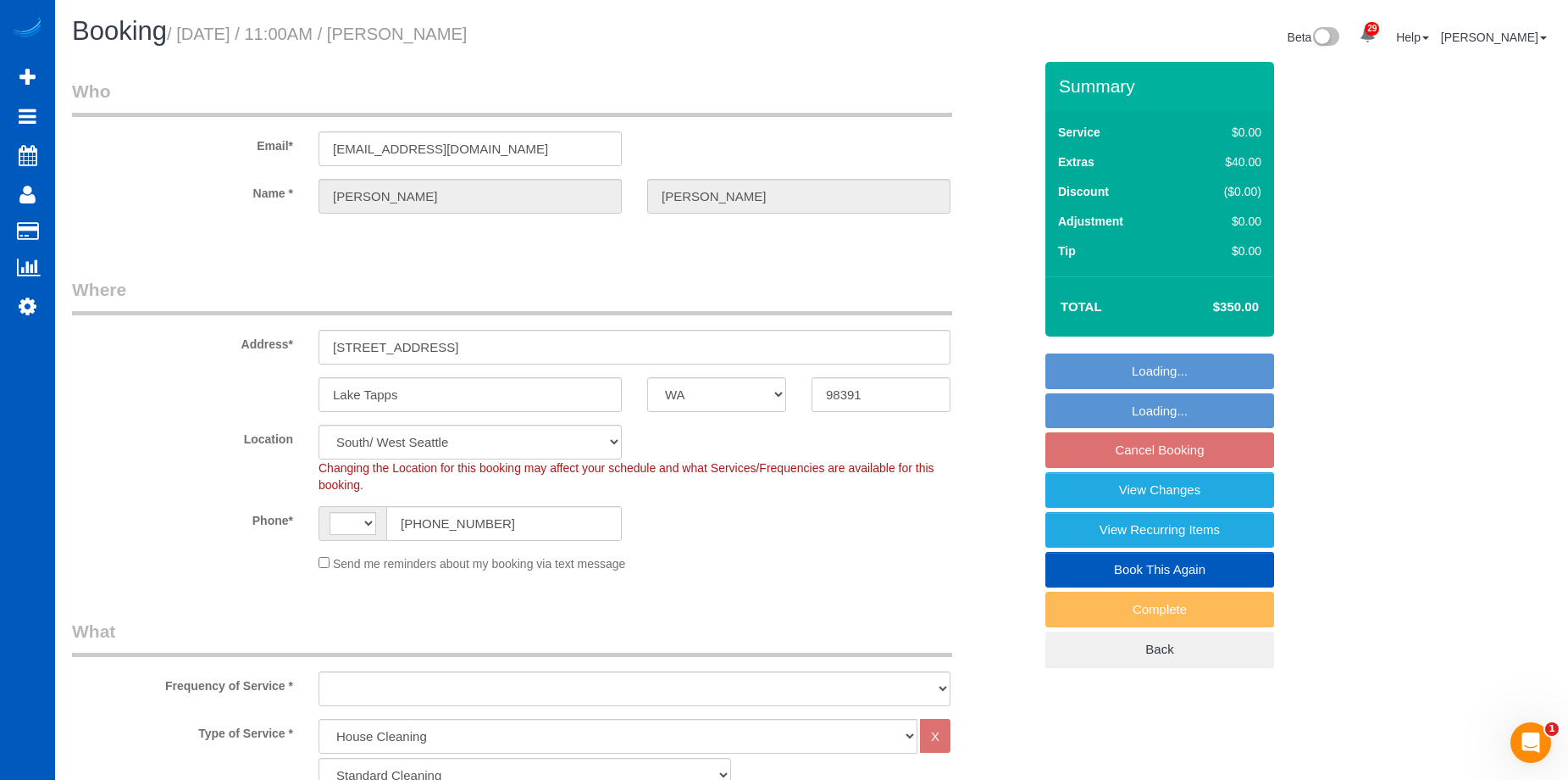
select select "string:US"
select select "object:1054"
select select "4001"
select select "3"
select select "4"
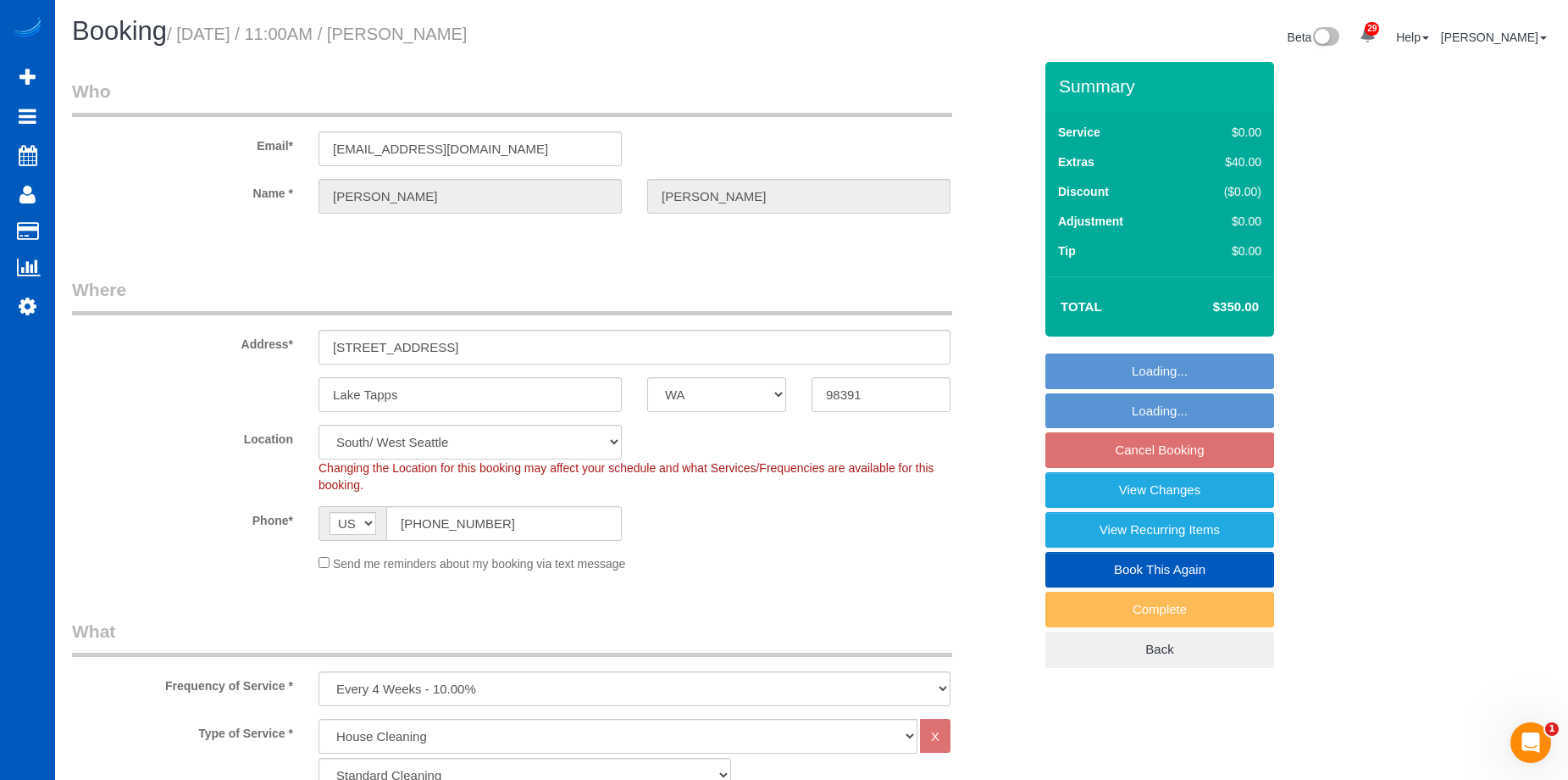
select select "object:1214"
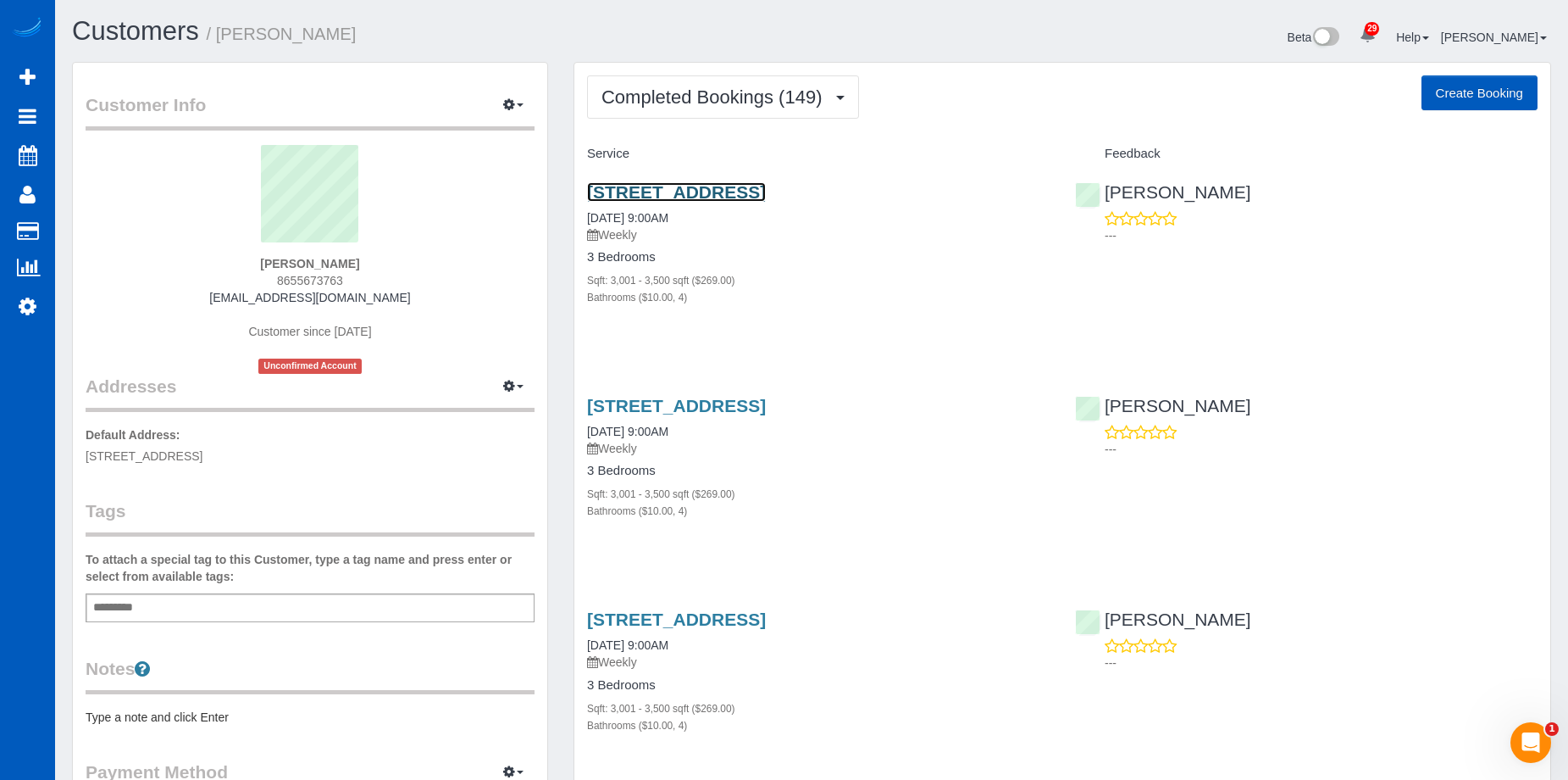
click at [762, 187] on link "[STREET_ADDRESS]" at bounding box center [676, 192] width 179 height 20
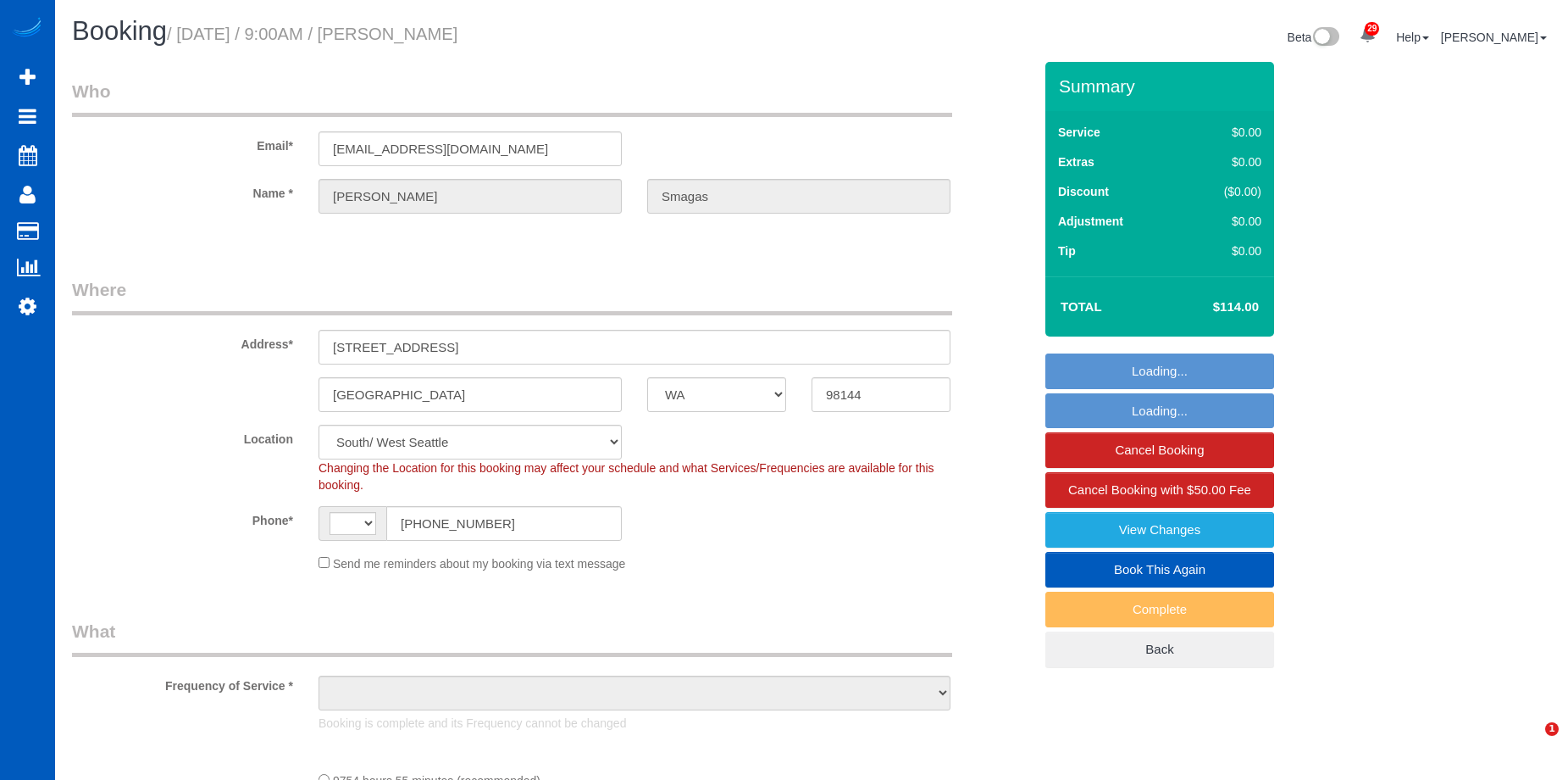
select select "WA"
select select "3001"
select select "4"
select select "string:[GEOGRAPHIC_DATA]"
select select "object:1134"
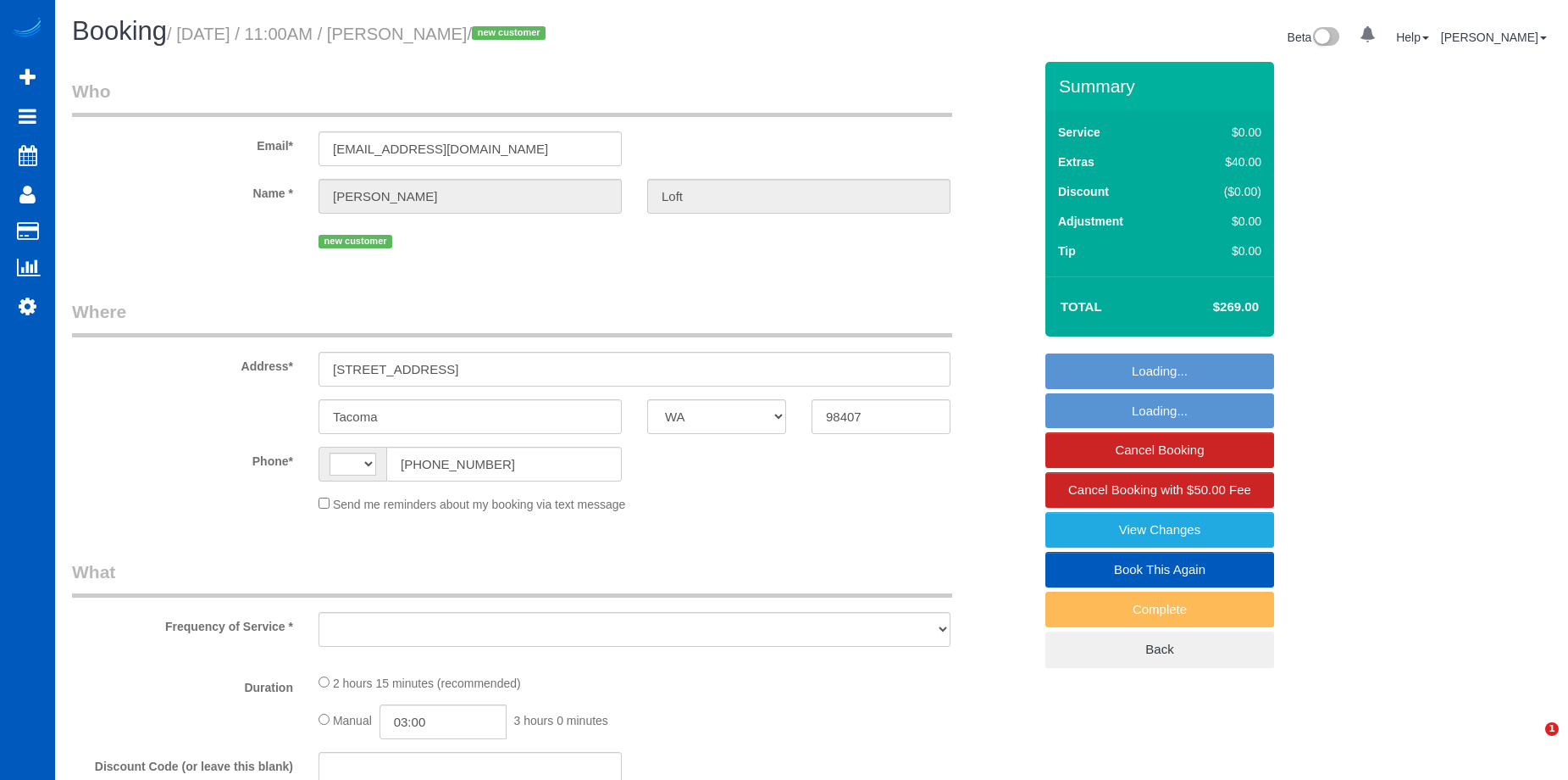
select select "WA"
select select "string:fspay-b4cc5ddd-56b1-4af0-89dd-713291a775b7"
select select "number:8"
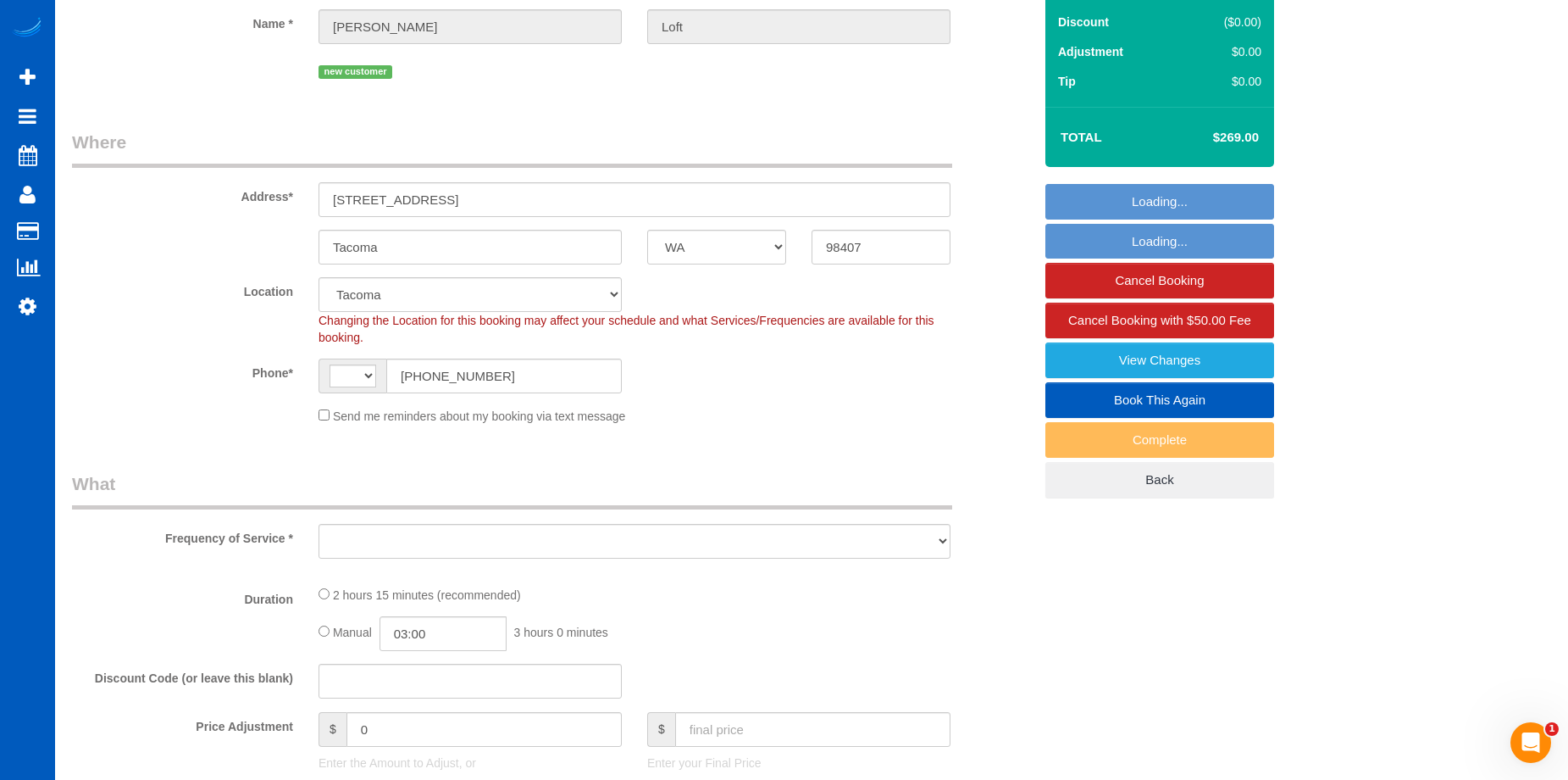
select select "string:[GEOGRAPHIC_DATA]"
select select "object:1065"
select select "199"
select select "3"
select select "2"
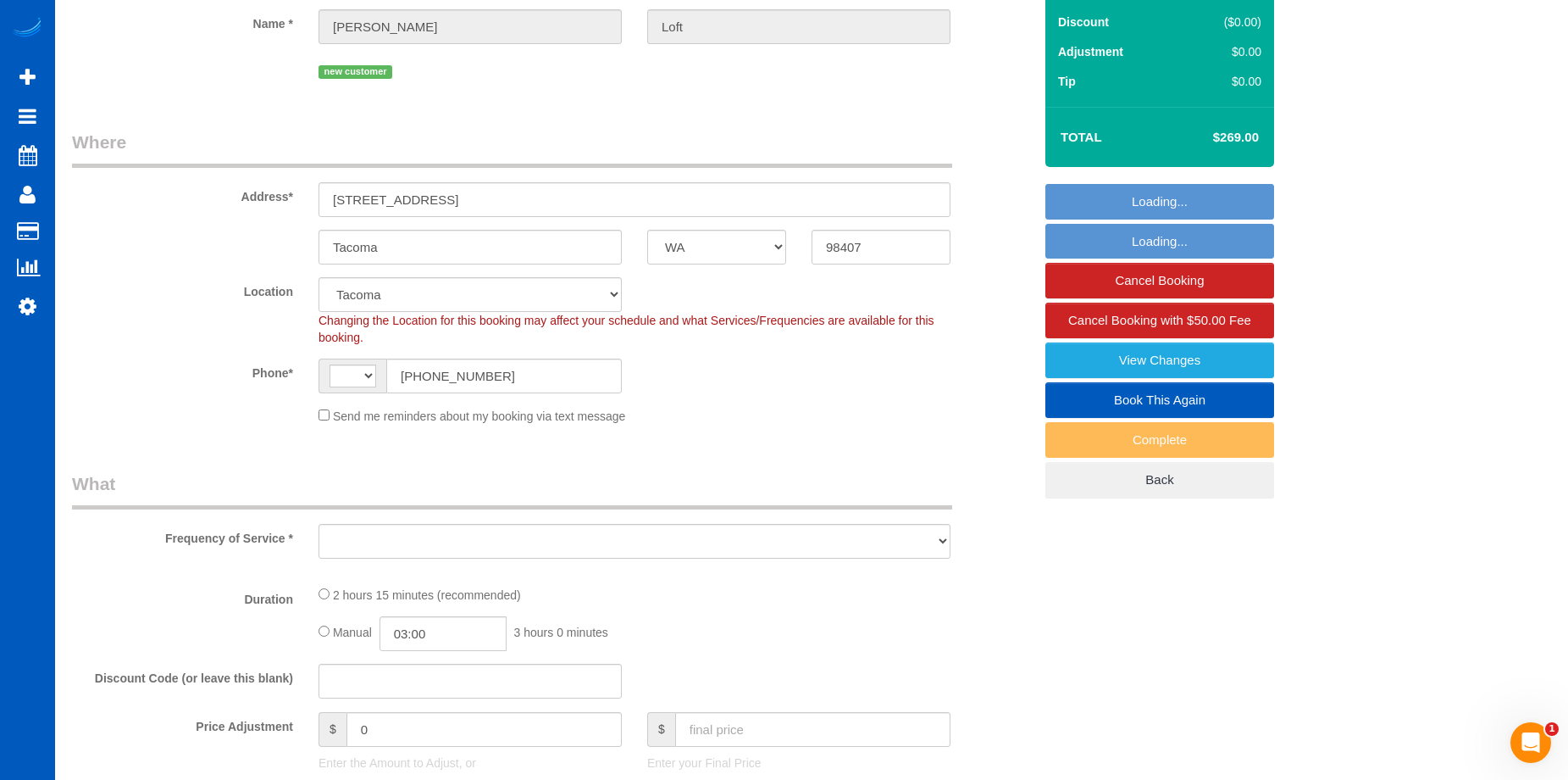
select select "spot2"
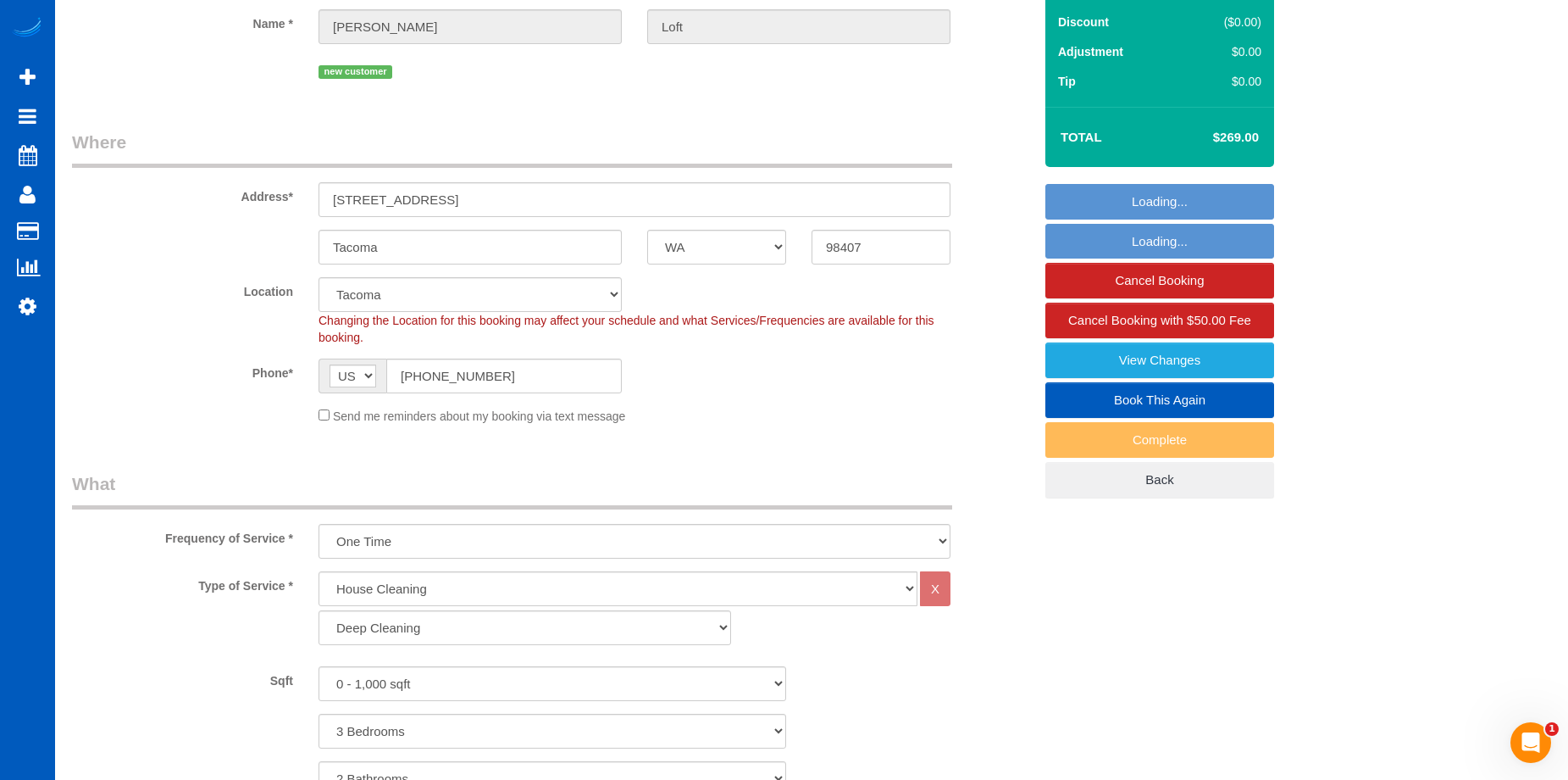
select select "object:1141"
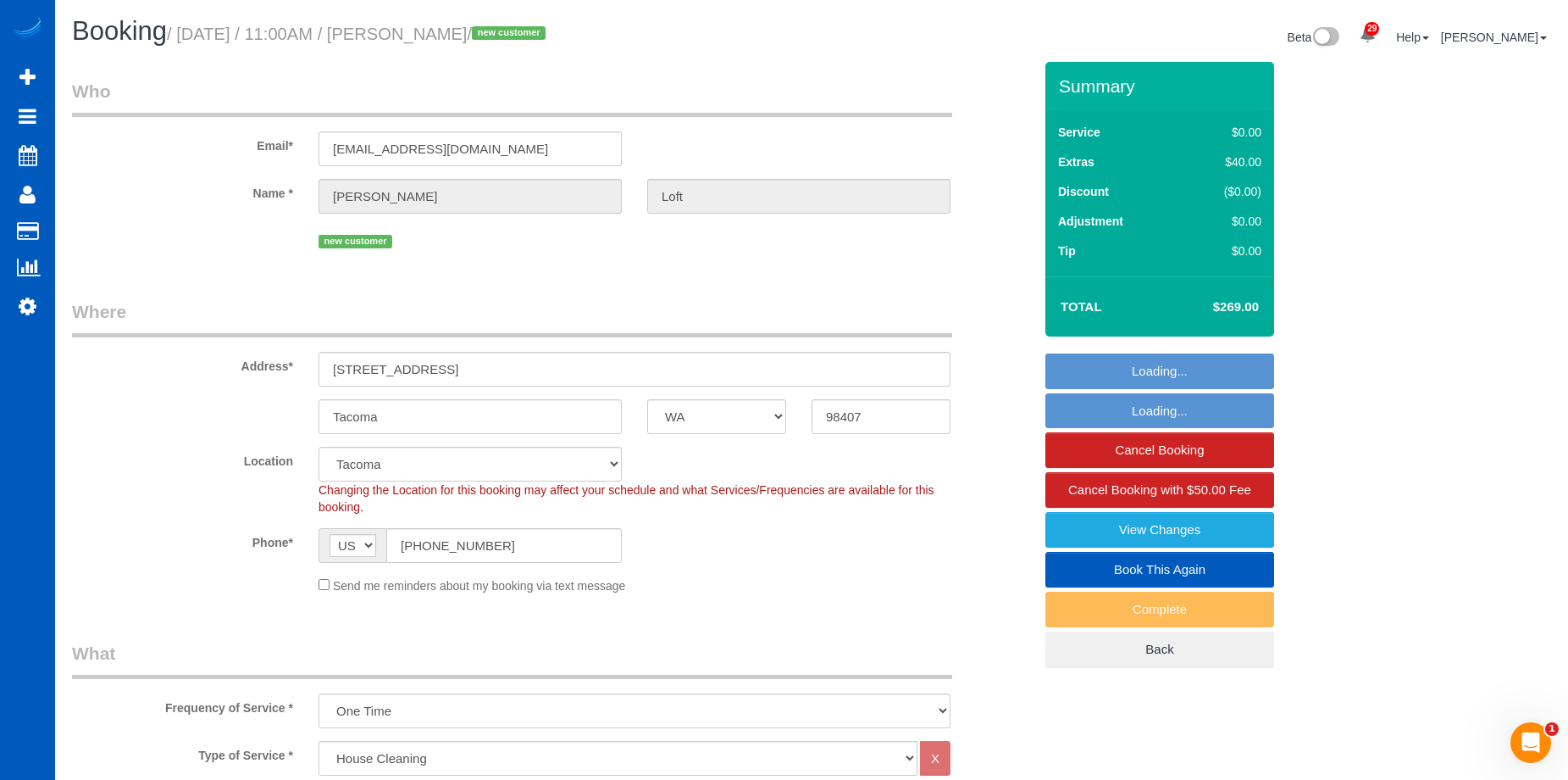
select select "3"
select select "2"
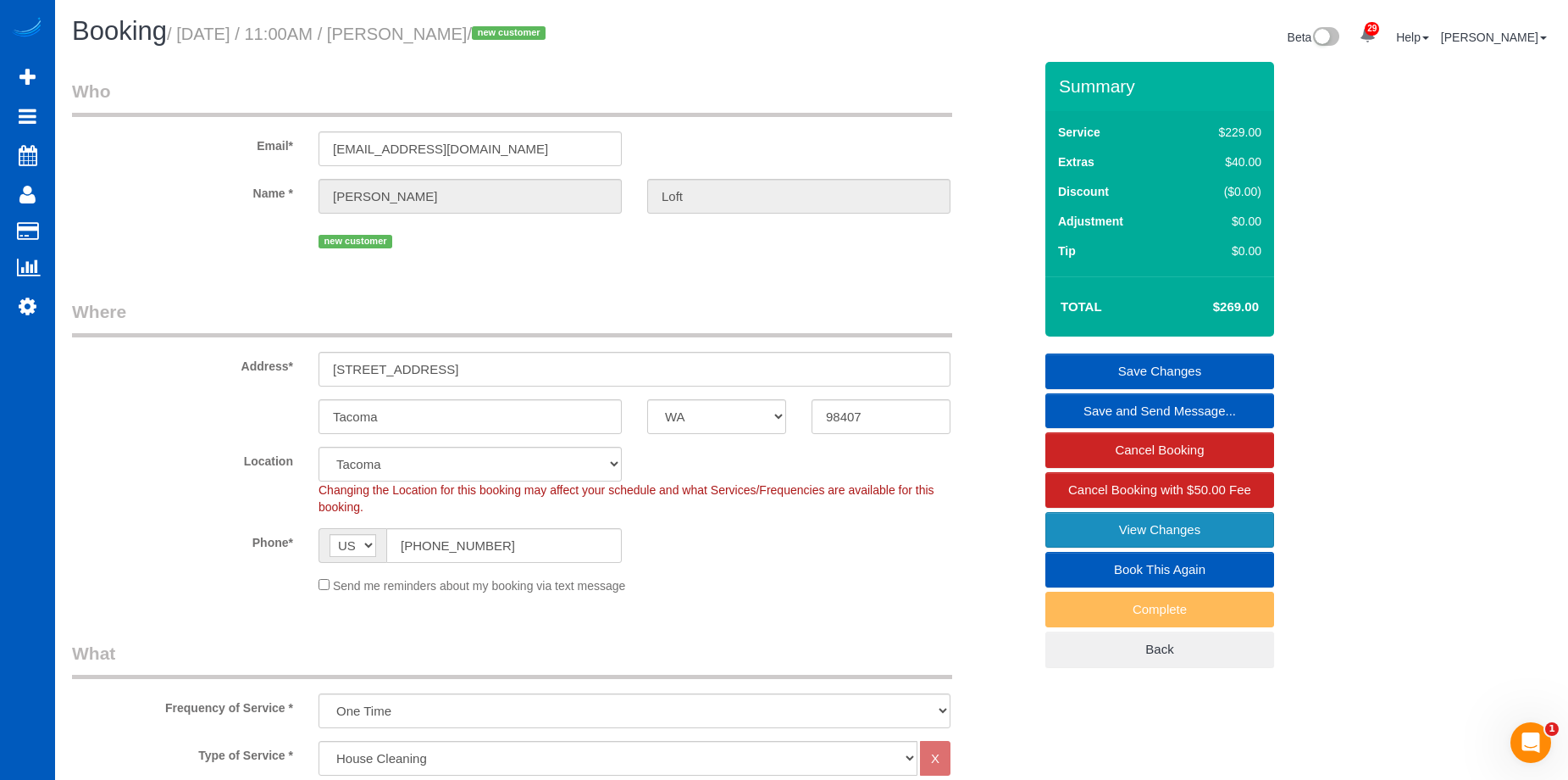
click at [1095, 524] on link "View Changes" at bounding box center [1160, 530] width 229 height 36
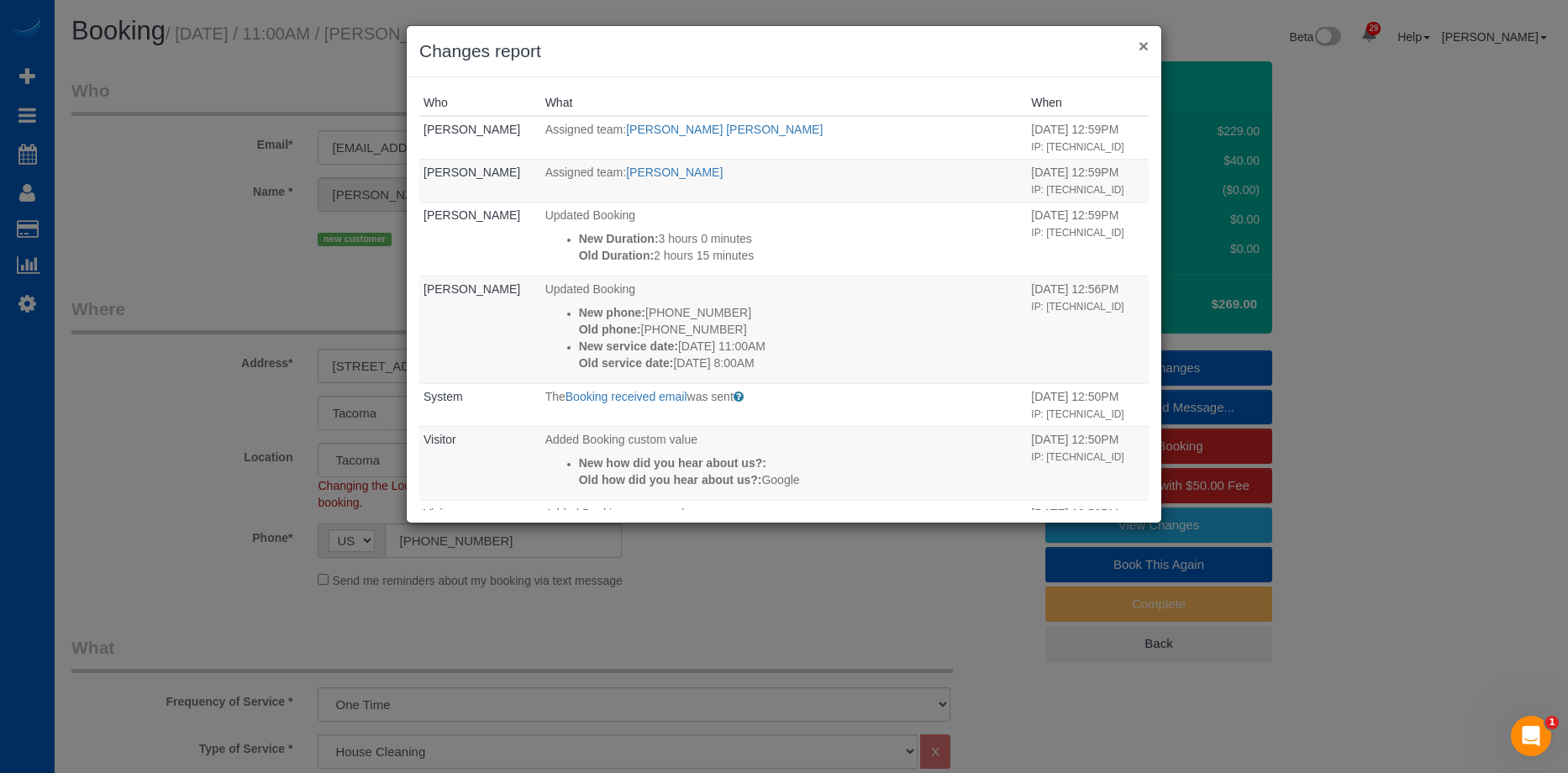
click at [1141, 46] on button "×" at bounding box center [1143, 45] width 10 height 18
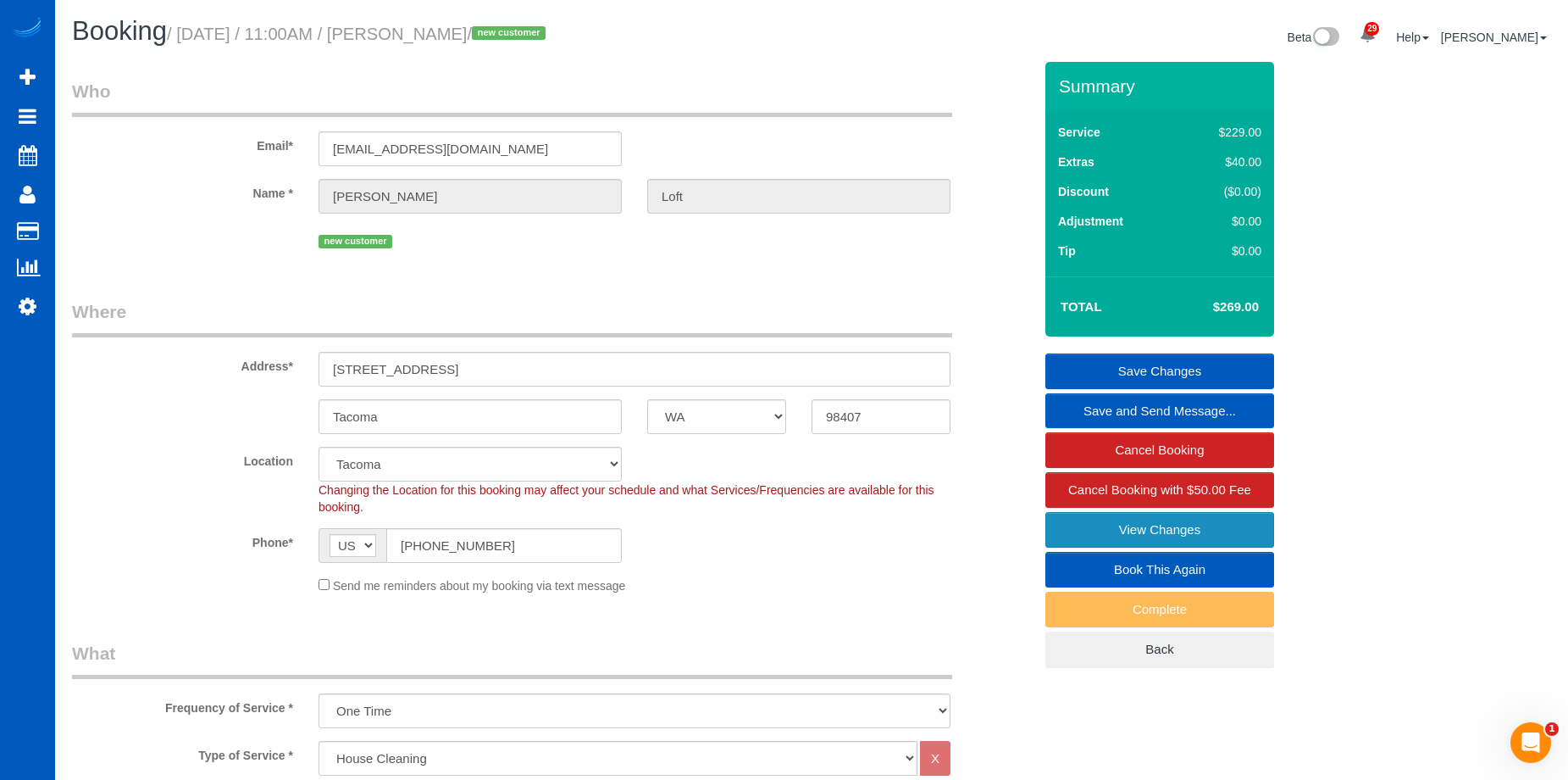
click at [1100, 520] on link "View Changes" at bounding box center [1160, 530] width 229 height 36
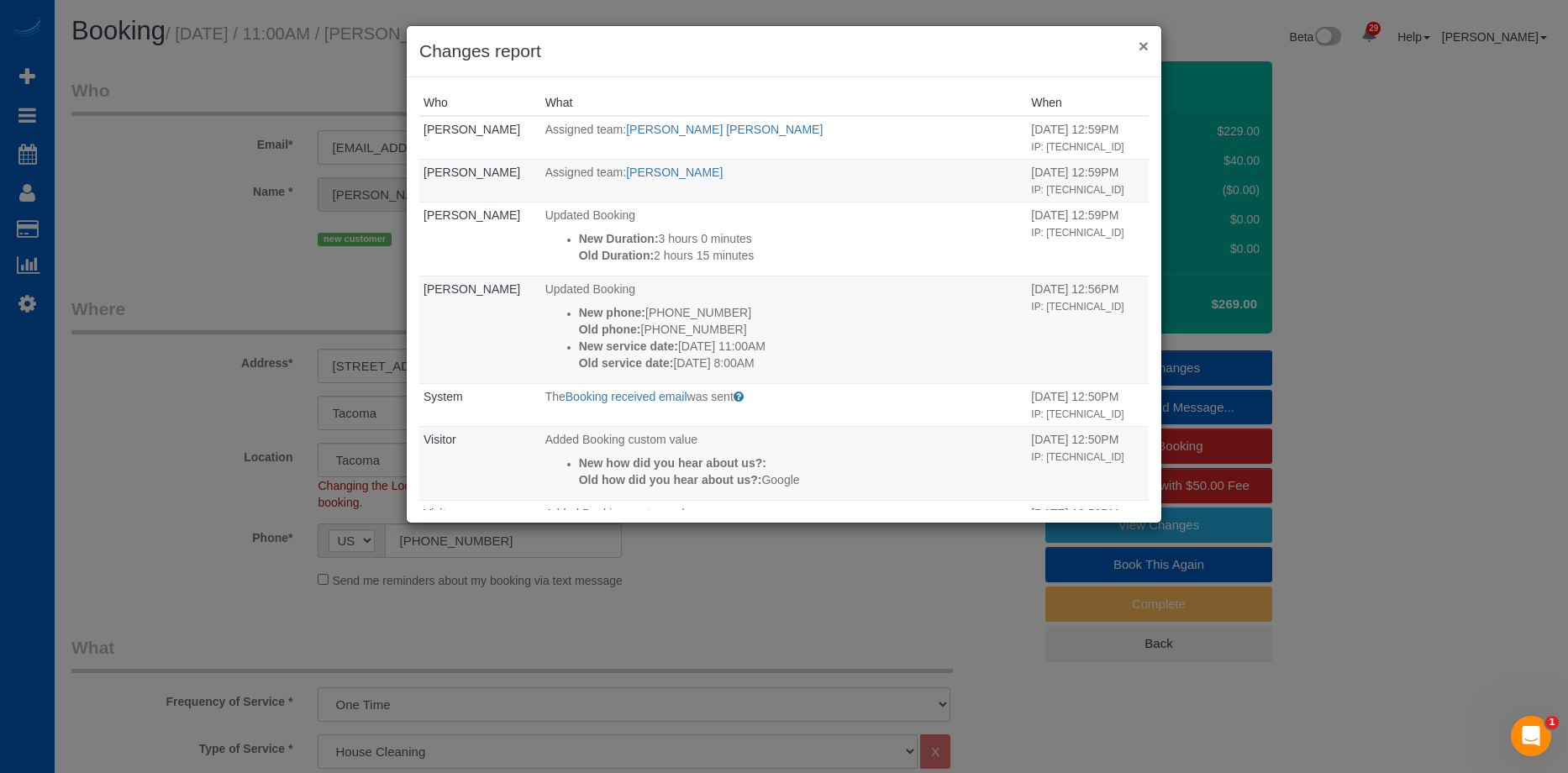
click at [1140, 45] on button "×" at bounding box center [1143, 45] width 10 height 18
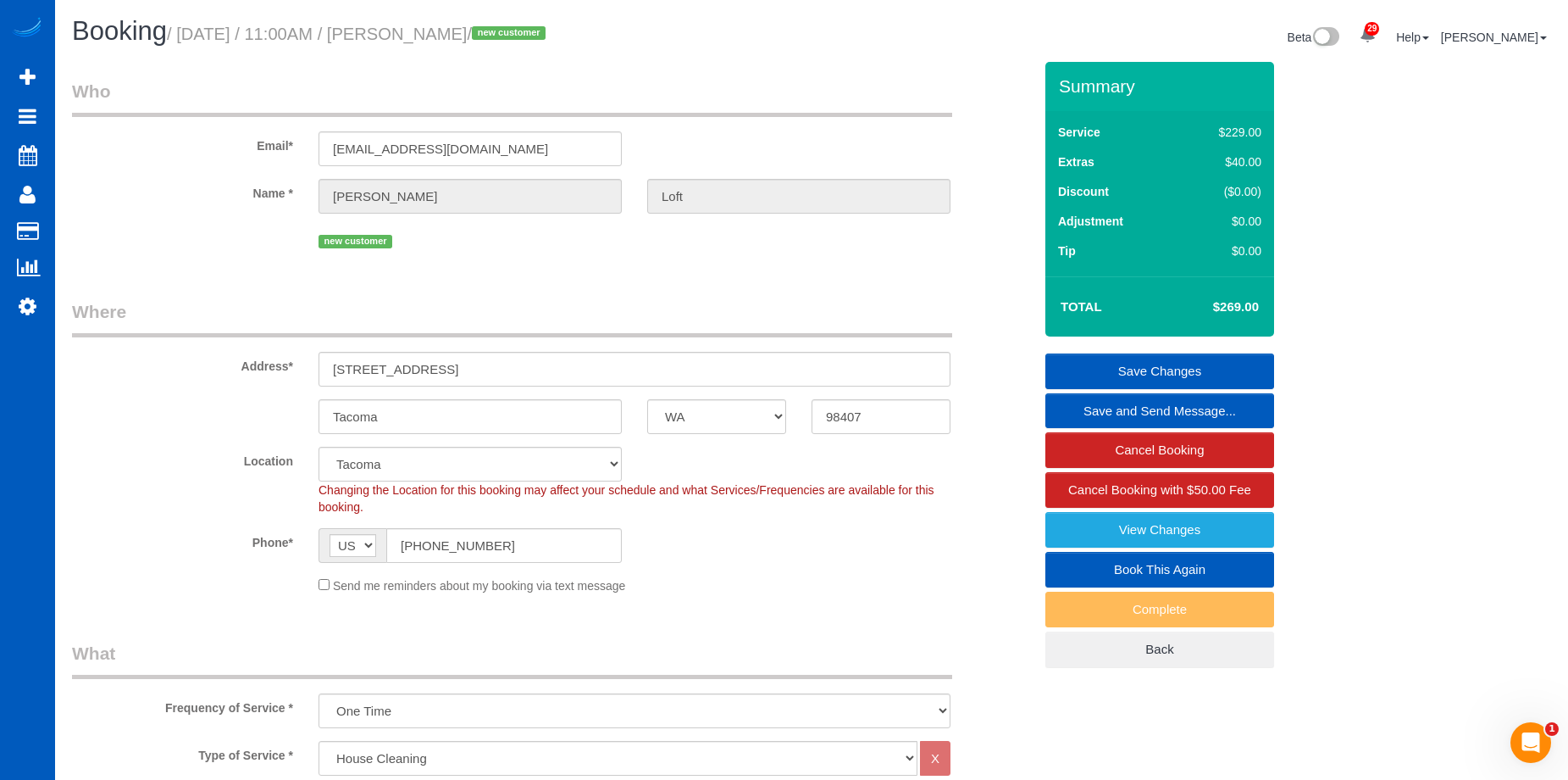
click at [1186, 405] on link "Save and Send Message..." at bounding box center [1160, 411] width 229 height 36
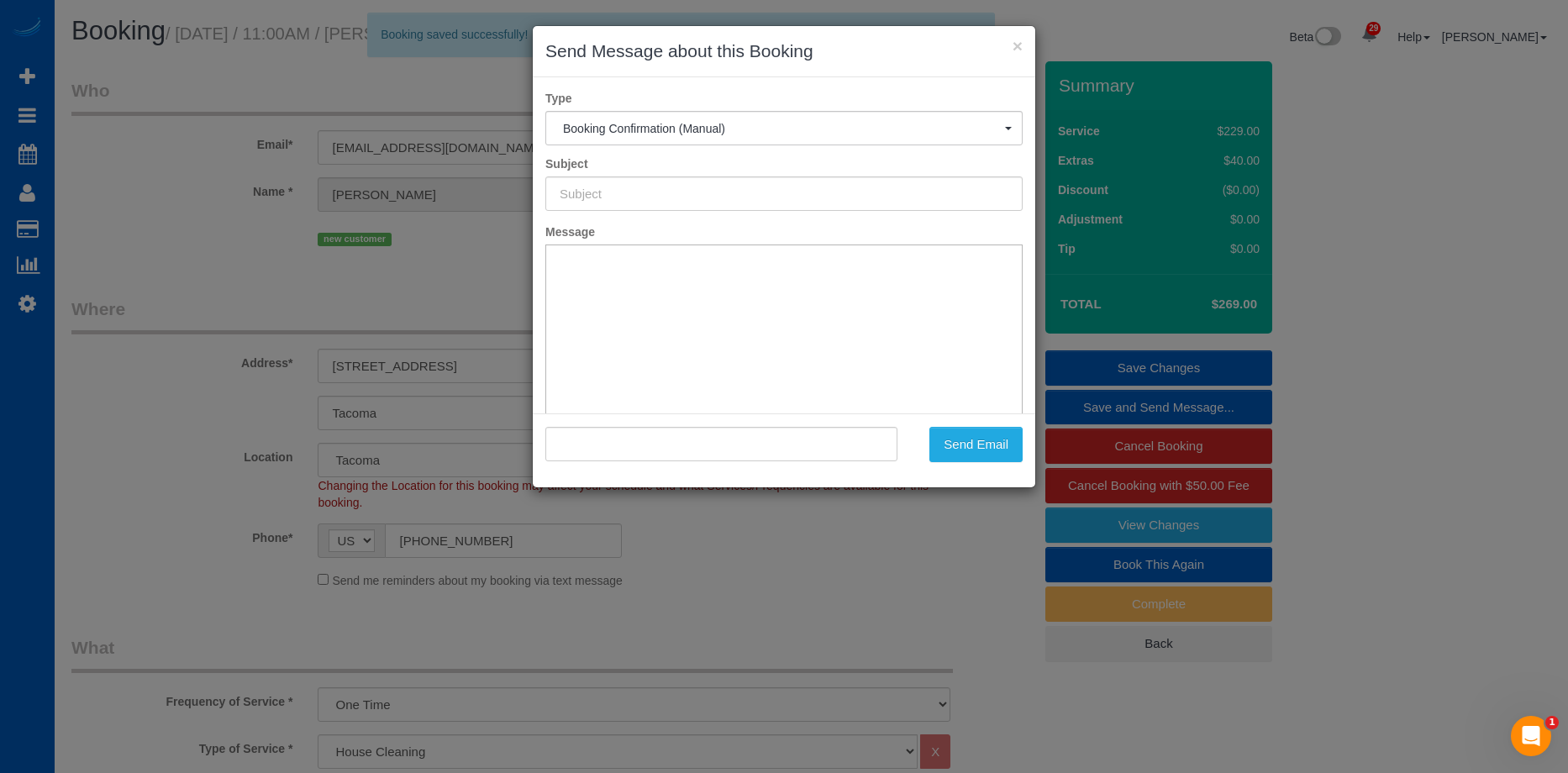
type input "Cleaning Service Confirmed!"
type input ""Allison Loft" <allisonloft@gmail.com>"
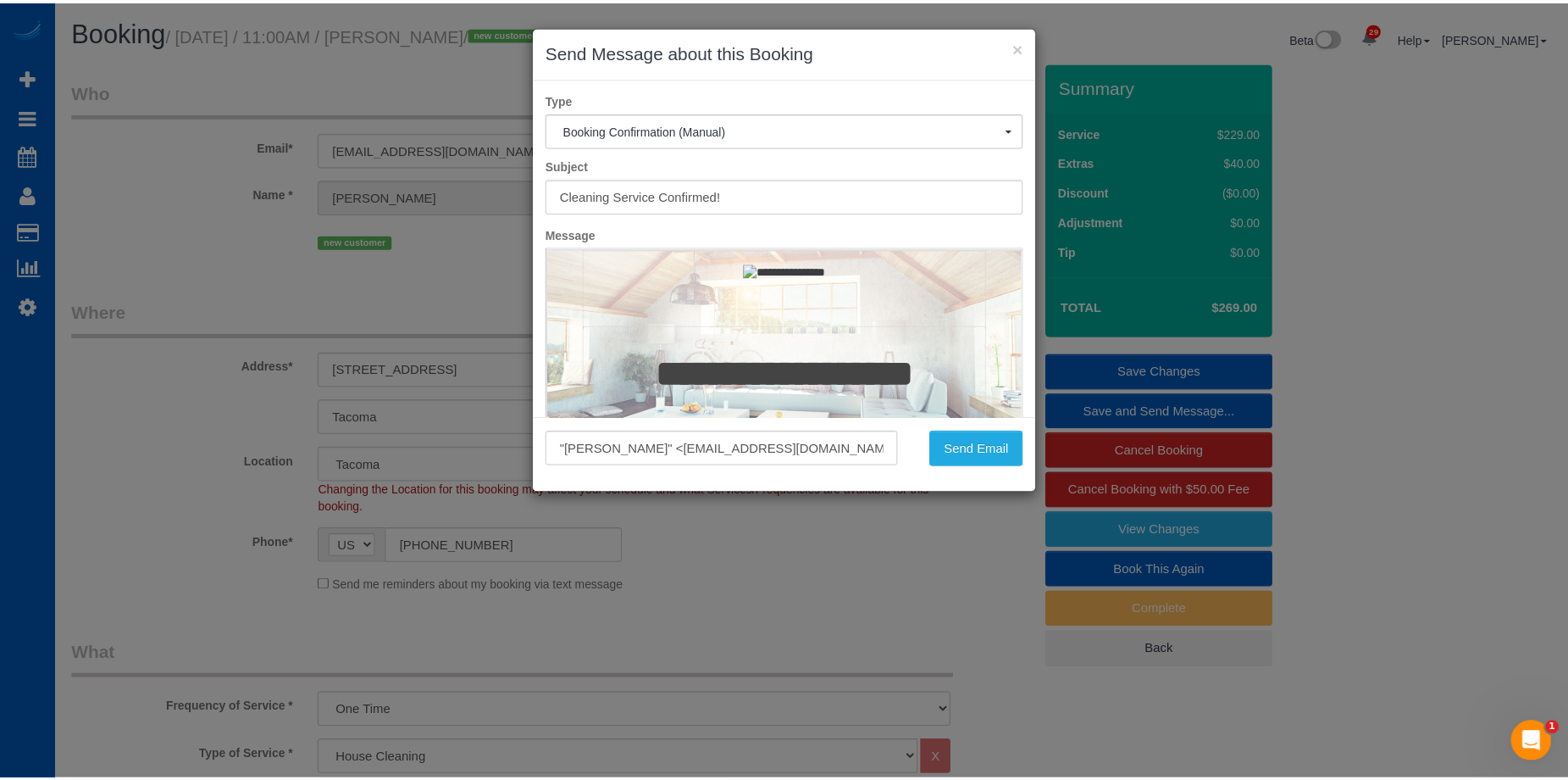
scroll to position [85, 0]
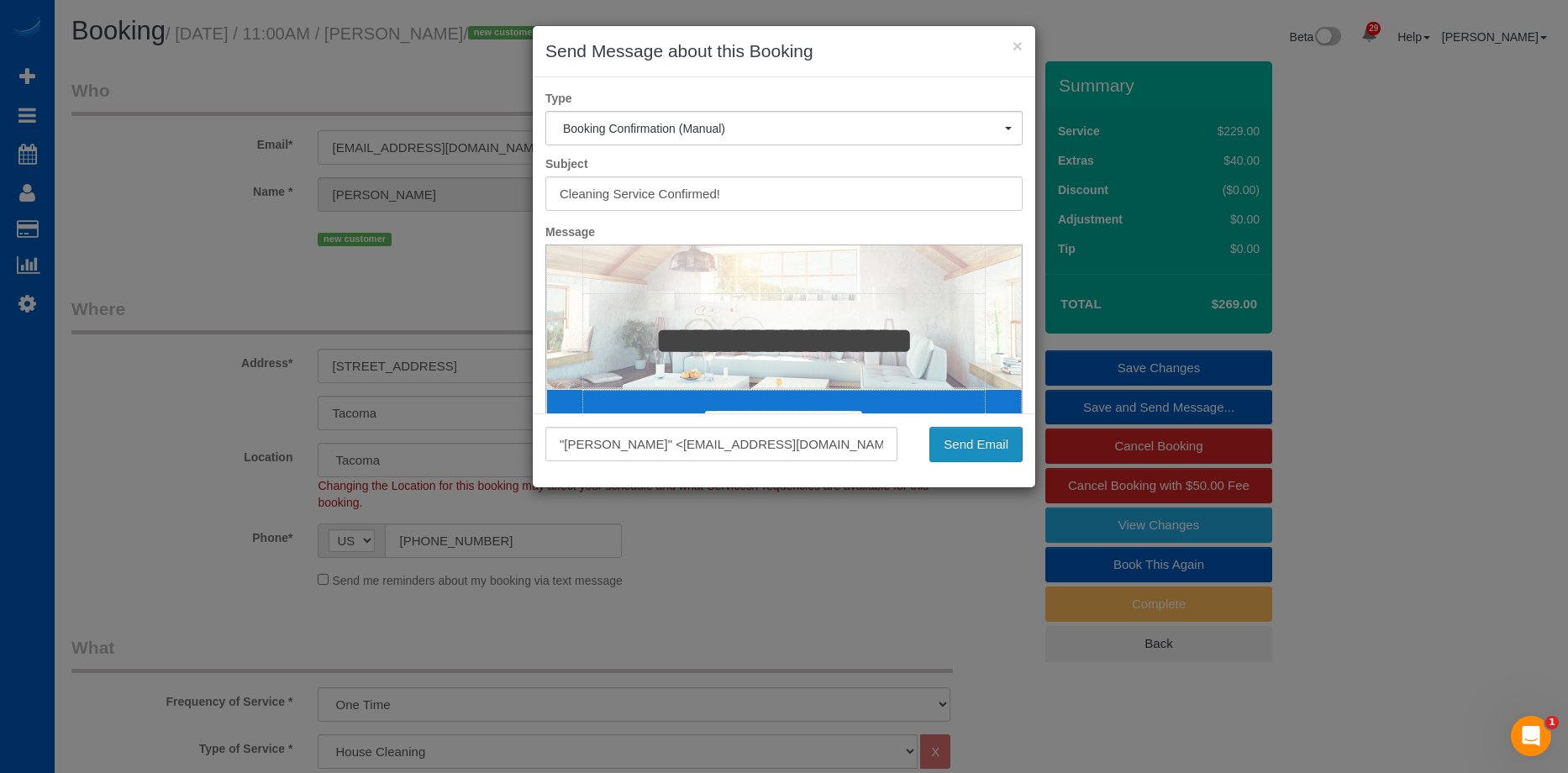
click at [986, 442] on button "Send Email" at bounding box center [976, 444] width 93 height 35
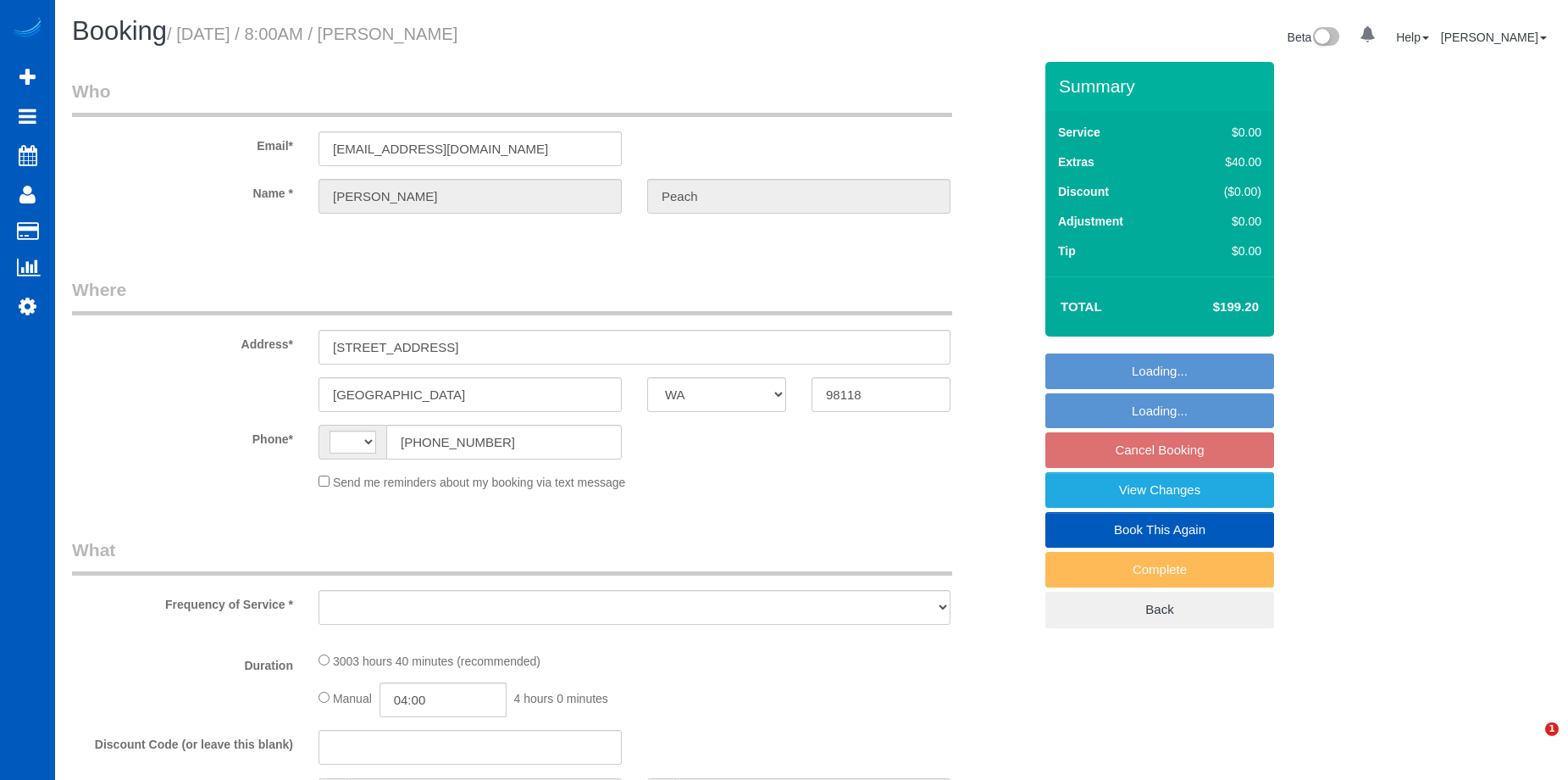
select select "WA"
select select "string:[GEOGRAPHIC_DATA]"
select select "object:807"
select select "string:fspay-caa4f9e7-3c5c-4ebb-ade3-b39ae859e4f5"
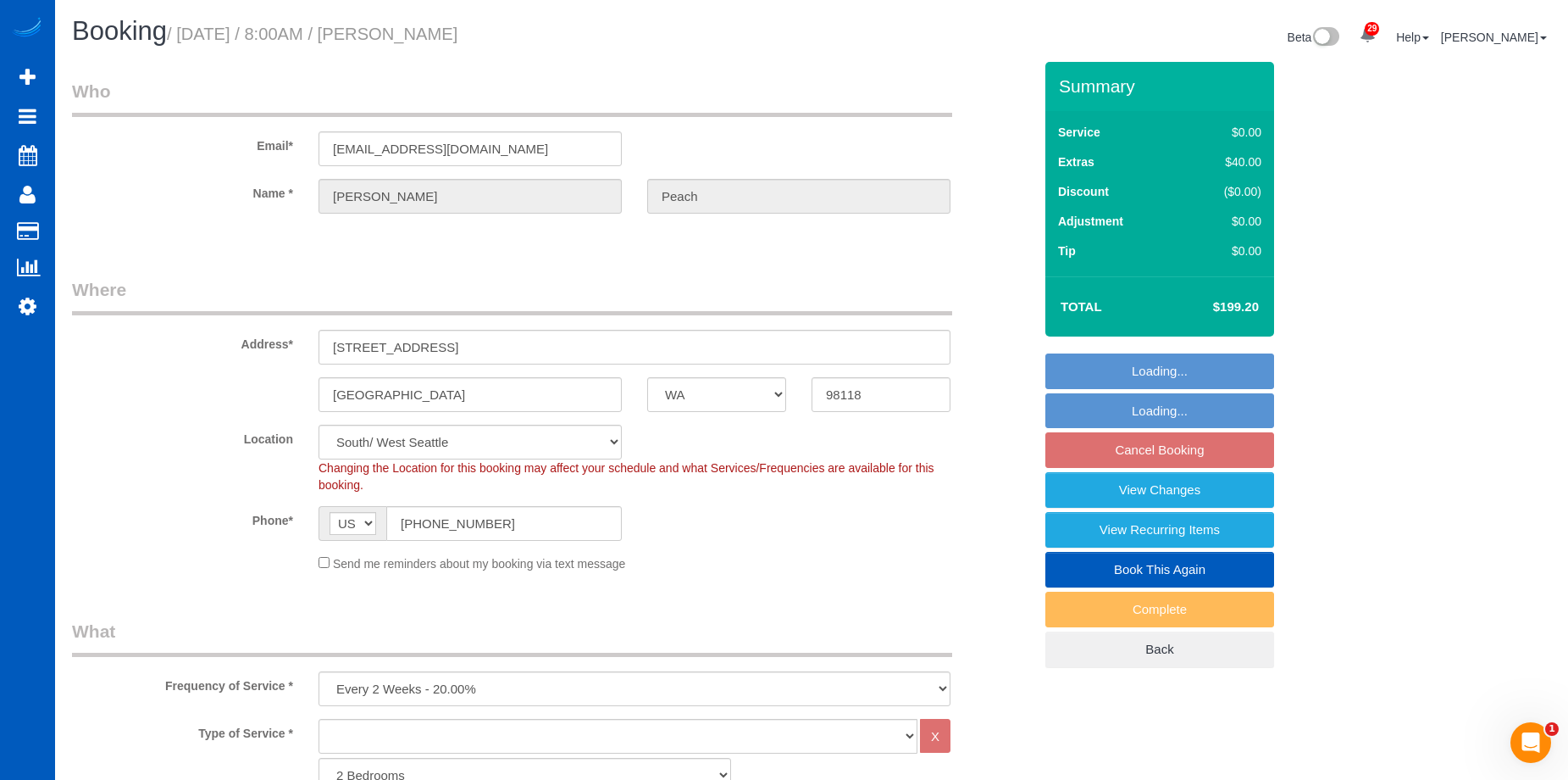
select select "1501"
select select "3"
select select "object:1058"
select select "spot1"
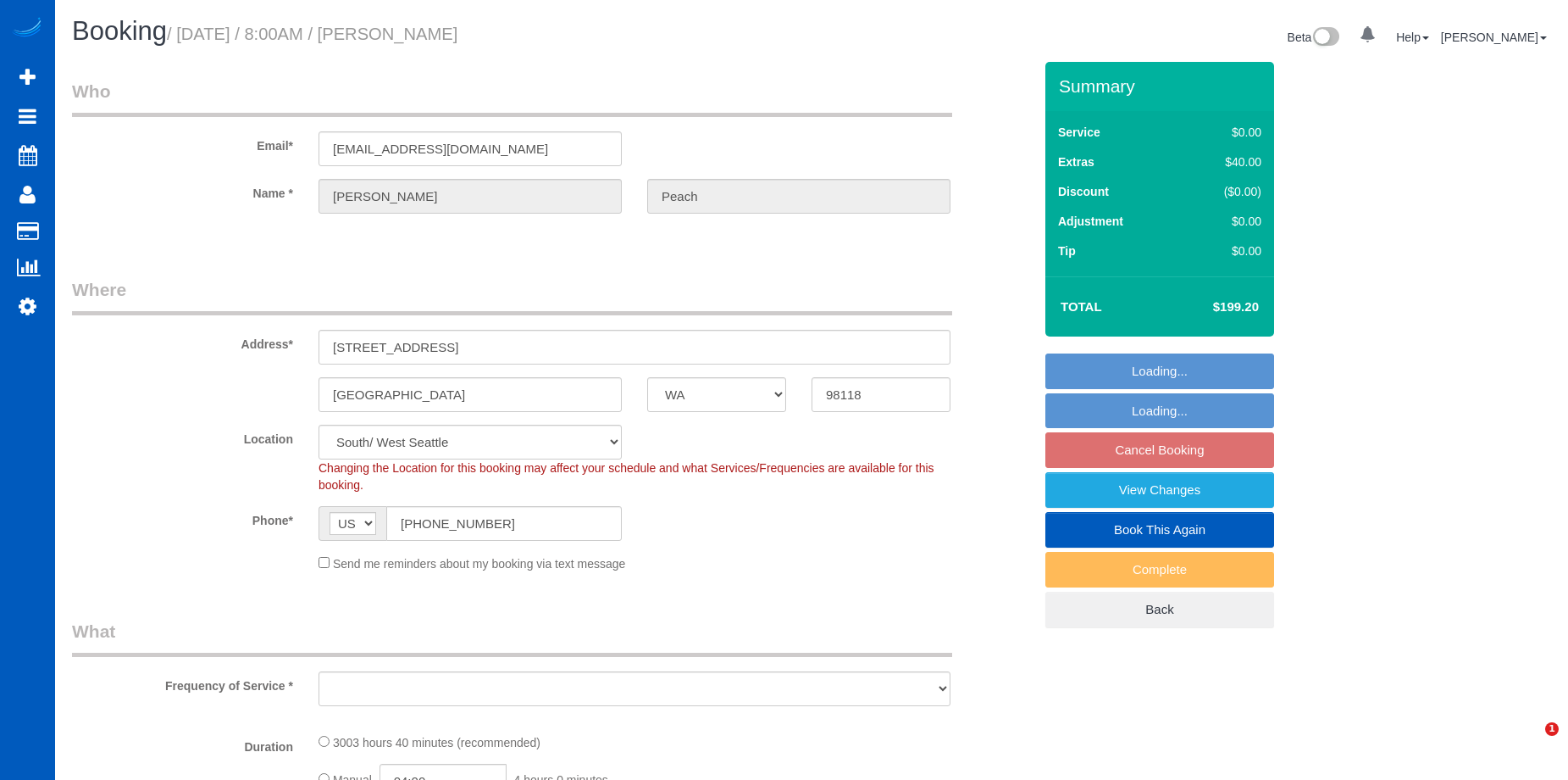
select select "WA"
select select "object:965"
select select "1501"
select select "3"
select select "spot1"
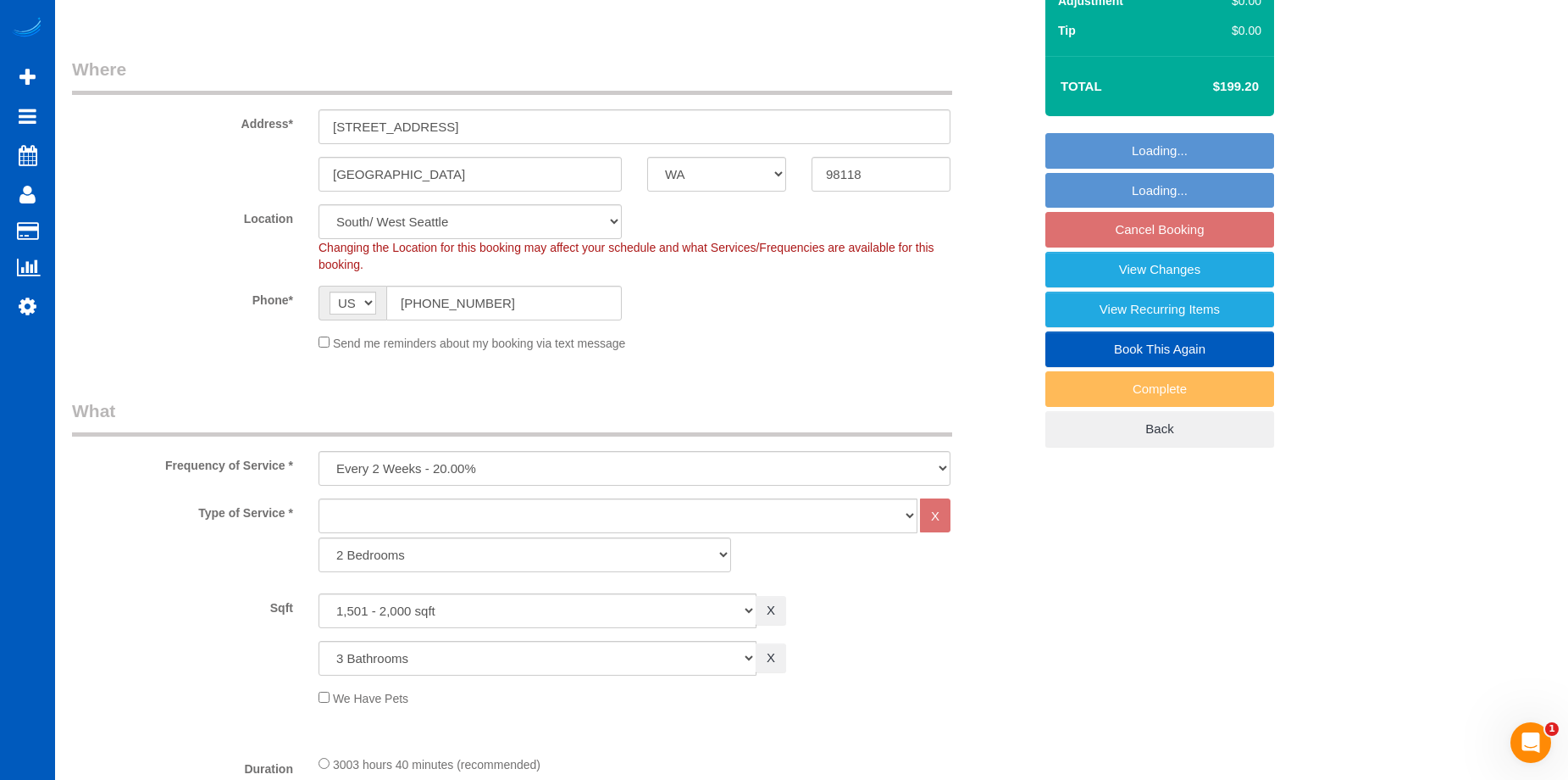
select select "object:1058"
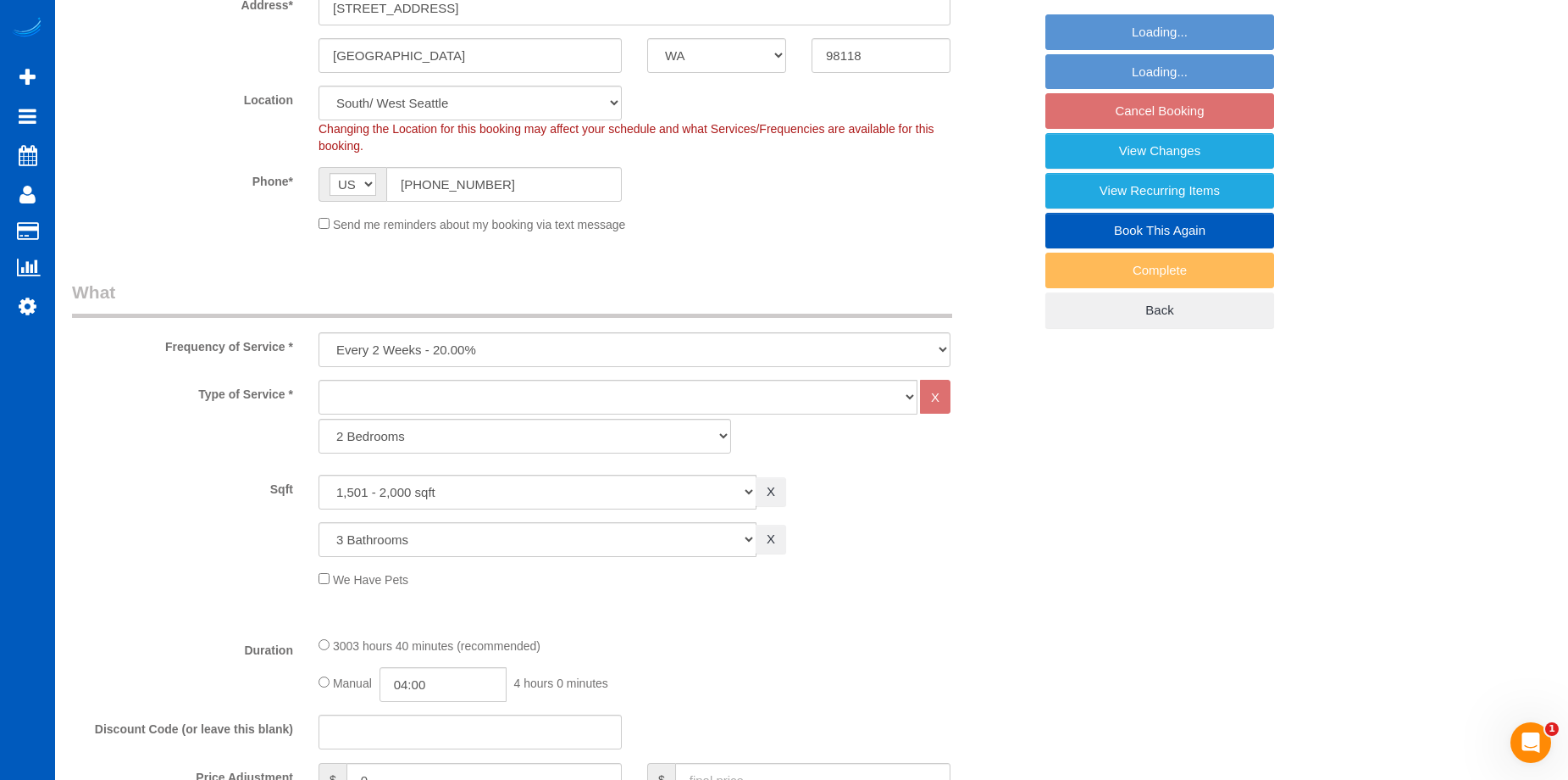
select select "1501"
select select "3"
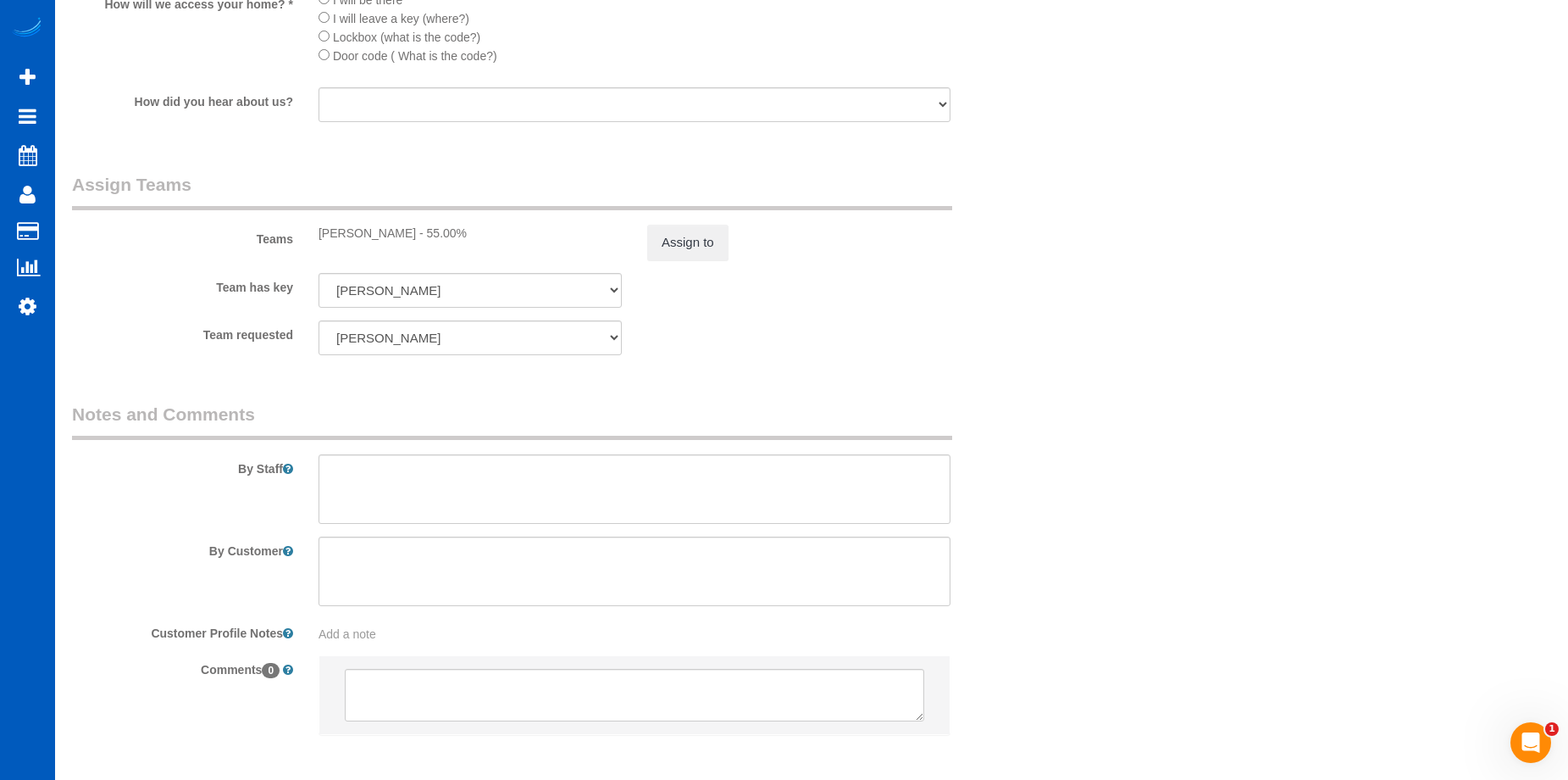
scroll to position [1440, 0]
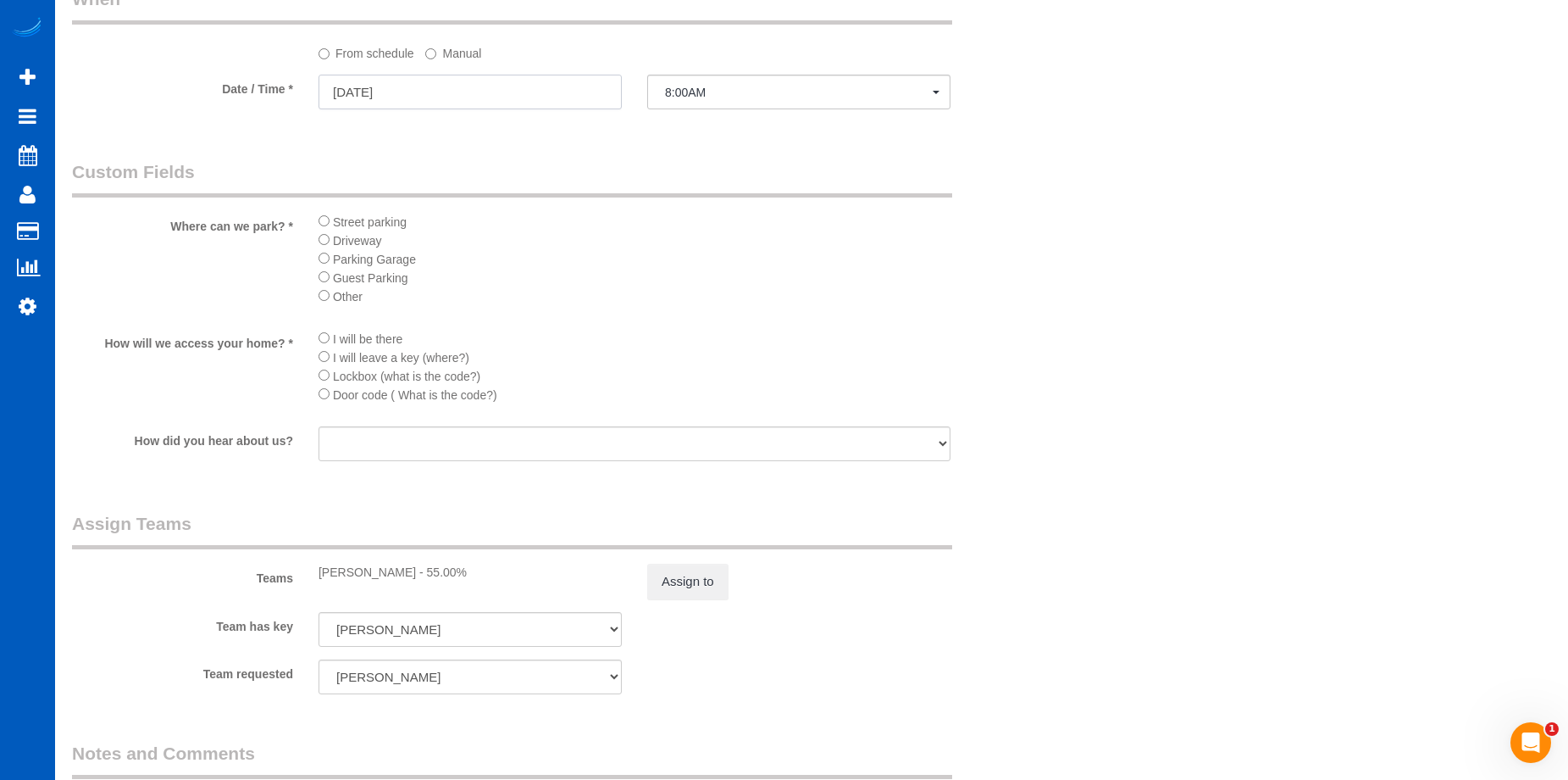
click at [566, 85] on input "09/04/2025" at bounding box center [470, 92] width 303 height 35
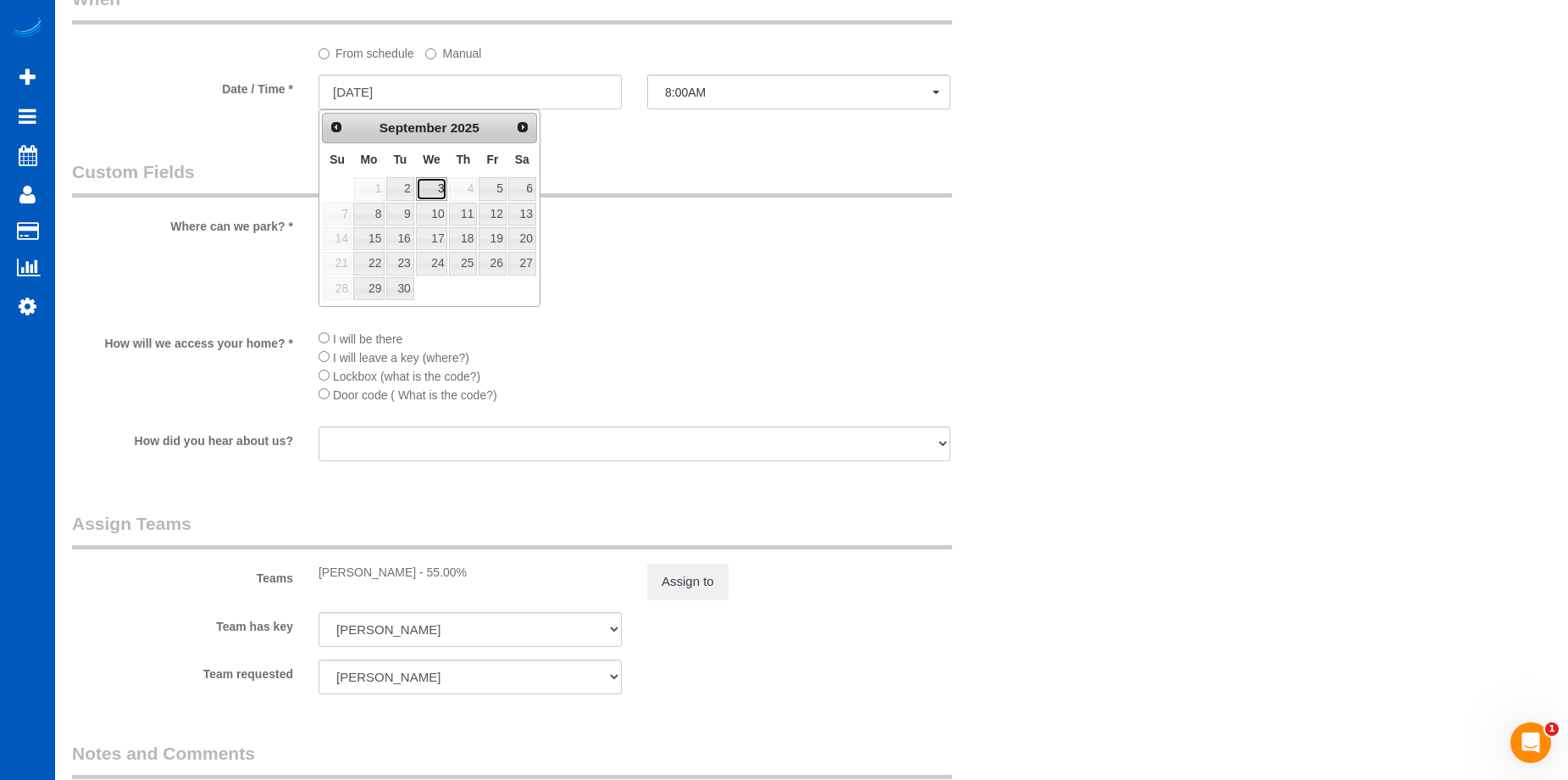
click at [436, 181] on link "3" at bounding box center [432, 188] width 32 height 23
type input "[DATE]"
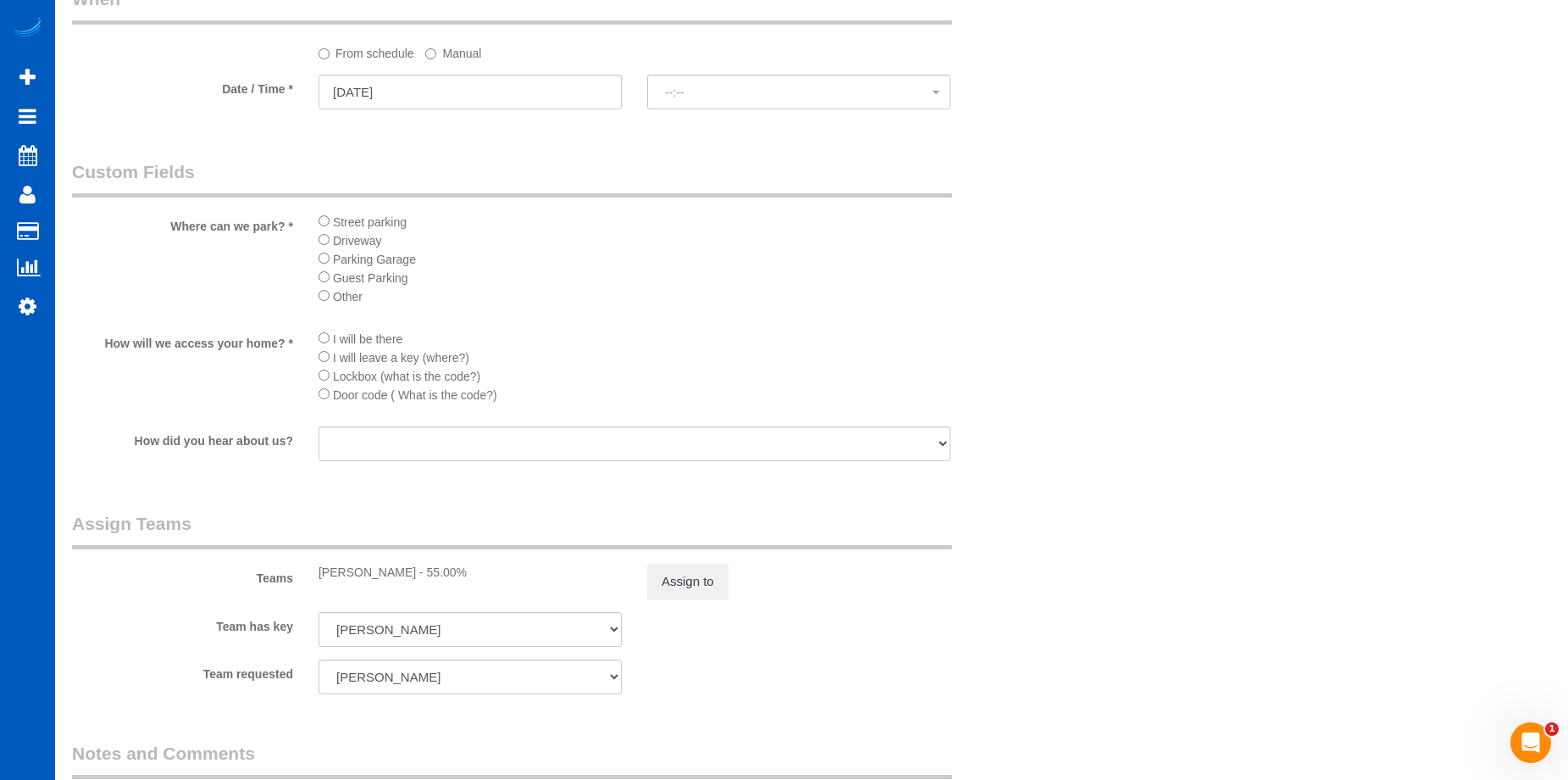
select select "spot13"
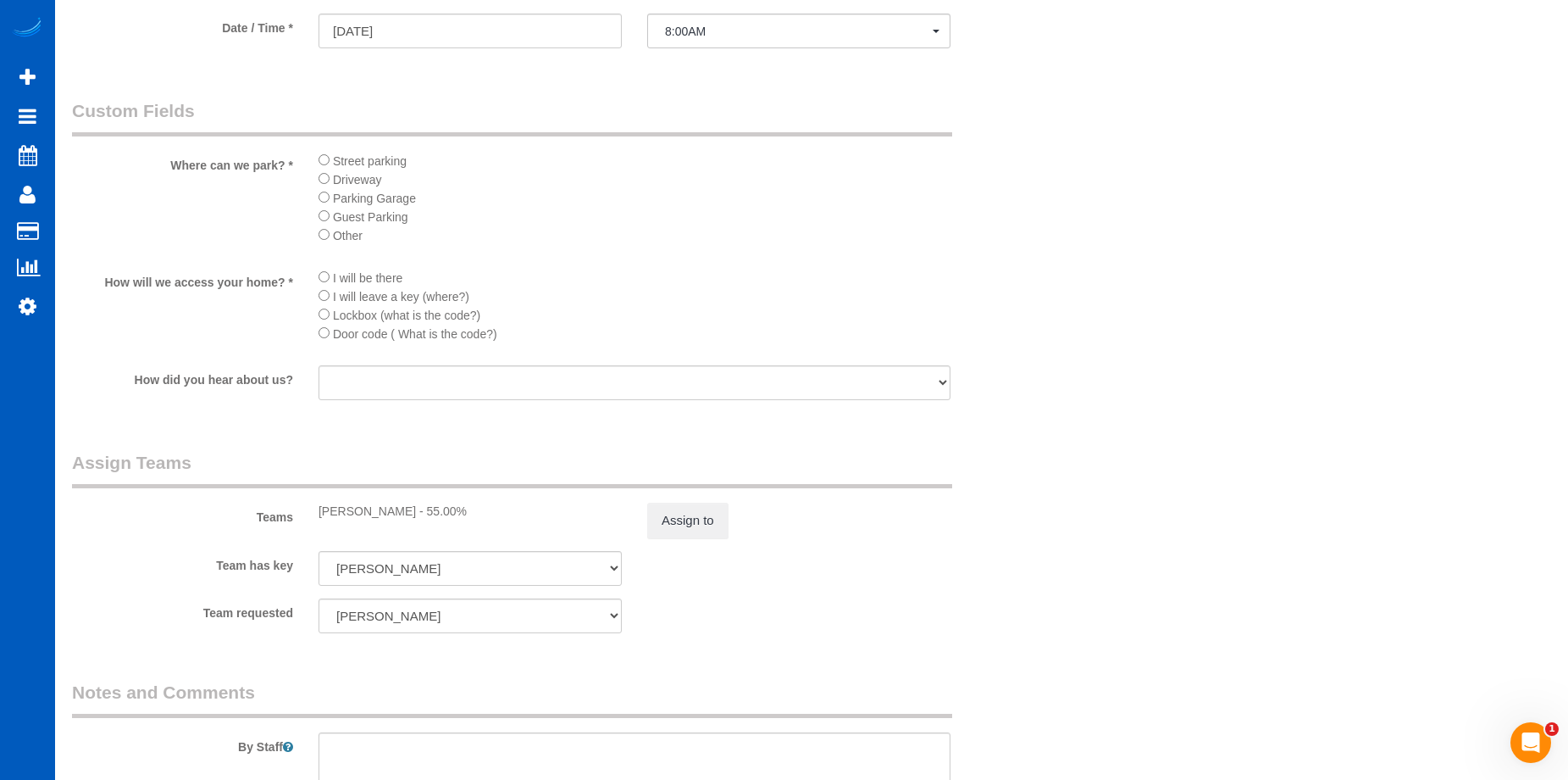
scroll to position [1525, 0]
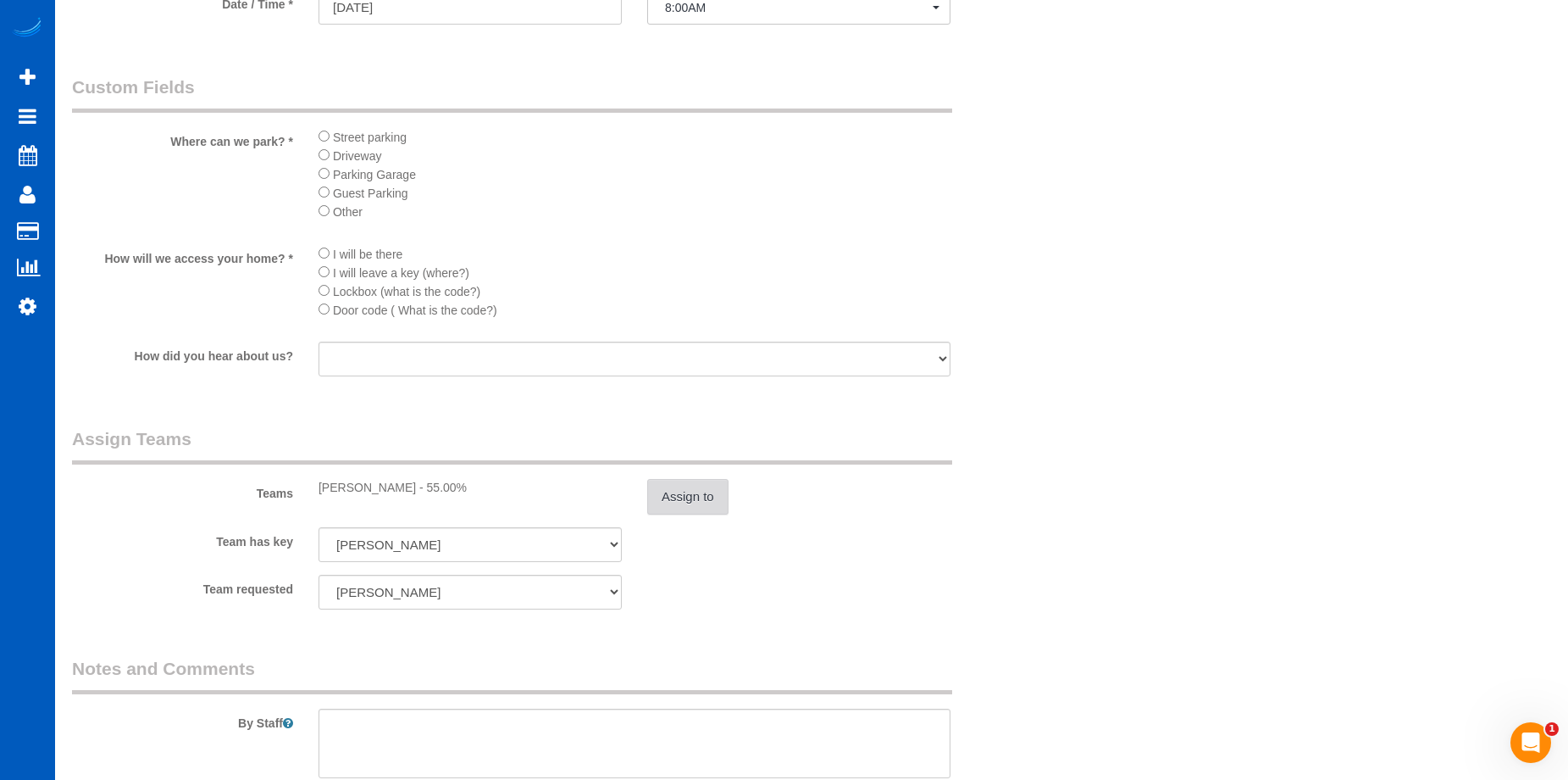
click at [704, 500] on button "Assign to" at bounding box center [688, 497] width 81 height 36
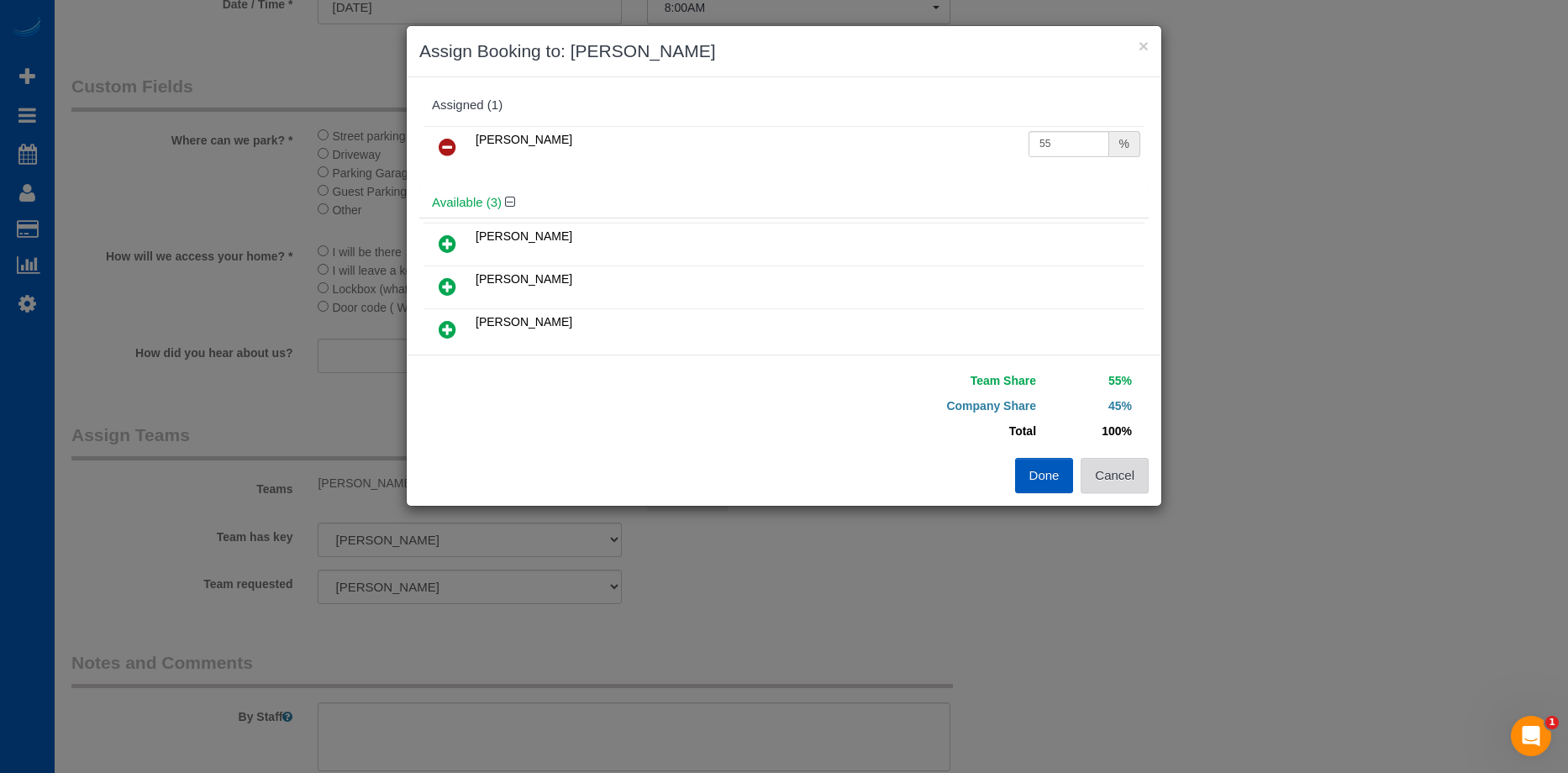
click at [1144, 490] on button "Cancel" at bounding box center [1115, 476] width 68 height 35
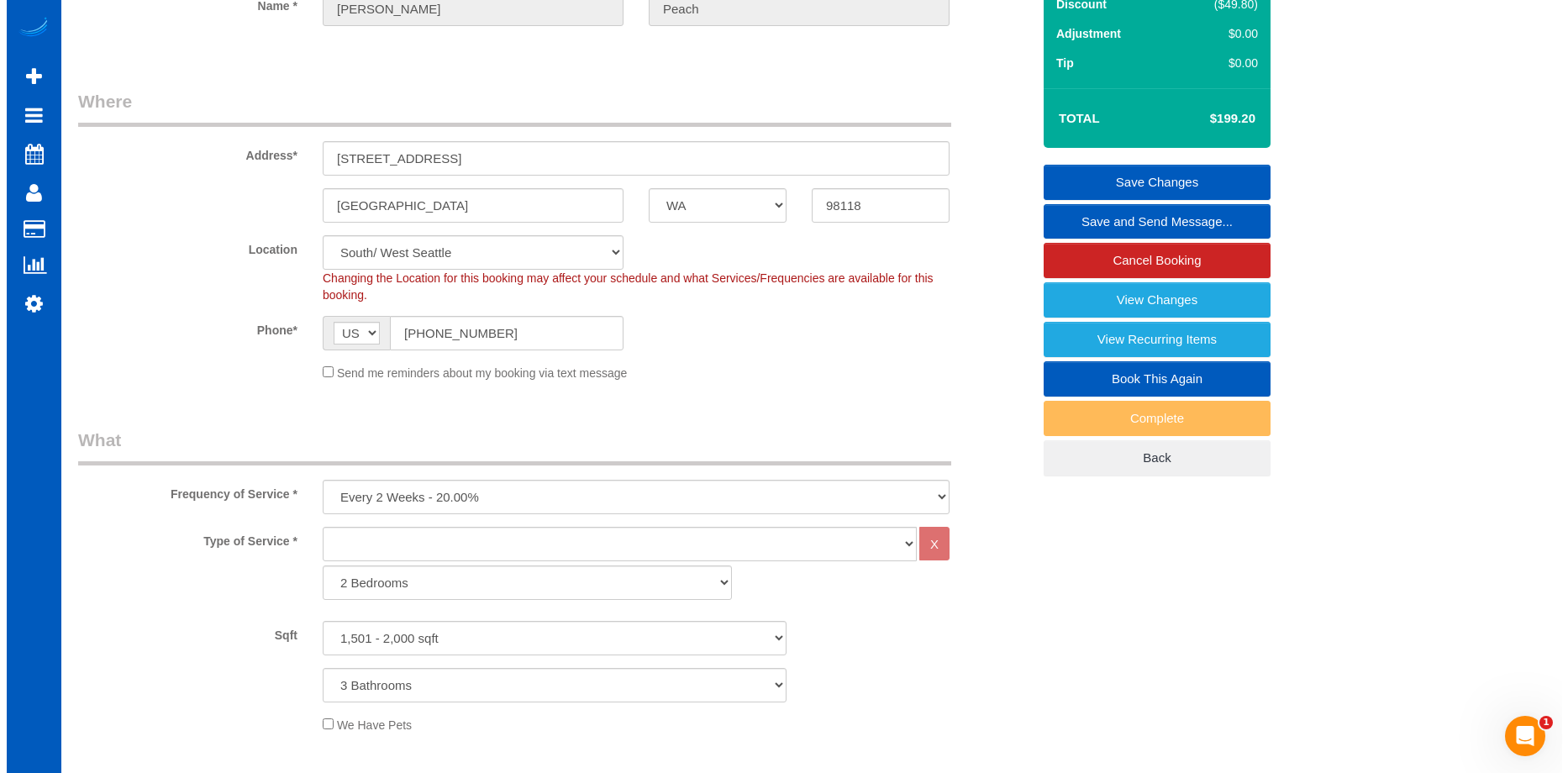
scroll to position [0, 0]
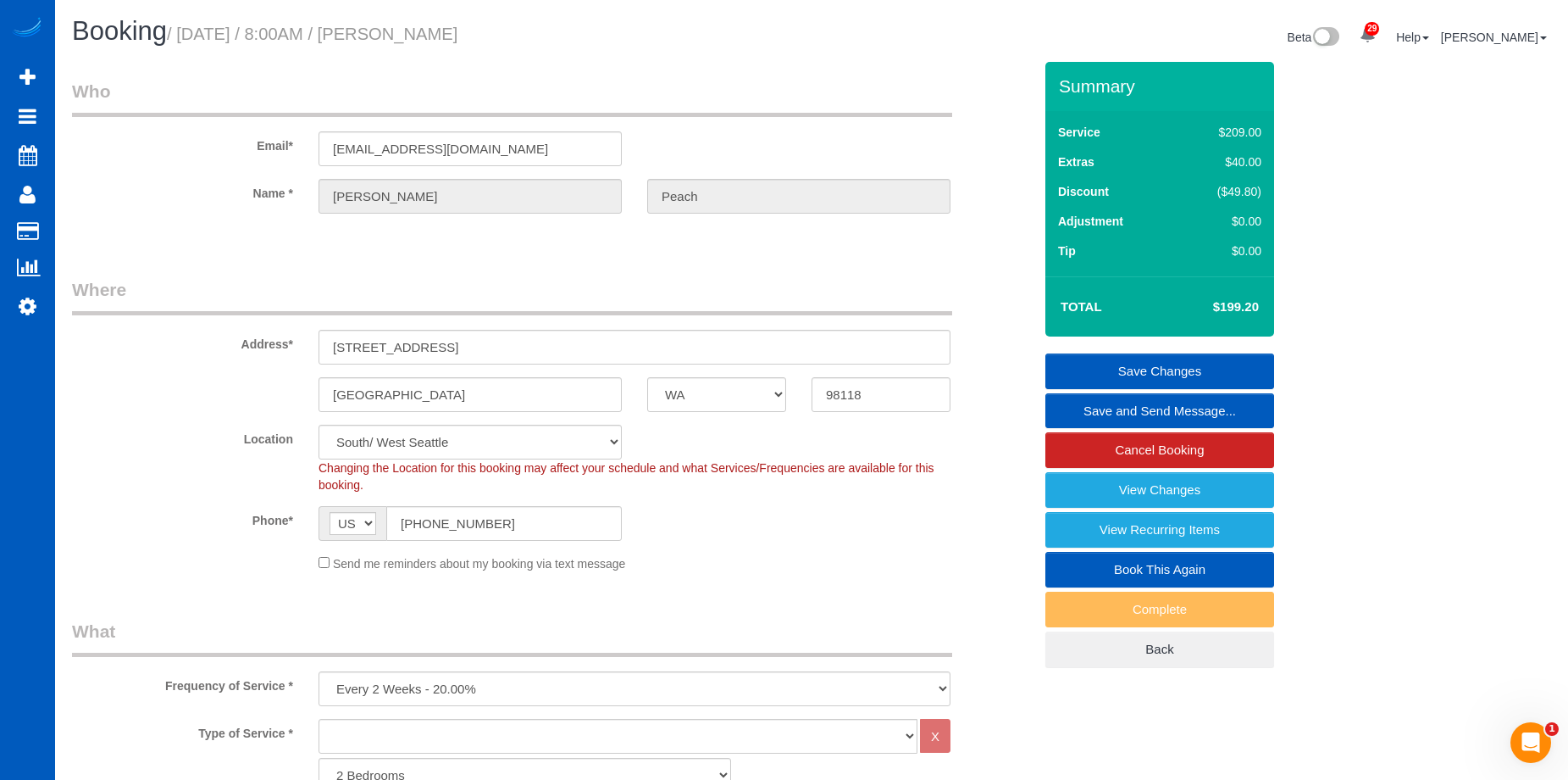
click at [1154, 361] on link "Save Changes" at bounding box center [1160, 371] width 229 height 36
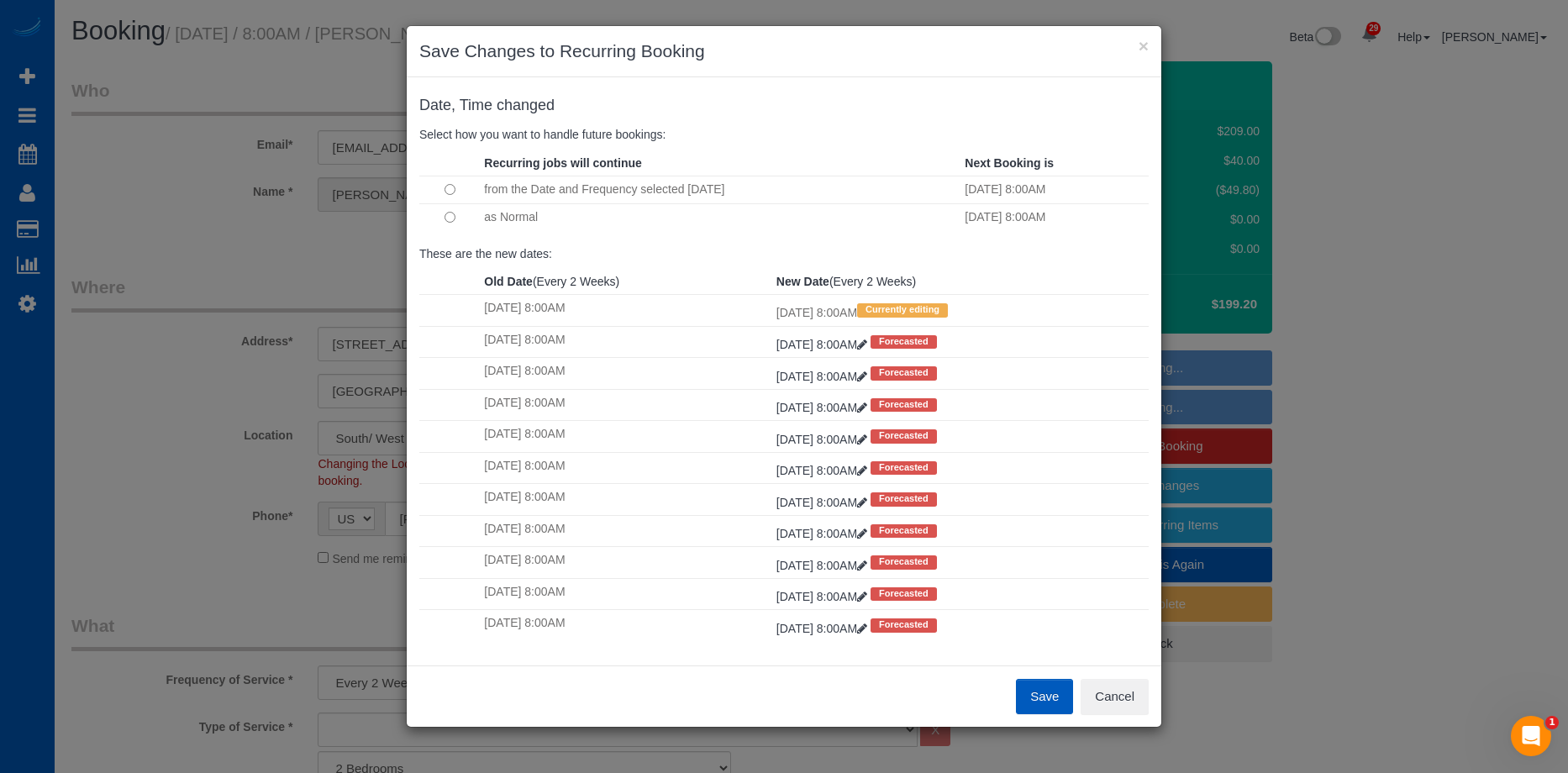
click at [1040, 693] on button "Save" at bounding box center [1045, 697] width 57 height 35
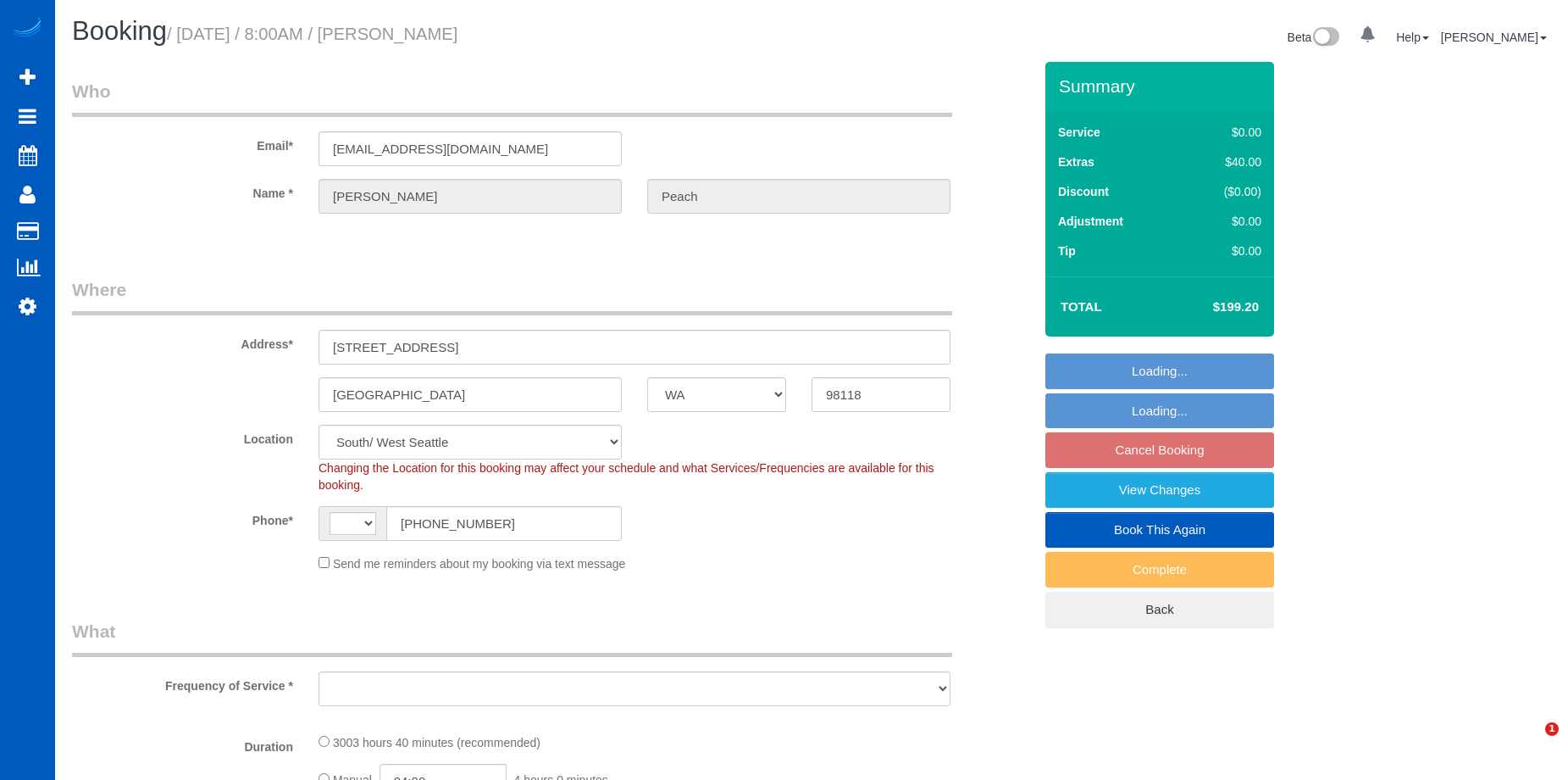
select select "WA"
select select "string:[GEOGRAPHIC_DATA]"
select select "string:fspay-caa4f9e7-3c5c-4ebb-ade3-b39ae859e4f5"
select select "spot1"
select select "object:965"
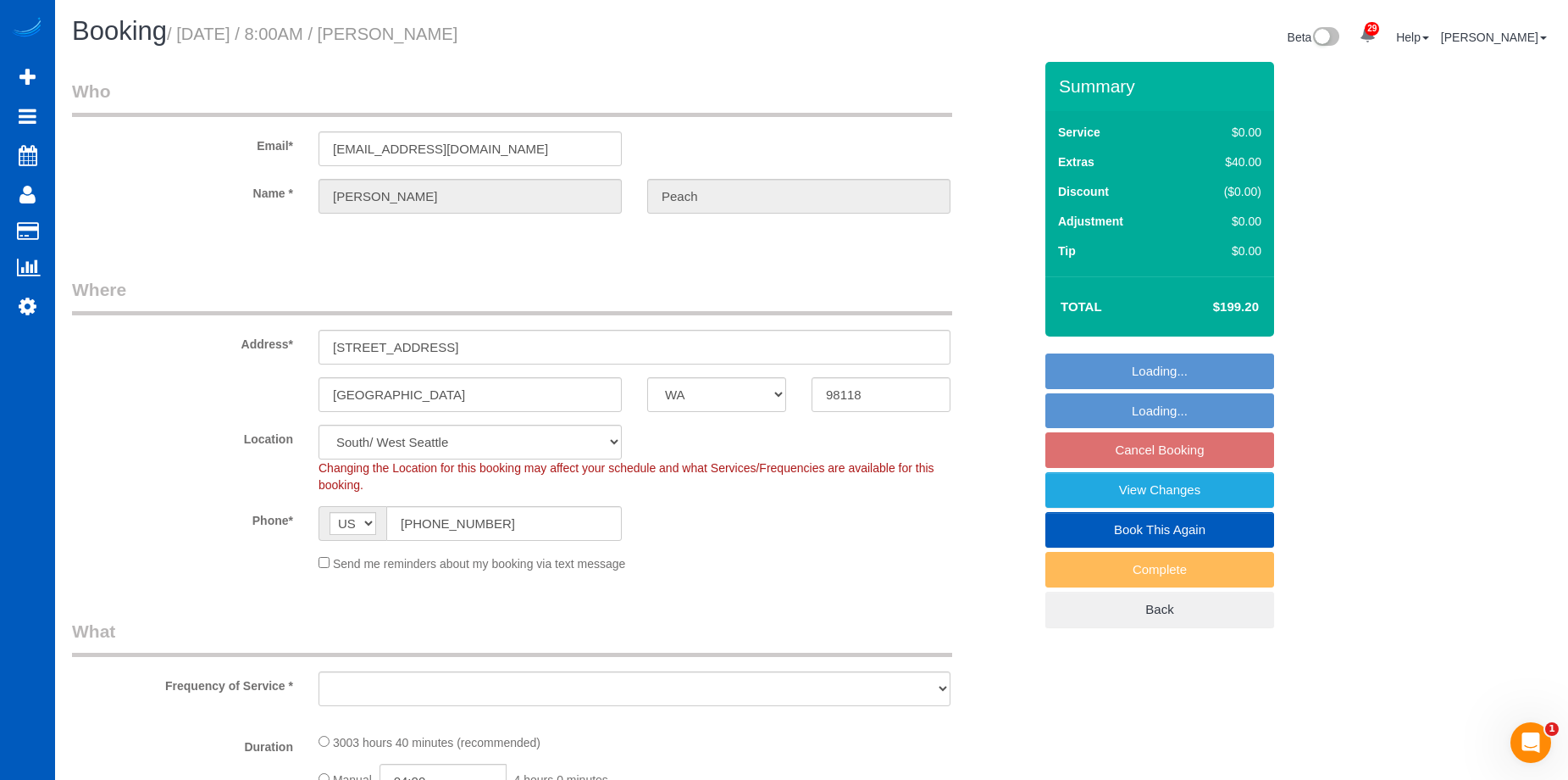
select select "1501"
select select "3"
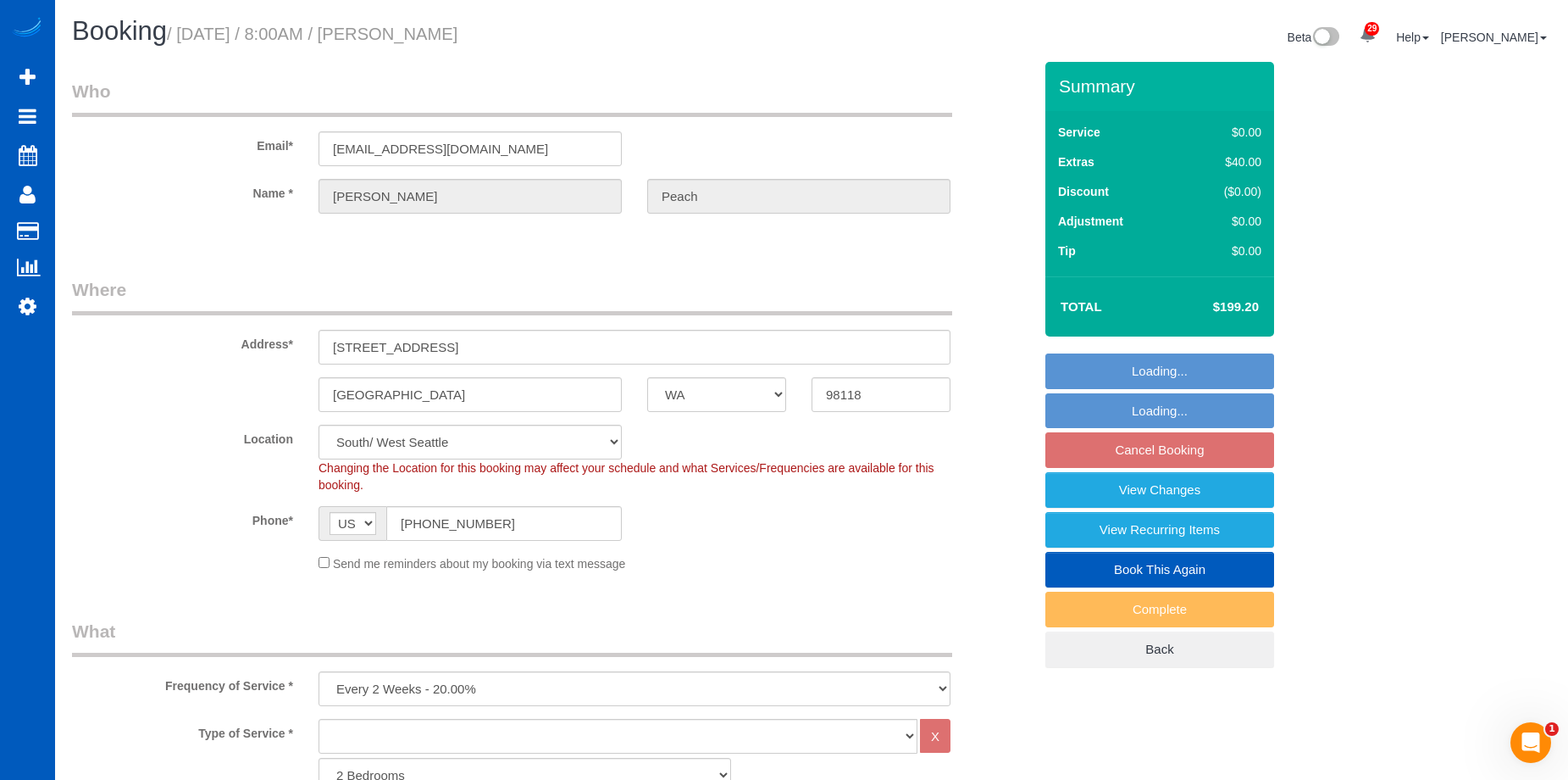
select select "object:1058"
select select "1501"
select select "3"
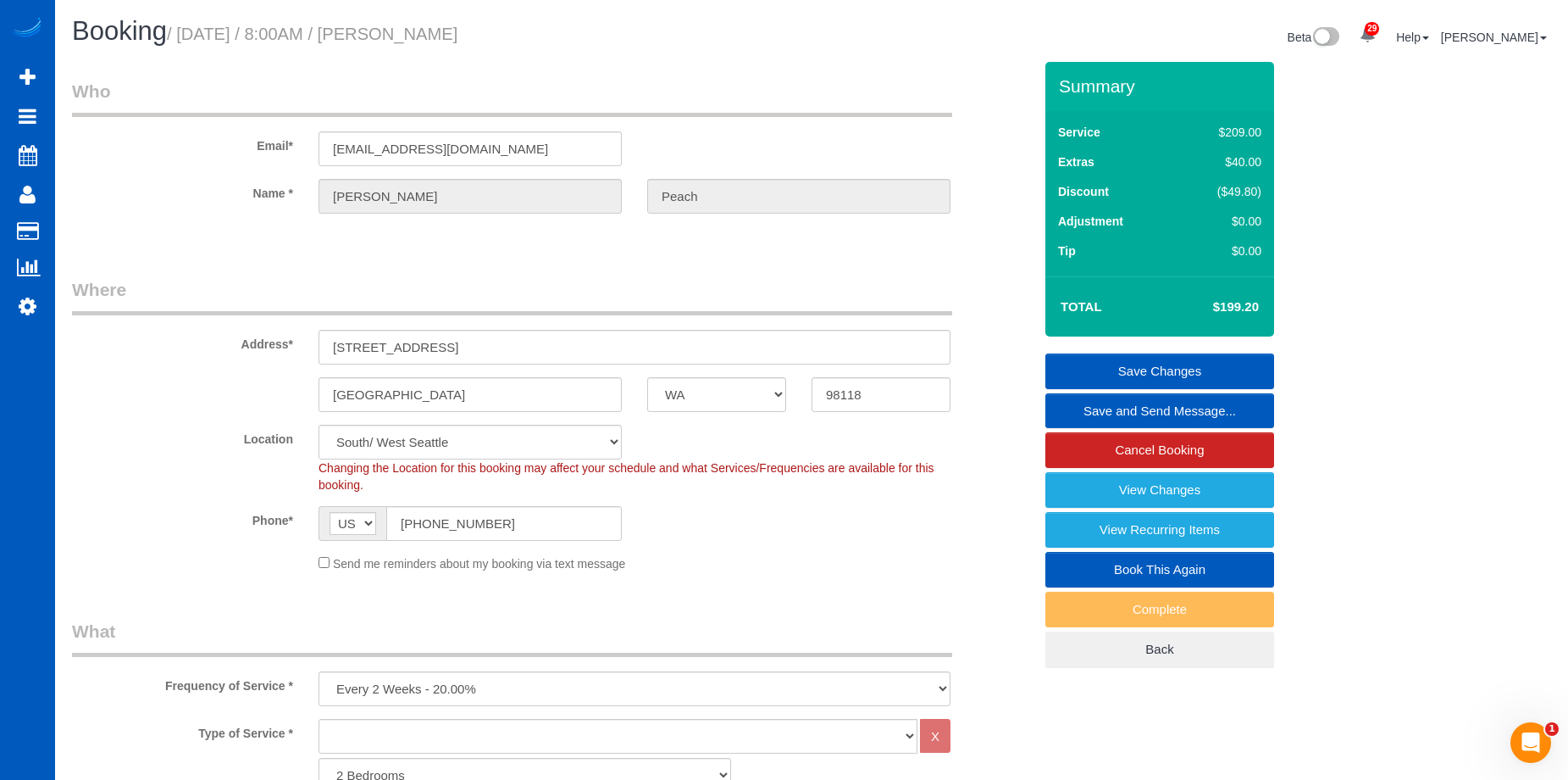
click at [1091, 402] on link "Save and Send Message..." at bounding box center [1160, 411] width 229 height 36
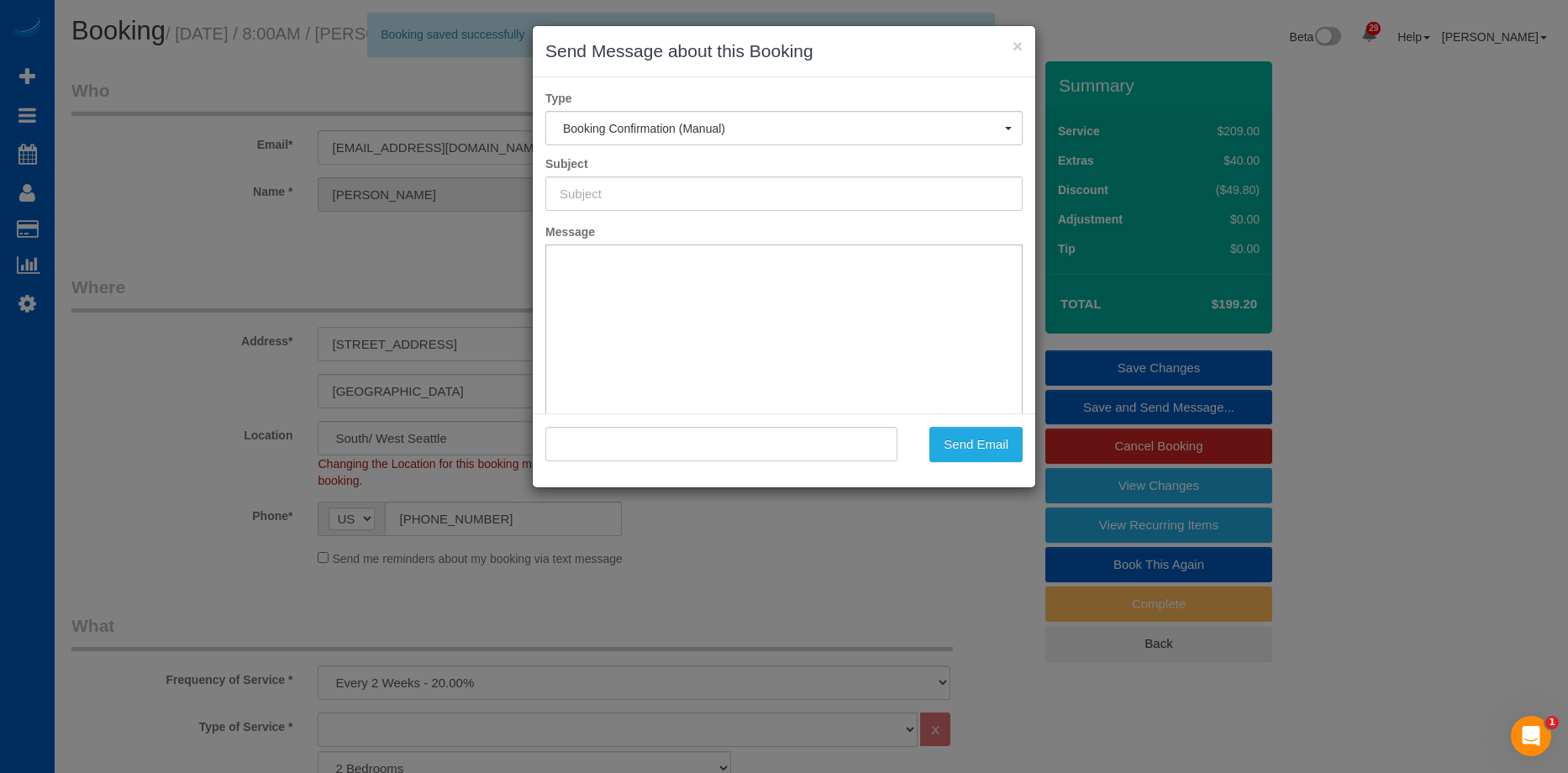
type input "Cleaning Service Confirmed!"
type input ""[PERSON_NAME]" <[EMAIL_ADDRESS][DOMAIN_NAME]>"
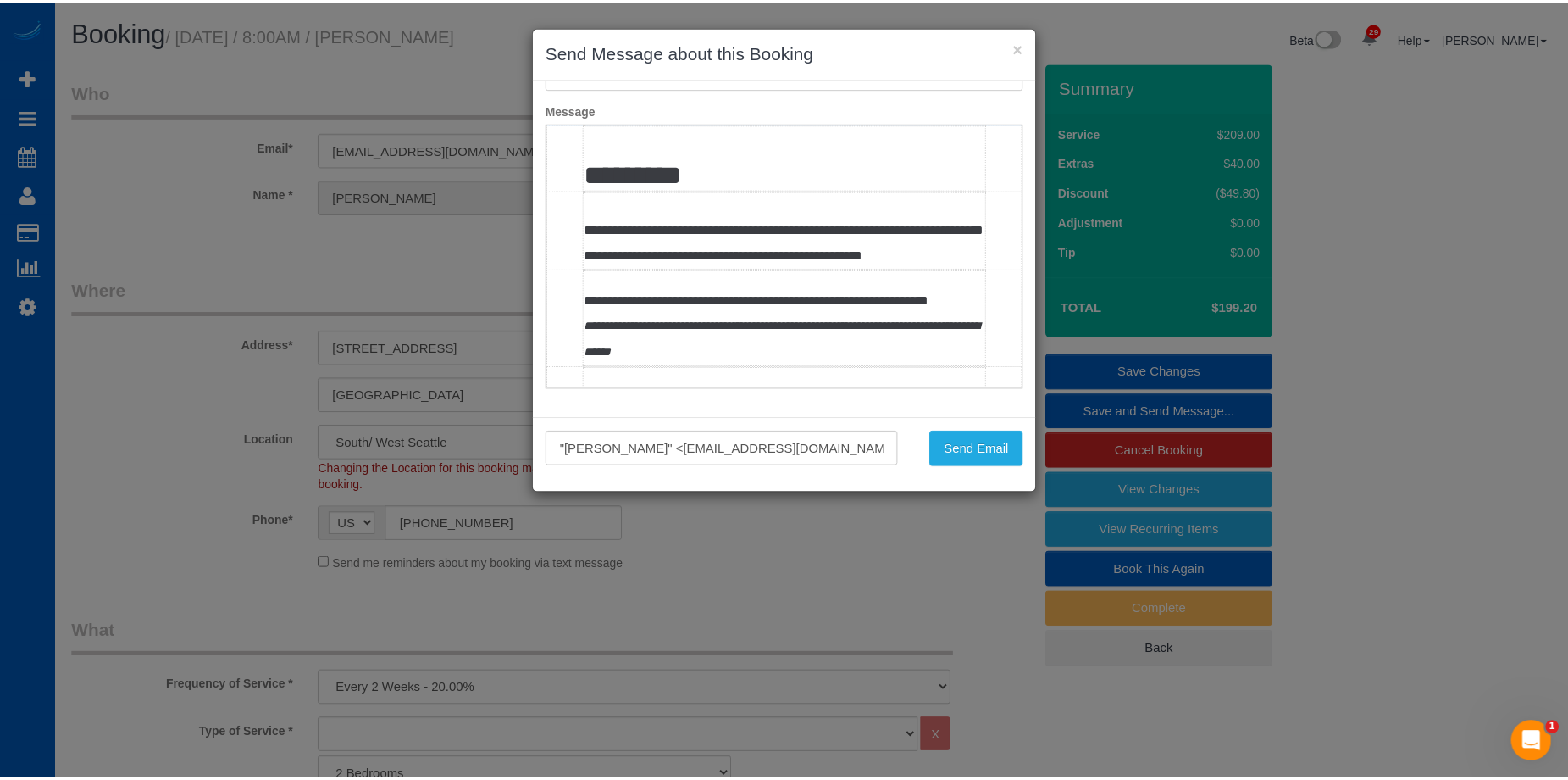
scroll to position [254, 0]
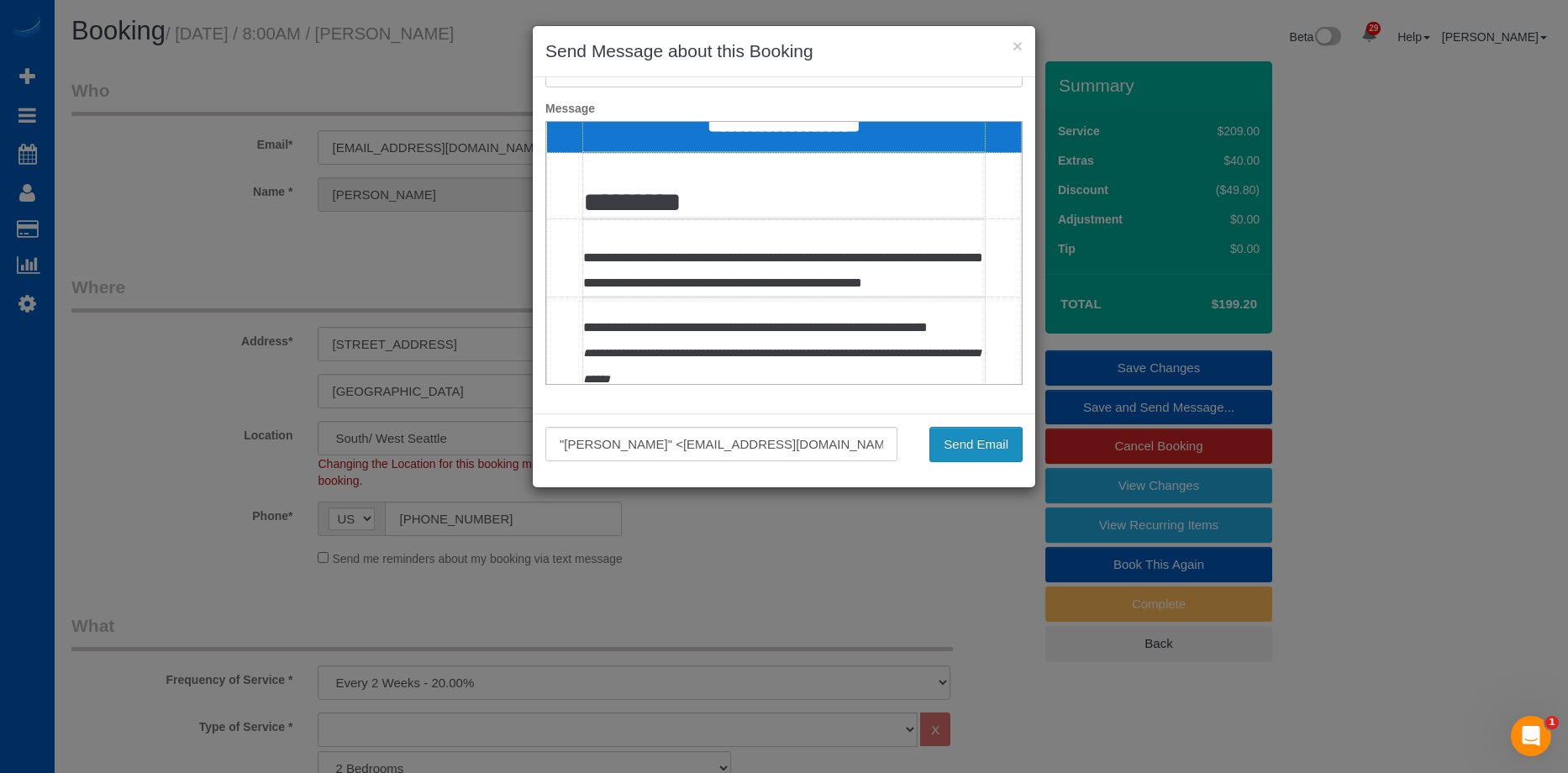
click at [993, 446] on button "Send Email" at bounding box center [976, 444] width 93 height 35
